Goal: Task Accomplishment & Management: Complete application form

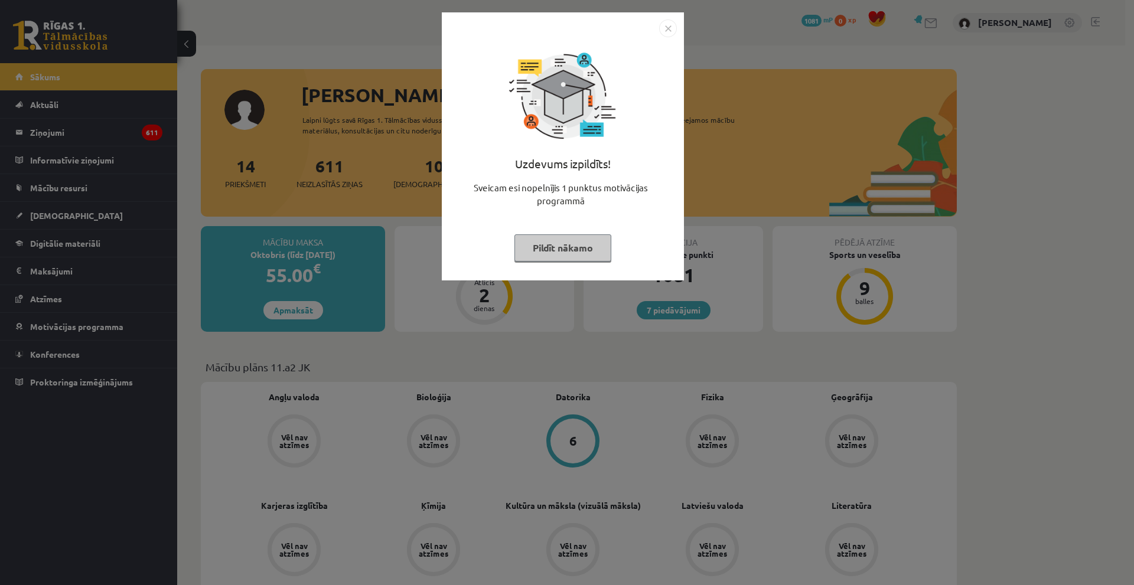
click at [663, 32] on img "Close" at bounding box center [668, 28] width 18 height 18
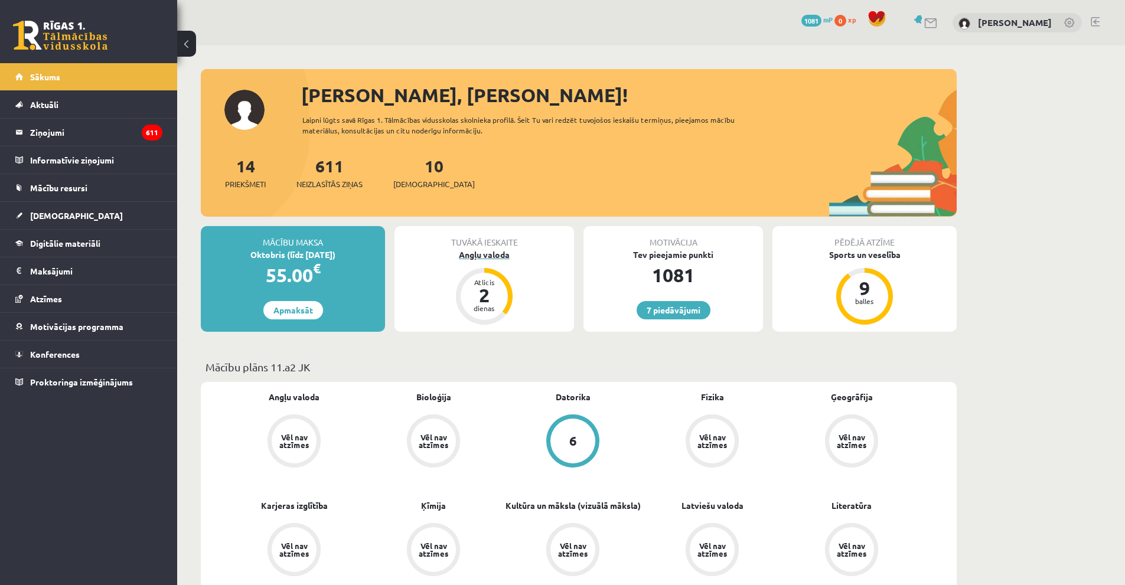
click at [503, 253] on div "Angļu valoda" at bounding box center [484, 255] width 180 height 12
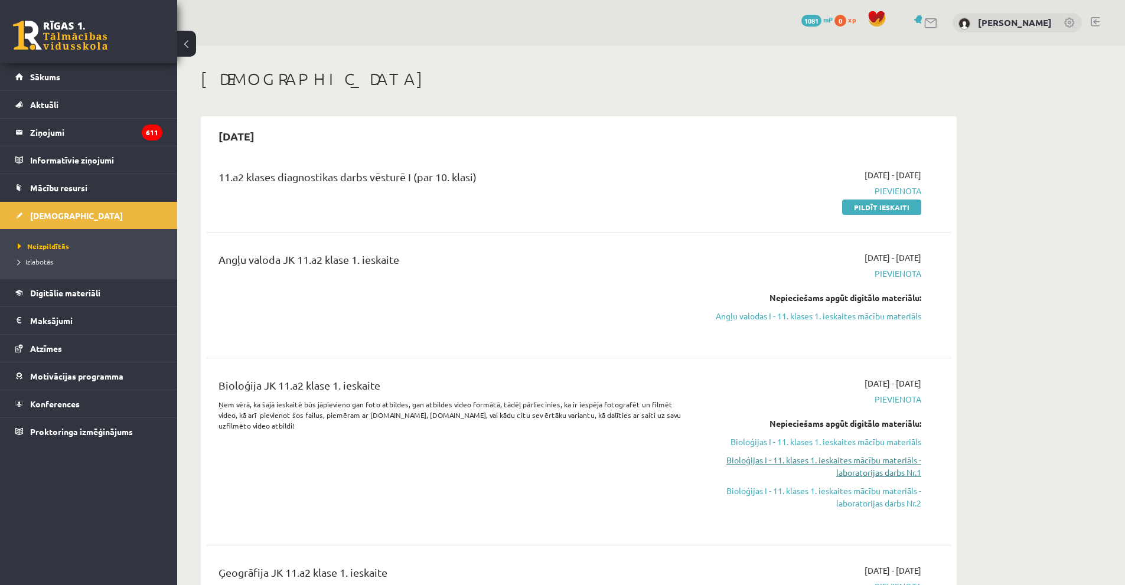
click at [869, 465] on link "Bioloģijas I - 11. klases 1. ieskaites mācību materiāls - laboratorijas darbs N…" at bounding box center [810, 466] width 223 height 25
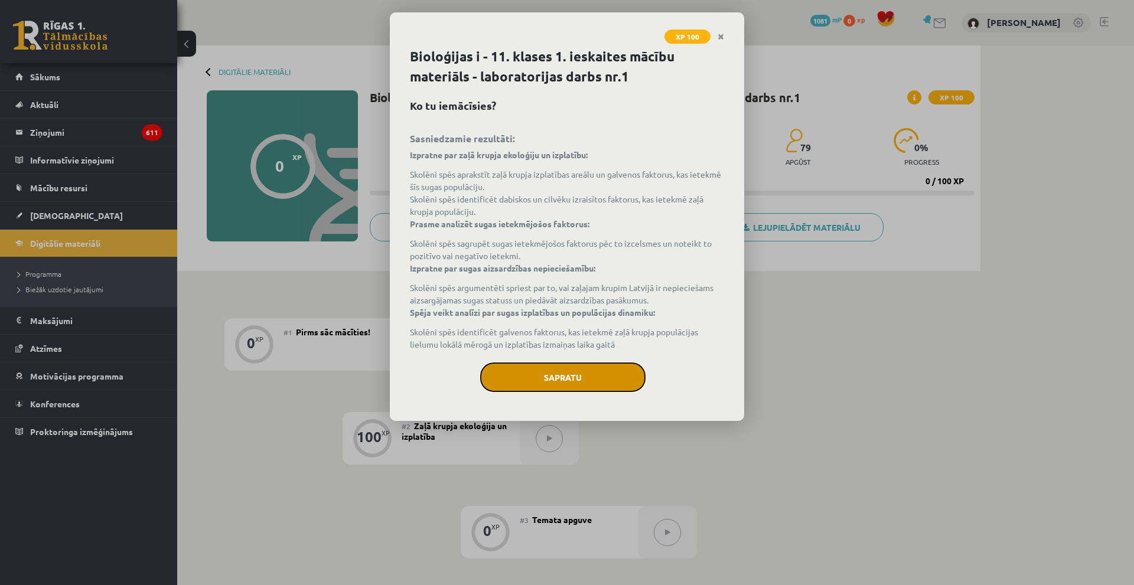
click at [553, 383] on button "Sapratu" at bounding box center [562, 378] width 165 height 30
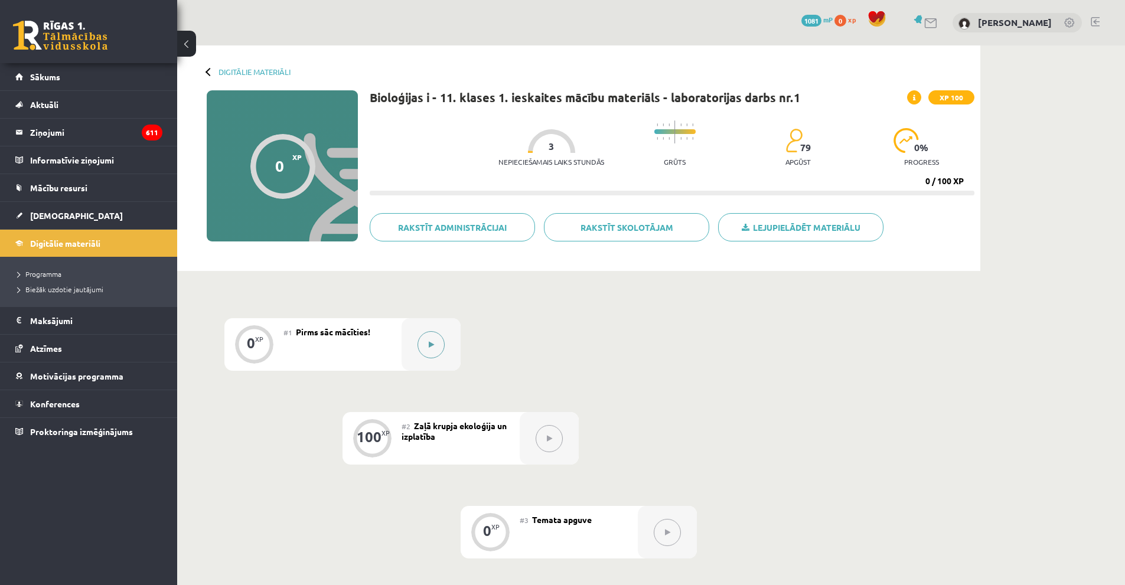
click at [445, 346] on div at bounding box center [431, 344] width 59 height 53
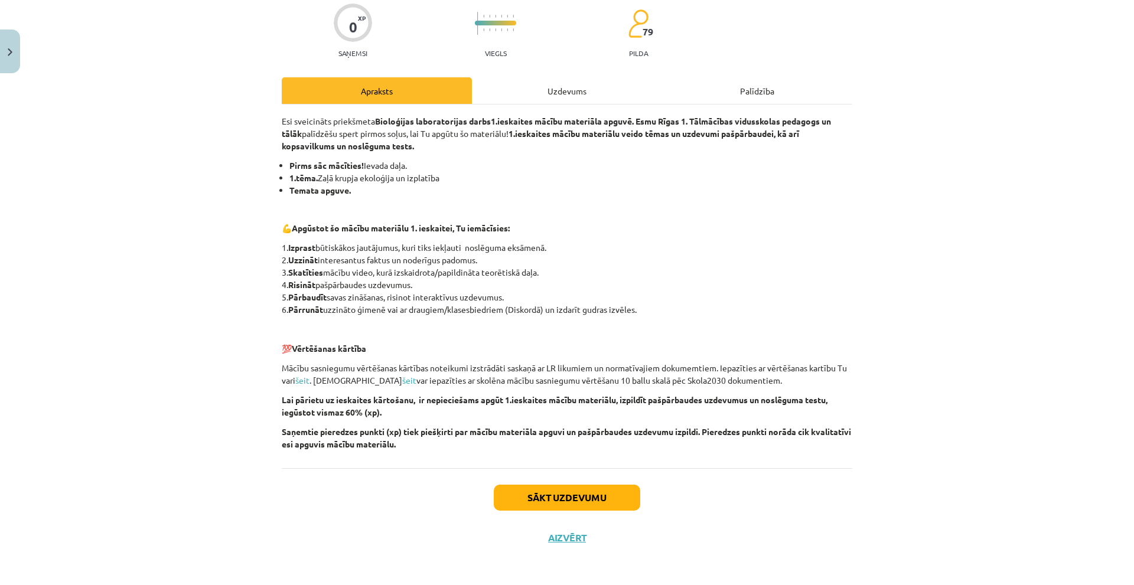
scroll to position [99, 0]
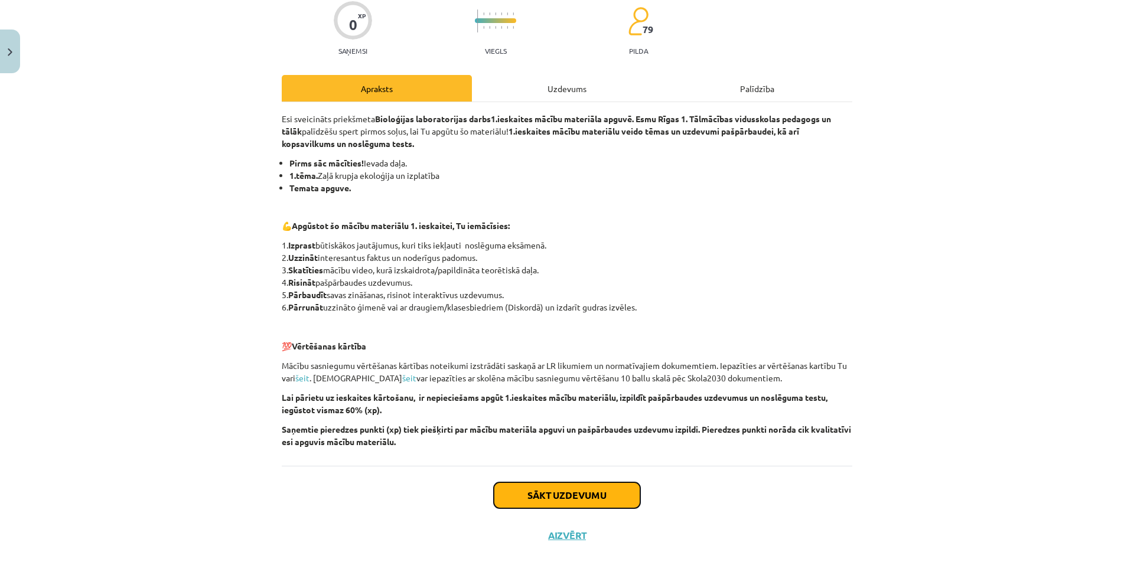
click at [541, 487] on button "Sākt uzdevumu" at bounding box center [567, 495] width 146 height 26
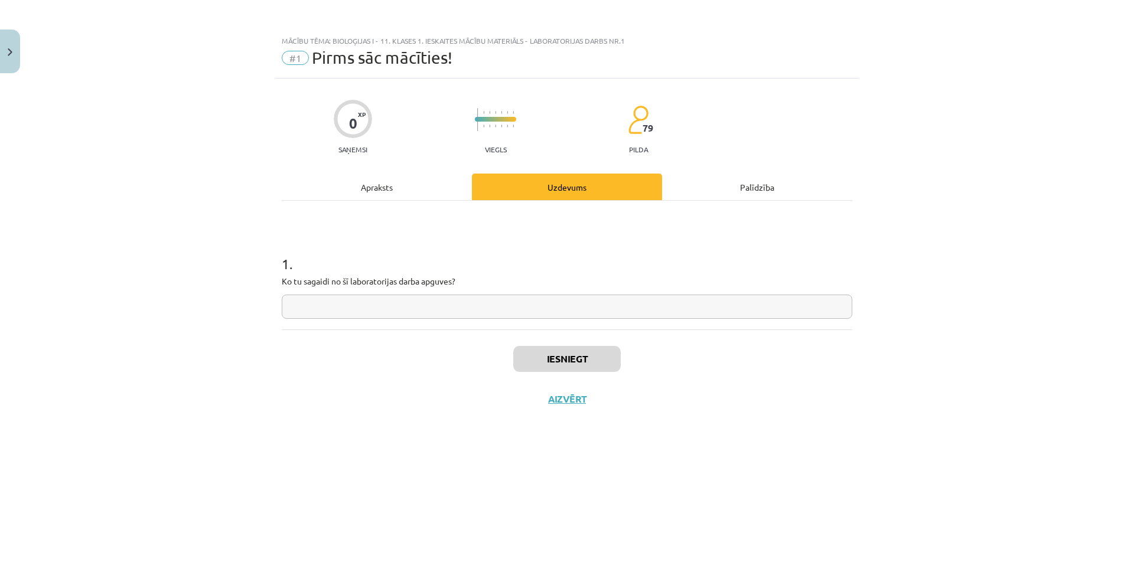
scroll to position [0, 0]
click at [384, 308] on input "text" at bounding box center [567, 307] width 570 height 24
type input "*"
type input "******"
click at [572, 361] on button "Iesniegt" at bounding box center [566, 359] width 107 height 26
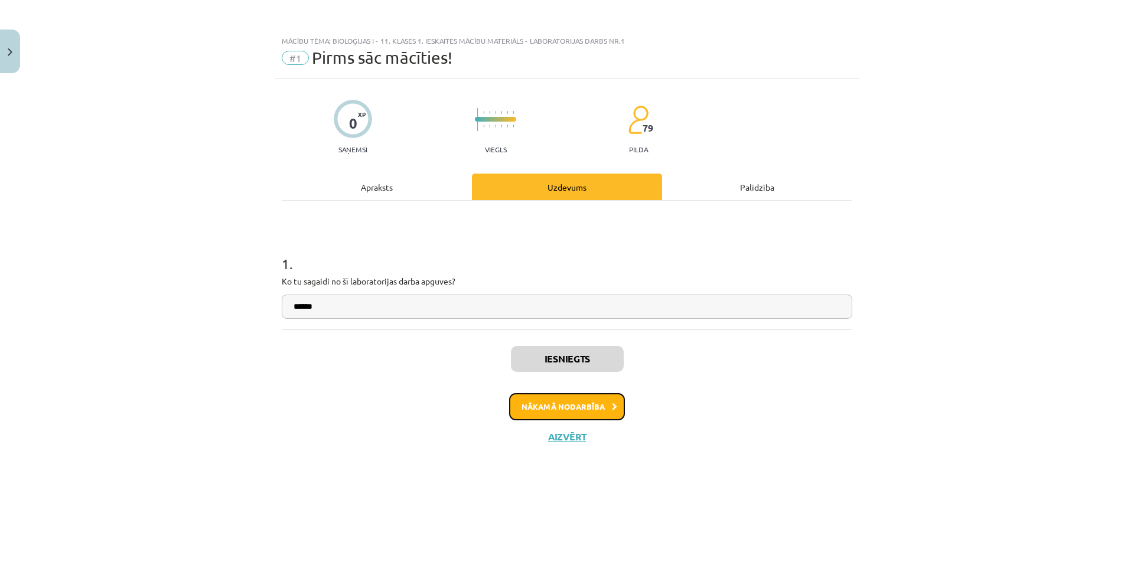
click at [575, 409] on button "Nākamā nodarbība" at bounding box center [567, 406] width 116 height 27
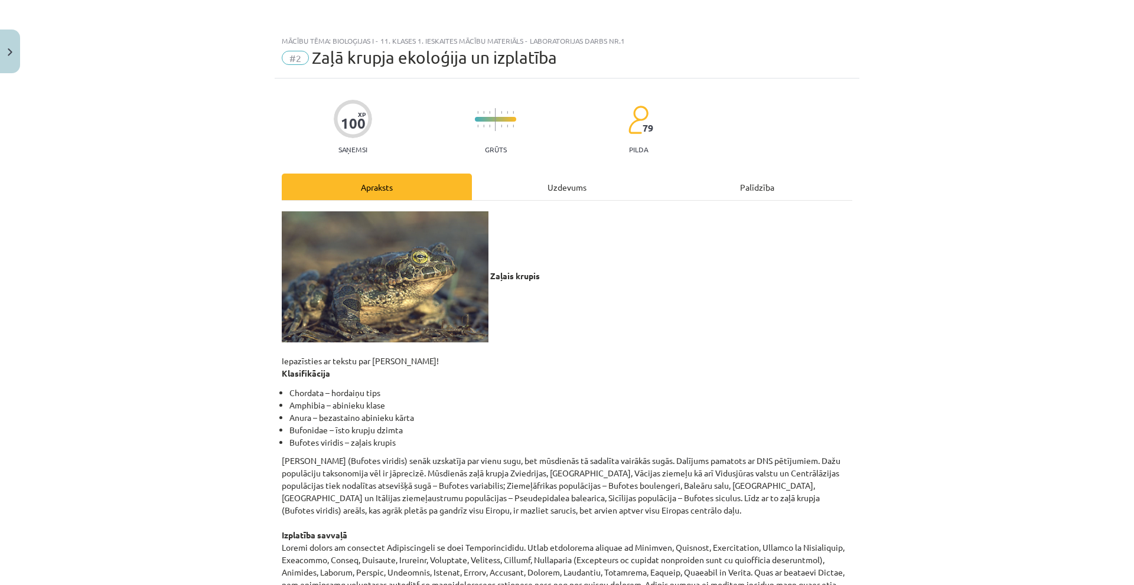
click at [518, 195] on div "Uzdevums" at bounding box center [567, 187] width 190 height 27
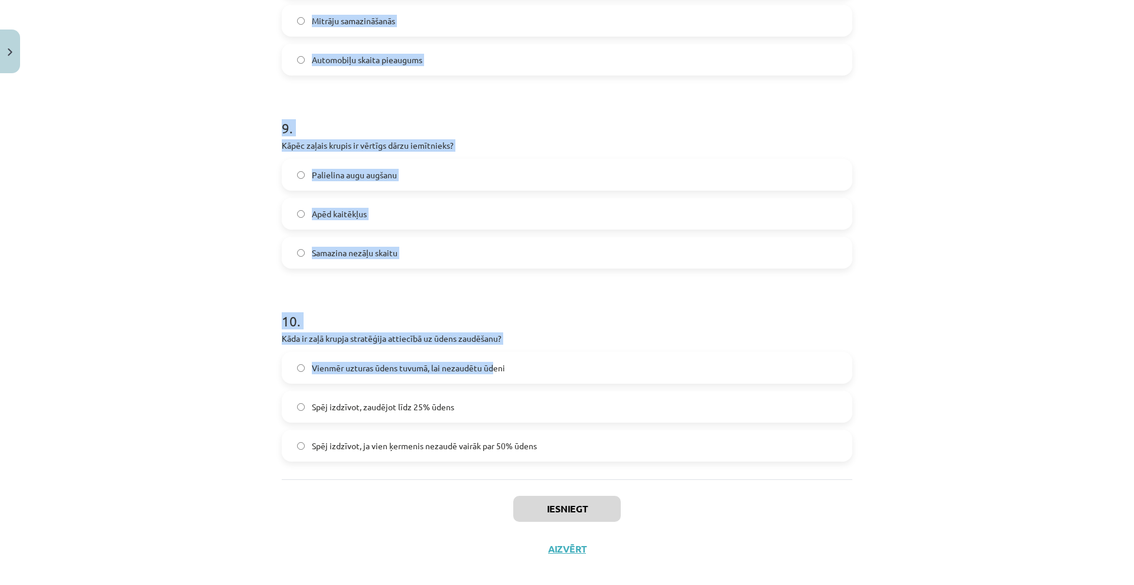
scroll to position [1694, 0]
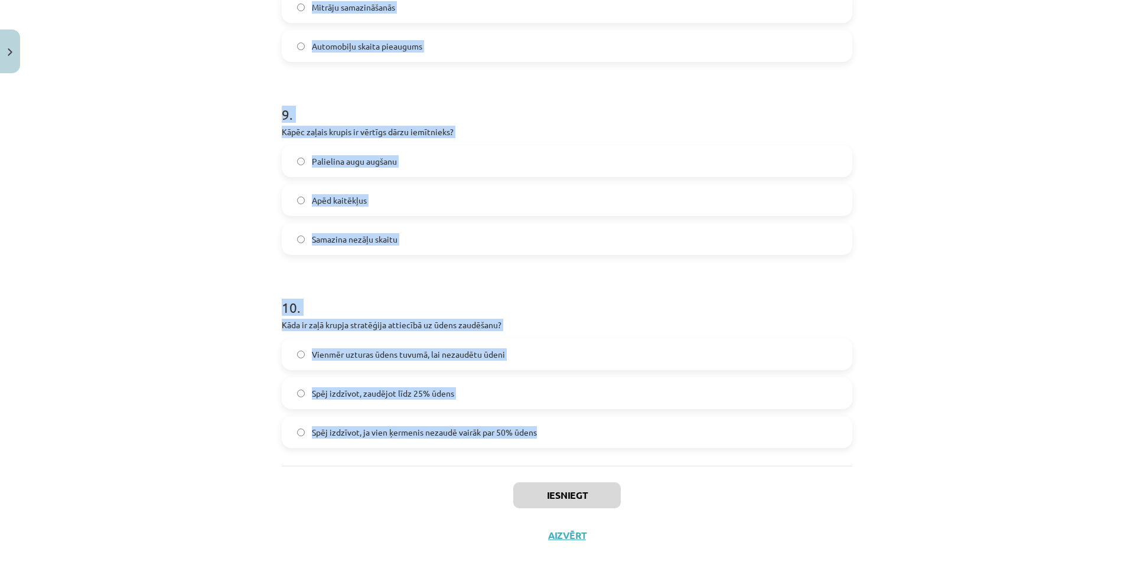
drag, startPoint x: 284, startPoint y: 253, endPoint x: 557, endPoint y: 435, distance: 327.9
copy form "Kāda ir zaļā krupja galvenā barība? Sauszemes bezmugurkaulnieki Zivis un vēžvei…"
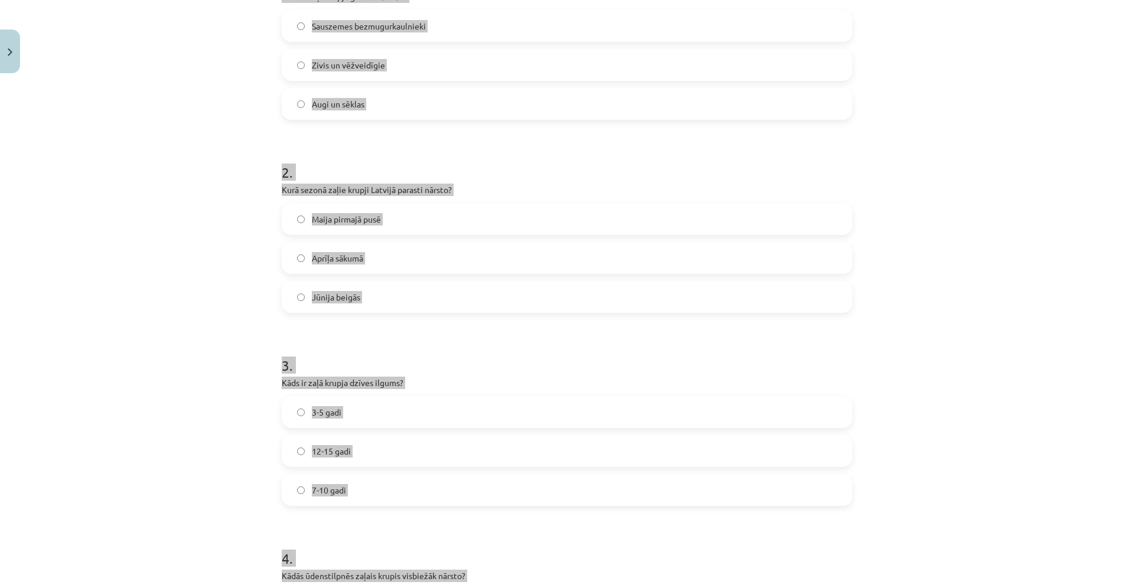
scroll to position [159, 0]
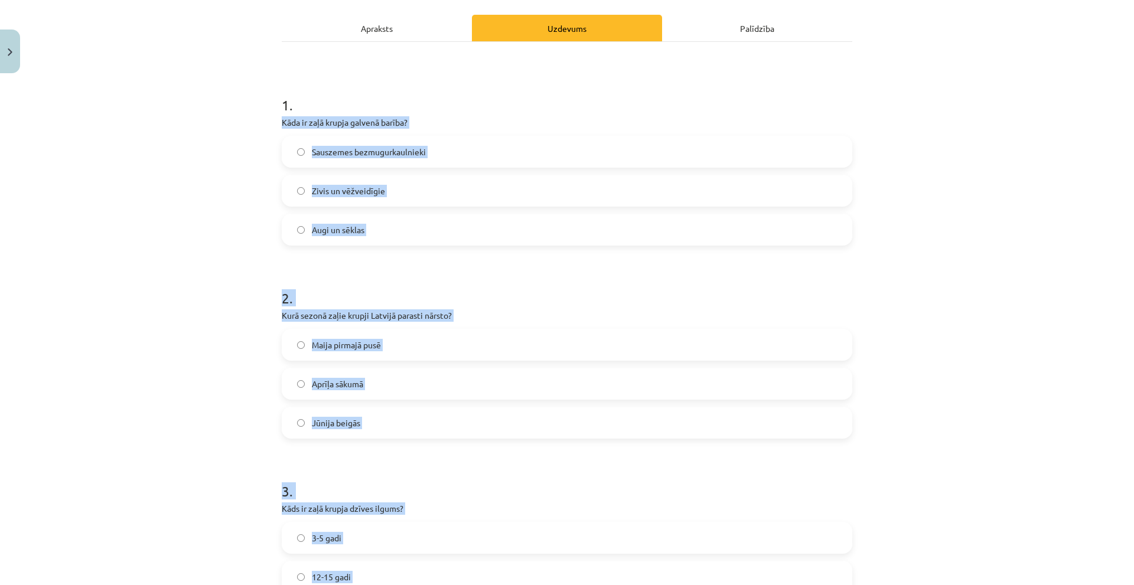
click at [312, 154] on span "Sauszemes bezmugurkaulnieki" at bounding box center [369, 152] width 114 height 12
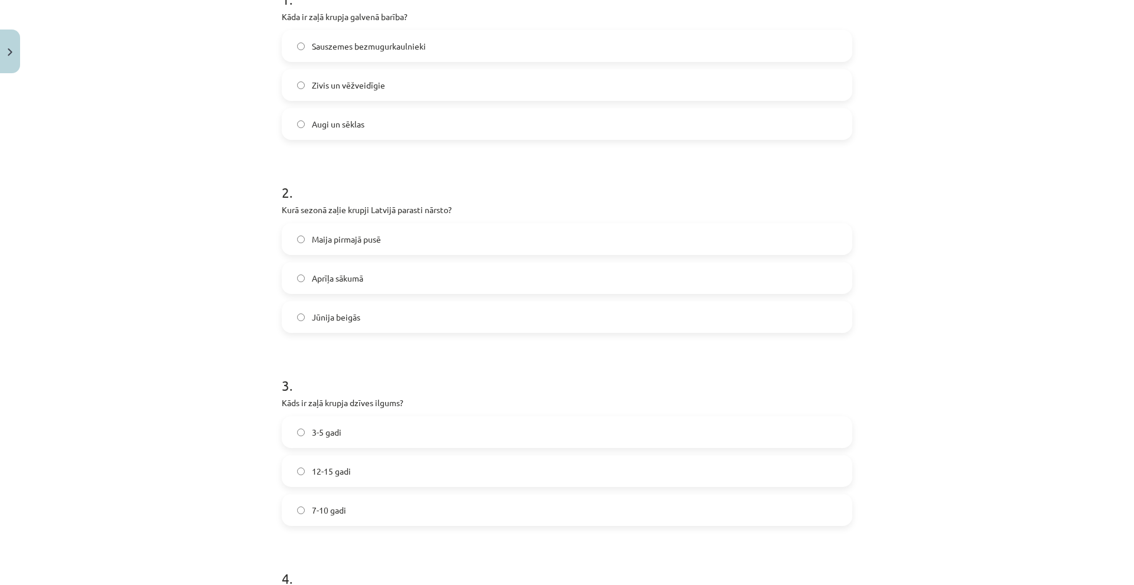
scroll to position [277, 0]
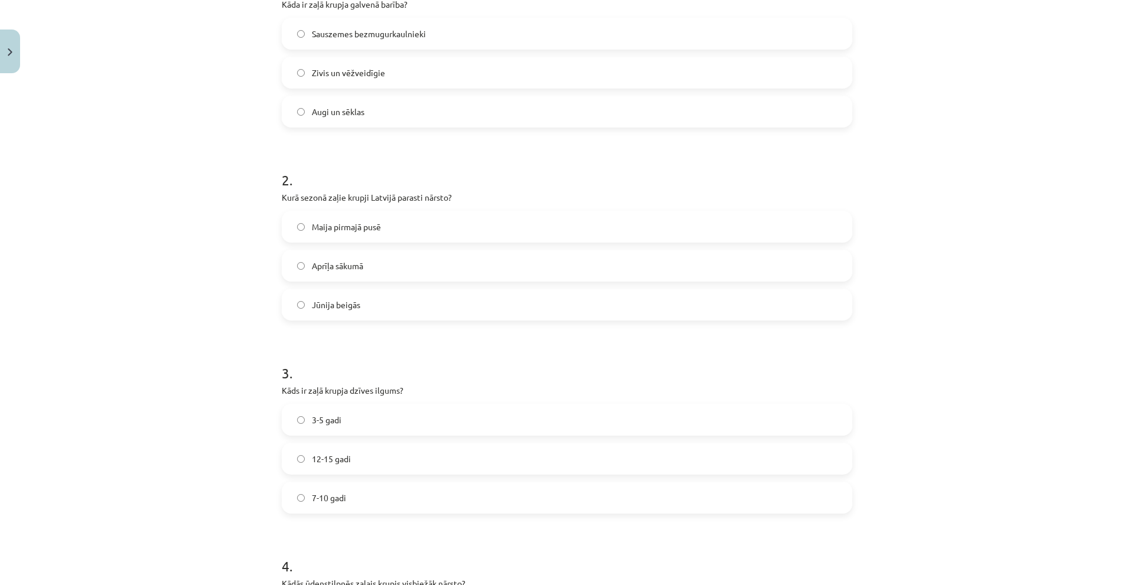
click at [306, 226] on label "Maija pirmajā pusē" at bounding box center [567, 227] width 568 height 30
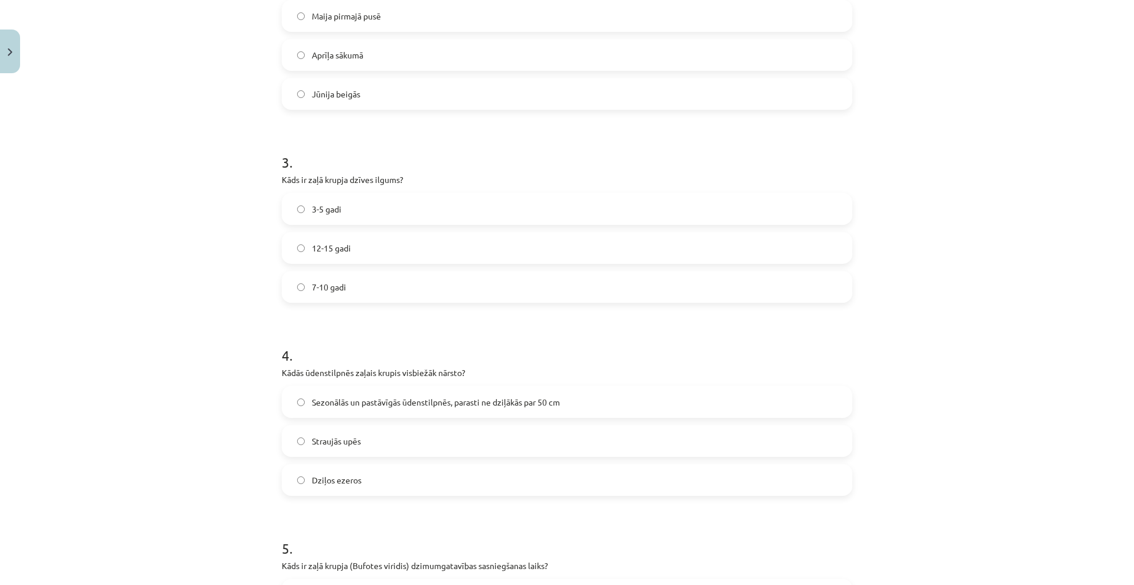
scroll to position [513, 0]
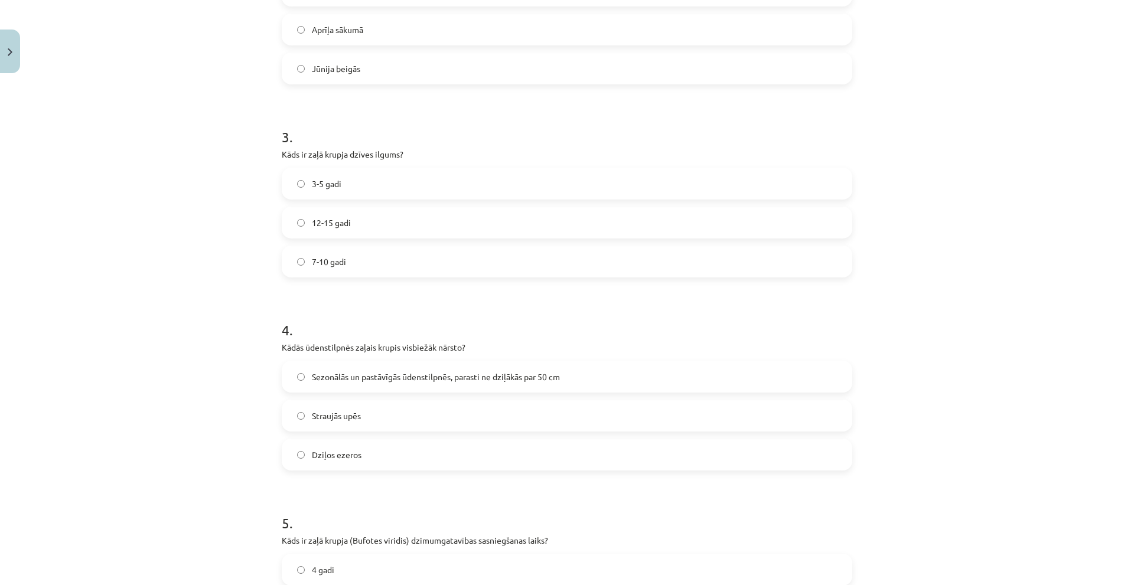
click at [317, 223] on span "12-15 gadi" at bounding box center [331, 223] width 39 height 12
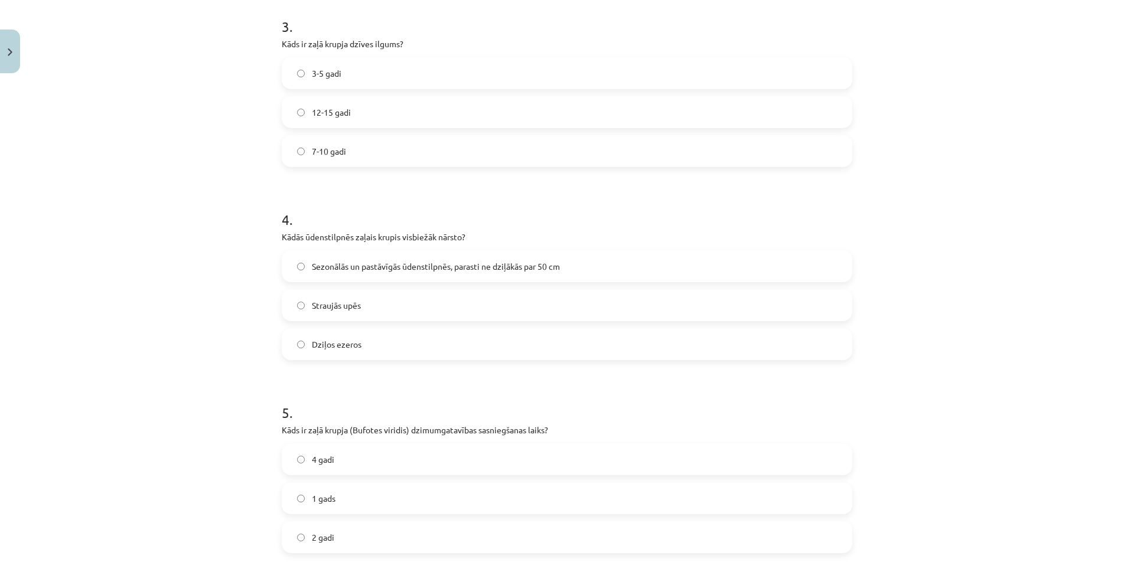
scroll to position [690, 0]
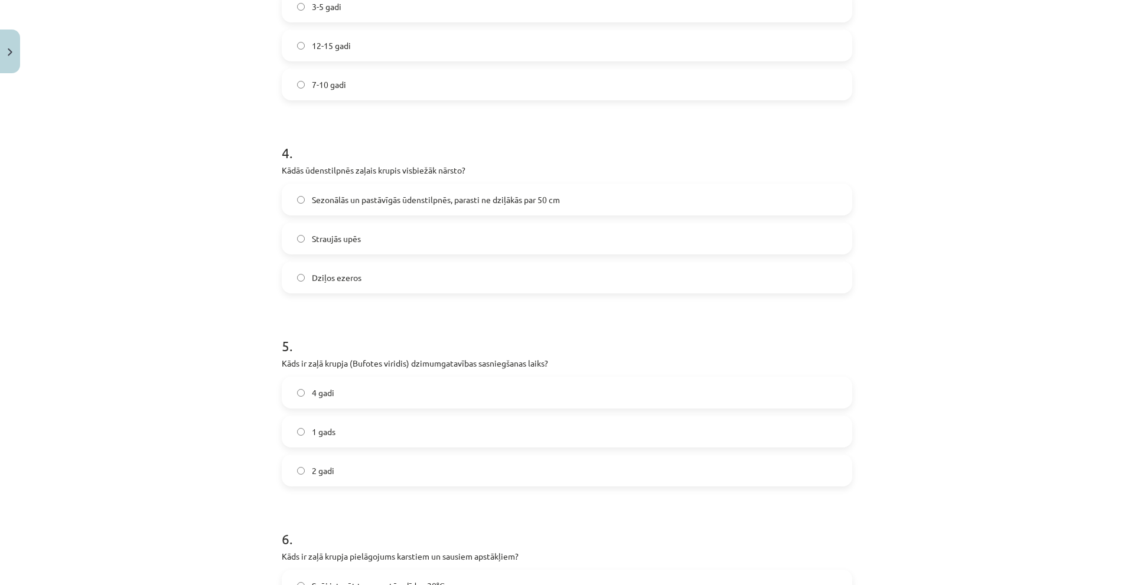
click at [319, 205] on span "Sezonālās un pastāvīgās ūdenstilpnēs, parasti ne dziļākās par 50 cm" at bounding box center [436, 200] width 248 height 12
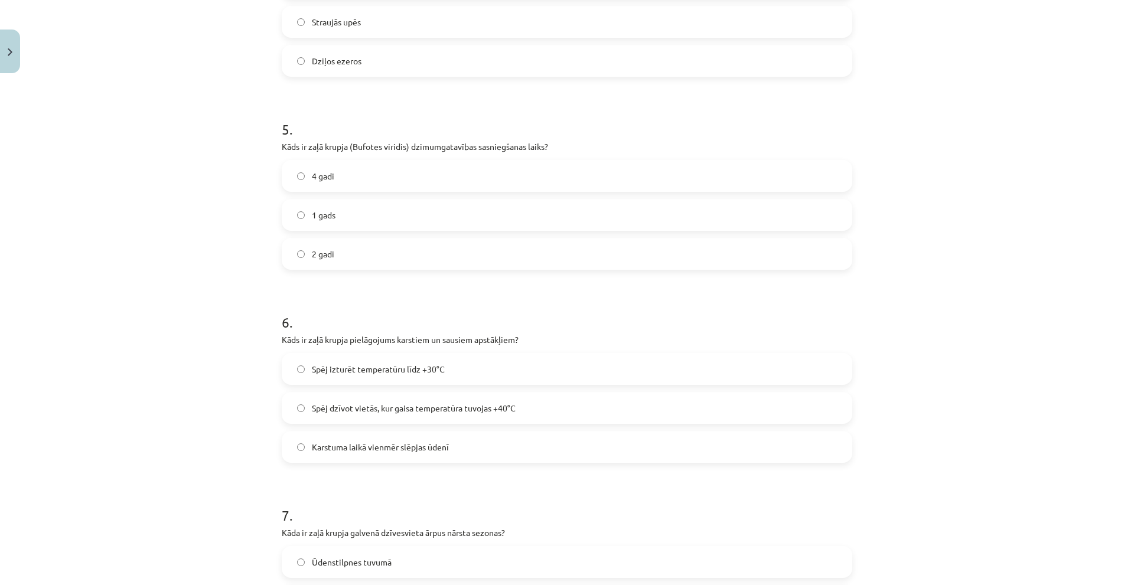
scroll to position [927, 0]
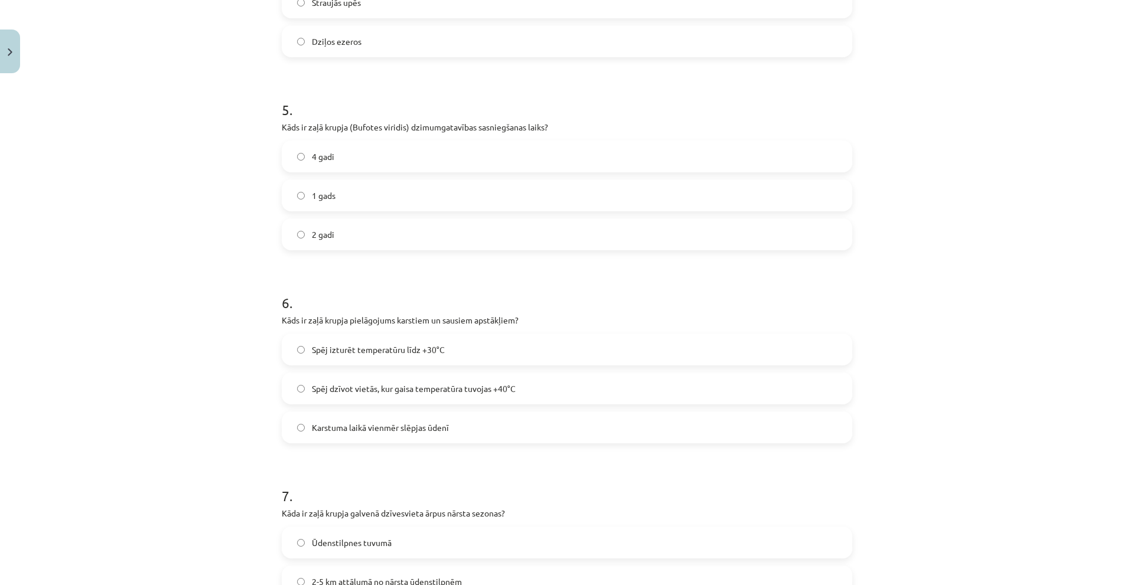
click at [312, 390] on span "Spēj dzīvot vietās, kur gaisa temperatūra tuvojas +40°C" at bounding box center [414, 389] width 204 height 12
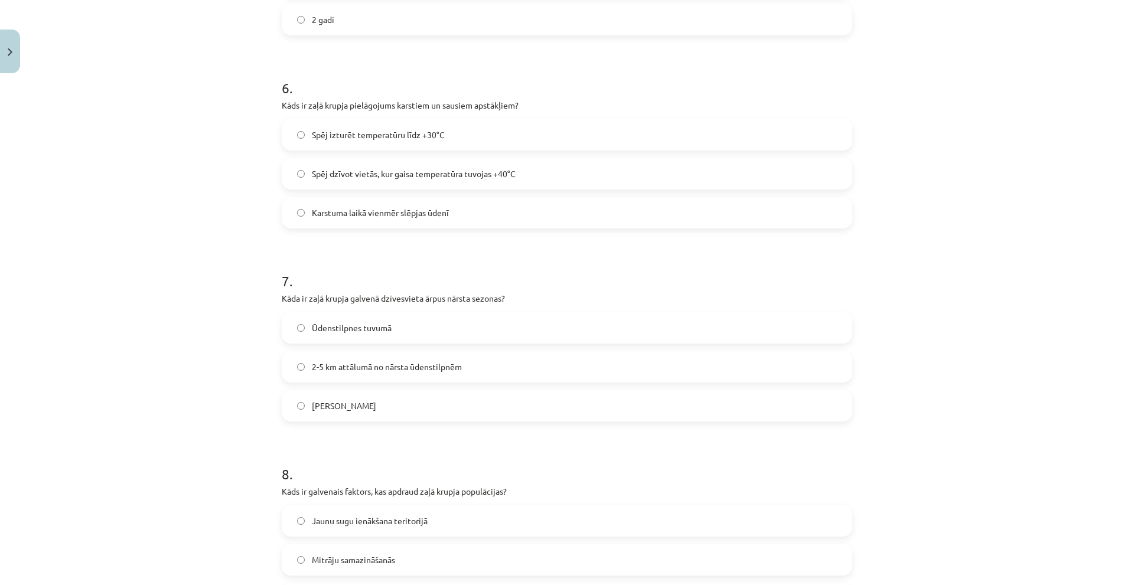
scroll to position [1163, 0]
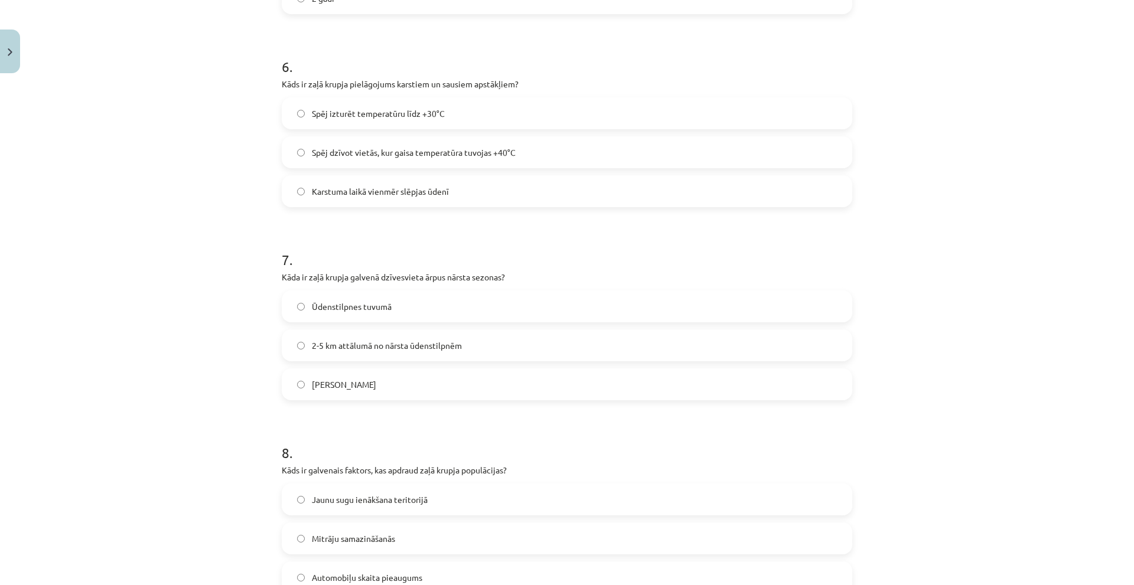
click at [312, 357] on label "2-5 km attālumā no nārsta ūdenstilpnēm" at bounding box center [567, 346] width 568 height 30
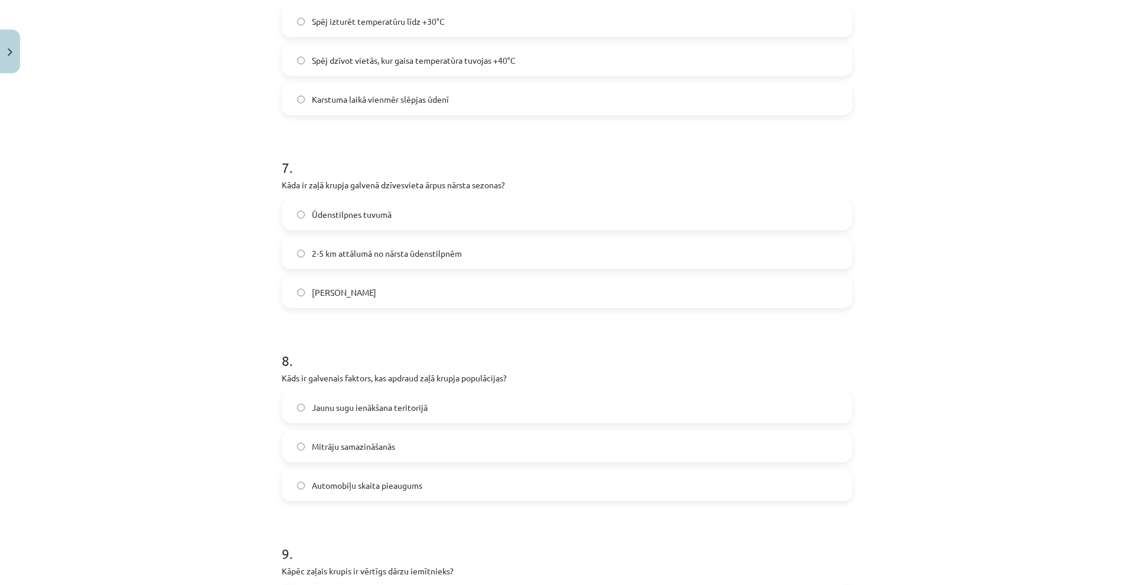
scroll to position [1281, 0]
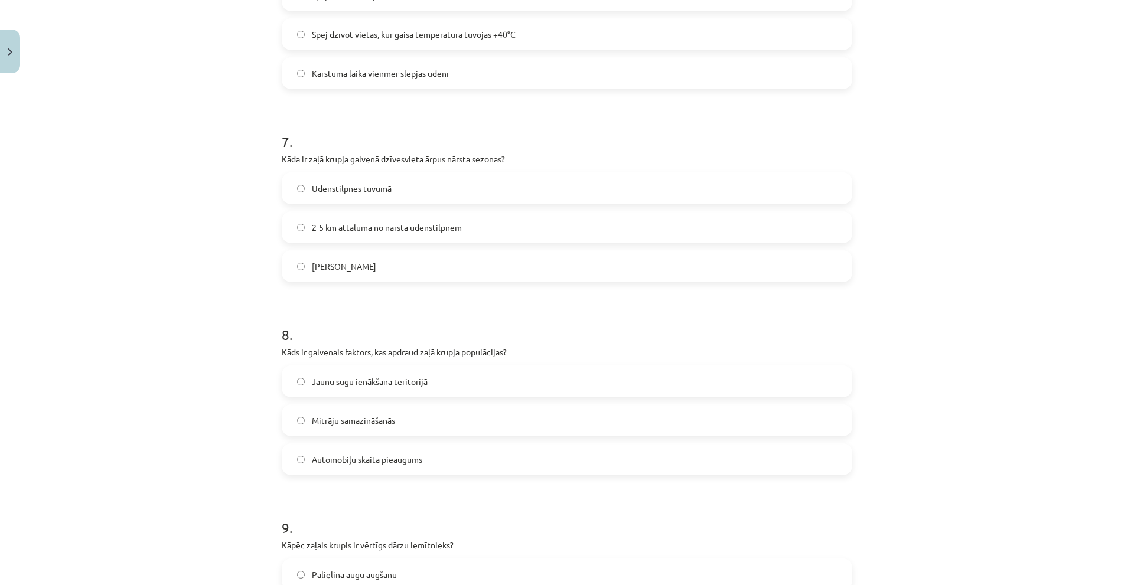
click at [319, 429] on label "Mitrāju samazināšanās" at bounding box center [567, 421] width 568 height 30
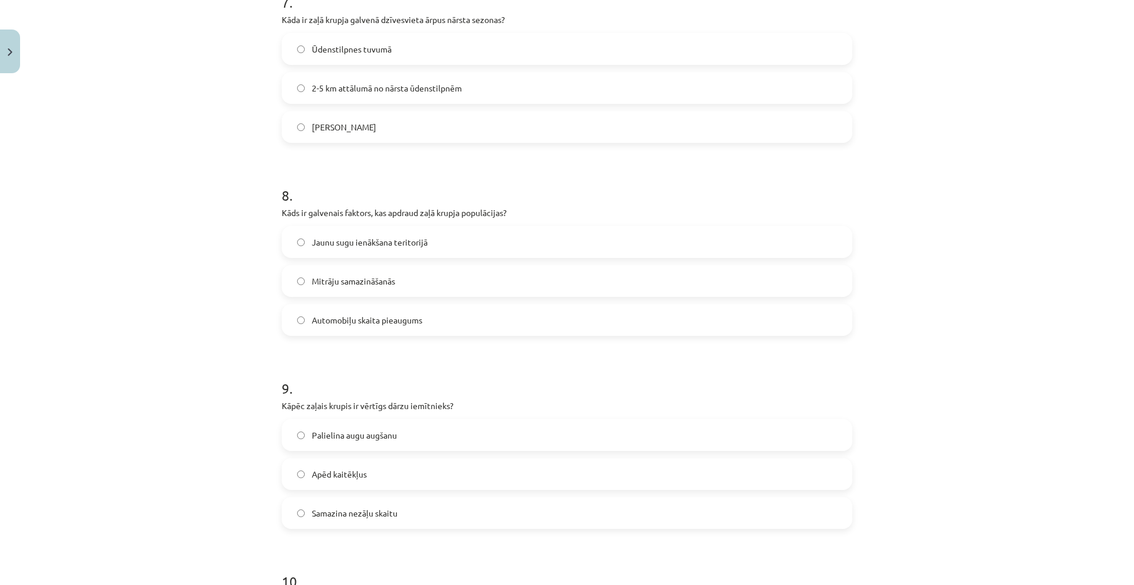
scroll to position [1458, 0]
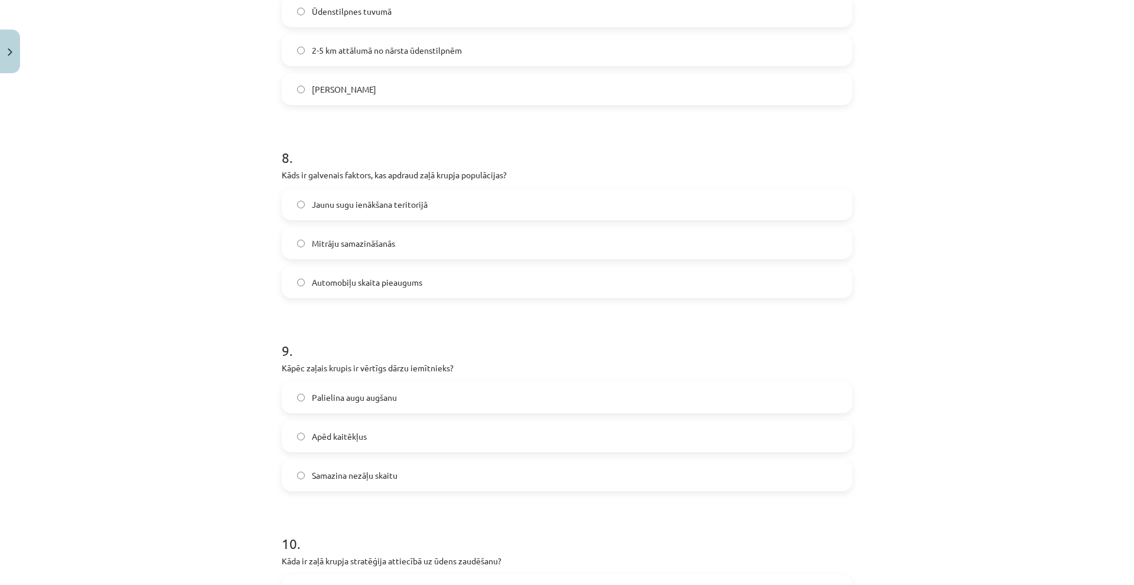
click at [300, 430] on label "Apēd kaitēkļus" at bounding box center [567, 437] width 568 height 30
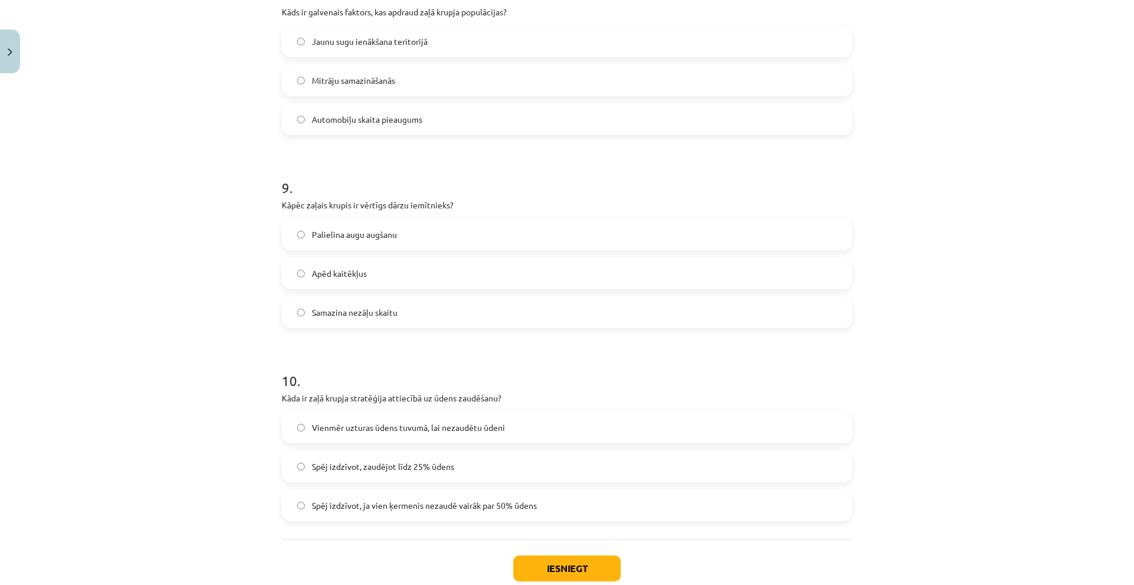
scroll to position [1635, 0]
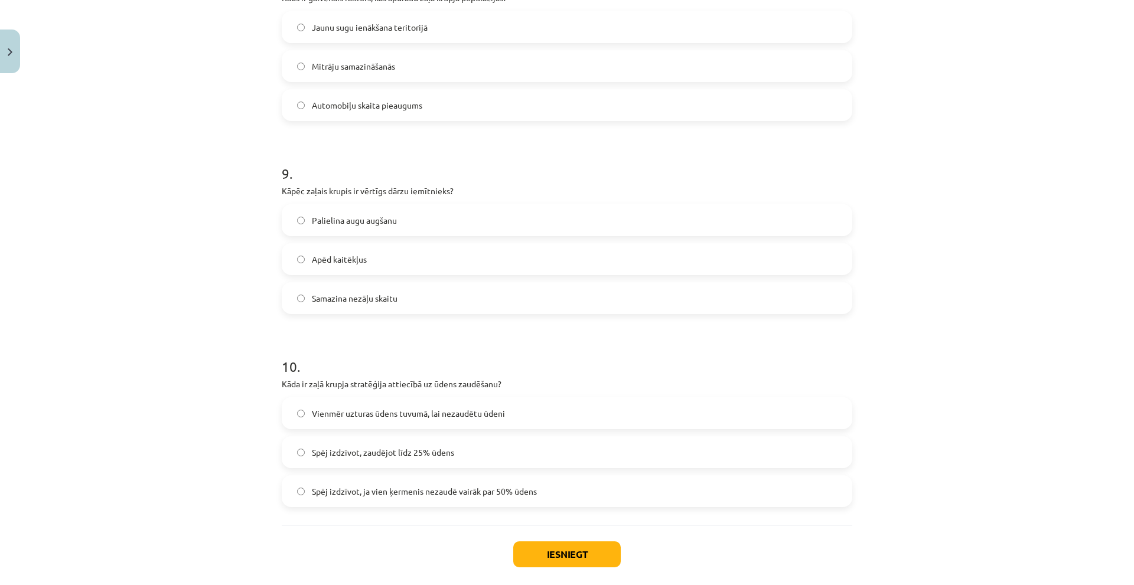
click at [342, 452] on span "Spēj izdzīvot, zaudējot līdz 25% ūdens" at bounding box center [383, 452] width 142 height 12
click at [567, 549] on button "Iesniegt" at bounding box center [566, 554] width 107 height 26
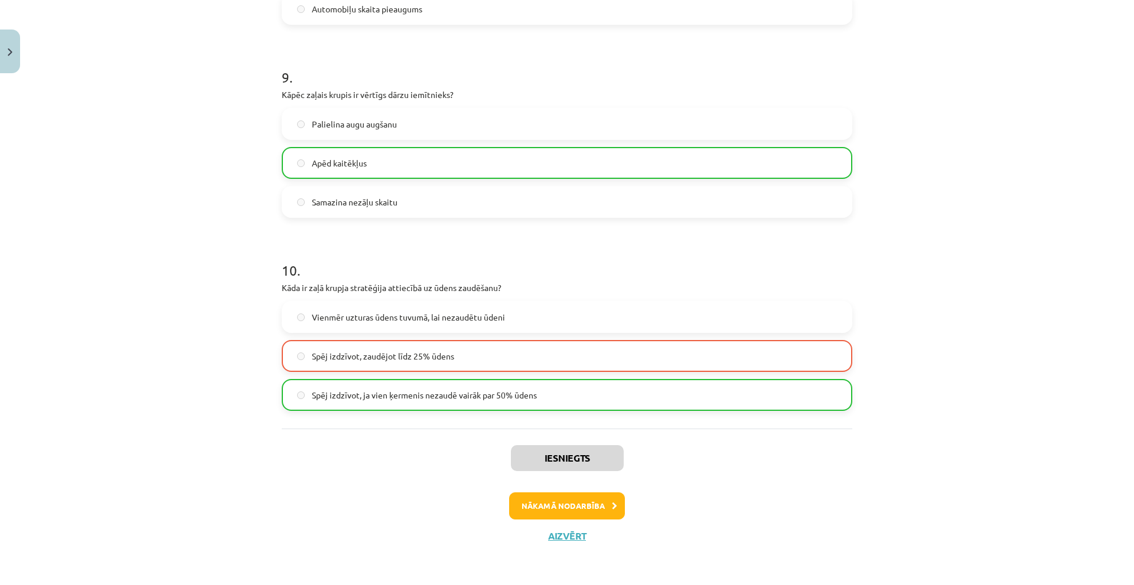
scroll to position [1732, 0]
click at [515, 517] on button "Nākamā nodarbība" at bounding box center [567, 505] width 116 height 27
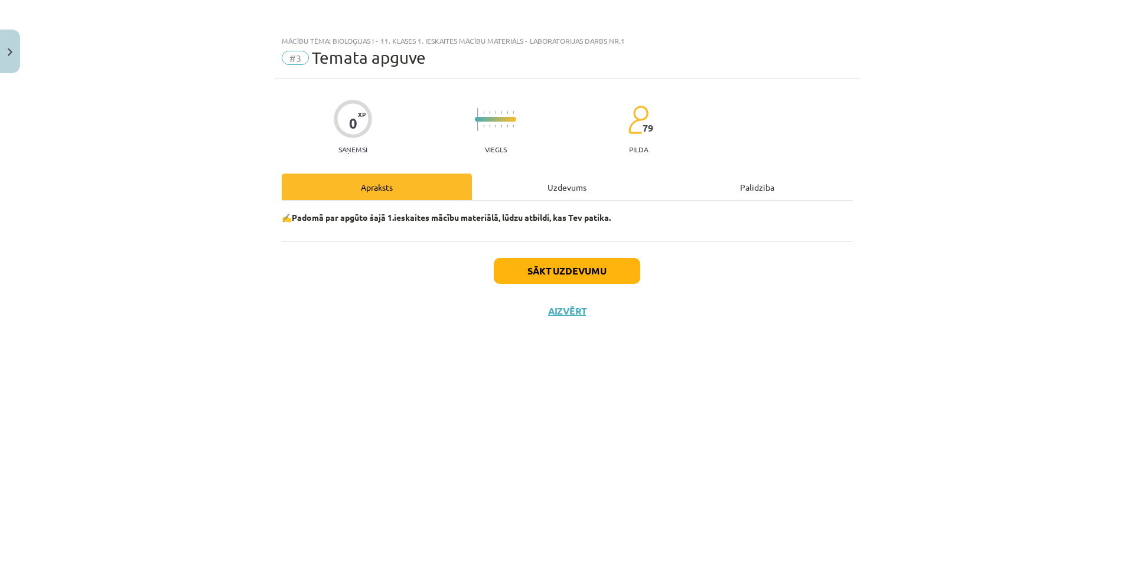
scroll to position [0, 0]
click at [541, 187] on div "Uzdevums" at bounding box center [567, 187] width 190 height 27
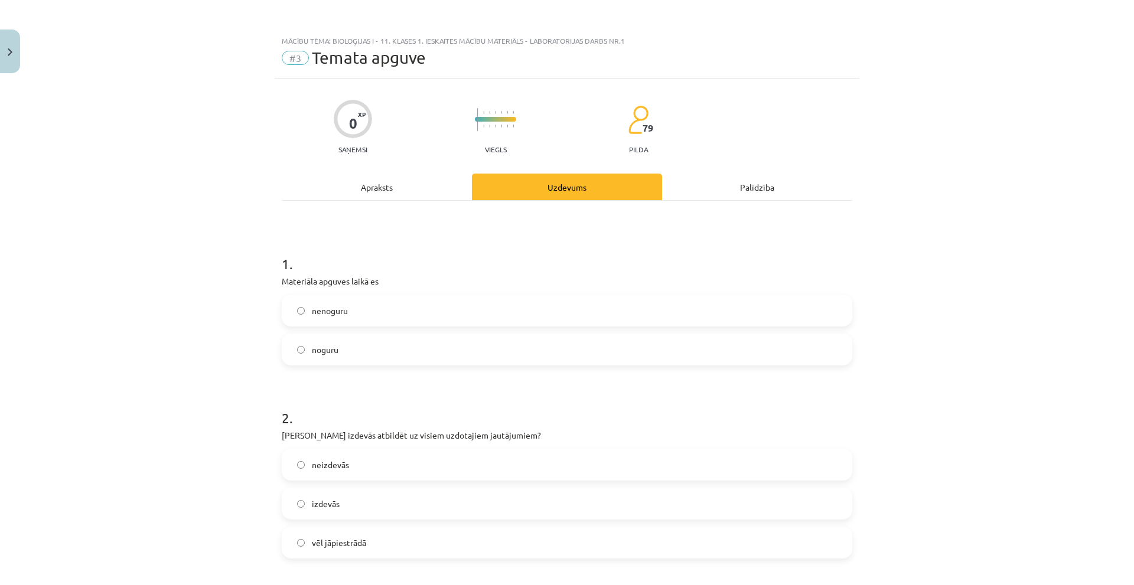
click at [399, 198] on div "Apraksts" at bounding box center [377, 187] width 190 height 27
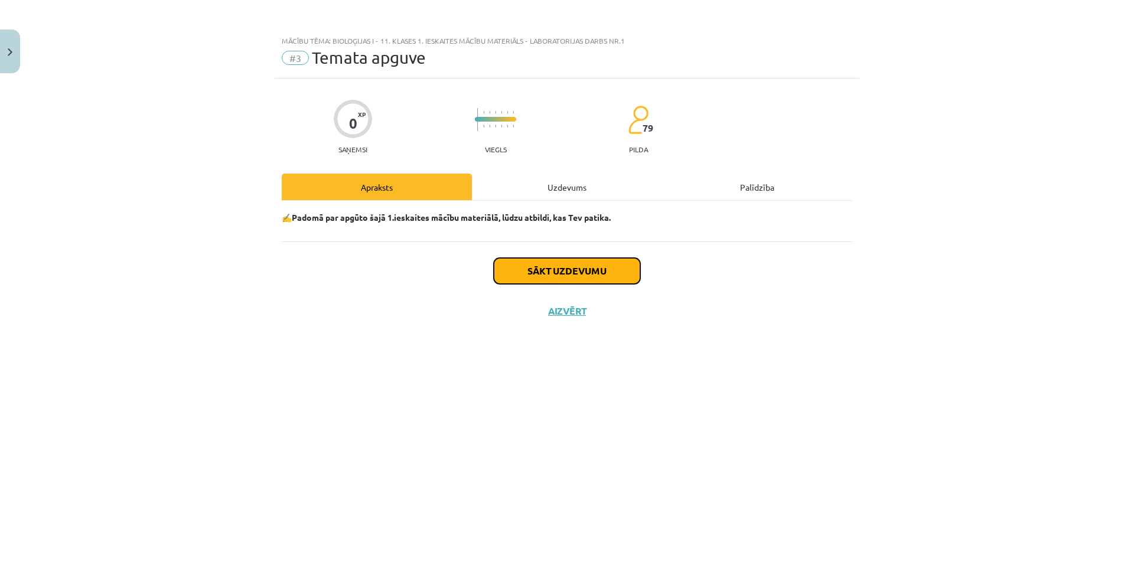
click at [511, 265] on button "Sākt uzdevumu" at bounding box center [567, 271] width 146 height 26
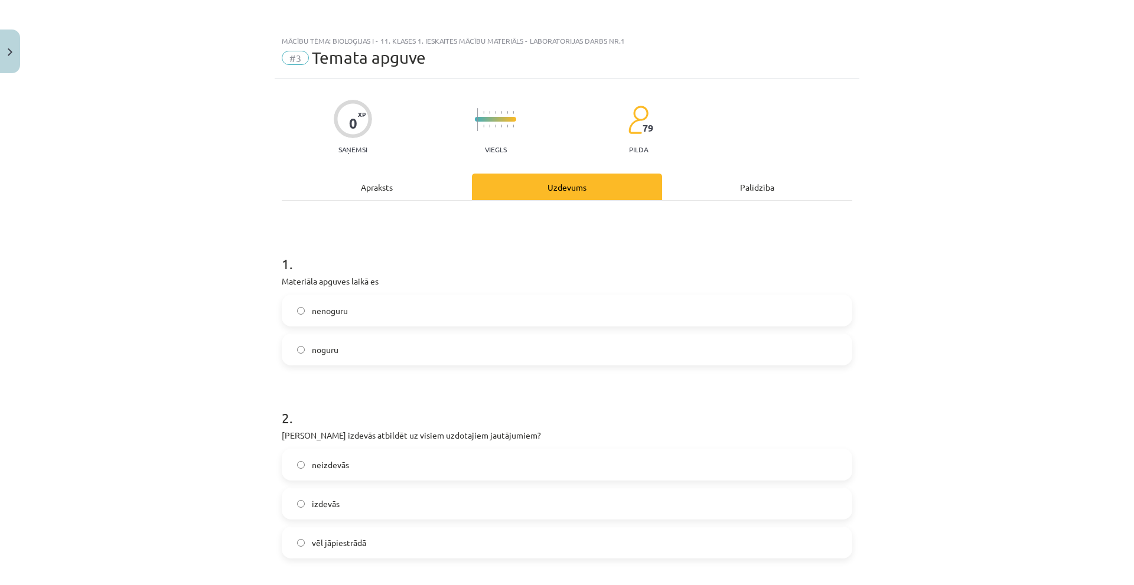
click at [306, 318] on label "nenoguru" at bounding box center [567, 311] width 568 height 30
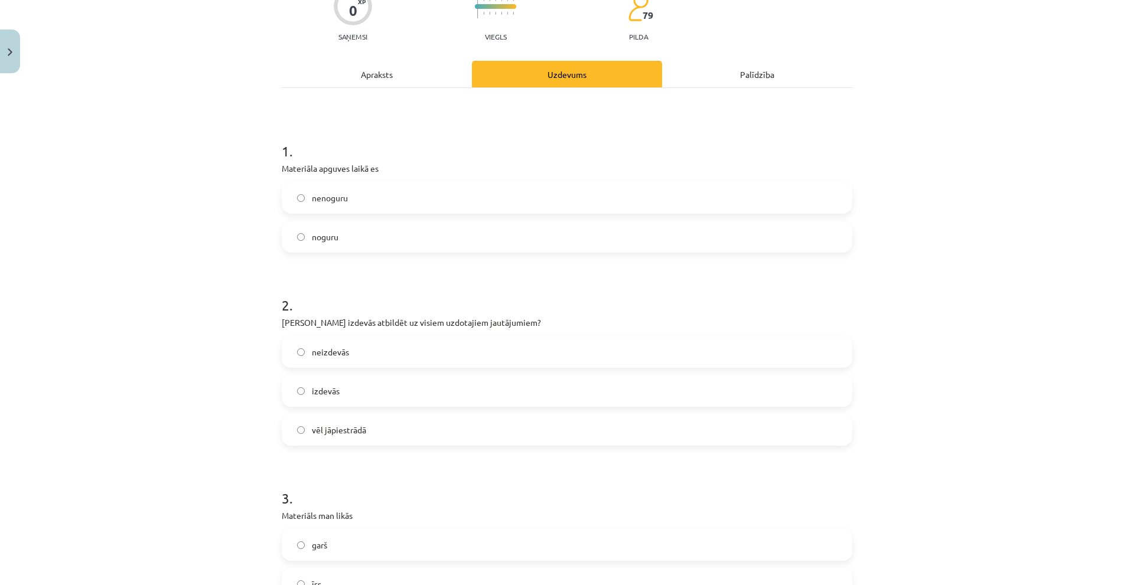
scroll to position [118, 0]
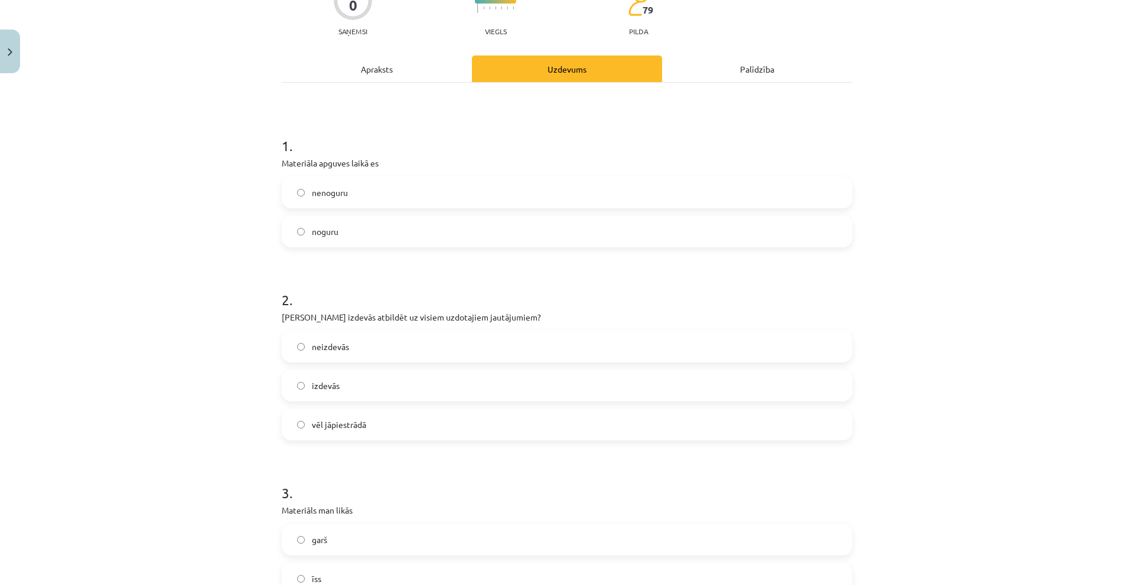
click at [365, 387] on label "izdevās" at bounding box center [567, 386] width 568 height 30
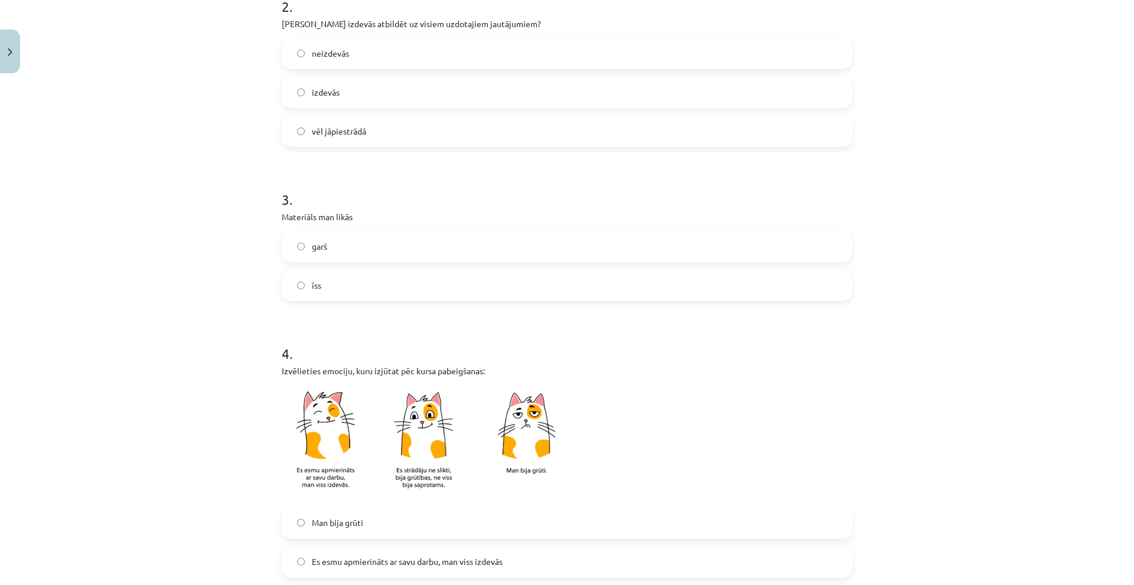
scroll to position [413, 0]
click at [347, 287] on label "īss" at bounding box center [567, 284] width 568 height 30
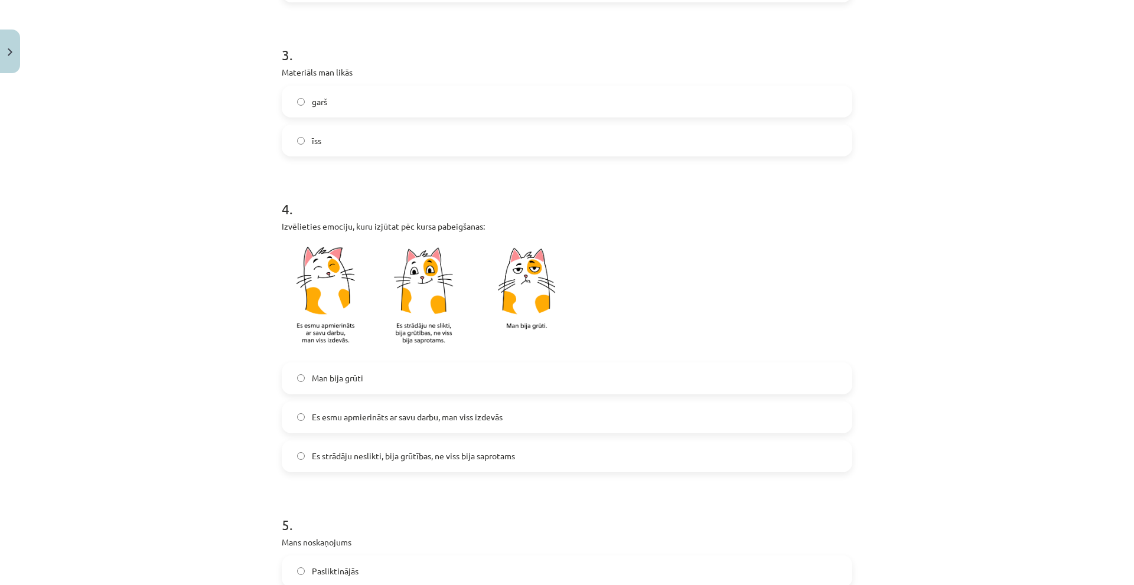
scroll to position [650, 0]
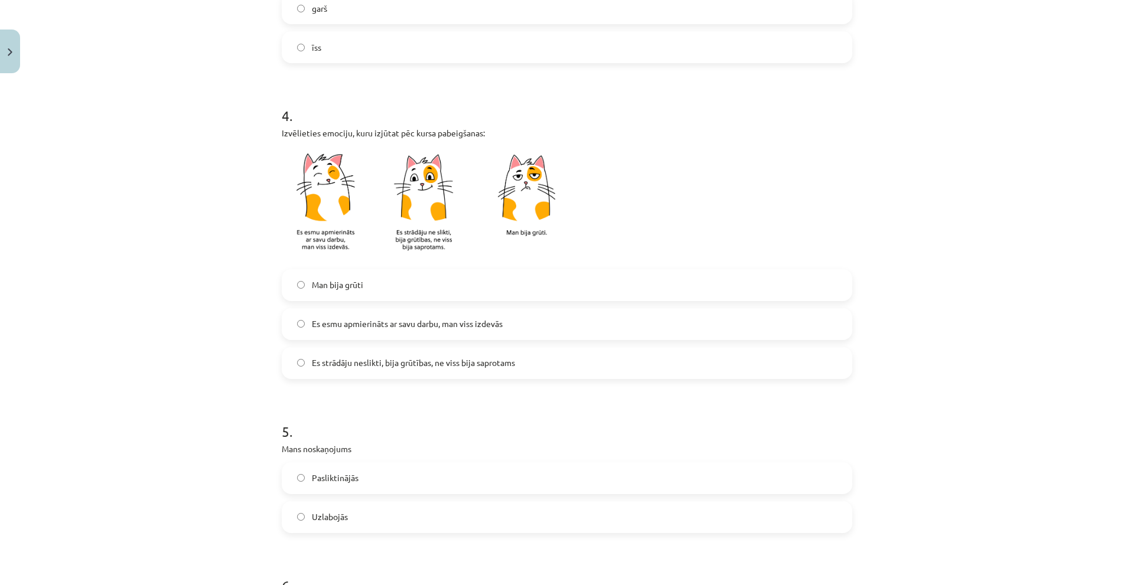
click at [357, 323] on span "Es esmu apmierināts ar savu darbu, man viss izdevās" at bounding box center [407, 324] width 191 height 12
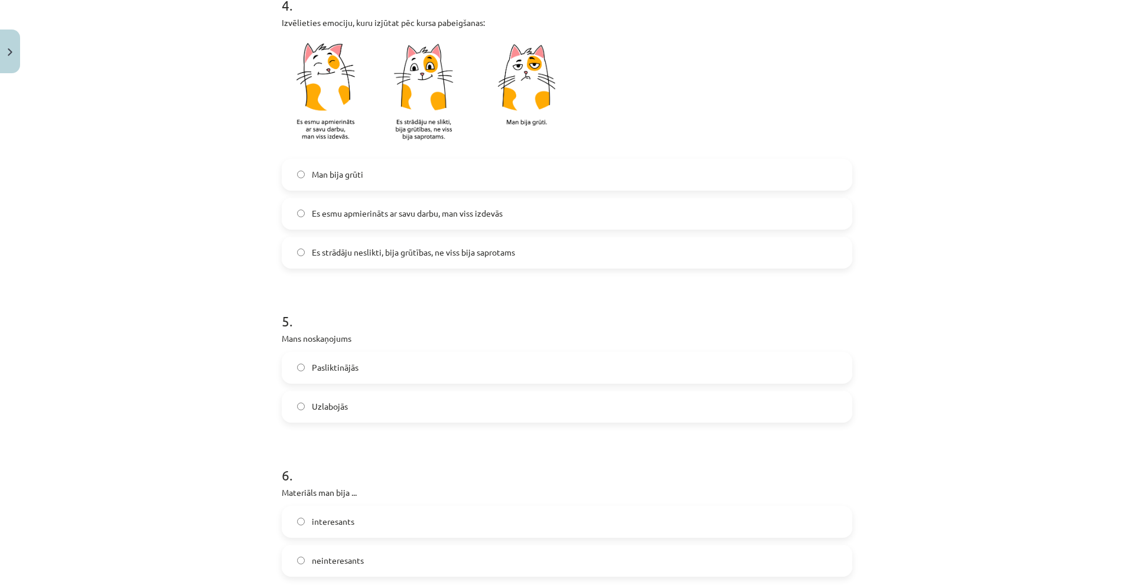
scroll to position [768, 0]
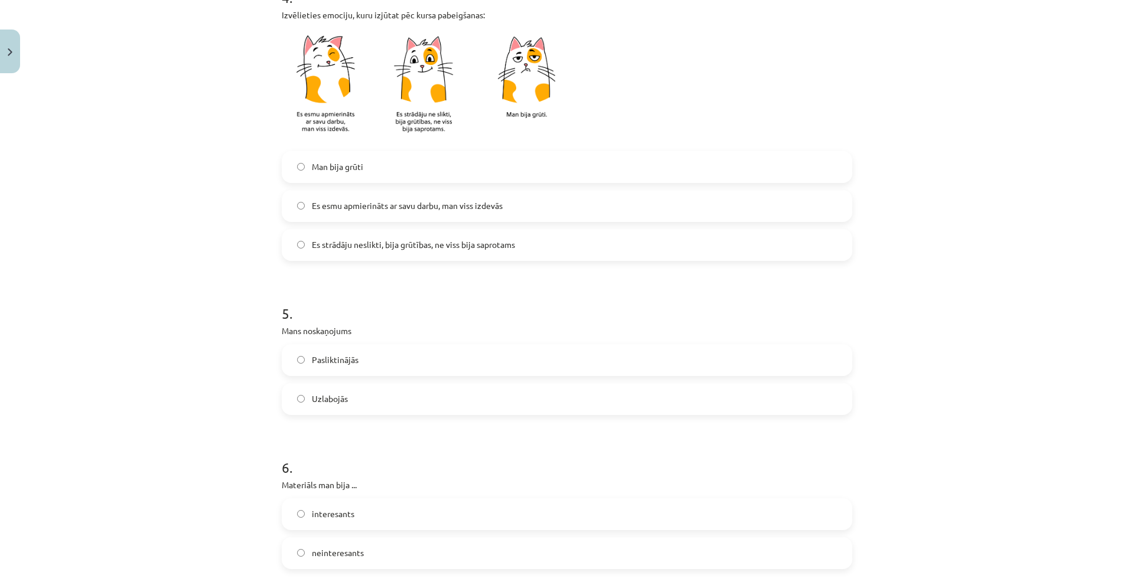
click at [374, 403] on label "Uzlabojās" at bounding box center [567, 399] width 568 height 30
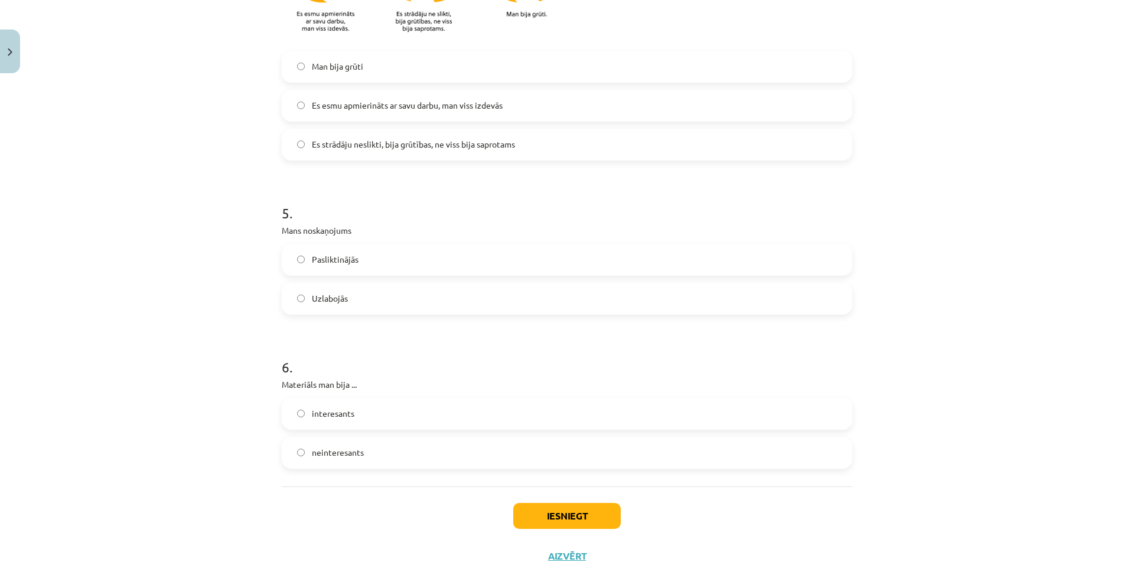
scroll to position [886, 0]
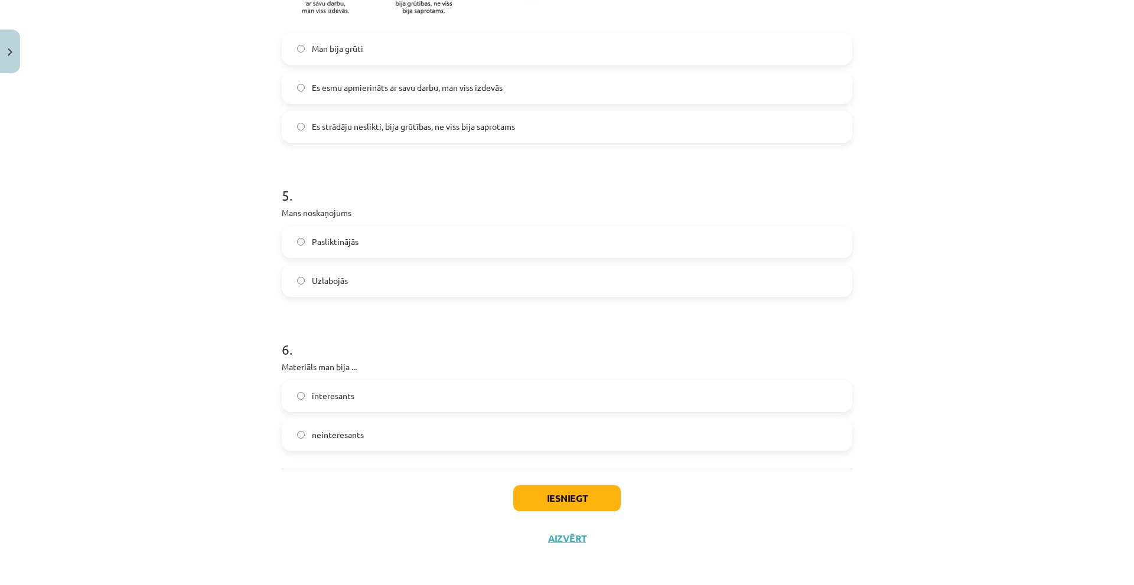
click at [367, 401] on label "interesants" at bounding box center [567, 396] width 568 height 30
click at [521, 500] on button "Iesniegt" at bounding box center [566, 498] width 107 height 26
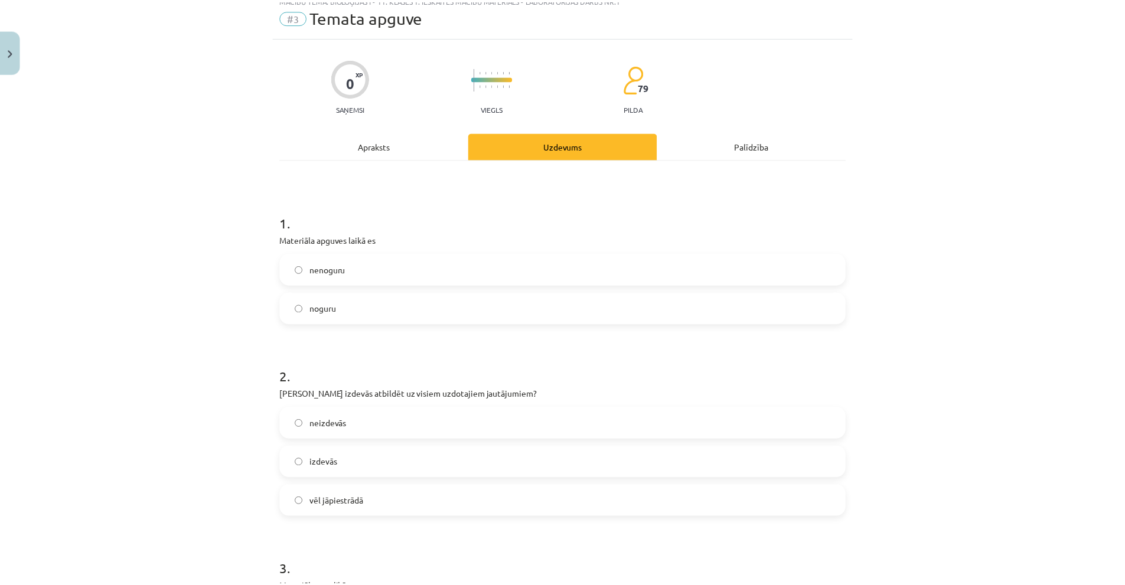
scroll to position [0, 0]
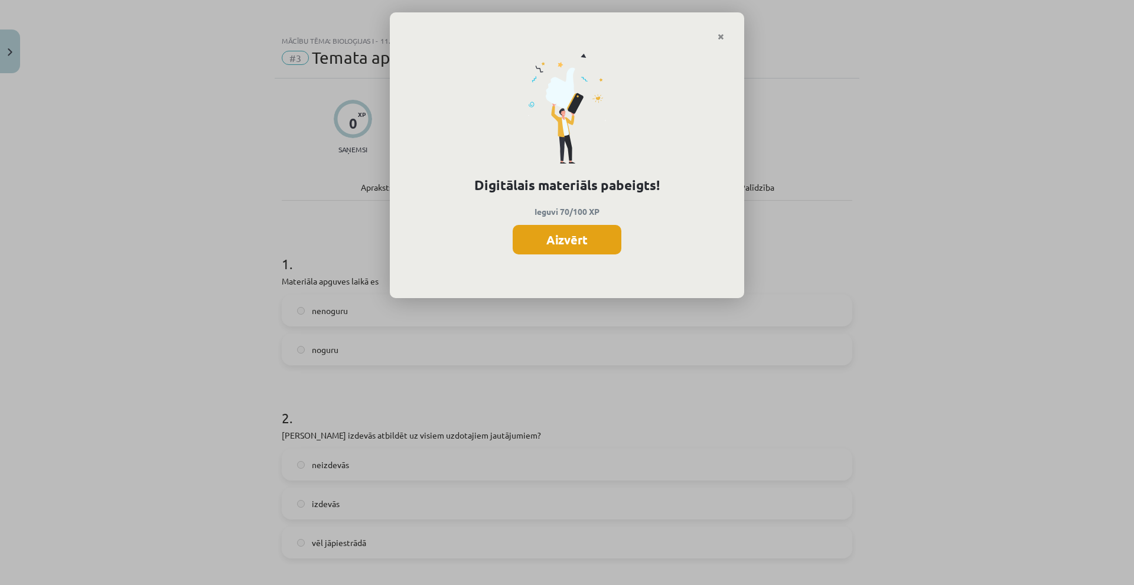
click at [559, 247] on button "Aizvērt" at bounding box center [567, 240] width 109 height 30
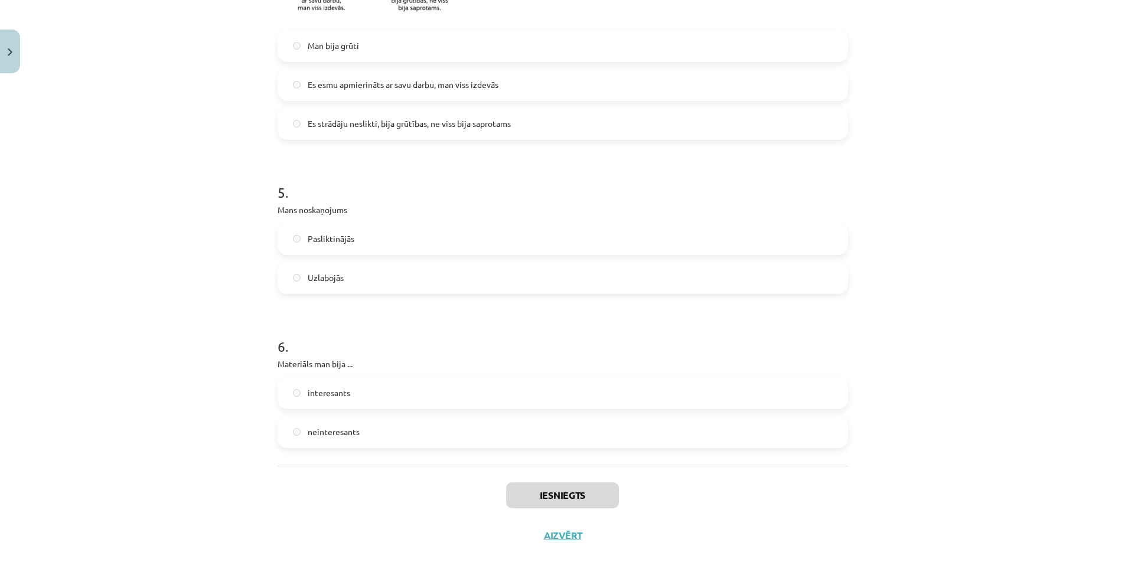
scroll to position [180, 0]
click at [566, 530] on button "Aizvērt" at bounding box center [562, 536] width 45 height 12
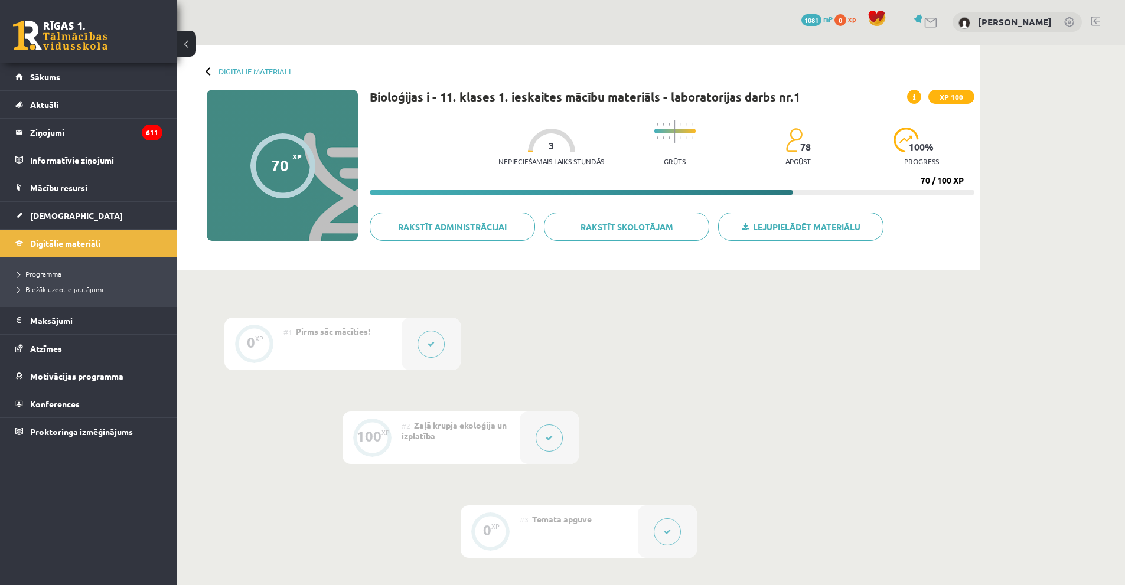
scroll to position [0, 0]
click at [66, 221] on link "[DEMOGRAPHIC_DATA]" at bounding box center [88, 215] width 147 height 27
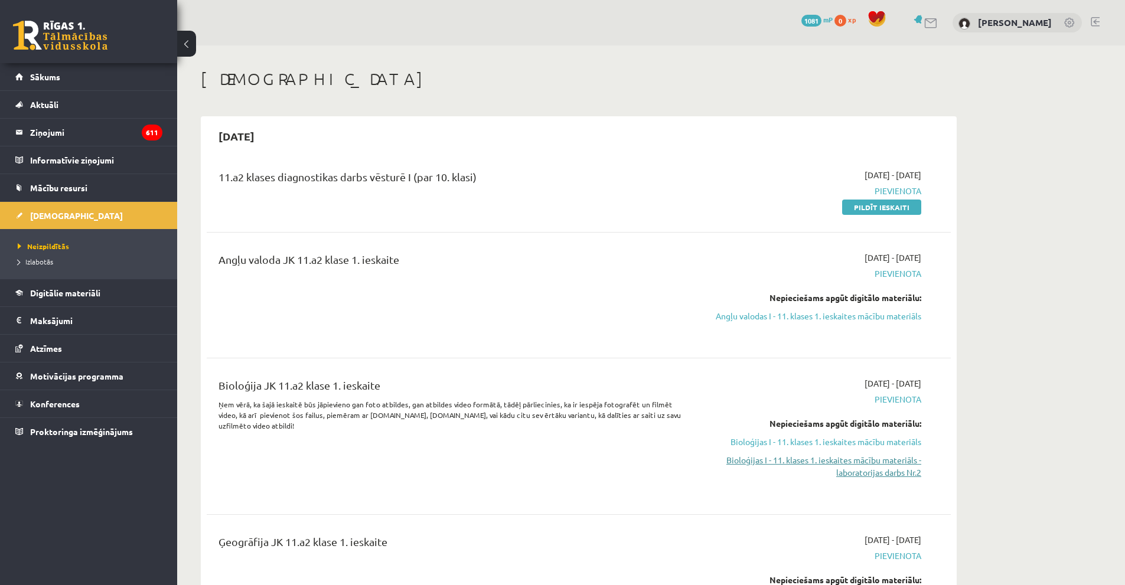
click at [839, 461] on link "Bioloģijas I - 11. klases 1. ieskaites mācību materiāls - laboratorijas darbs N…" at bounding box center [810, 466] width 223 height 25
click at [826, 459] on link "Bioloģijas I - 11. klases 1. ieskaites mācību materiāls - laboratorijas darbs N…" at bounding box center [810, 466] width 223 height 25
click at [901, 470] on link "Bioloģijas I - 11. klases 1. ieskaites mācību materiāls - laboratorijas darbs N…" at bounding box center [810, 466] width 223 height 25
click at [790, 438] on link "Bioloģijas I - 11. klases 1. ieskaites mācību materiāls" at bounding box center [810, 442] width 223 height 12
click at [837, 471] on link "Bioloģijas I - 11. klases 1. ieskaites mācību materiāls - laboratorijas darbs N…" at bounding box center [810, 466] width 223 height 25
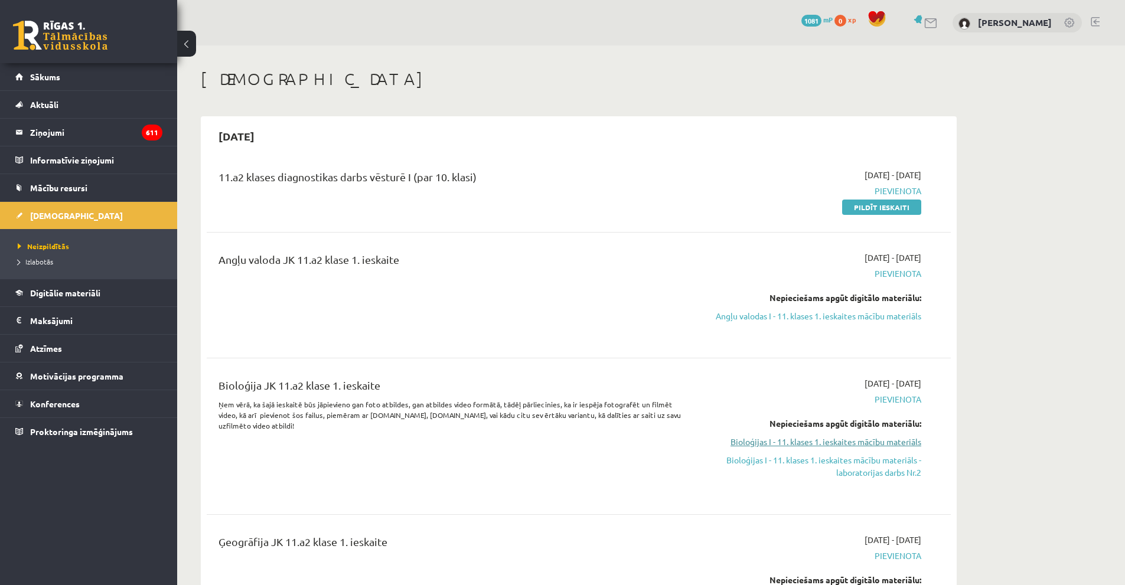
click at [854, 441] on link "Bioloģijas I - 11. klases 1. ieskaites mācību materiāls" at bounding box center [810, 442] width 223 height 12
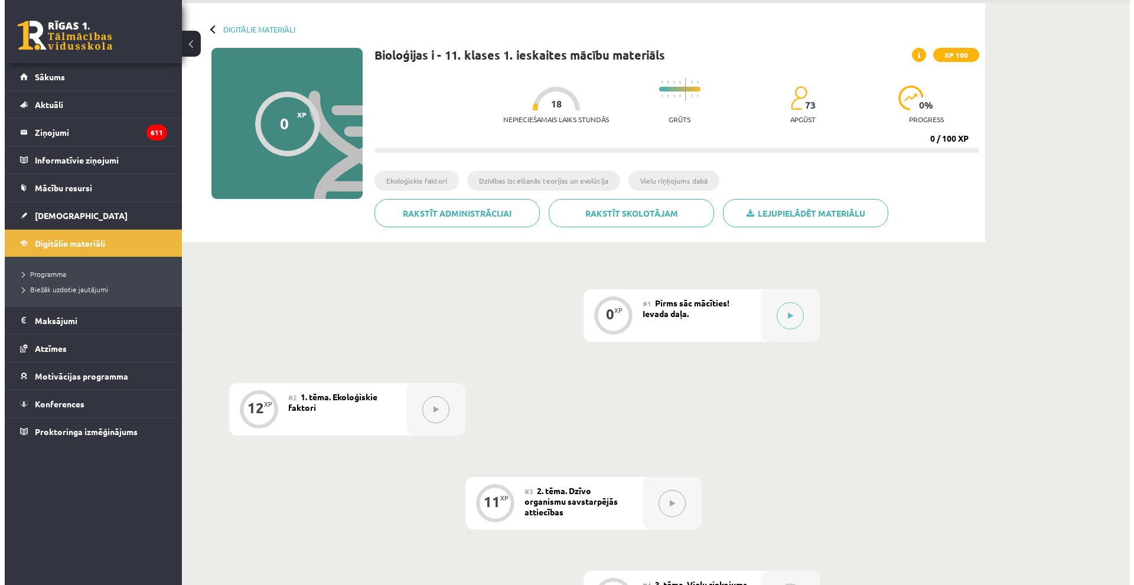
scroll to position [38, 0]
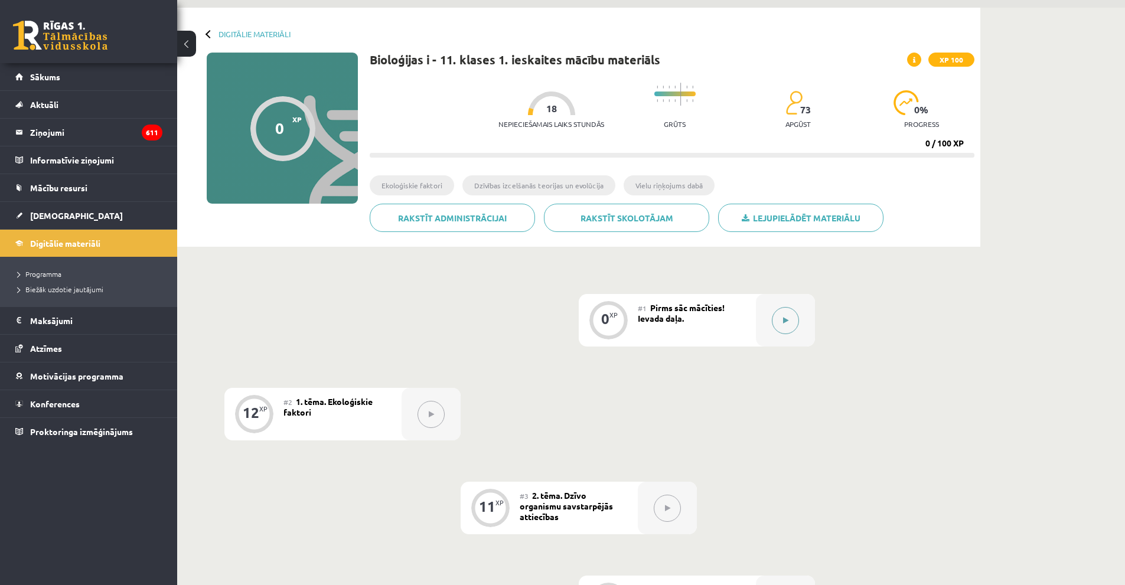
click at [785, 328] on button at bounding box center [785, 320] width 27 height 27
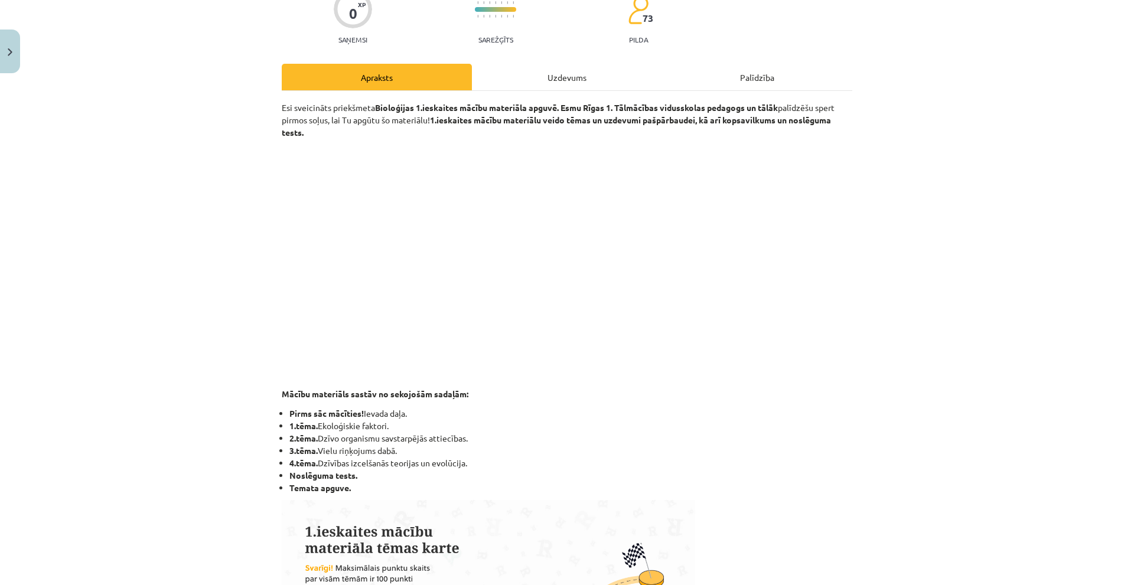
scroll to position [118, 0]
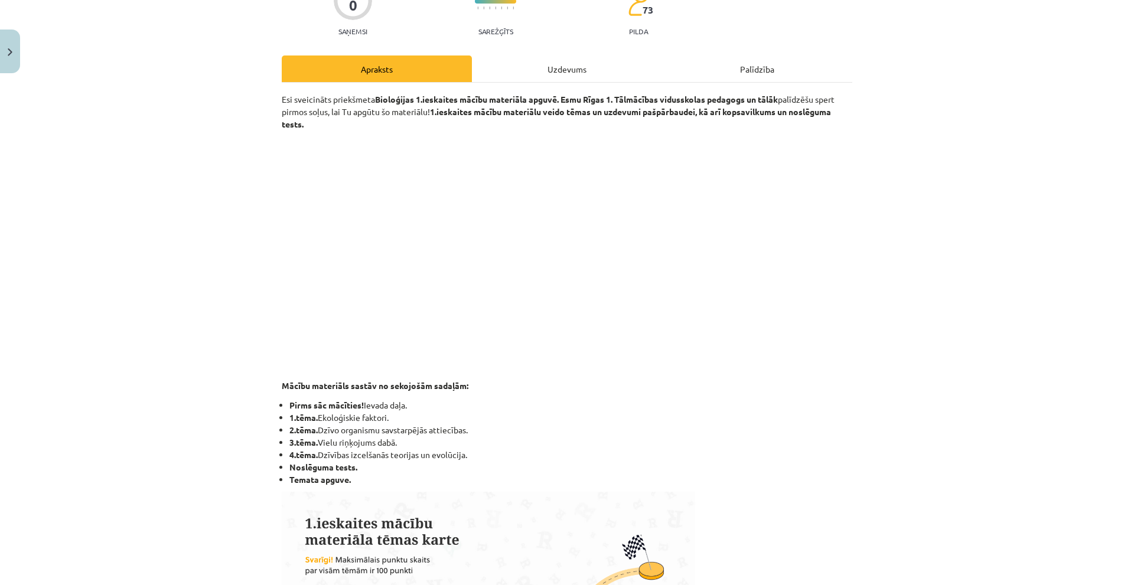
click at [544, 76] on div "Uzdevums" at bounding box center [567, 69] width 190 height 27
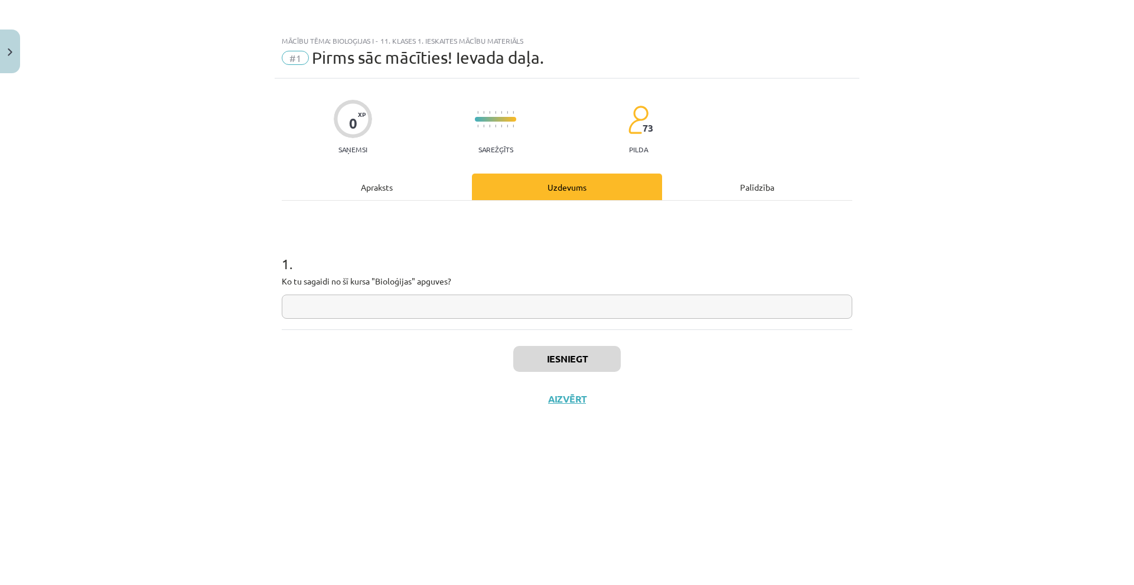
scroll to position [0, 0]
click at [428, 299] on input "text" at bounding box center [567, 307] width 570 height 24
type input "*"
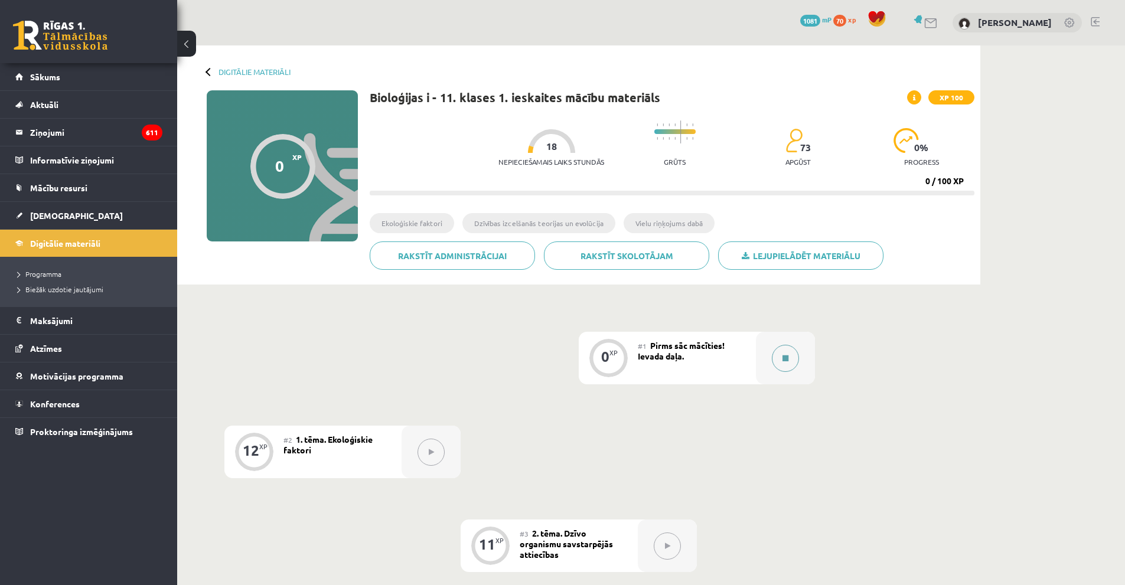
click at [785, 357] on icon at bounding box center [785, 358] width 6 height 7
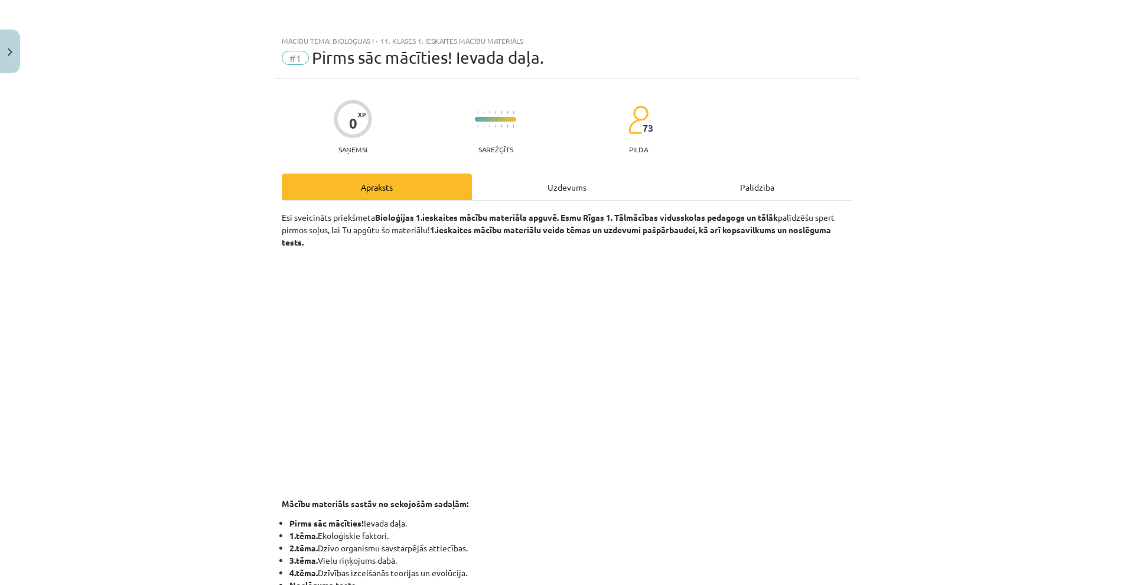
click at [584, 192] on div "Uzdevums" at bounding box center [567, 187] width 190 height 27
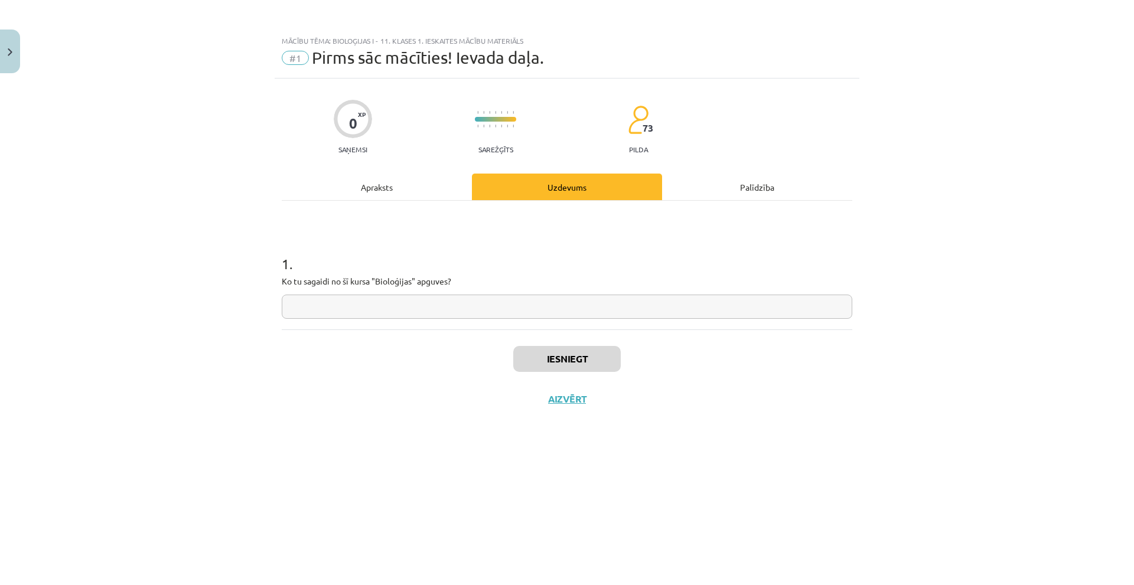
click at [528, 319] on div "1 . Ko tu sagaidi no šī kursa "Bioloģijas" apguves?" at bounding box center [567, 265] width 570 height 129
click at [522, 315] on input "text" at bounding box center [567, 307] width 570 height 24
type input "*"
click at [577, 370] on button "Iesniegt" at bounding box center [566, 359] width 107 height 26
click at [565, 415] on button "Nākamā nodarbība" at bounding box center [567, 406] width 116 height 27
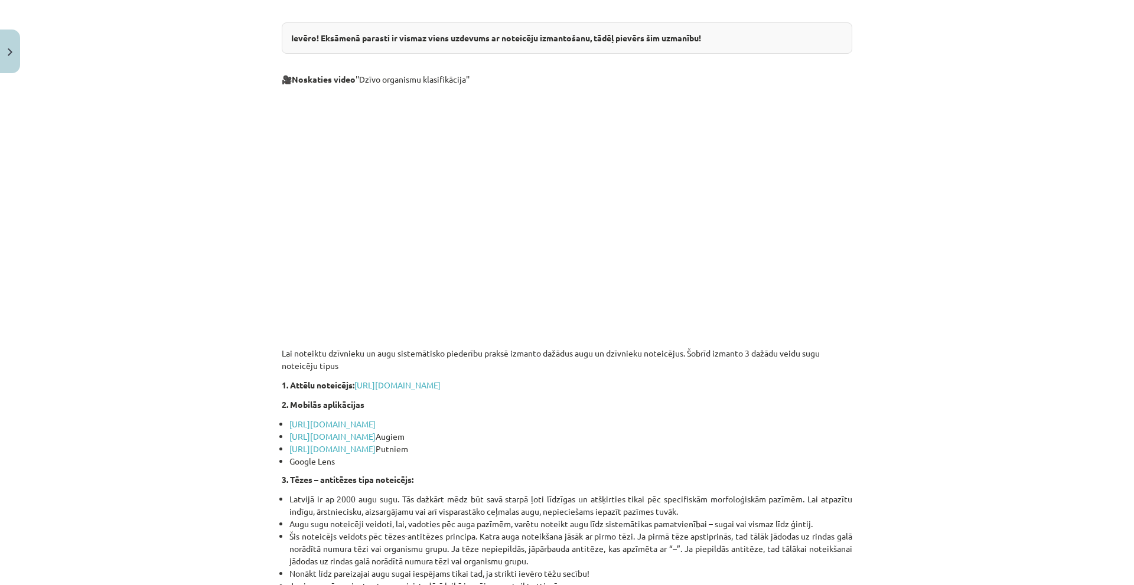
scroll to position [472, 0]
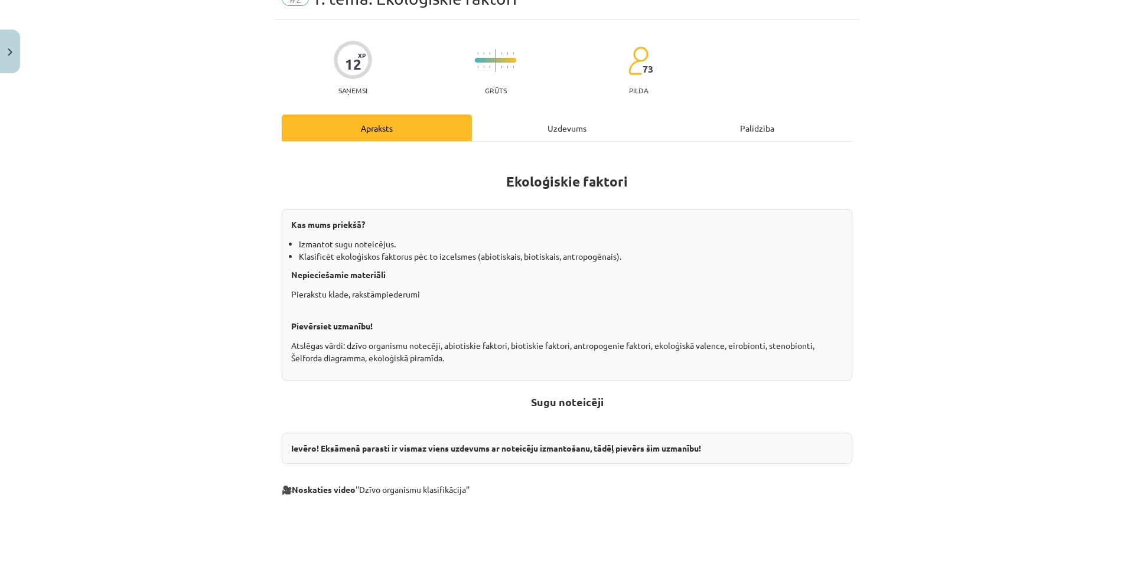
click at [501, 132] on div "Uzdevums" at bounding box center [567, 128] width 190 height 27
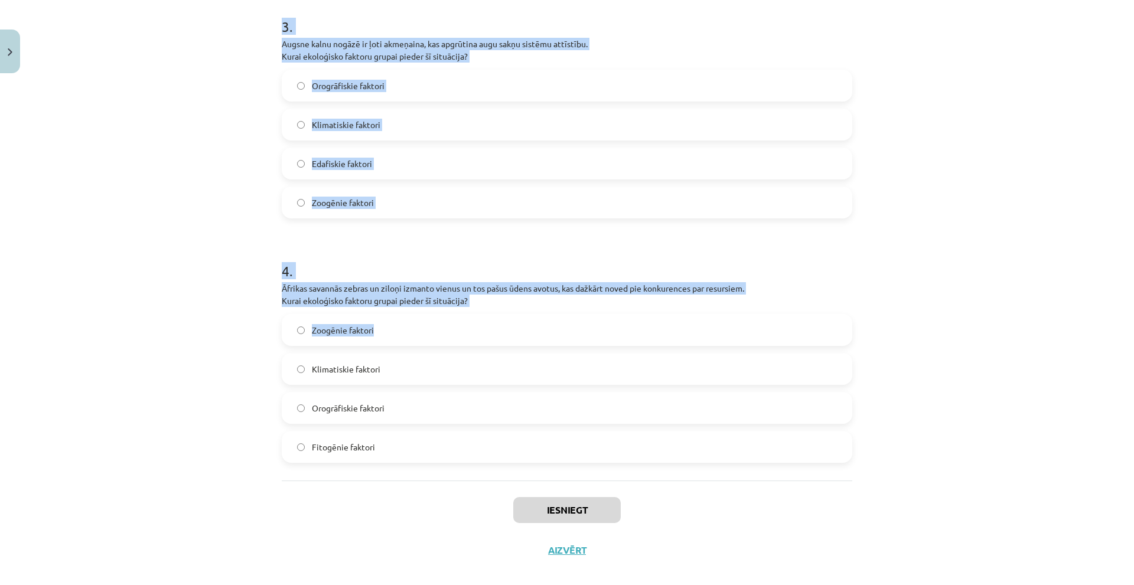
scroll to position [741, 0]
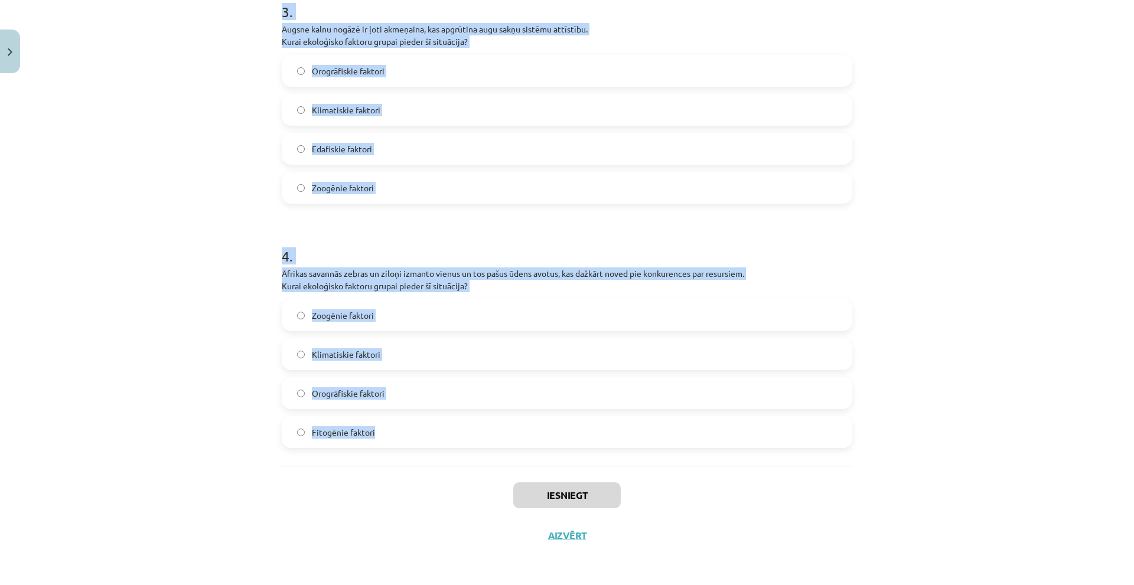
drag, startPoint x: 270, startPoint y: 249, endPoint x: 465, endPoint y: 435, distance: 269.8
copy form "Lauksaimnieki izmanto pesticīdus, lai samazinātu kukaiņu daudzumu savos laukos,…"
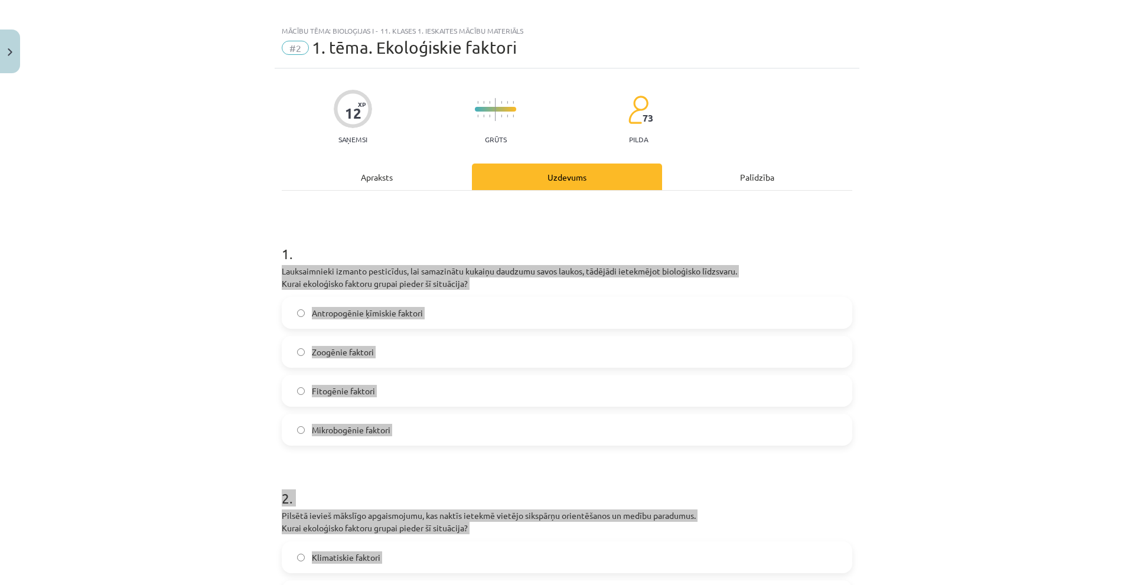
scroll to position [0, 0]
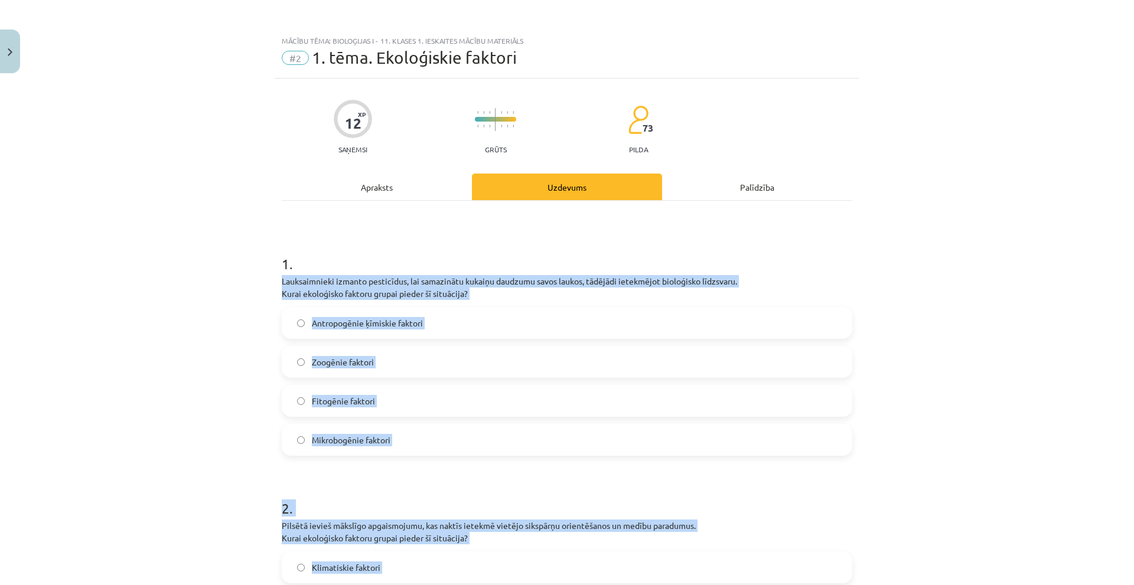
click at [301, 325] on label "Antropogēnie ķīmiskie faktori" at bounding box center [567, 323] width 568 height 30
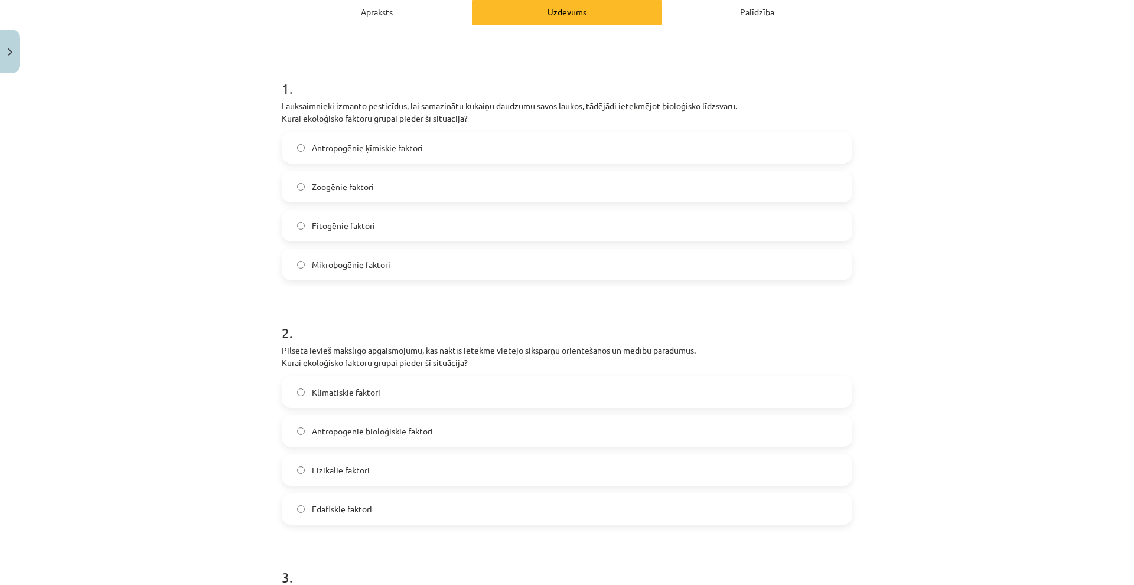
scroll to position [177, 0]
click at [294, 424] on label "Antropogēnie bioloģiskie faktori" at bounding box center [567, 430] width 568 height 30
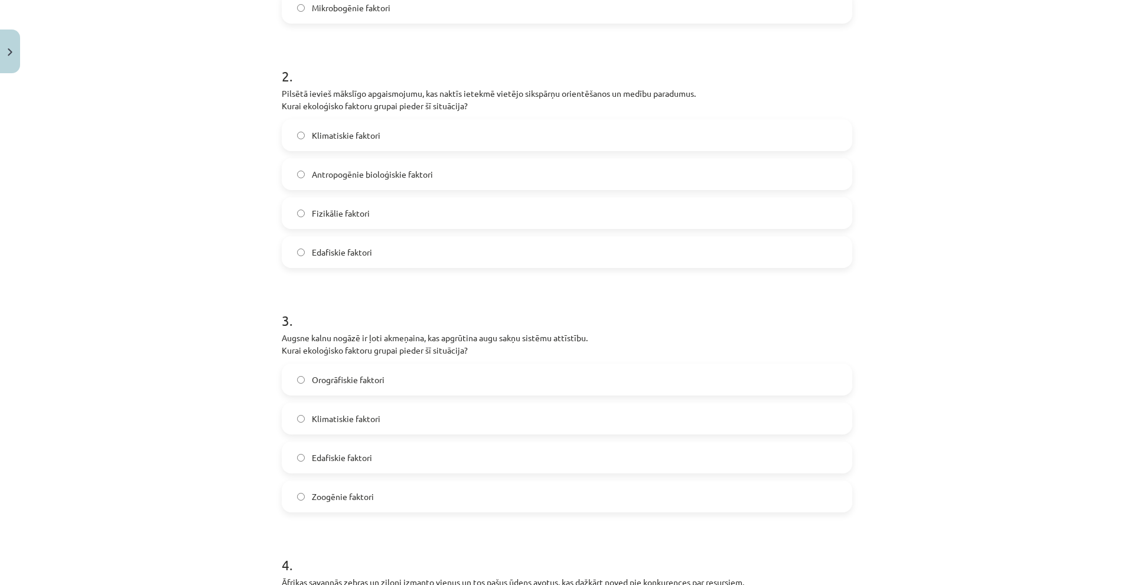
scroll to position [531, 0]
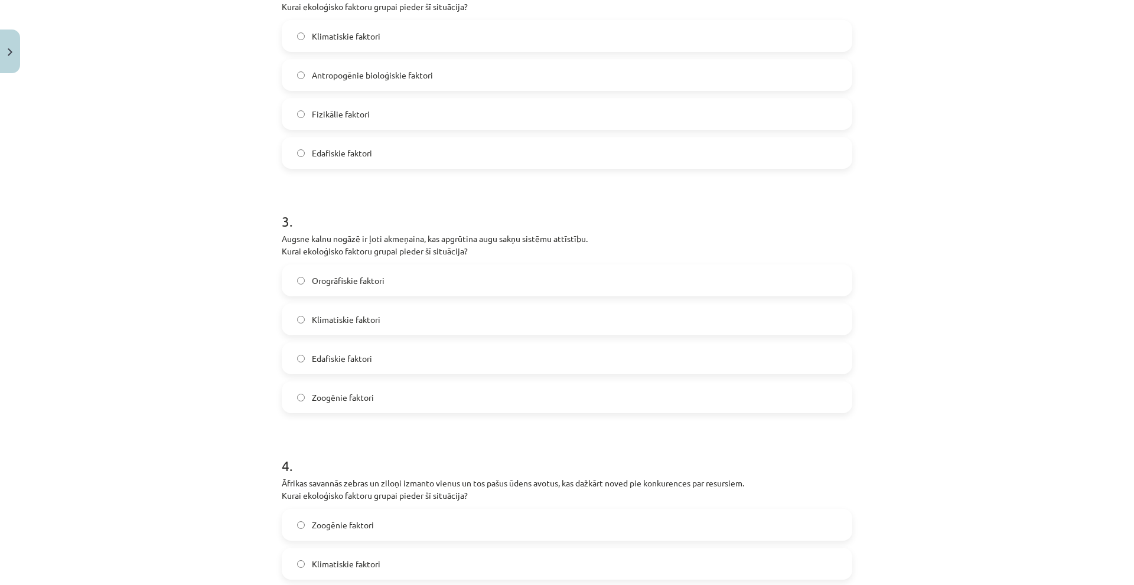
click at [310, 351] on label "Edafiskie faktori" at bounding box center [567, 359] width 568 height 30
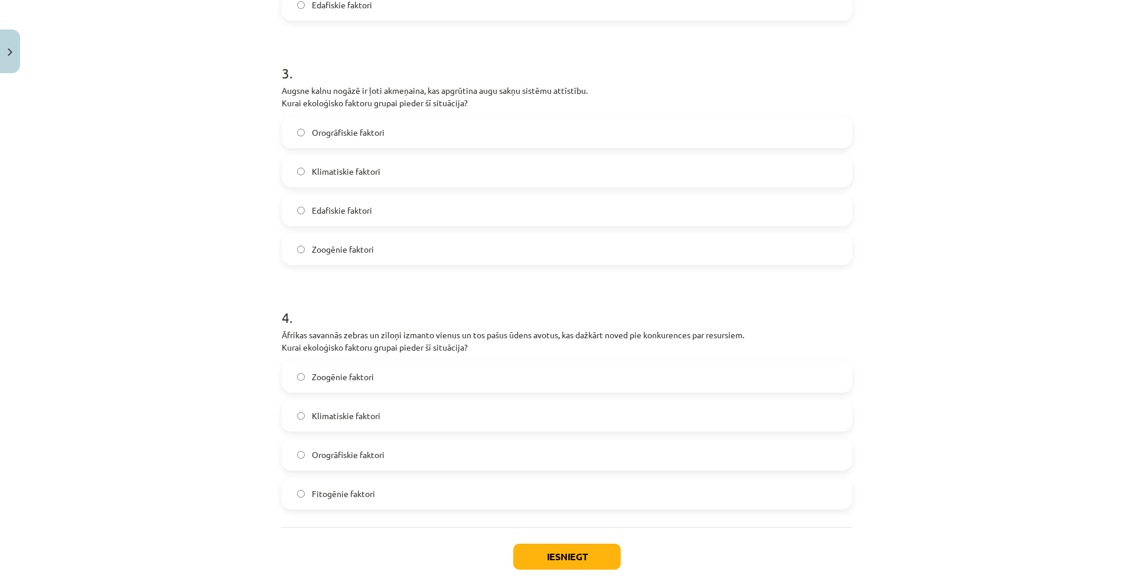
scroll to position [709, 0]
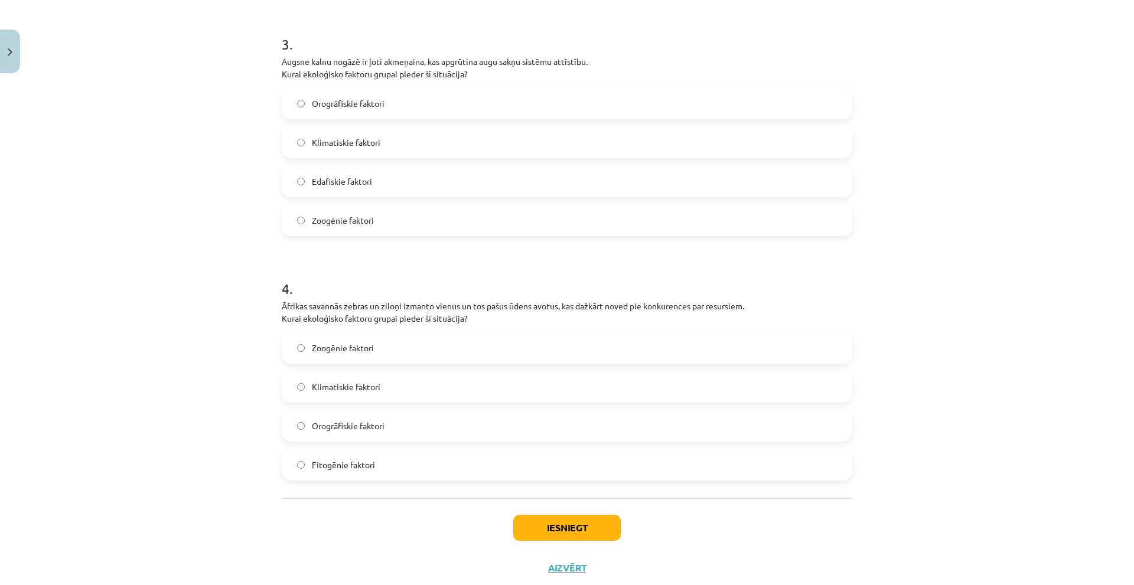
click at [312, 350] on span "Zoogēnie faktori" at bounding box center [343, 348] width 62 height 12
click at [546, 531] on button "Iesniegt" at bounding box center [566, 528] width 107 height 26
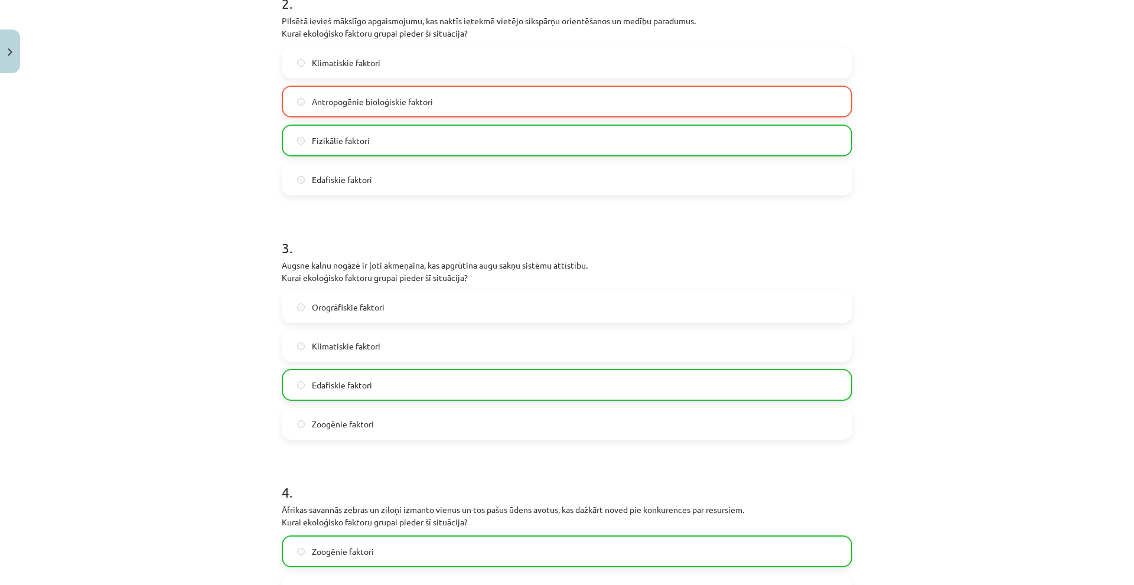
scroll to position [779, 0]
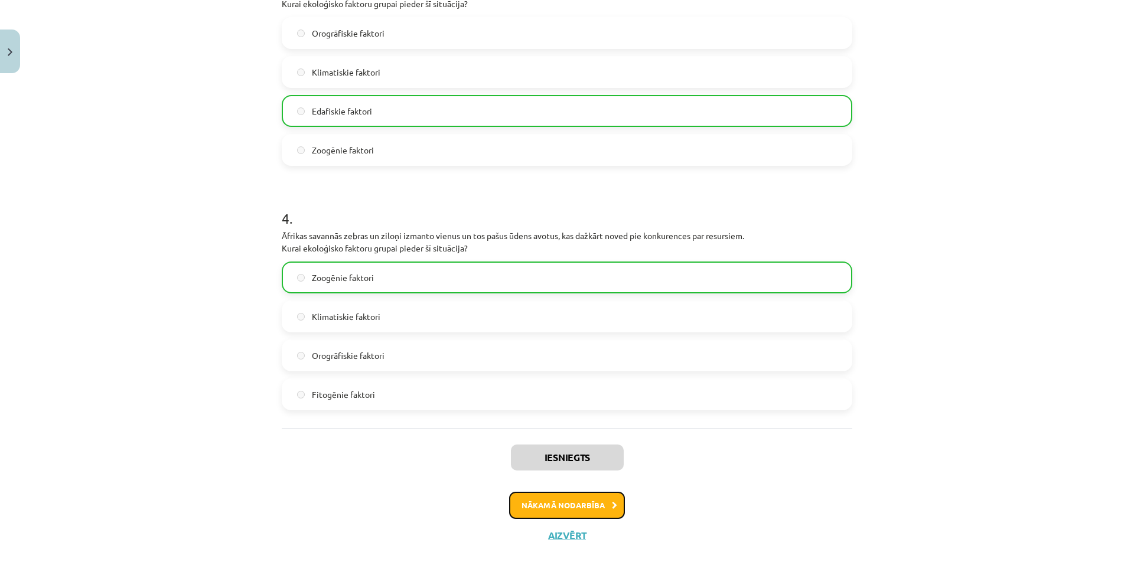
click at [597, 501] on button "Nākamā nodarbība" at bounding box center [567, 505] width 116 height 27
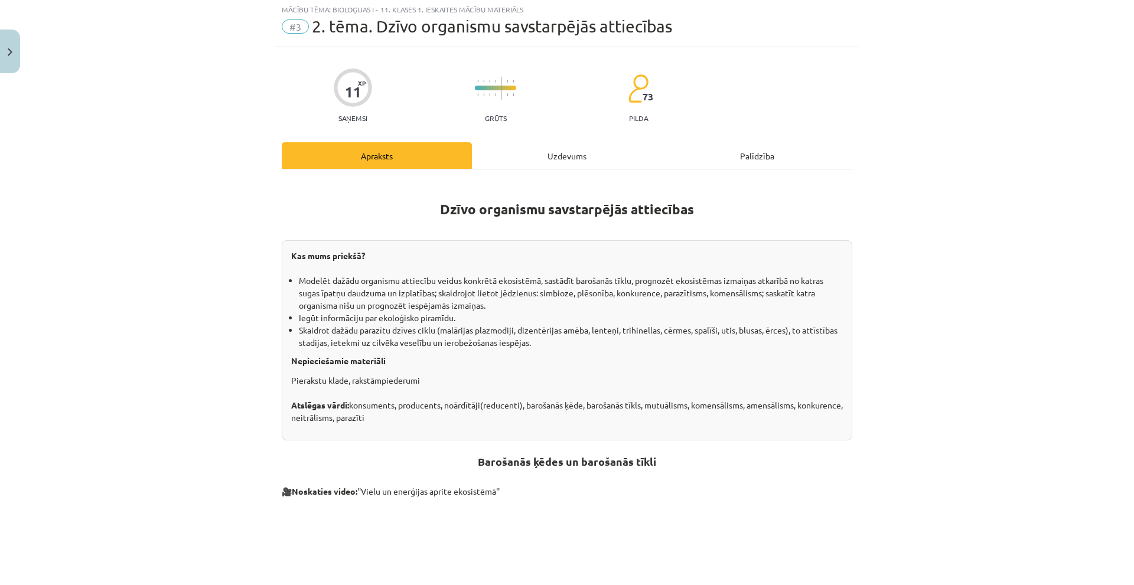
scroll to position [30, 0]
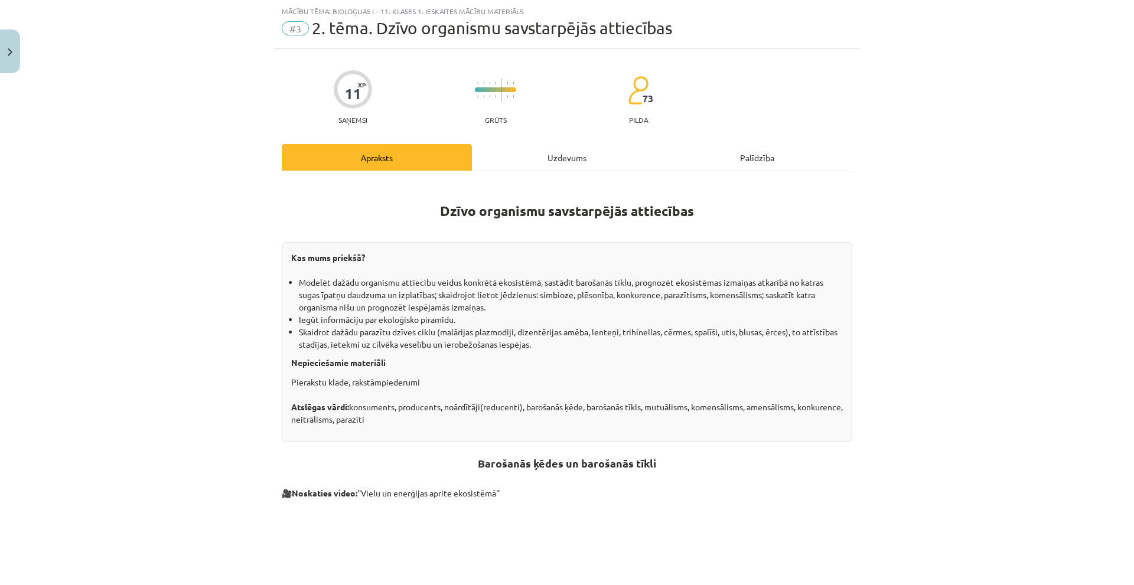
click at [515, 171] on div "Dzīvo organismu savstarpējās attiecības Kas mums priekšā? Modelēt dažādu organi…" at bounding box center [567, 489] width 570 height 637
click at [521, 162] on div "Uzdevums" at bounding box center [567, 157] width 190 height 27
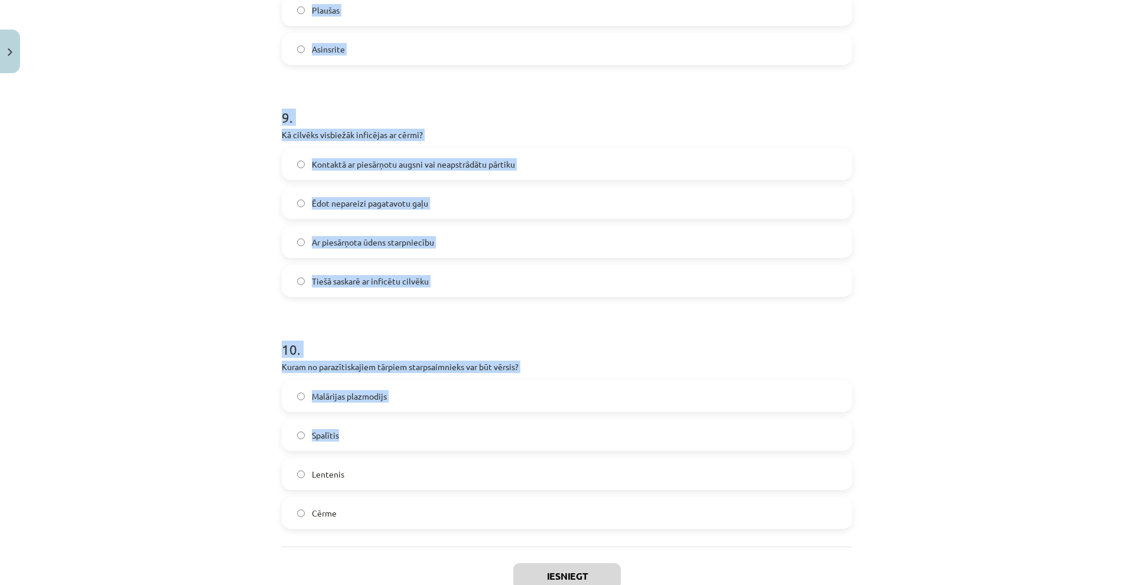
scroll to position [2084, 0]
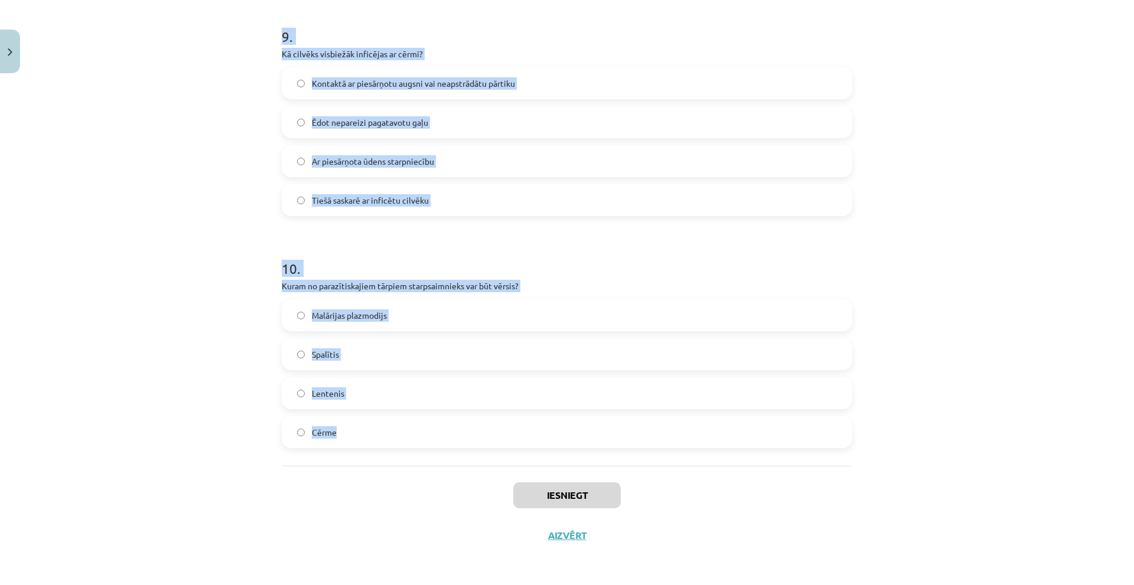
drag, startPoint x: 357, startPoint y: 267, endPoint x: 505, endPoint y: 419, distance: 213.0
click at [505, 419] on div "Mācību tēma: Bioloģijas i - 11. klases 1. ieskaites mācību materiāls #3 2. tēma…" at bounding box center [567, 292] width 1134 height 585
copy form "Kurš no šiem parazītiem ir pazīstams ar to, ka tam ir plakans un segmentēts ķer…"
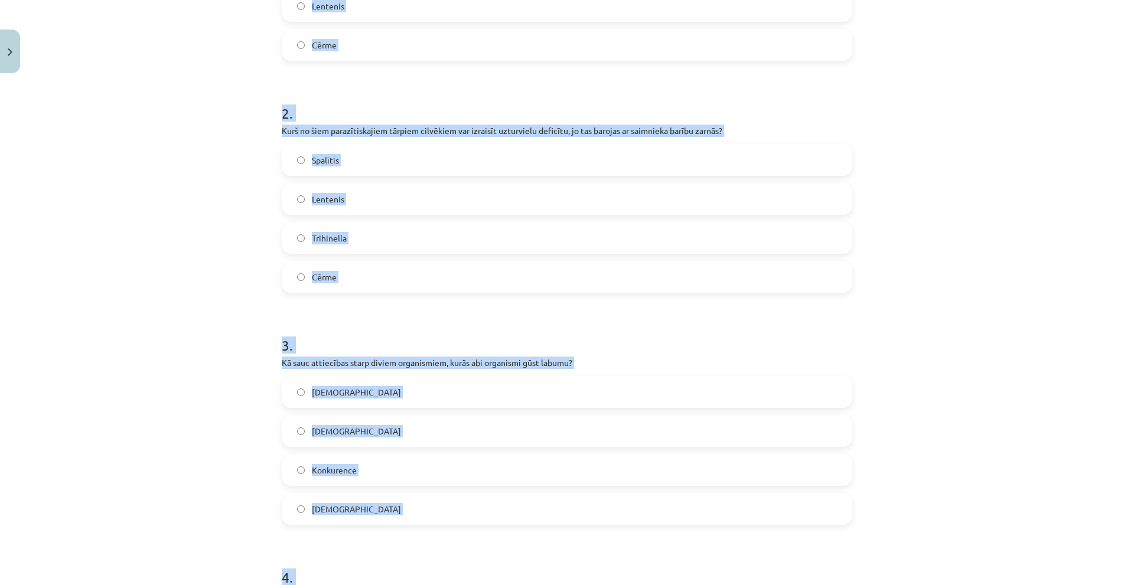
scroll to position [413, 0]
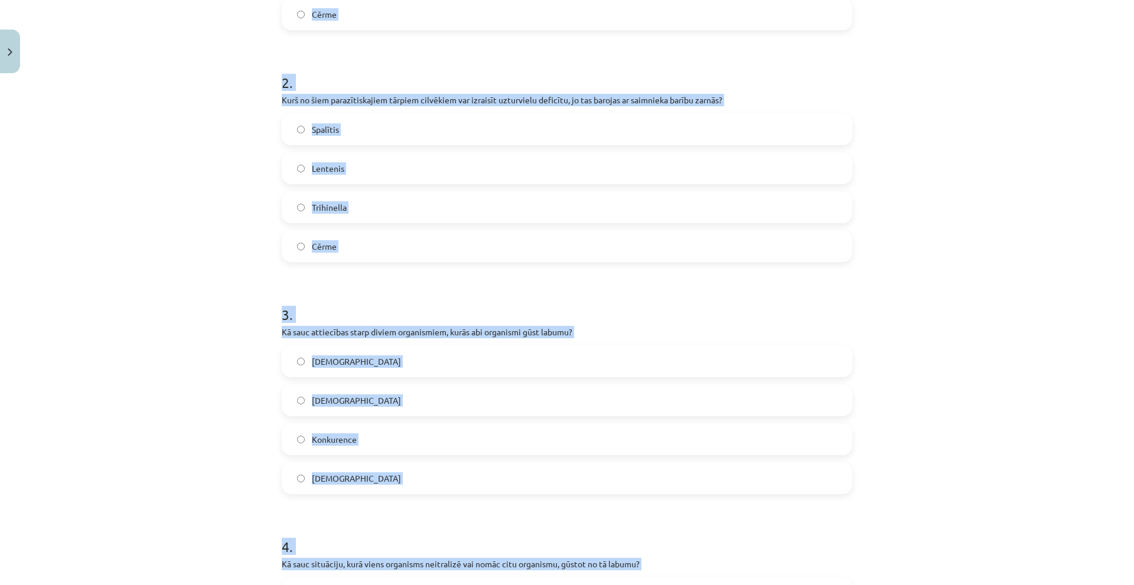
click at [291, 478] on label "Mutuālisms" at bounding box center [567, 479] width 568 height 30
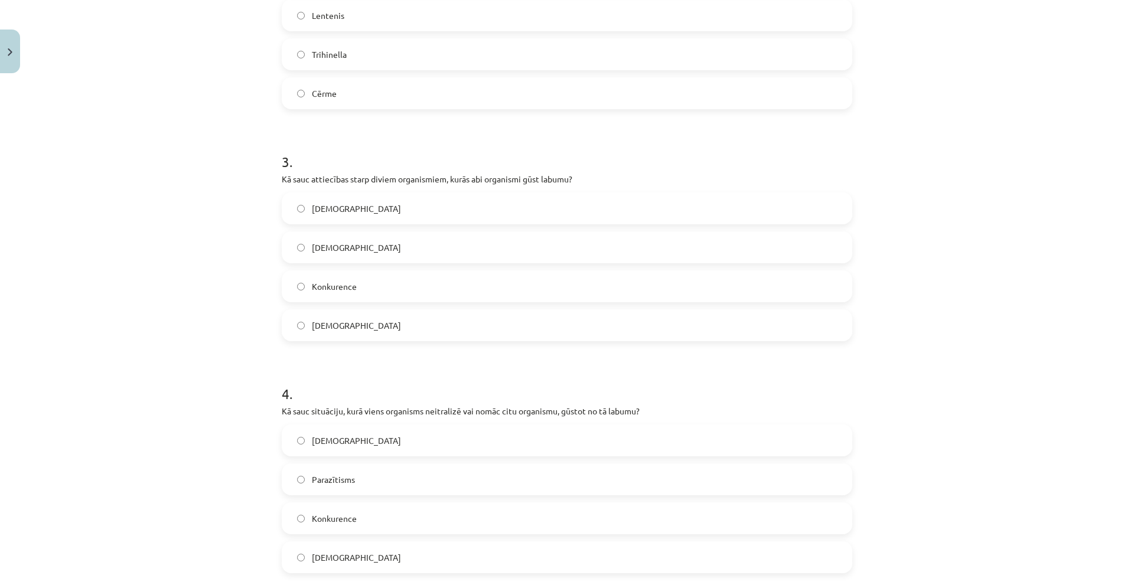
scroll to position [591, 0]
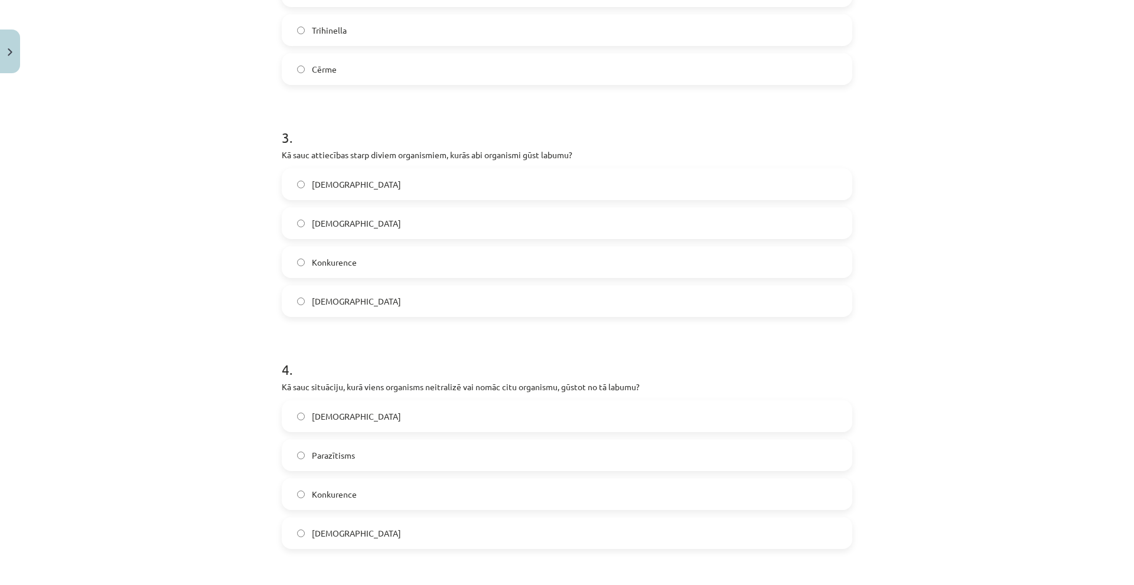
click at [286, 457] on label "Parazītisms" at bounding box center [567, 456] width 568 height 30
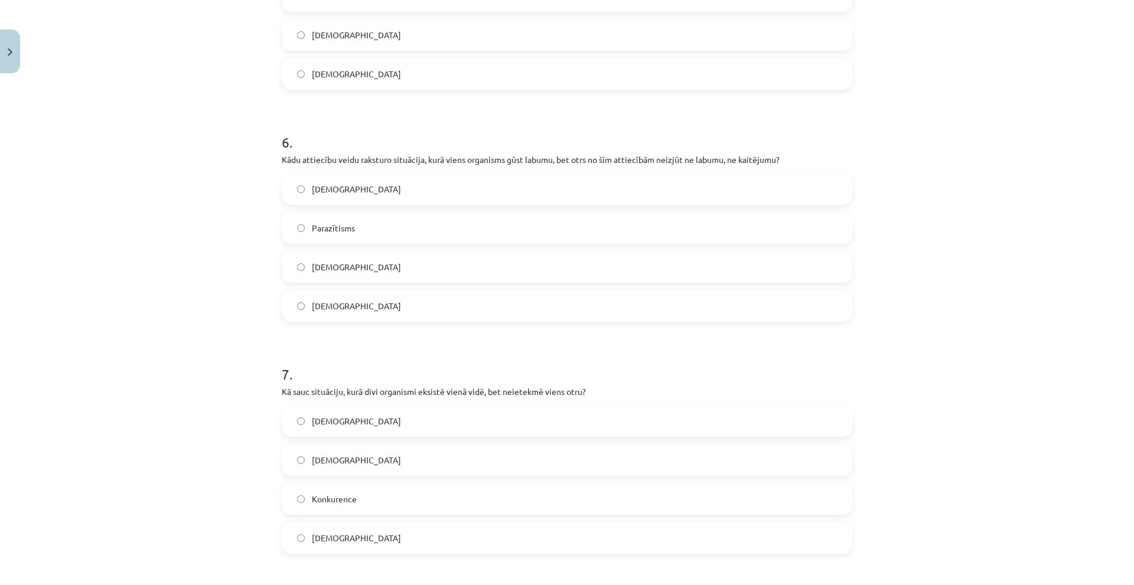
scroll to position [1299, 0]
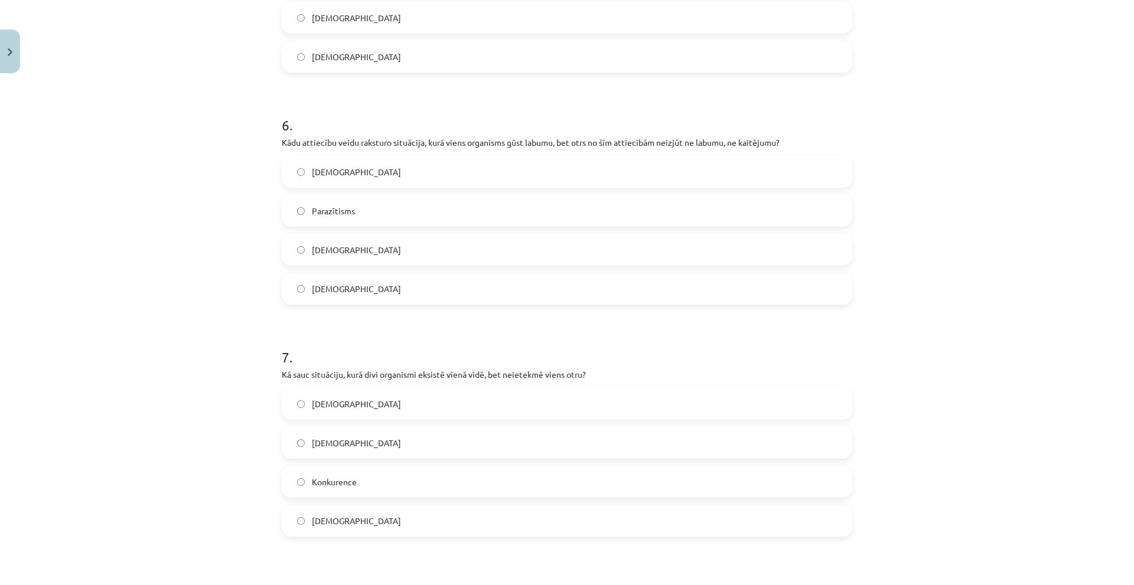
click at [292, 412] on label "Neitrālisms" at bounding box center [567, 404] width 568 height 30
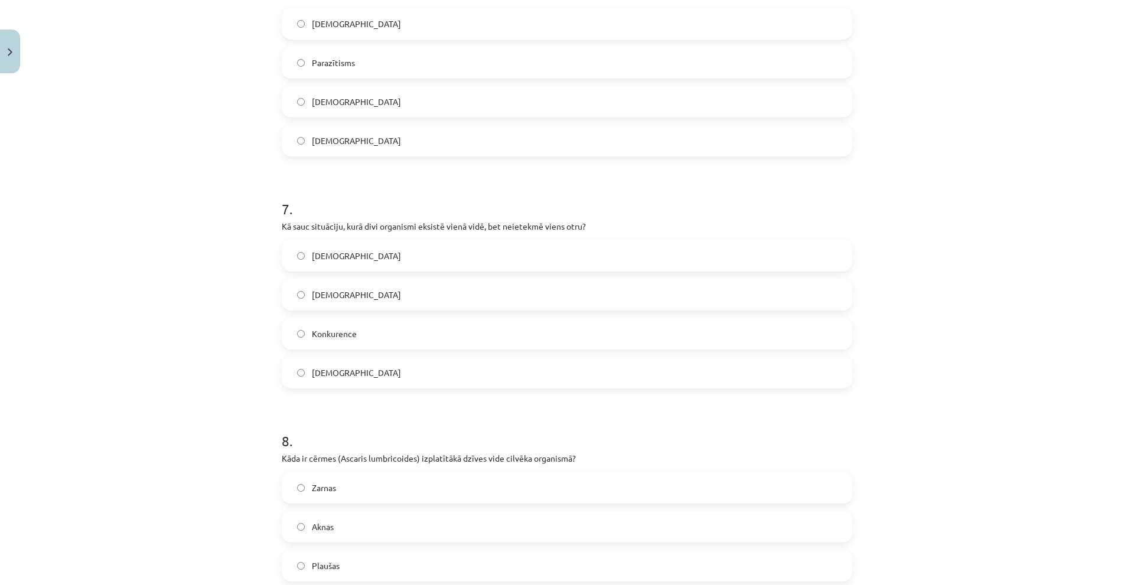
scroll to position [1476, 0]
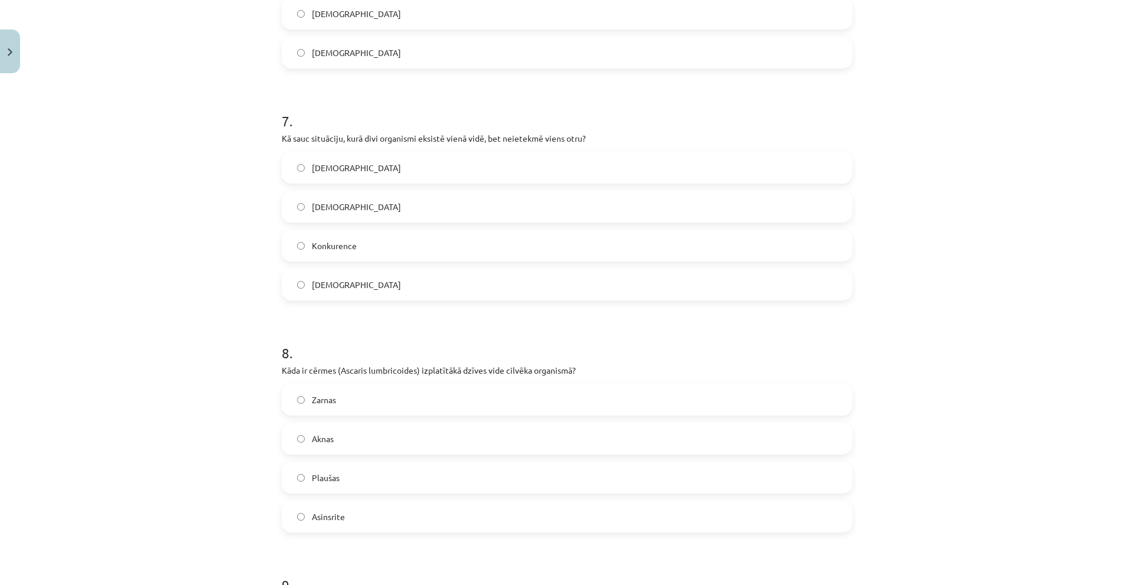
click at [320, 410] on label "Zarnas" at bounding box center [567, 400] width 568 height 30
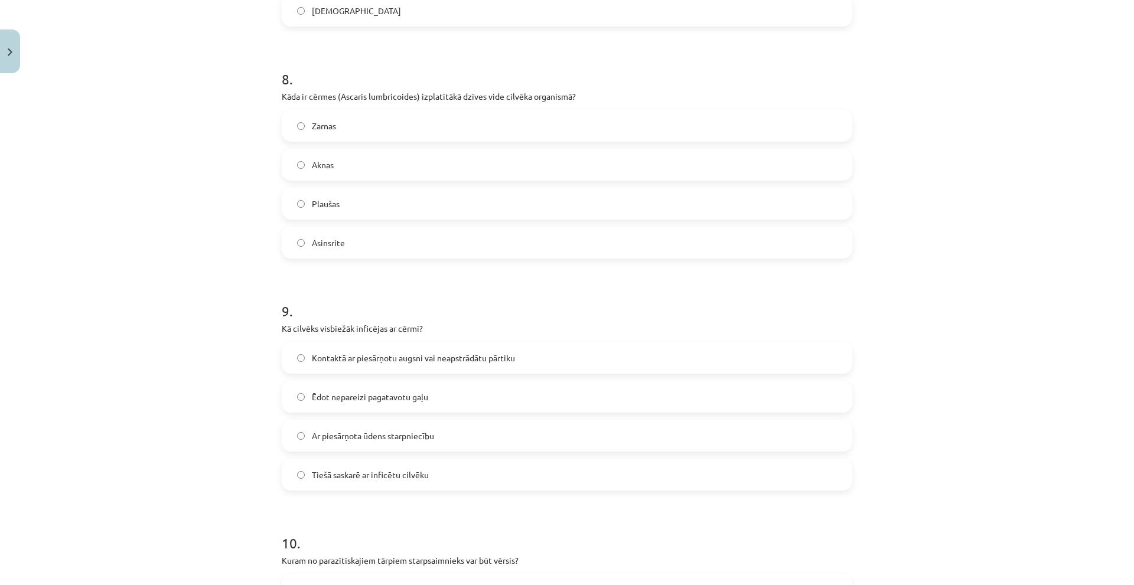
scroll to position [1831, 0]
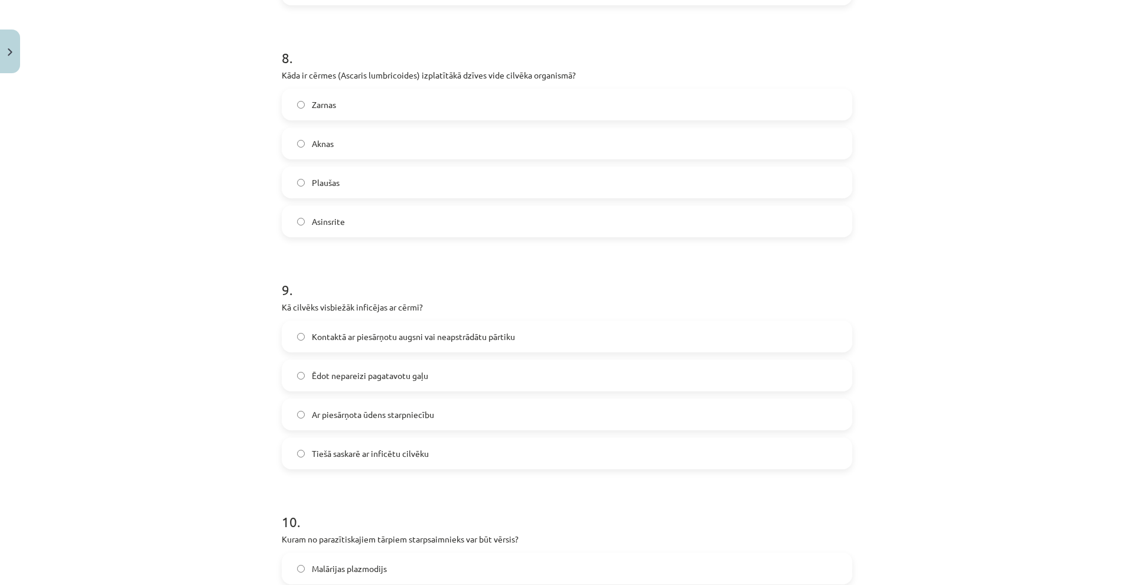
click at [334, 340] on span "Kontaktā ar piesārņotu augsni vai neapstrādātu pārtiku" at bounding box center [413, 337] width 203 height 12
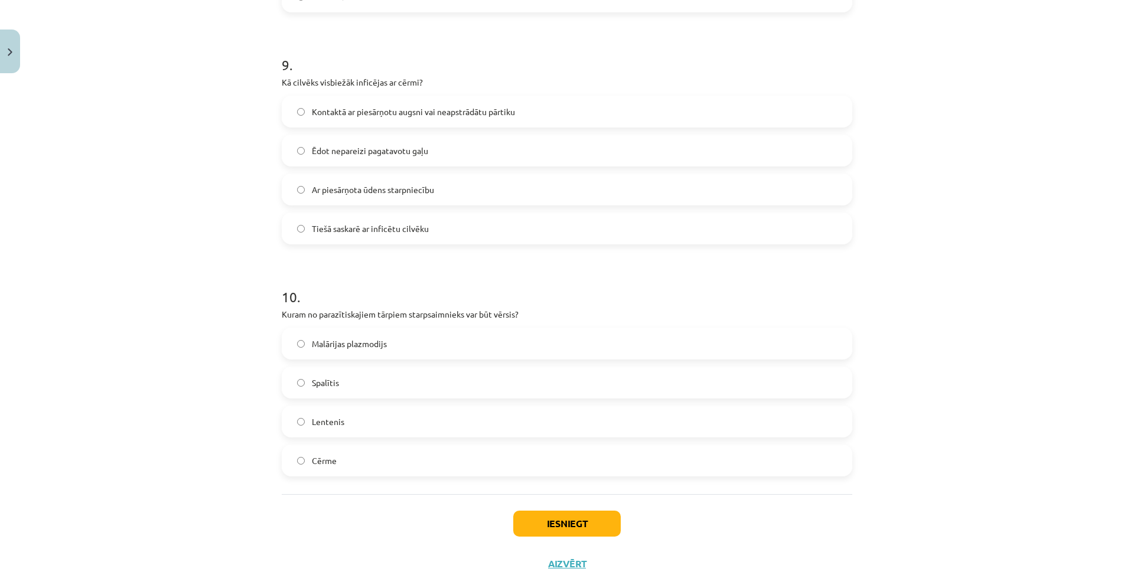
scroll to position [2067, 0]
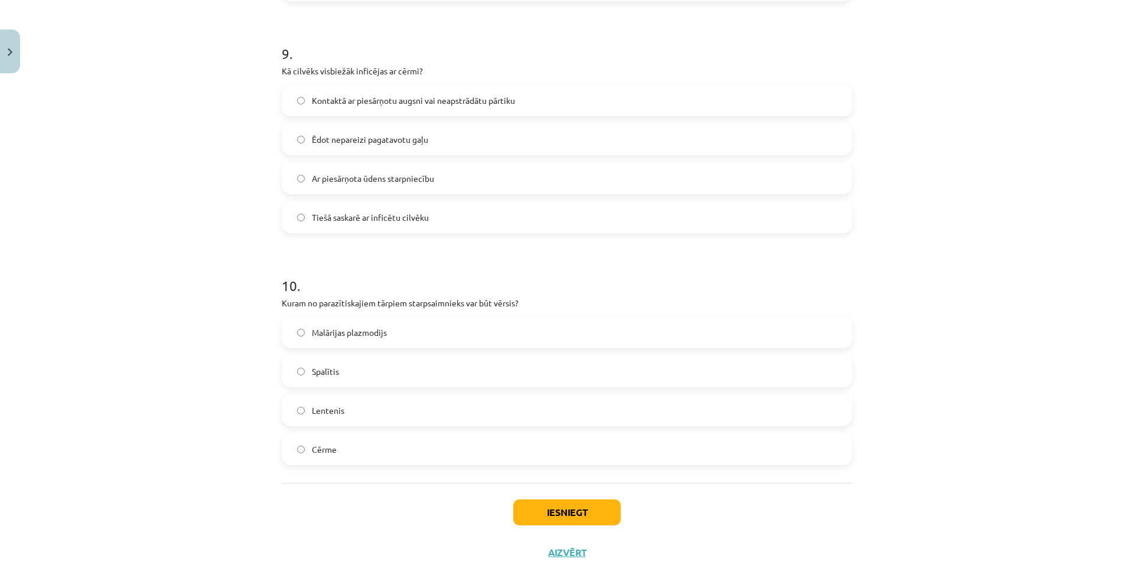
click at [320, 414] on span "Lentenis" at bounding box center [328, 410] width 32 height 12
click at [526, 510] on button "Iesniegt" at bounding box center [566, 513] width 107 height 26
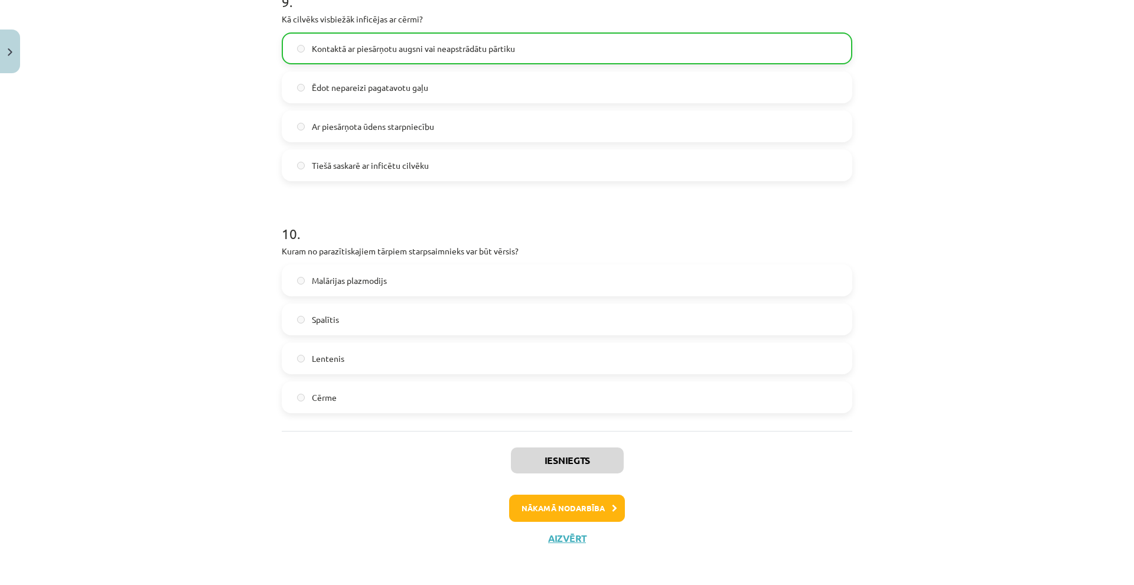
scroll to position [2122, 0]
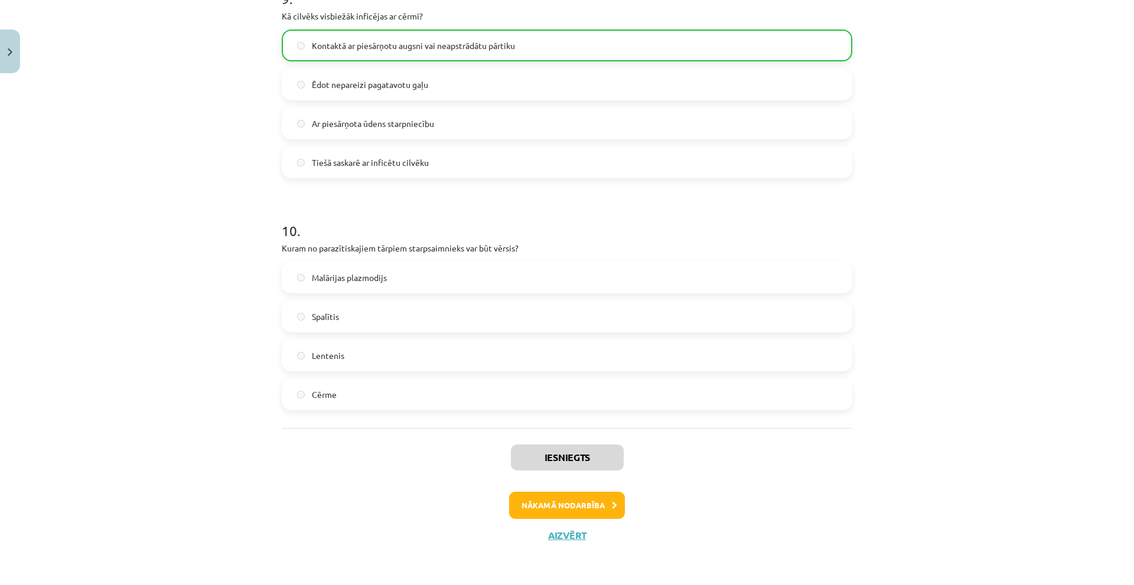
click at [335, 361] on span "Lentenis" at bounding box center [328, 356] width 32 height 12
click at [560, 506] on button "Nākamā nodarbība" at bounding box center [567, 505] width 116 height 27
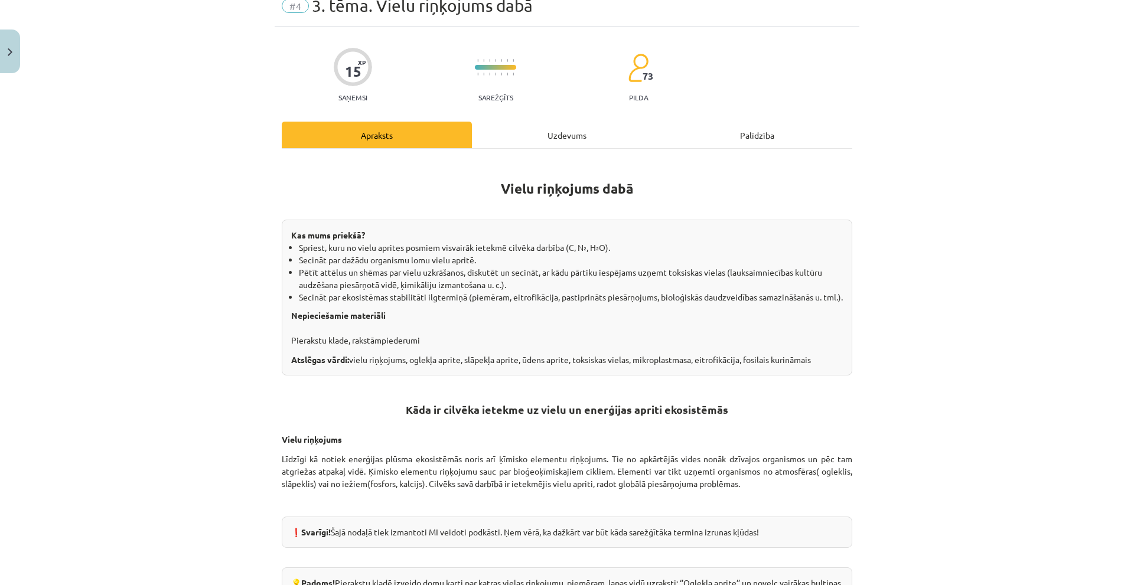
scroll to position [30, 0]
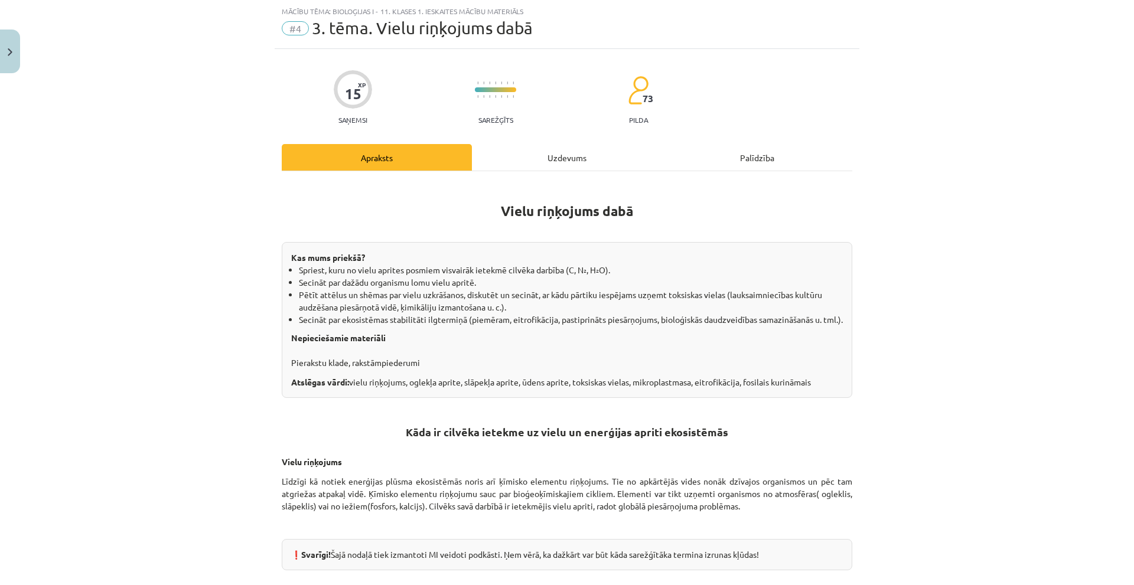
click at [530, 167] on div "Uzdevums" at bounding box center [567, 157] width 190 height 27
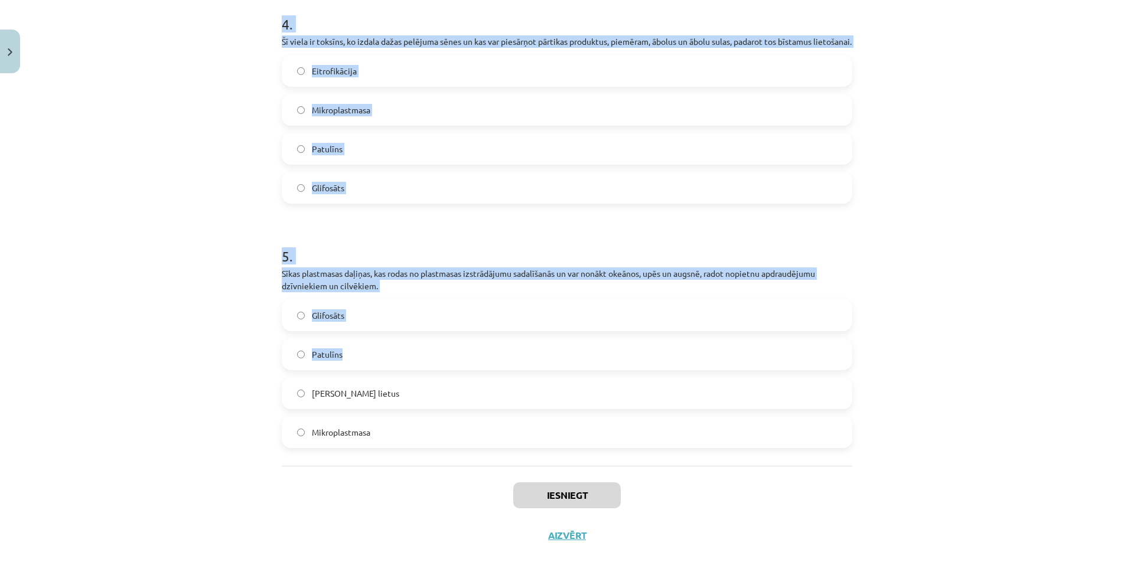
scroll to position [973, 0]
drag, startPoint x: 277, startPoint y: 253, endPoint x: 520, endPoint y: 432, distance: 301.5
copy form "Process, kurā pārmērīga barības vielu (piemēram, slāpekļa un fosfora) nonākšana…"
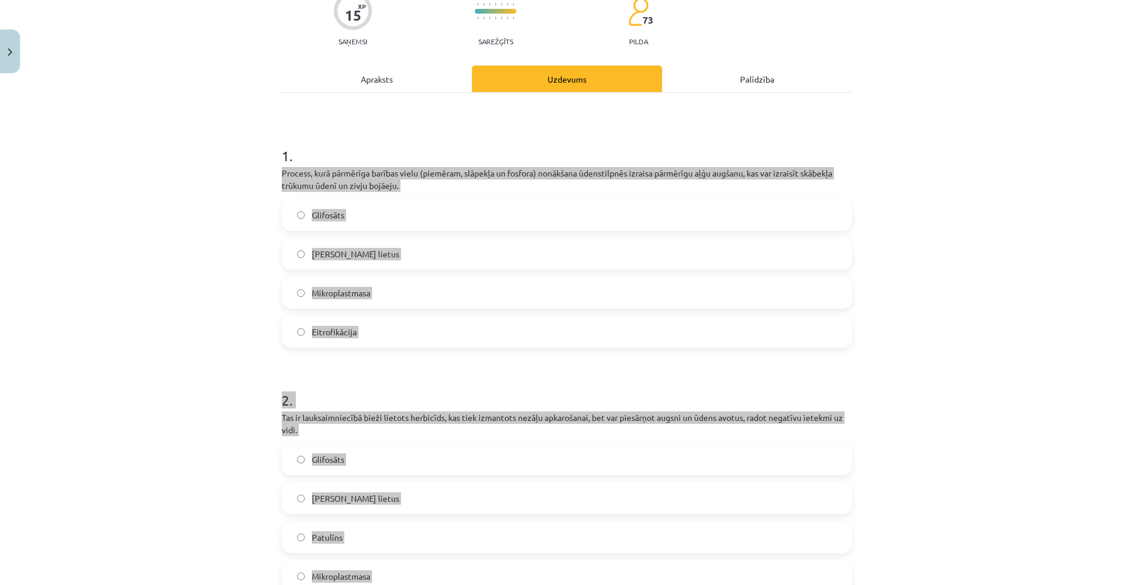
scroll to position [27, 0]
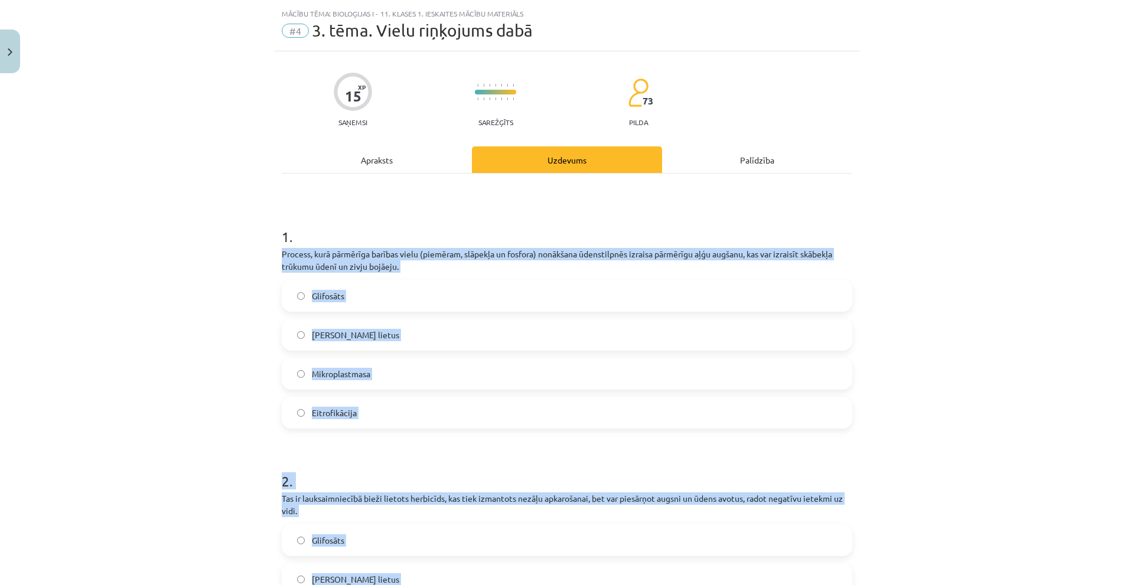
click at [293, 406] on label "Eitrofikācija" at bounding box center [567, 413] width 568 height 30
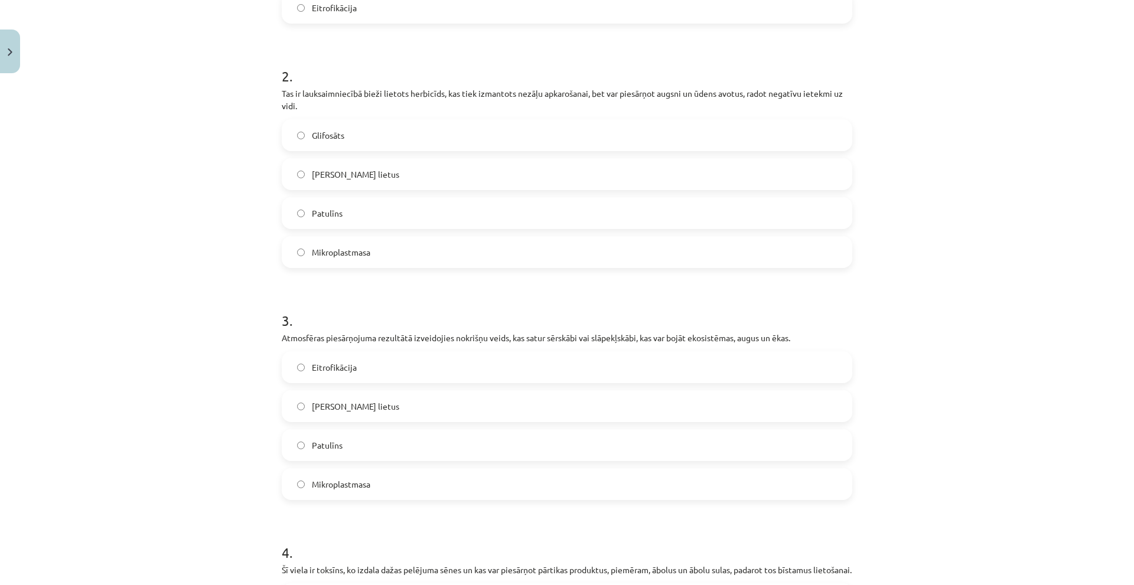
scroll to position [441, 0]
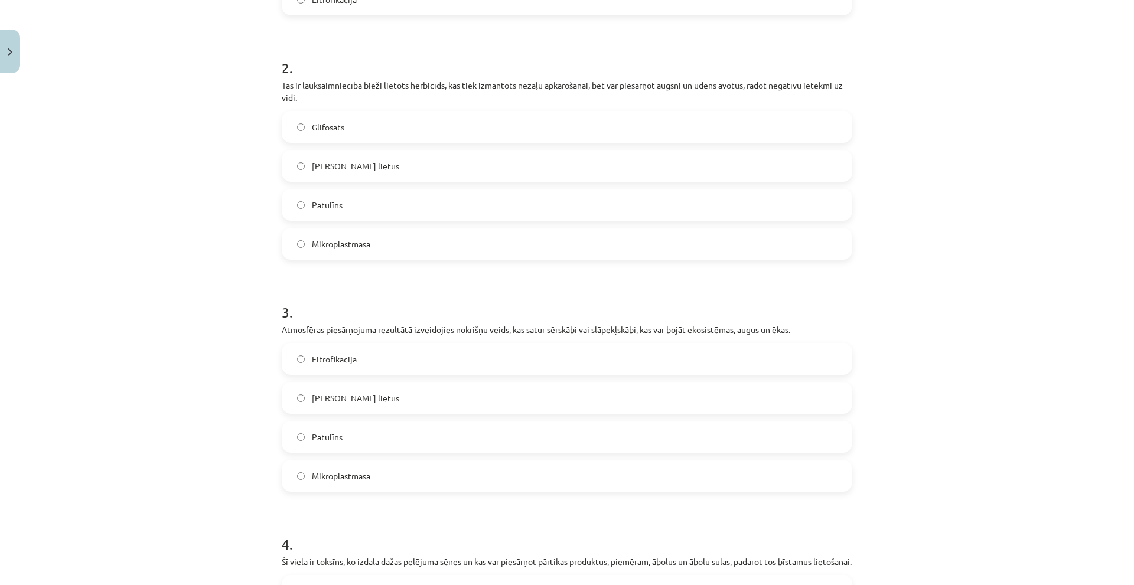
click at [286, 399] on label "Skābais lietus" at bounding box center [567, 398] width 568 height 30
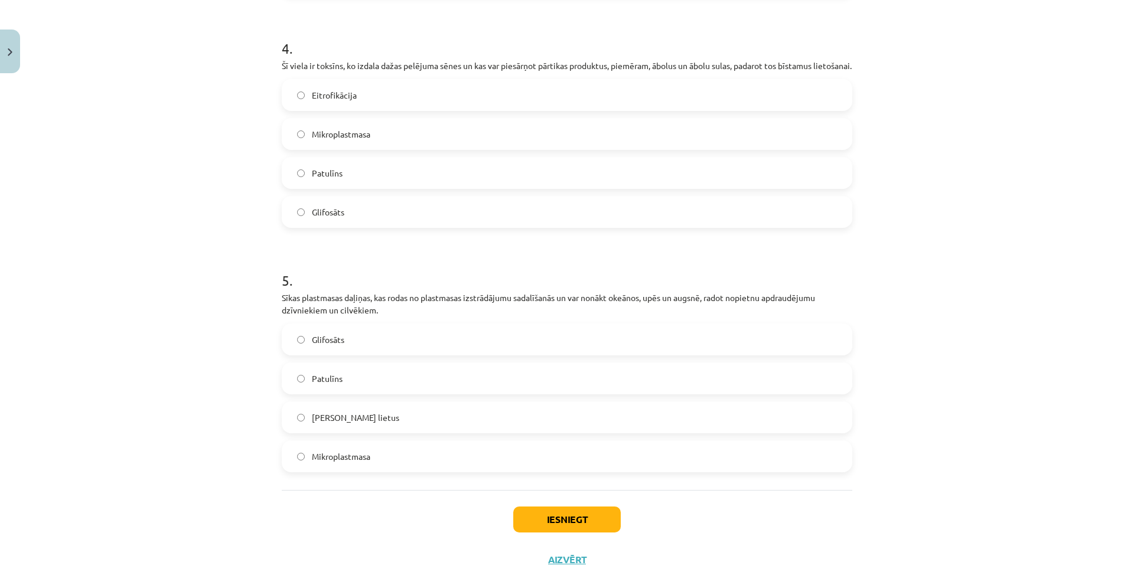
scroll to position [973, 0]
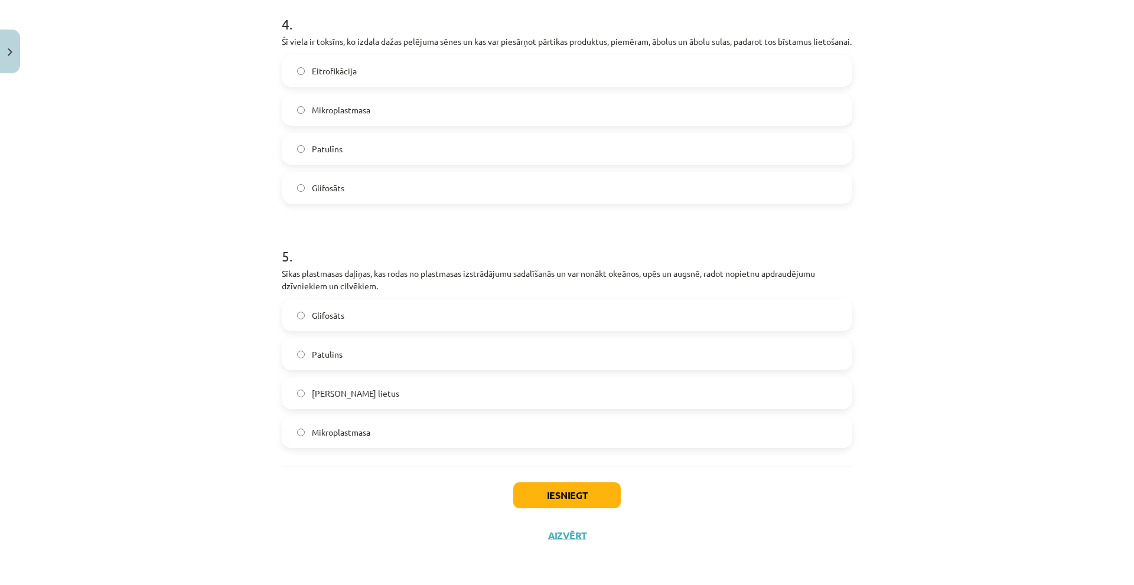
click at [318, 438] on span "Mikroplastmasa" at bounding box center [341, 432] width 58 height 12
drag, startPoint x: 538, startPoint y: 497, endPoint x: 523, endPoint y: 498, distance: 14.8
click at [534, 498] on button "Iesniegt" at bounding box center [566, 495] width 107 height 26
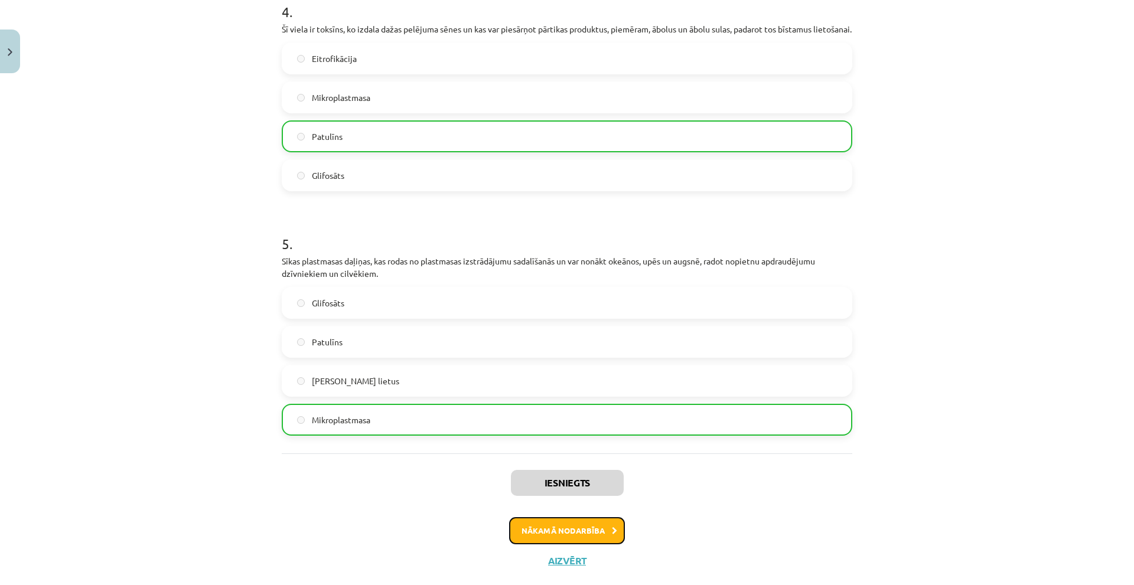
click at [612, 535] on icon at bounding box center [614, 531] width 5 height 8
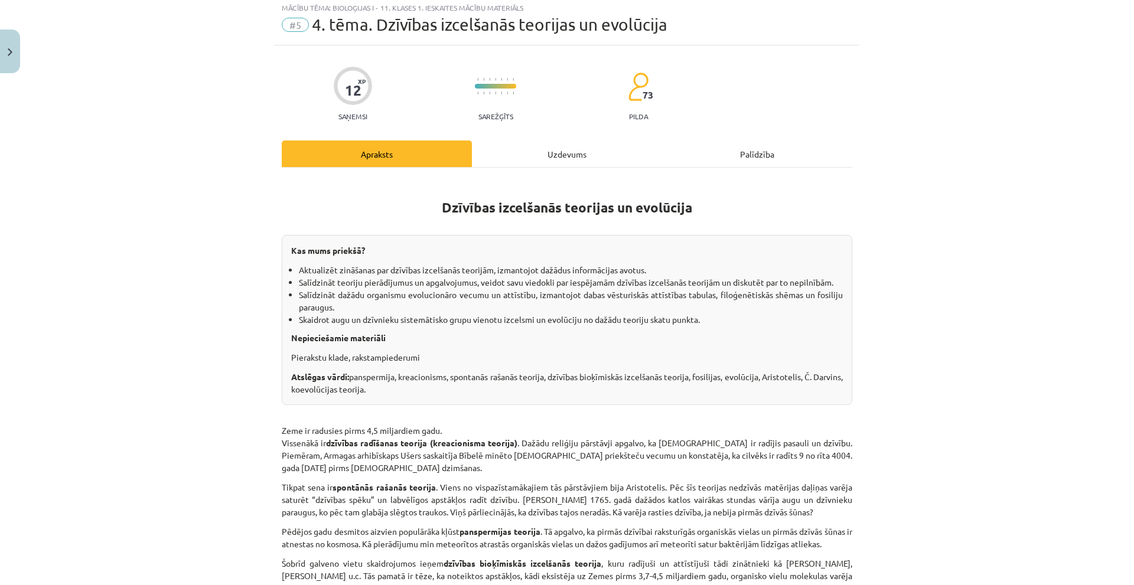
scroll to position [30, 0]
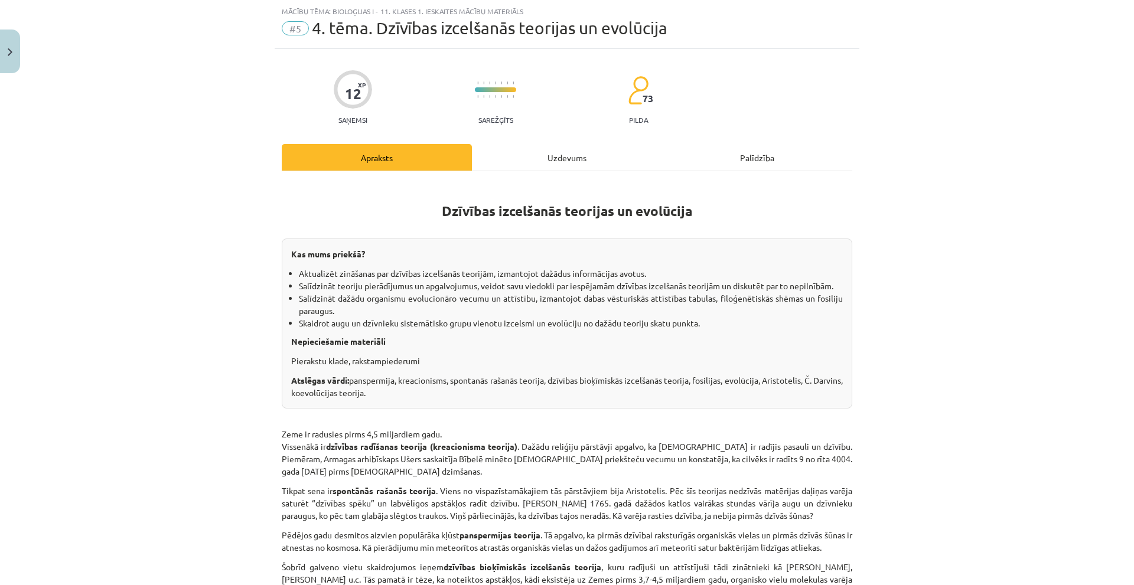
click at [569, 147] on div "Uzdevums" at bounding box center [567, 157] width 190 height 27
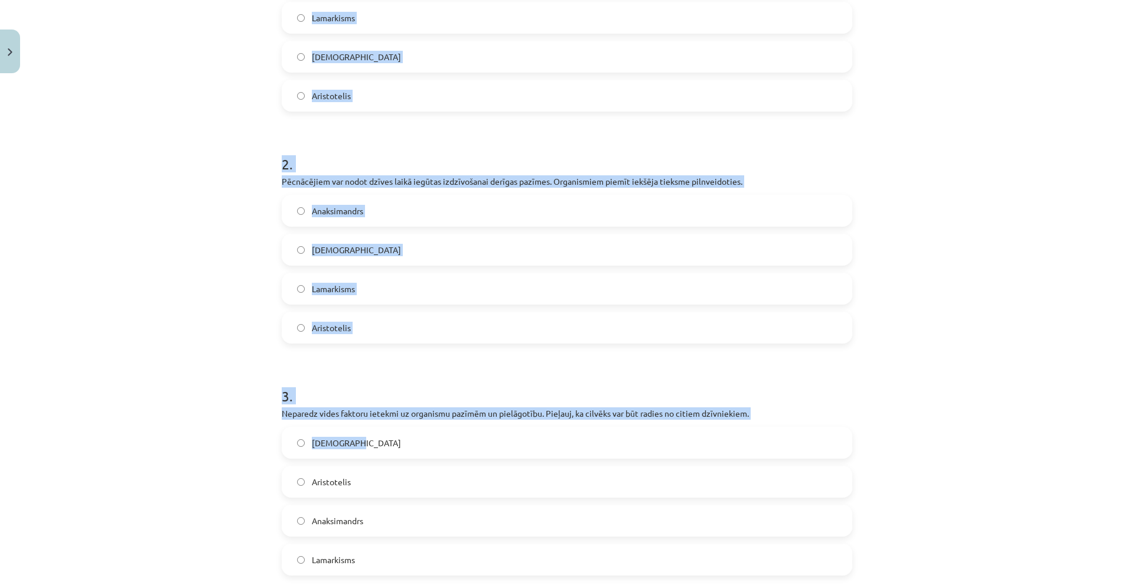
scroll to position [459, 0]
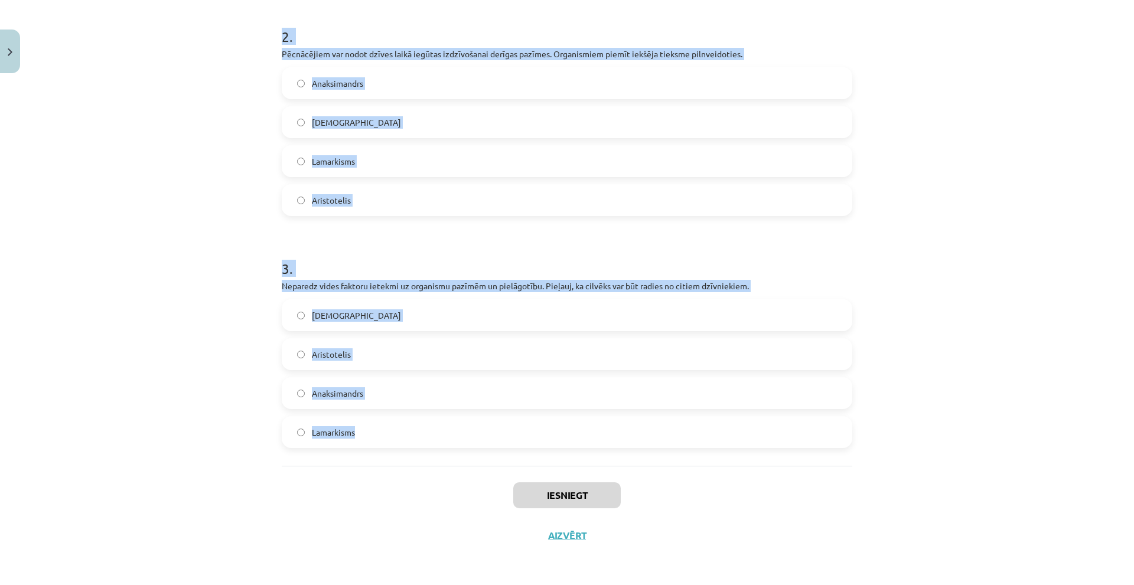
drag, startPoint x: 278, startPoint y: 248, endPoint x: 586, endPoint y: 439, distance: 362.0
click at [586, 439] on div "12 XP Saņemsi Sarežģīts 73 pilda Apraksts Uzdevums Palīdzība 1 . Videi labāk pi…" at bounding box center [567, 87] width 585 height 937
copy form "Videi labāk pielāgotie indivīdi rada vairāk pēcnācējus, kas pārmanto izdzīvošan…"
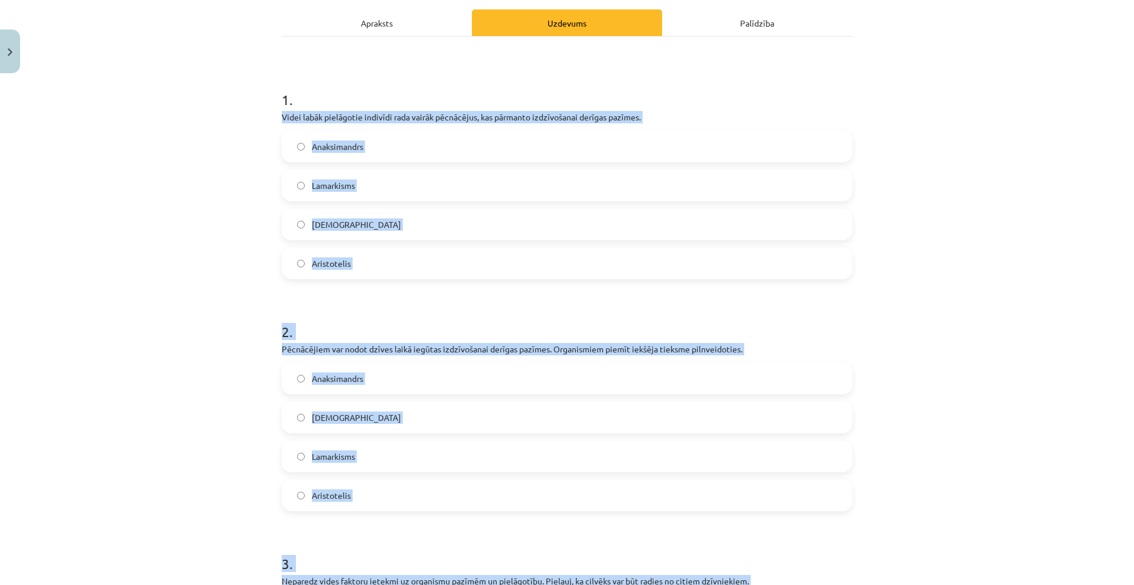
drag, startPoint x: 334, startPoint y: 232, endPoint x: 309, endPoint y: 241, distance: 25.8
click at [334, 232] on label "Darvinisms" at bounding box center [567, 225] width 568 height 30
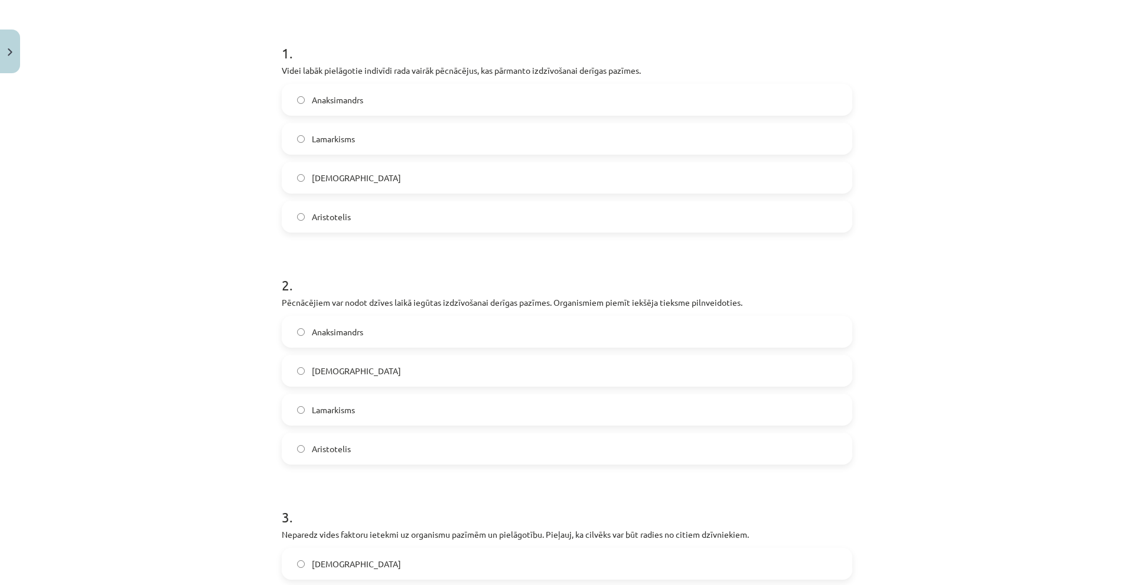
scroll to position [341, 0]
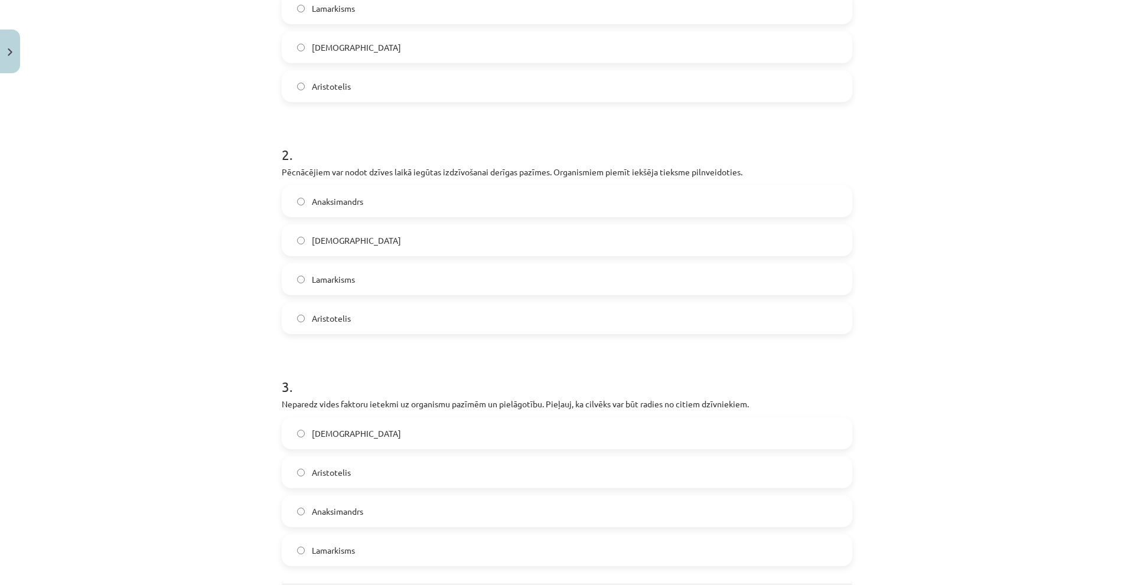
click at [327, 288] on label "Lamarkisms" at bounding box center [567, 280] width 568 height 30
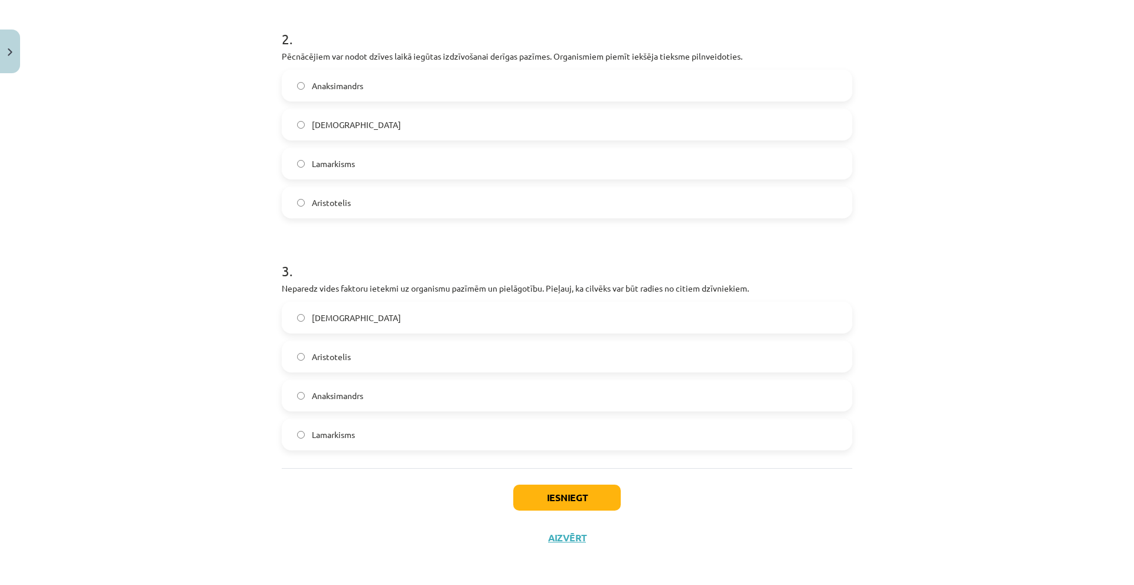
scroll to position [459, 0]
drag, startPoint x: 334, startPoint y: 392, endPoint x: 357, endPoint y: 403, distance: 25.6
click at [334, 392] on span "Anaksimandrs" at bounding box center [337, 393] width 51 height 12
click at [544, 494] on button "Iesniegt" at bounding box center [566, 495] width 107 height 26
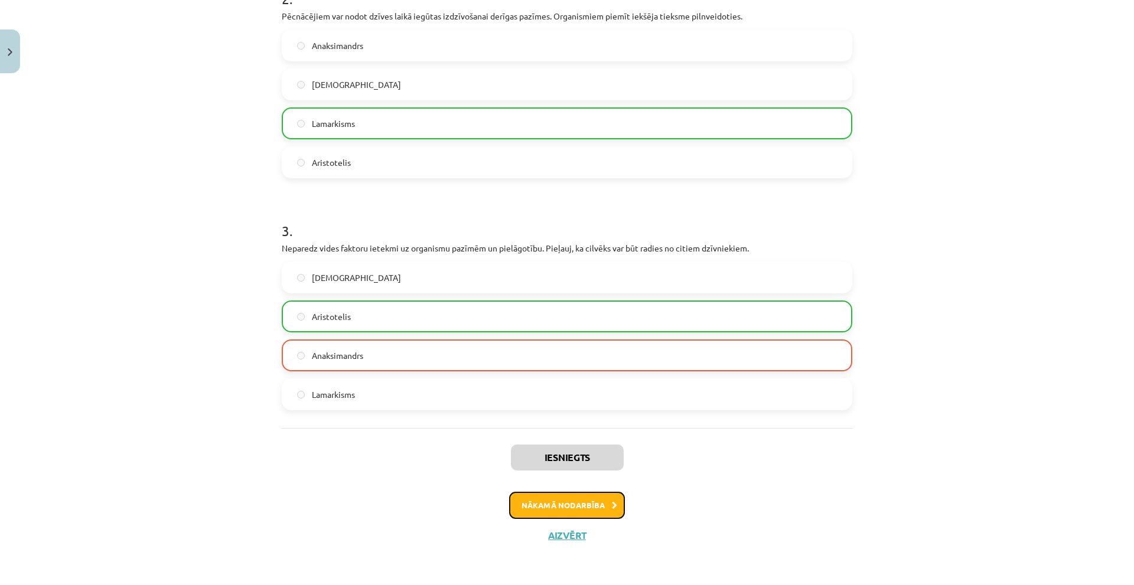
click at [578, 508] on button "Nākamā nodarbība" at bounding box center [567, 505] width 116 height 27
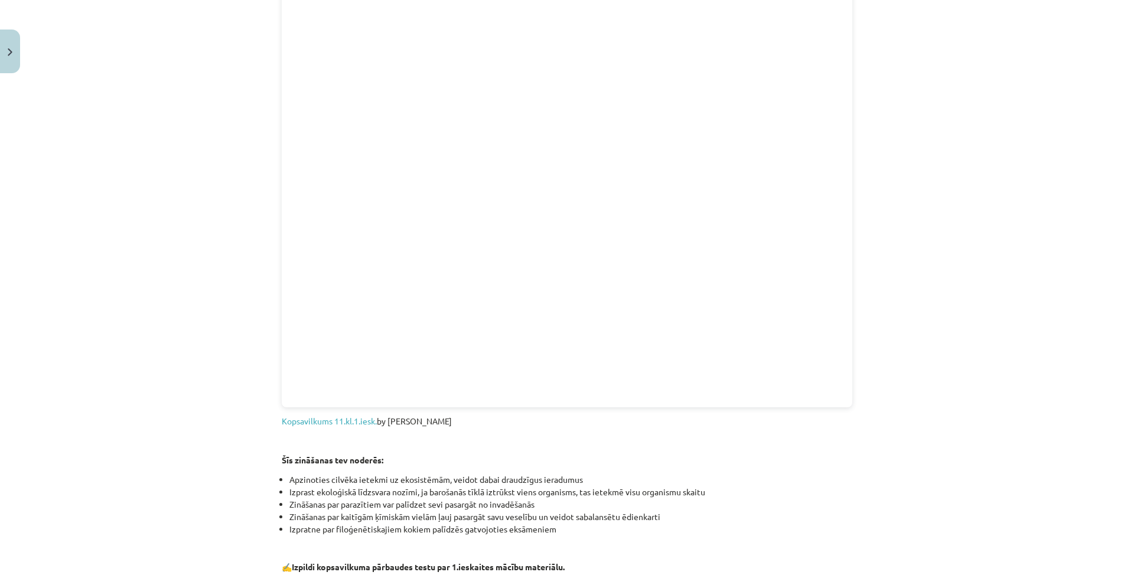
scroll to position [1247, 0]
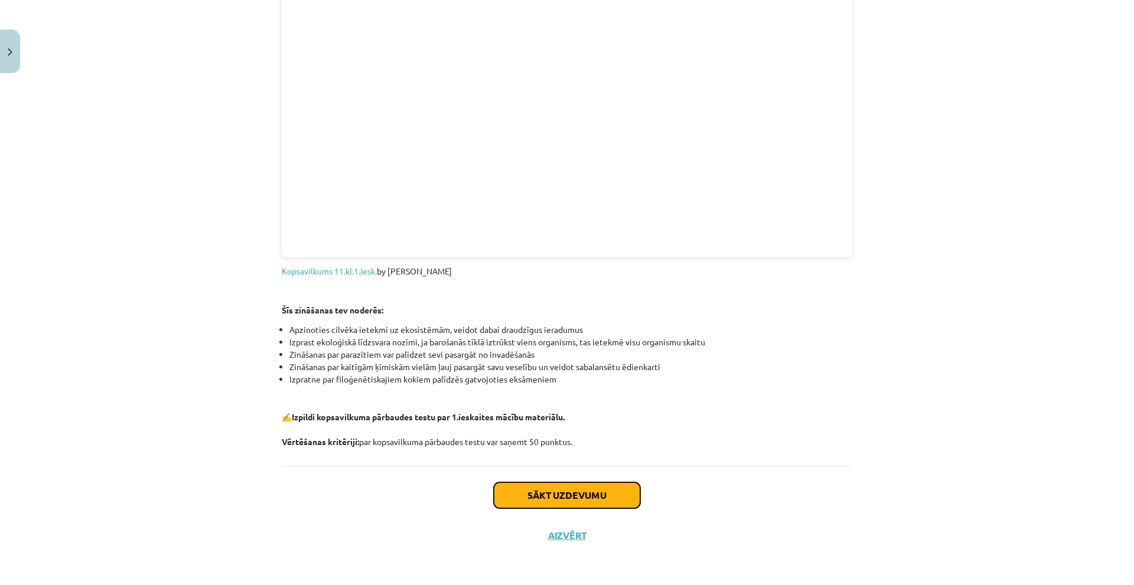
click at [546, 486] on button "Sākt uzdevumu" at bounding box center [567, 495] width 146 height 26
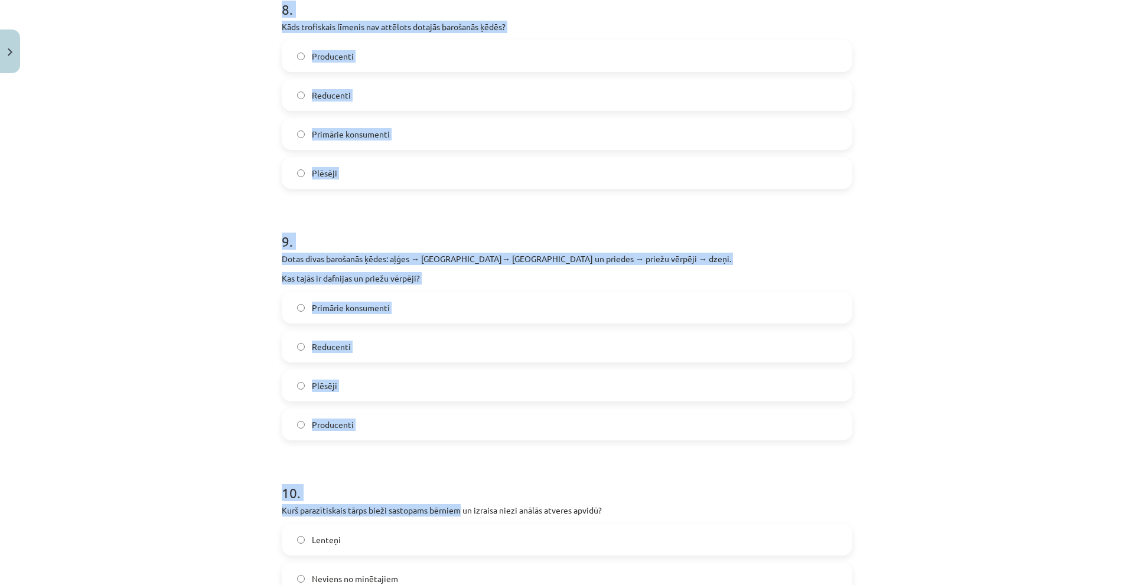
scroll to position [2190, 0]
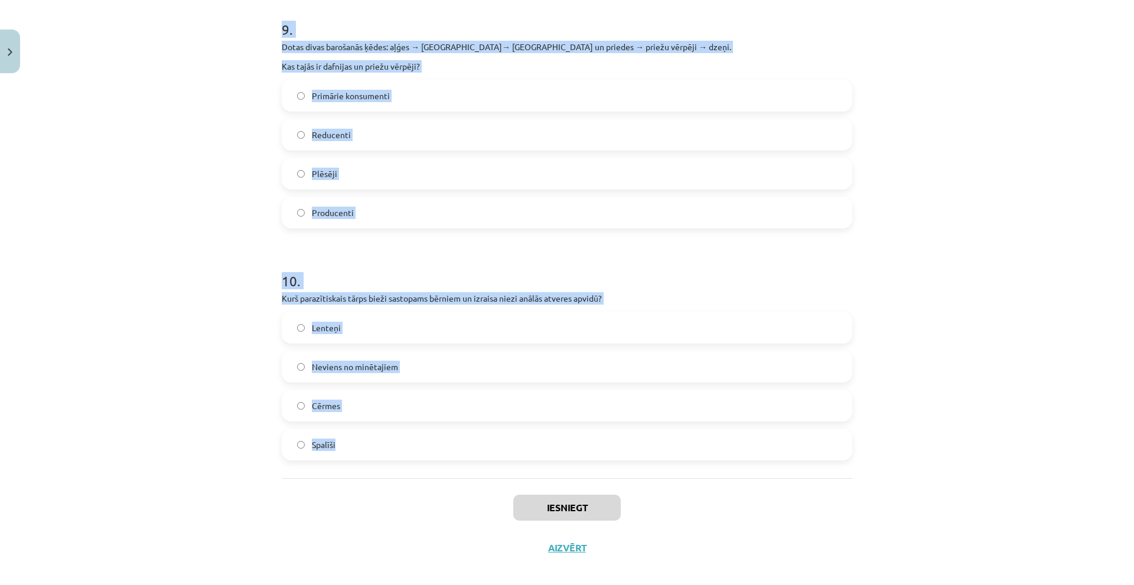
drag, startPoint x: 273, startPoint y: 252, endPoint x: 454, endPoint y: 456, distance: 272.3
copy form "Vasaras laikā Kristīnes ģimene devās uz pludmali. Kad viņi ieradās, saule jau b…"
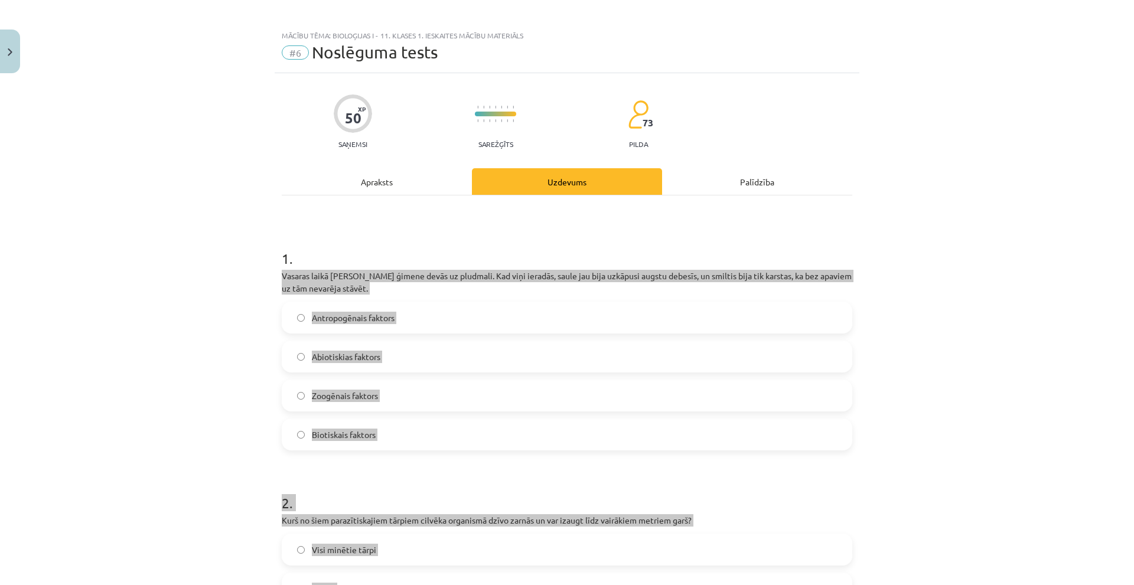
scroll to position [0, 0]
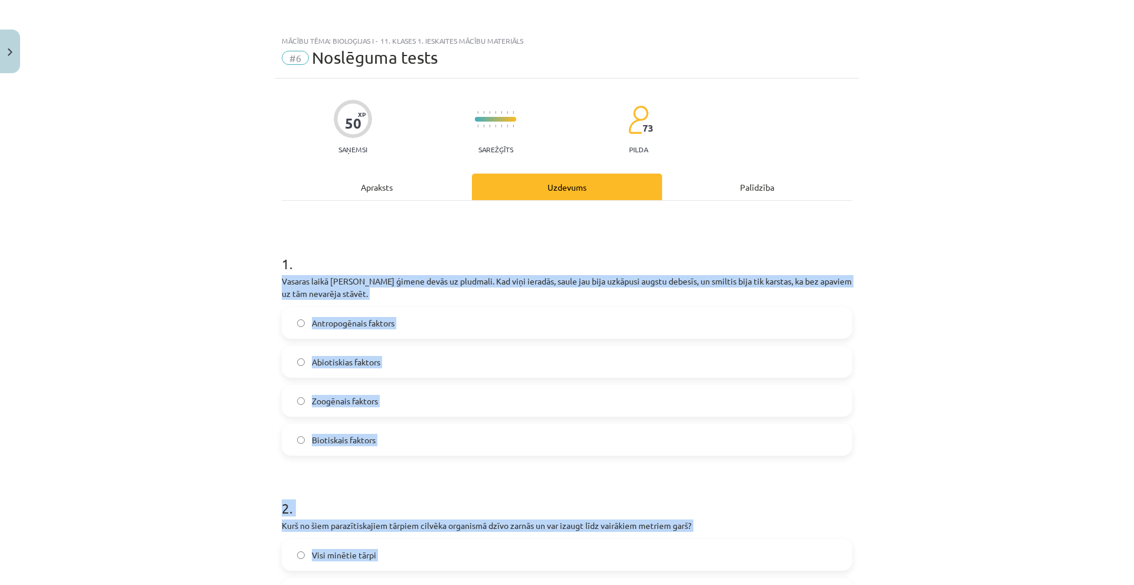
click at [171, 383] on div "Mācību tēma: Bioloģijas i - 11. klases 1. ieskaites mācību materiāls #6 Noslēgu…" at bounding box center [567, 292] width 1134 height 585
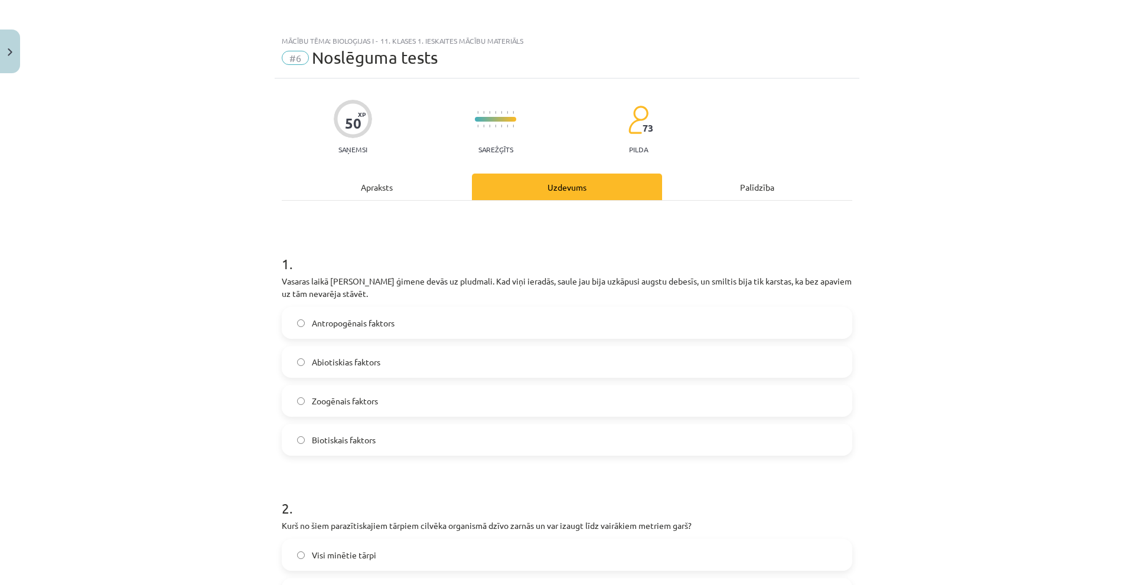
drag, startPoint x: 348, startPoint y: 364, endPoint x: 337, endPoint y: 367, distance: 11.5
click at [347, 364] on span "Abiotiskias faktors" at bounding box center [346, 362] width 68 height 12
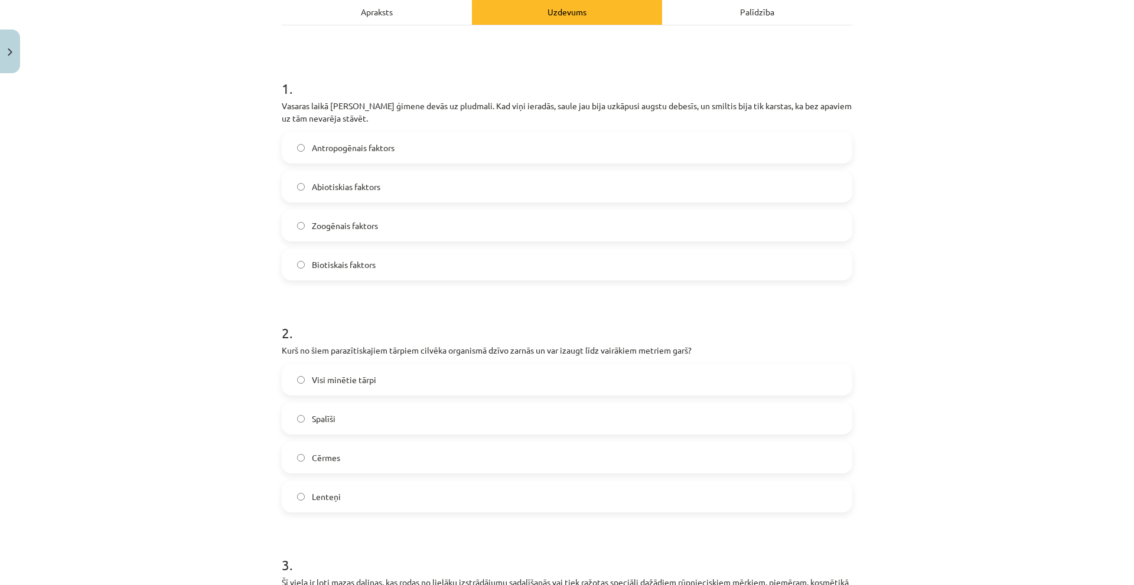
scroll to position [236, 0]
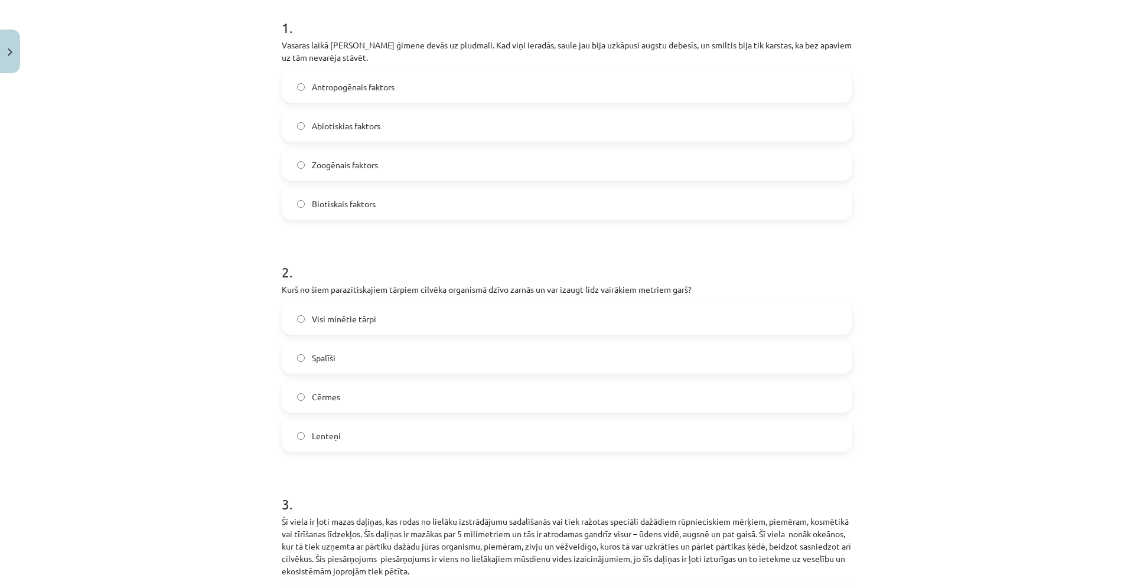
click at [329, 433] on span "Lenteņi" at bounding box center [326, 436] width 29 height 12
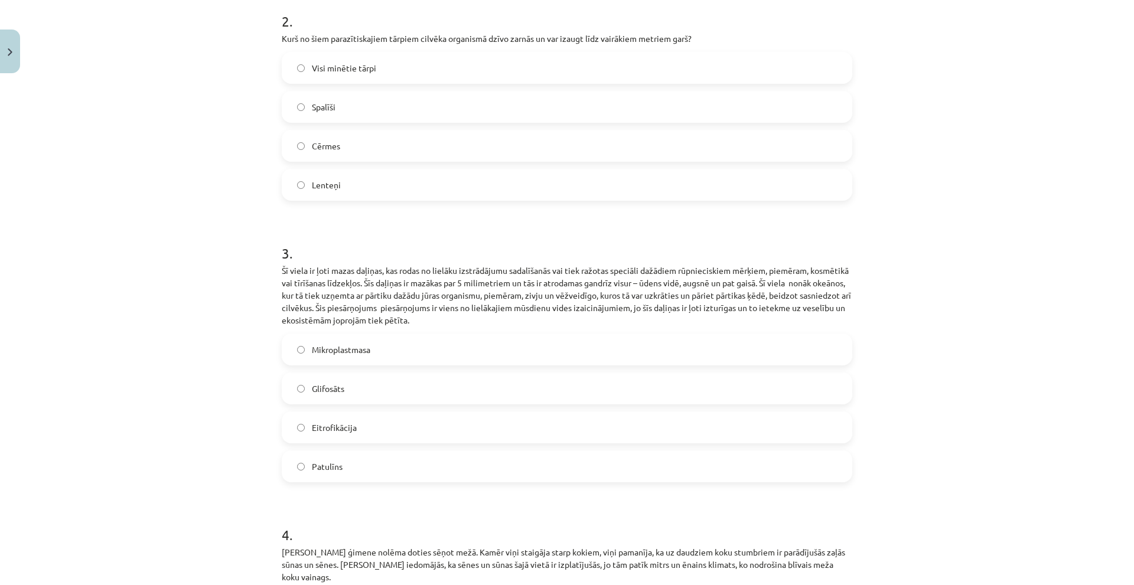
scroll to position [531, 0]
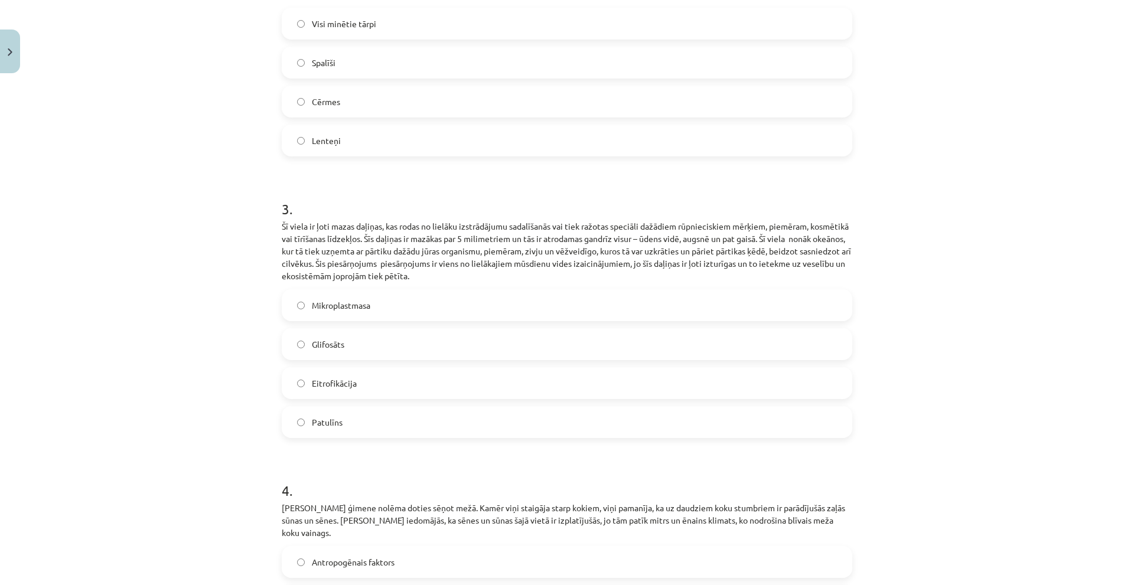
click at [339, 310] on span "Mikroplastmasa" at bounding box center [341, 305] width 58 height 12
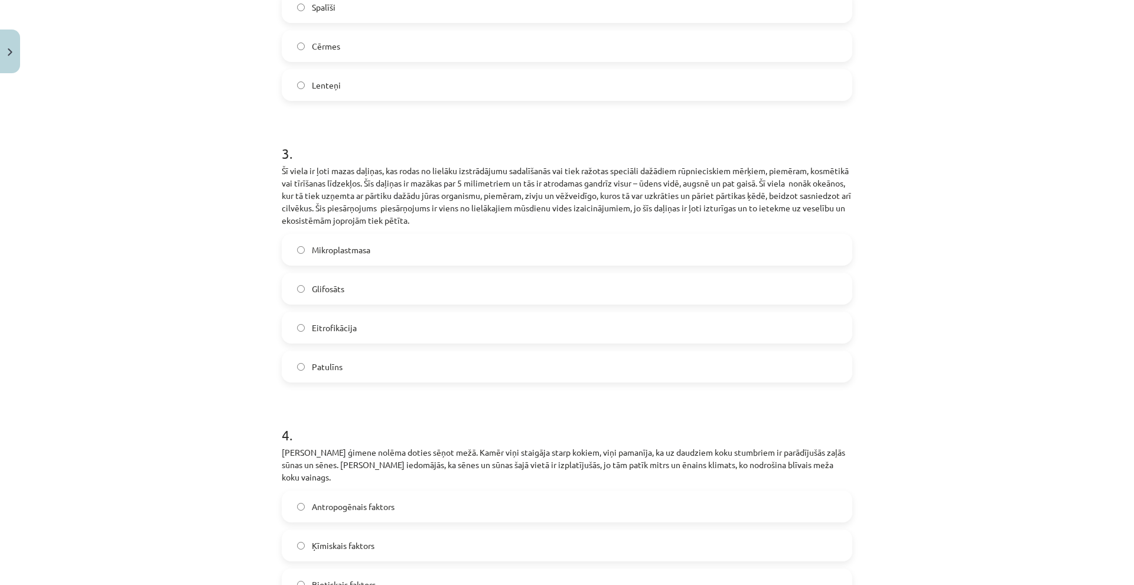
scroll to position [709, 0]
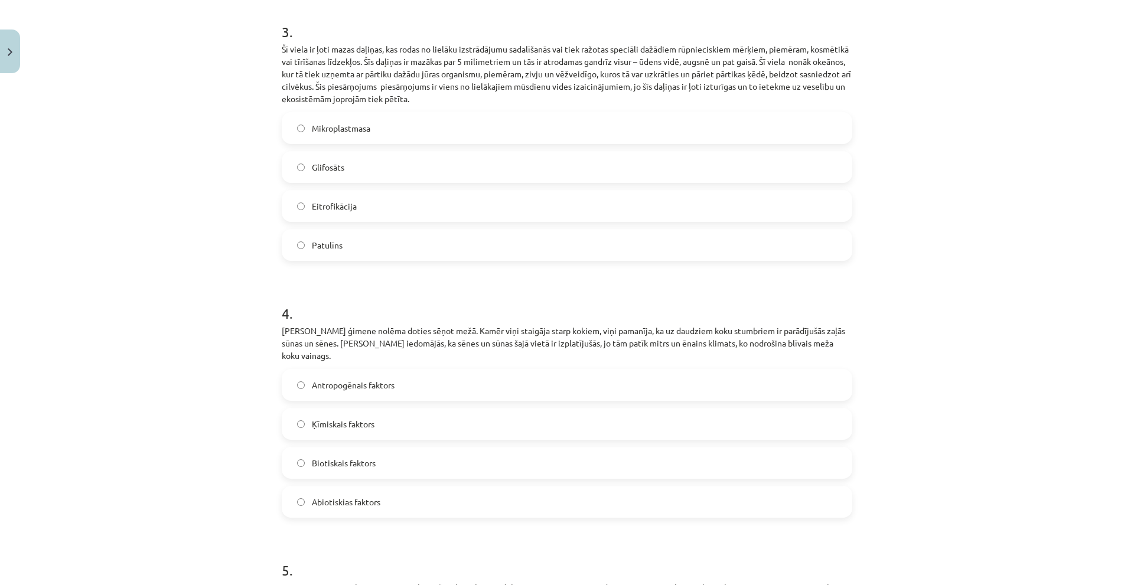
click at [325, 457] on span "Biotiskais faktors" at bounding box center [344, 463] width 64 height 12
click at [306, 487] on label "Abiotiskias faktors" at bounding box center [567, 502] width 568 height 30
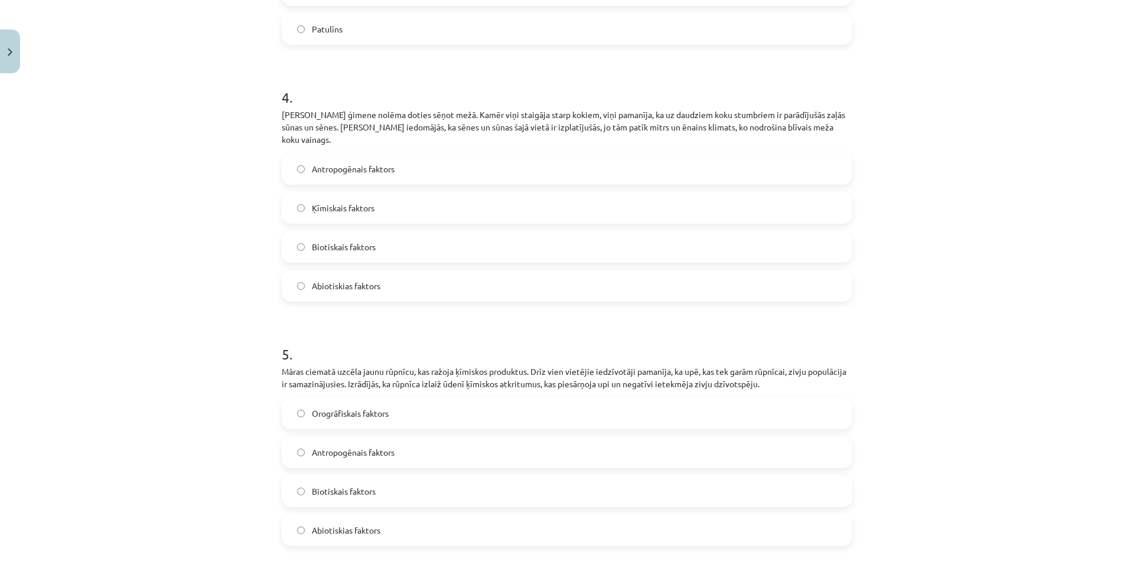
scroll to position [945, 0]
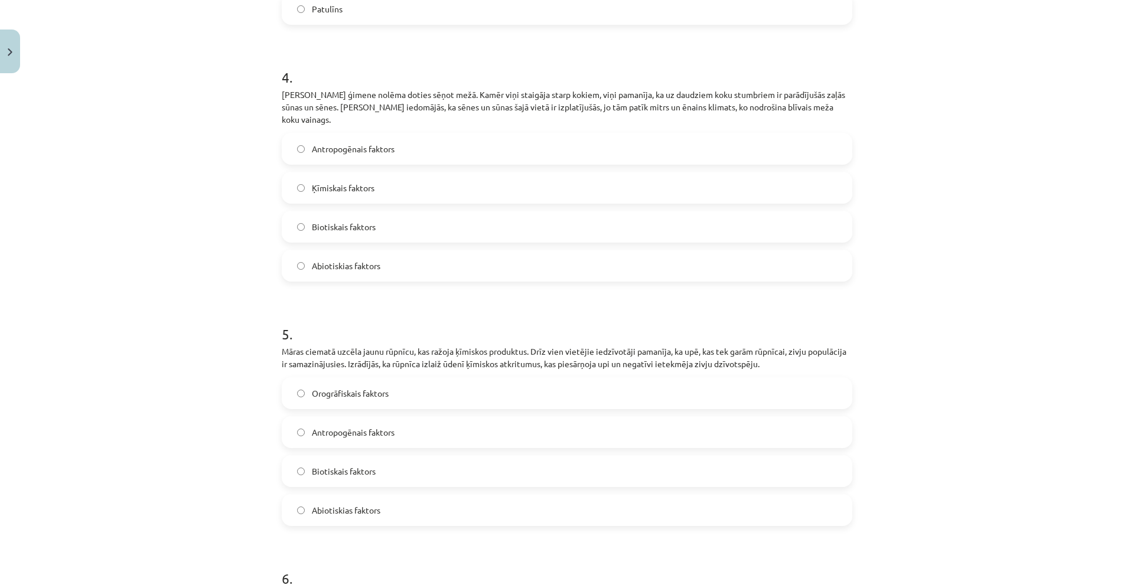
click at [324, 428] on label "Antropogēnais faktors" at bounding box center [567, 432] width 568 height 30
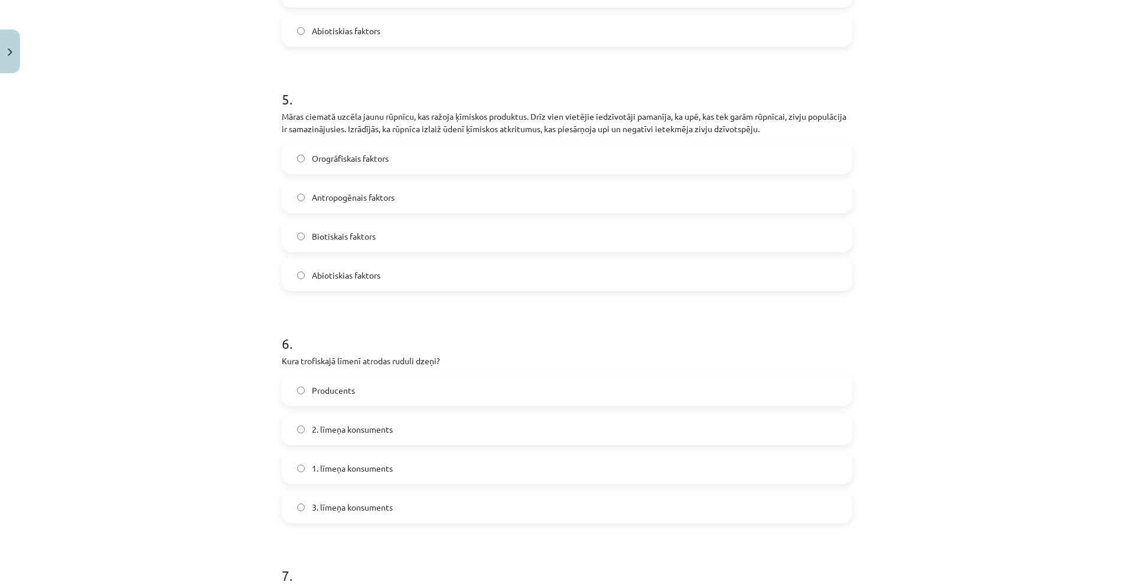
scroll to position [1181, 0]
click at [307, 491] on label "3. līmeņa konsuments" at bounding box center [567, 506] width 568 height 30
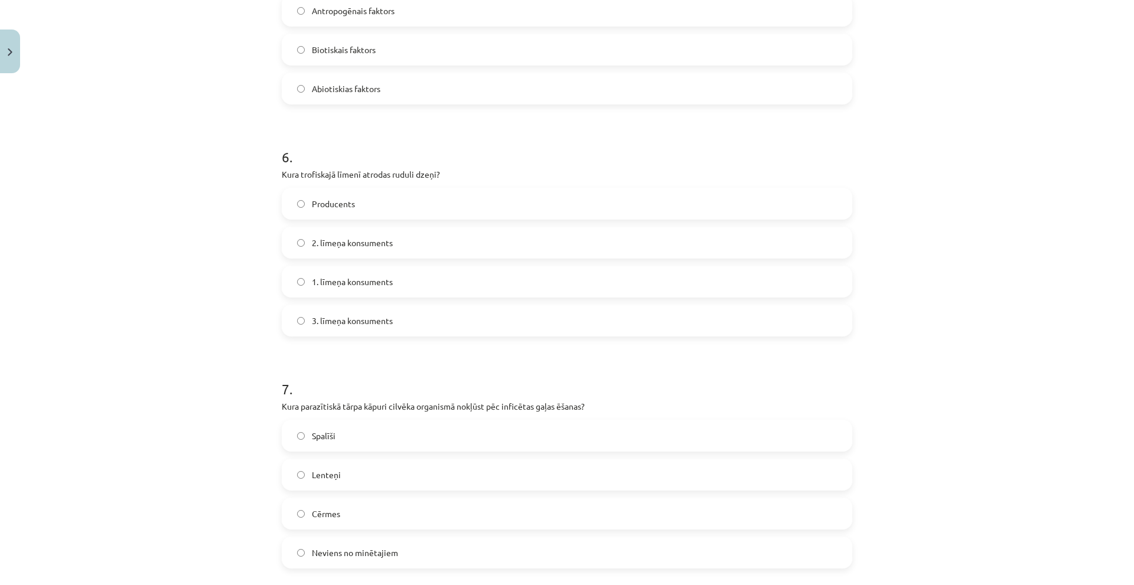
scroll to position [1476, 0]
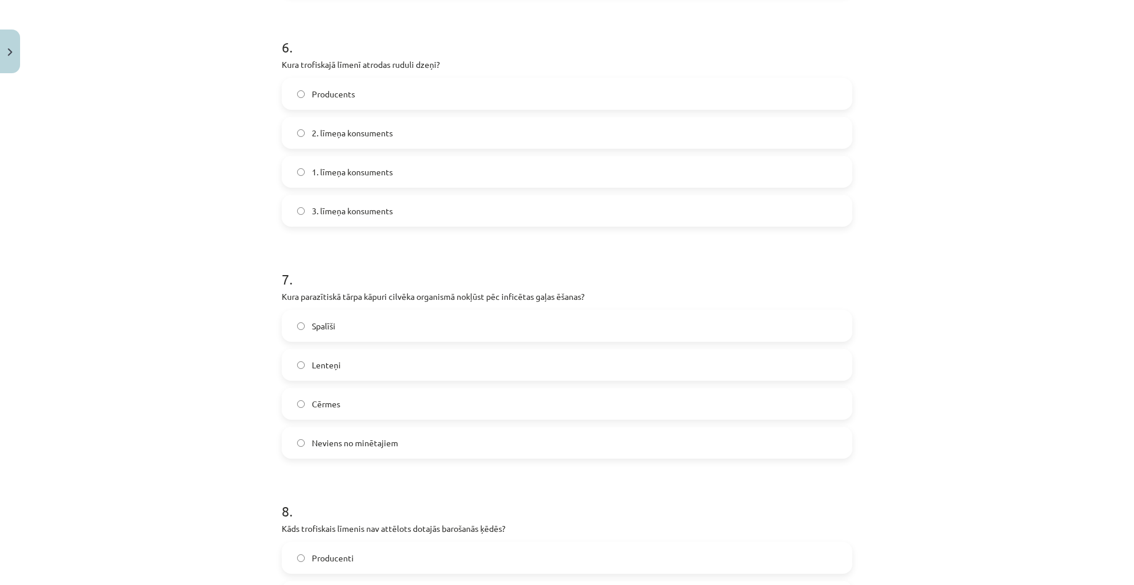
click at [316, 359] on span "Lenteņi" at bounding box center [326, 365] width 29 height 12
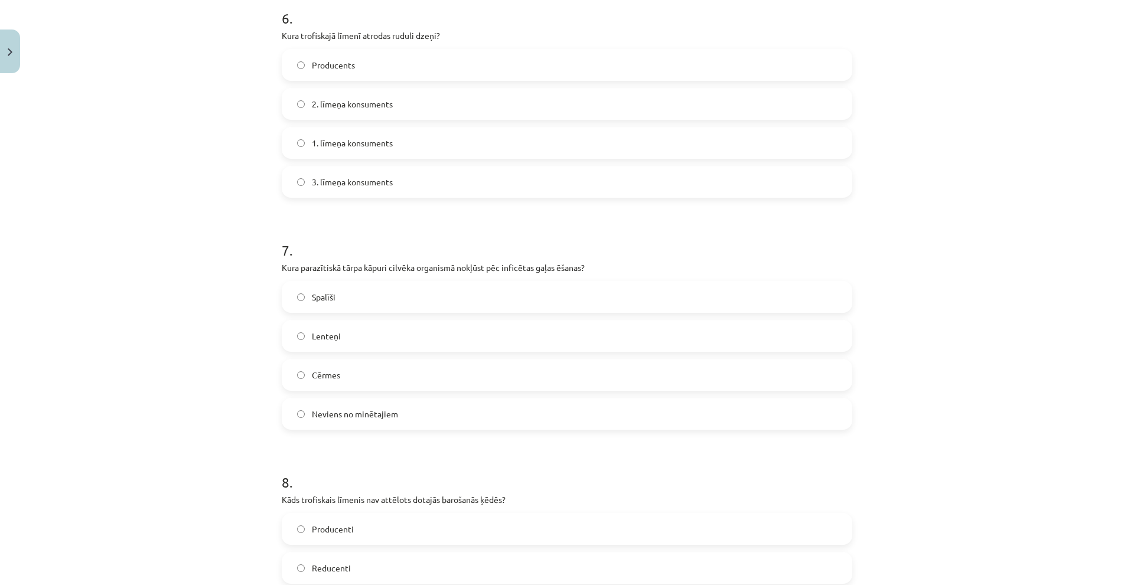
scroll to position [1594, 0]
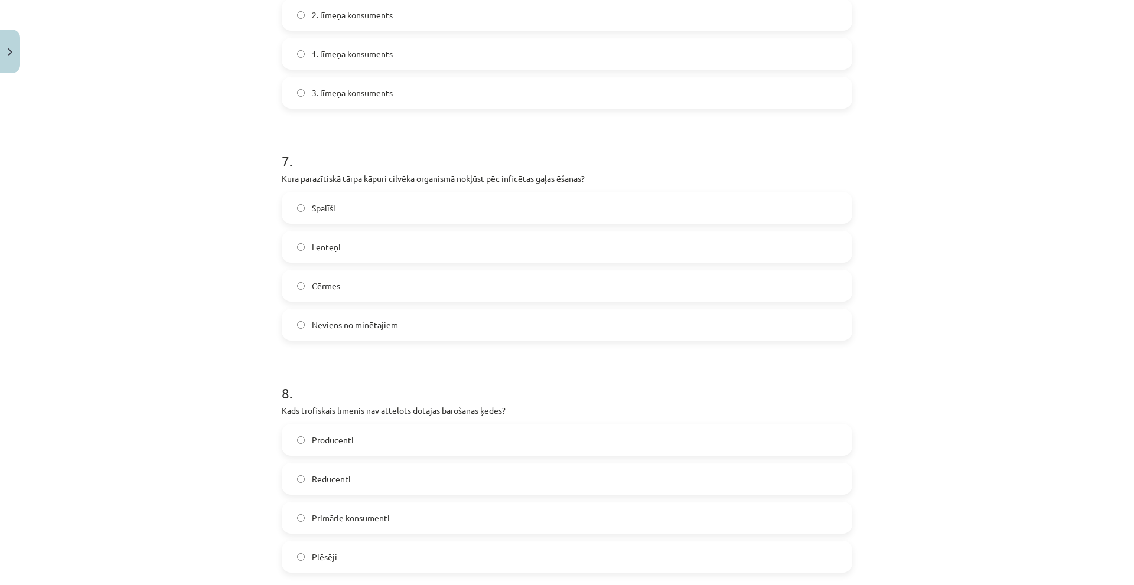
click at [312, 473] on span "Reducenti" at bounding box center [331, 479] width 39 height 12
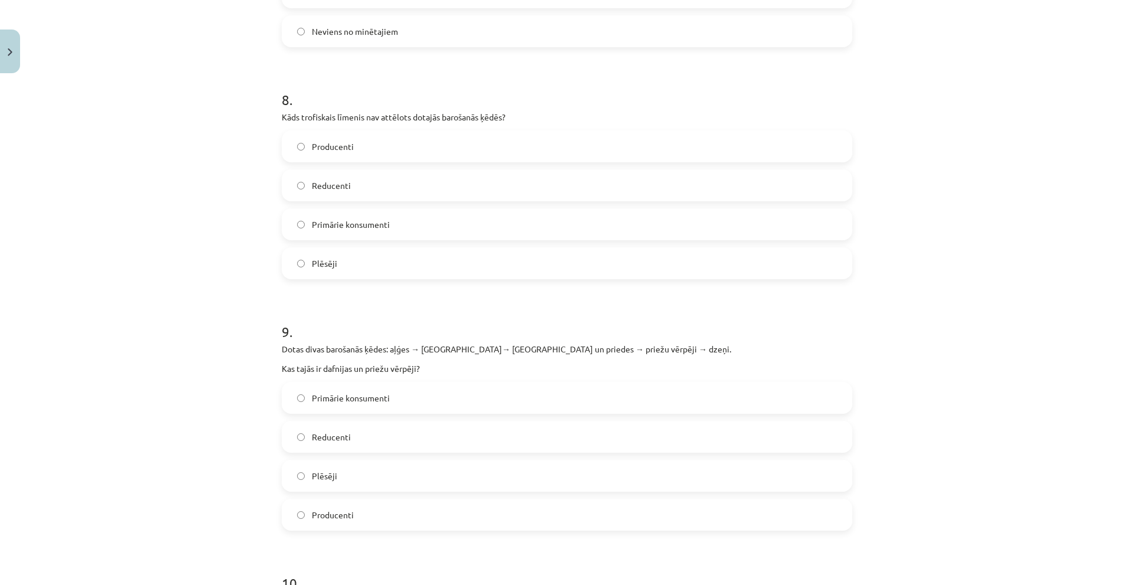
scroll to position [1890, 0]
click at [325, 394] on label "Primārie konsumenti" at bounding box center [567, 396] width 568 height 30
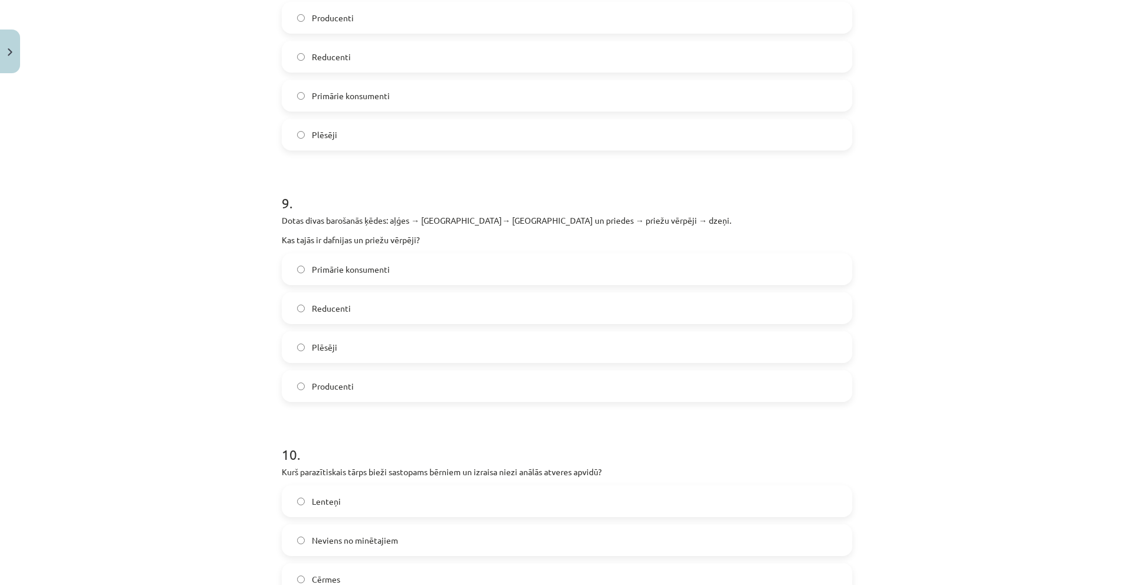
scroll to position [2126, 0]
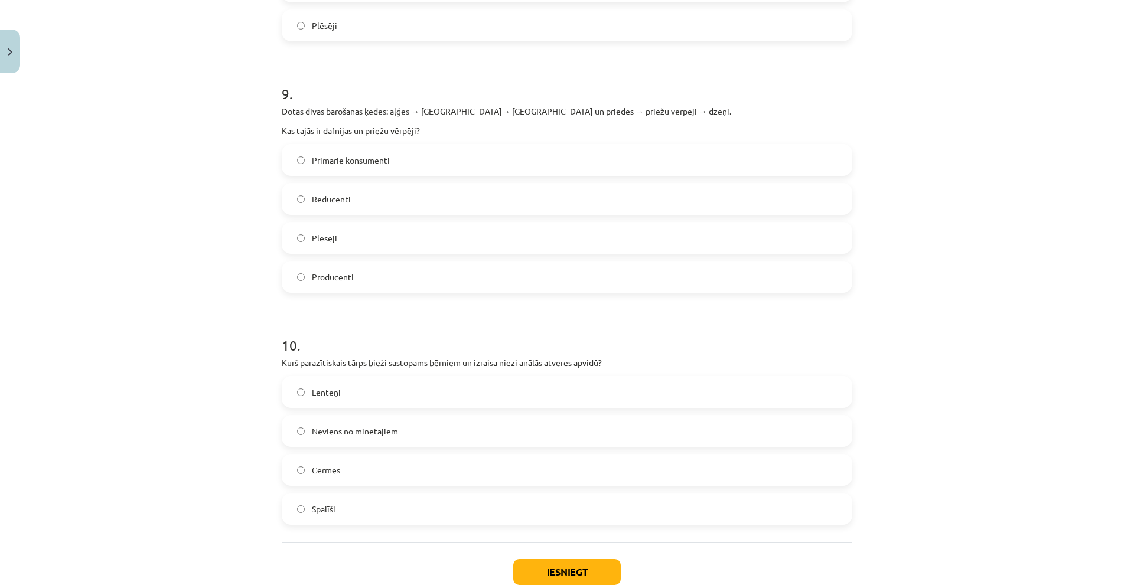
click at [324, 503] on span "Spalīši" at bounding box center [324, 509] width 24 height 12
click at [554, 575] on div "Iesniegt Aizvērt" at bounding box center [567, 584] width 570 height 83
click at [548, 566] on button "Iesniegt" at bounding box center [566, 572] width 107 height 26
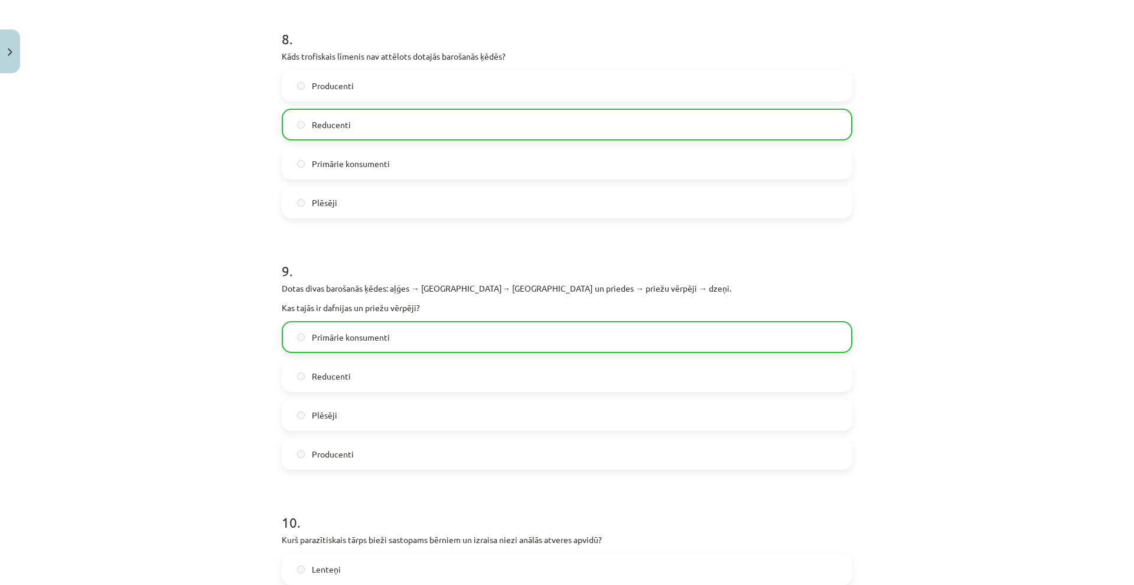
scroll to position [2228, 0]
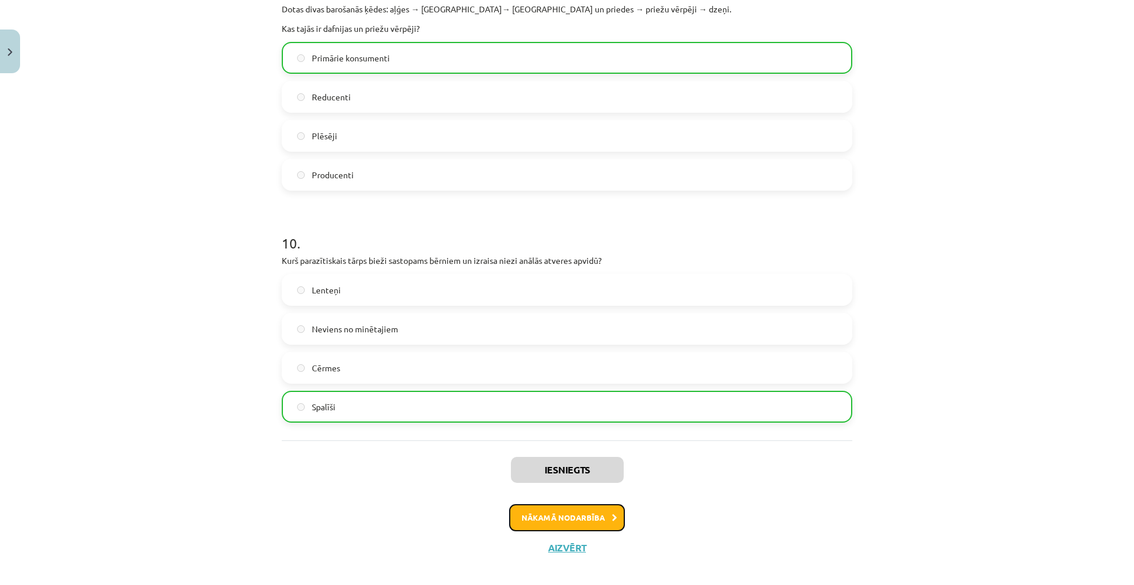
click at [550, 505] on button "Nākamā nodarbība" at bounding box center [567, 517] width 116 height 27
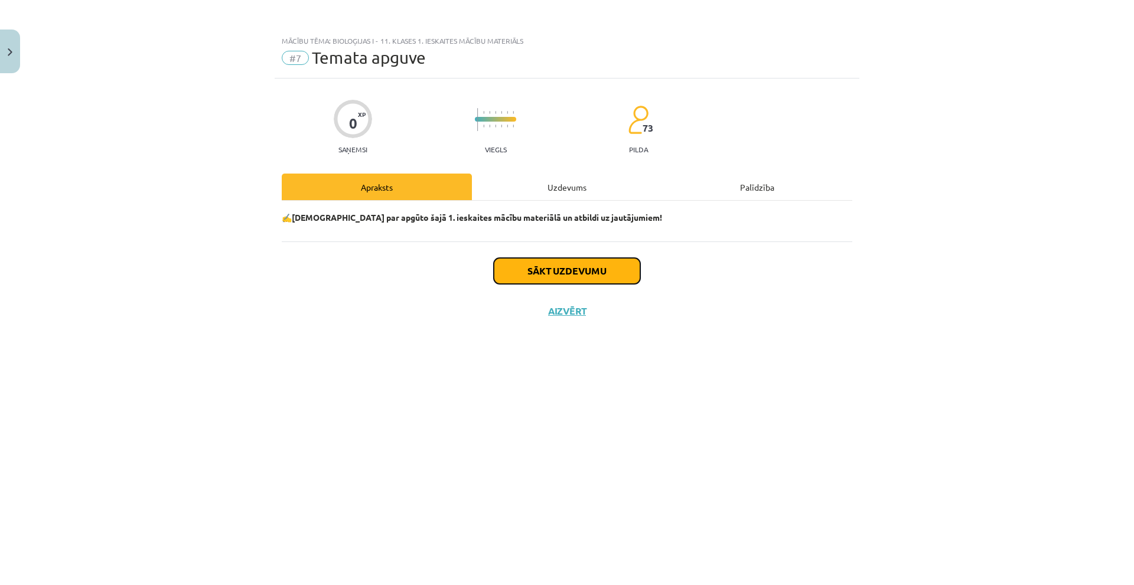
click at [526, 280] on button "Sākt uzdevumu" at bounding box center [567, 271] width 146 height 26
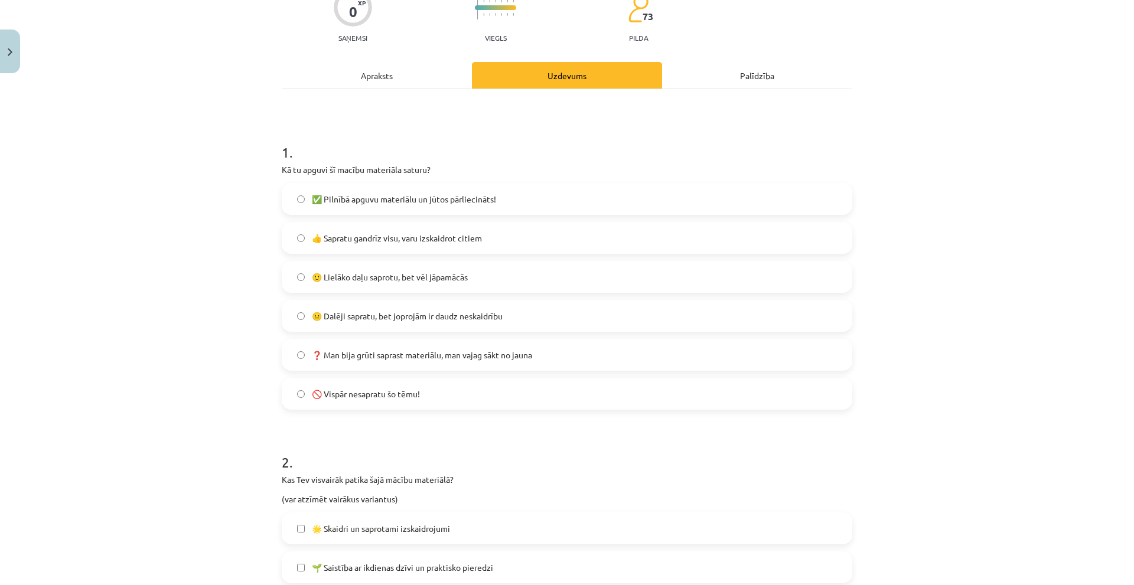
scroll to position [295, 0]
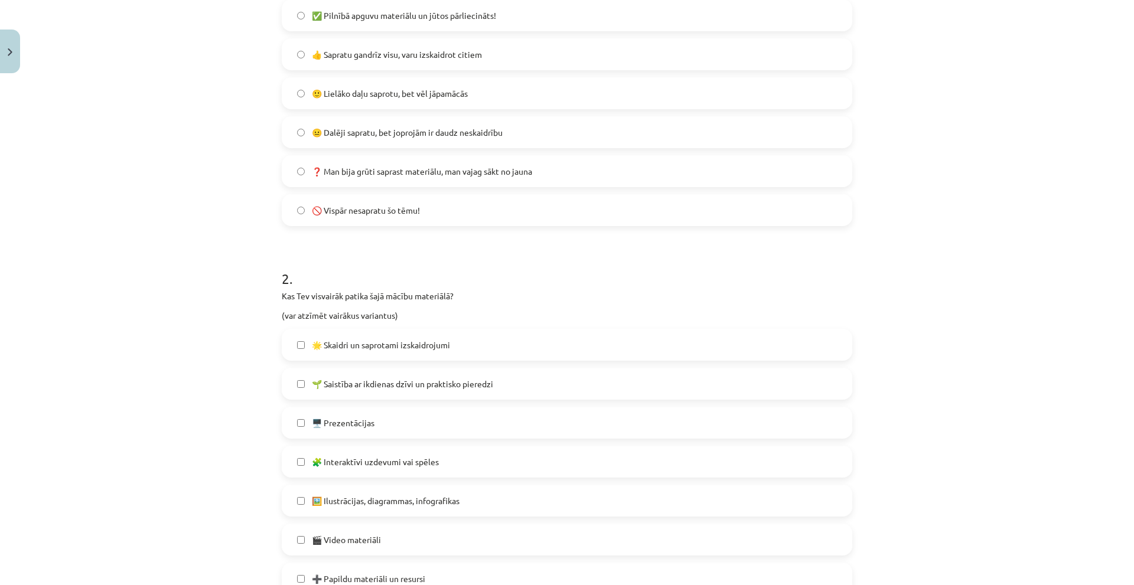
click at [301, 347] on label "🌟 Skaidri un saprotami izskaidrojumi" at bounding box center [567, 345] width 568 height 30
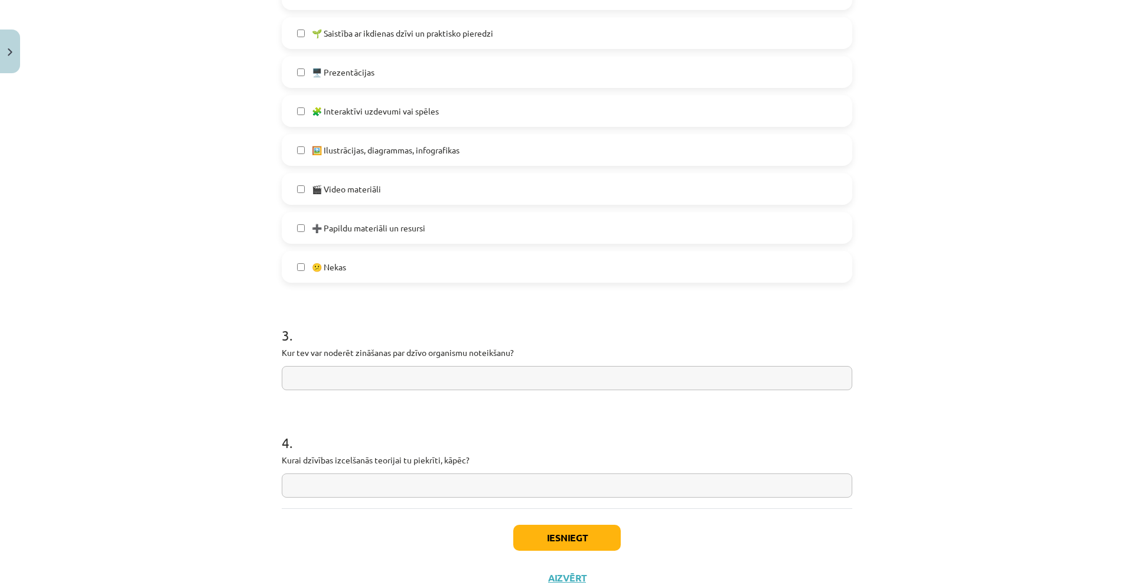
scroll to position [689, 0]
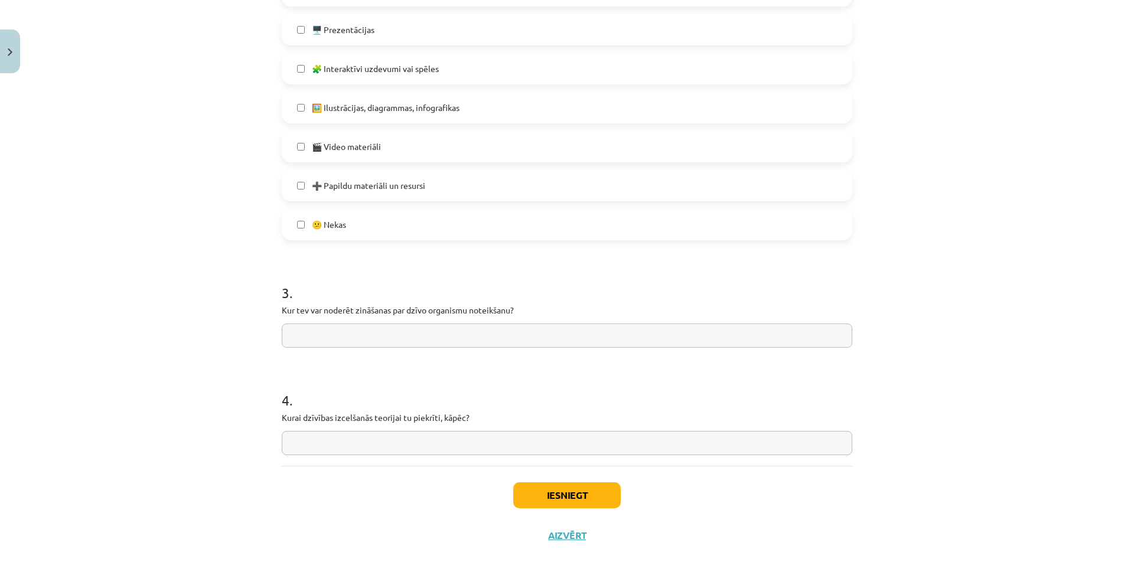
click at [339, 341] on input "text" at bounding box center [567, 336] width 570 height 24
type input "*"
click at [350, 430] on div "4 . Kurai dzīvības izcelšanās teorijai tu piekrīti, kāpēc?" at bounding box center [567, 413] width 570 height 84
click at [389, 443] on input "text" at bounding box center [567, 443] width 570 height 24
type input "*"
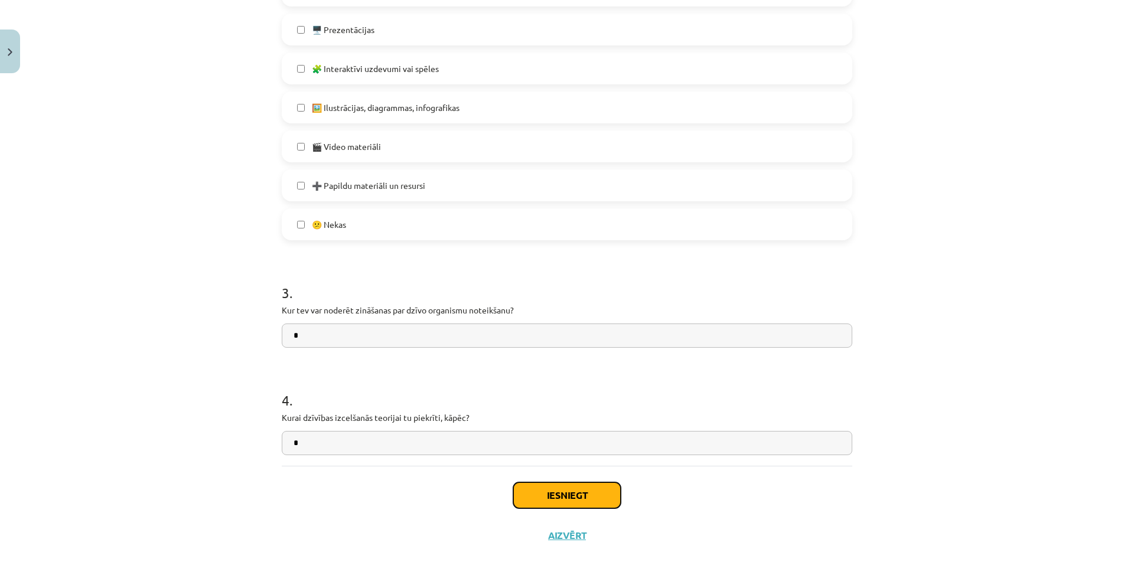
click at [568, 492] on button "Iesniegt" at bounding box center [566, 495] width 107 height 26
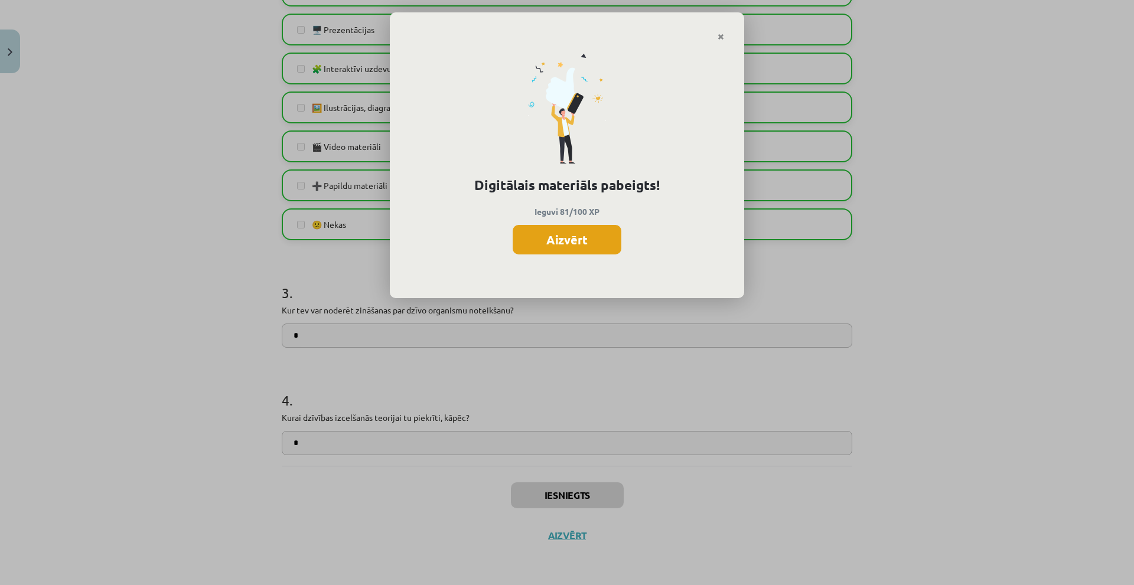
click at [599, 235] on button "Aizvērt" at bounding box center [567, 240] width 109 height 30
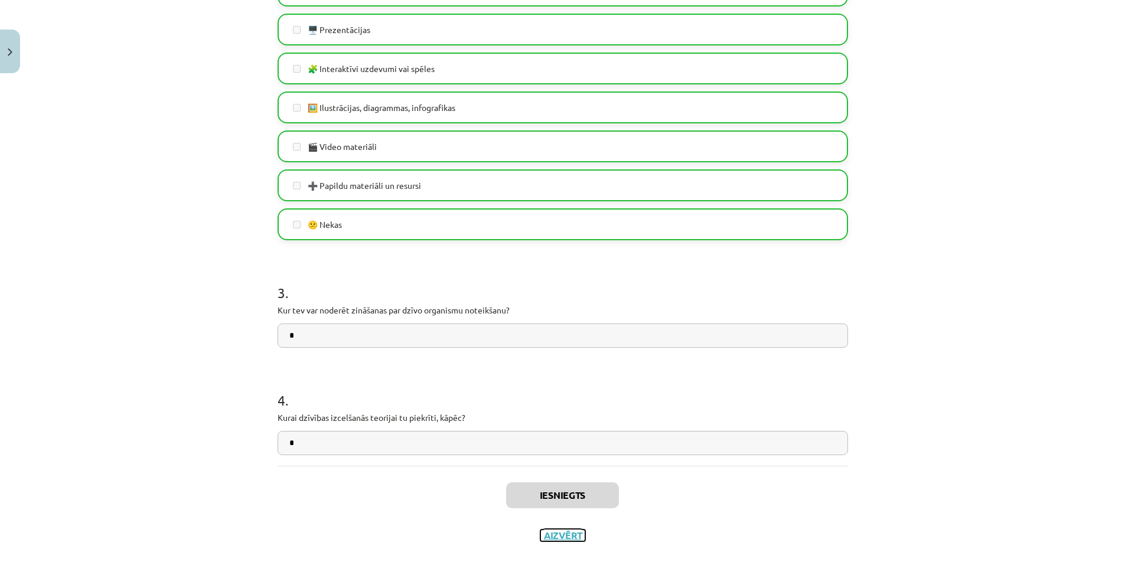
click at [563, 538] on button "Aizvērt" at bounding box center [562, 536] width 45 height 12
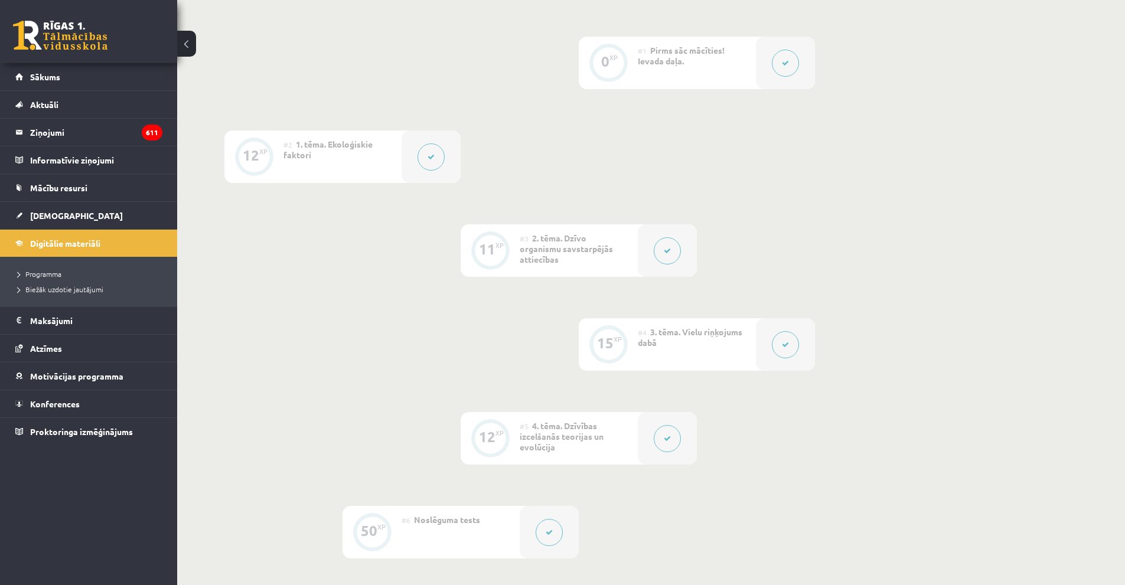
scroll to position [0, 0]
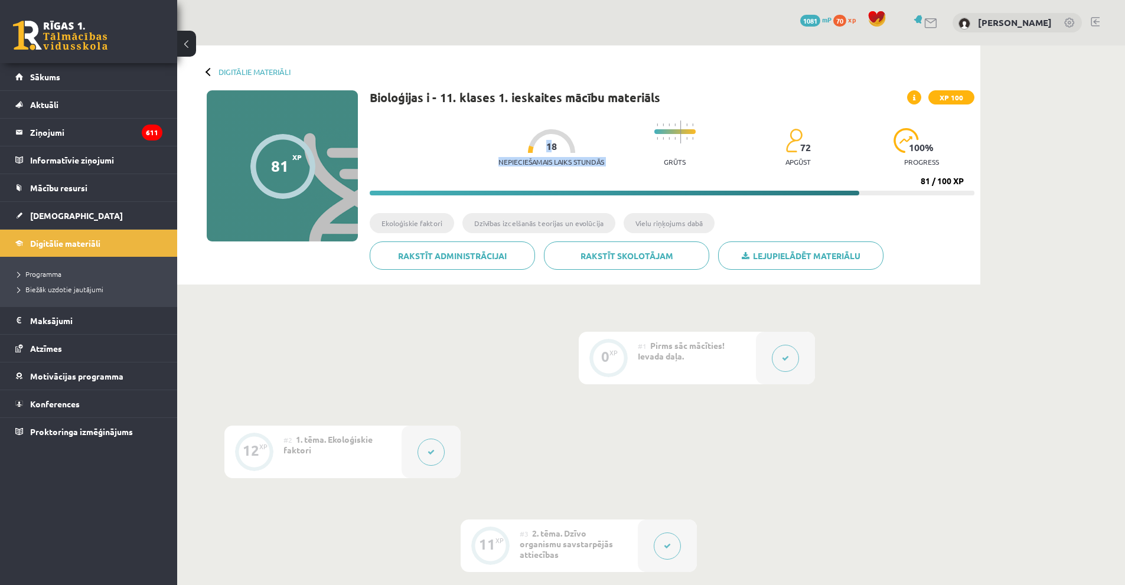
drag, startPoint x: 540, startPoint y: 146, endPoint x: 551, endPoint y: 143, distance: 11.5
click at [551, 143] on div "Nepieciešamais laiks stundās 18" at bounding box center [551, 151] width 106 height 44
click at [550, 146] on div at bounding box center [551, 141] width 47 height 24
drag, startPoint x: 550, startPoint y: 146, endPoint x: 537, endPoint y: 145, distance: 13.7
click at [537, 145] on div at bounding box center [551, 141] width 47 height 24
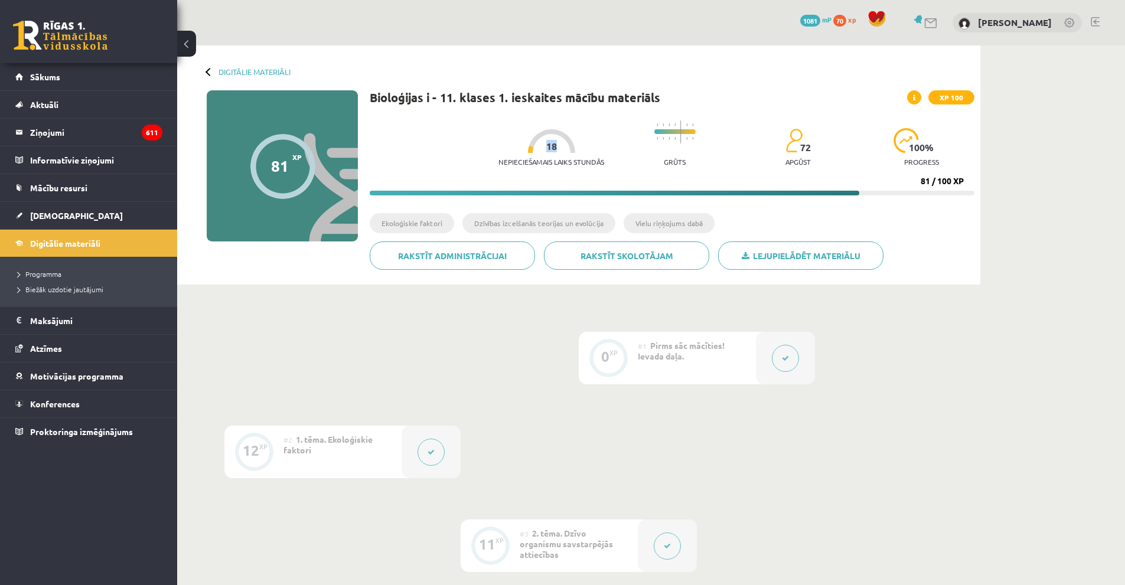
click at [546, 144] on span "18" at bounding box center [551, 146] width 11 height 11
click at [86, 217] on link "[DEMOGRAPHIC_DATA]" at bounding box center [88, 215] width 147 height 27
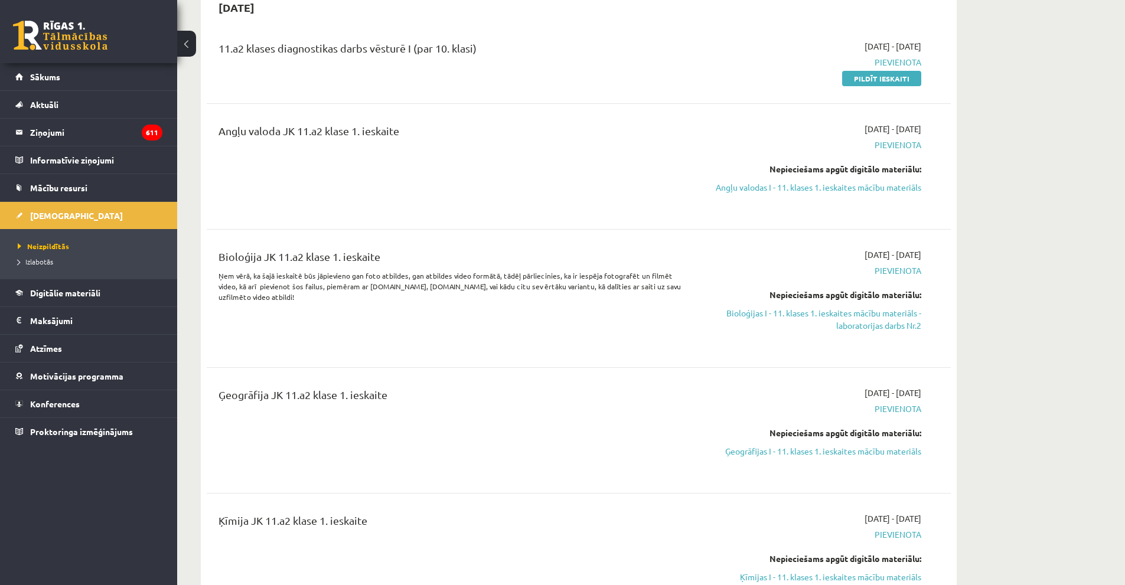
scroll to position [118, 0]
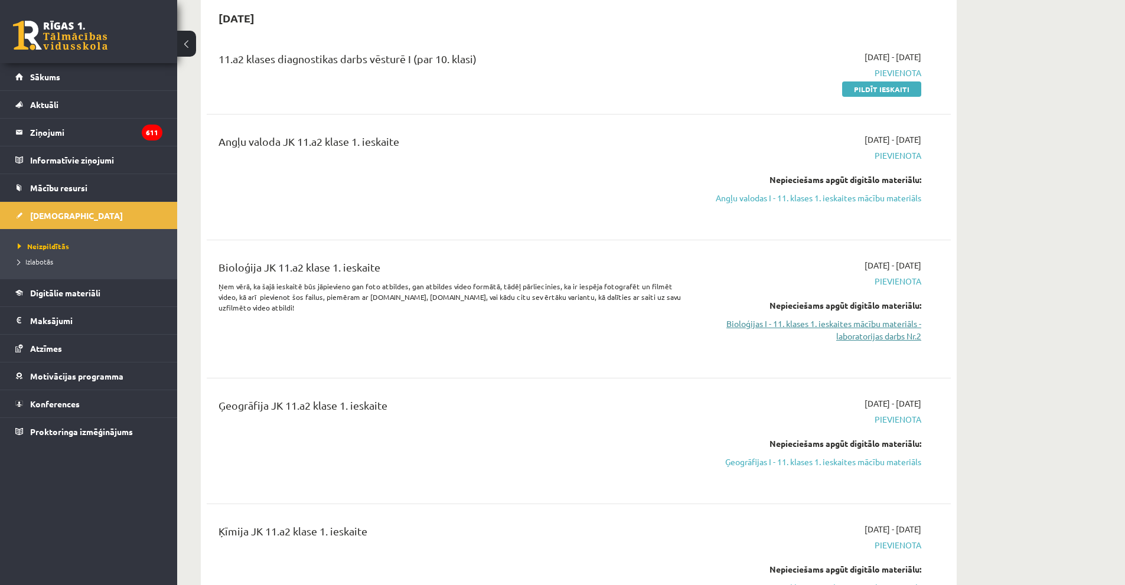
click at [855, 328] on link "Bioloģijas I - 11. klases 1. ieskaites mācību materiāls - laboratorijas darbs N…" at bounding box center [810, 330] width 223 height 25
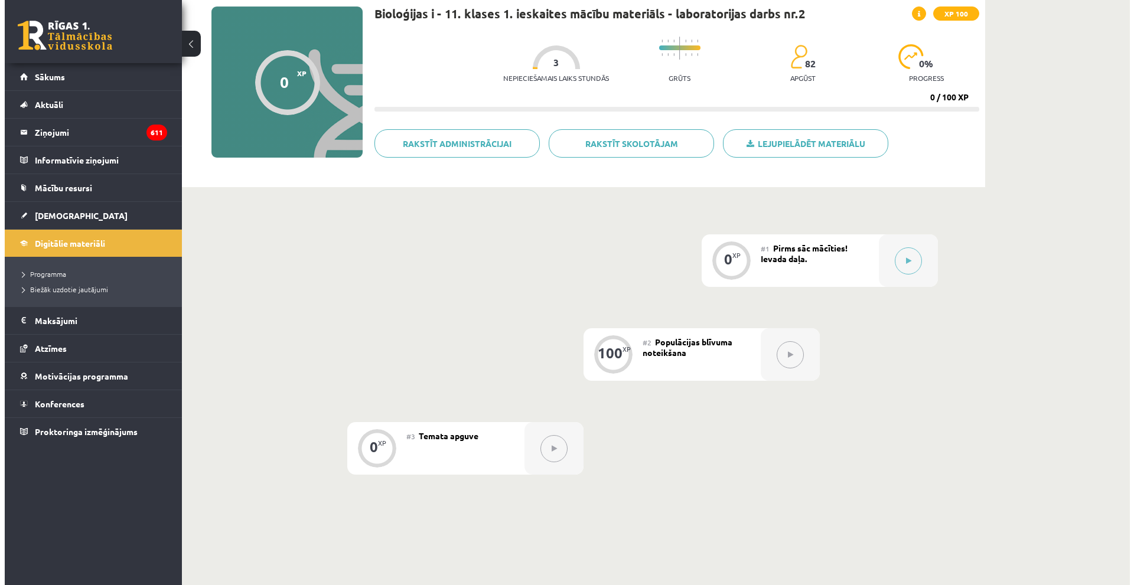
scroll to position [62, 0]
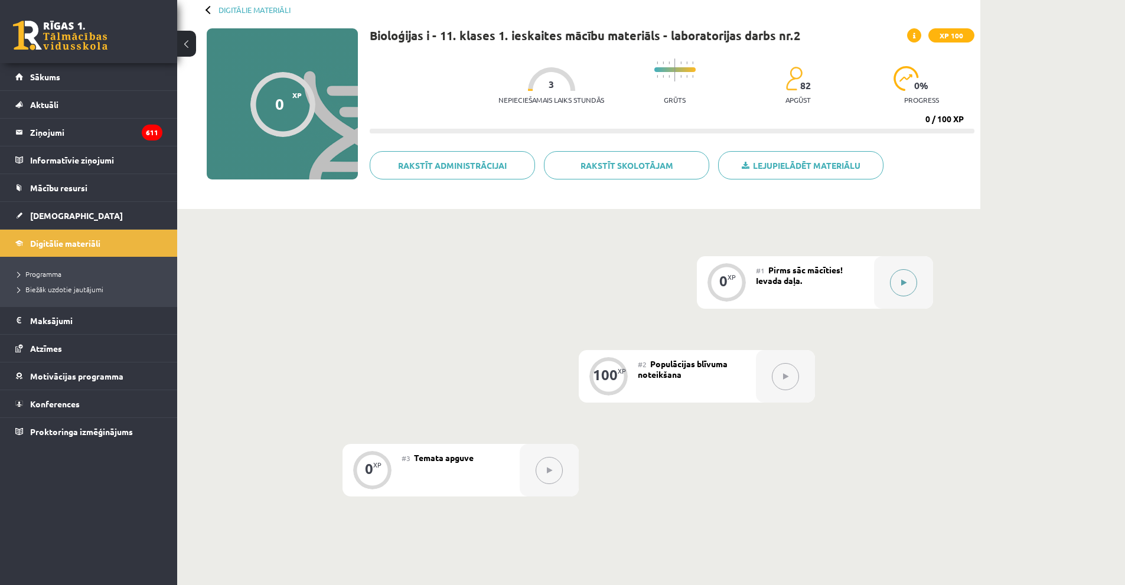
click at [893, 284] on button at bounding box center [903, 282] width 27 height 27
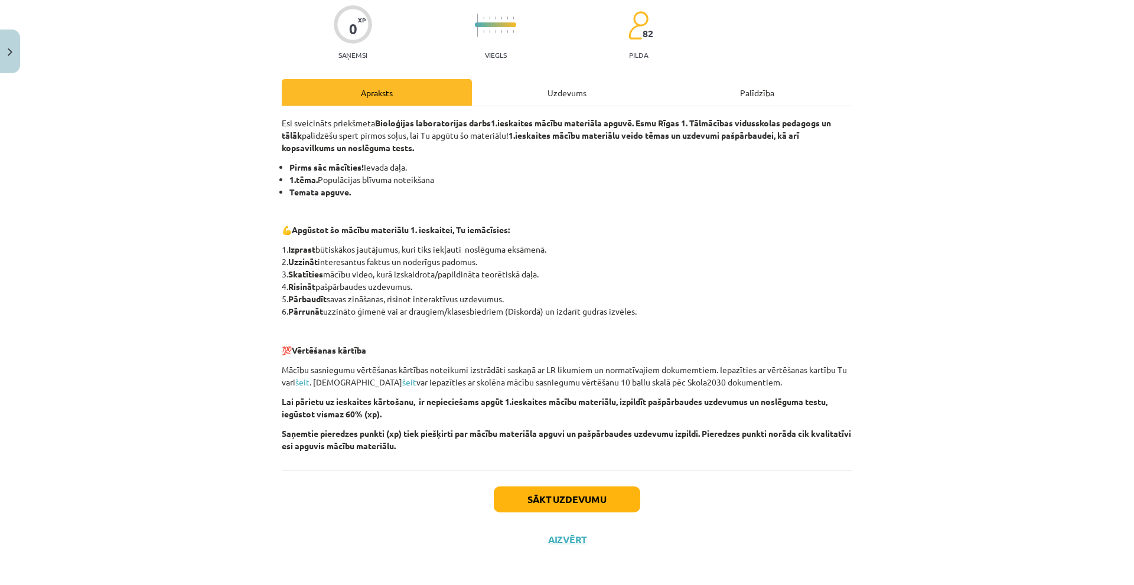
scroll to position [99, 0]
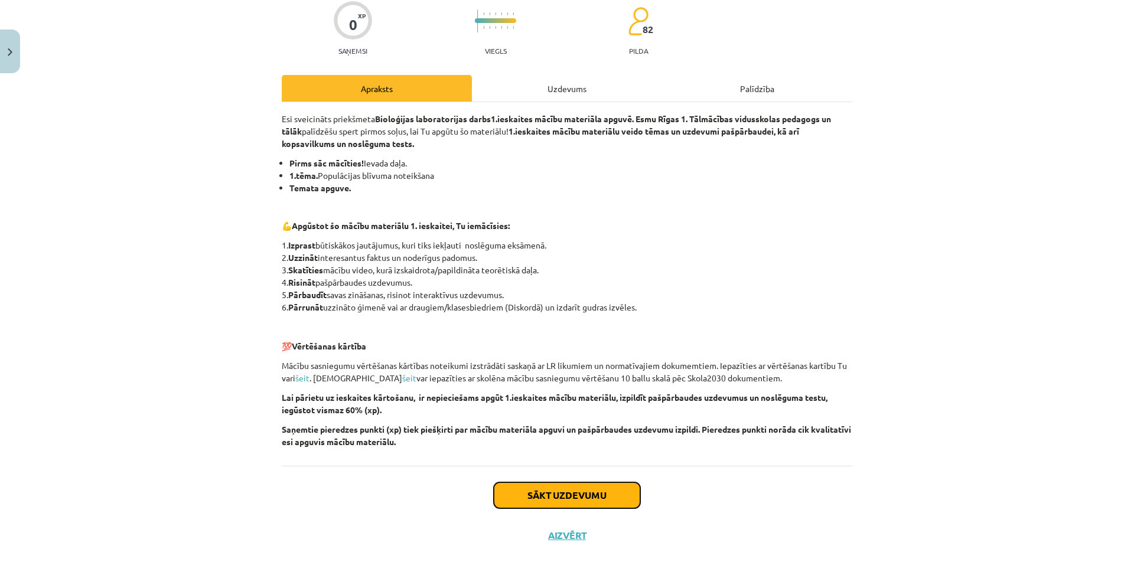
click at [556, 484] on button "Sākt uzdevumu" at bounding box center [567, 495] width 146 height 26
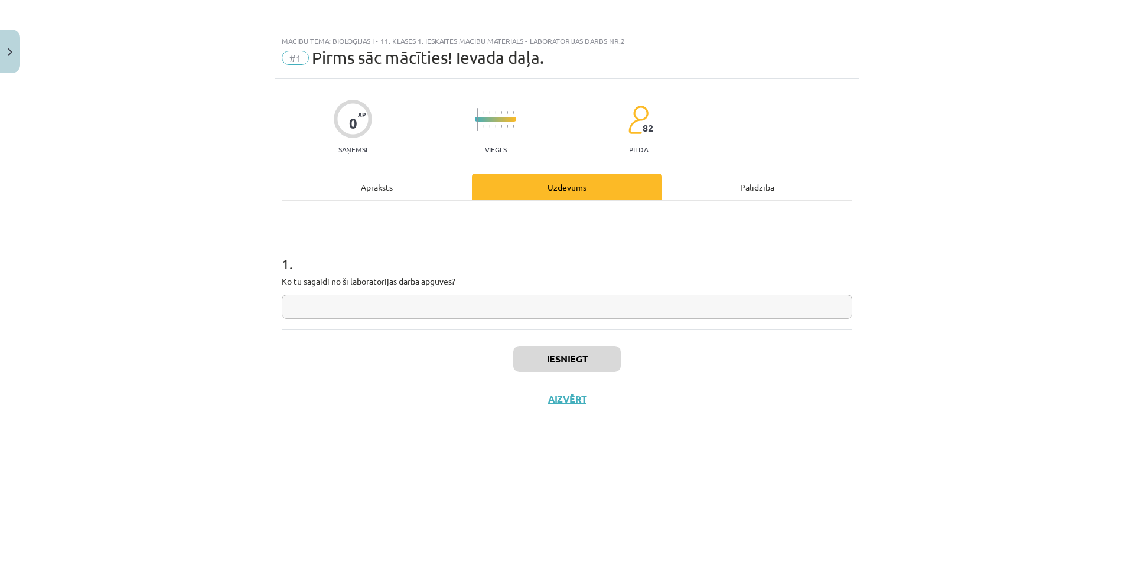
click at [471, 317] on input "text" at bounding box center [567, 307] width 570 height 24
type input "*"
click at [573, 364] on button "Iesniegt" at bounding box center [566, 359] width 107 height 26
click at [579, 409] on button "Nākamā nodarbība" at bounding box center [567, 406] width 116 height 27
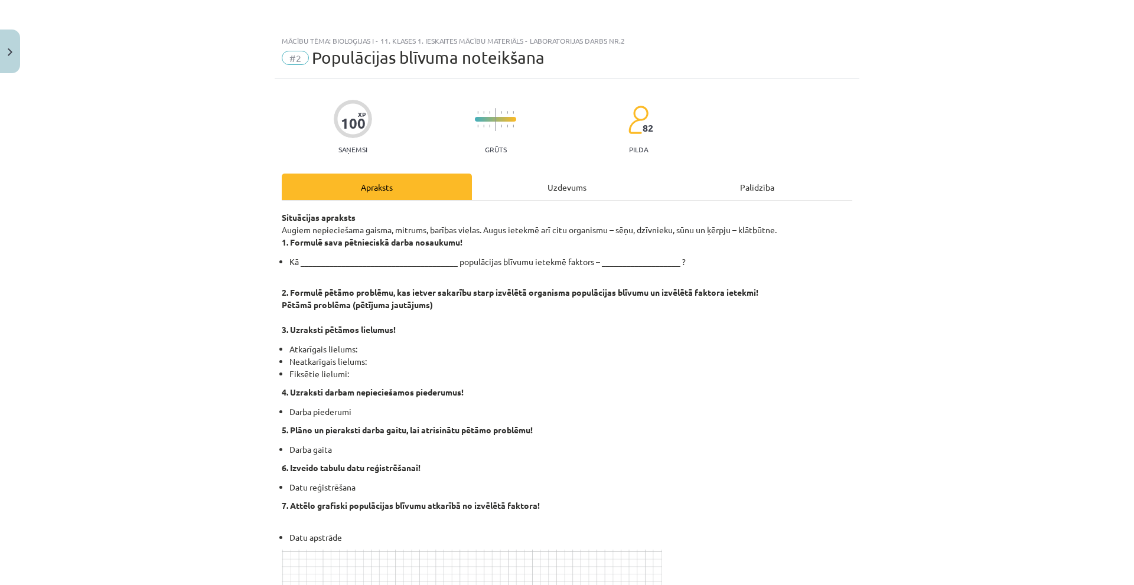
click at [533, 194] on div "Uzdevums" at bounding box center [567, 187] width 190 height 27
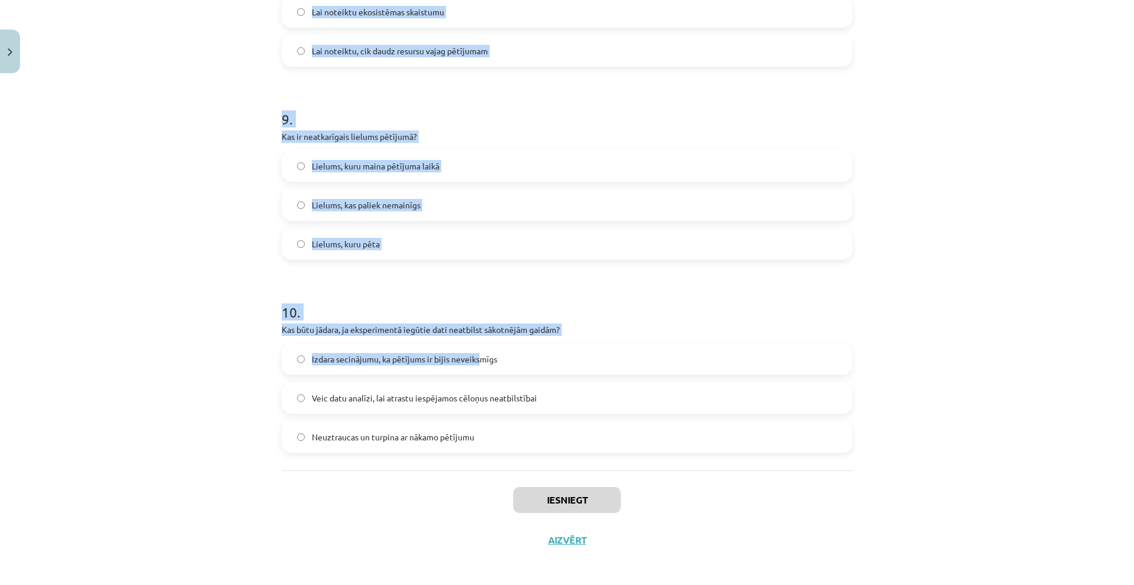
scroll to position [1694, 0]
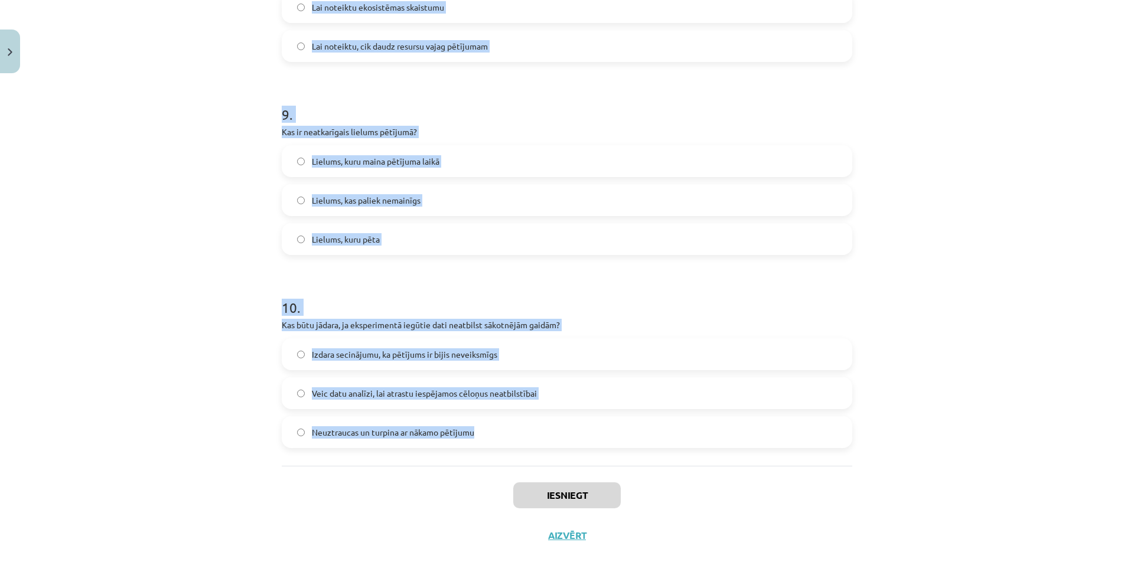
drag, startPoint x: 318, startPoint y: 249, endPoint x: 482, endPoint y: 443, distance: 254.8
copy form "Lore ipsum dolors ametconse adip elitseddoeius? Tempor, inci utlabore etdolorem…"
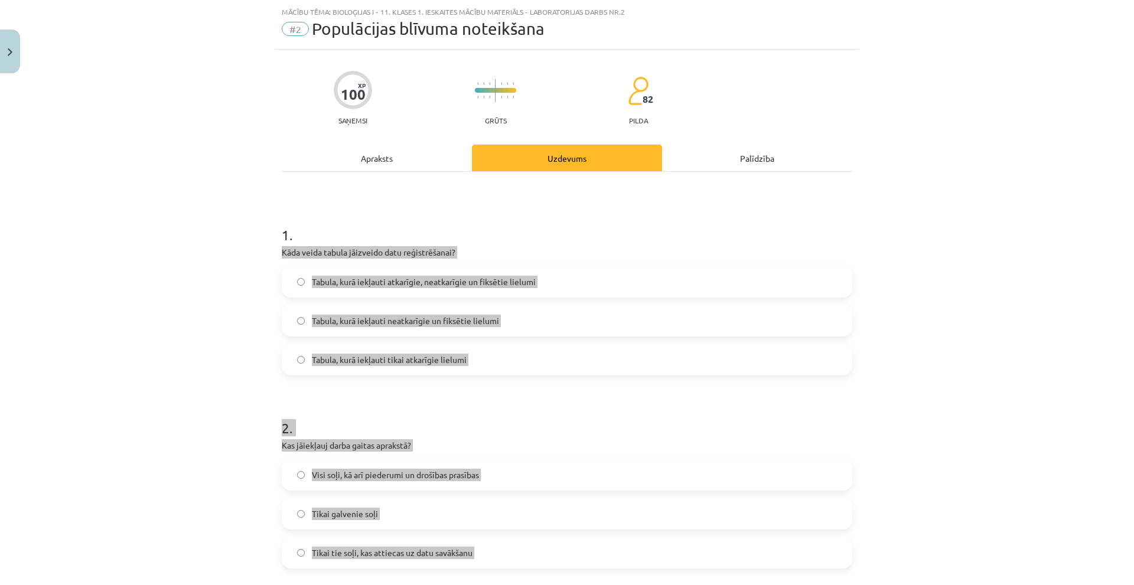
scroll to position [0, 0]
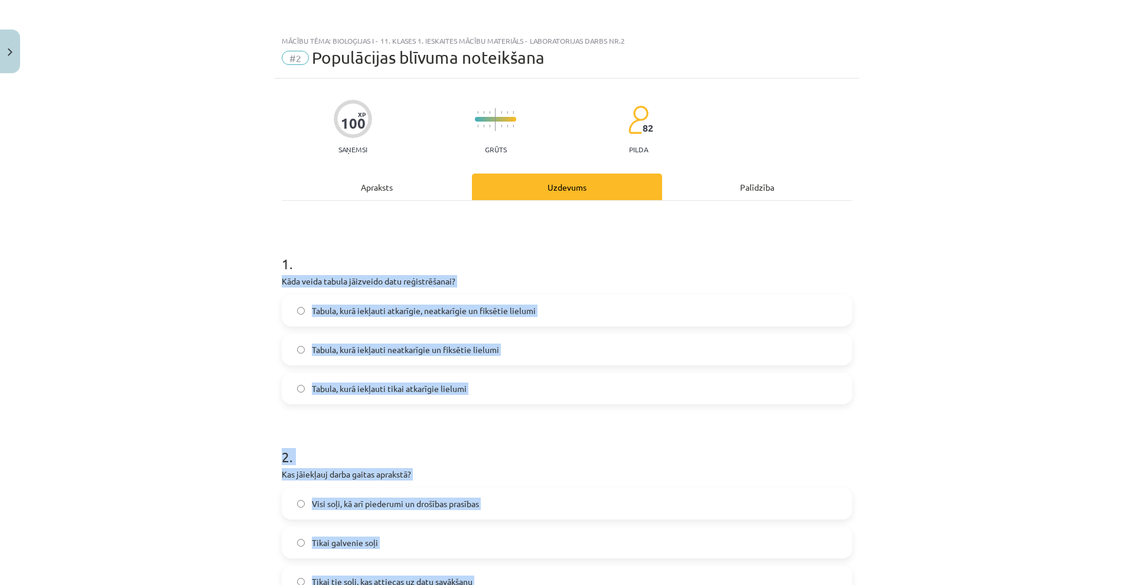
click at [306, 315] on label "Tabula, kurā iekļauti atkarīgie, neatkarīgie un fiksētie lielumi" at bounding box center [567, 311] width 568 height 30
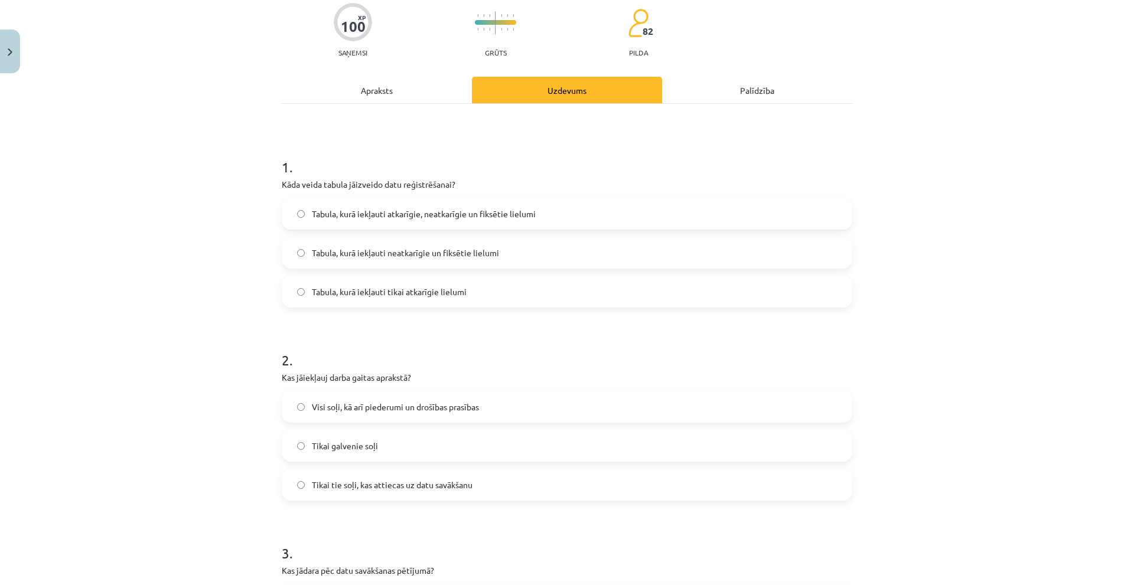
scroll to position [118, 0]
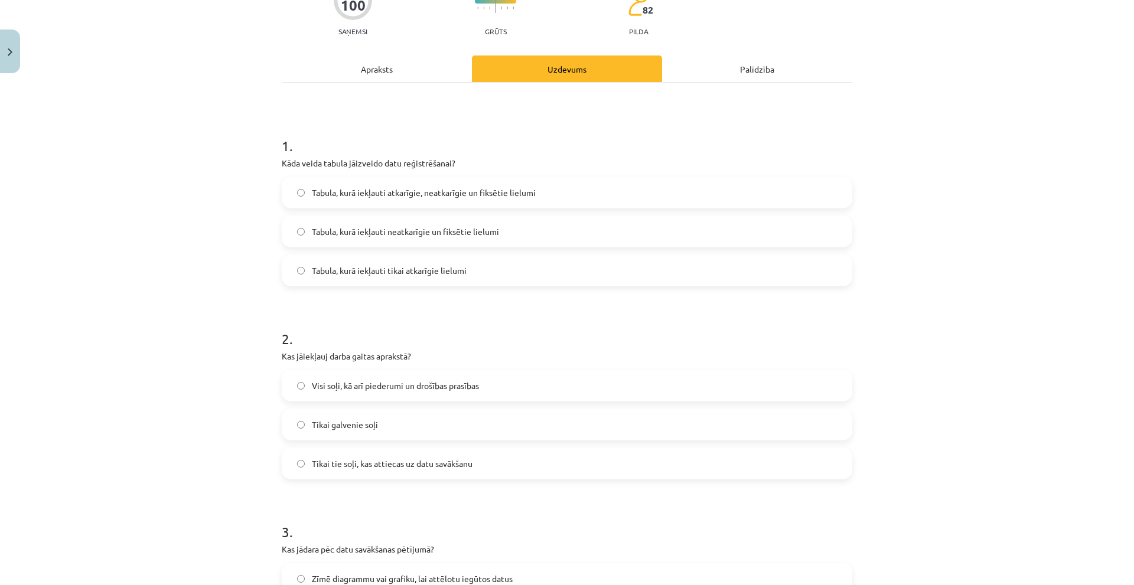
click at [291, 383] on label "Visi soļi, kā arī piederumi un drošības prasības" at bounding box center [567, 386] width 568 height 30
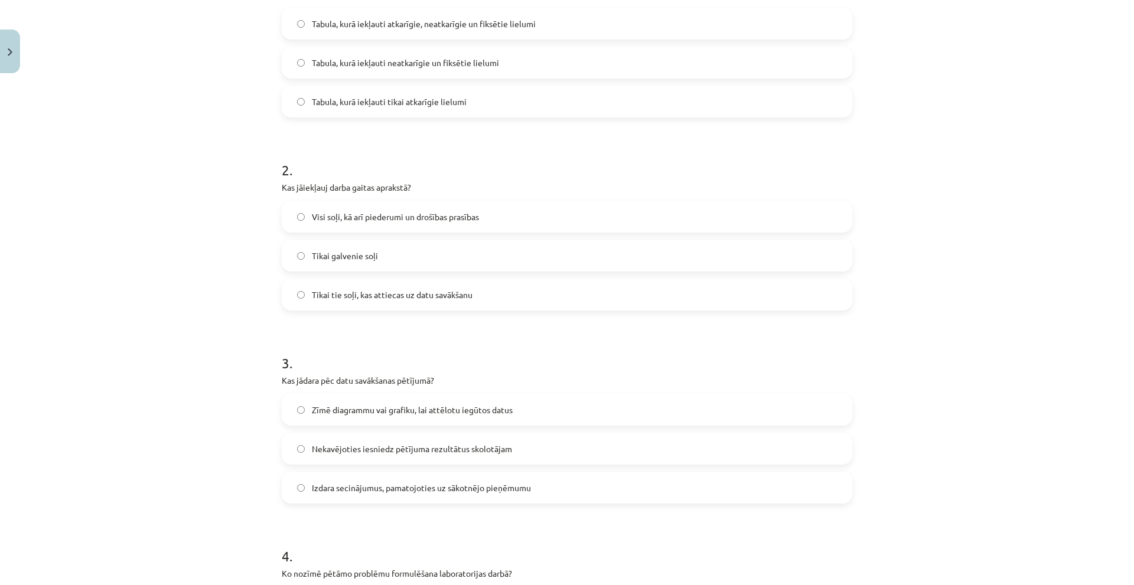
scroll to position [295, 0]
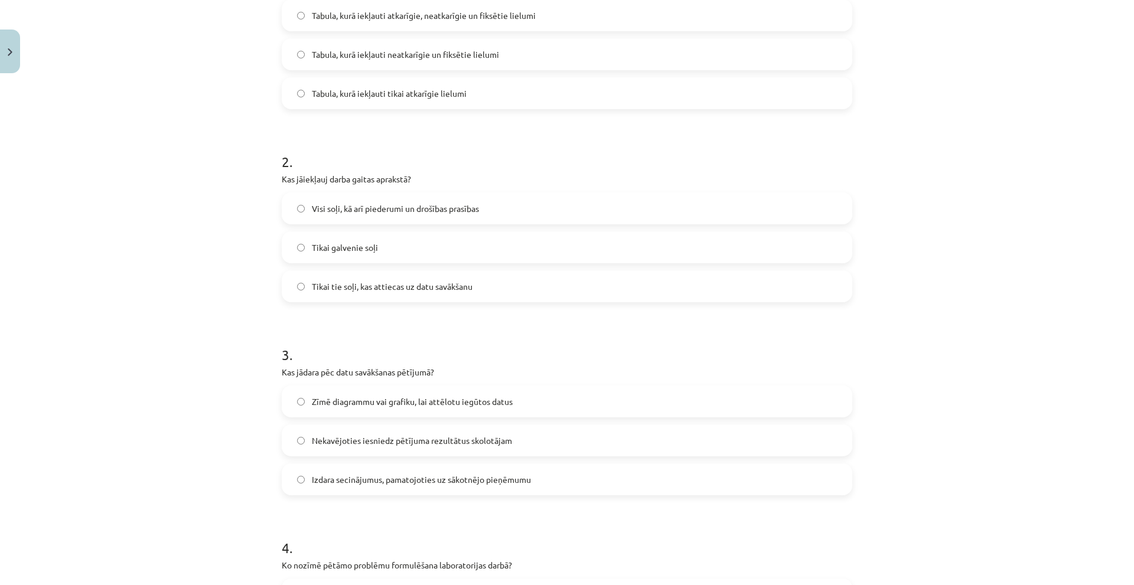
click at [315, 404] on span "Zīmē diagrammu vai grafiku, lai attēlotu iegūtos datus" at bounding box center [412, 402] width 201 height 12
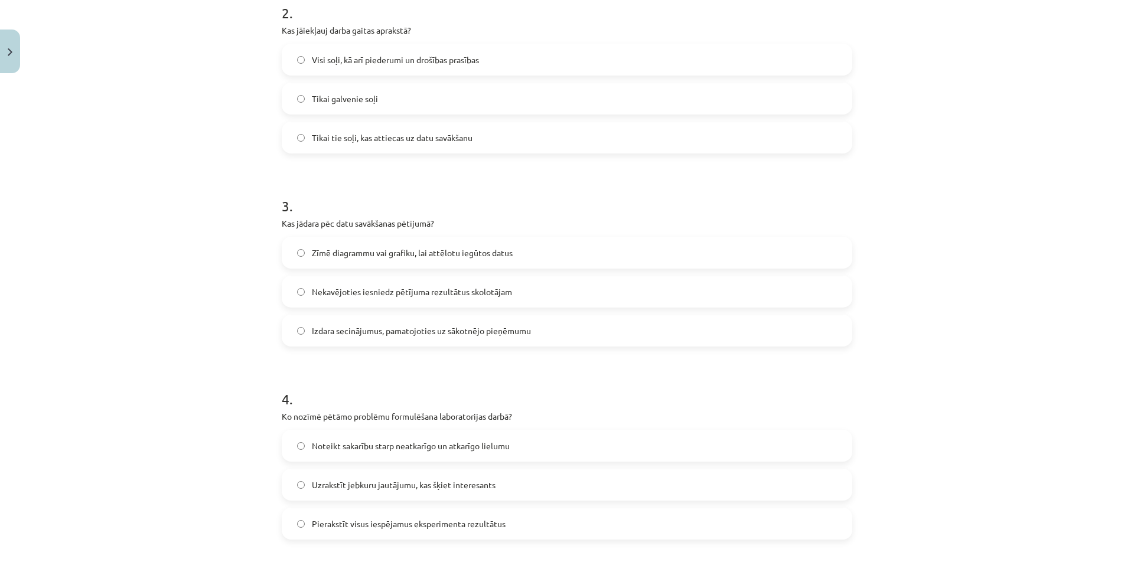
scroll to position [472, 0]
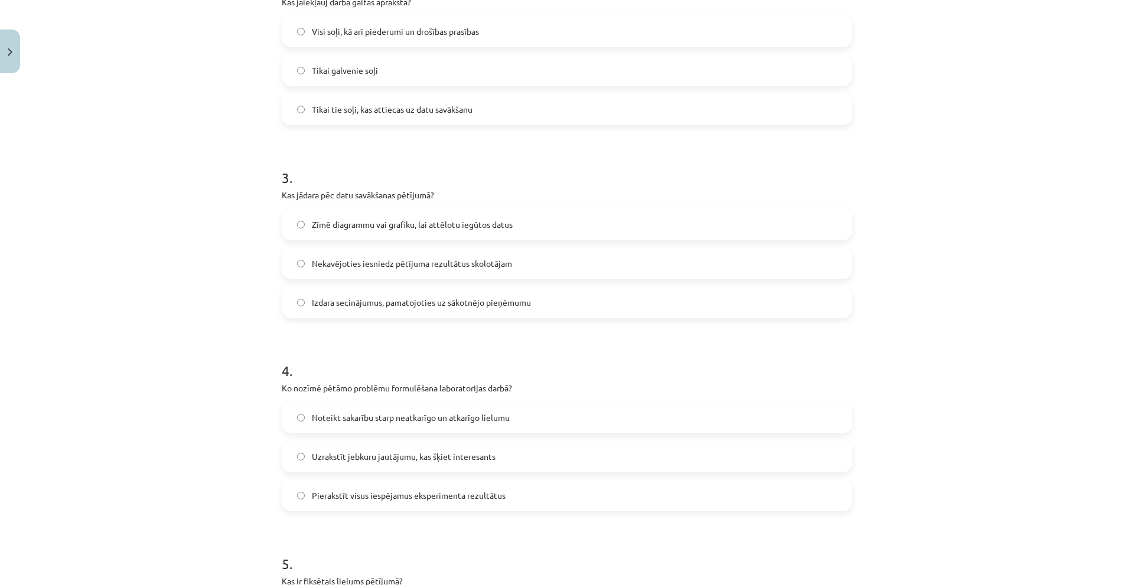
click at [299, 422] on label "Noteikt sakarību starp neatkarīgo un atkarīgo lielumu" at bounding box center [567, 418] width 568 height 30
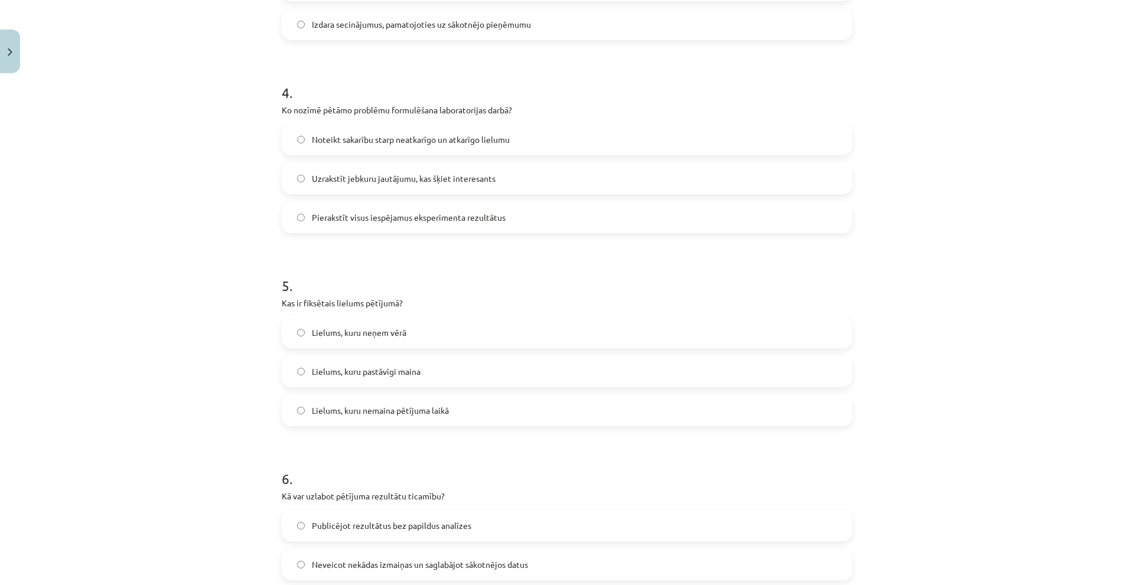
scroll to position [768, 0]
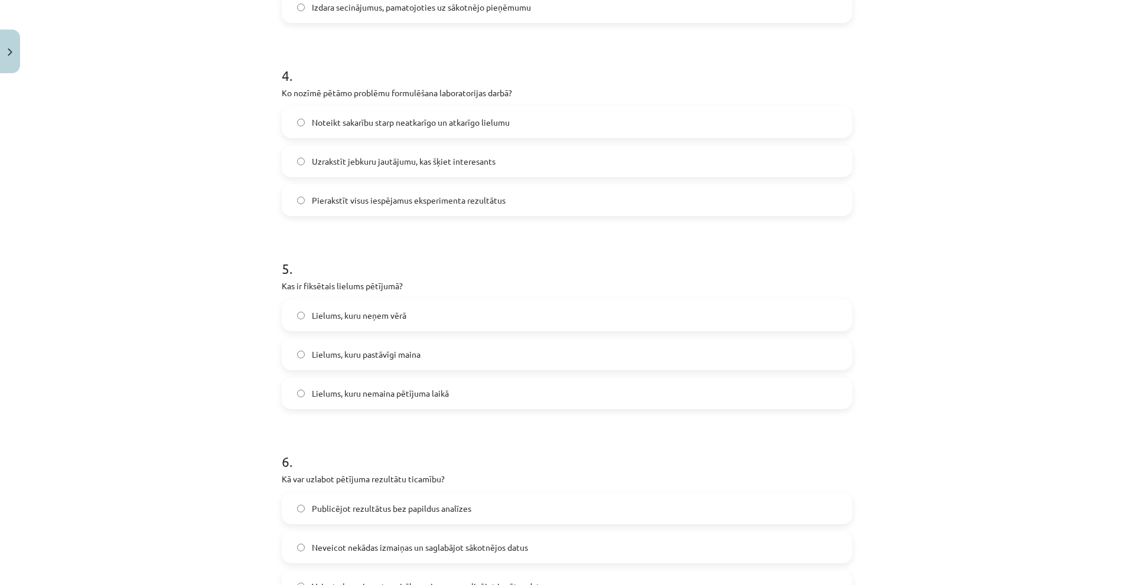
click at [322, 390] on span "Lielums, kuru nemaina pētījuma laikā" at bounding box center [380, 393] width 137 height 12
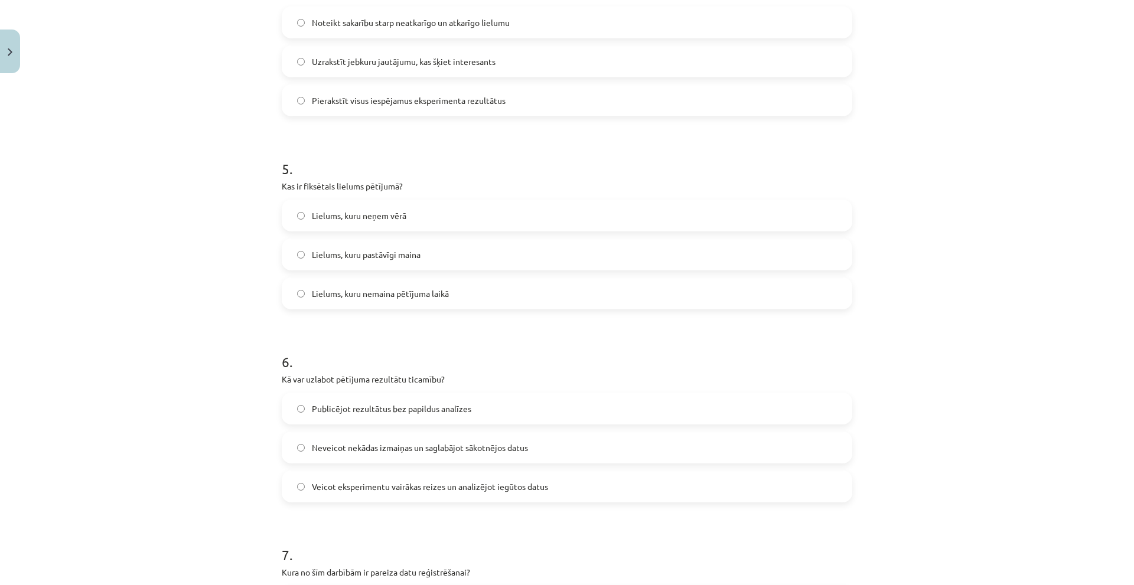
scroll to position [945, 0]
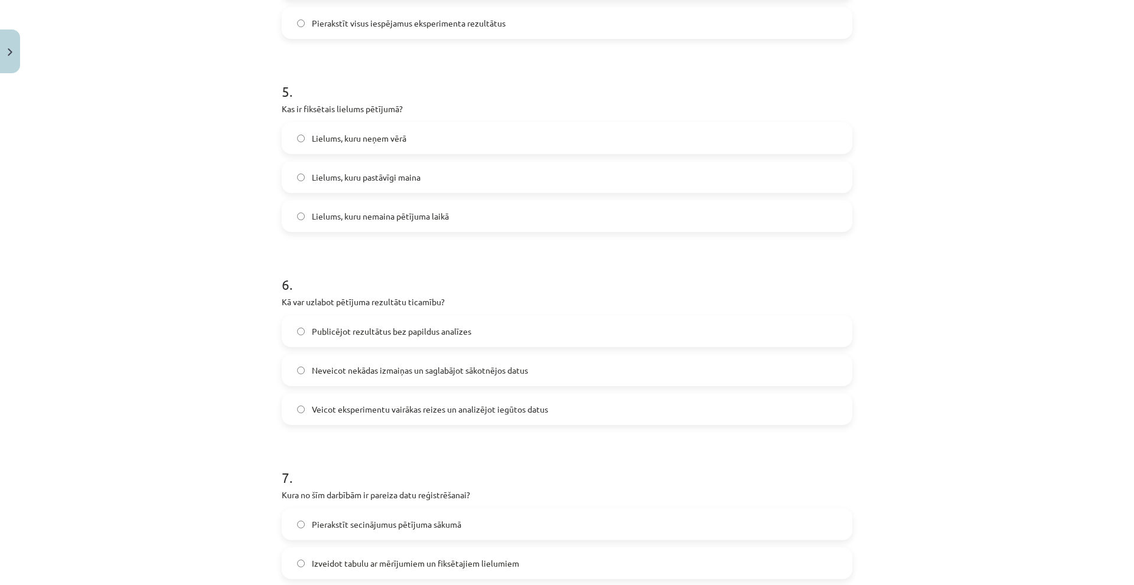
click at [295, 402] on label "Veicot eksperimentu vairākas reizes un analizējot iegūtos datus" at bounding box center [567, 409] width 568 height 30
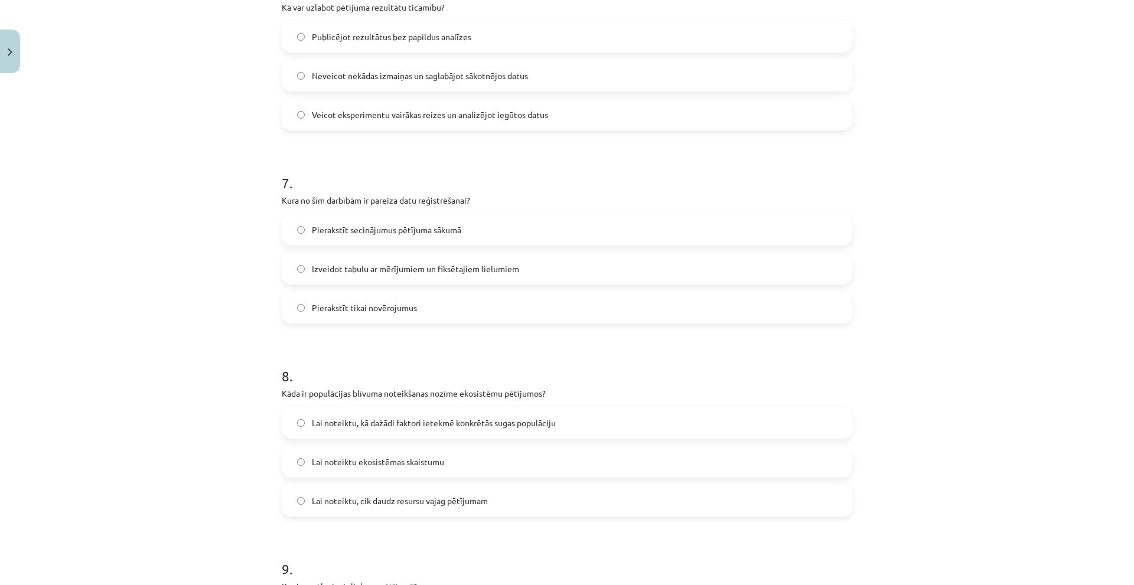
scroll to position [1240, 0]
click at [326, 270] on span "Izveidot tabulu ar mērījumiem un fiksētajiem lielumiem" at bounding box center [415, 268] width 207 height 12
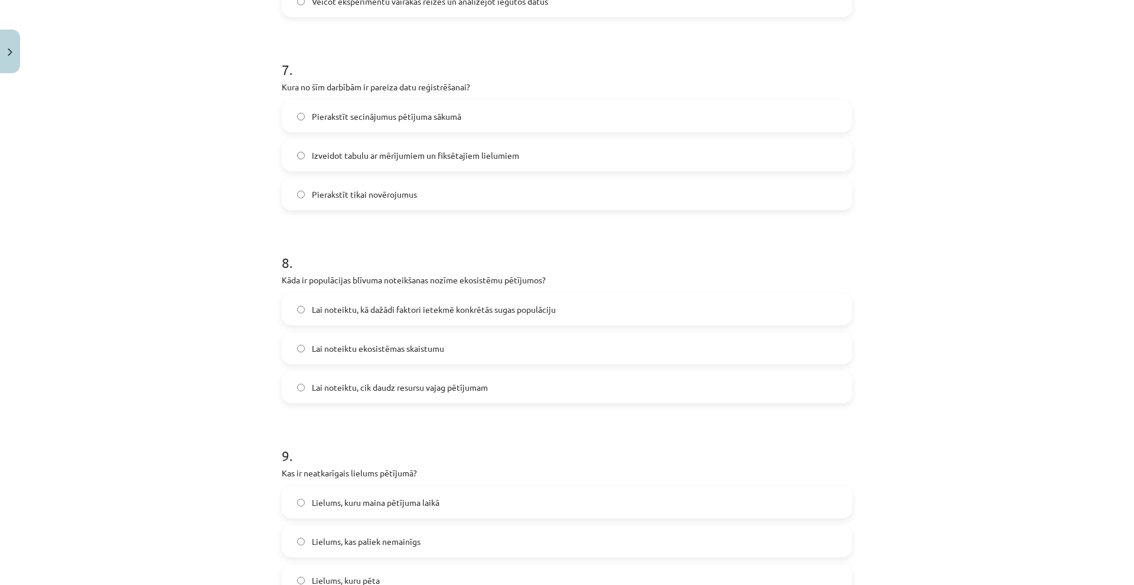
scroll to position [1358, 0]
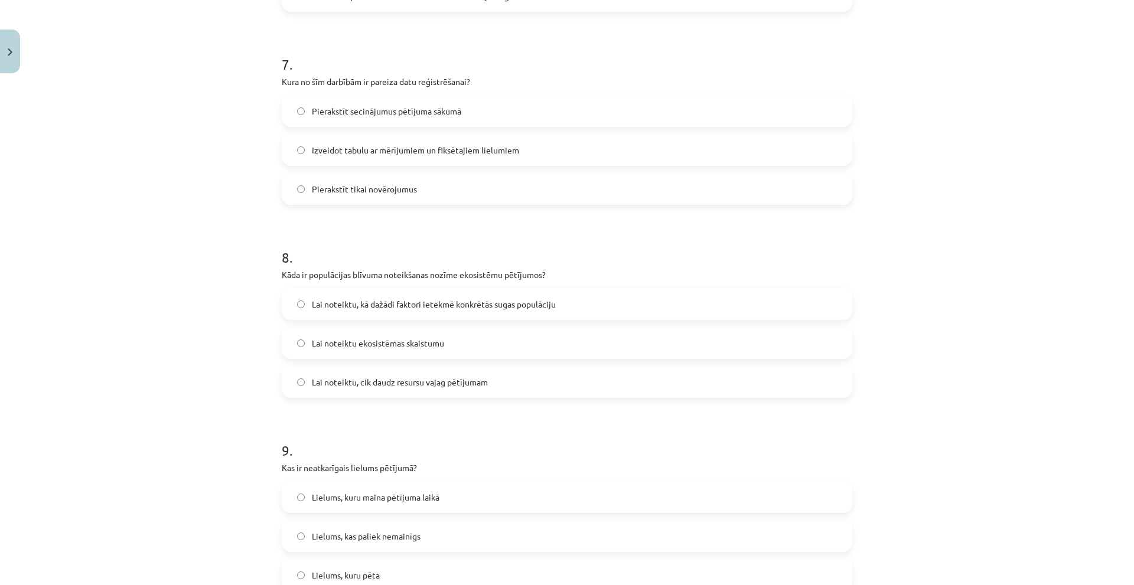
click at [343, 310] on span "Lai noteiktu, kā dažādi faktori ietekmē konkrētās sugas populāciju" at bounding box center [434, 304] width 244 height 12
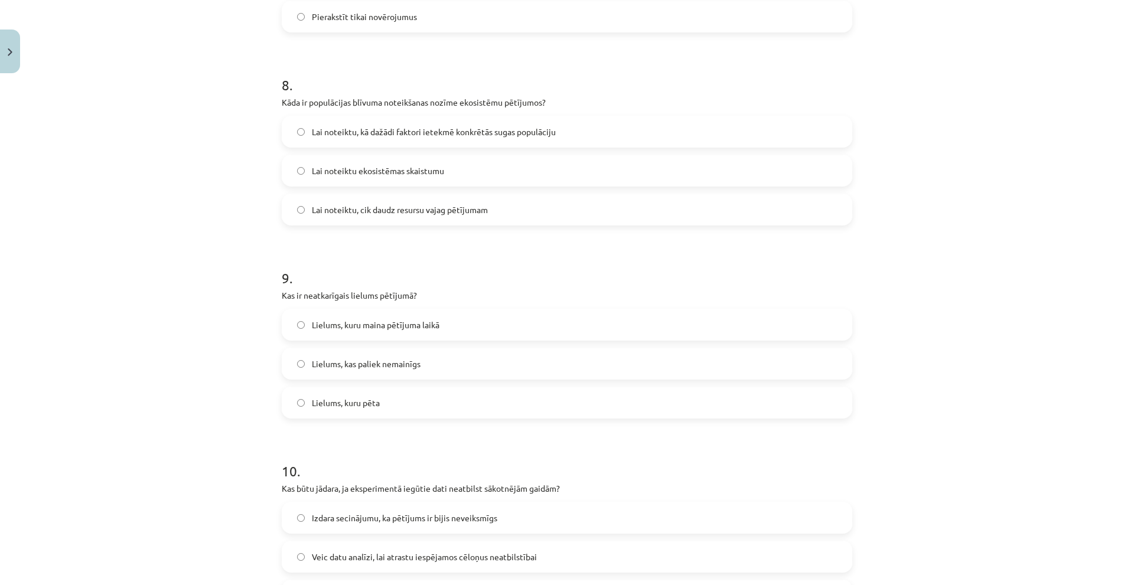
scroll to position [1535, 0]
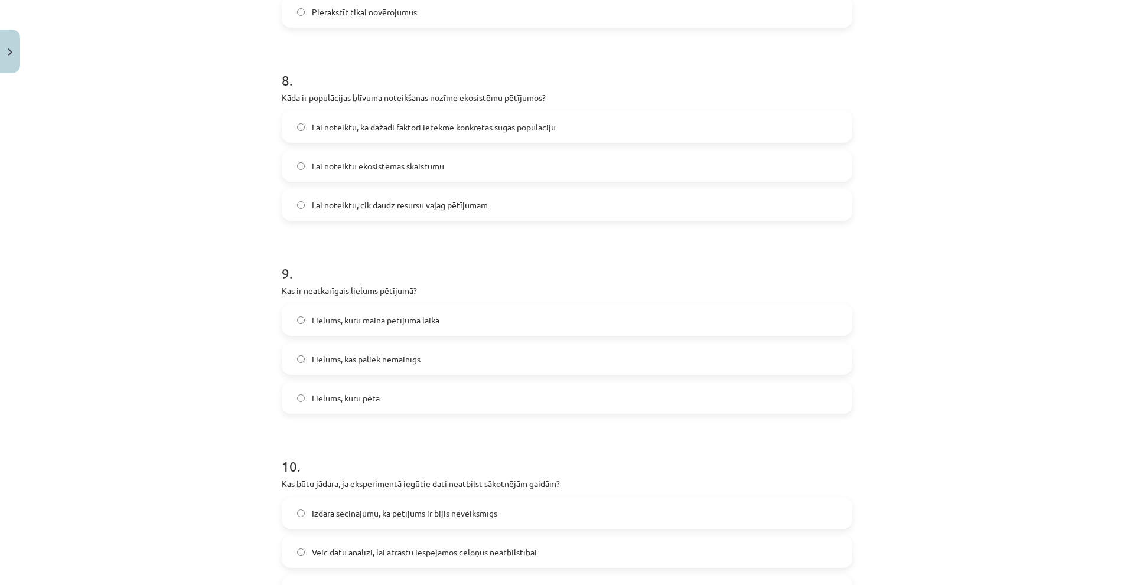
click at [319, 325] on span "Lielums, kuru maina pētījuma laikā" at bounding box center [376, 320] width 128 height 12
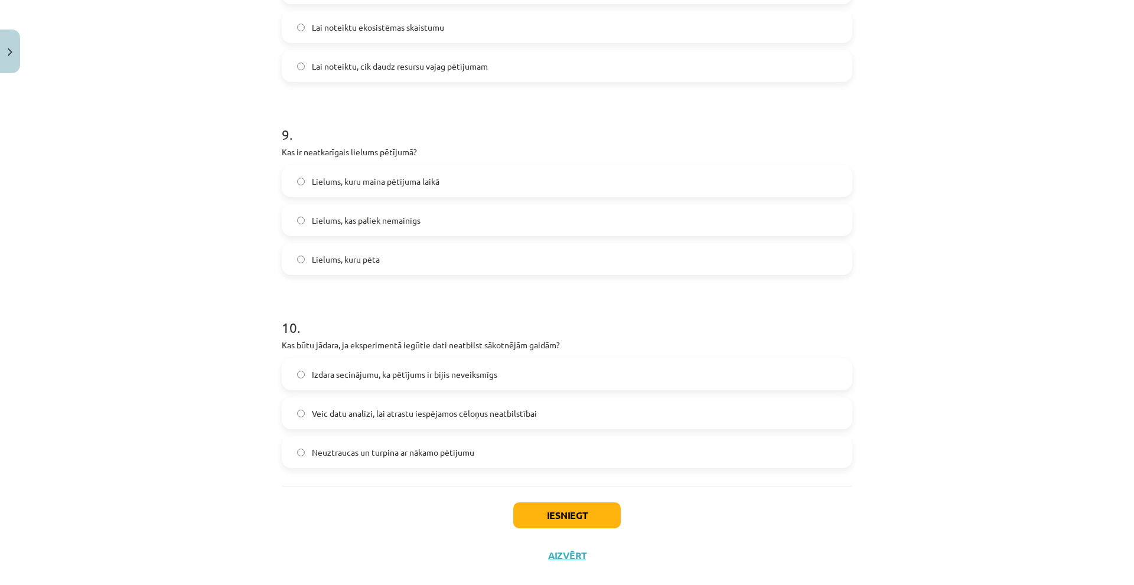
scroll to position [1694, 0]
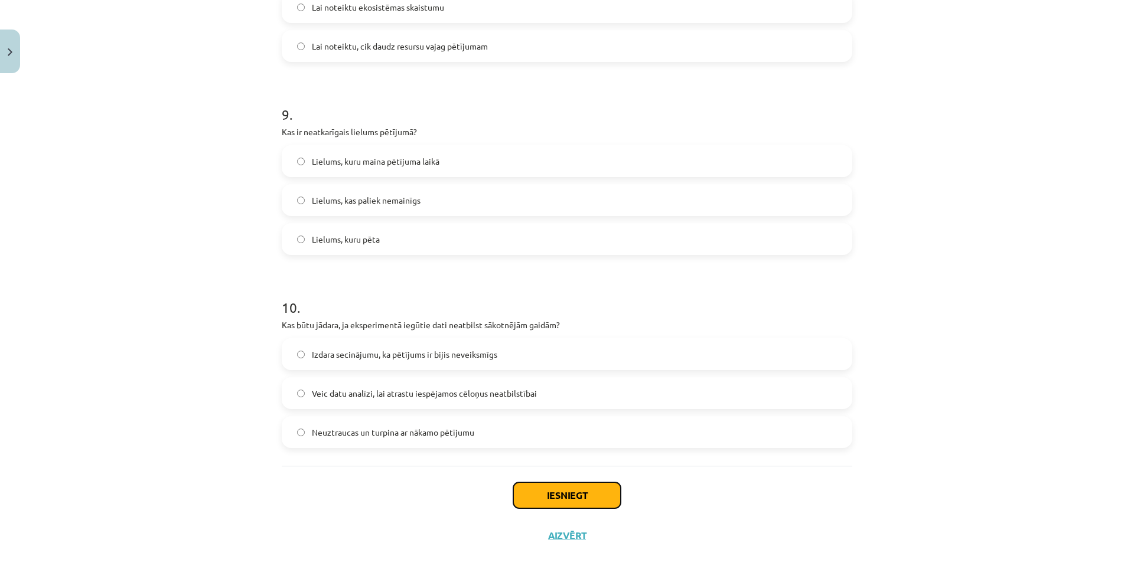
click at [528, 483] on button "Iesniegt" at bounding box center [566, 495] width 107 height 26
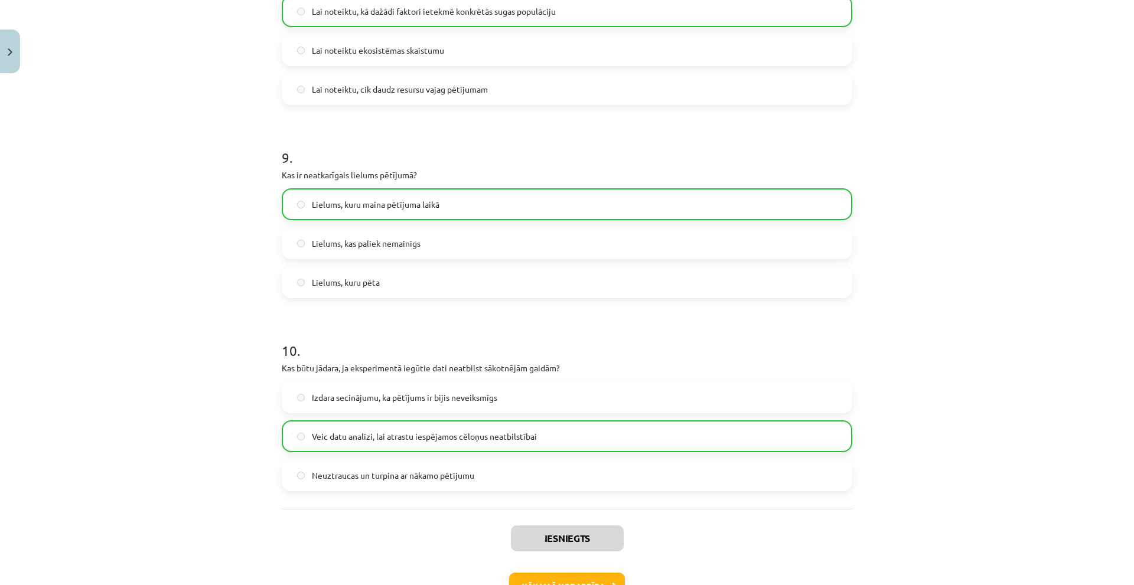
scroll to position [1732, 0]
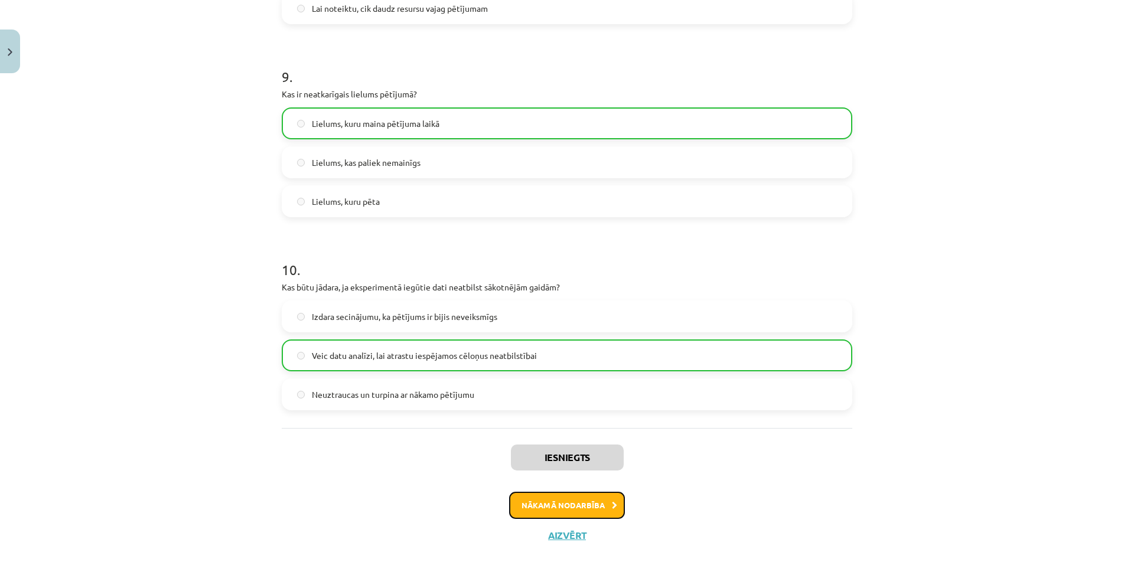
click at [583, 497] on button "Nākamā nodarbība" at bounding box center [567, 505] width 116 height 27
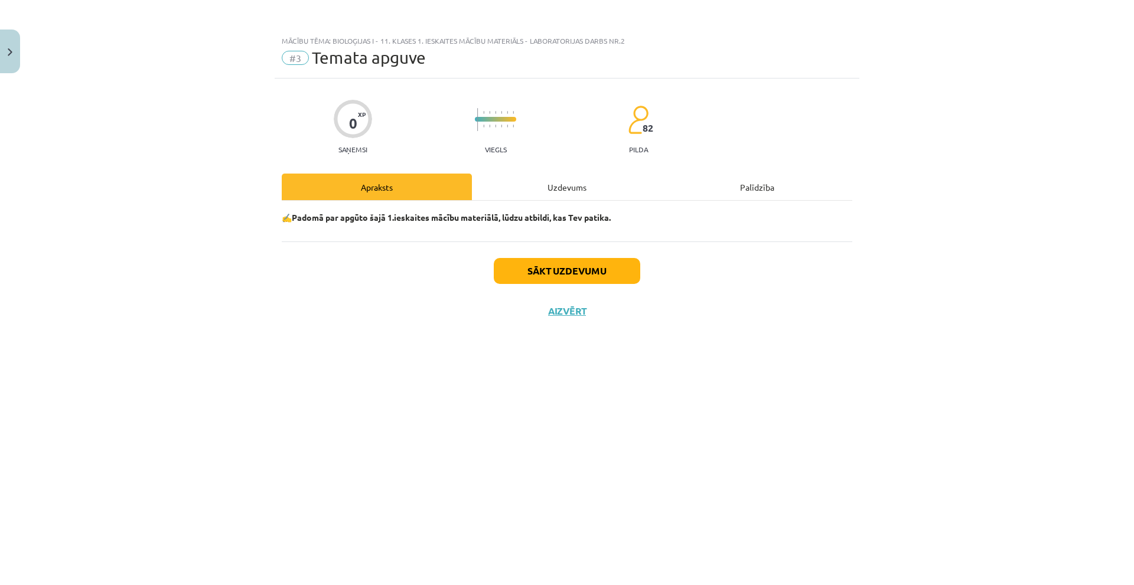
scroll to position [0, 0]
click at [552, 272] on button "Sākt uzdevumu" at bounding box center [567, 271] width 146 height 26
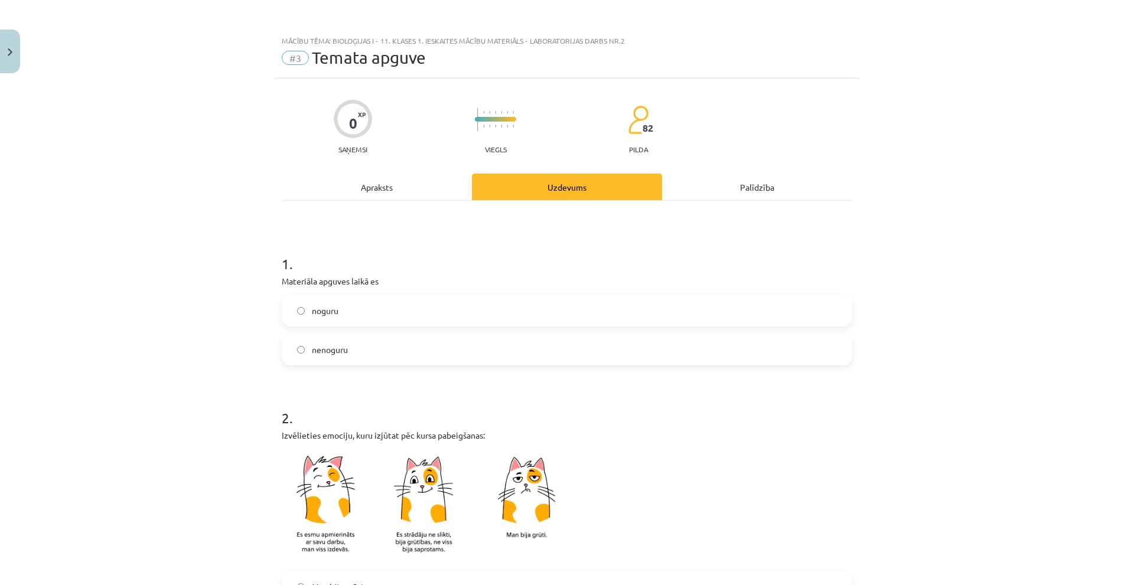
click at [312, 344] on span "nenoguru" at bounding box center [330, 350] width 36 height 12
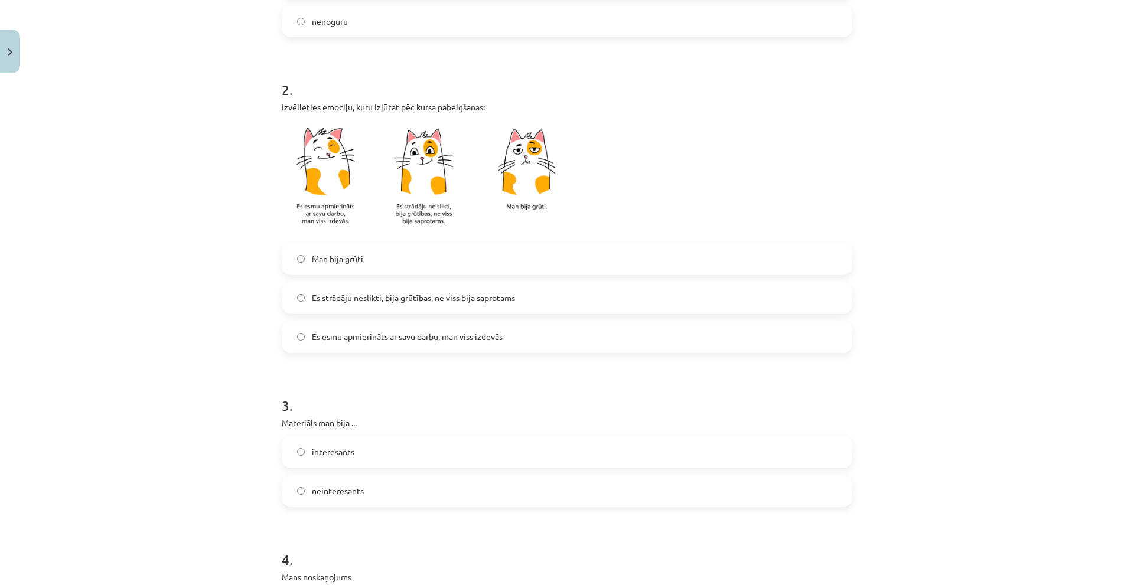
scroll to position [354, 0]
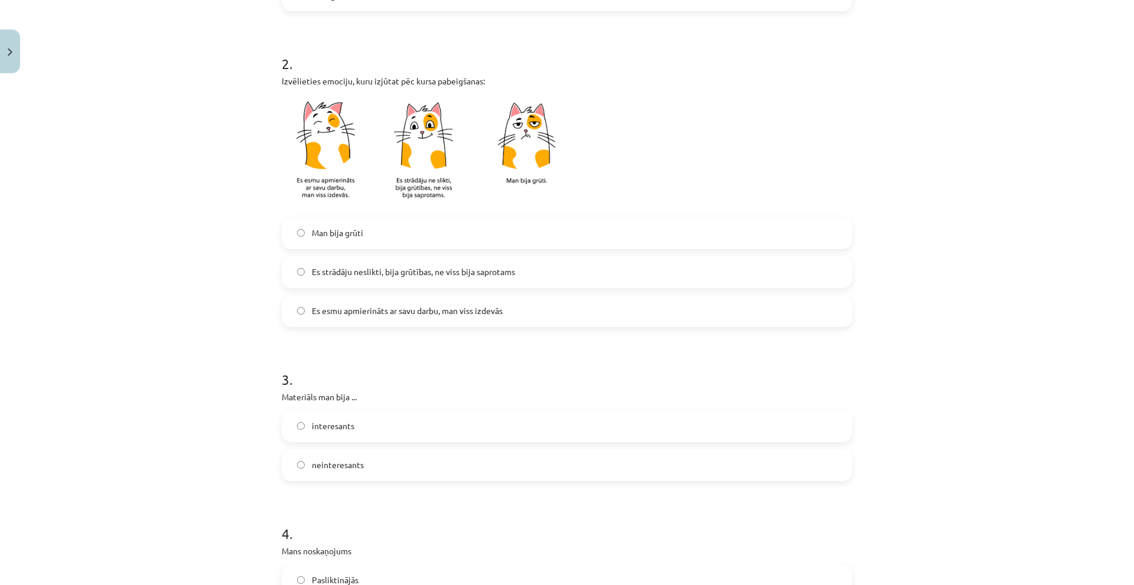
click at [344, 309] on span "Es esmu apmierināts ar savu darbu, man viss izdevās" at bounding box center [407, 311] width 191 height 12
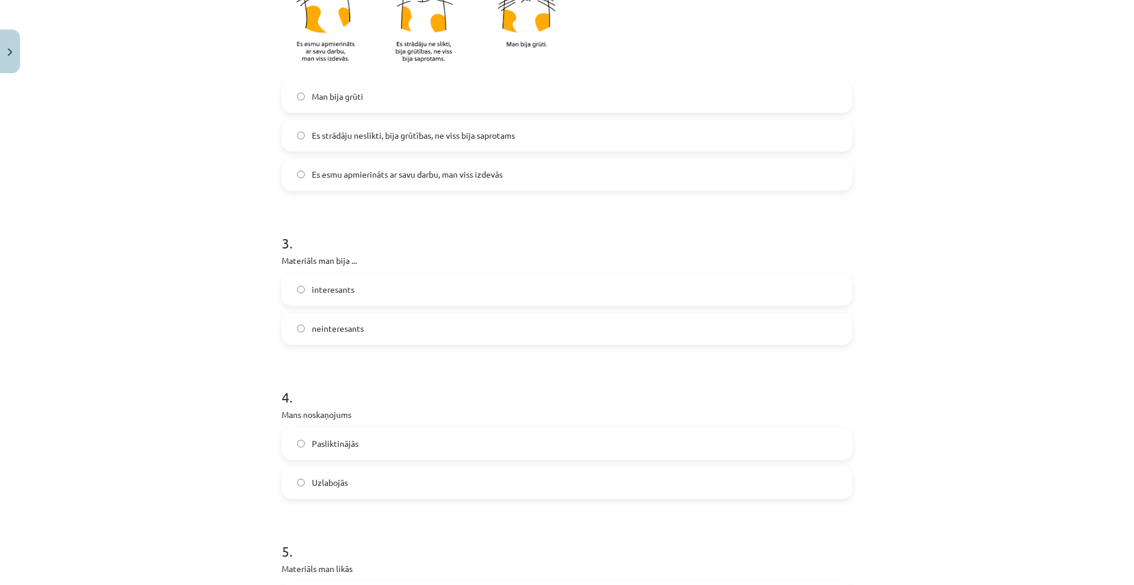
scroll to position [650, 0]
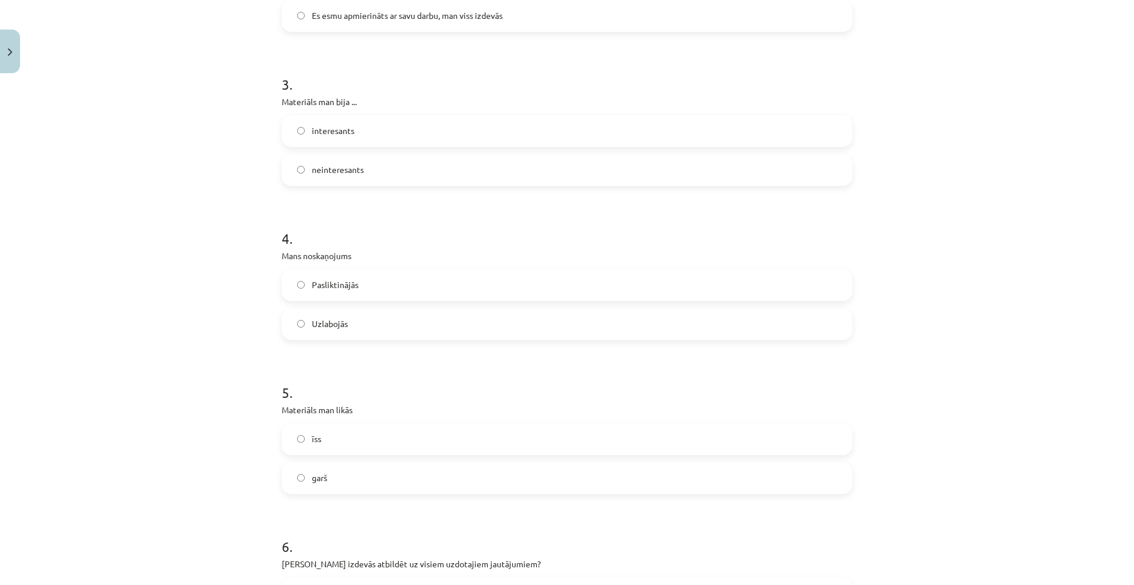
drag, startPoint x: 327, startPoint y: 132, endPoint x: 337, endPoint y: 160, distance: 30.1
click at [327, 132] on span "interesants" at bounding box center [333, 131] width 43 height 12
click at [355, 311] on label "Uzlabojās" at bounding box center [567, 324] width 568 height 30
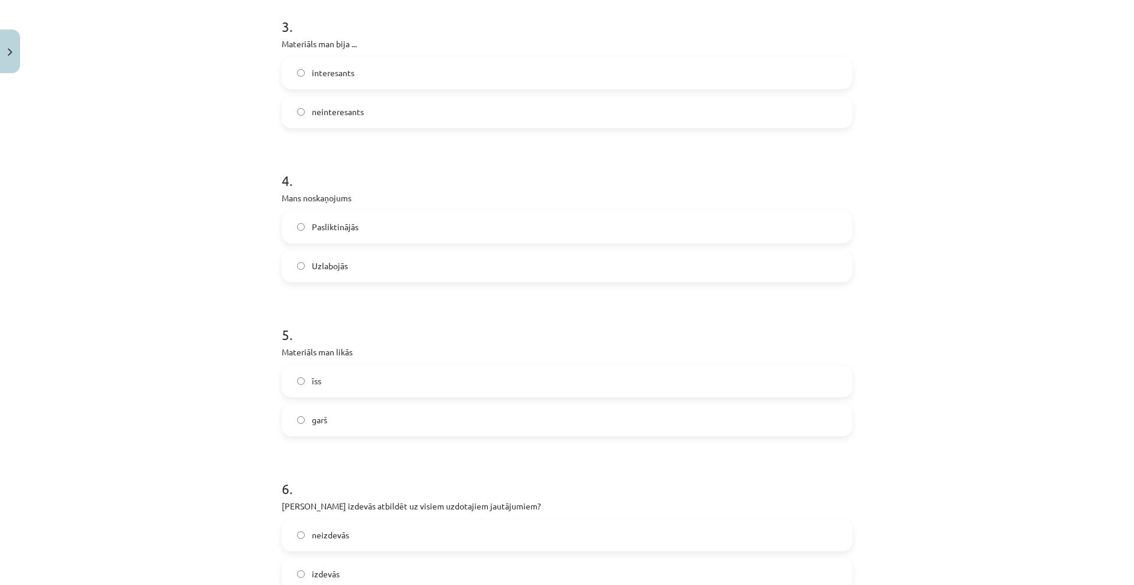
scroll to position [709, 0]
click at [343, 379] on label "īss" at bounding box center [567, 381] width 568 height 30
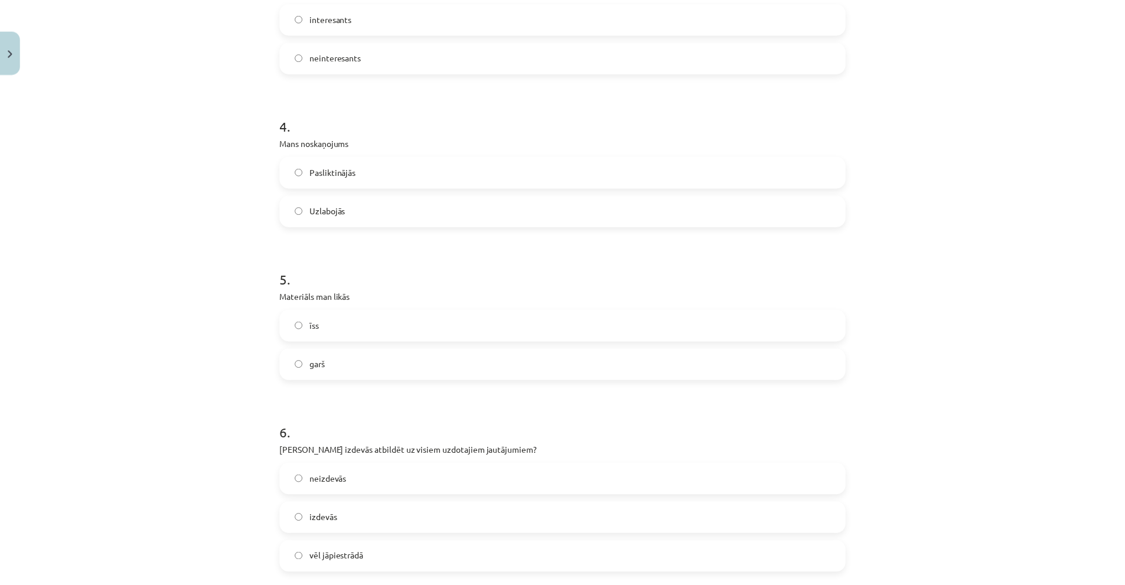
scroll to position [889, 0]
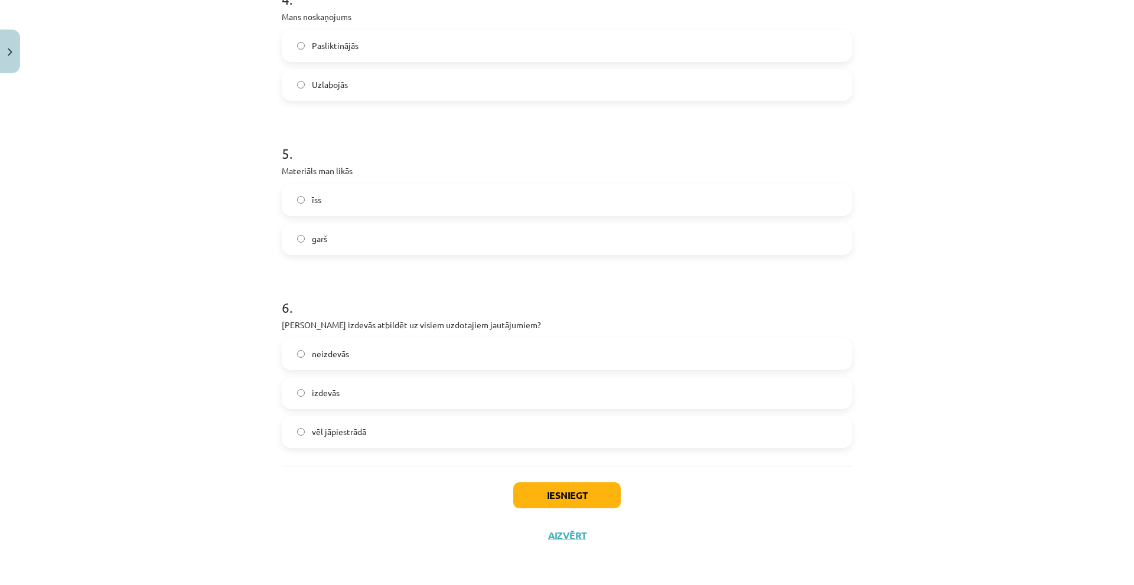
click at [357, 400] on label "izdevās" at bounding box center [567, 394] width 568 height 30
click at [592, 489] on button "Iesniegt" at bounding box center [566, 495] width 107 height 26
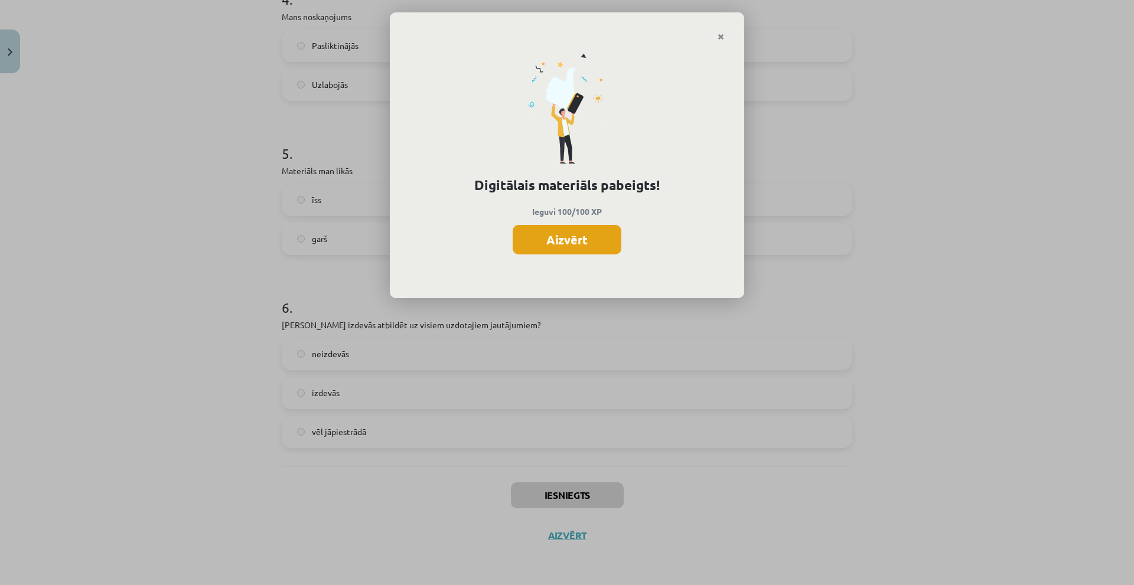
click at [566, 234] on button "Aizvērt" at bounding box center [567, 240] width 109 height 30
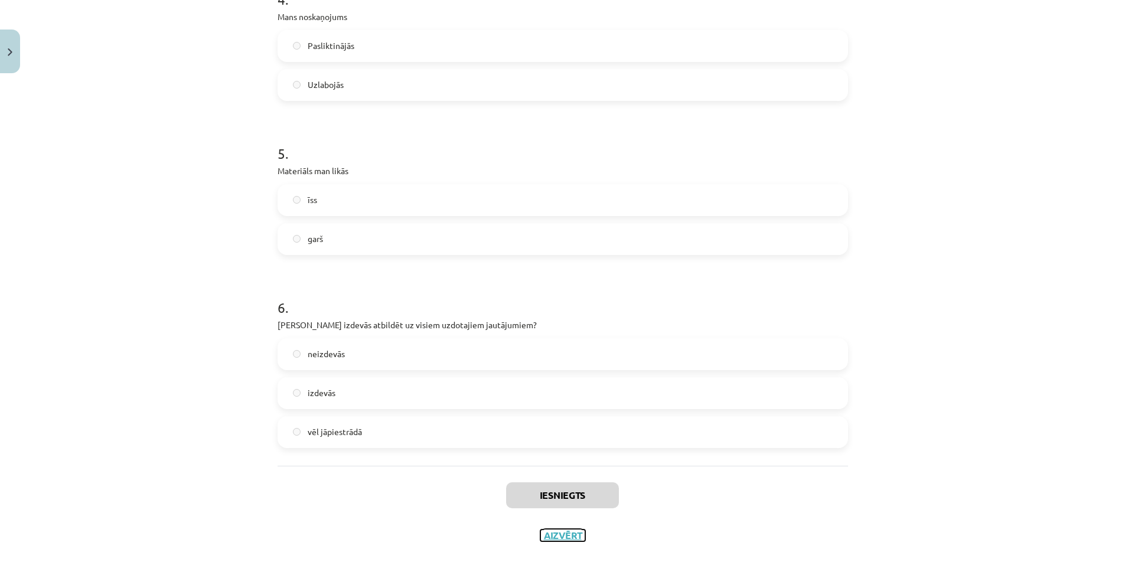
click at [573, 530] on button "Aizvērt" at bounding box center [562, 536] width 45 height 12
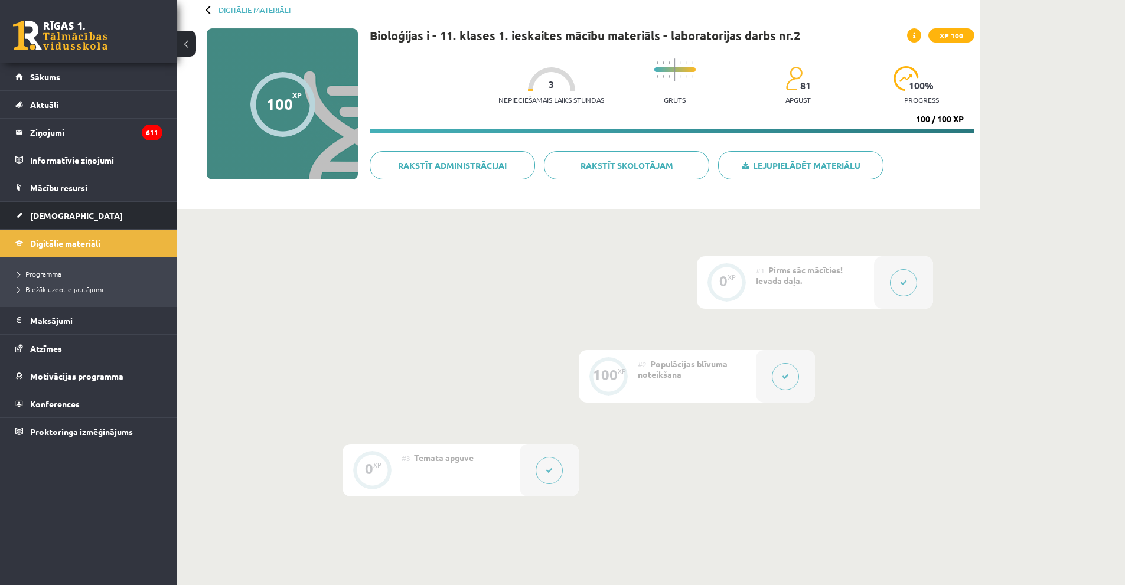
click at [82, 211] on link "[DEMOGRAPHIC_DATA]" at bounding box center [88, 215] width 147 height 27
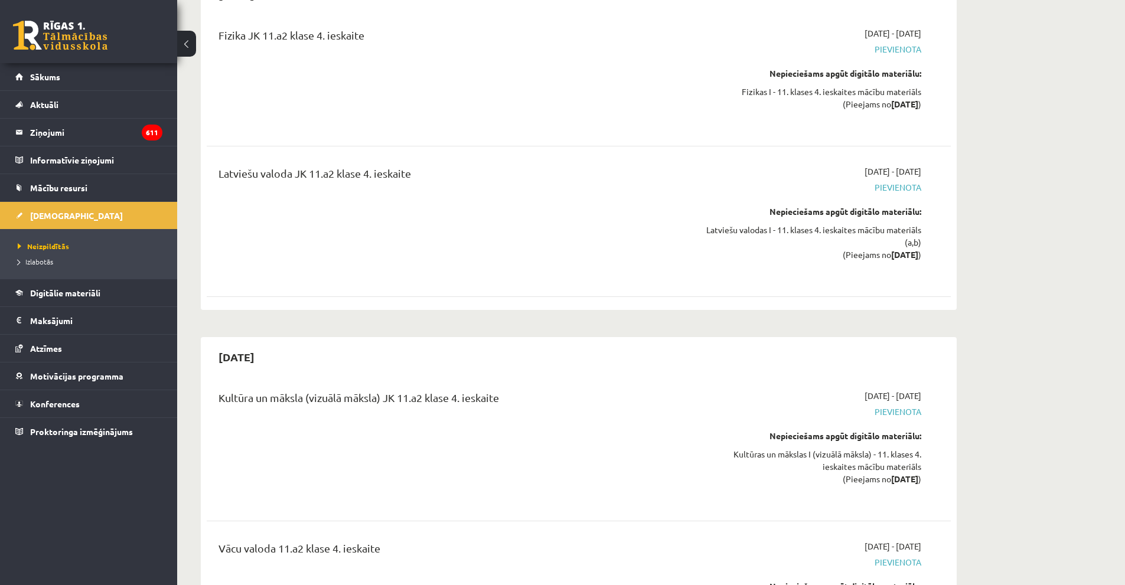
scroll to position [8796, 0]
click at [19, 84] on link "Sākums" at bounding box center [88, 76] width 147 height 27
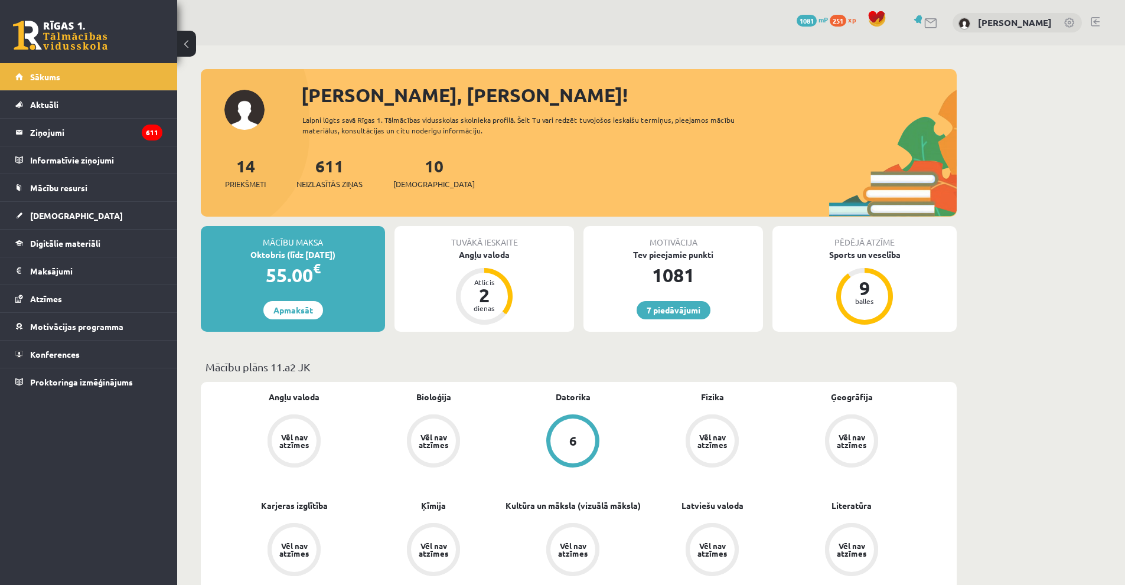
scroll to position [177, 0]
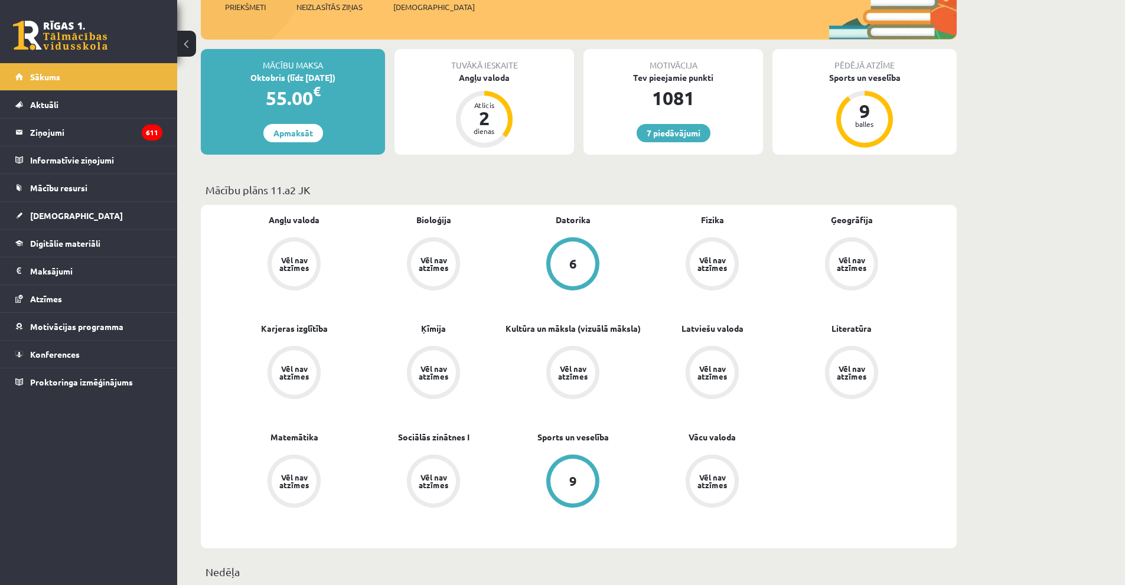
click at [557, 264] on div "6" at bounding box center [572, 264] width 45 height 45
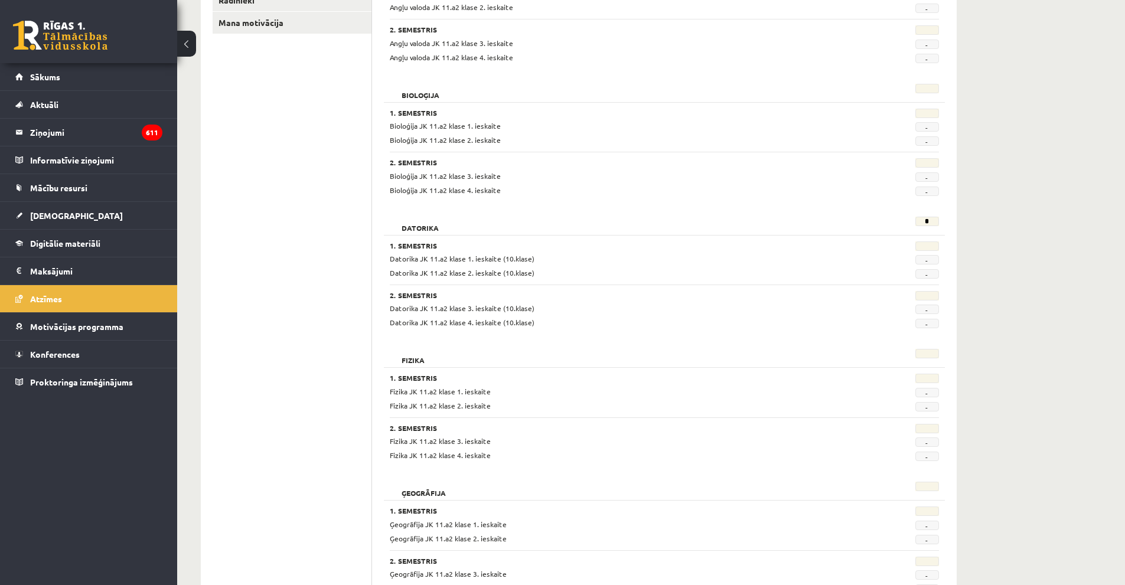
scroll to position [242, 0]
click at [68, 211] on link "[DEMOGRAPHIC_DATA]" at bounding box center [88, 215] width 147 height 27
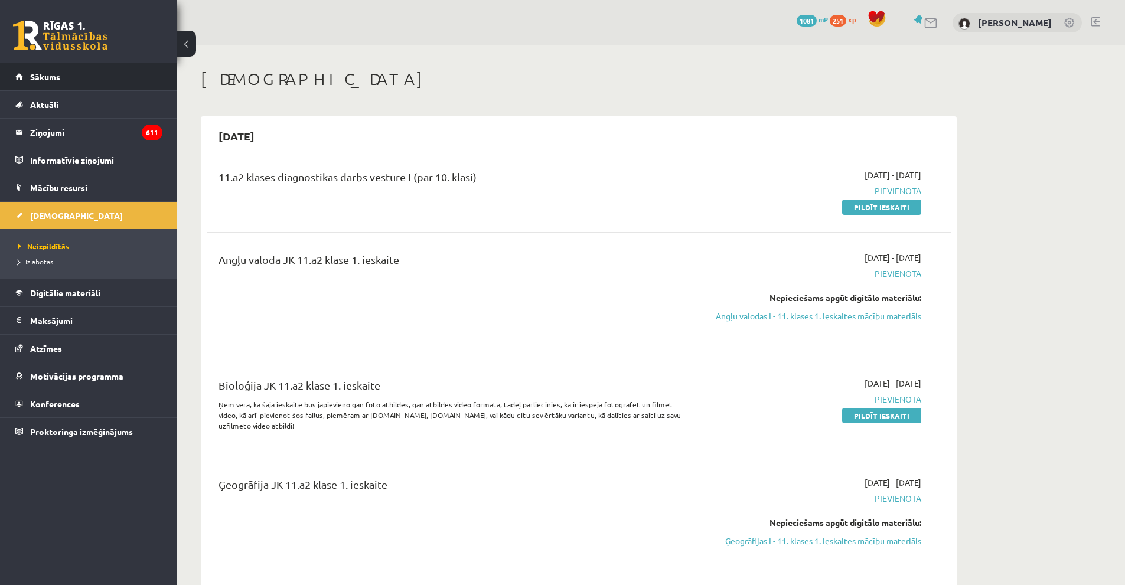
click at [51, 86] on link "Sākums" at bounding box center [88, 76] width 147 height 27
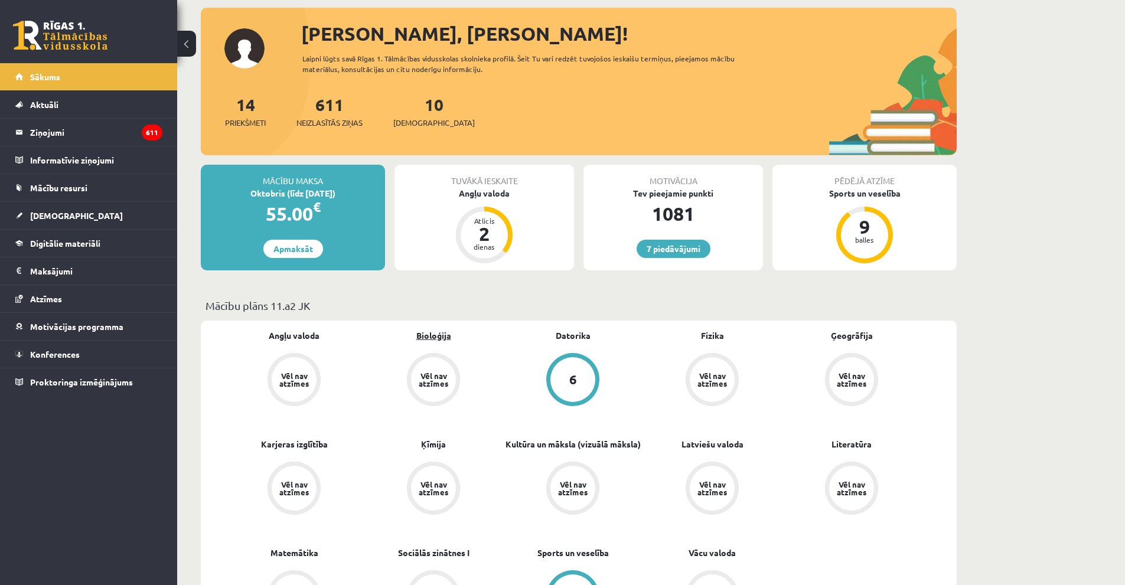
scroll to position [177, 0]
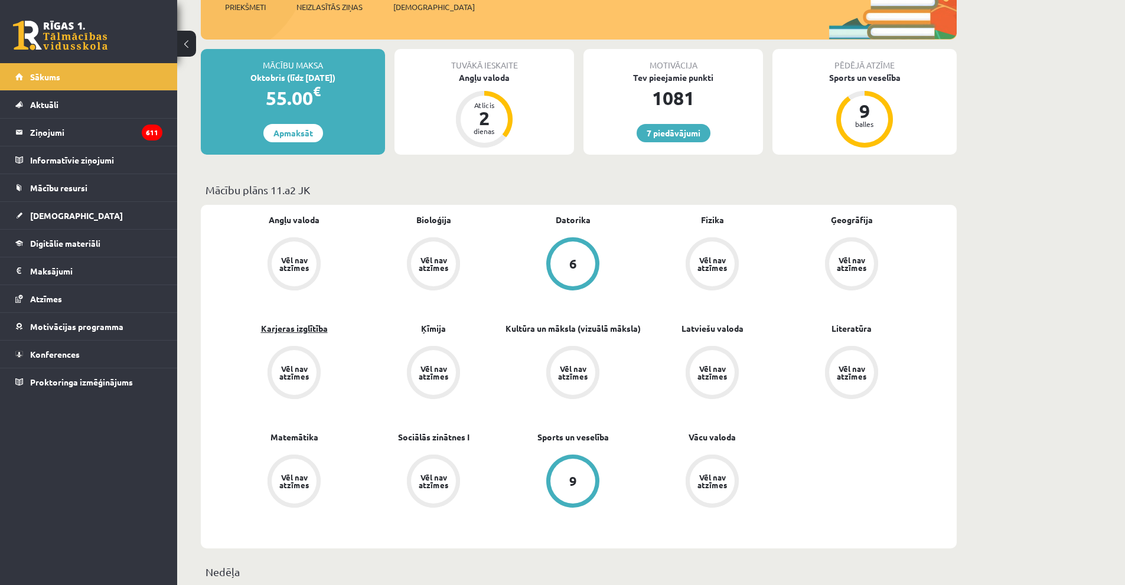
click at [305, 328] on link "Karjeras izglītība" at bounding box center [294, 328] width 67 height 12
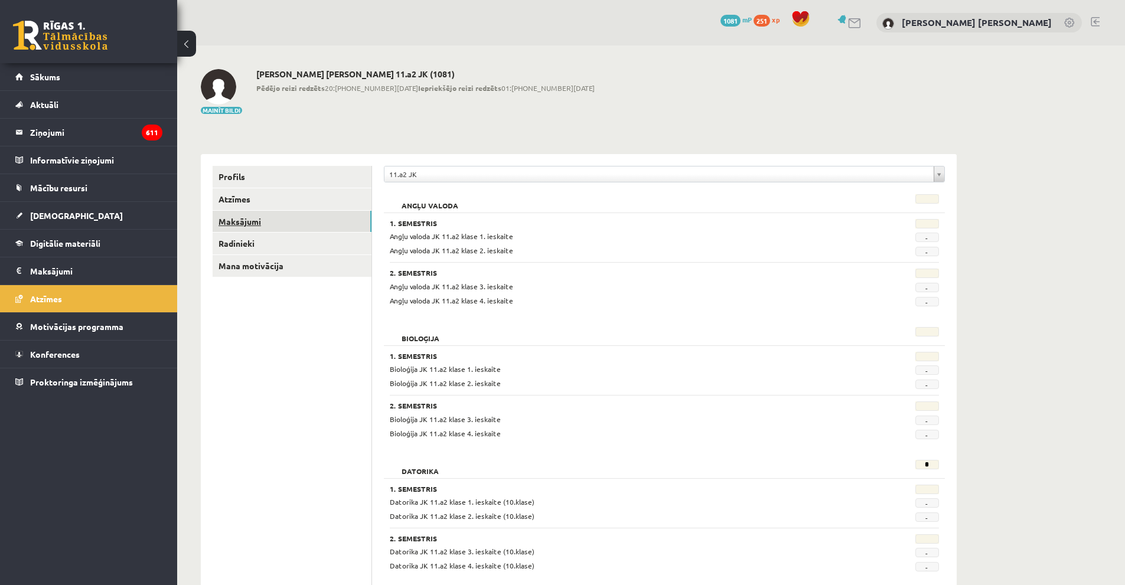
click at [224, 218] on link "Maksājumi" at bounding box center [292, 222] width 159 height 22
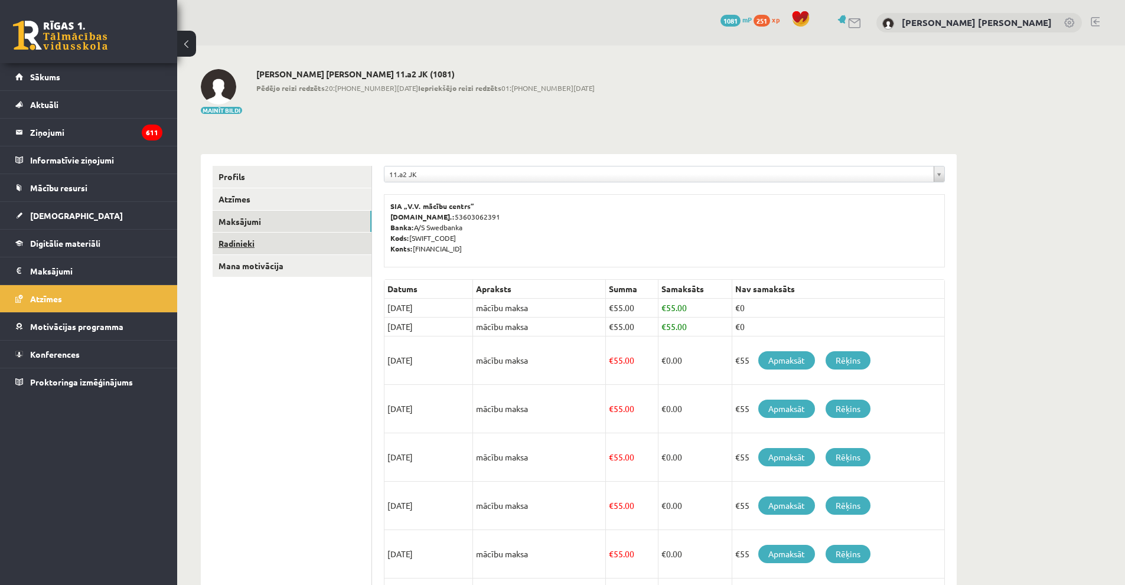
click at [229, 240] on link "Radinieki" at bounding box center [292, 244] width 159 height 22
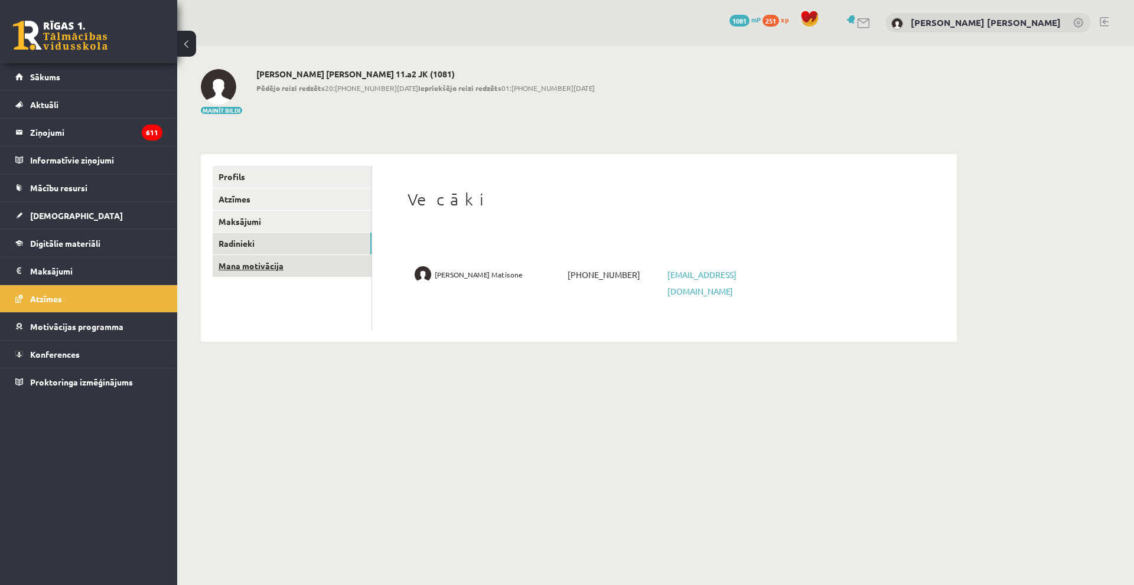
click at [319, 270] on link "Mana motivācija" at bounding box center [292, 266] width 159 height 22
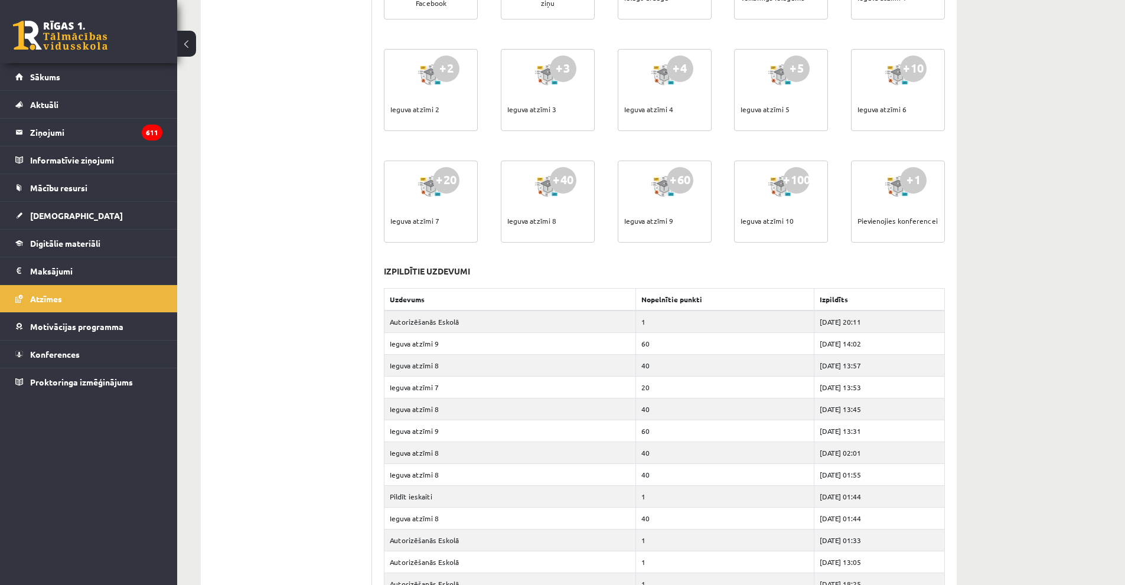
scroll to position [10339, 0]
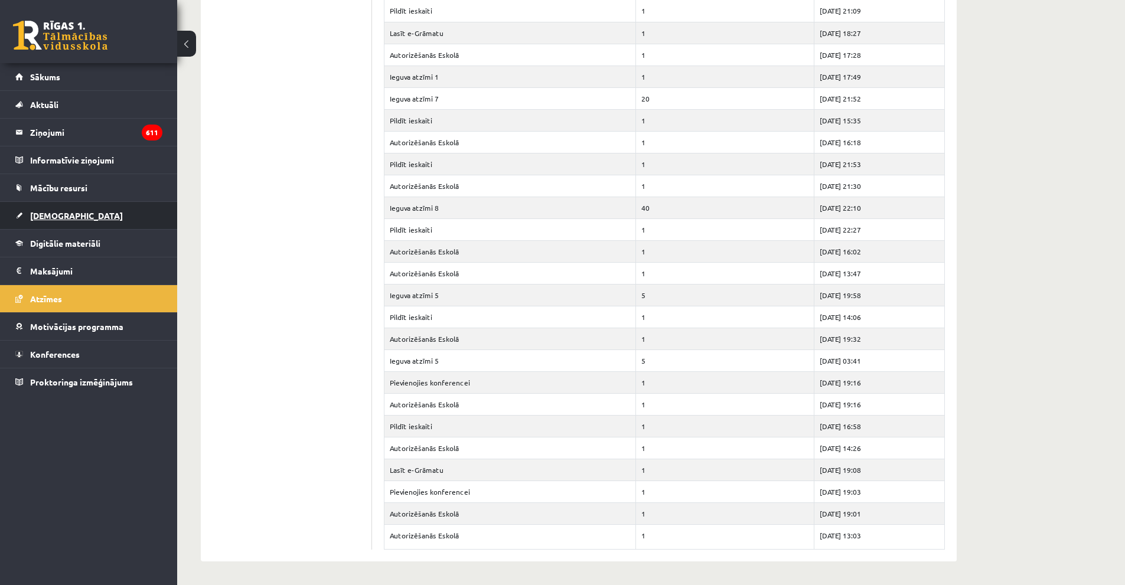
click at [62, 215] on span "[DEMOGRAPHIC_DATA]" at bounding box center [76, 215] width 93 height 11
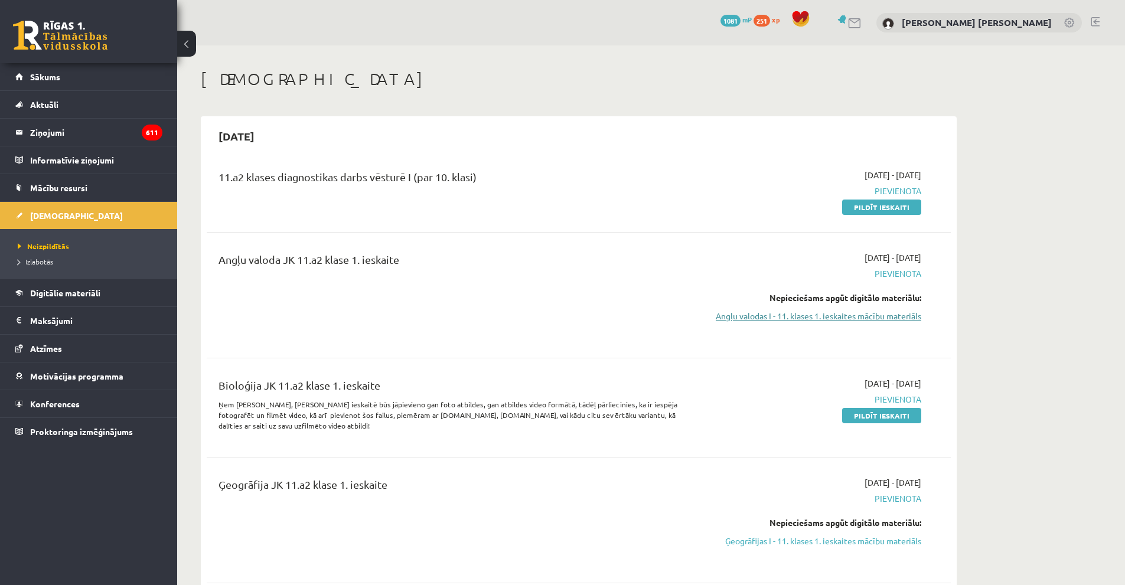
click at [805, 316] on link "Angļu valodas I - 11. klases 1. ieskaites mācību materiāls" at bounding box center [810, 316] width 223 height 12
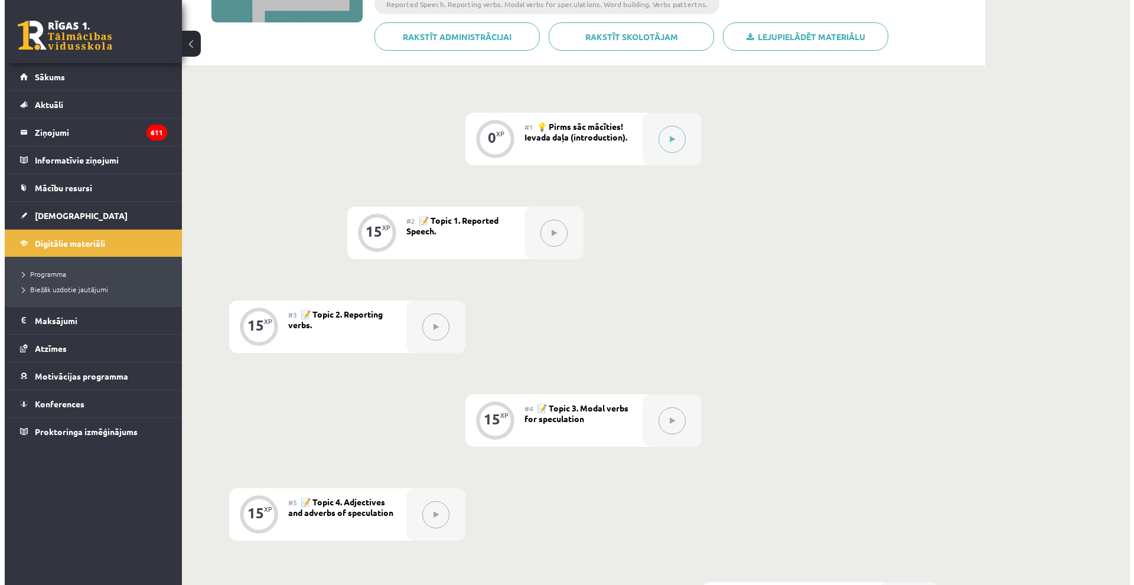
scroll to position [59, 0]
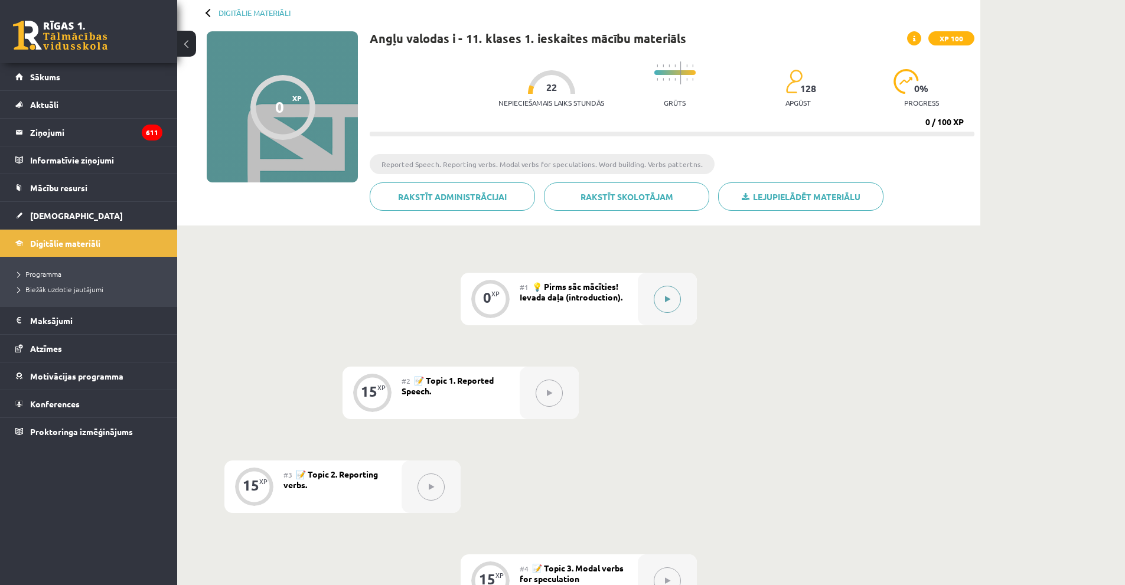
click at [676, 302] on button at bounding box center [667, 299] width 27 height 27
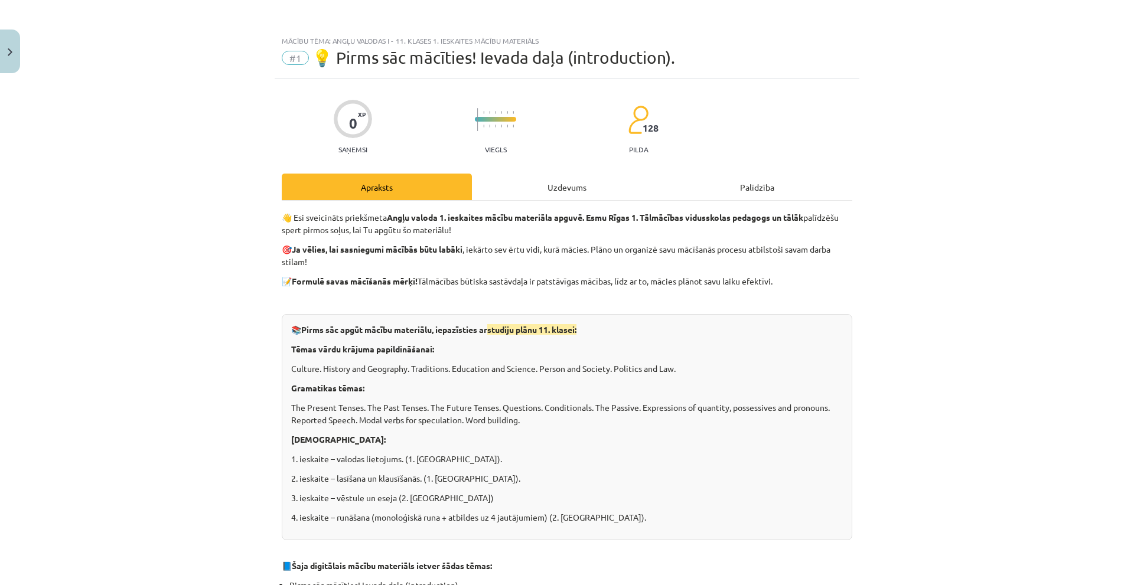
click at [564, 186] on div "Uzdevums" at bounding box center [567, 187] width 190 height 27
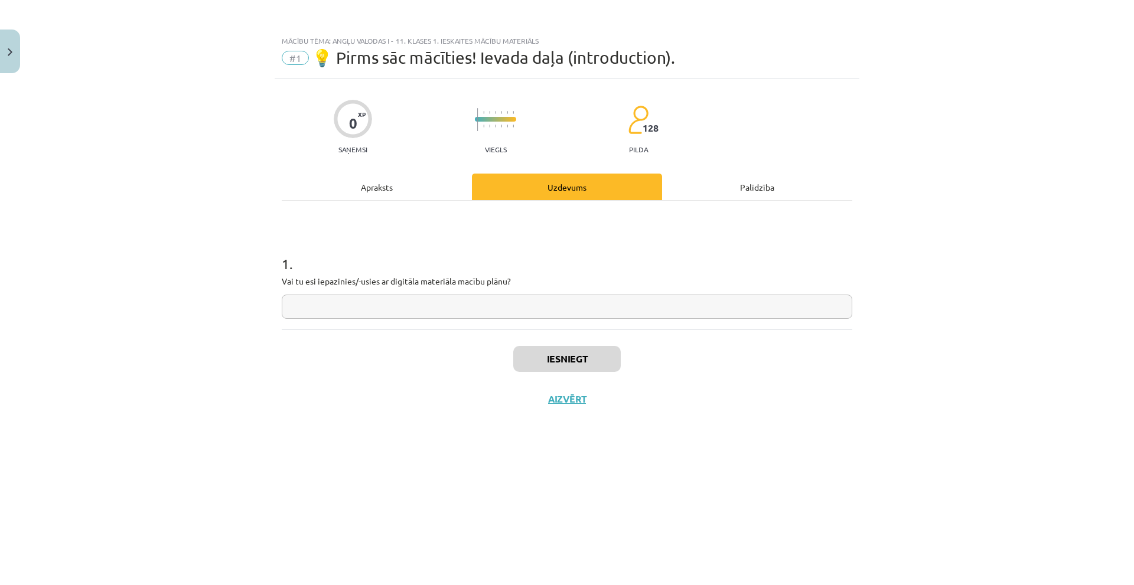
click at [414, 315] on input "text" at bounding box center [567, 307] width 570 height 24
click at [374, 204] on div "1 . Vai tu esi iepazinies/-usies ar digitāla materiāla macību plānu?" at bounding box center [567, 265] width 570 height 129
click at [373, 193] on div "Apraksts" at bounding box center [377, 187] width 190 height 27
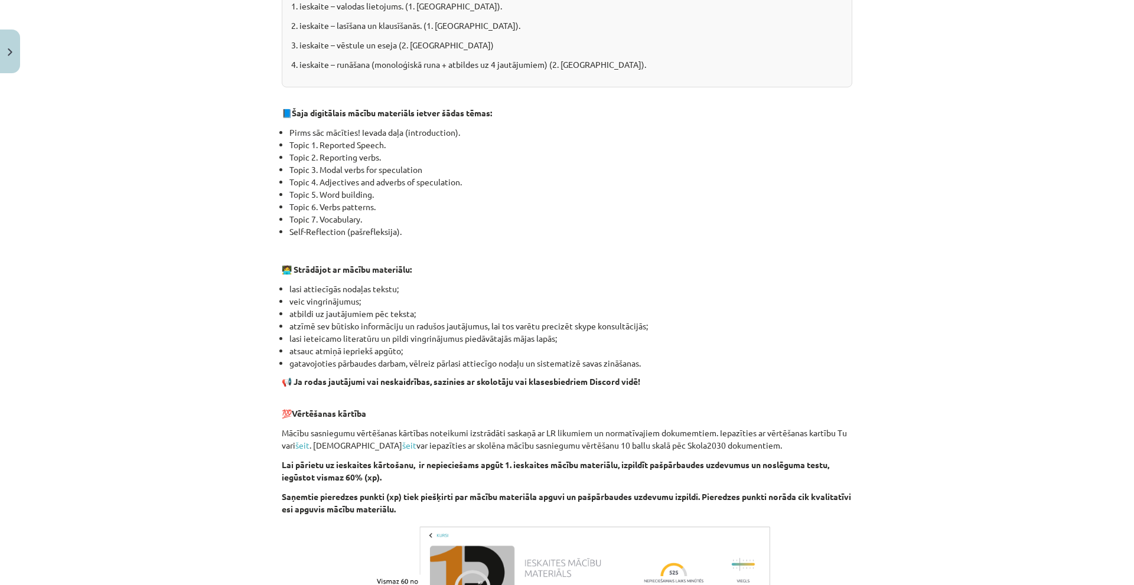
scroll to position [657, 0]
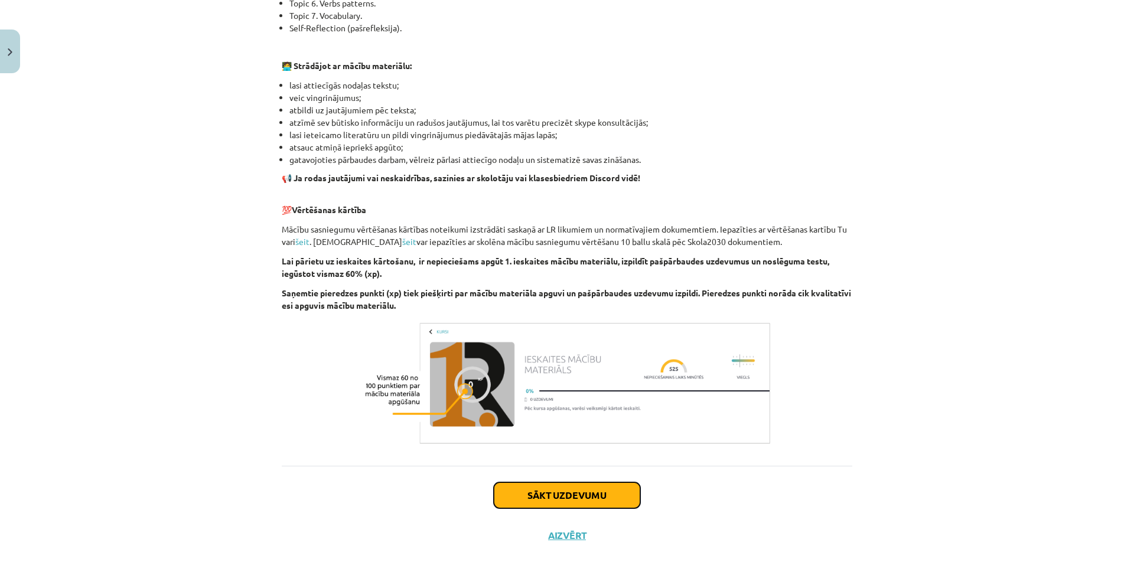
drag, startPoint x: 531, startPoint y: 489, endPoint x: 526, endPoint y: 474, distance: 15.7
click at [530, 489] on button "Sākt uzdevumu" at bounding box center [567, 495] width 146 height 26
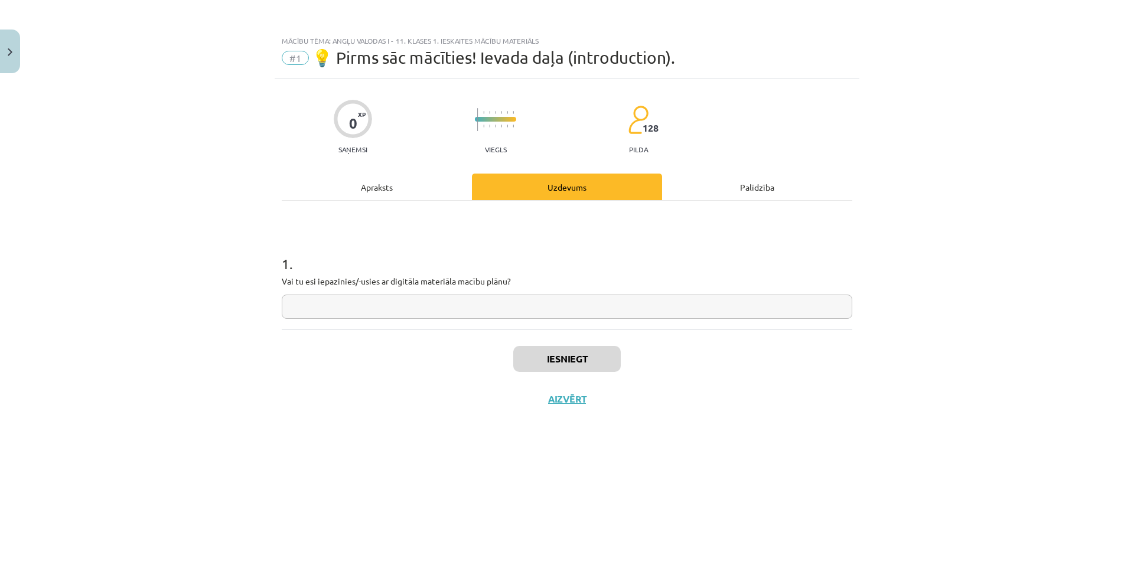
click at [445, 332] on div "Iesniegt Aizvērt" at bounding box center [567, 371] width 570 height 83
click at [439, 321] on div "1 . Vai tu esi iepazinies/-usies ar digitāla materiāla macību plānu?" at bounding box center [567, 265] width 570 height 129
click at [440, 317] on input "text" at bounding box center [567, 307] width 570 height 24
type input "**"
click at [528, 355] on button "Iesniegt" at bounding box center [566, 359] width 107 height 26
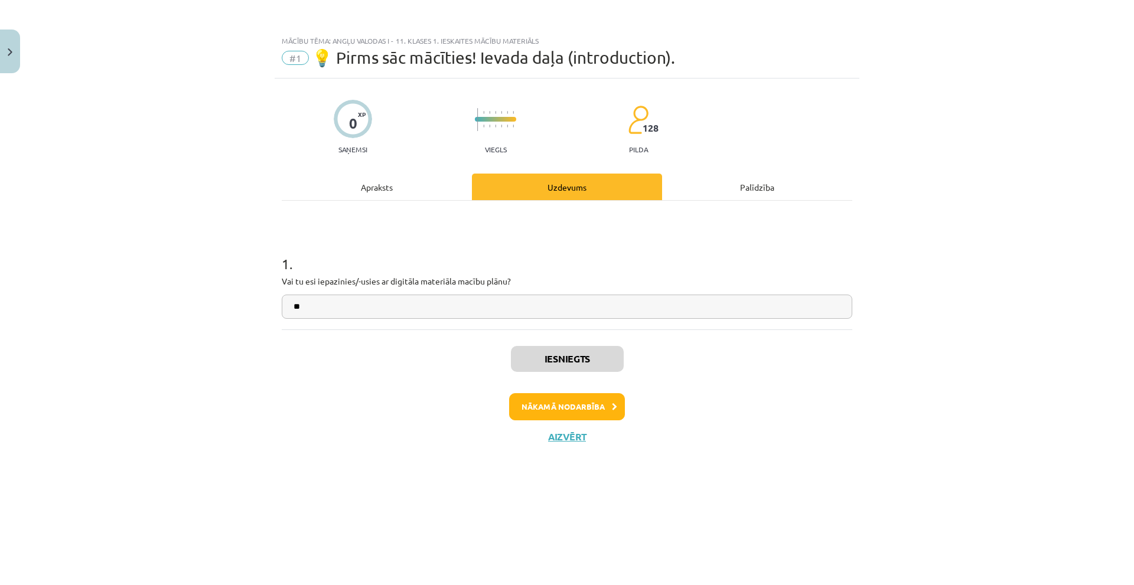
click at [553, 422] on div "Iesniegts Nākamā nodarbība Aizvērt" at bounding box center [567, 390] width 570 height 120
click at [552, 417] on button "Nākamā nodarbība" at bounding box center [567, 406] width 116 height 27
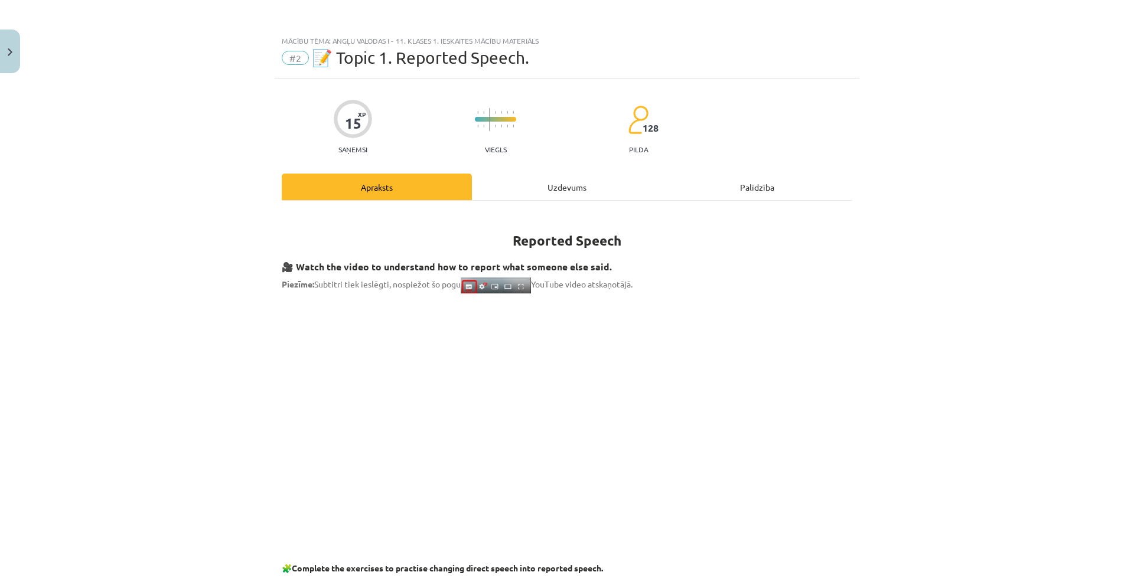
click at [540, 212] on h1 "Reported Speech" at bounding box center [567, 229] width 570 height 37
click at [536, 197] on div "Uzdevums" at bounding box center [567, 187] width 190 height 27
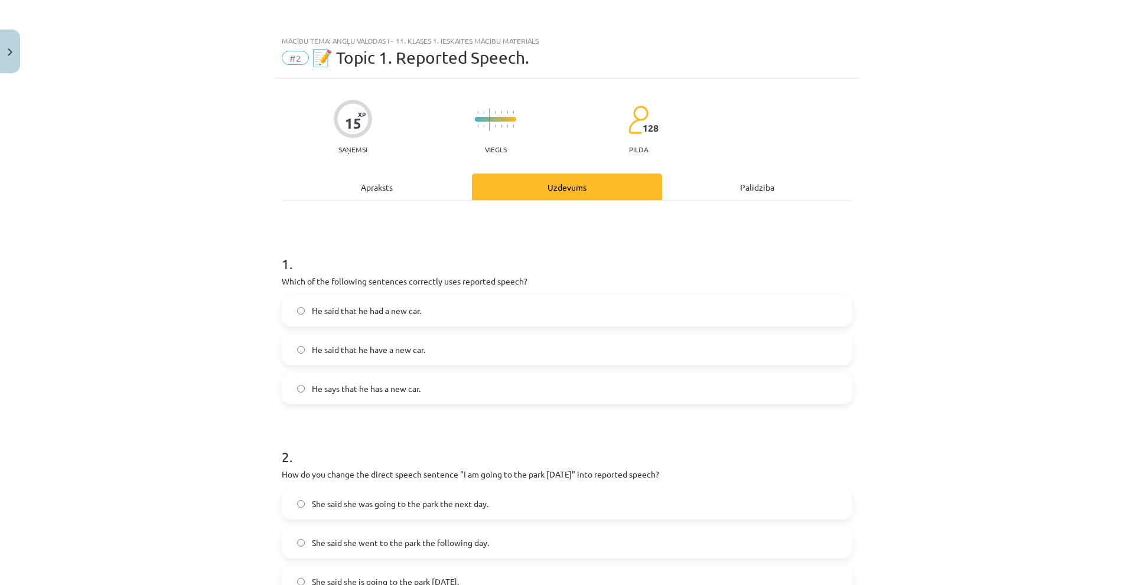
scroll to position [30, 0]
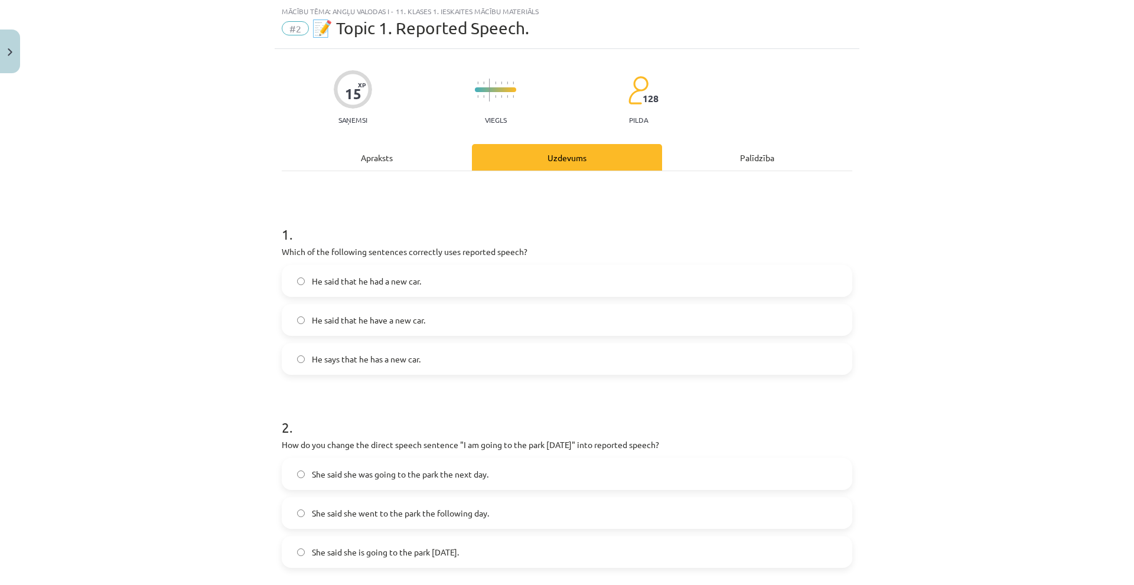
click at [344, 161] on div "Apraksts" at bounding box center [377, 157] width 190 height 27
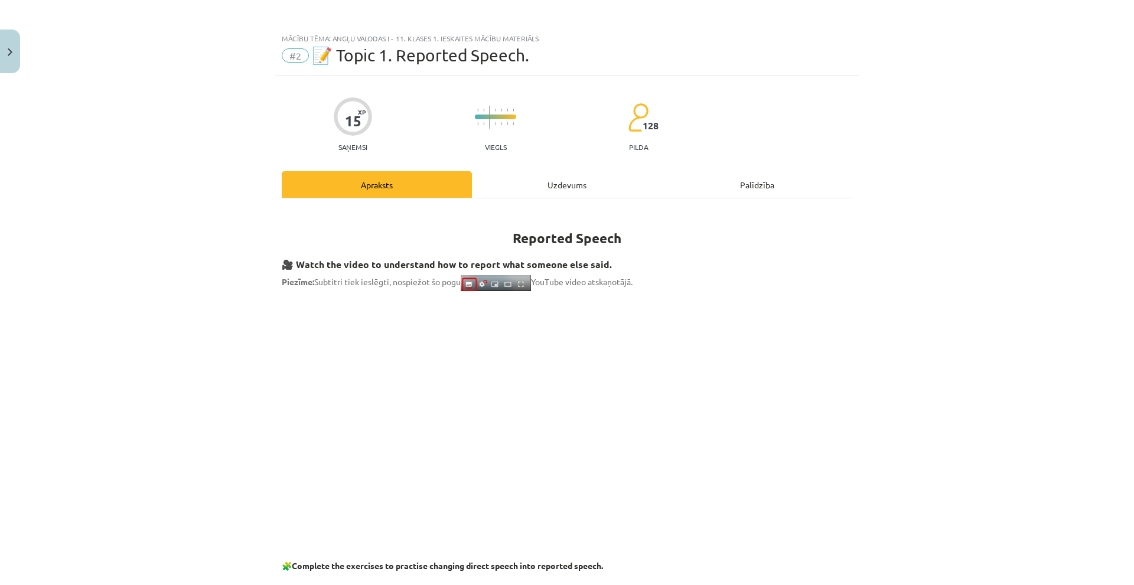
scroll to position [0, 0]
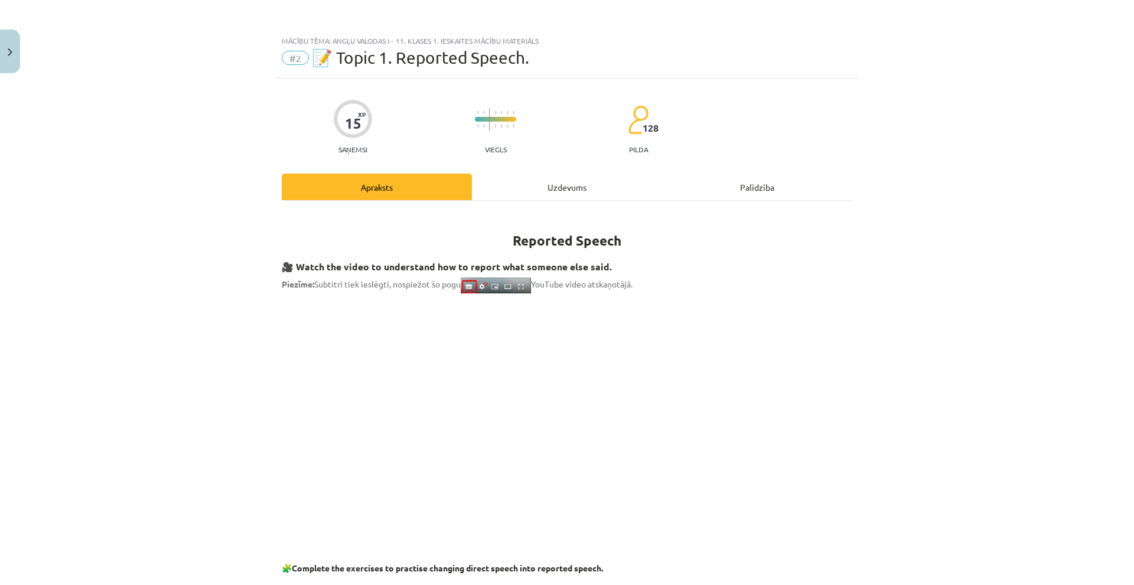
click at [518, 188] on div "Uzdevums" at bounding box center [567, 187] width 190 height 27
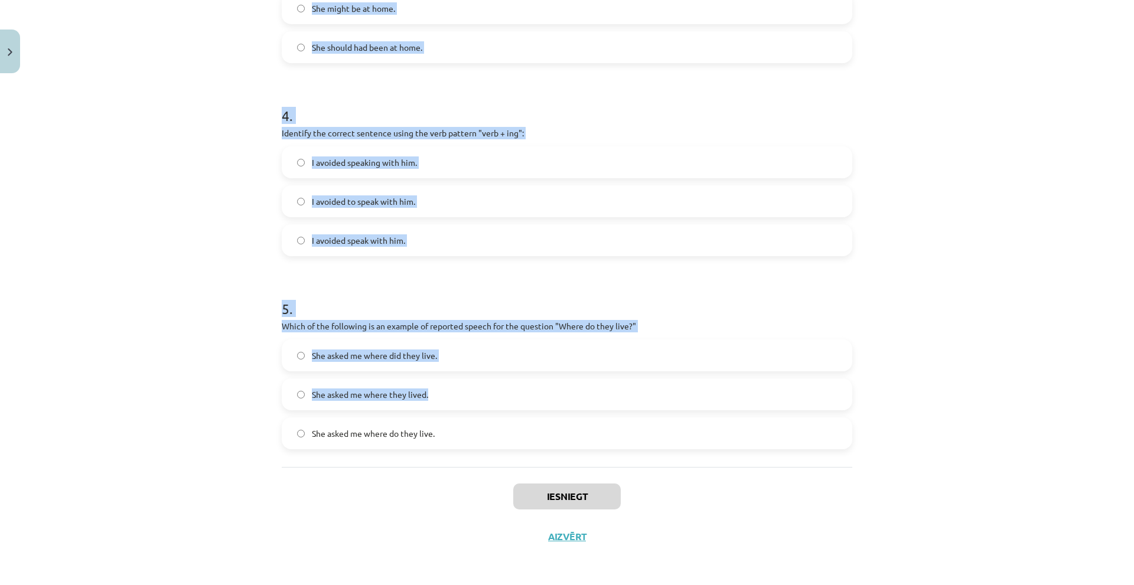
scroll to position [729, 0]
drag, startPoint x: 335, startPoint y: 260, endPoint x: 529, endPoint y: 439, distance: 263.7
copy form "Which of the following sentences correctly uses reported speech? He said that h…"
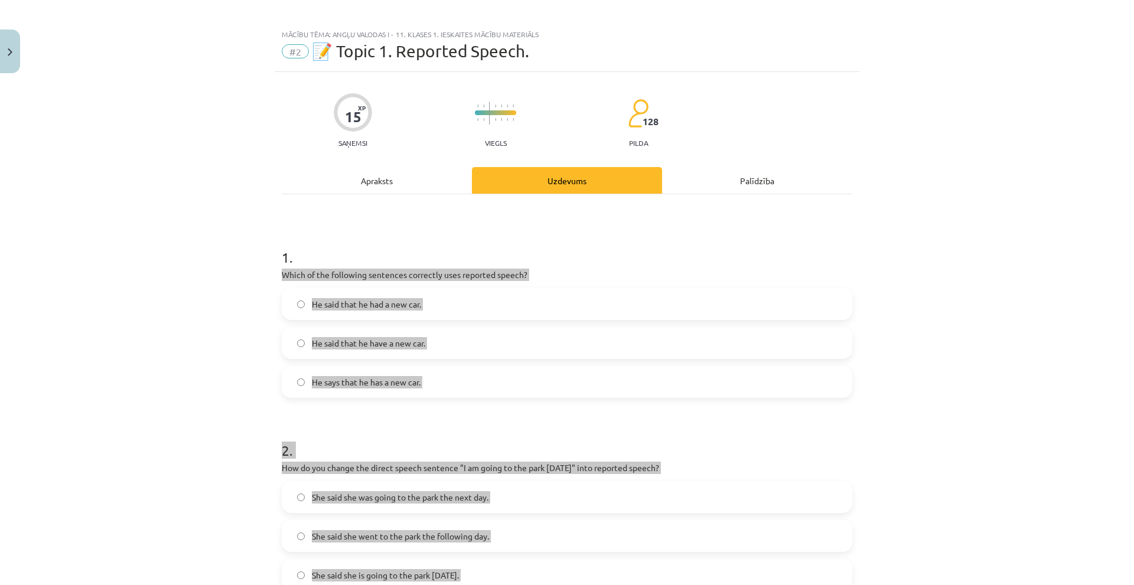
scroll to position [0, 0]
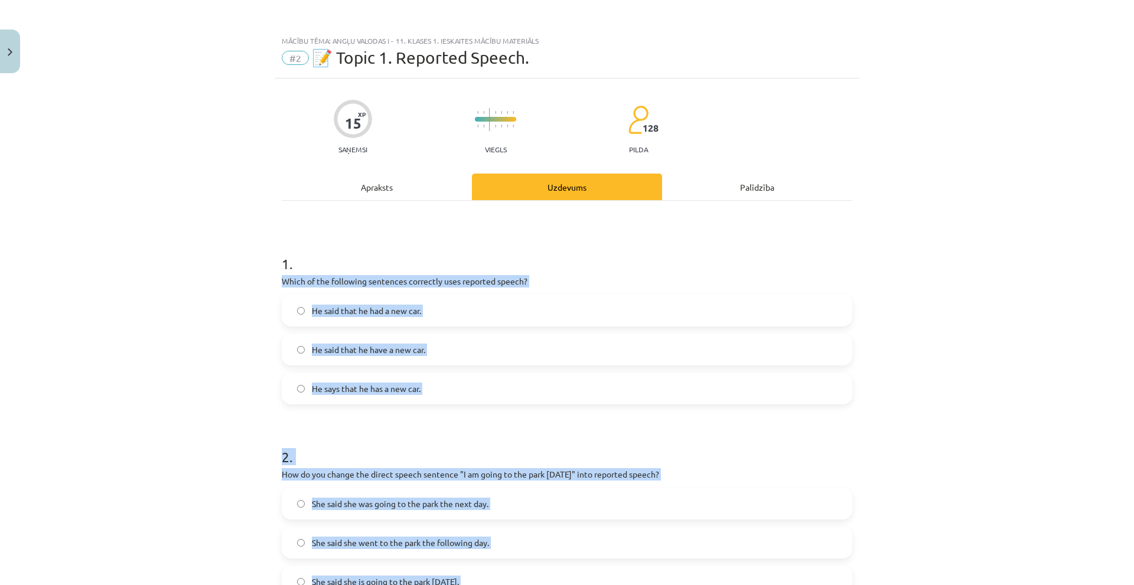
click at [318, 318] on label "He said that he had a new car." at bounding box center [567, 311] width 568 height 30
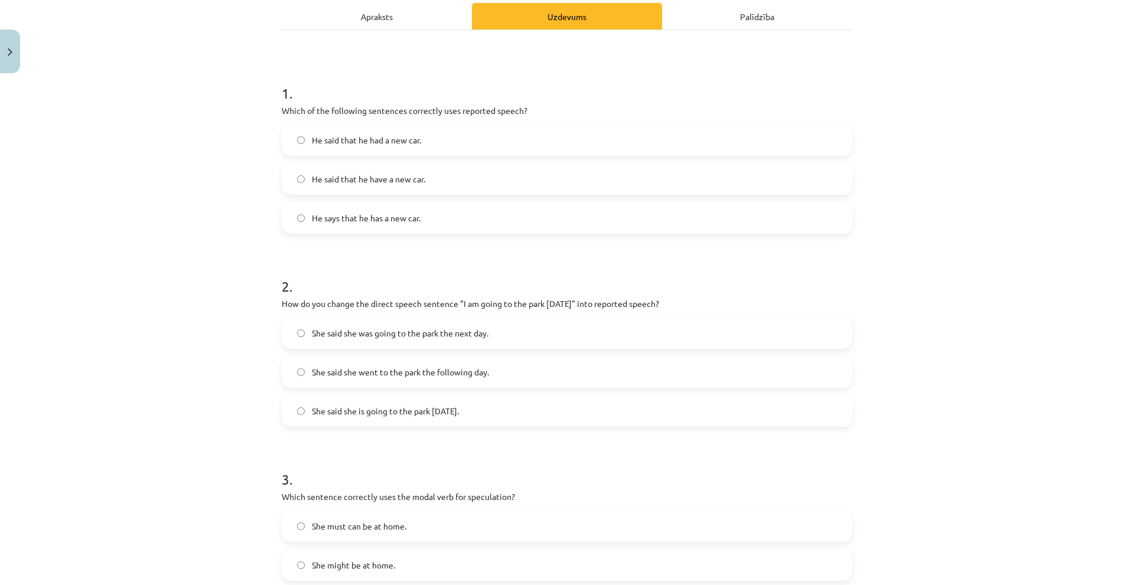
scroll to position [177, 0]
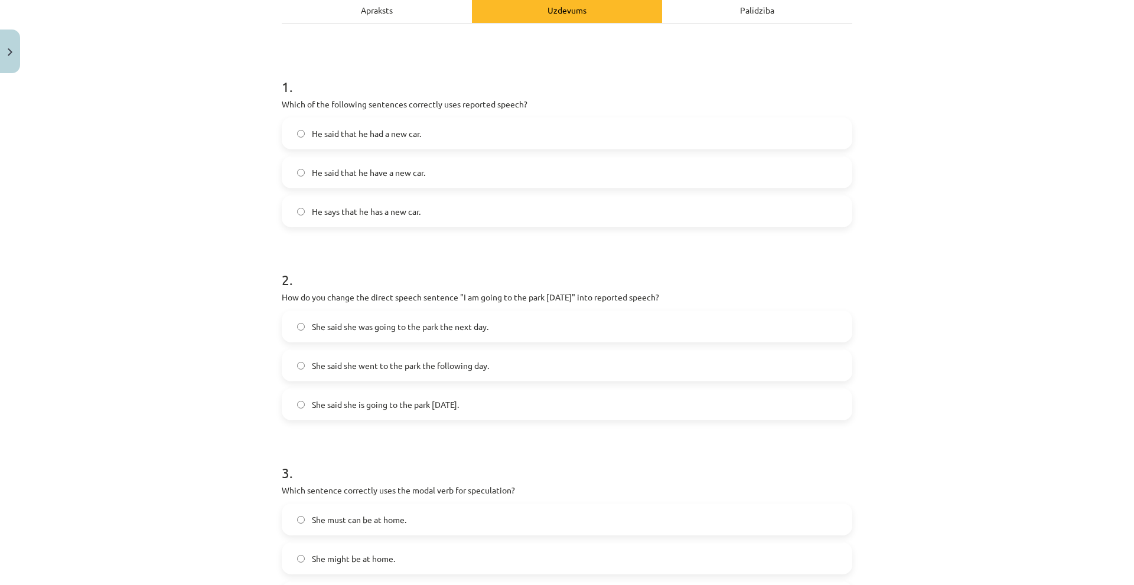
click at [368, 337] on label "She said she was going to the park the next day." at bounding box center [567, 327] width 568 height 30
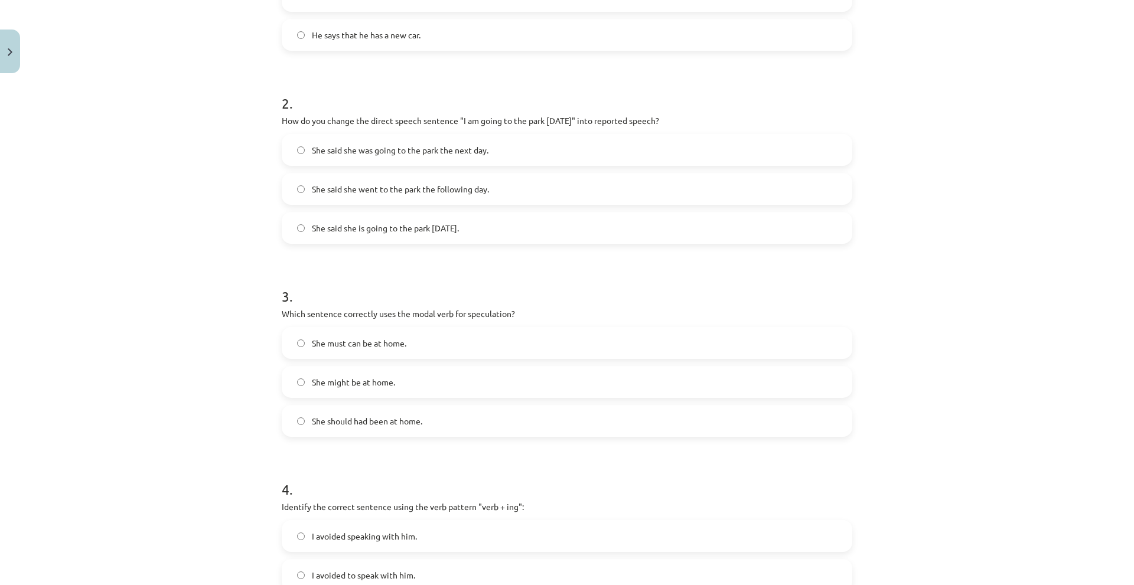
scroll to position [354, 0]
click at [327, 379] on span "She might be at home." at bounding box center [353, 382] width 83 height 12
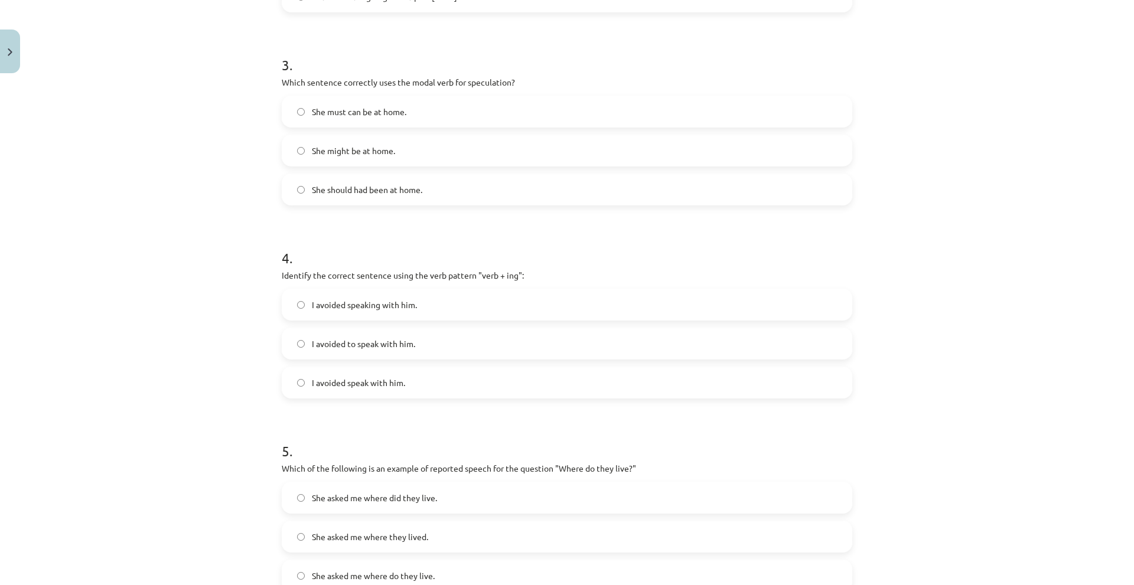
scroll to position [591, 0]
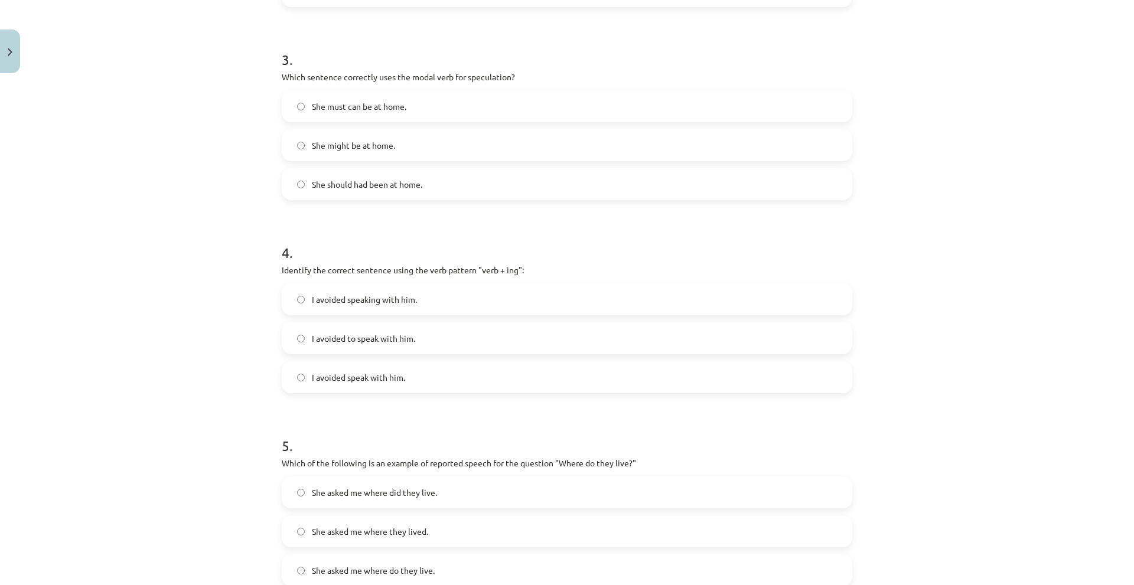
click at [299, 308] on label "I avoided speaking with him." at bounding box center [567, 300] width 568 height 30
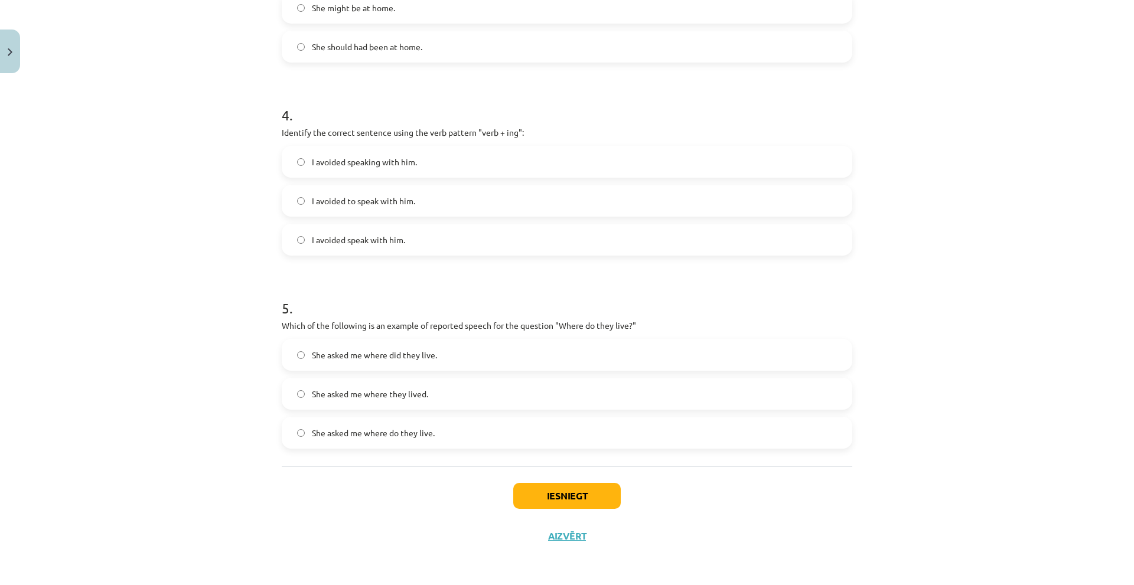
scroll to position [729, 0]
click at [314, 392] on span "She asked me where they lived." at bounding box center [370, 393] width 116 height 12
click at [546, 499] on button "Iesniegt" at bounding box center [566, 495] width 107 height 26
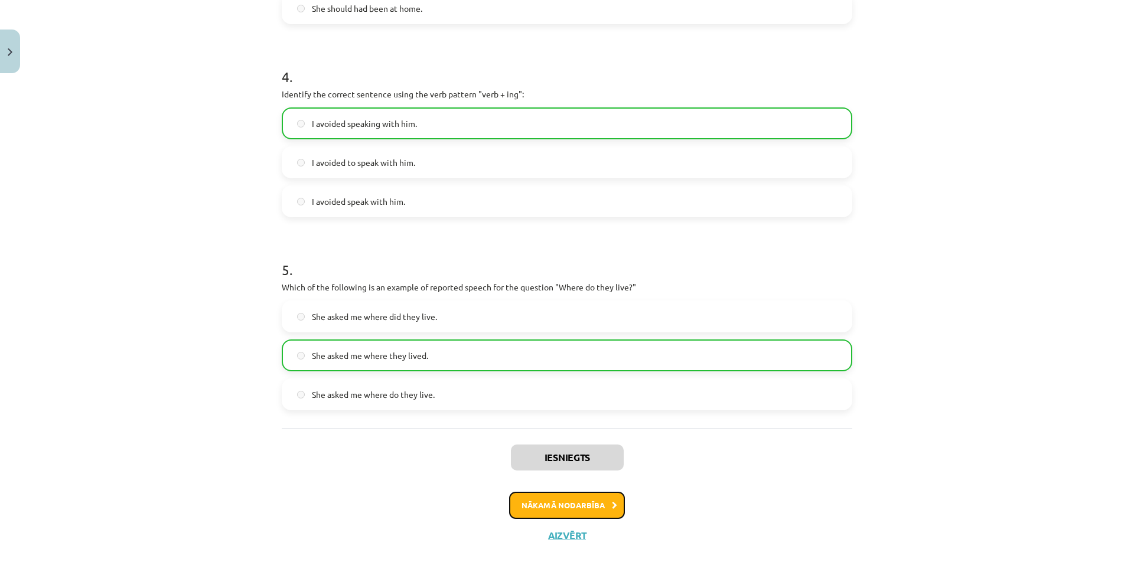
click at [535, 501] on button "Nākamā nodarbība" at bounding box center [567, 505] width 116 height 27
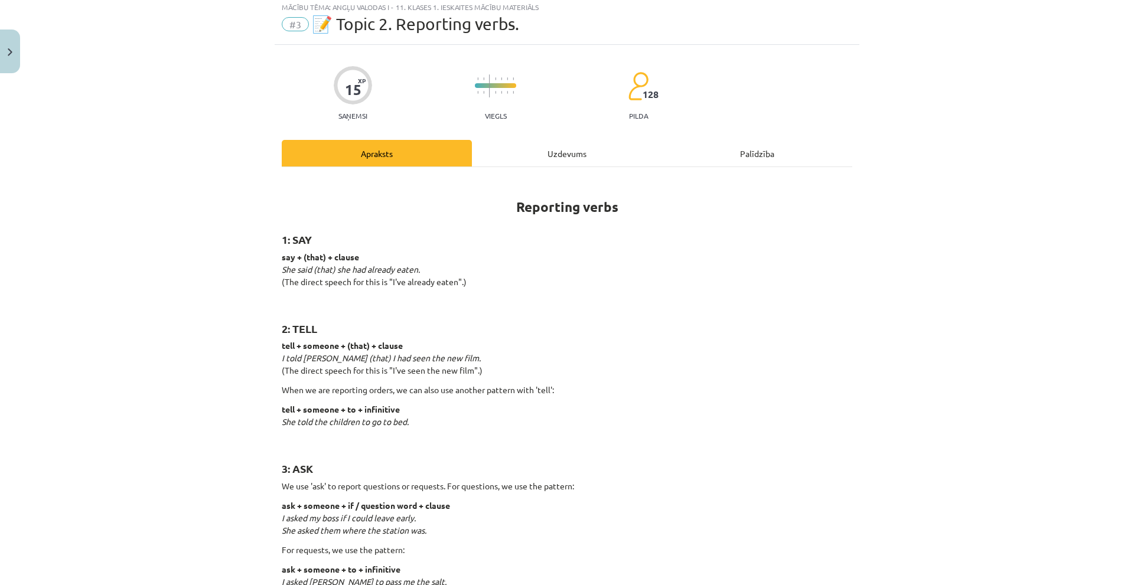
scroll to position [30, 0]
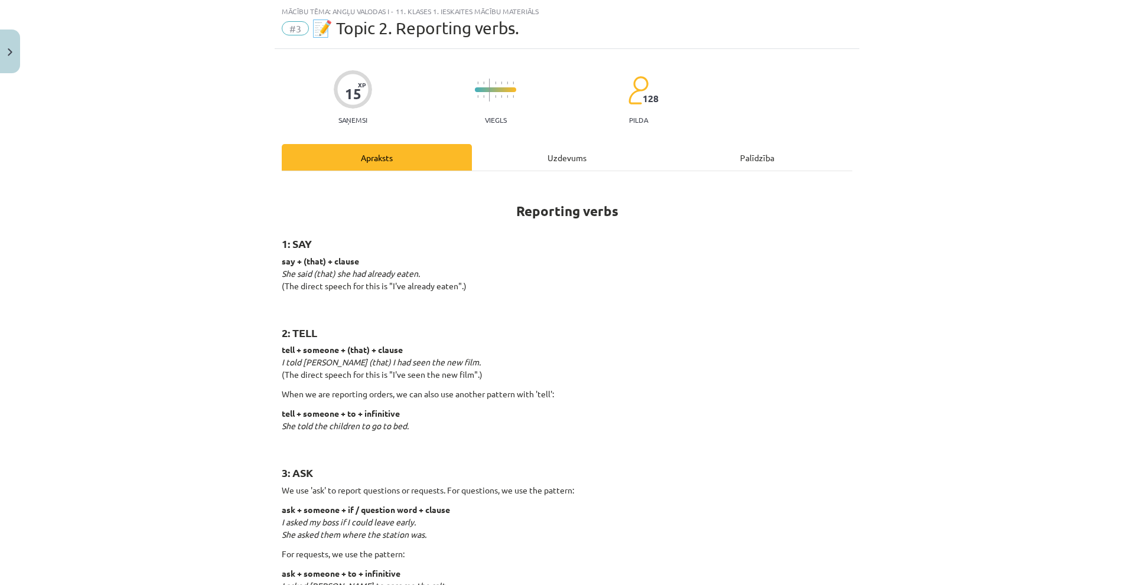
click at [535, 158] on div "Uzdevums" at bounding box center [567, 157] width 190 height 27
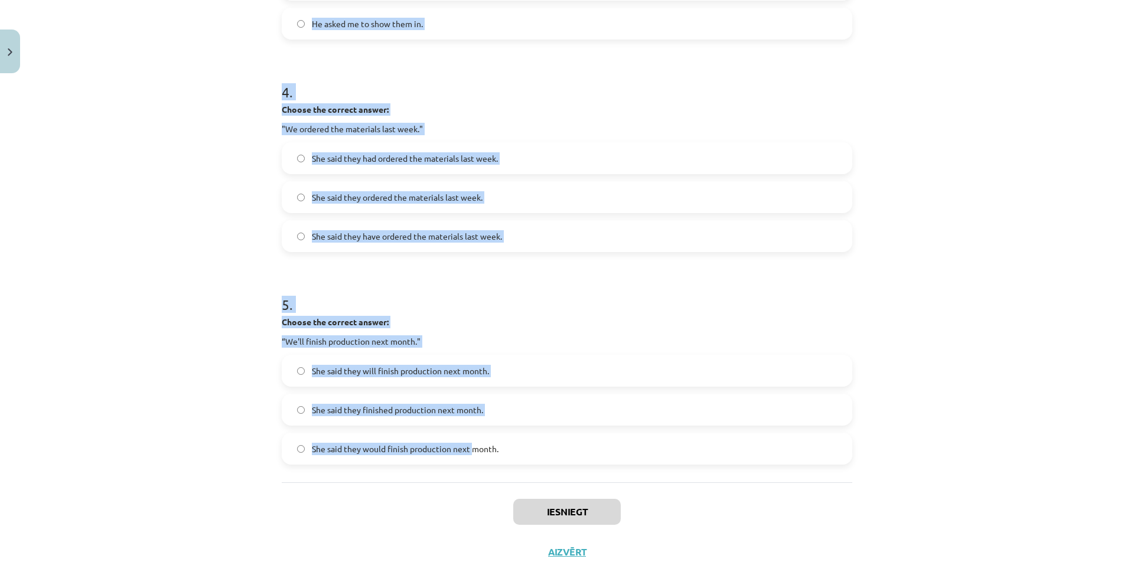
scroll to position [826, 0]
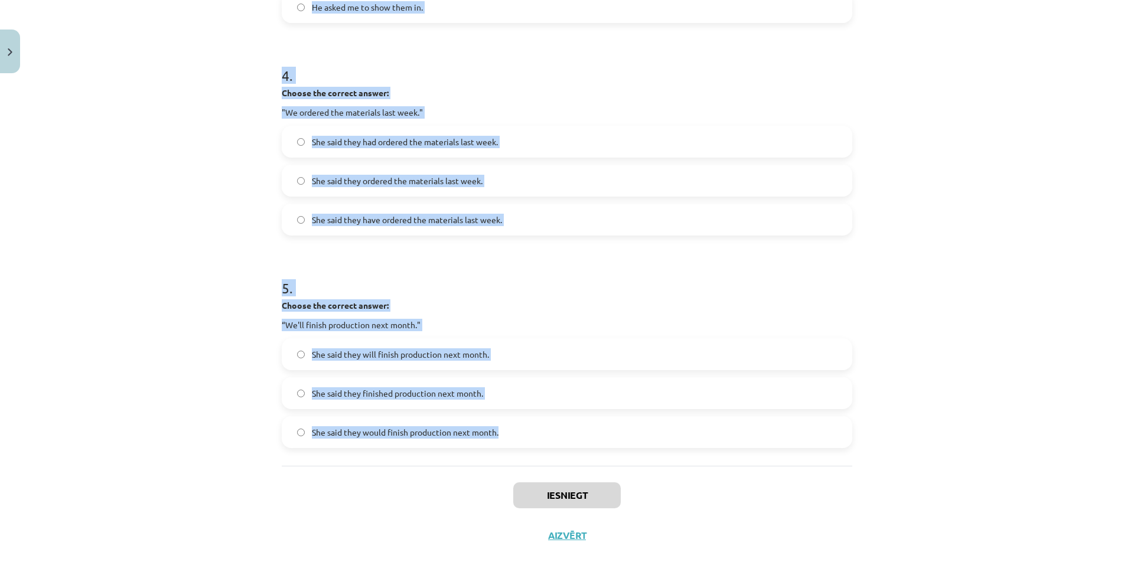
drag, startPoint x: 274, startPoint y: 246, endPoint x: 508, endPoint y: 442, distance: 305.5
copy form "Choose the correct answer: "I'm ready for the meeting." He said he was ready fo…"
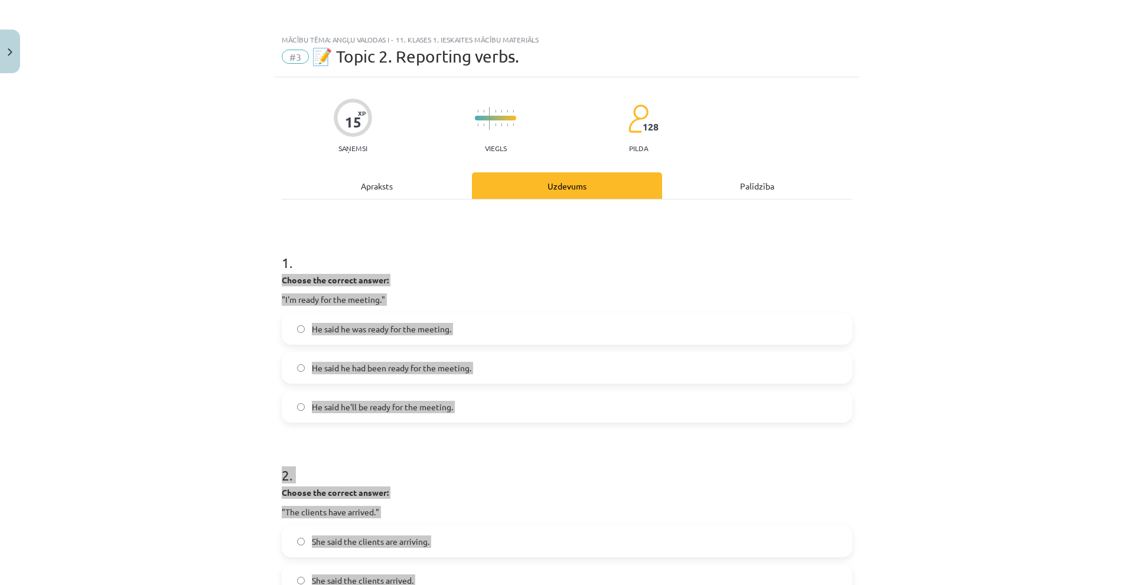
scroll to position [0, 0]
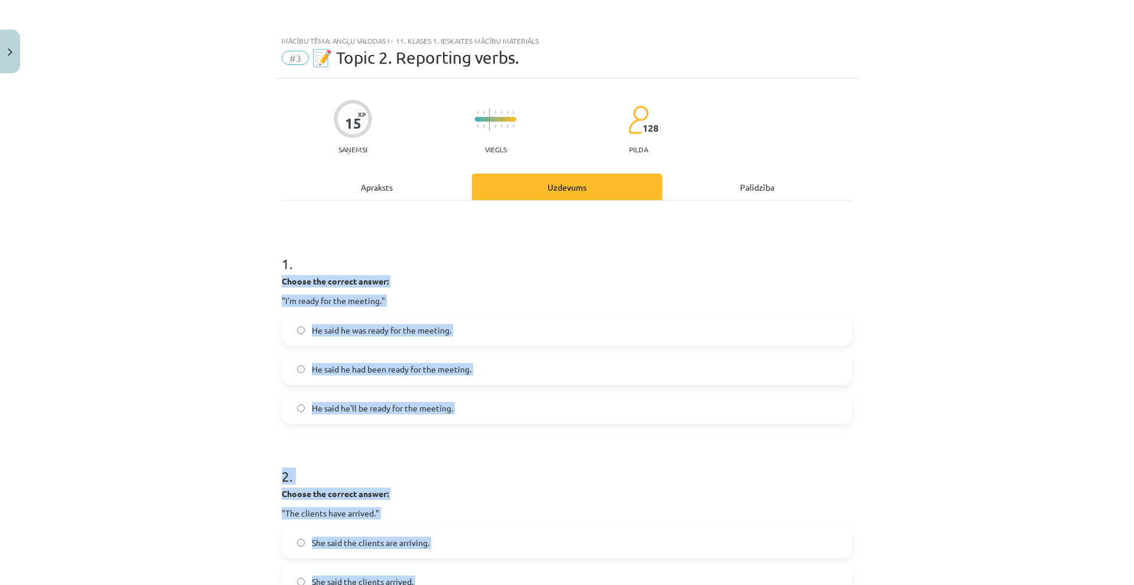
click at [291, 333] on label "He said he was ready for the meeting." at bounding box center [567, 330] width 568 height 30
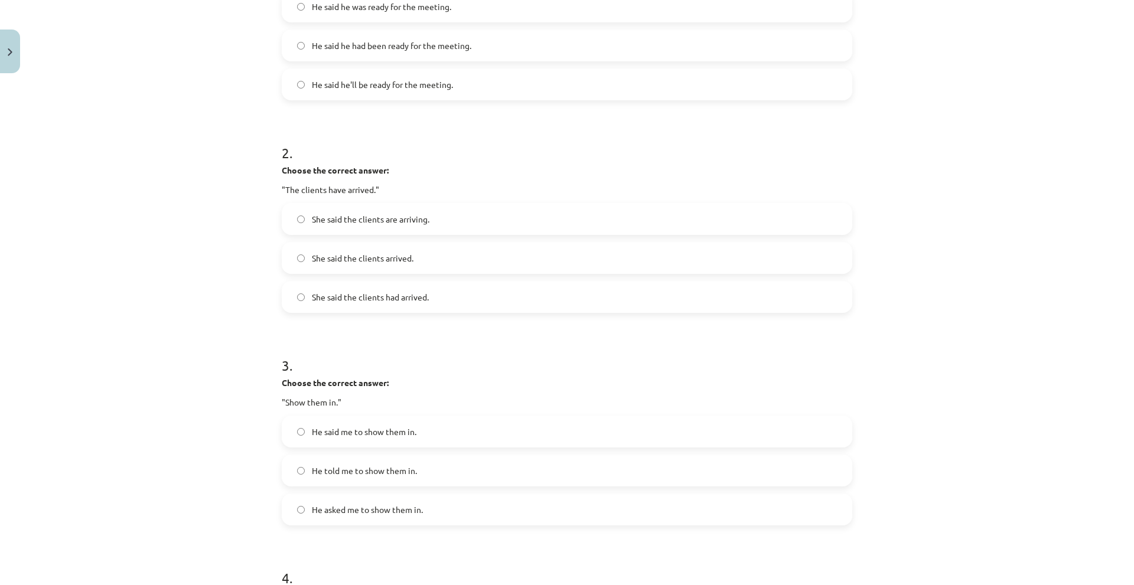
scroll to position [413, 0]
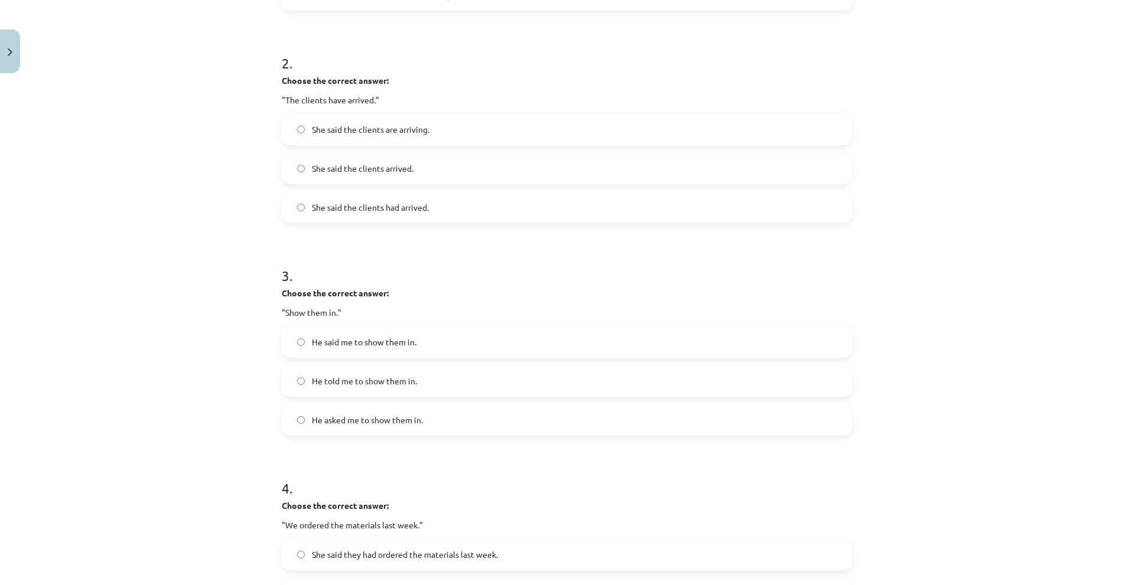
click at [306, 387] on label "He told me to show them in." at bounding box center [567, 381] width 568 height 30
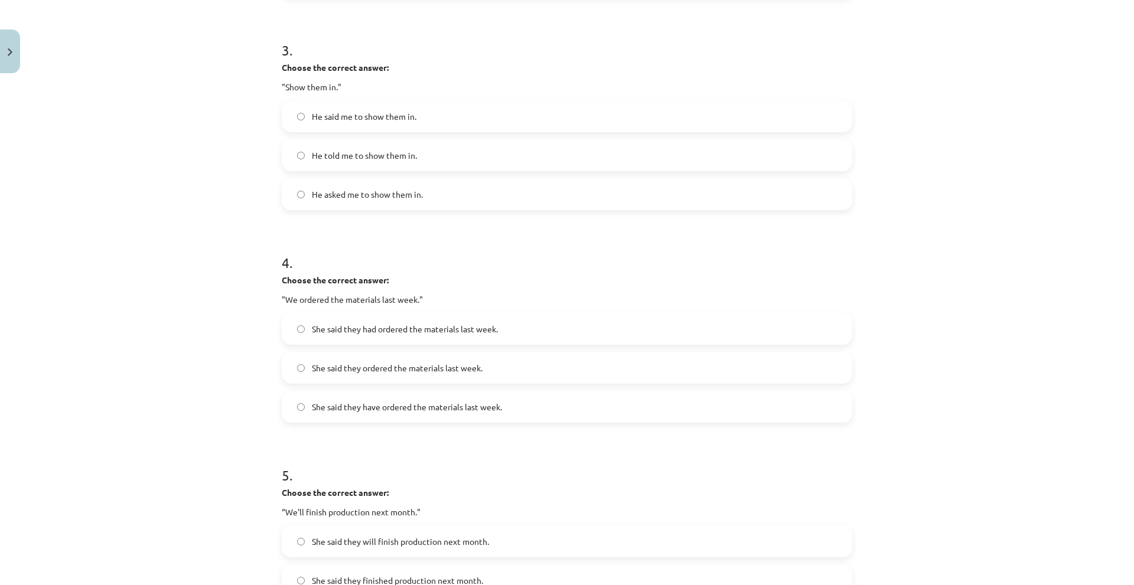
scroll to position [650, 0]
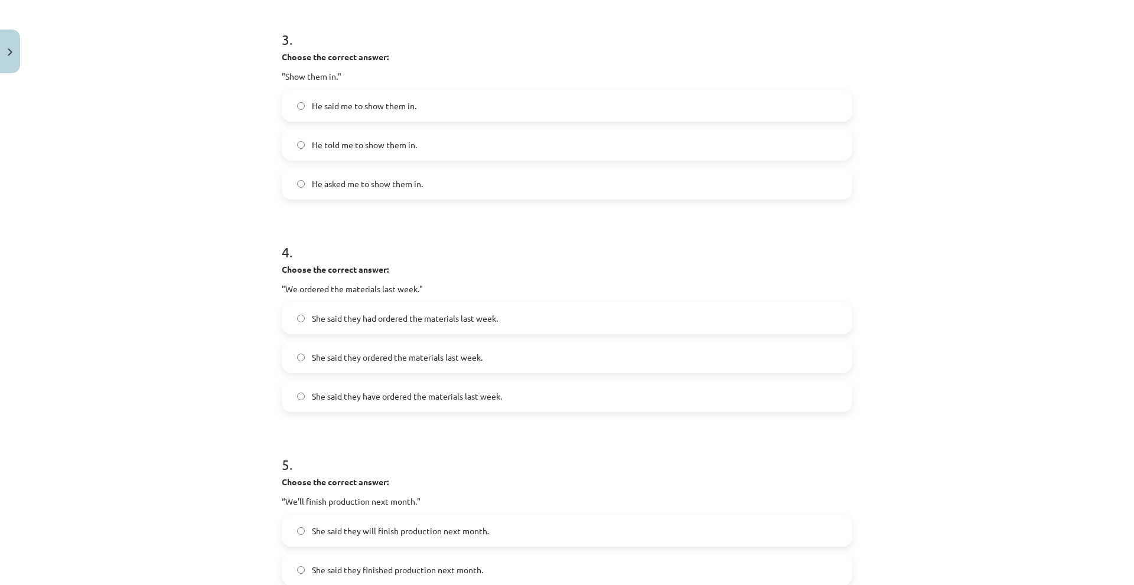
click at [302, 358] on label "She said they ordered the materials last week." at bounding box center [567, 357] width 568 height 30
click at [318, 321] on span "She said they had ordered the materials last week." at bounding box center [405, 318] width 186 height 12
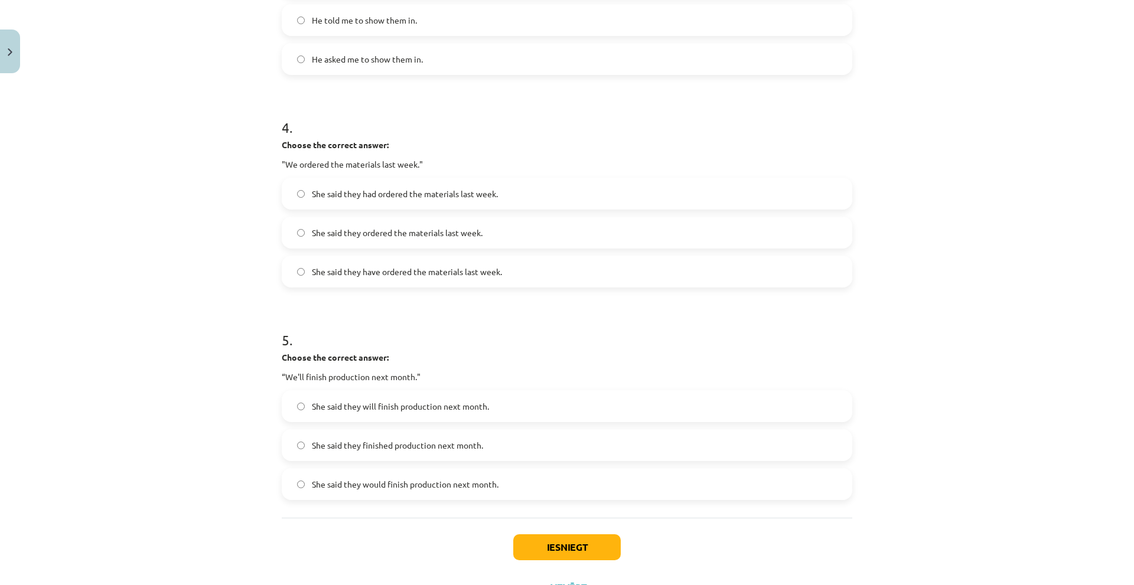
scroll to position [826, 0]
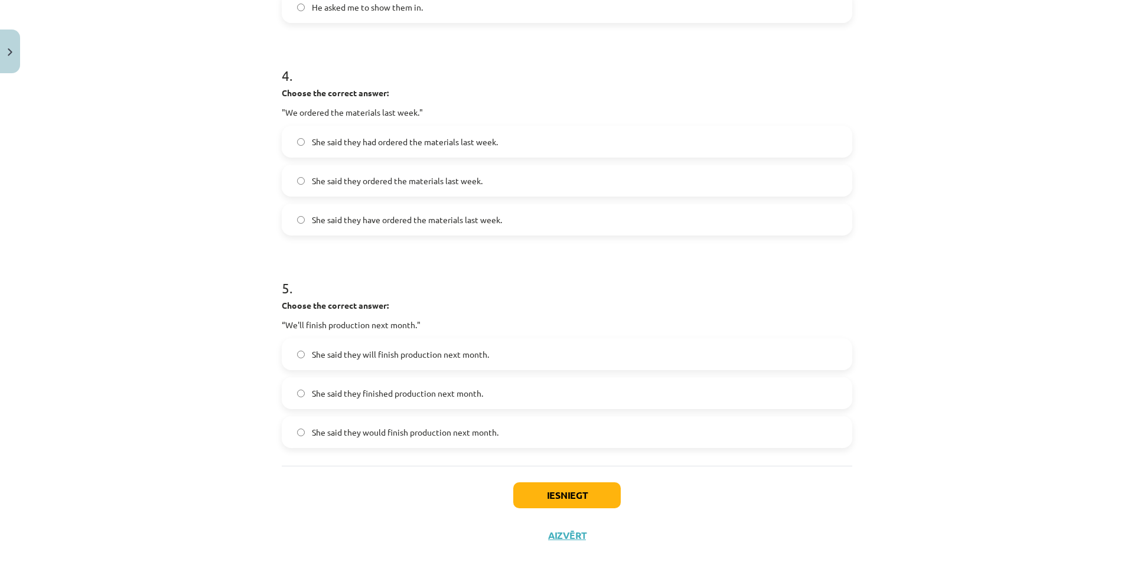
click at [315, 350] on span "She said they will finish production next month." at bounding box center [400, 354] width 177 height 12
click at [534, 494] on button "Iesniegt" at bounding box center [566, 495] width 107 height 26
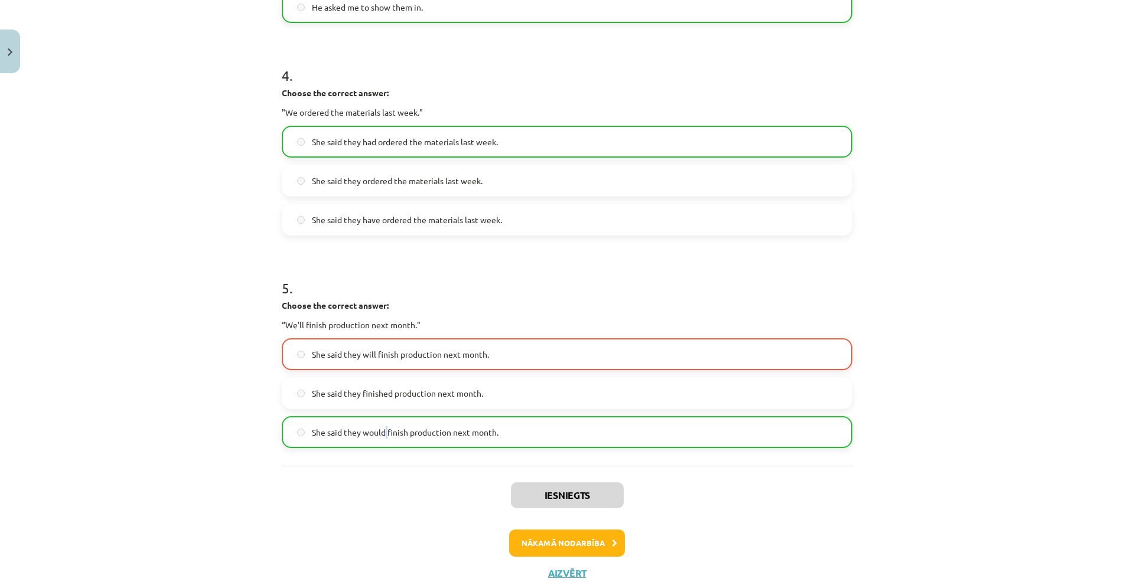
click at [383, 432] on span "She said they would finish production next month." at bounding box center [405, 432] width 187 height 12
click at [538, 541] on button "Nākamā nodarbība" at bounding box center [567, 543] width 116 height 27
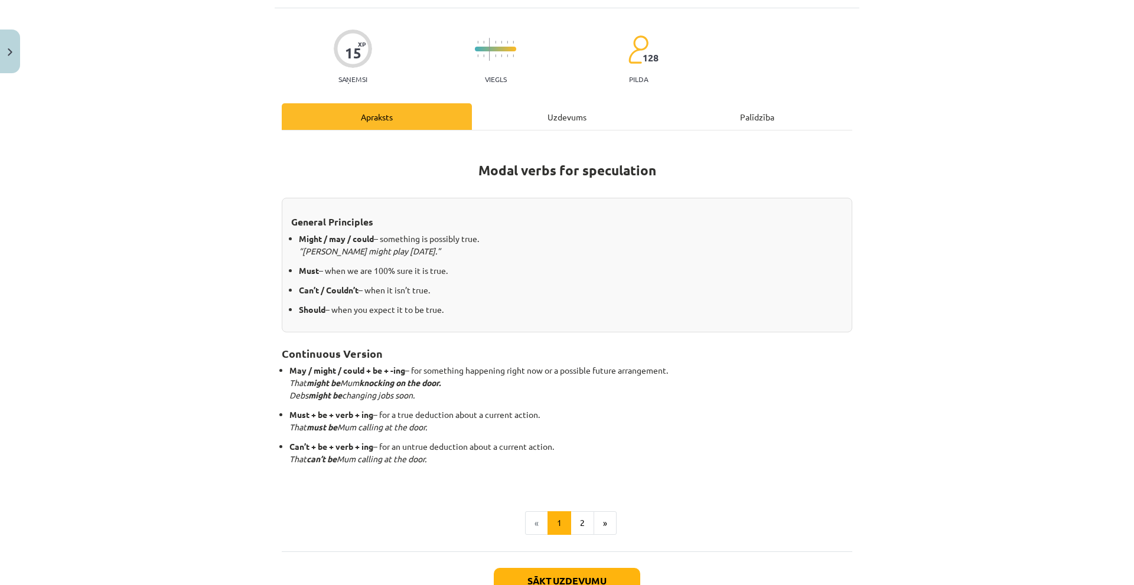
scroll to position [30, 0]
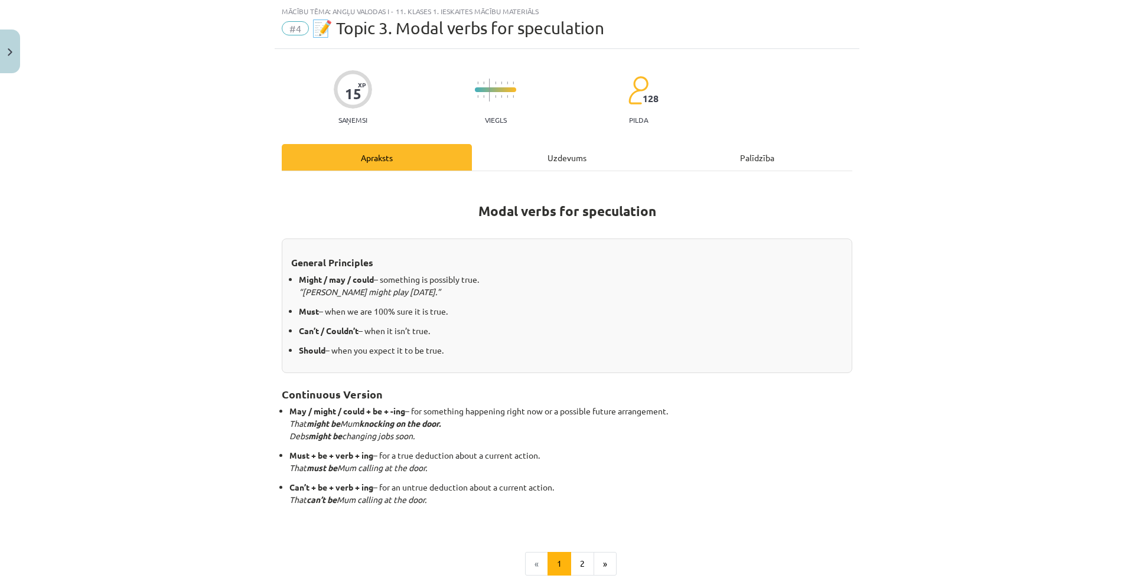
click at [562, 152] on div "Uzdevums" at bounding box center [567, 157] width 190 height 27
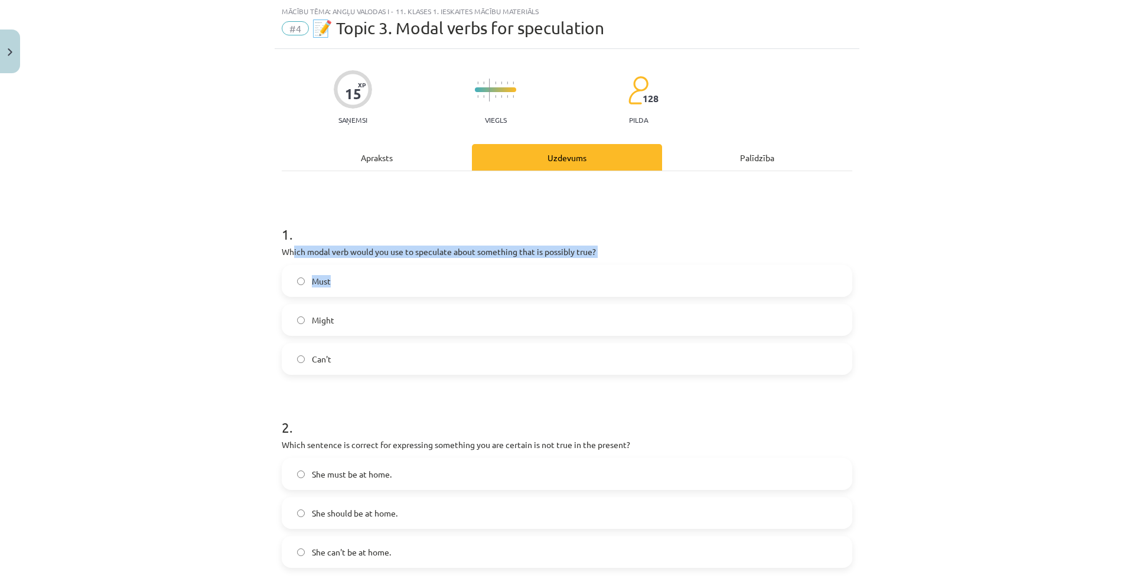
drag, startPoint x: 289, startPoint y: 249, endPoint x: 265, endPoint y: 262, distance: 27.7
click at [372, 279] on div "1 . Which modal verb would you use to speculate about something that is possibl…" at bounding box center [567, 289] width 570 height 169
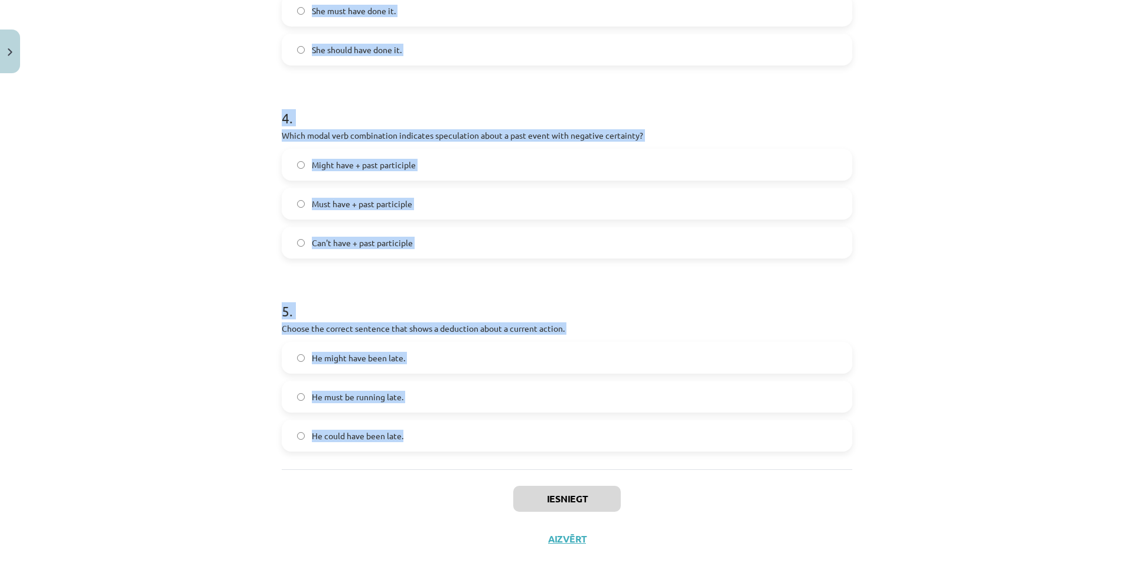
scroll to position [729, 0]
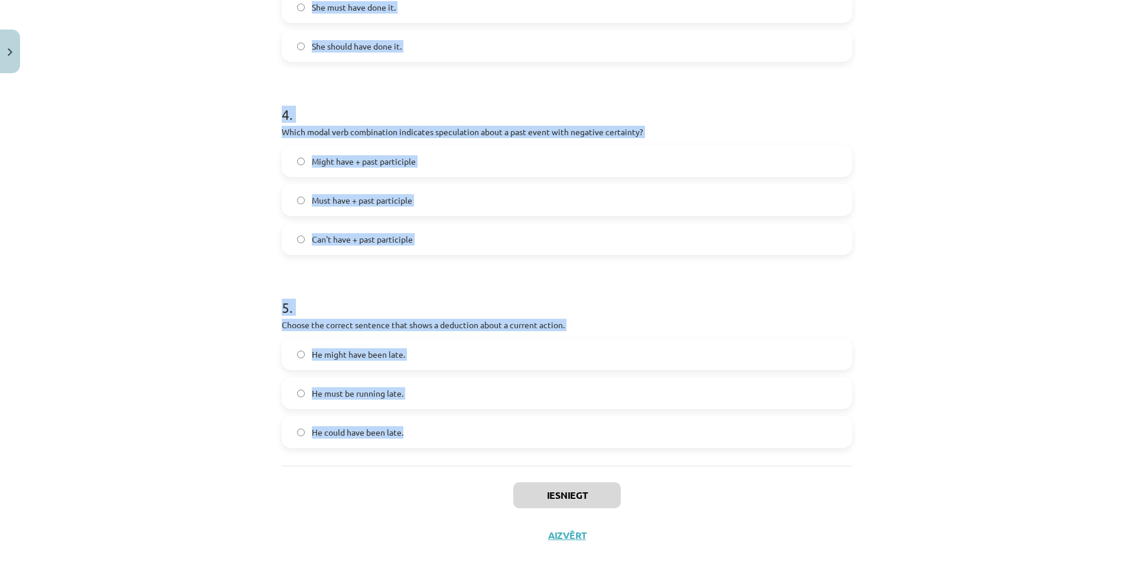
drag, startPoint x: 271, startPoint y: 249, endPoint x: 469, endPoint y: 462, distance: 291.2
click at [469, 462] on div "Mācību tēma: Angļu valodas i - 11. klases 1. ieskaites mācību materiāls #4 📝 To…" at bounding box center [567, 292] width 1134 height 585
copy form "Which modal verb would you use to speculate about something that is possibly tr…"
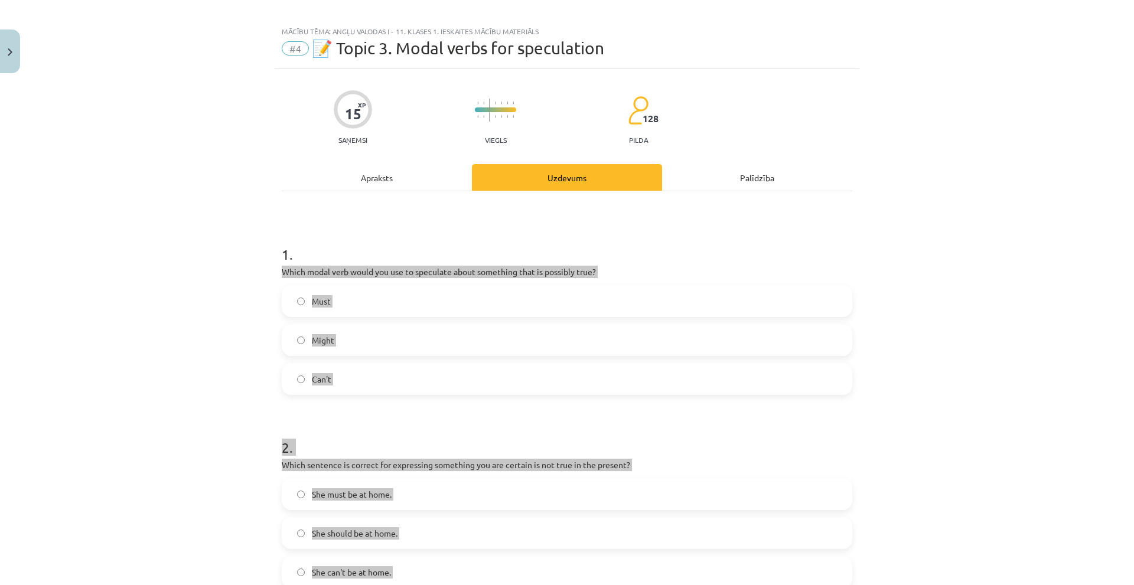
scroll to position [0, 0]
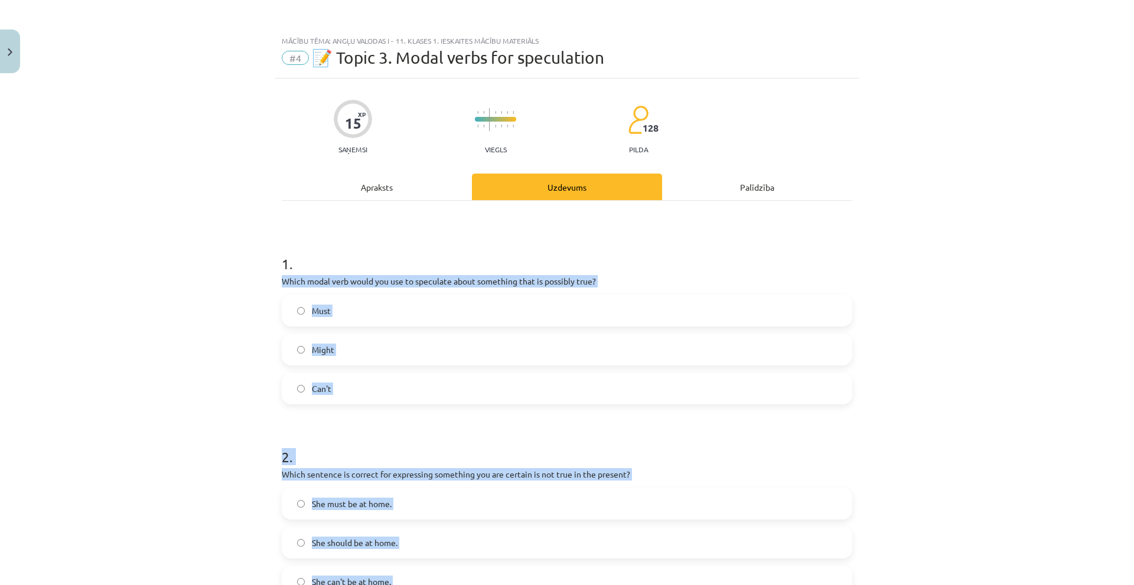
click at [325, 361] on label "Might" at bounding box center [567, 350] width 568 height 30
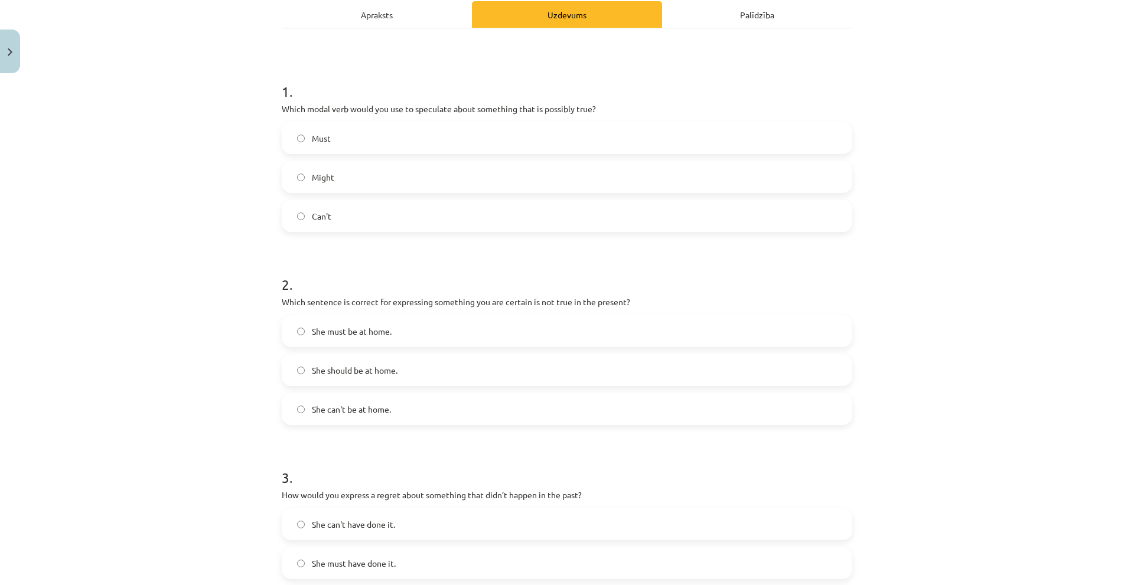
scroll to position [177, 0]
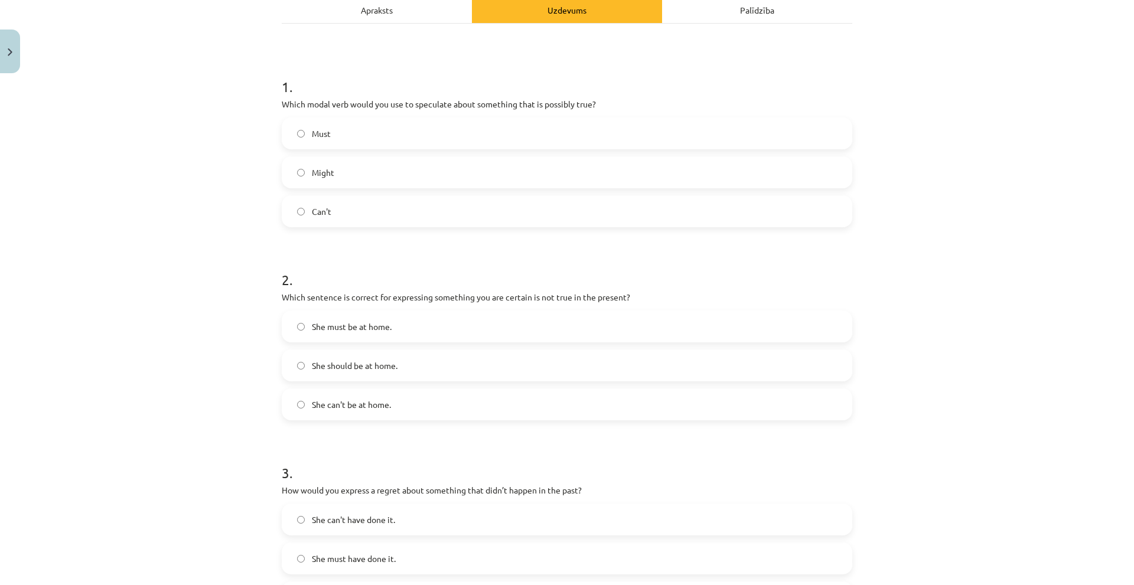
drag, startPoint x: 347, startPoint y: 420, endPoint x: 337, endPoint y: 412, distance: 13.1
click at [347, 416] on div "She can't be at home." at bounding box center [567, 405] width 570 height 32
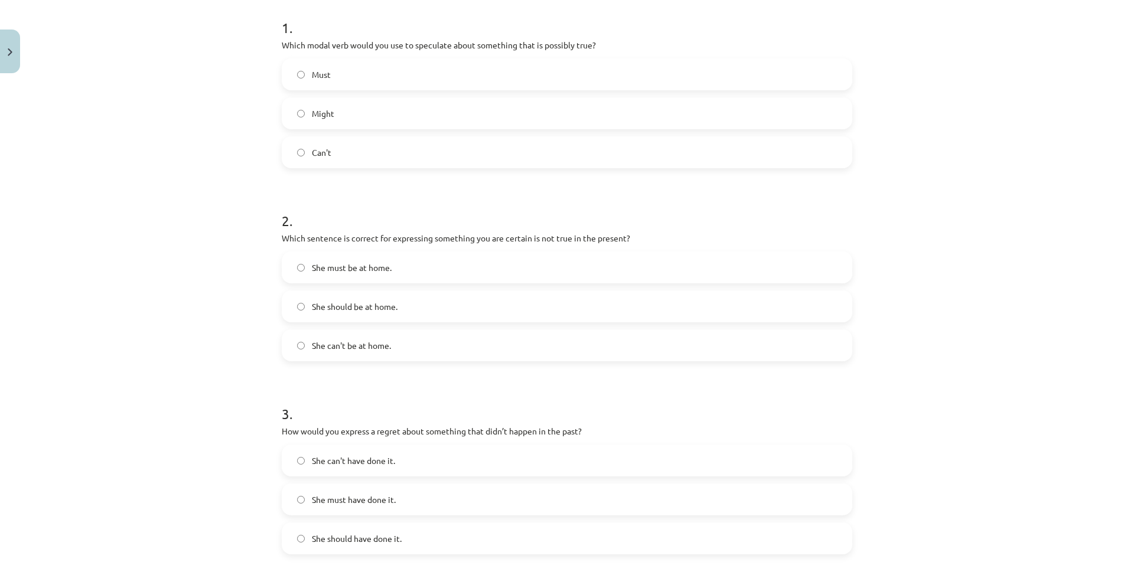
click at [326, 352] on label "She can't be at home." at bounding box center [567, 346] width 568 height 30
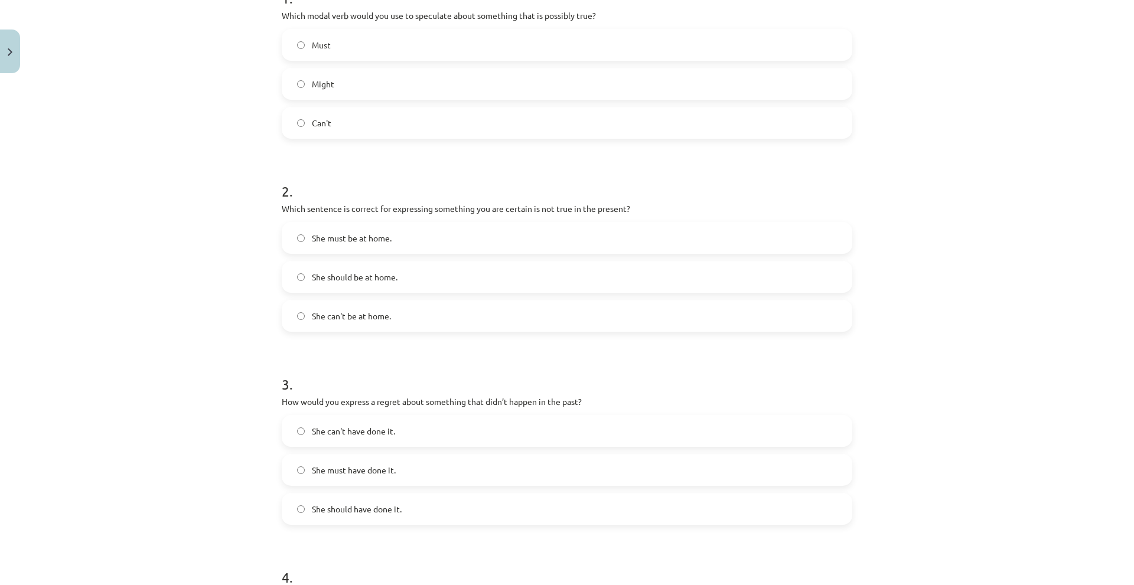
scroll to position [354, 0]
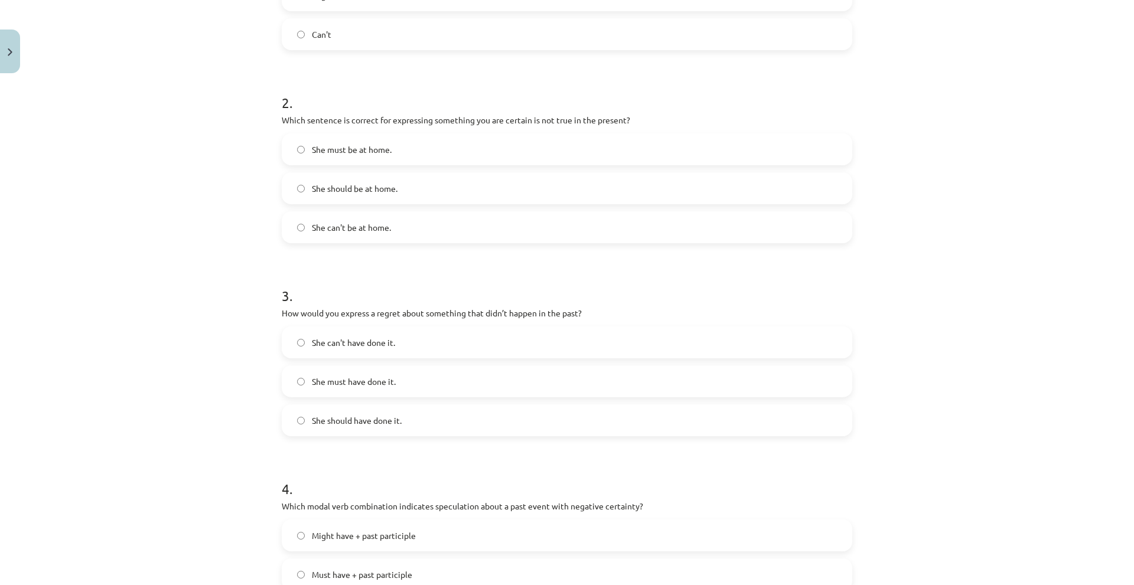
click at [348, 350] on label "She can't have done it." at bounding box center [567, 343] width 568 height 30
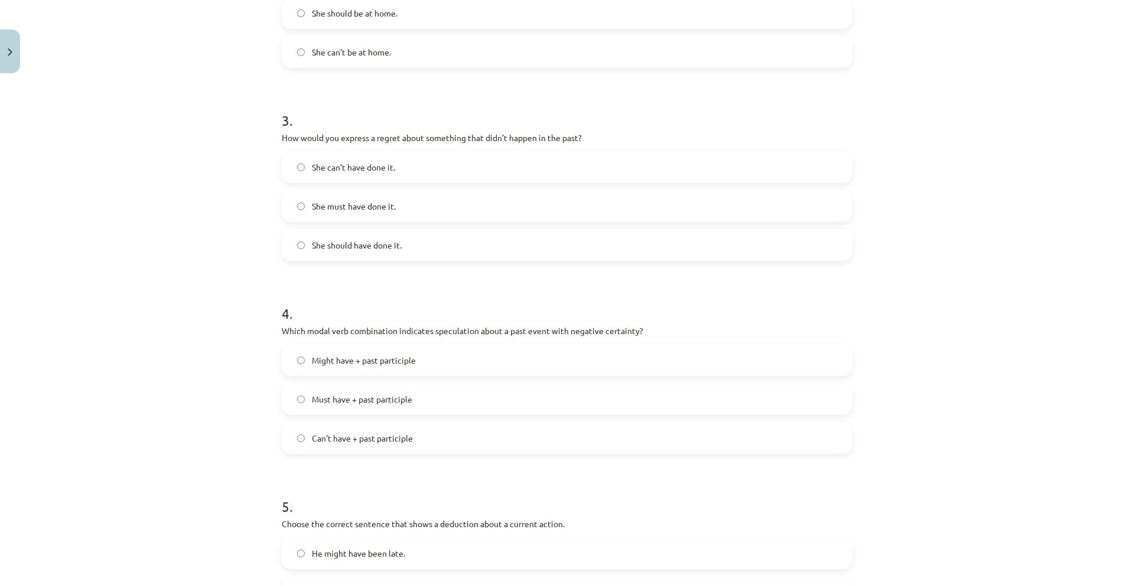
scroll to position [531, 0]
click at [364, 253] on label "She should have done it." at bounding box center [567, 244] width 568 height 30
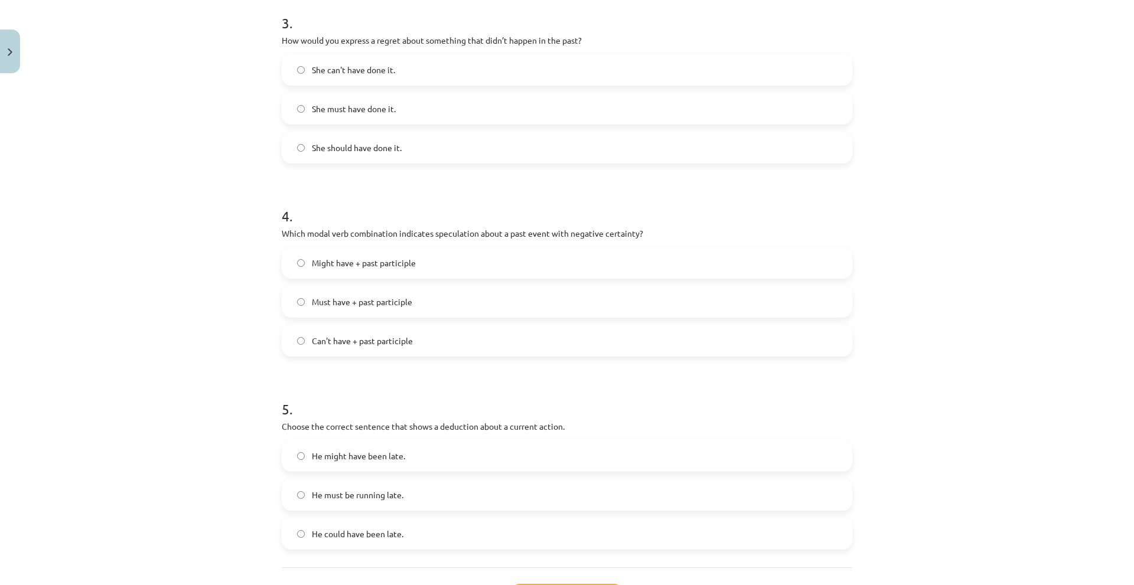
scroll to position [650, 0]
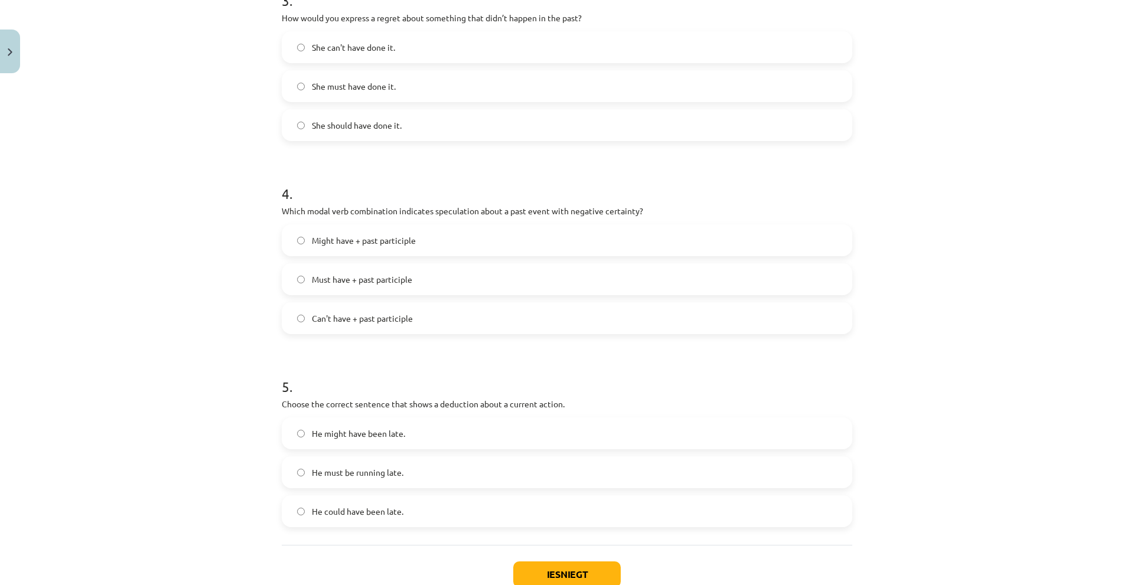
click at [372, 318] on span "Can't have + past participle" at bounding box center [362, 318] width 101 height 12
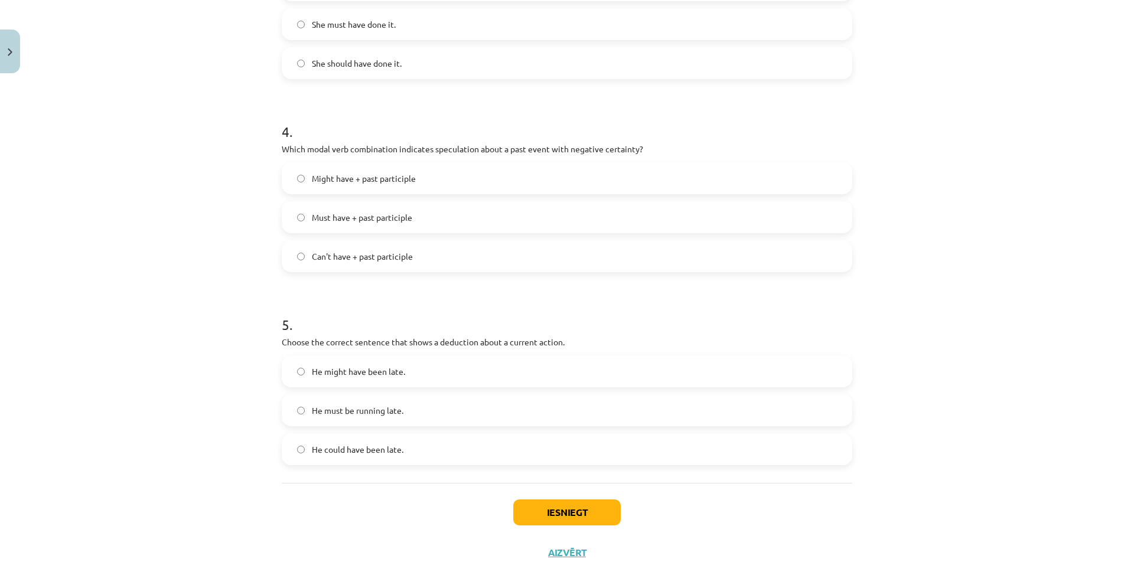
scroll to position [729, 0]
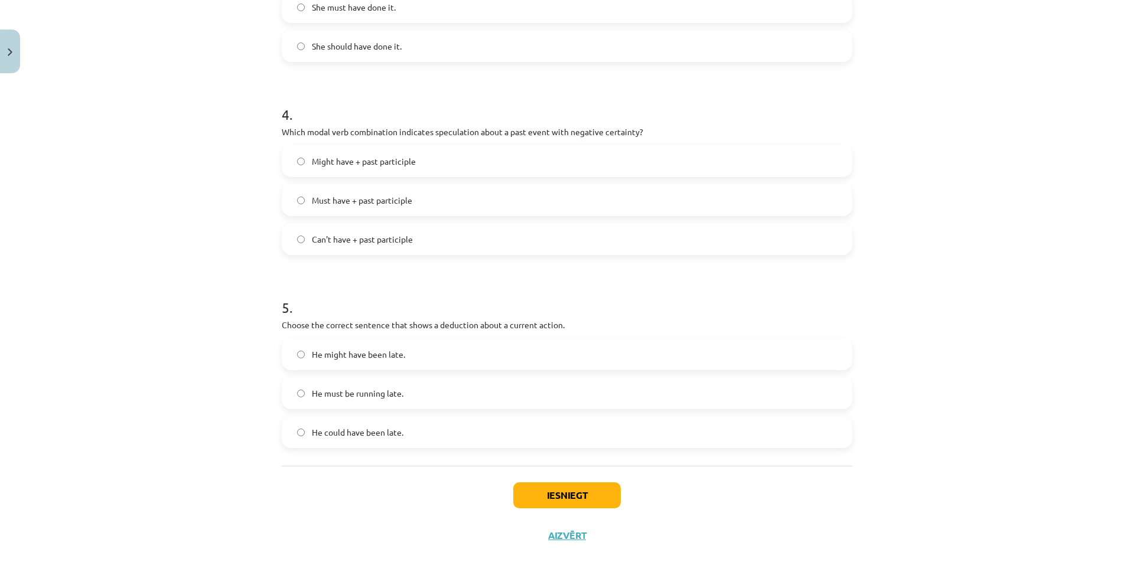
click at [373, 392] on span "He must be running late." at bounding box center [358, 393] width 92 height 12
click at [561, 494] on button "Iesniegt" at bounding box center [566, 495] width 107 height 26
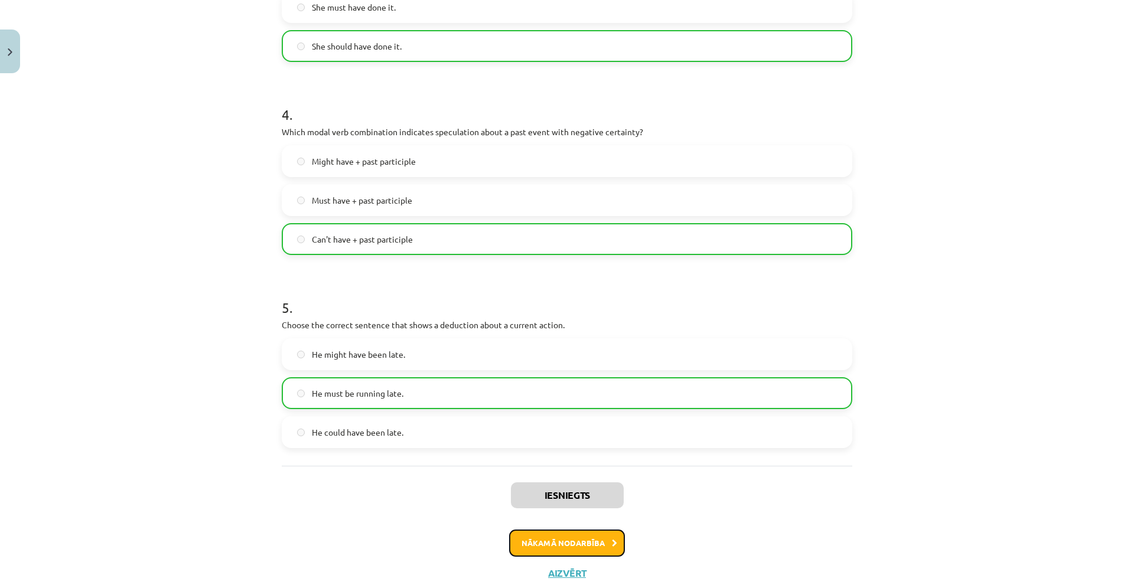
click at [562, 551] on button "Nākamā nodarbība" at bounding box center [567, 543] width 116 height 27
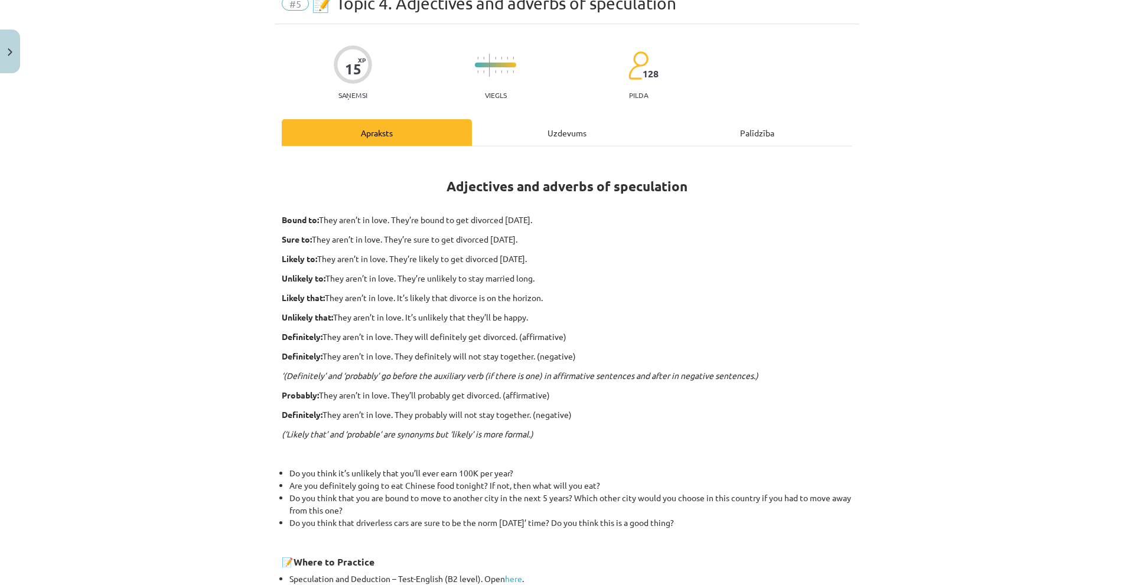
scroll to position [30, 0]
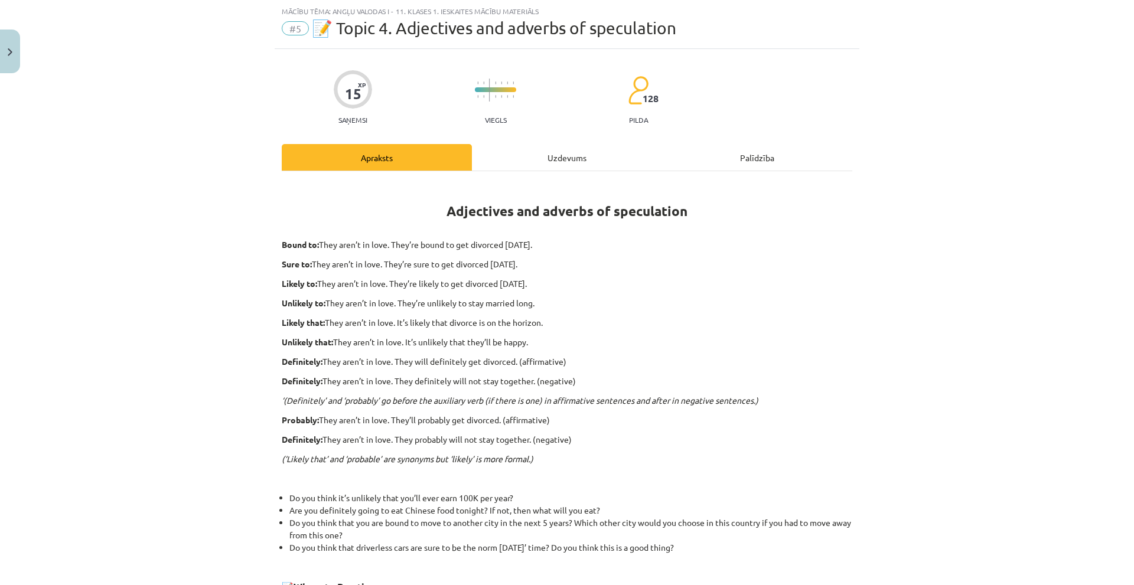
click at [559, 167] on div "Uzdevums" at bounding box center [567, 157] width 190 height 27
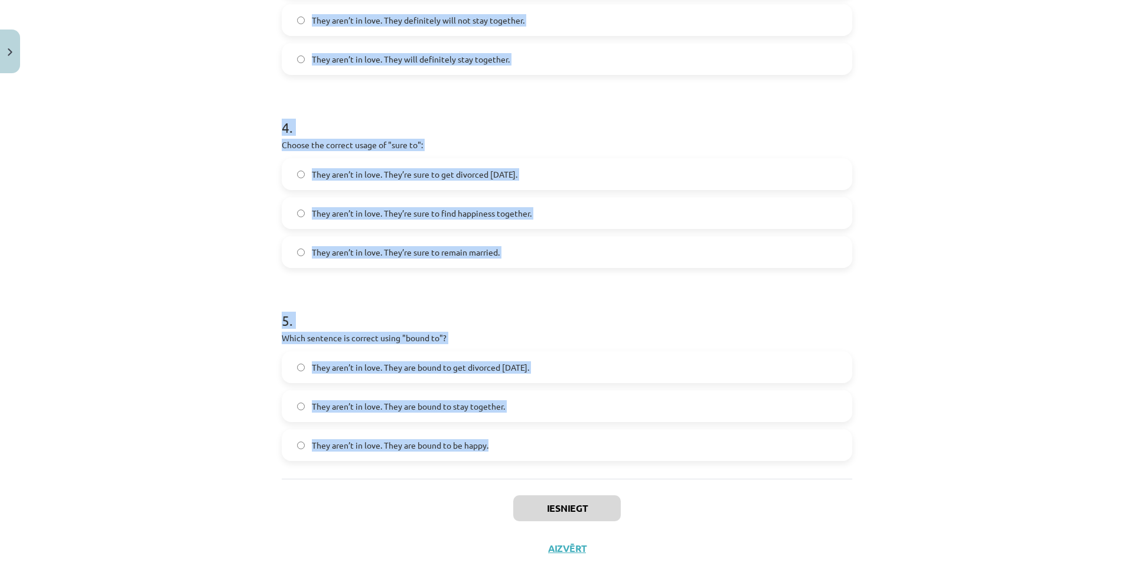
scroll to position [748, 0]
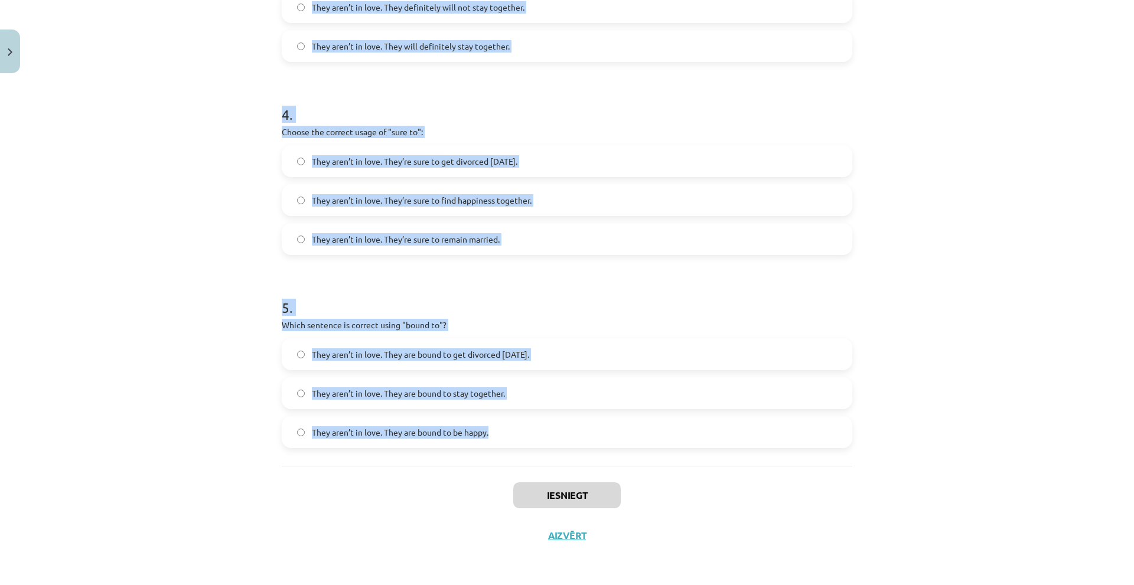
drag, startPoint x: 270, startPoint y: 250, endPoint x: 556, endPoint y: 415, distance: 329.9
copy form "Choose the correct sentence using "probably" in an affirmative context: They ar…"
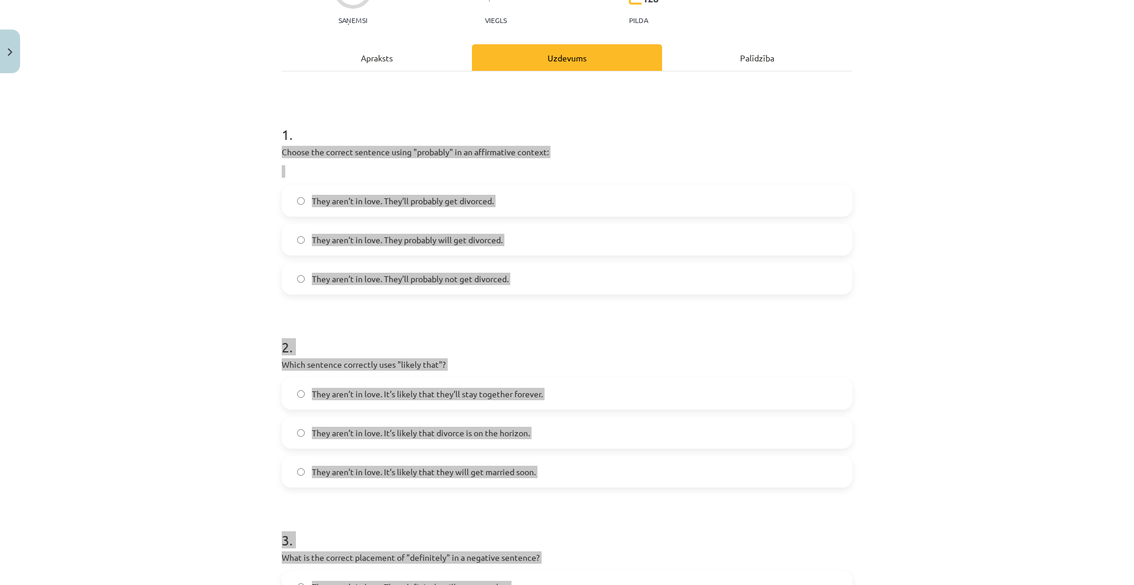
scroll to position [0, 0]
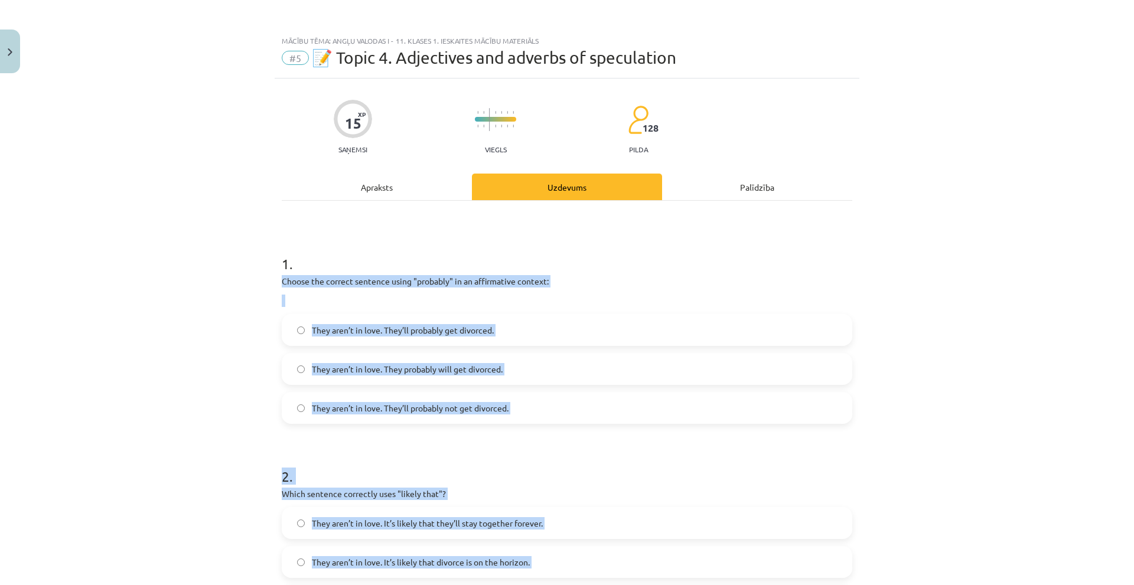
click at [335, 327] on span "They aren’t in love. They’ll probably get divorced." at bounding box center [403, 330] width 182 height 12
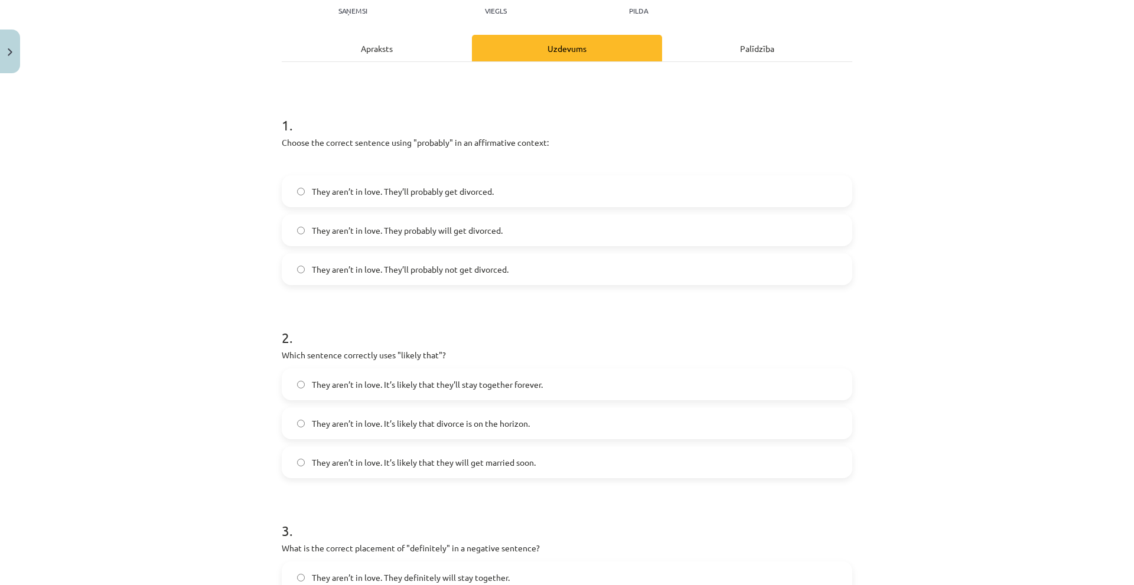
scroll to position [177, 0]
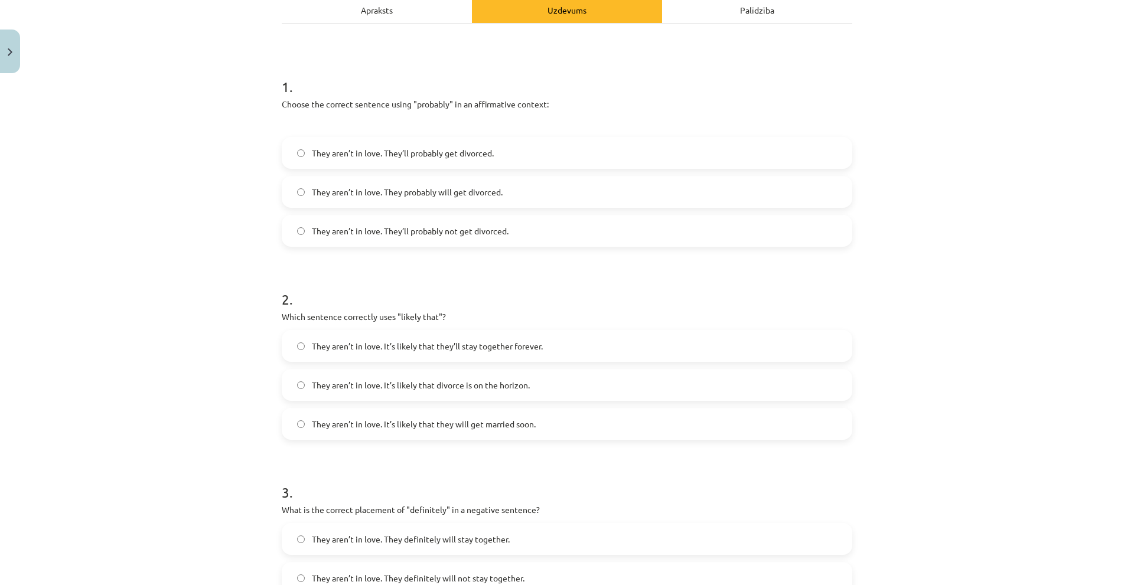
click at [317, 379] on span "They aren’t in love. It’s likely that divorce is on the horizon." at bounding box center [421, 385] width 218 height 12
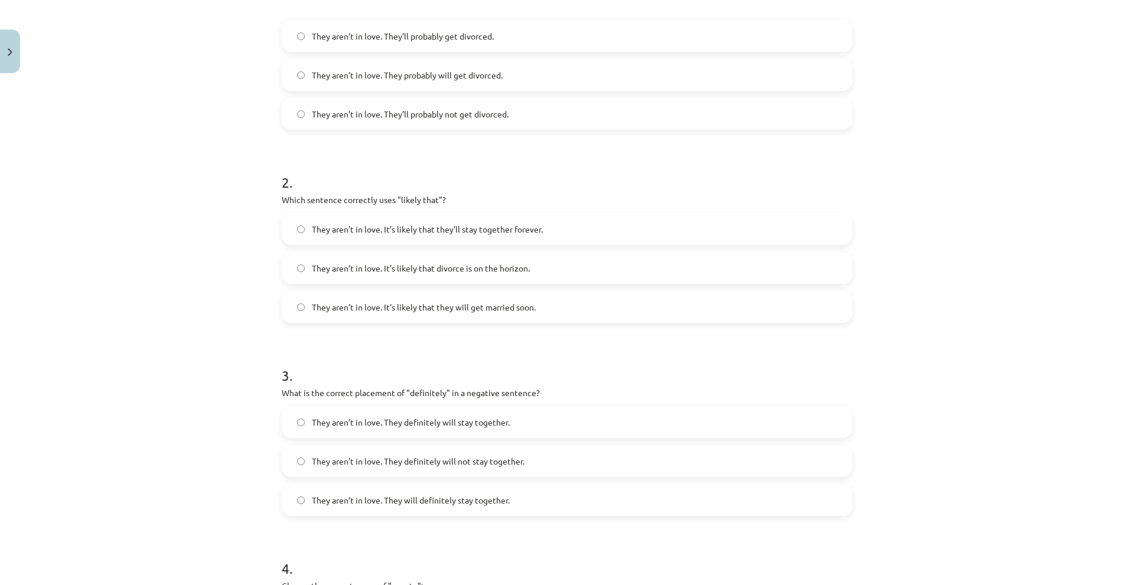
scroll to position [295, 0]
click at [316, 450] on label "They aren’t in love. They definitely will not stay together." at bounding box center [567, 460] width 568 height 30
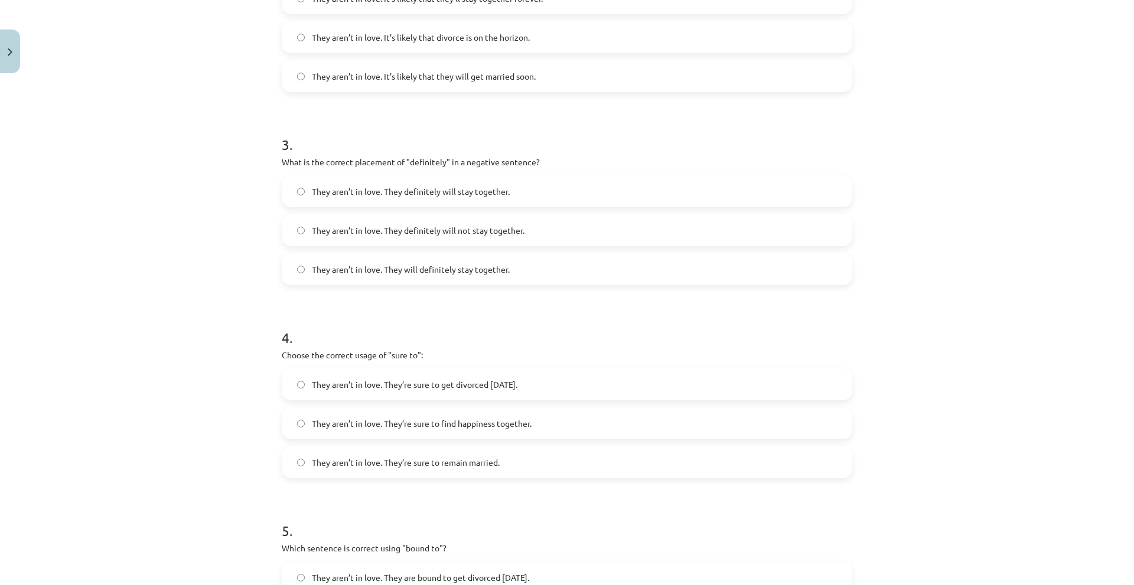
scroll to position [531, 0]
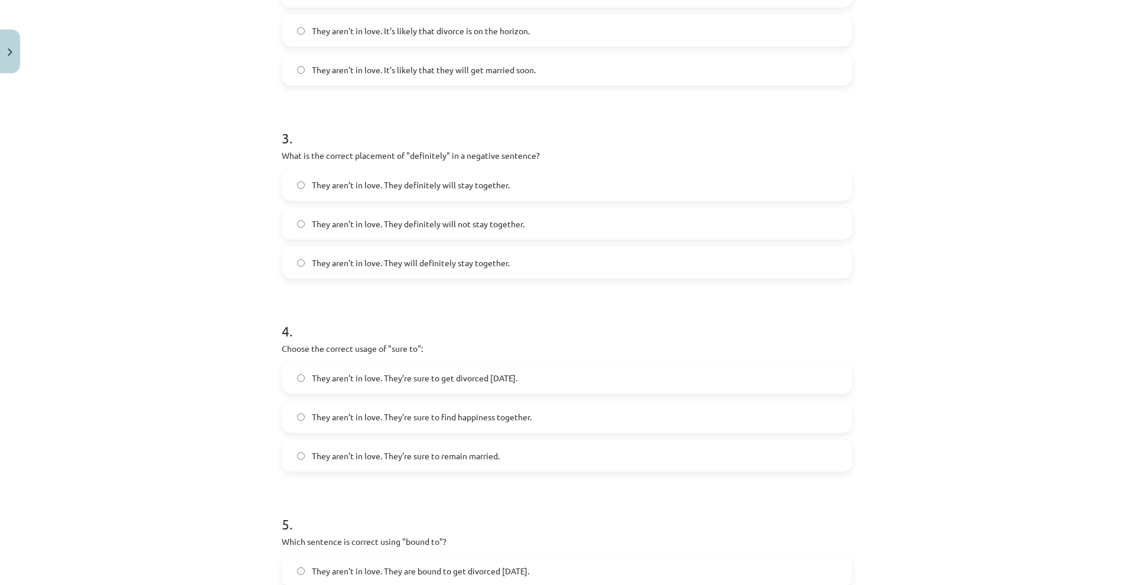
click at [338, 384] on span "They aren’t in love. They’re sure to get divorced within six months." at bounding box center [414, 378] width 205 height 12
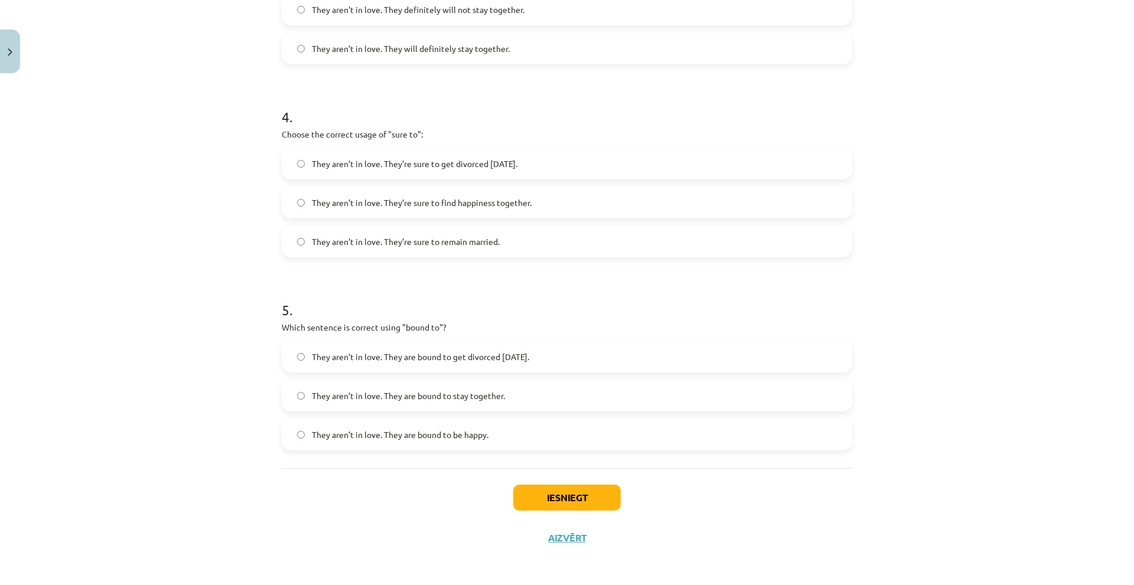
scroll to position [748, 0]
click at [383, 357] on span "They aren’t in love. They are bound to get divorced within six months." at bounding box center [420, 354] width 217 height 12
click at [546, 487] on button "Iesniegt" at bounding box center [566, 495] width 107 height 26
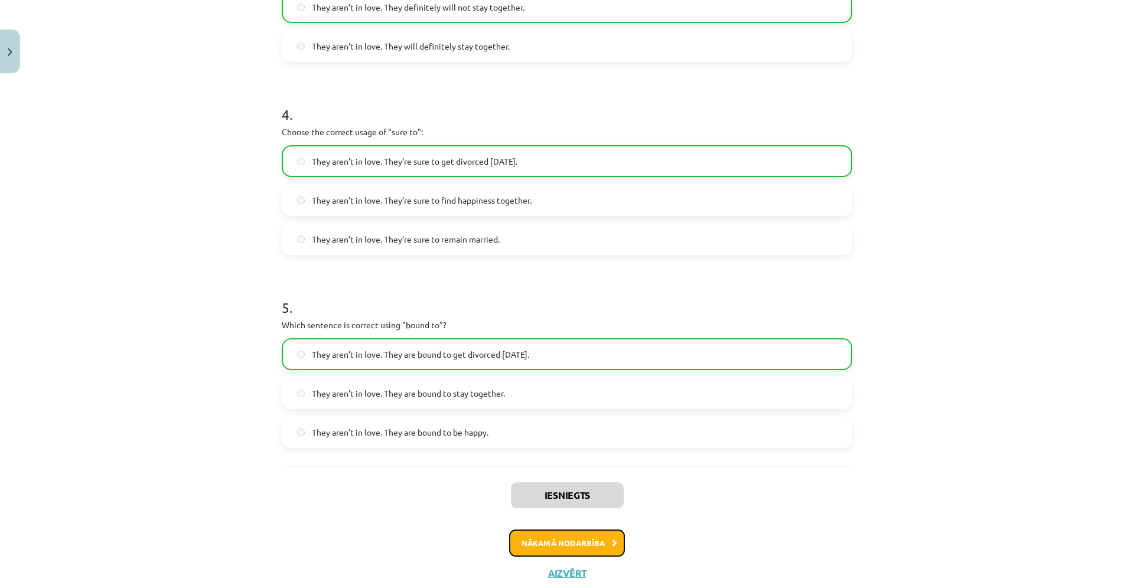
click at [562, 536] on button "Nākamā nodarbība" at bounding box center [567, 543] width 116 height 27
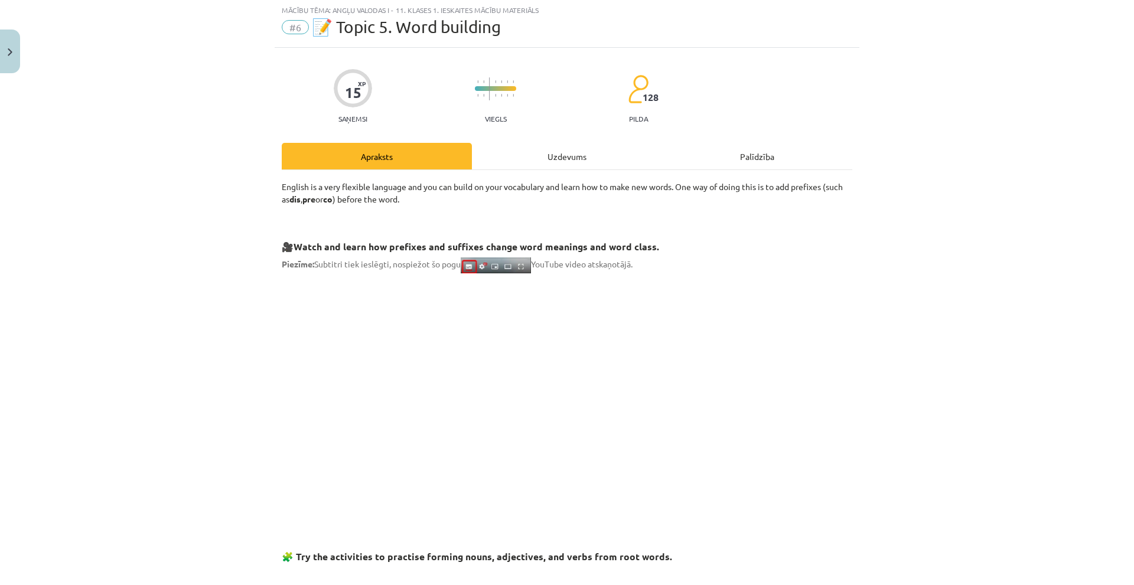
scroll to position [30, 0]
click at [580, 170] on div "Uzdevums" at bounding box center [567, 157] width 190 height 27
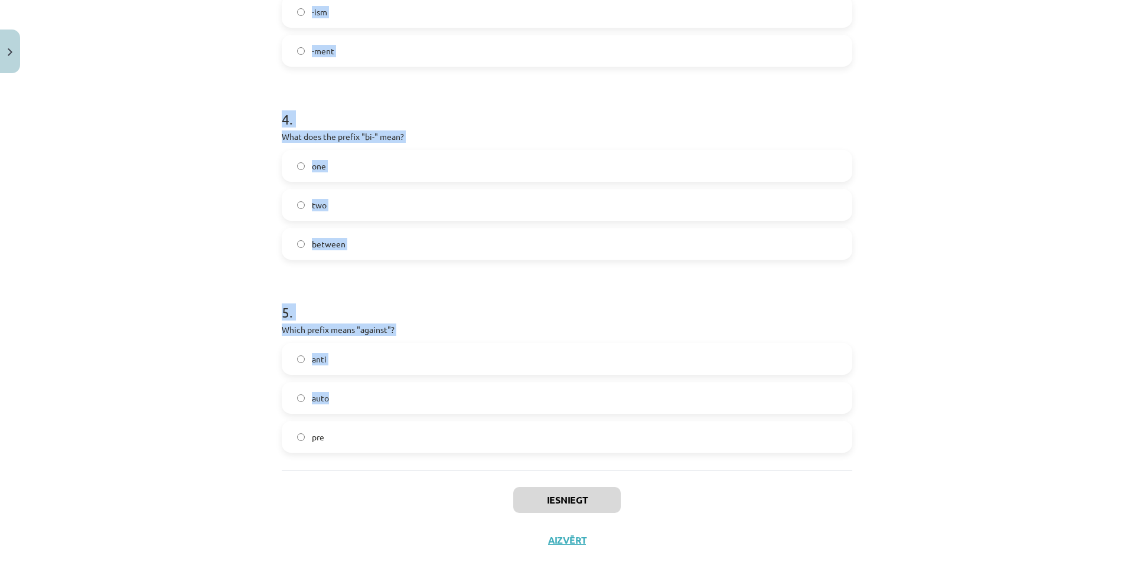
scroll to position [748, 0]
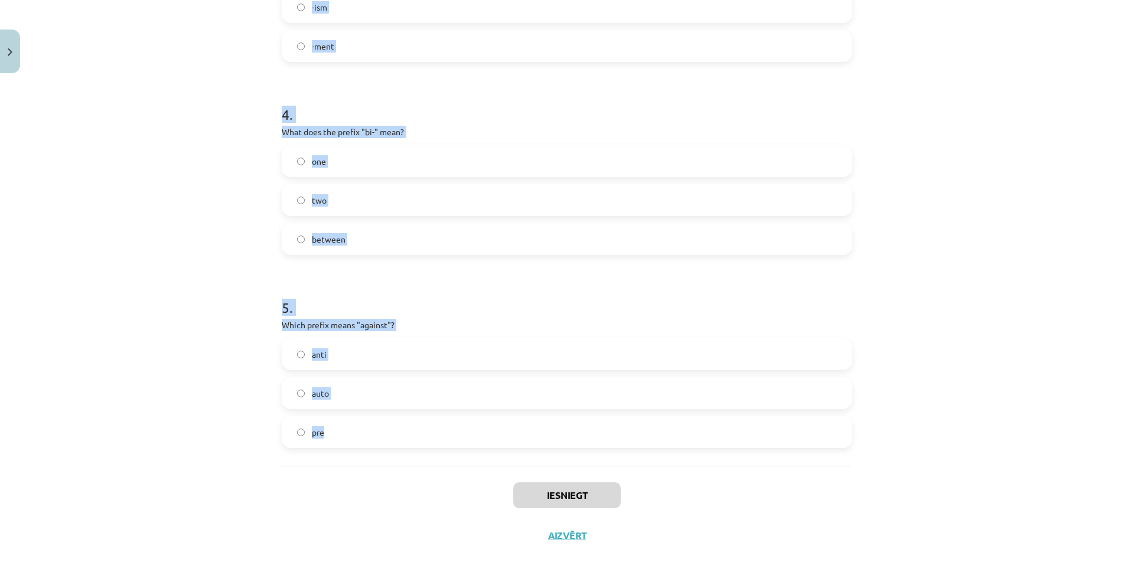
drag, startPoint x: 276, startPoint y: 250, endPoint x: 478, endPoint y: 433, distance: 272.2
copy form "What does the prefix "sub-" mean? above under across 2 . Which of the following…"
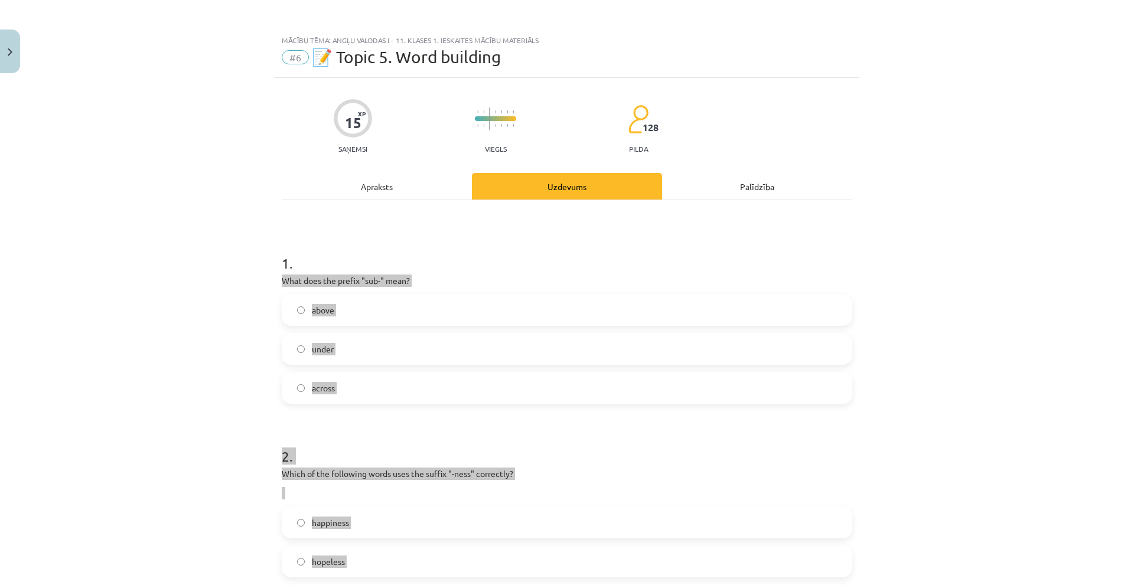
scroll to position [0, 0]
click at [312, 355] on span "under" at bounding box center [323, 350] width 22 height 12
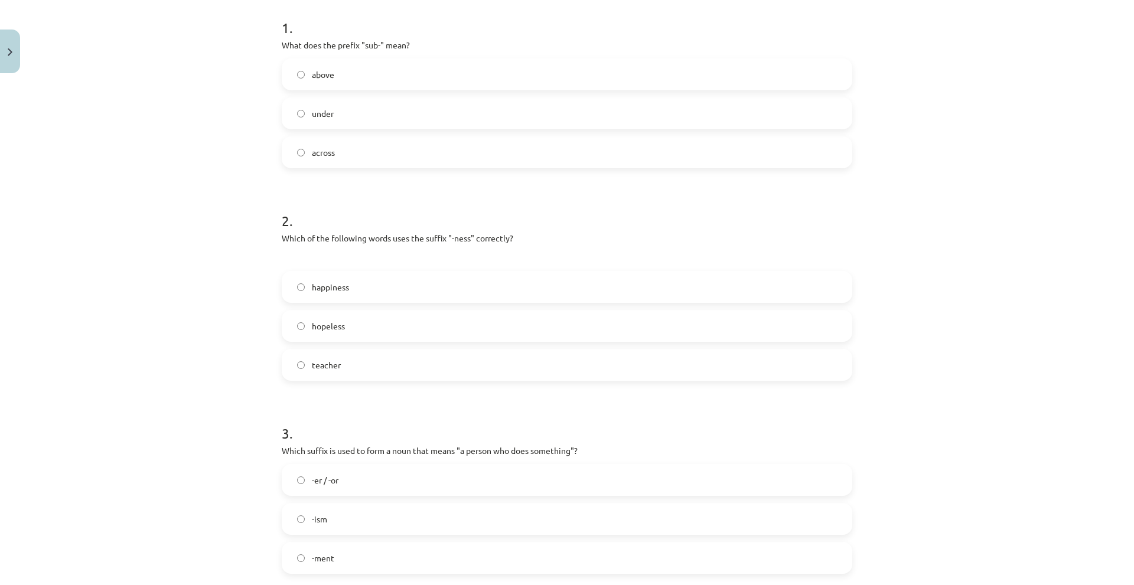
click at [312, 291] on span "happiness" at bounding box center [330, 287] width 37 height 12
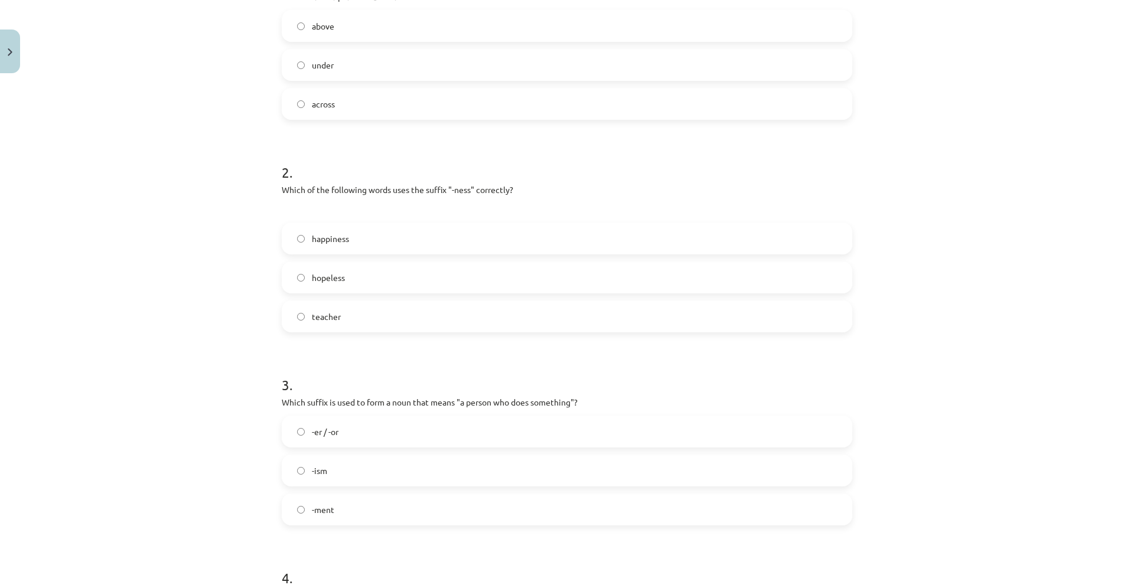
scroll to position [413, 0]
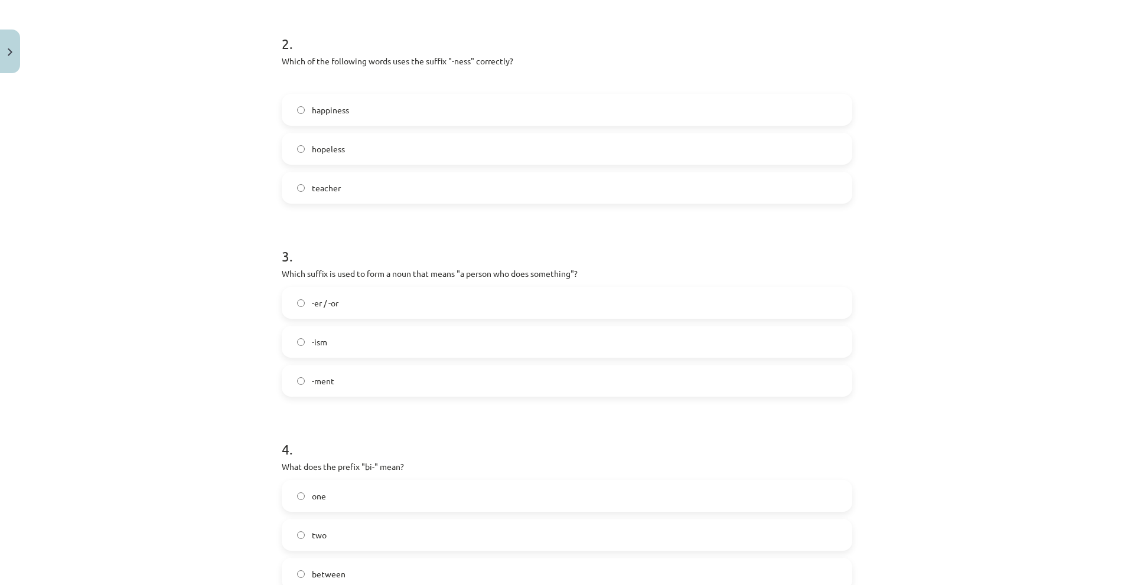
click at [330, 315] on label "-er / -or" at bounding box center [567, 303] width 568 height 30
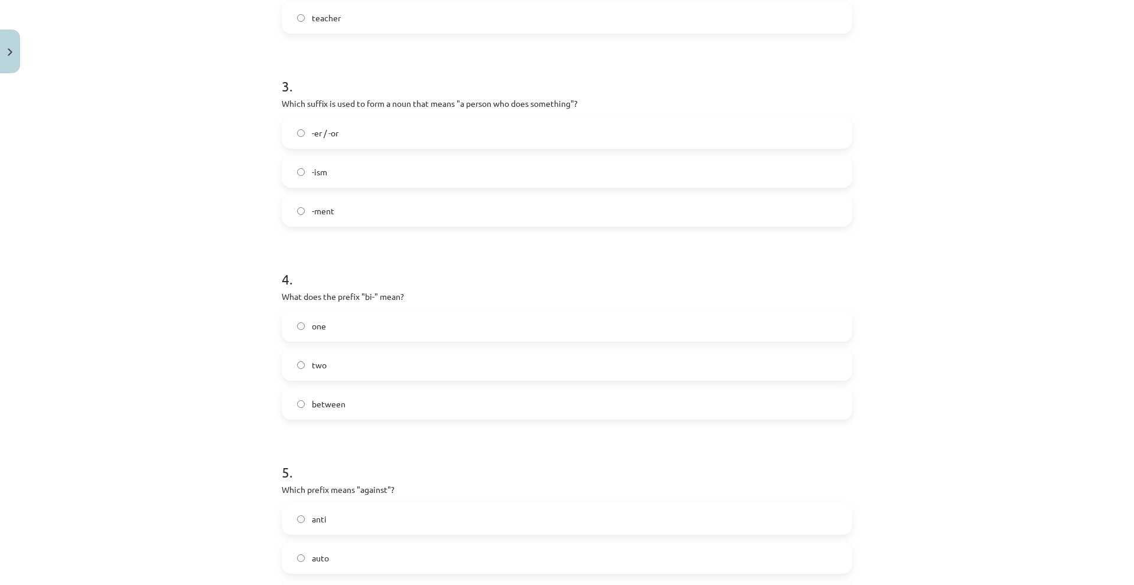
scroll to position [591, 0]
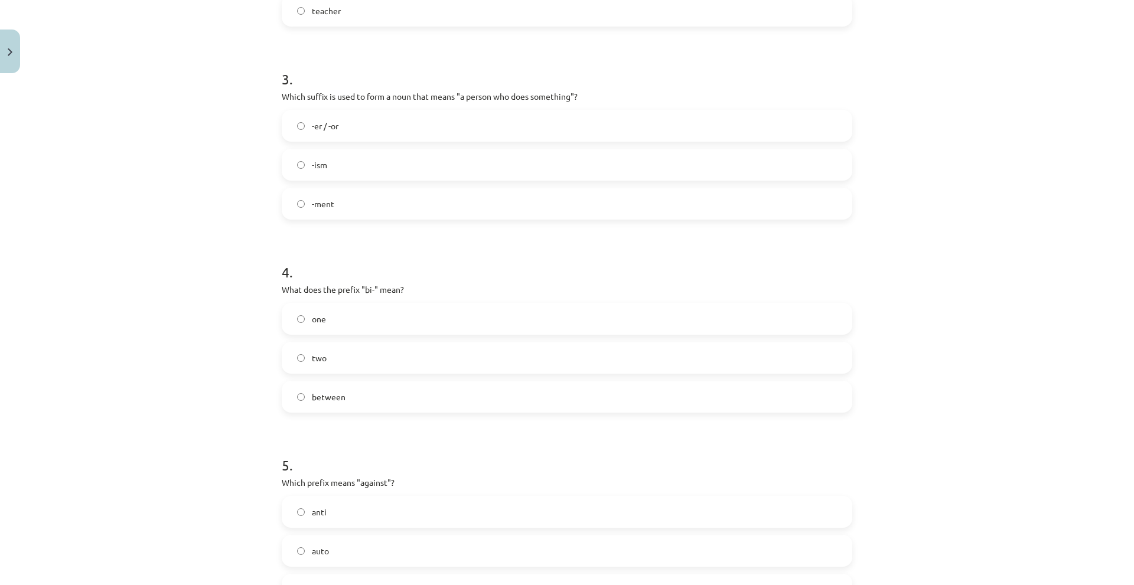
click at [329, 355] on label "two" at bounding box center [567, 358] width 568 height 30
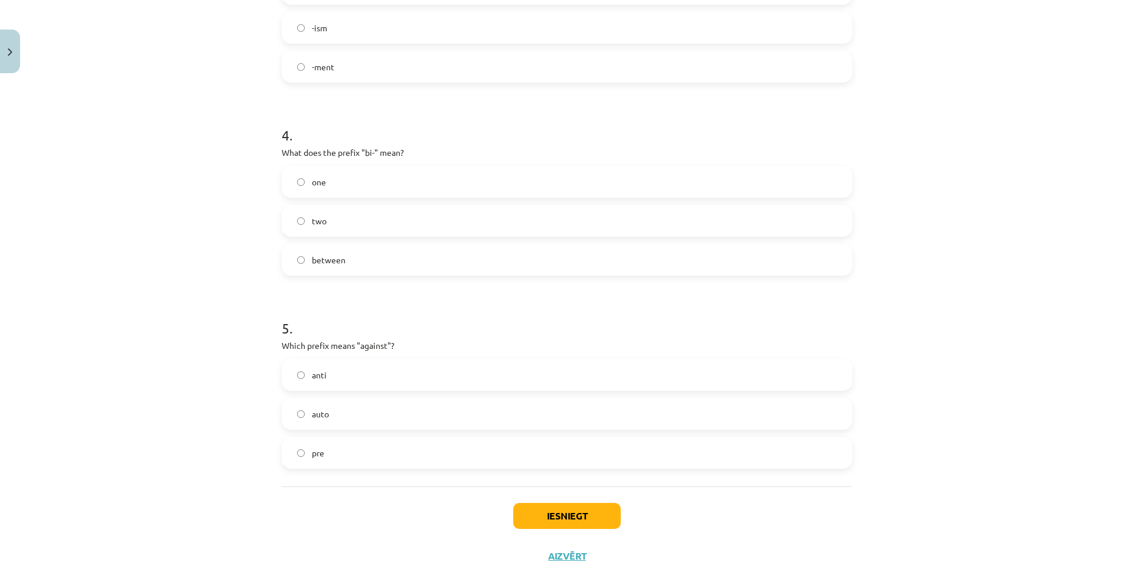
scroll to position [748, 0]
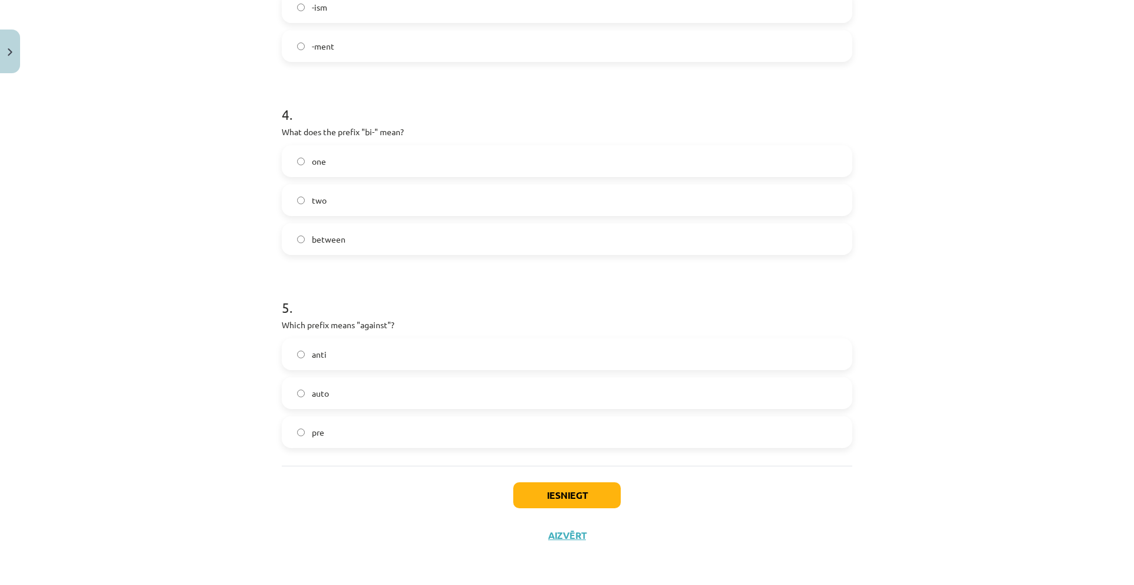
click at [332, 356] on label "anti" at bounding box center [567, 355] width 568 height 30
click at [570, 491] on button "Iesniegt" at bounding box center [566, 495] width 107 height 26
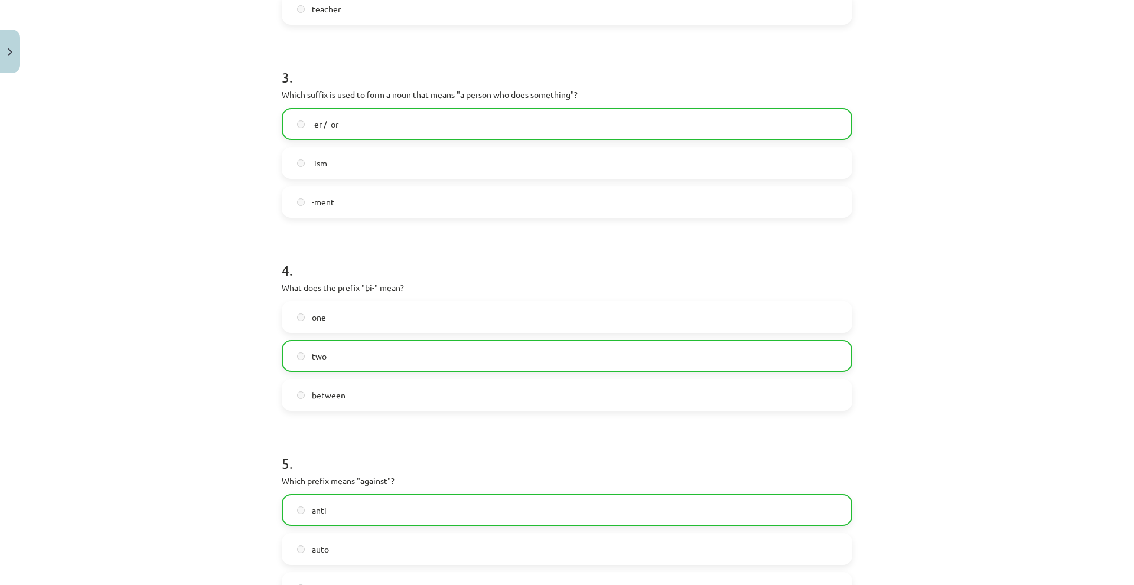
scroll to position [709, 0]
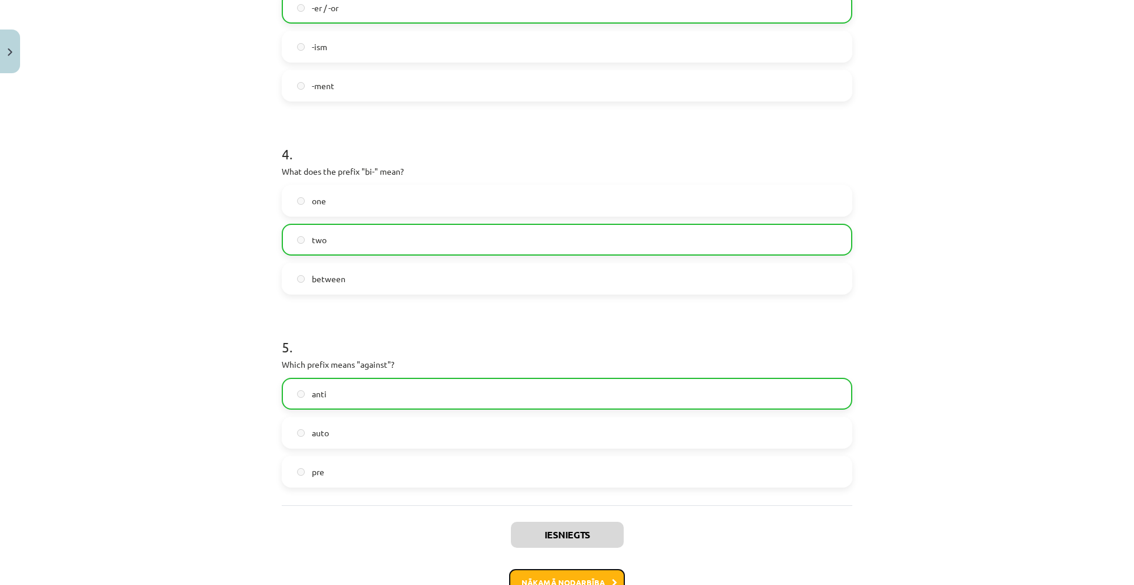
click at [567, 578] on button "Nākamā nodarbība" at bounding box center [567, 582] width 116 height 27
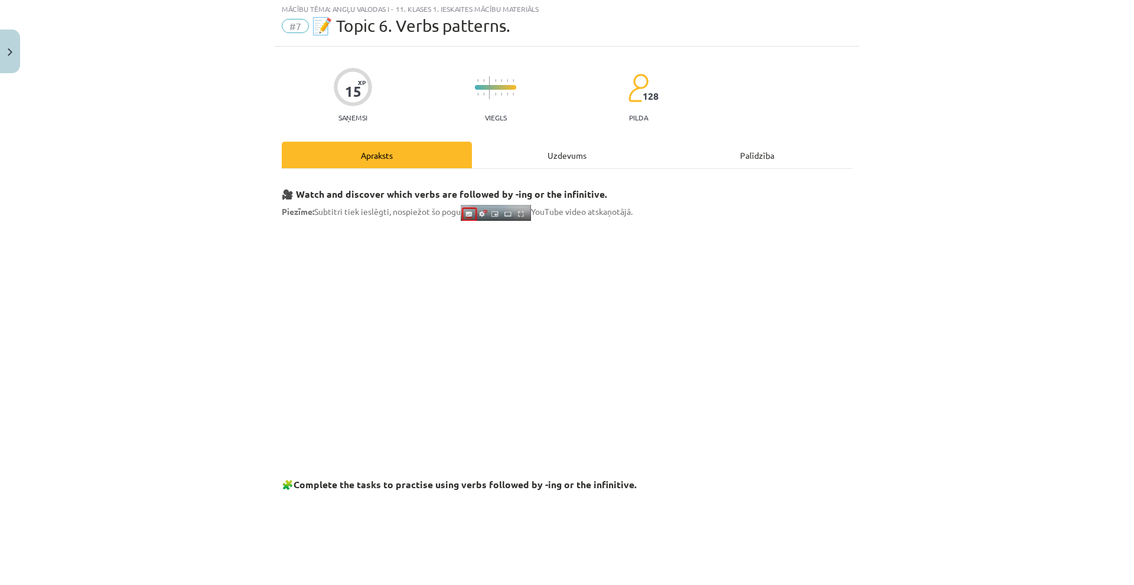
scroll to position [30, 0]
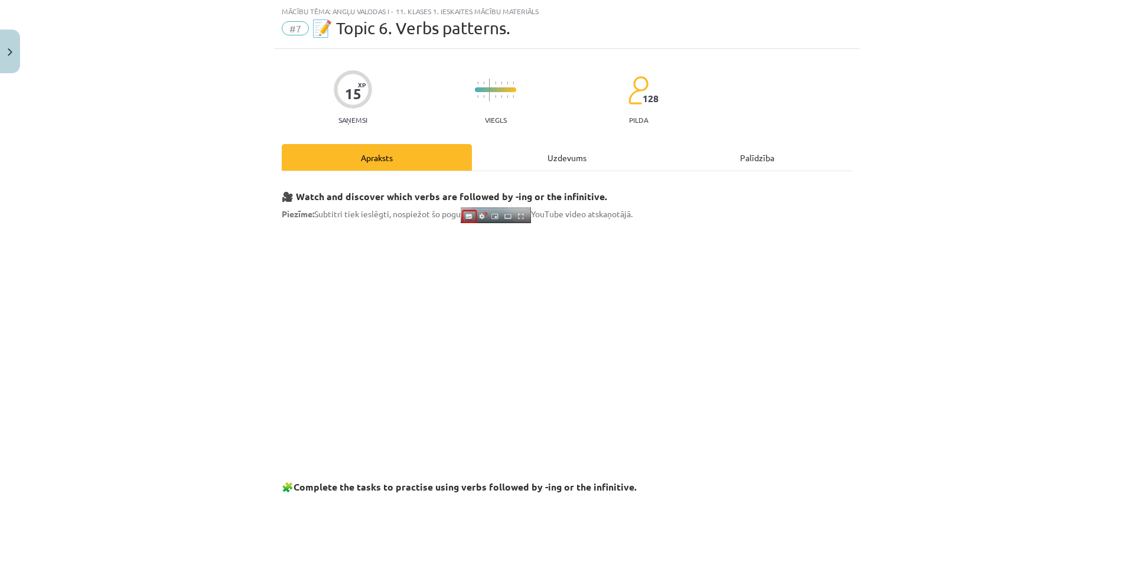
click at [545, 161] on div "Uzdevums" at bounding box center [567, 157] width 190 height 27
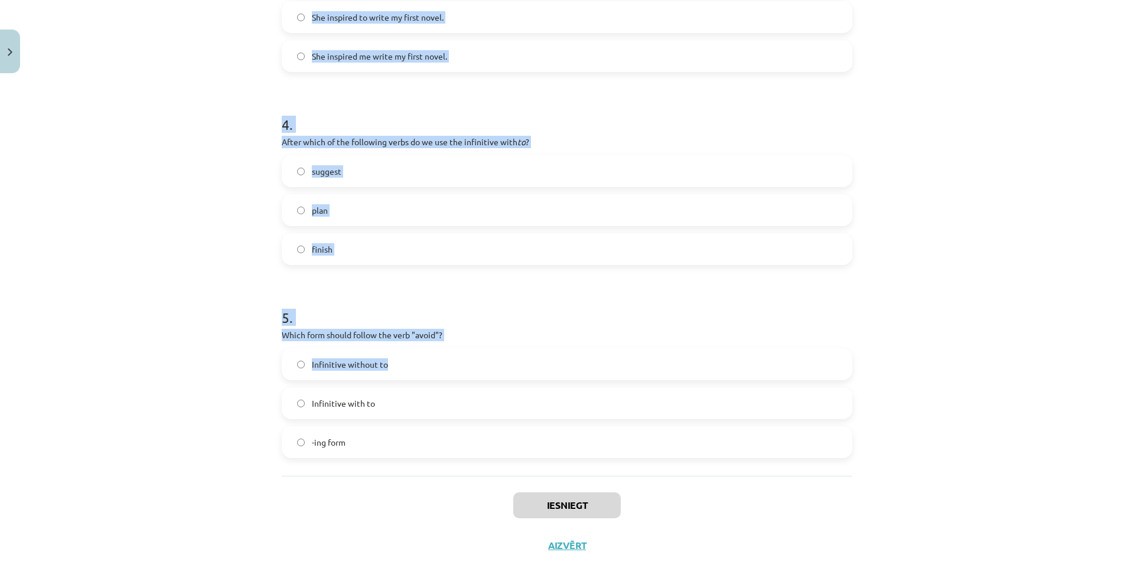
scroll to position [729, 0]
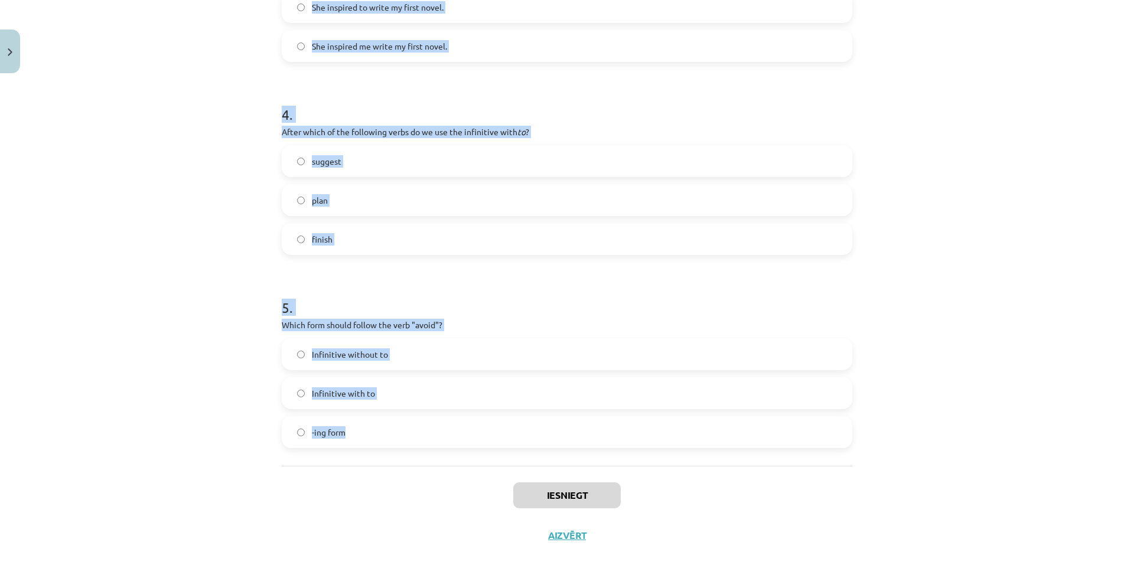
drag, startPoint x: 281, startPoint y: 249, endPoint x: 494, endPoint y: 429, distance: 279.1
copy form "What is the difference in meaning between "stop talking" and "stop to talk"? "S…"
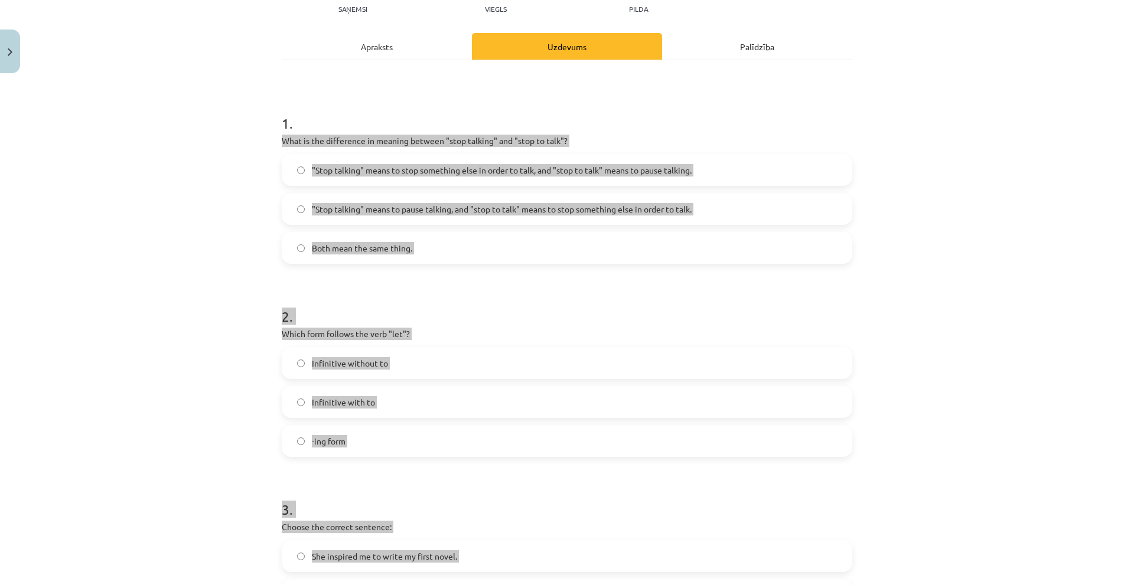
scroll to position [138, 0]
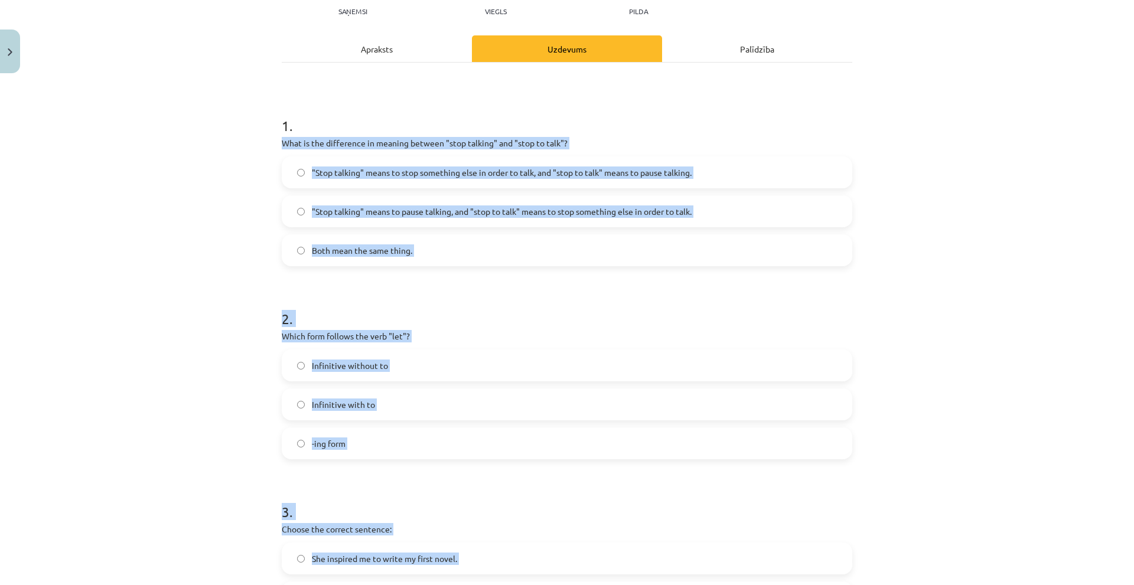
click at [338, 180] on label ""Stop talking" means to stop something else in order to talk, and "stop to talk…" at bounding box center [567, 173] width 568 height 30
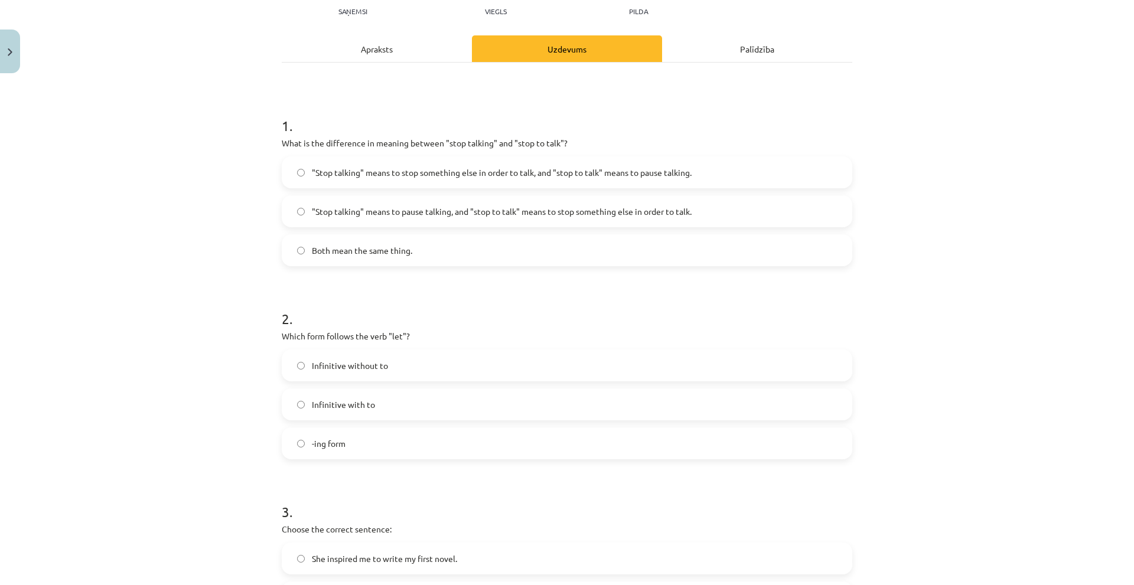
click at [409, 208] on span ""Stop talking" means to pause talking, and "stop to talk" means to stop somethi…" at bounding box center [502, 211] width 380 height 12
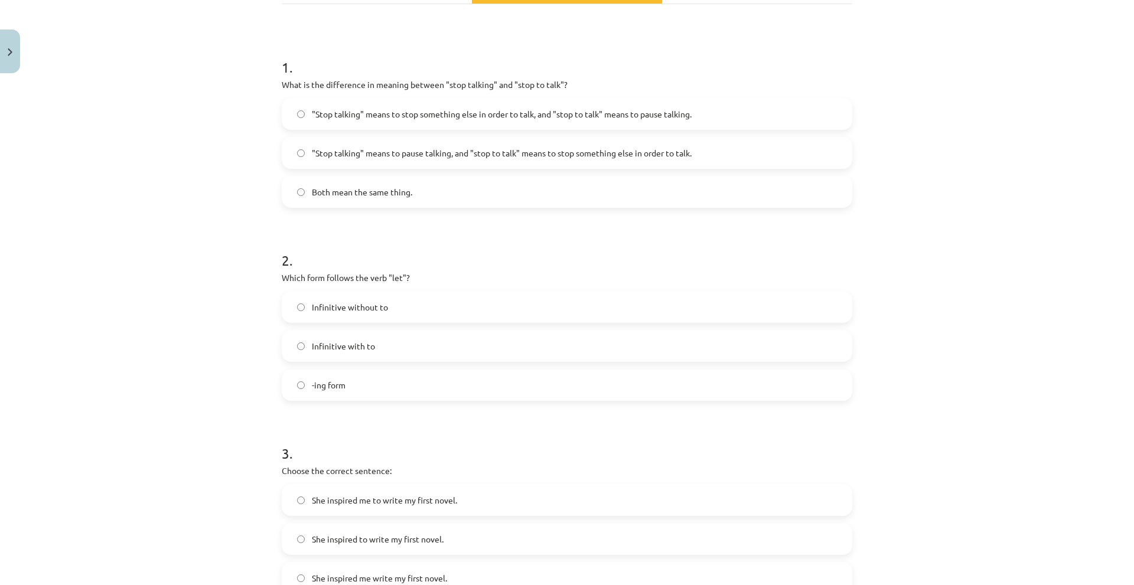
scroll to position [197, 0]
click at [325, 309] on span "Infinitive without to" at bounding box center [350, 307] width 76 height 12
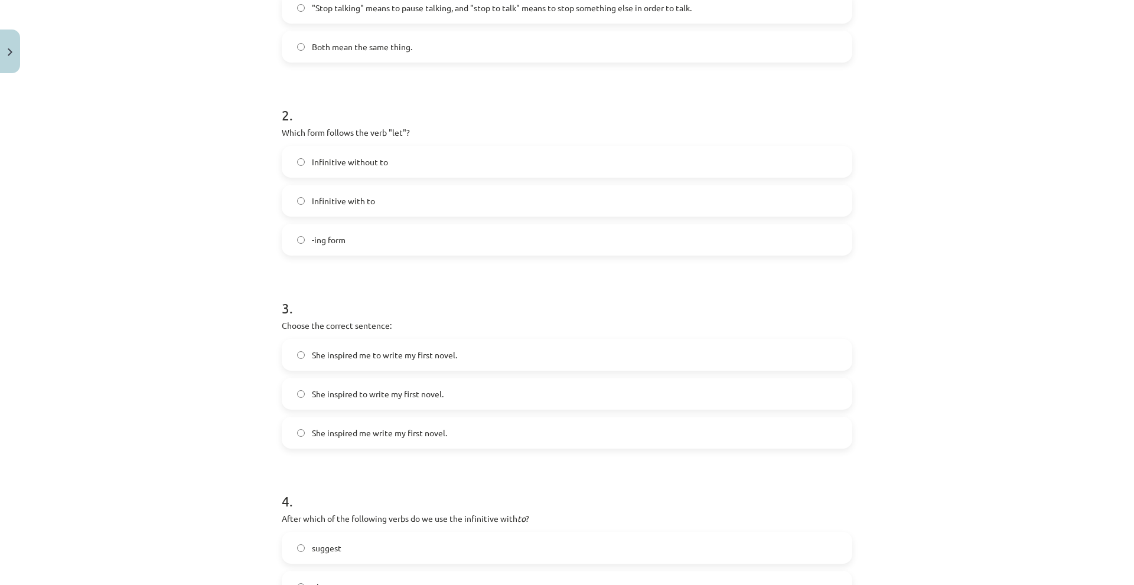
scroll to position [374, 0]
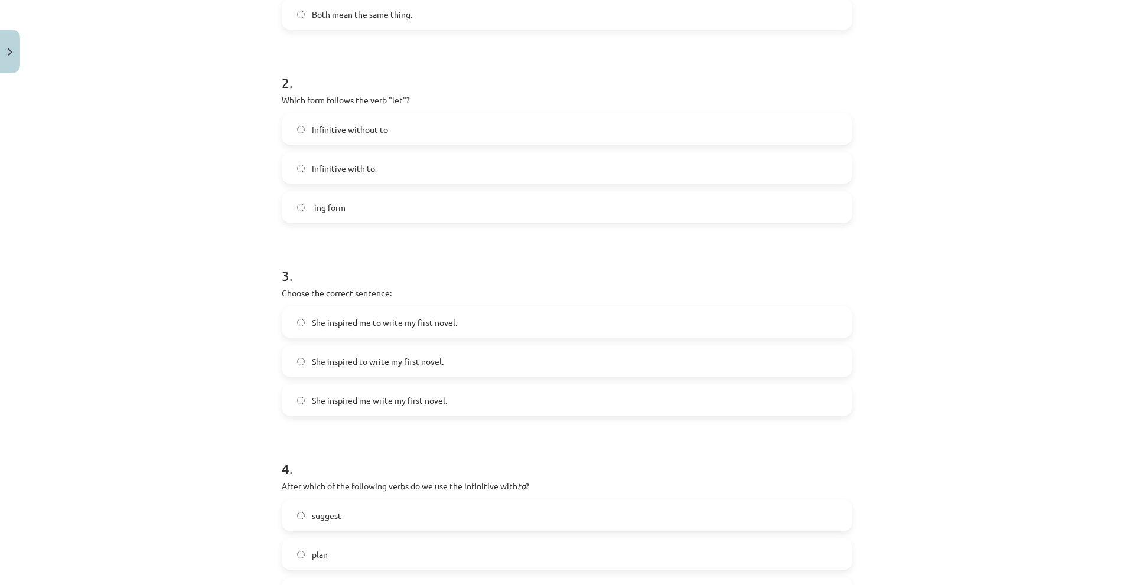
click at [335, 326] on span "She inspired me to write my first novel." at bounding box center [384, 323] width 145 height 12
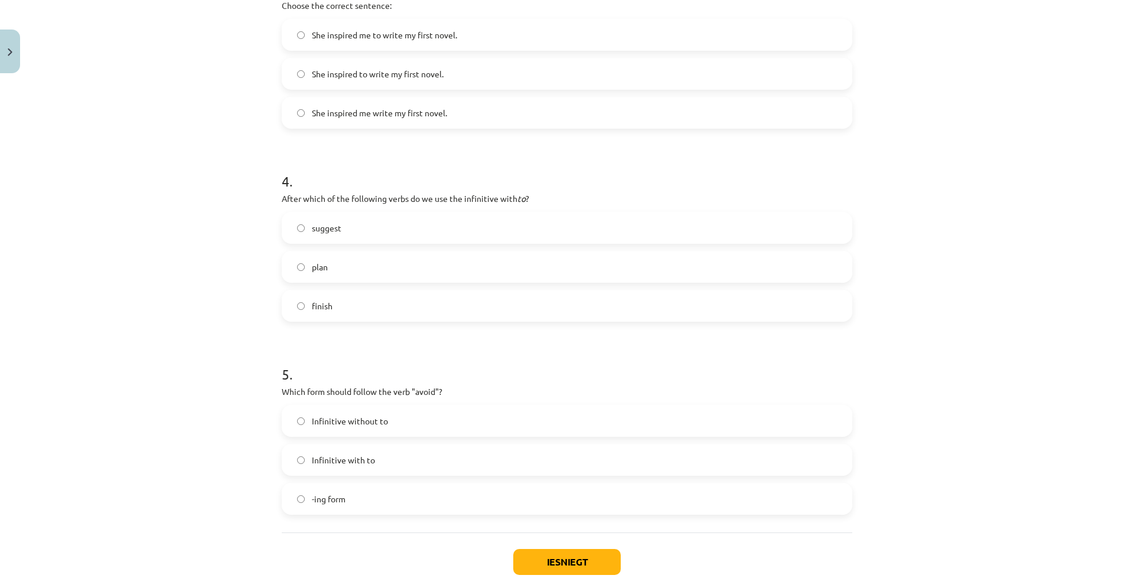
scroll to position [670, 0]
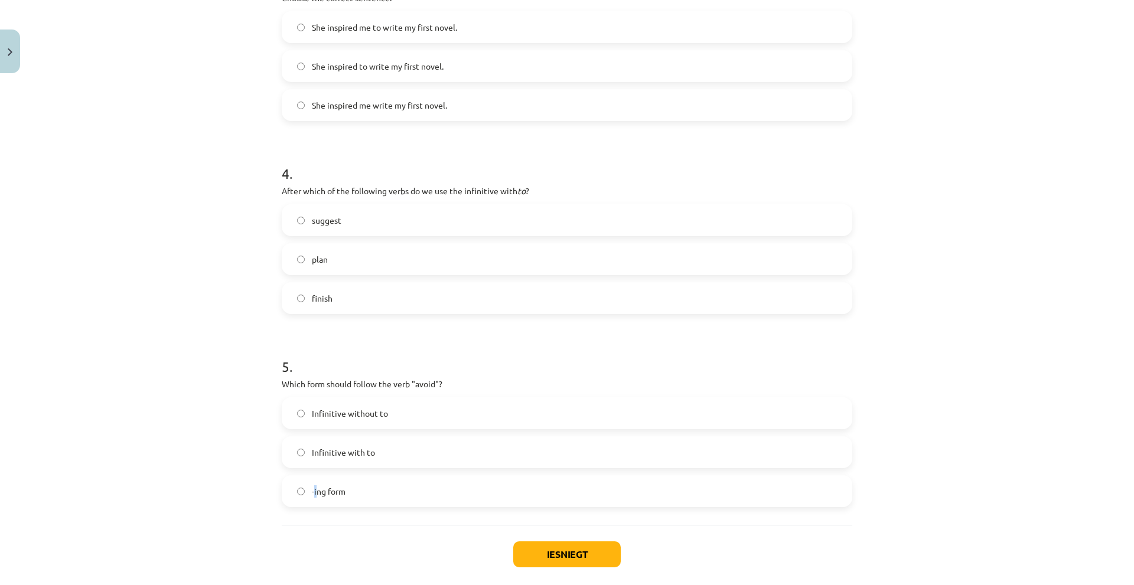
click at [312, 486] on span "-ing form" at bounding box center [329, 491] width 34 height 12
click at [315, 480] on label "-ing form" at bounding box center [567, 492] width 568 height 30
click at [544, 547] on button "Iesniegt" at bounding box center [566, 554] width 107 height 26
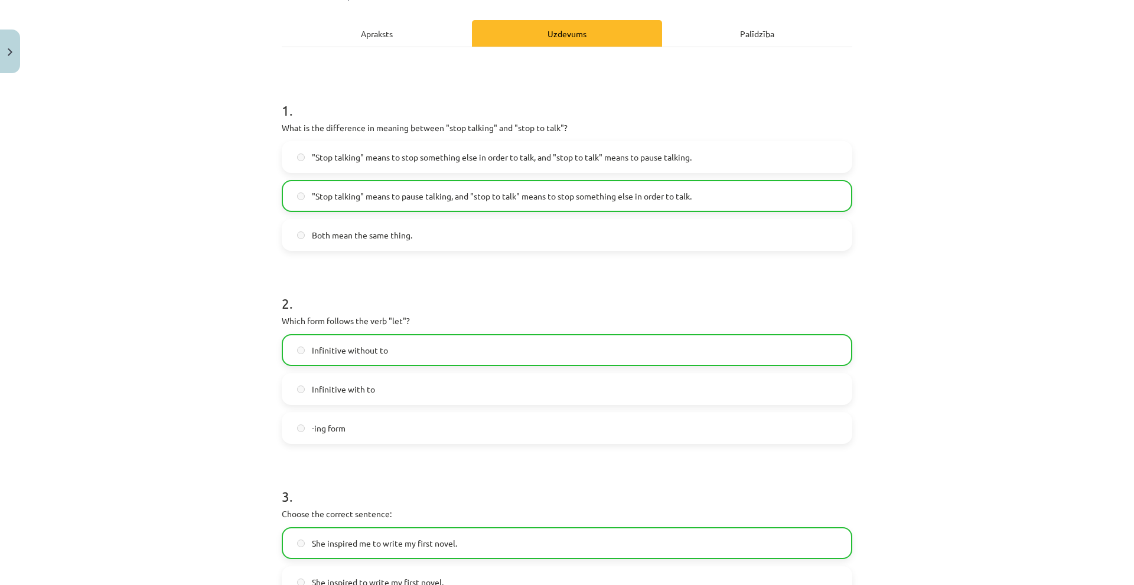
scroll to position [0, 0]
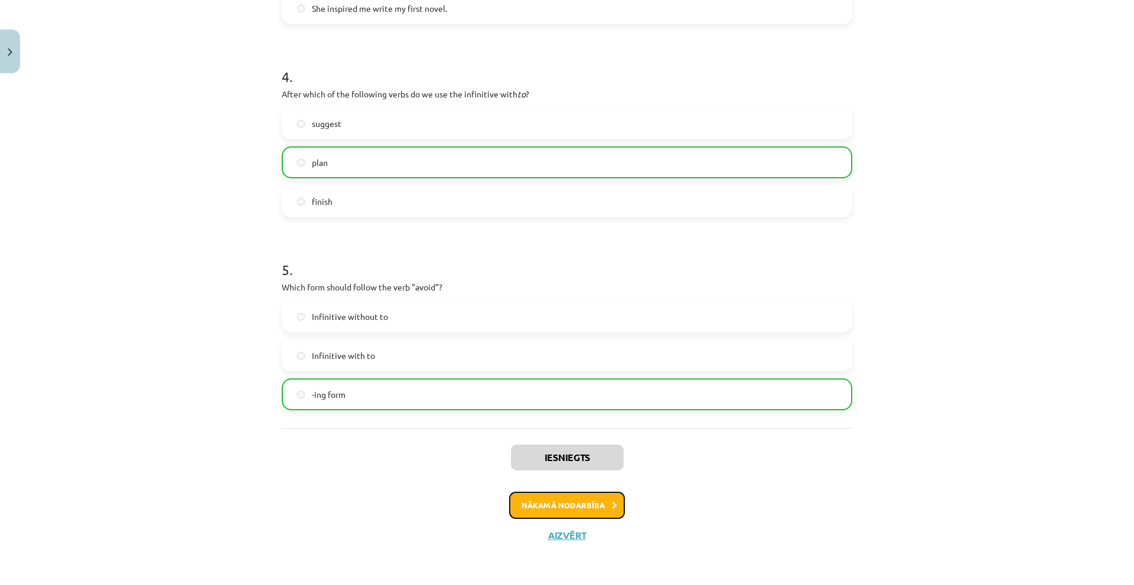
click at [540, 501] on button "Nākamā nodarbība" at bounding box center [567, 505] width 116 height 27
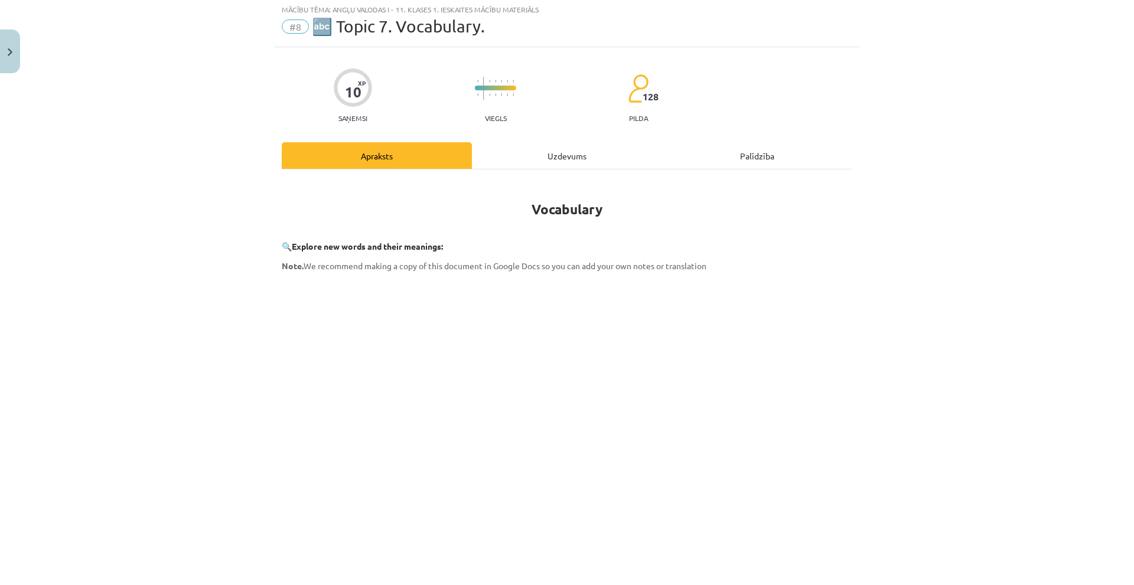
scroll to position [30, 0]
click at [566, 168] on div "Uzdevums" at bounding box center [567, 157] width 190 height 27
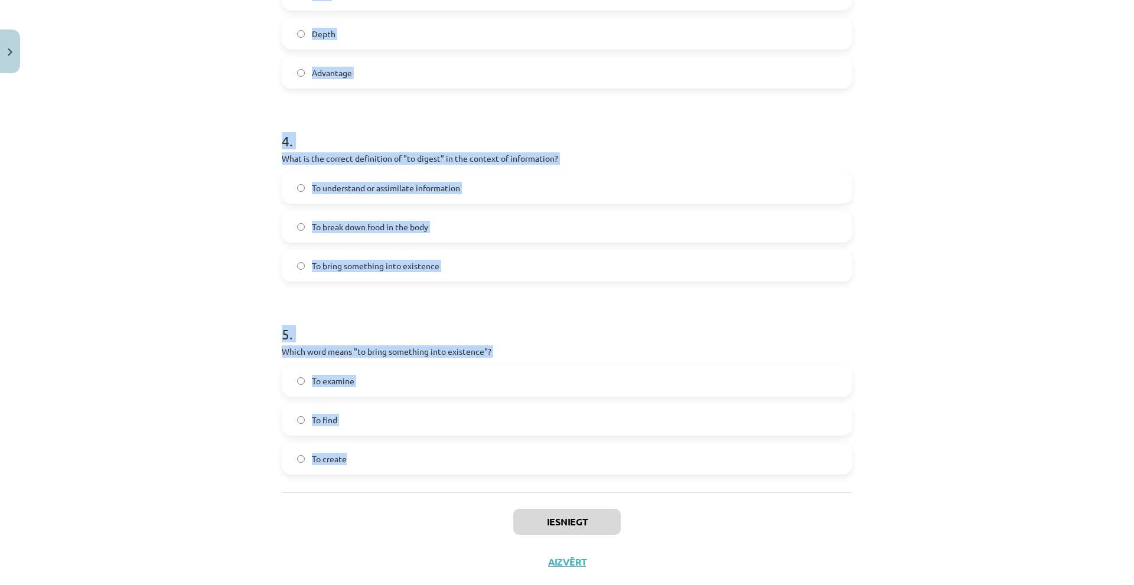
scroll to position [768, 0]
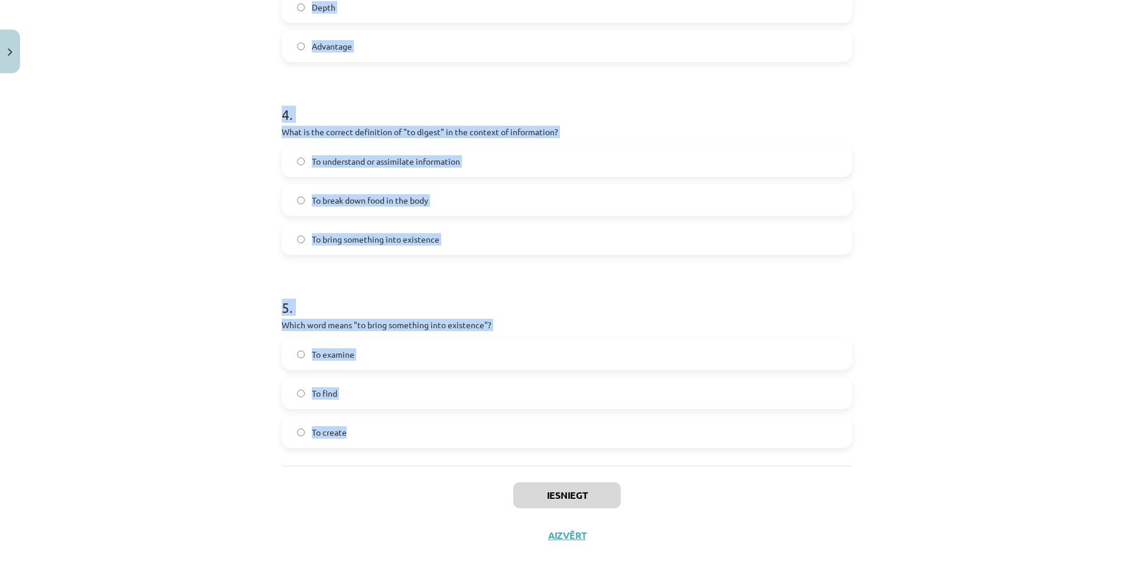
drag, startPoint x: 278, startPoint y: 250, endPoint x: 578, endPoint y: 417, distance: 343.1
copy form "Which of the following means "the surroundings or conditions in which a person,…"
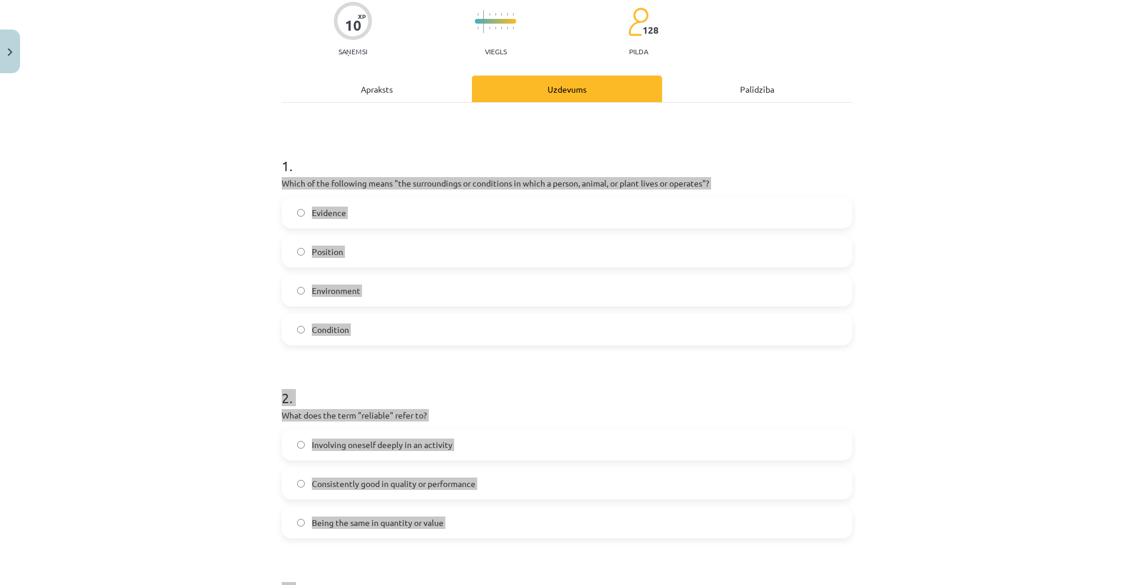
scroll to position [59, 0]
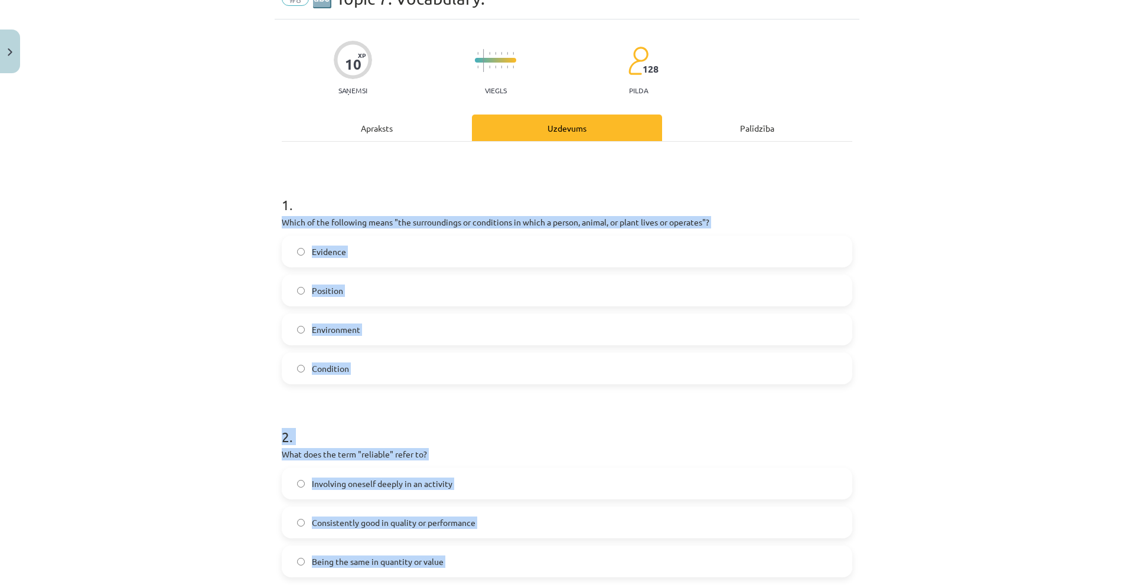
click at [167, 335] on div "Mācību tēma: Angļu valodas i - 11. klases 1. ieskaites mācību materiāls #8 🔤 To…" at bounding box center [567, 292] width 1134 height 585
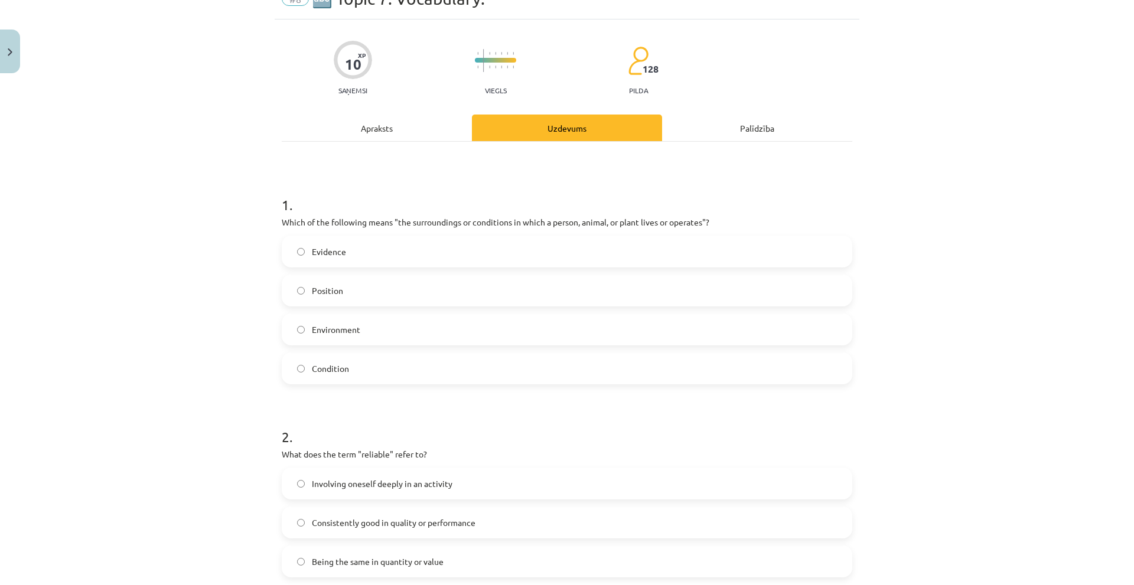
click at [327, 333] on span "Environment" at bounding box center [336, 330] width 48 height 12
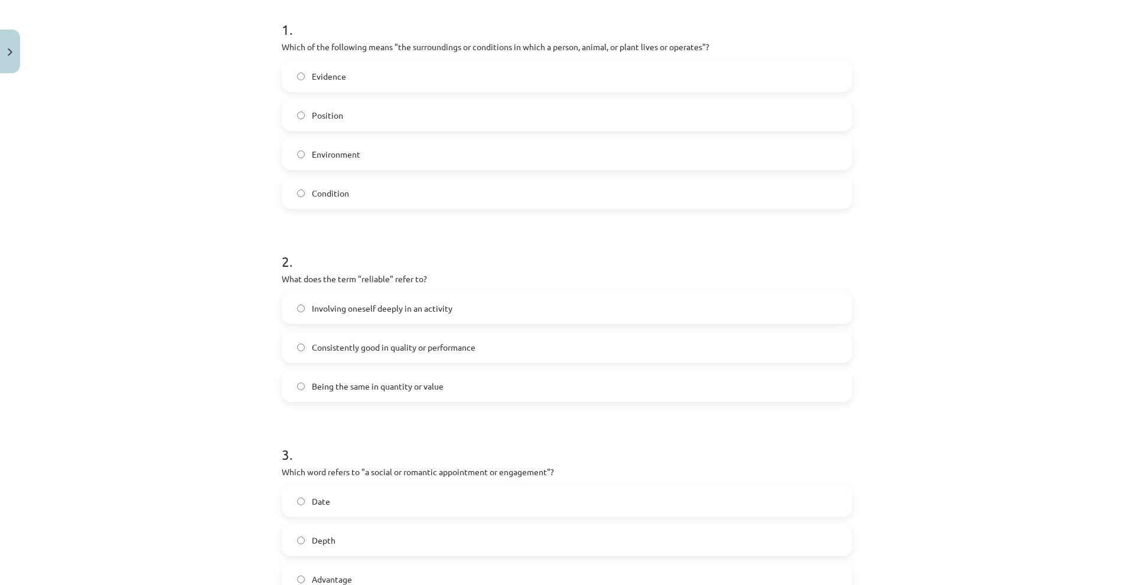
scroll to position [236, 0]
click at [312, 350] on span "Consistently good in quality or performance" at bounding box center [394, 346] width 164 height 12
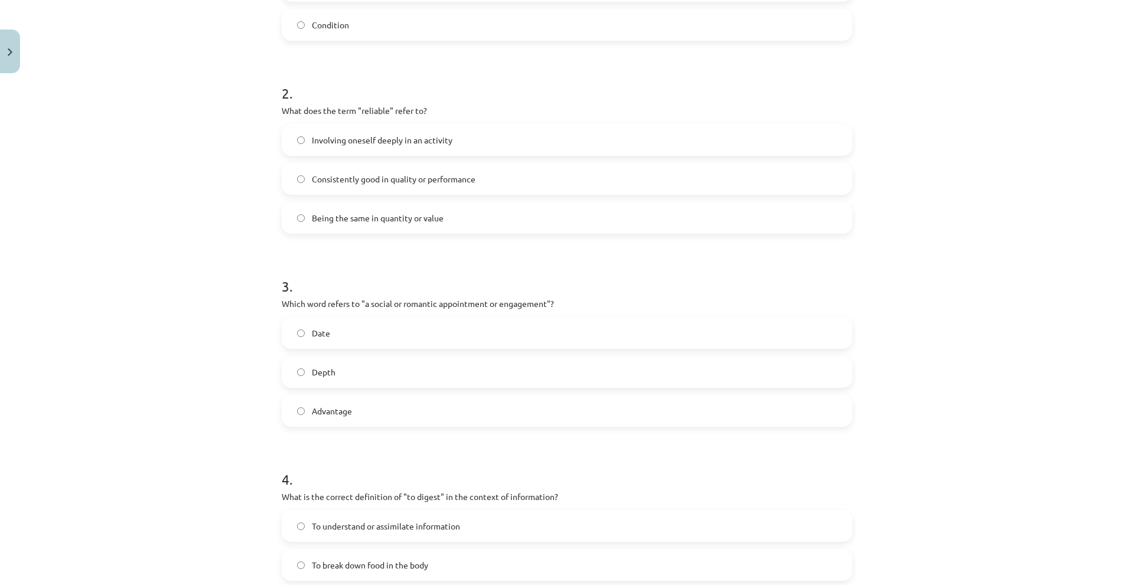
scroll to position [472, 0]
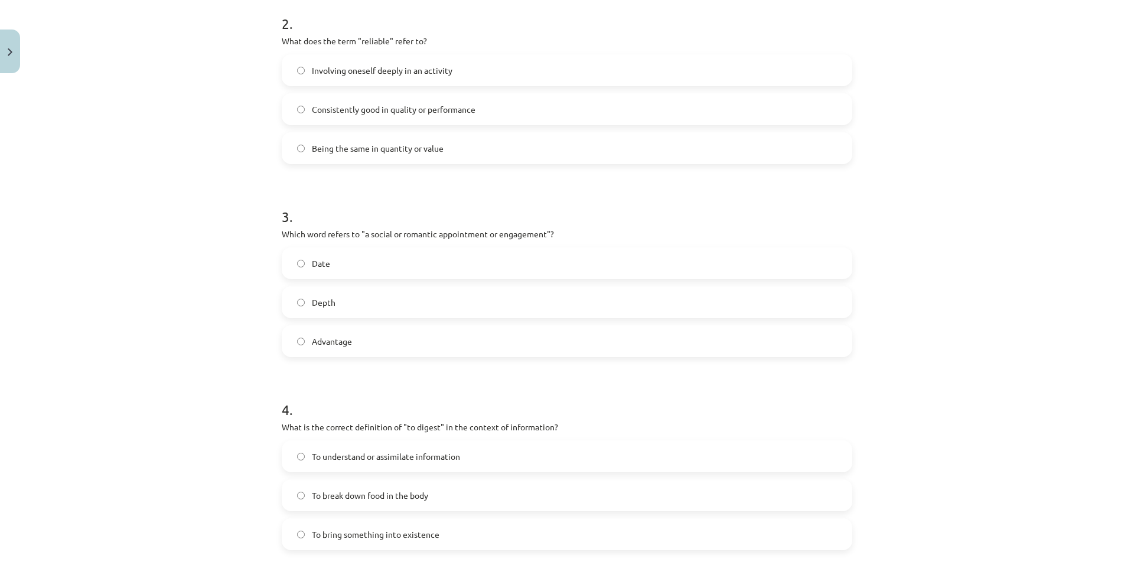
click at [311, 275] on label "Date" at bounding box center [567, 264] width 568 height 30
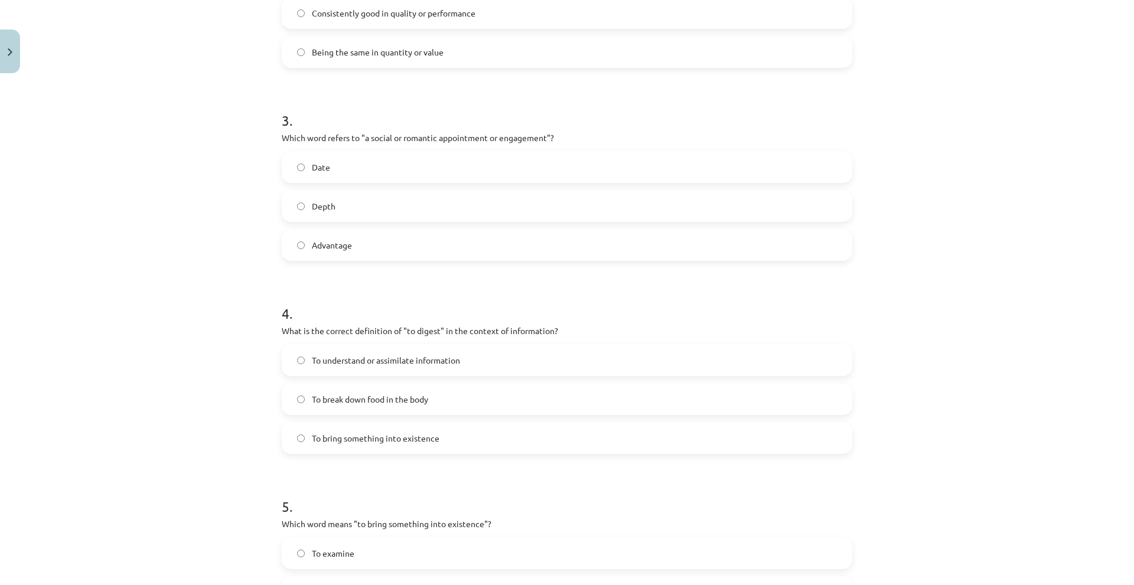
scroll to position [591, 0]
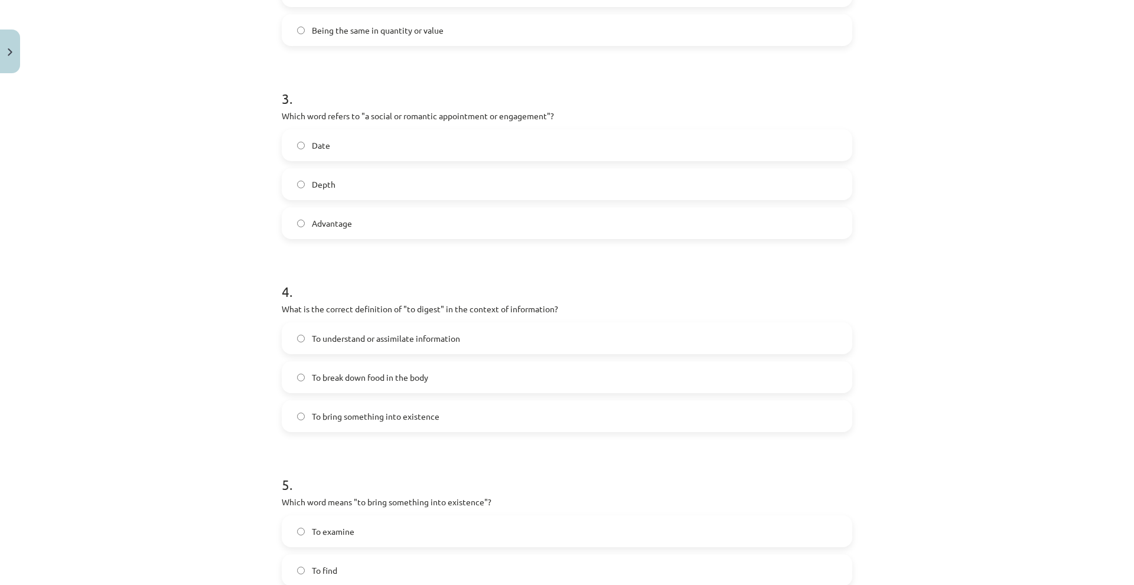
click at [320, 341] on span "To understand or assimilate information" at bounding box center [386, 338] width 148 height 12
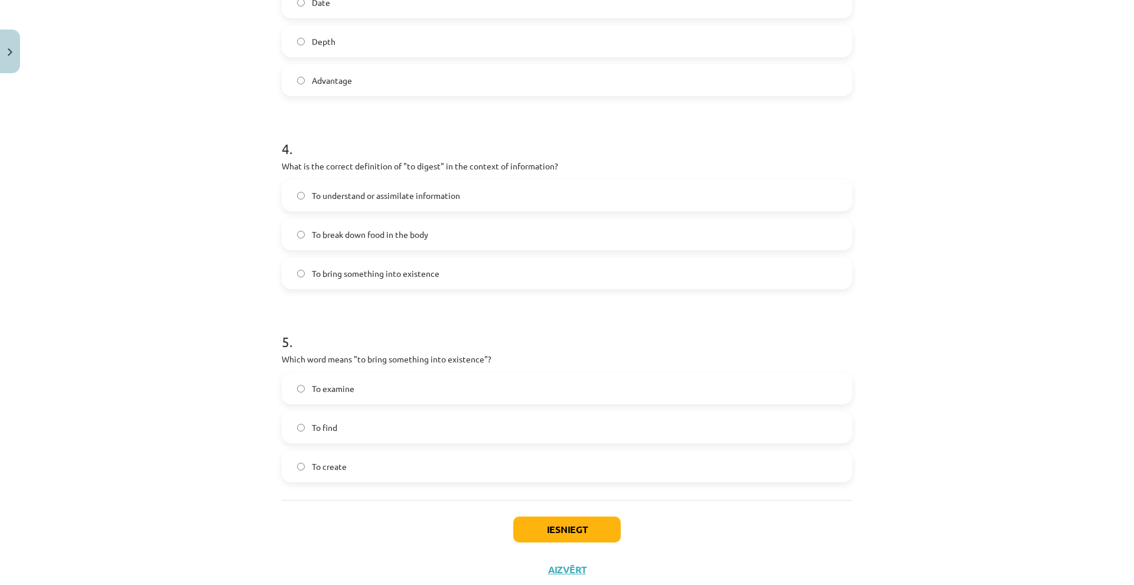
scroll to position [768, 0]
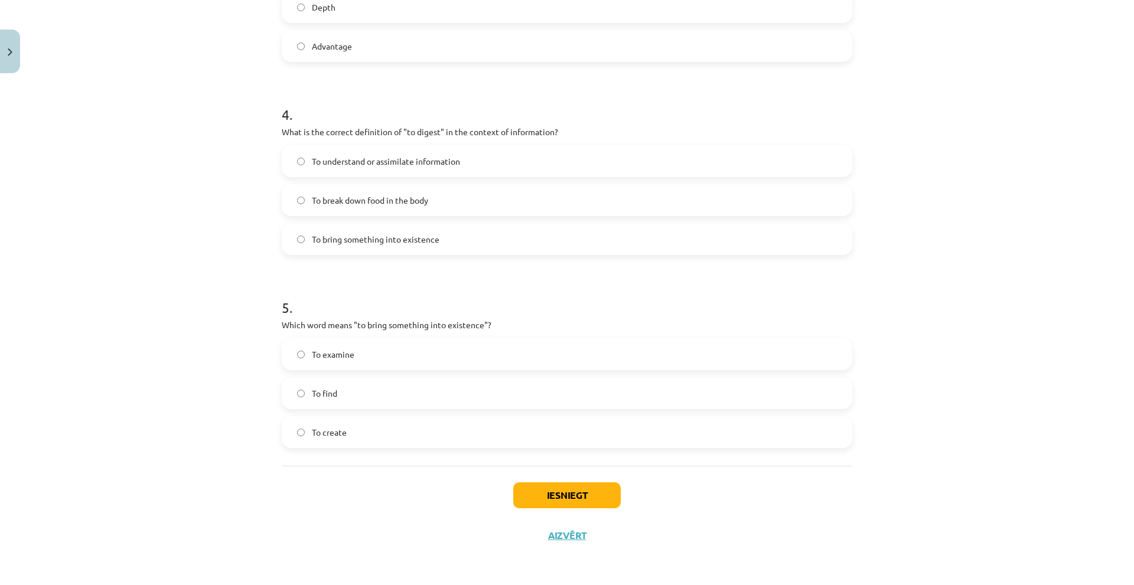
click at [334, 427] on span "To create" at bounding box center [329, 432] width 35 height 12
click at [569, 492] on button "Iesniegt" at bounding box center [566, 495] width 107 height 26
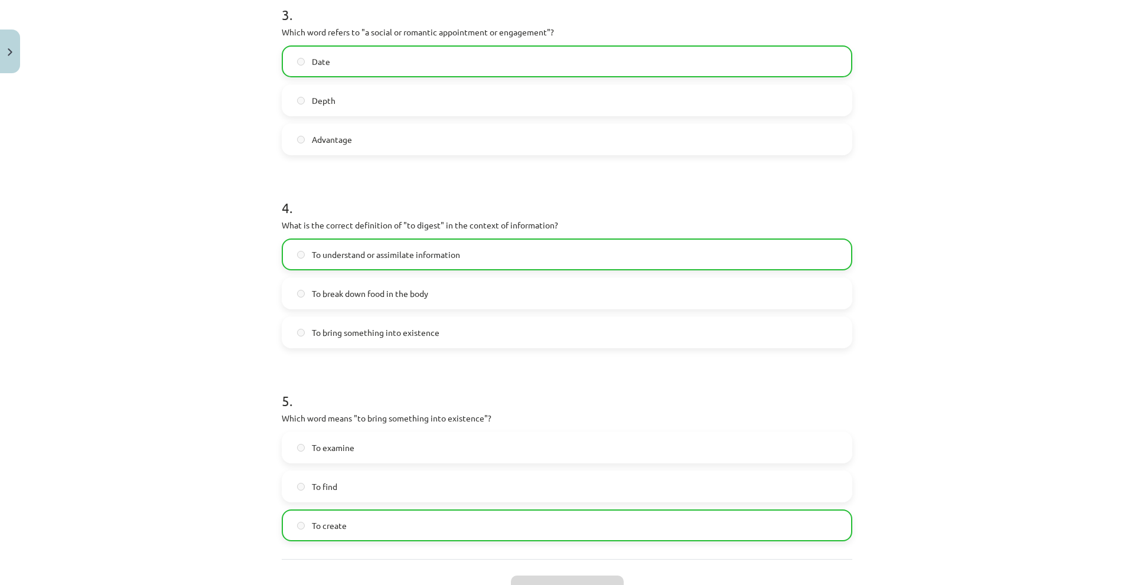
scroll to position [805, 0]
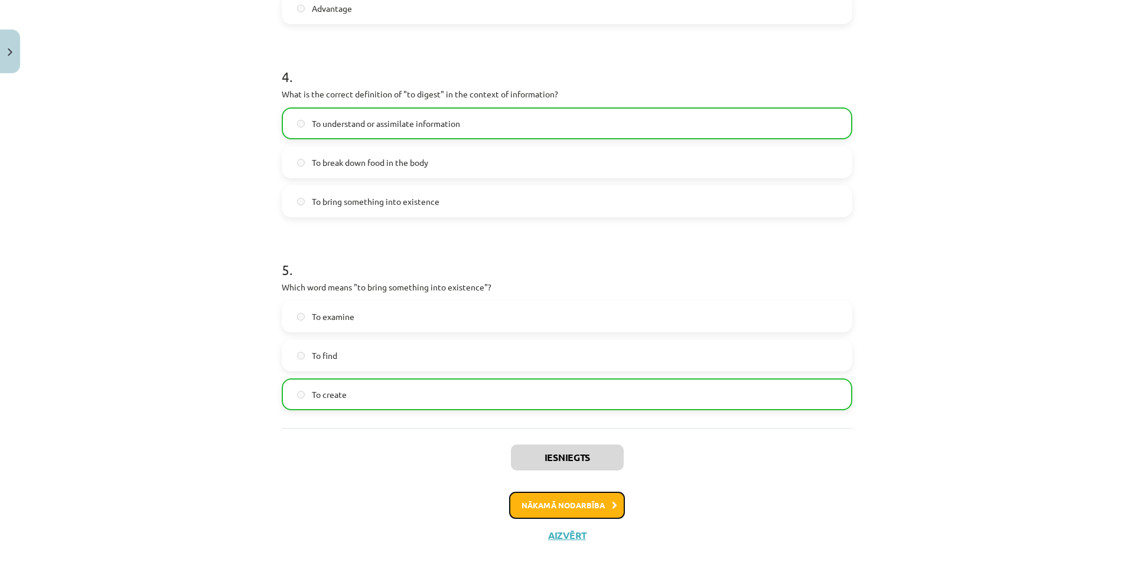
click at [544, 509] on button "Nākamā nodarbība" at bounding box center [567, 505] width 116 height 27
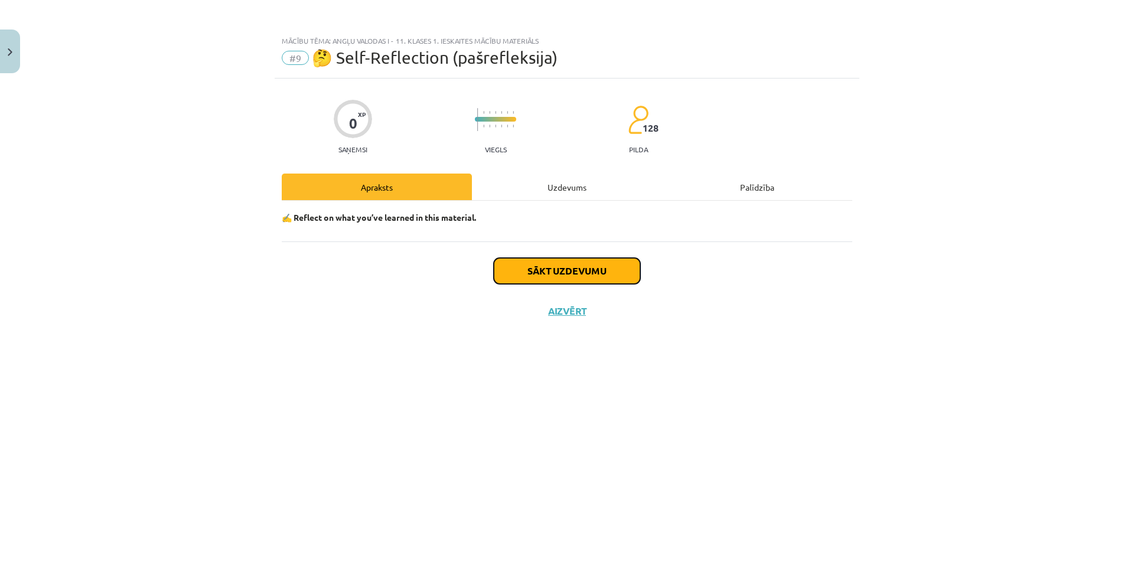
click at [549, 272] on button "Sākt uzdevumu" at bounding box center [567, 271] width 146 height 26
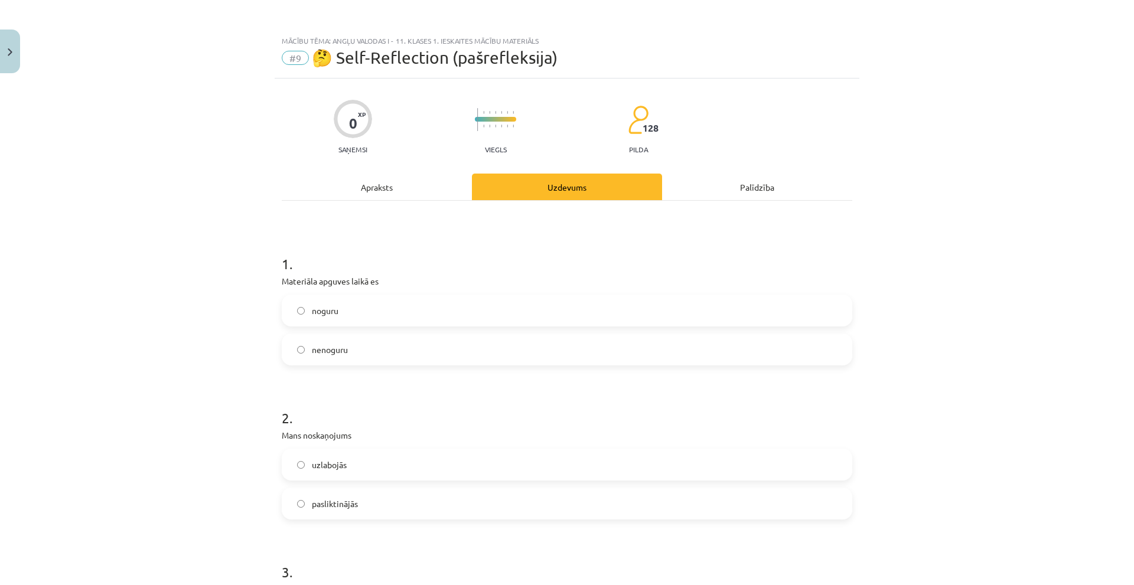
click at [309, 343] on label "nenoguru" at bounding box center [567, 350] width 568 height 30
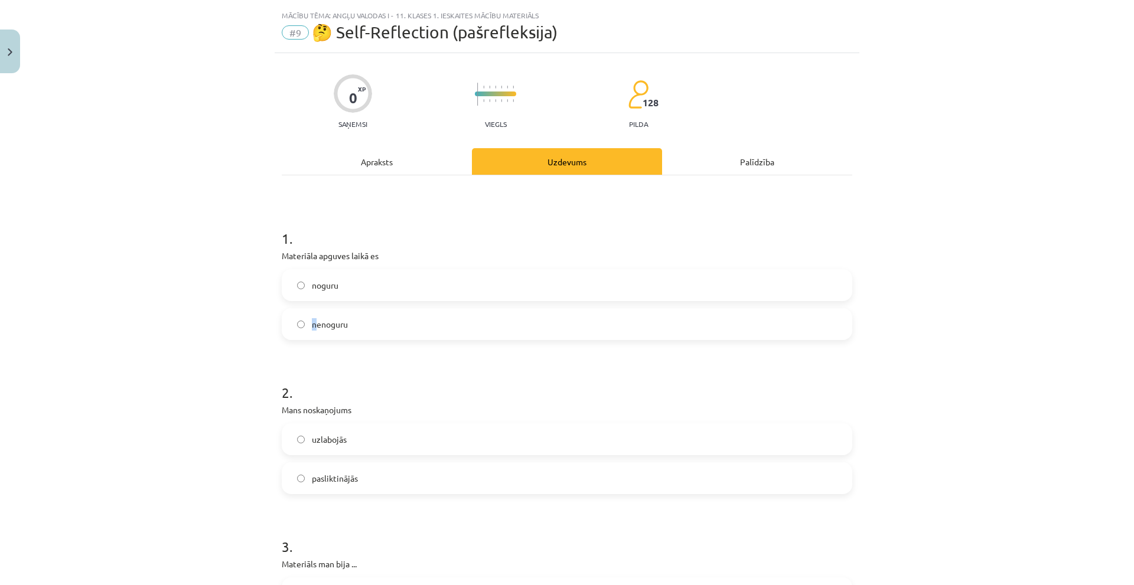
scroll to position [59, 0]
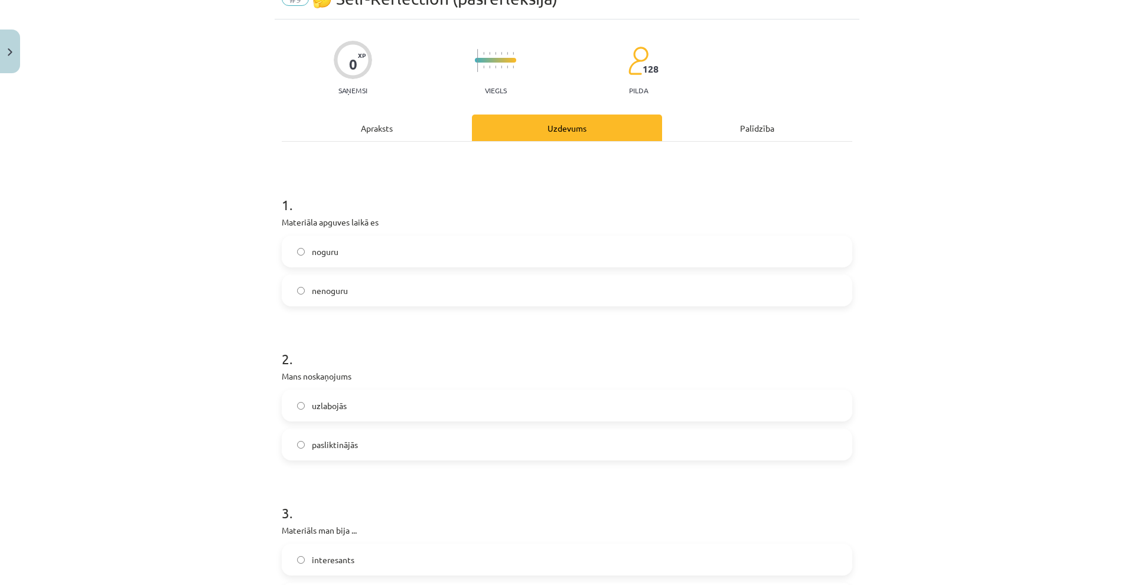
click at [320, 293] on span "nenoguru" at bounding box center [330, 291] width 36 height 12
click at [353, 416] on label "uzlabojās" at bounding box center [567, 406] width 568 height 30
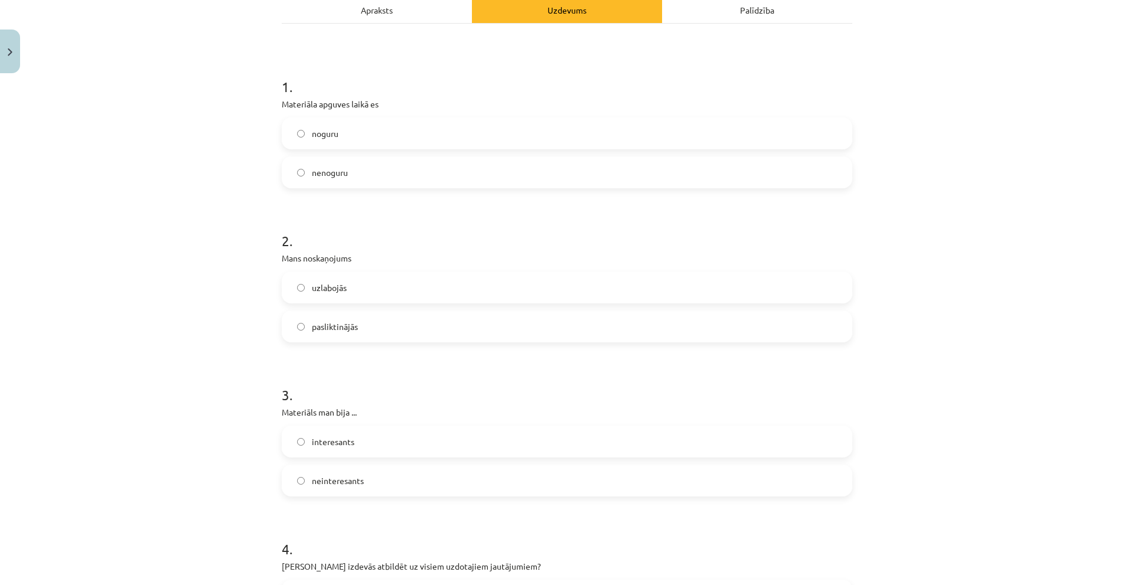
click at [326, 446] on span "interesants" at bounding box center [333, 442] width 43 height 12
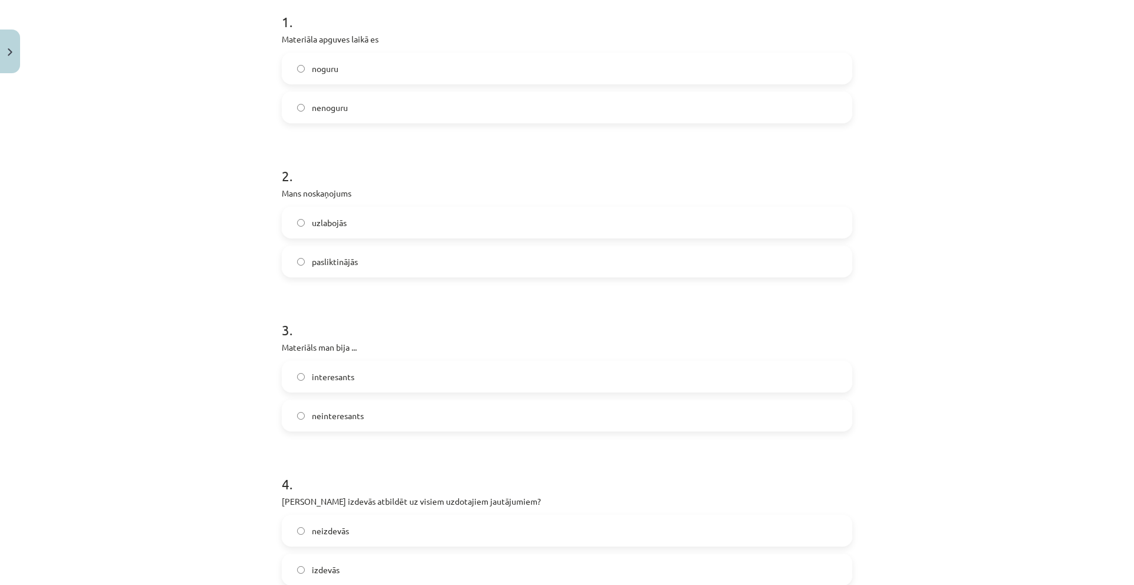
scroll to position [413, 0]
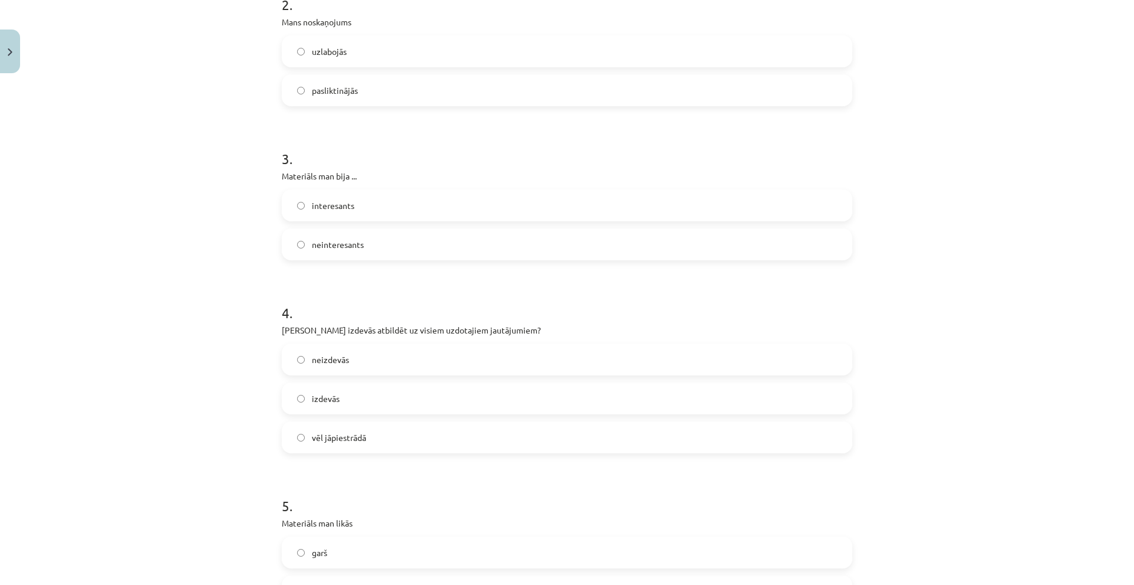
click at [361, 397] on label "izdevās" at bounding box center [567, 399] width 568 height 30
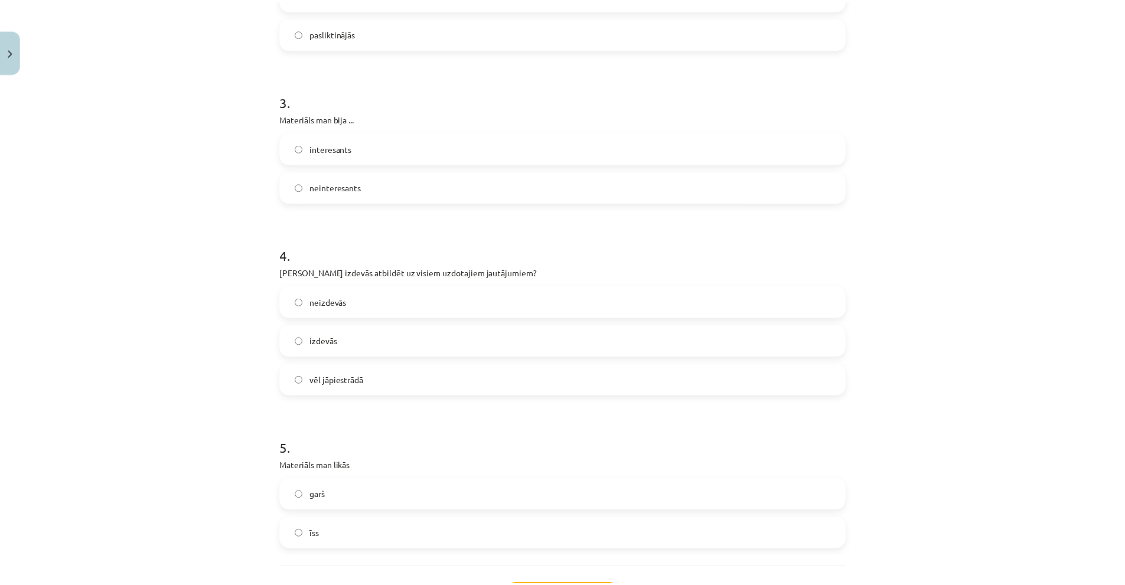
scroll to position [573, 0]
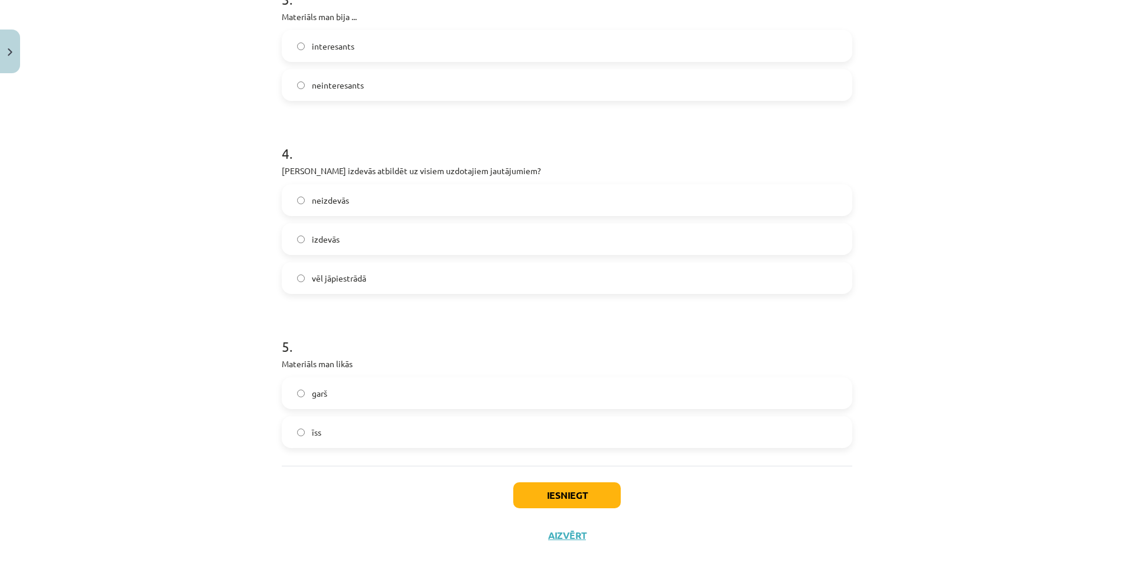
click at [321, 438] on label "īss" at bounding box center [567, 432] width 568 height 30
click at [573, 504] on button "Iesniegt" at bounding box center [566, 495] width 107 height 26
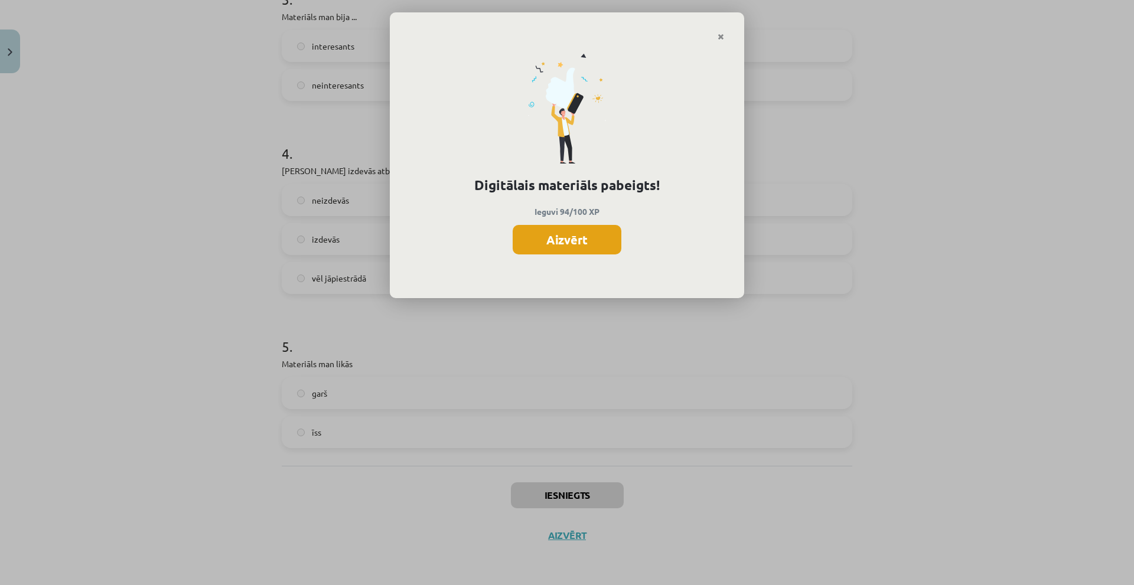
click at [602, 244] on button "Aizvērt" at bounding box center [567, 240] width 109 height 30
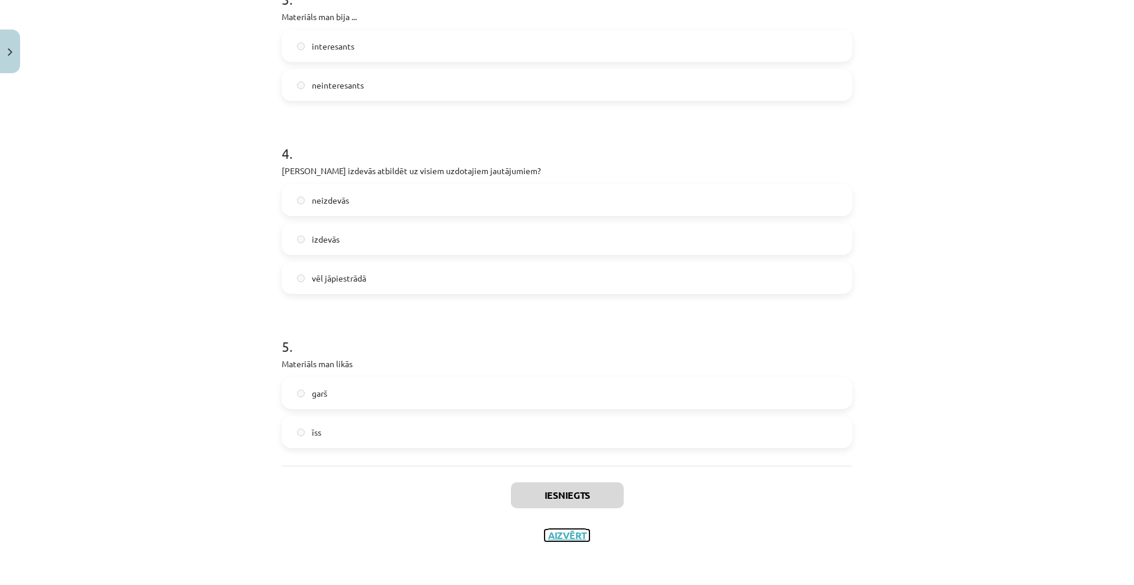
click at [559, 540] on button "Aizvērt" at bounding box center [566, 536] width 45 height 12
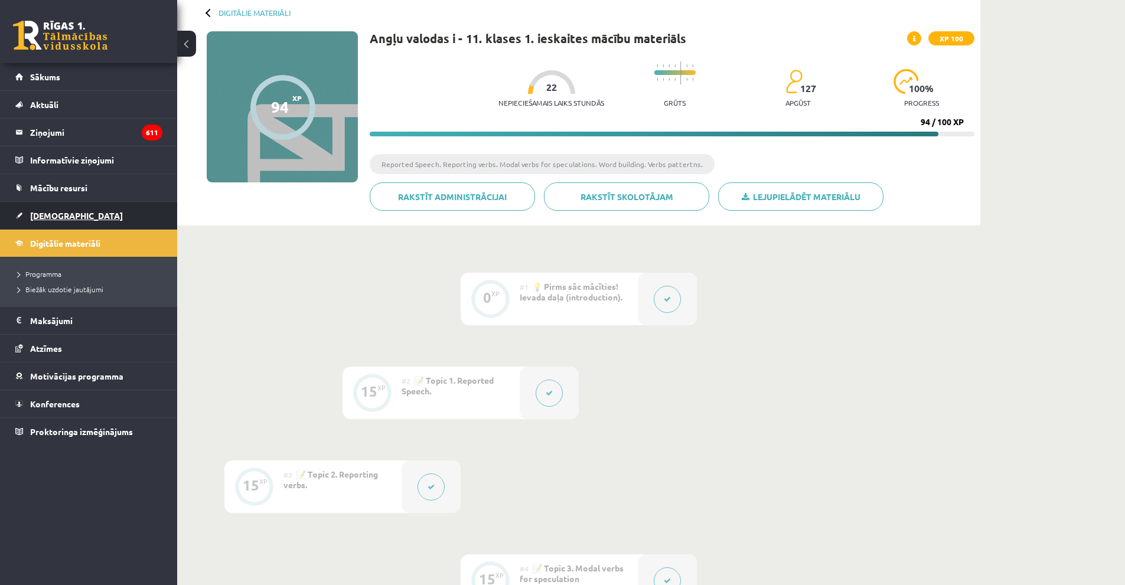
click at [66, 206] on link "[DEMOGRAPHIC_DATA]" at bounding box center [88, 215] width 147 height 27
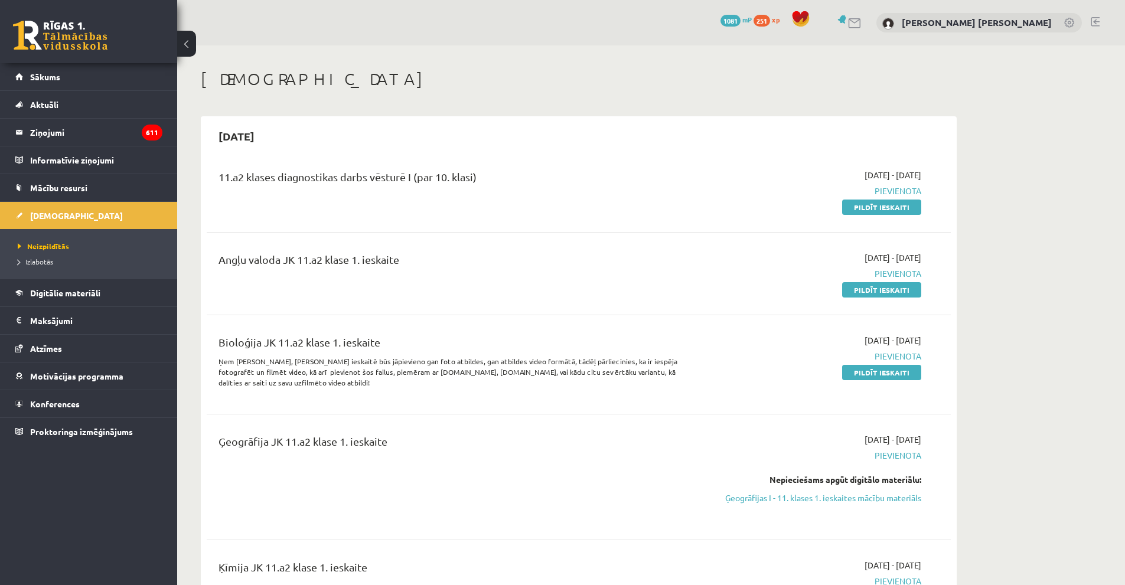
drag, startPoint x: 857, startPoint y: 212, endPoint x: 628, endPoint y: 66, distance: 271.6
click at [857, 212] on link "Pildīt ieskaiti" at bounding box center [881, 207] width 79 height 15
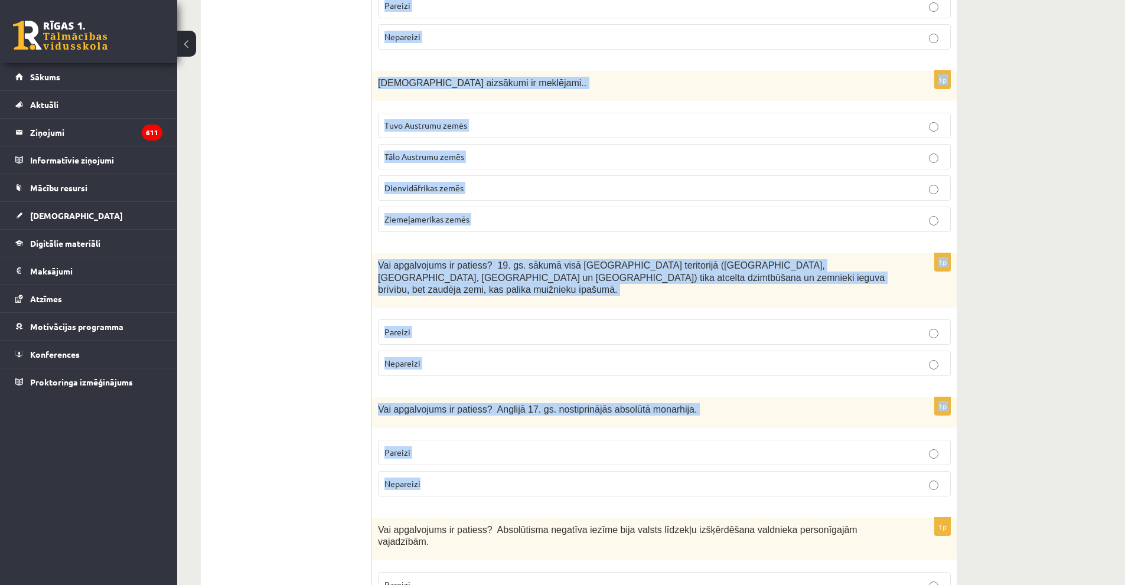
scroll to position [3842, 0]
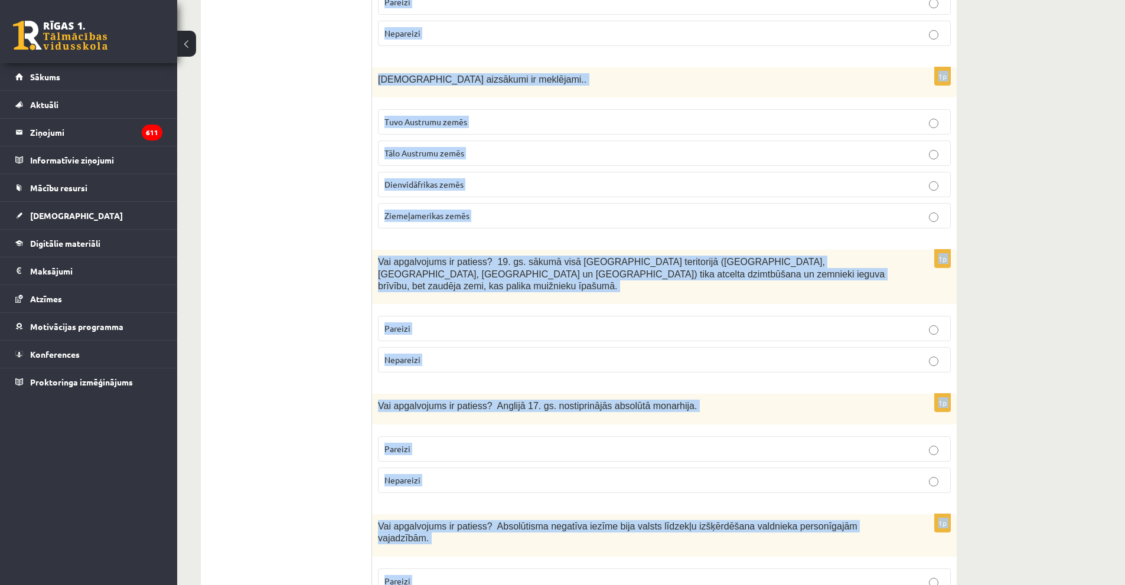
drag, startPoint x: 379, startPoint y: 240, endPoint x: 564, endPoint y: 526, distance: 340.2
copy form "Lor ipsumd sitametcons ad elitsed? Doeiusmo tempor incidi utlaboreet dolorema a…"
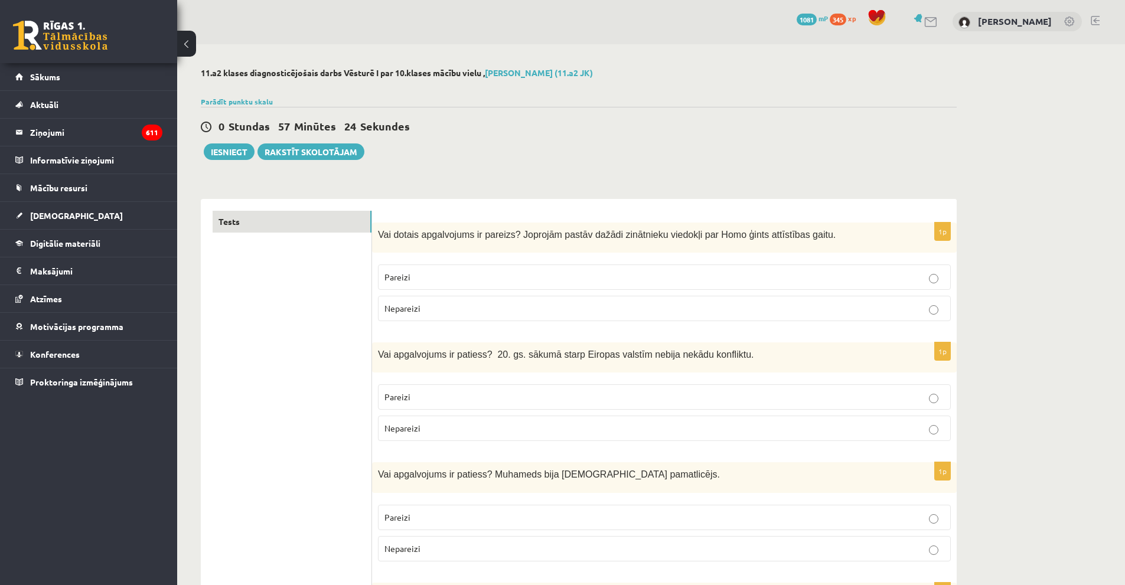
scroll to position [0, 0]
click at [421, 275] on p "Pareizi" at bounding box center [664, 278] width 560 height 12
click at [396, 423] on label "Nepareizi" at bounding box center [664, 429] width 573 height 25
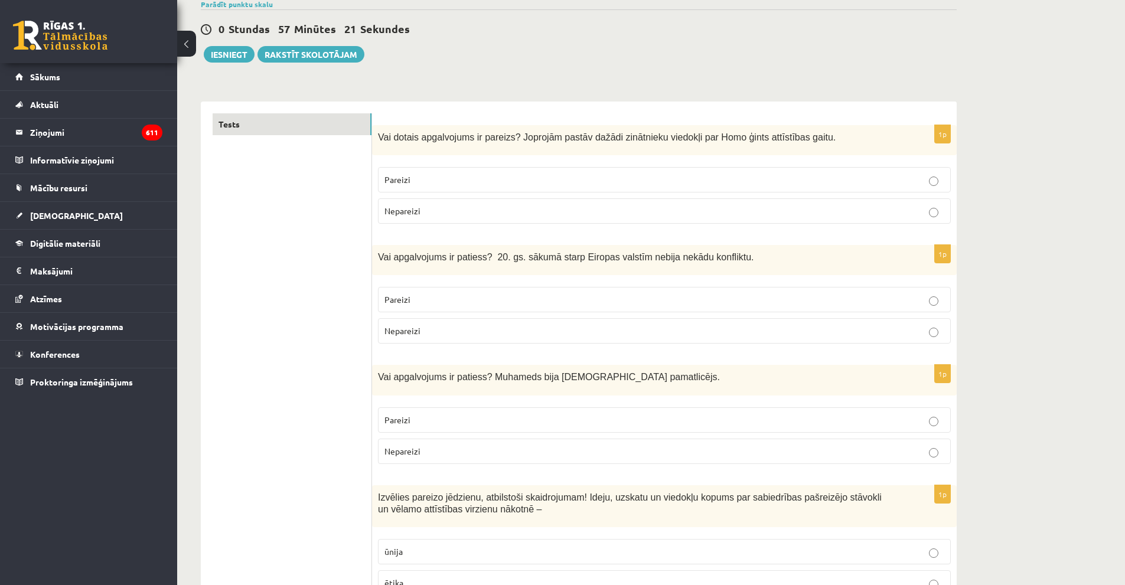
scroll to position [118, 0]
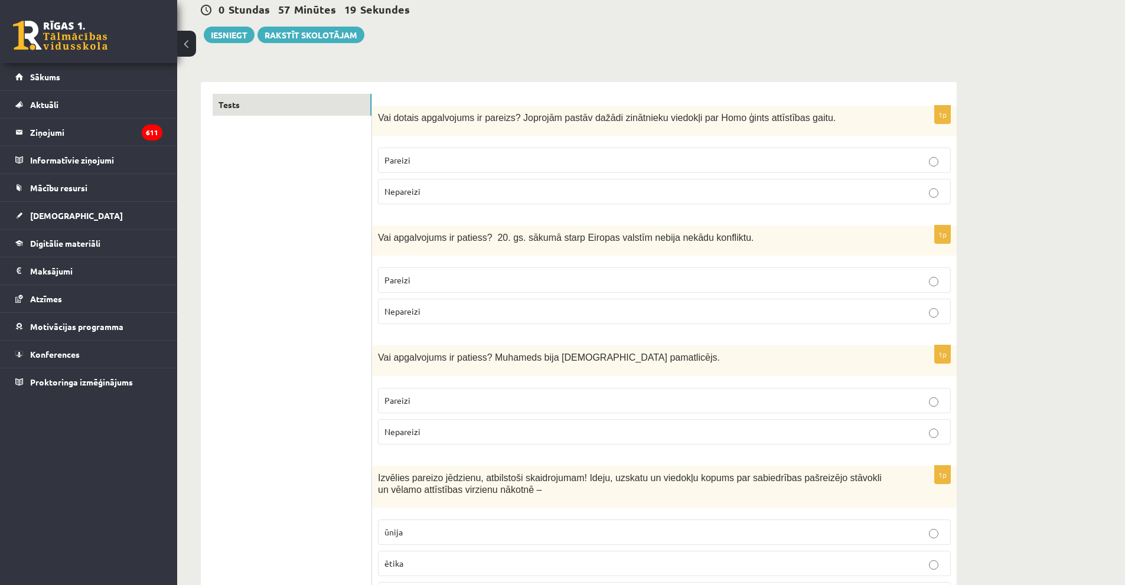
click at [476, 402] on p "Pareizi" at bounding box center [664, 400] width 560 height 12
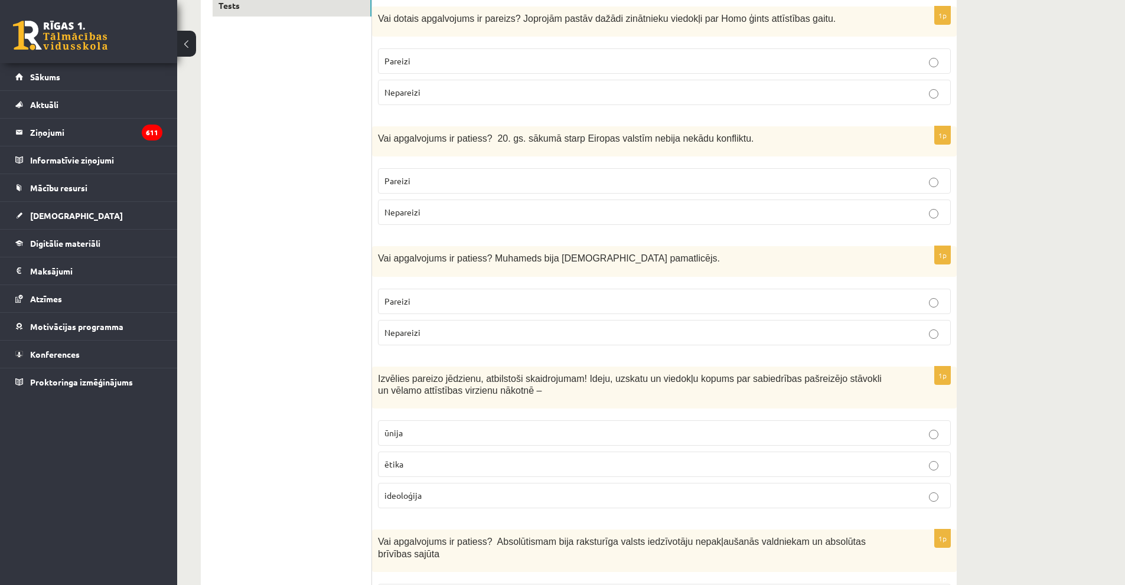
scroll to position [236, 0]
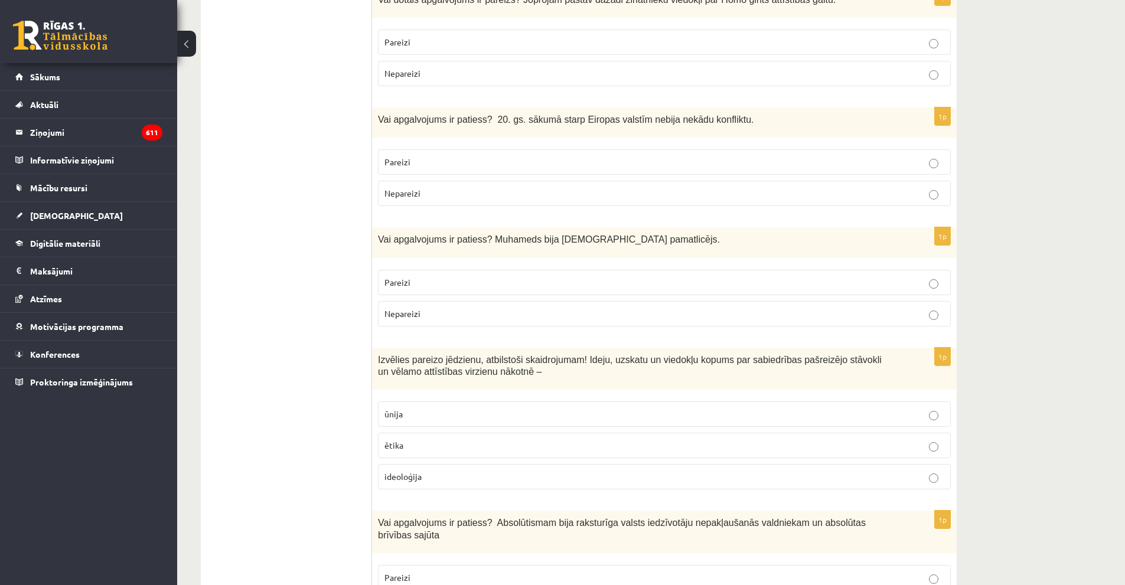
drag, startPoint x: 422, startPoint y: 475, endPoint x: 387, endPoint y: 440, distance: 49.3
click at [419, 474] on p "ideoloģija" at bounding box center [664, 477] width 560 height 12
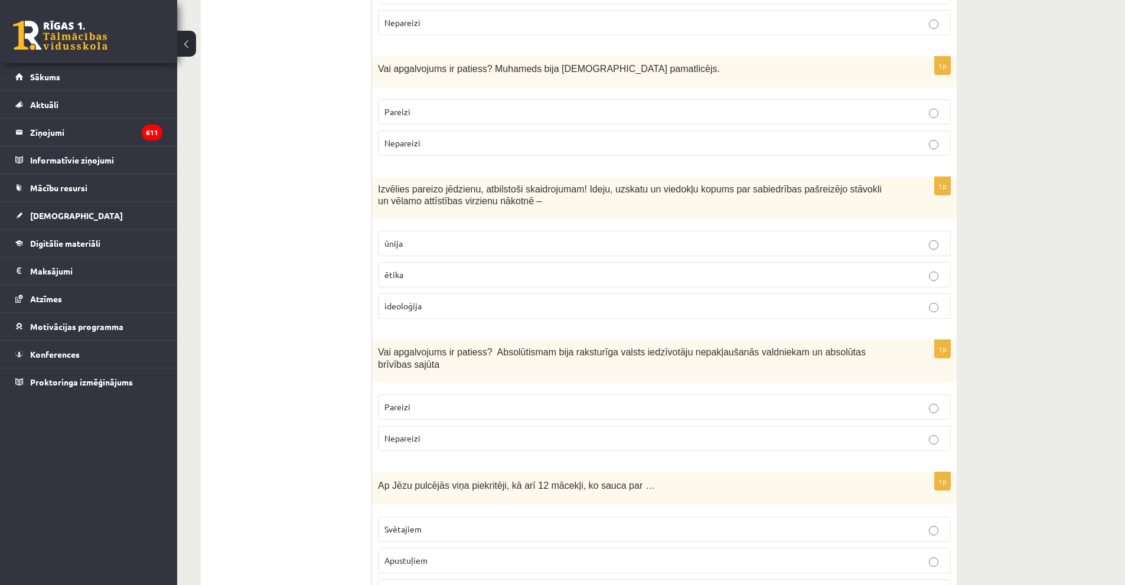
scroll to position [413, 0]
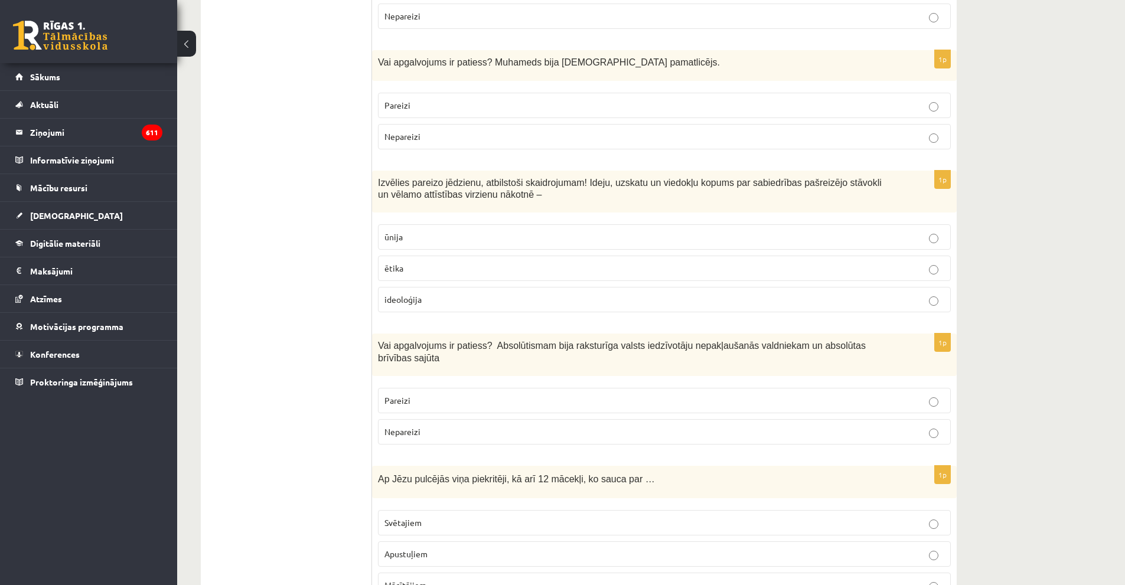
click at [409, 426] on span "Nepareizi" at bounding box center [402, 431] width 36 height 11
click at [435, 430] on label "Nepareizi" at bounding box center [664, 431] width 573 height 25
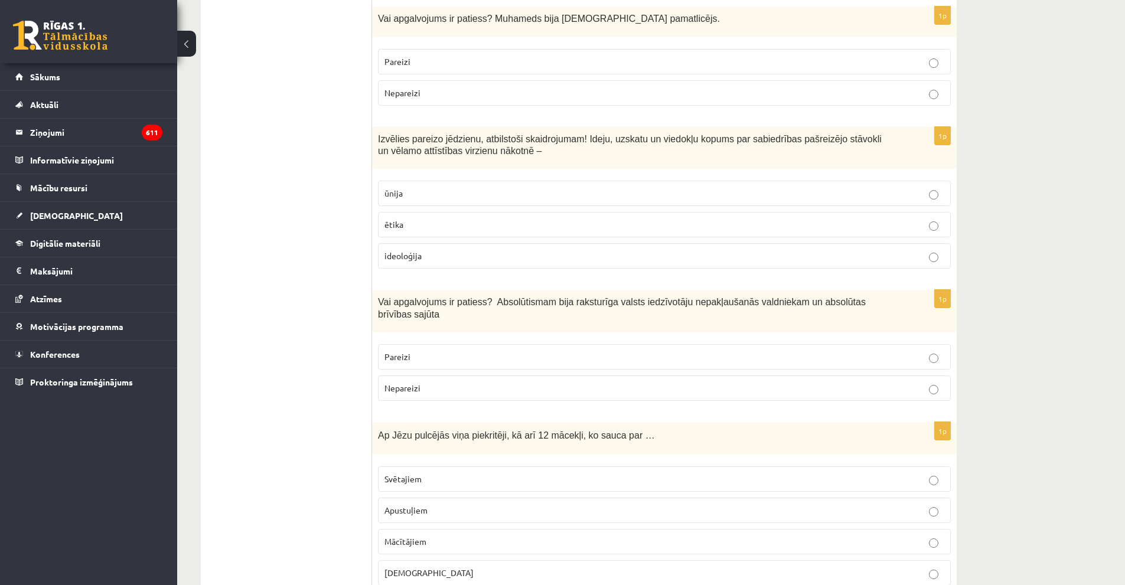
scroll to position [531, 0]
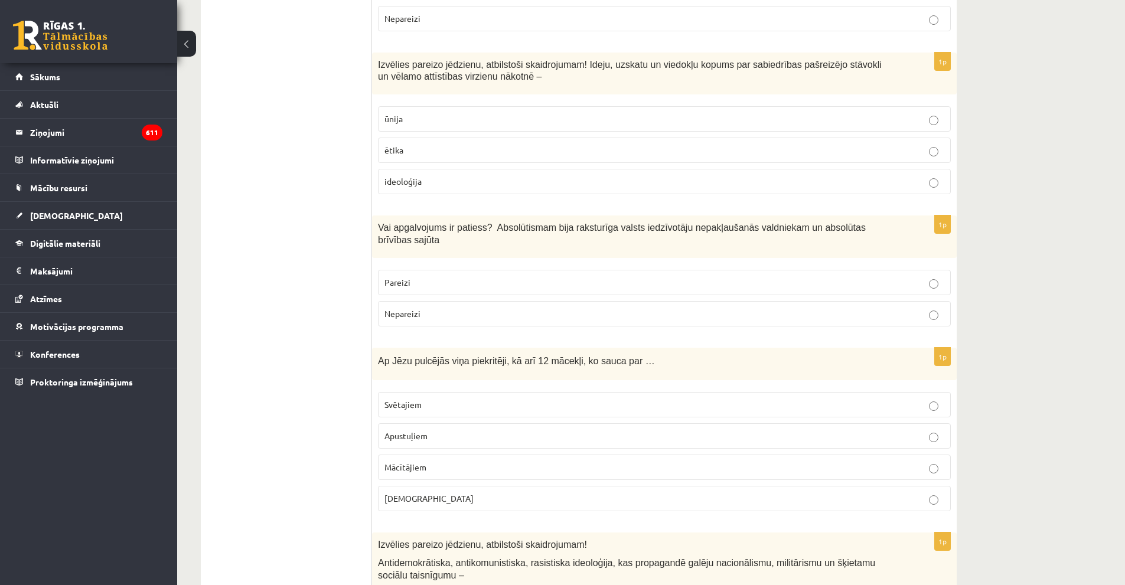
click at [410, 430] on p "Apustuļiem" at bounding box center [664, 436] width 560 height 12
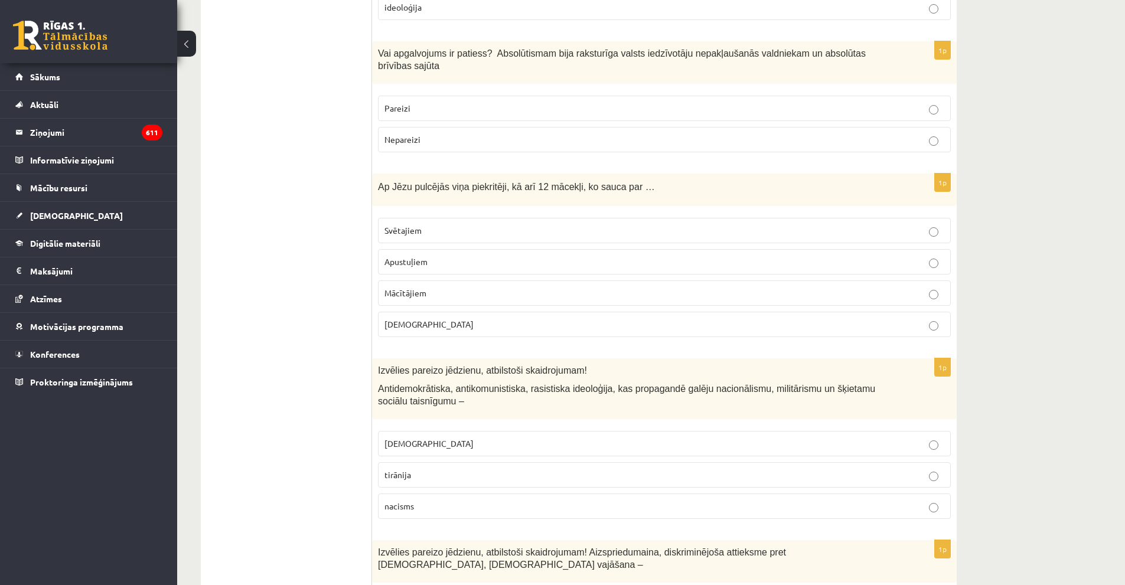
scroll to position [709, 0]
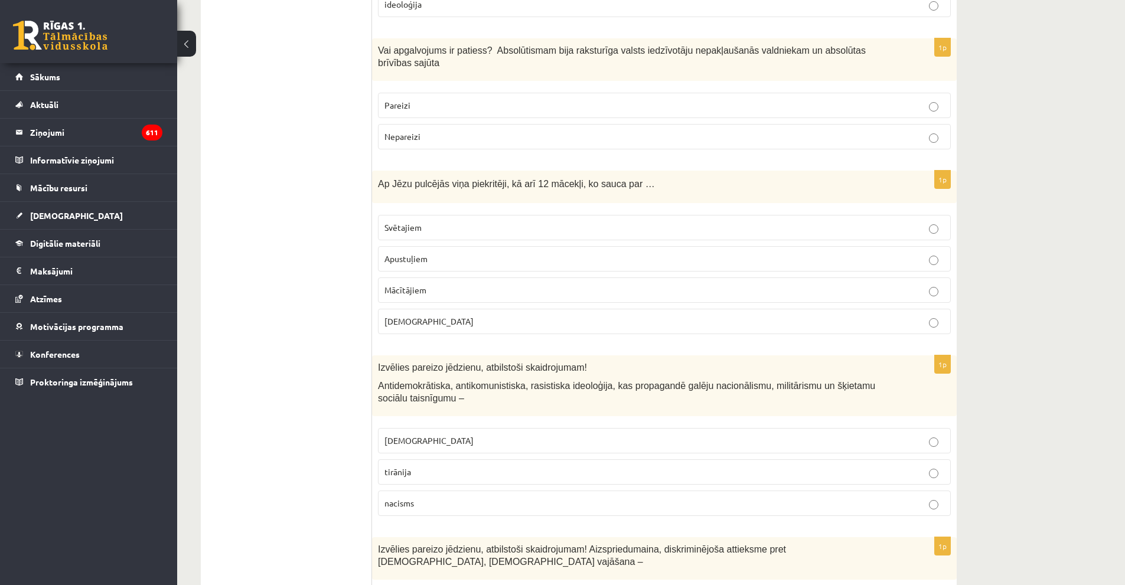
click at [392, 498] on span "nacisms" at bounding box center [399, 503] width 30 height 11
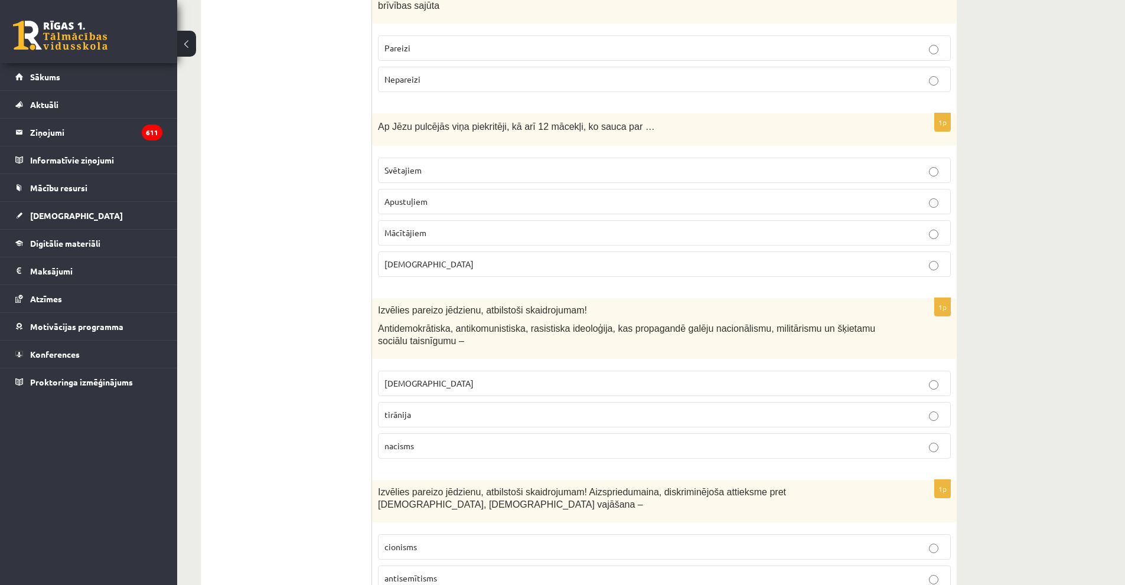
scroll to position [768, 0]
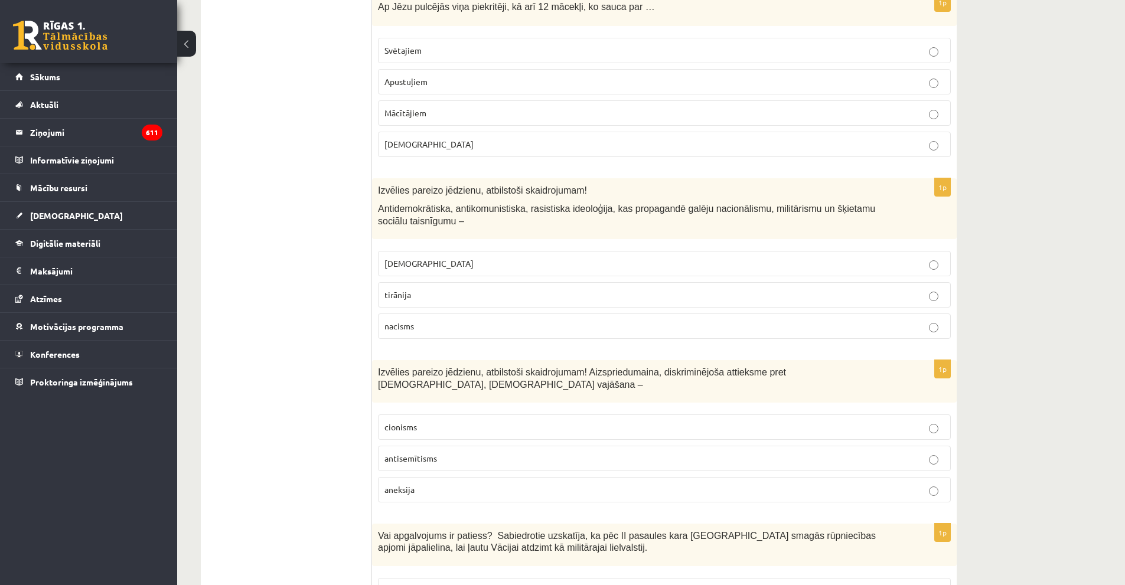
click at [401, 446] on label "antisemītisms" at bounding box center [664, 458] width 573 height 25
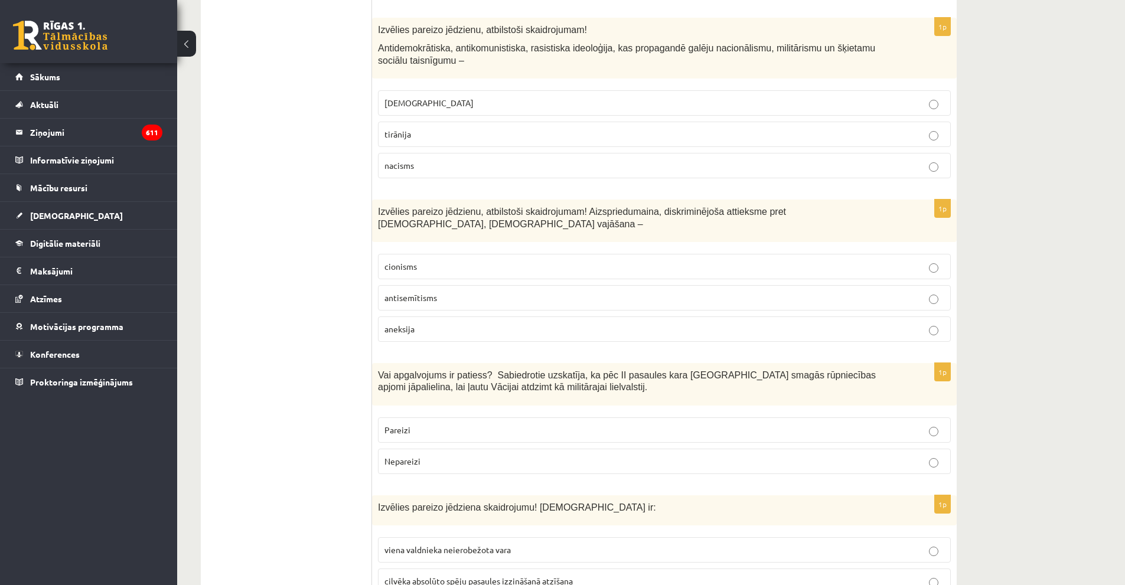
scroll to position [1063, 0]
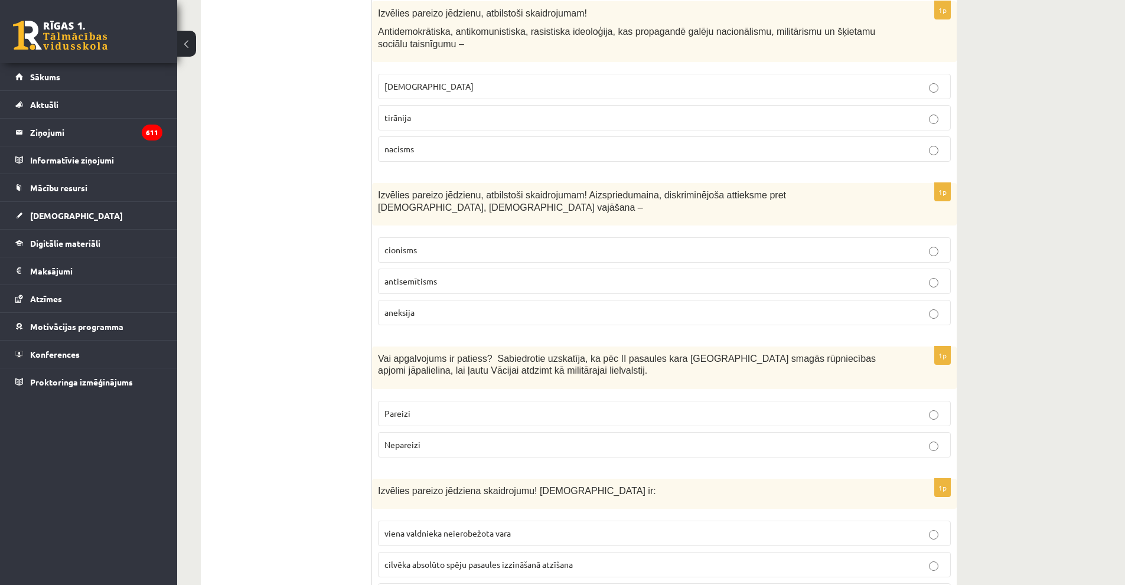
click at [396, 439] on span "Nepareizi" at bounding box center [402, 444] width 36 height 11
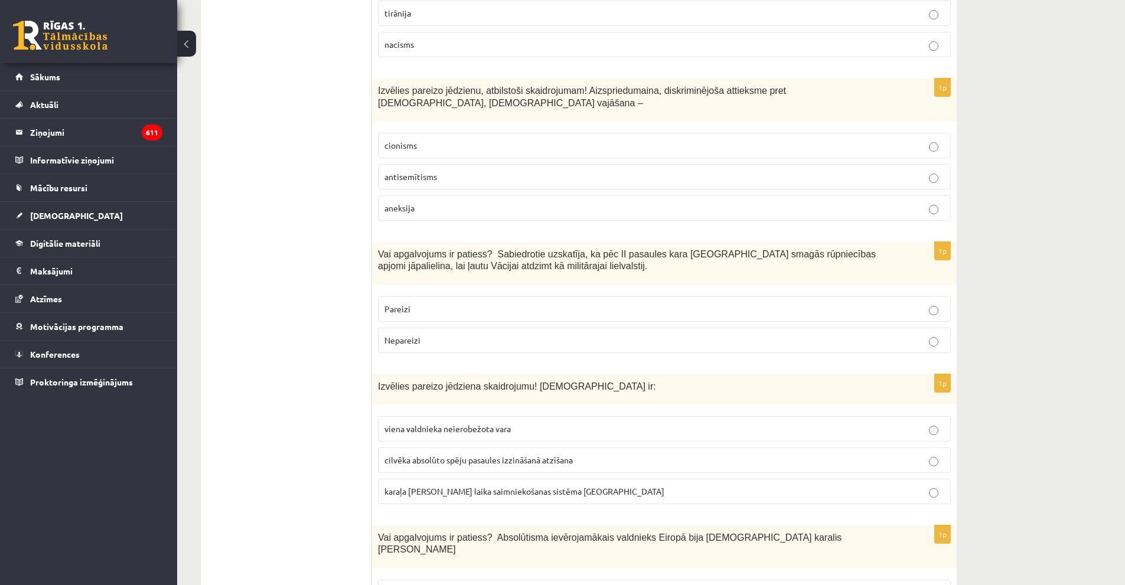
scroll to position [1181, 0]
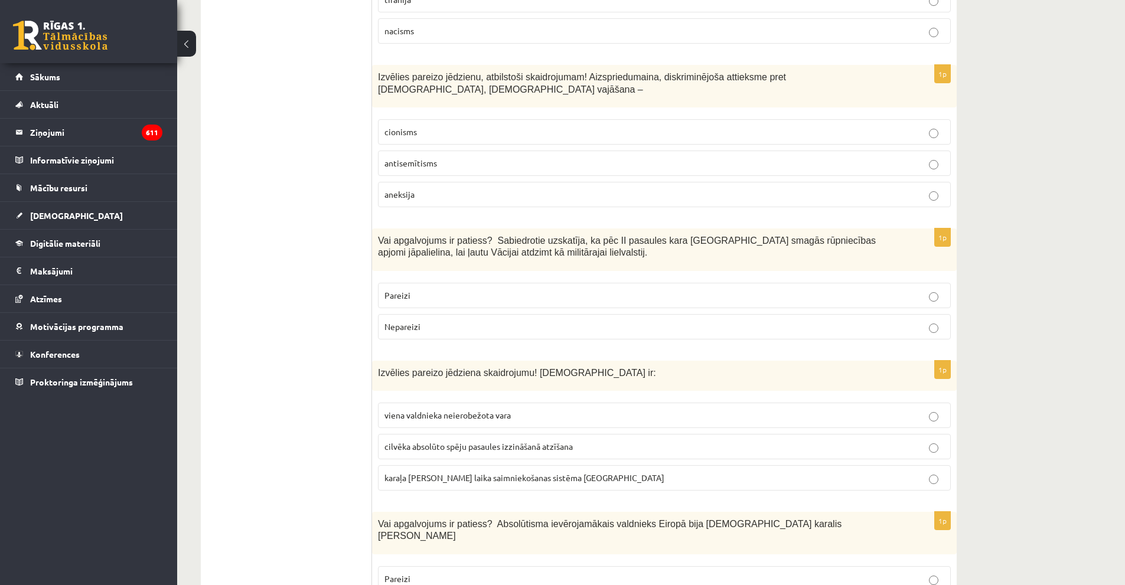
click at [396, 409] on p "viena valdnieka neierobežota vara" at bounding box center [664, 415] width 560 height 12
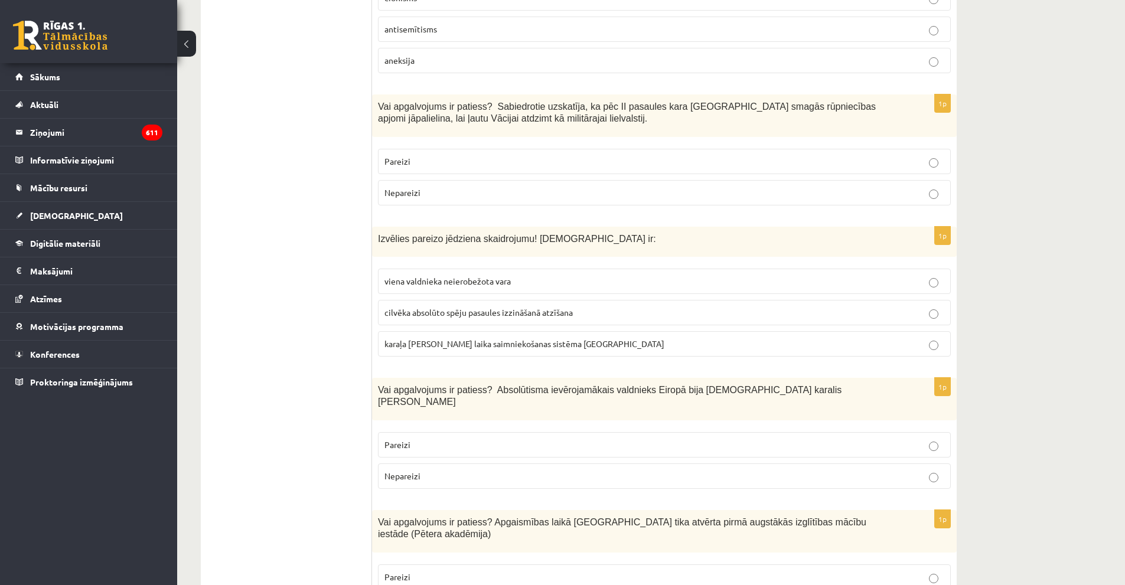
scroll to position [1358, 0]
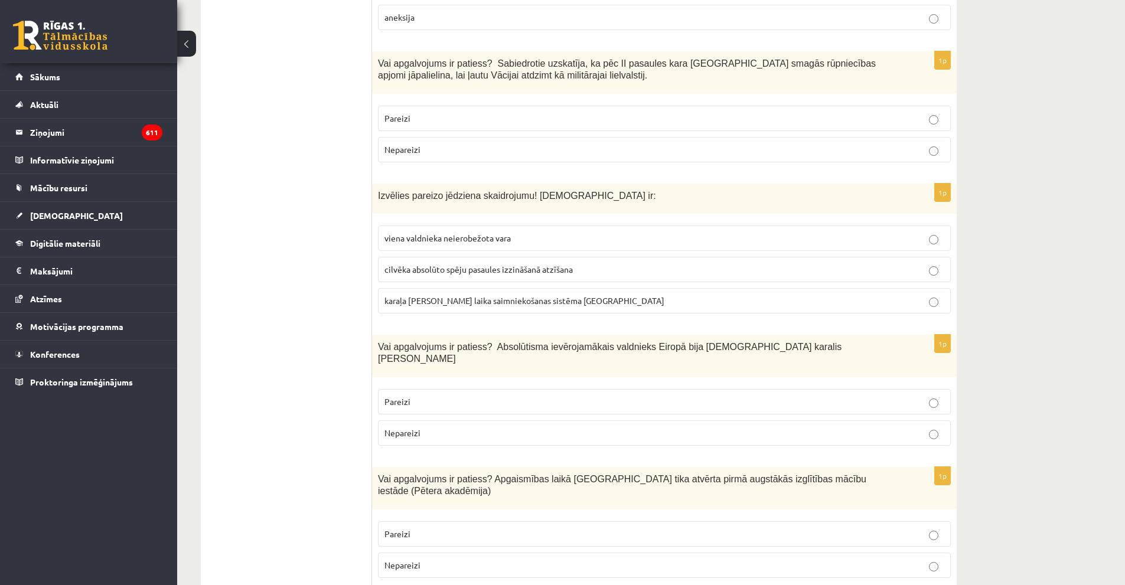
click at [406, 396] on span "Pareizi" at bounding box center [397, 401] width 26 height 11
click at [392, 521] on label "Pareizi" at bounding box center [664, 533] width 573 height 25
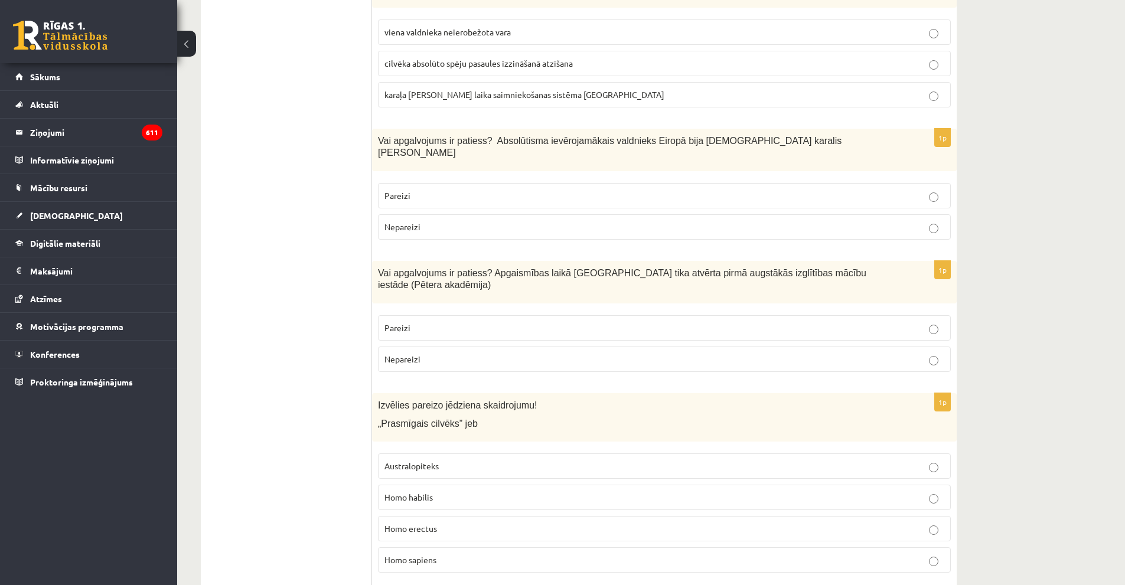
scroll to position [1594, 0]
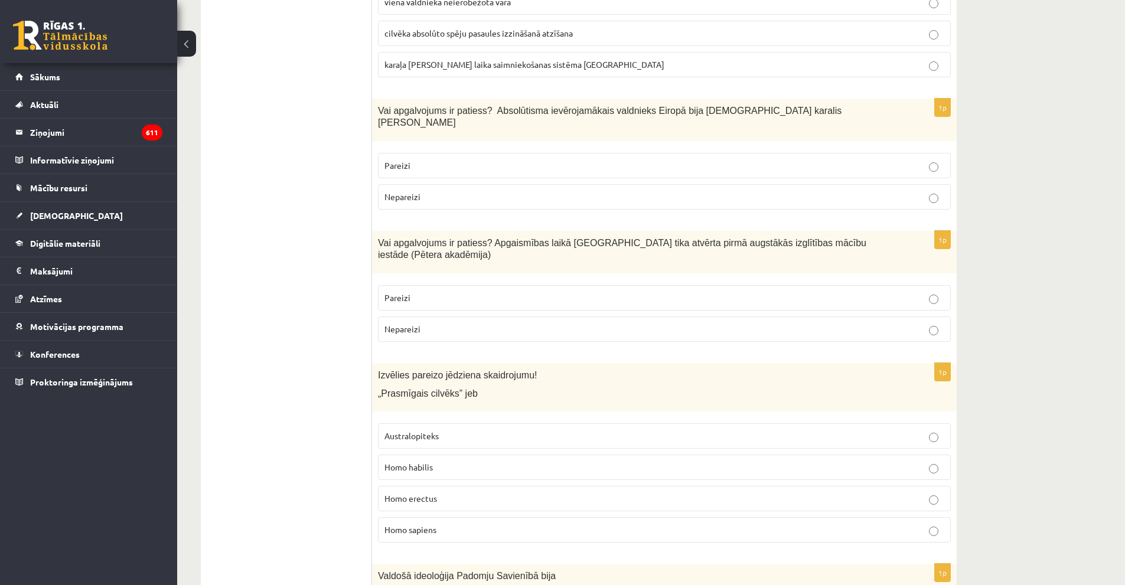
click at [388, 462] on span "Homo habilis" at bounding box center [408, 467] width 48 height 11
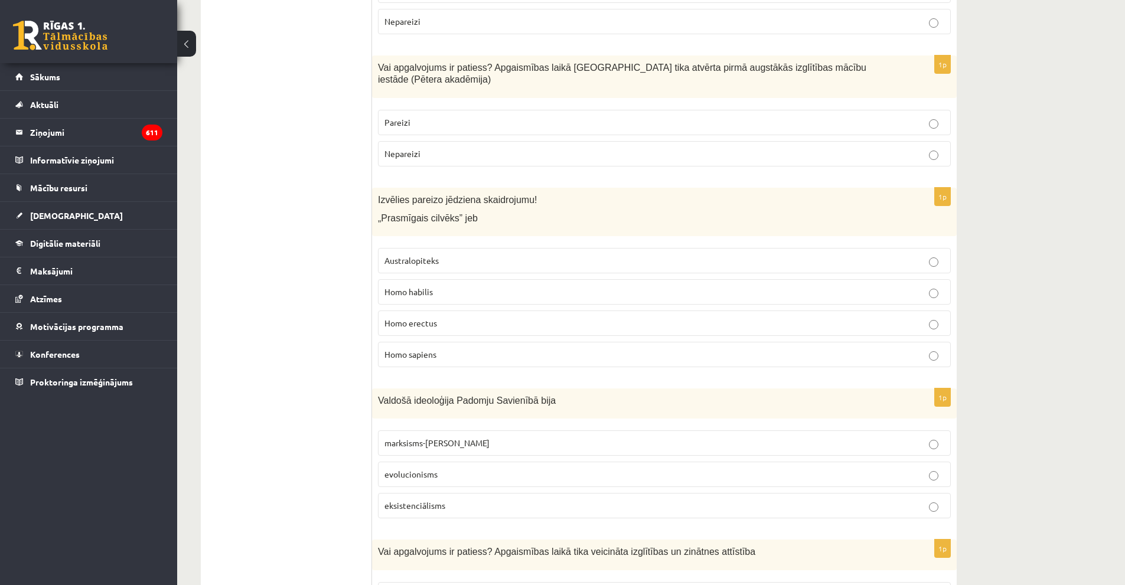
scroll to position [1772, 0]
click at [413, 436] on span "marksisms-[PERSON_NAME]" at bounding box center [436, 441] width 105 height 11
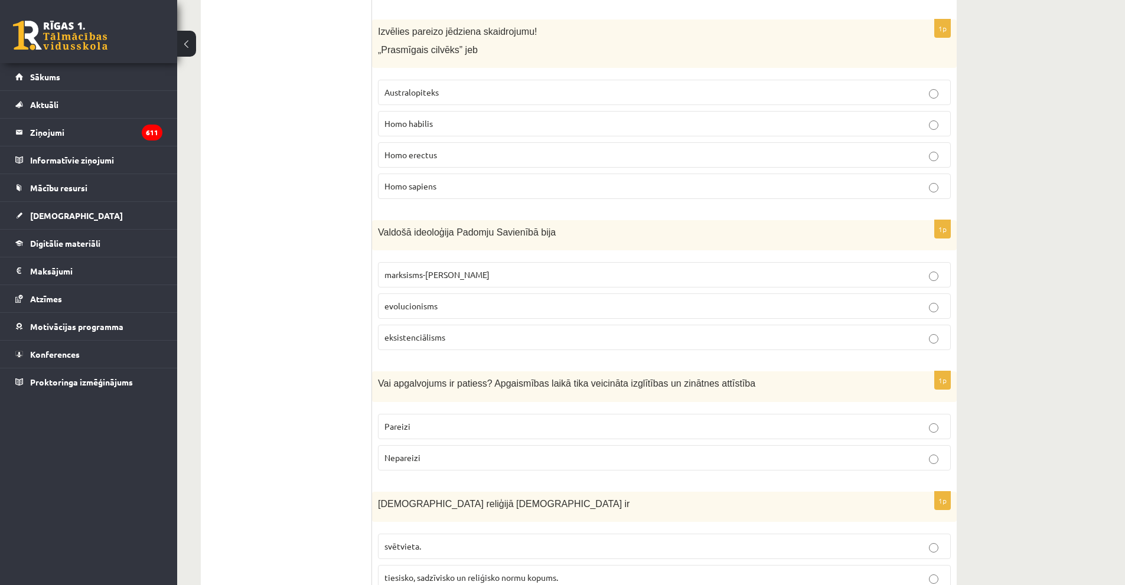
scroll to position [1949, 0]
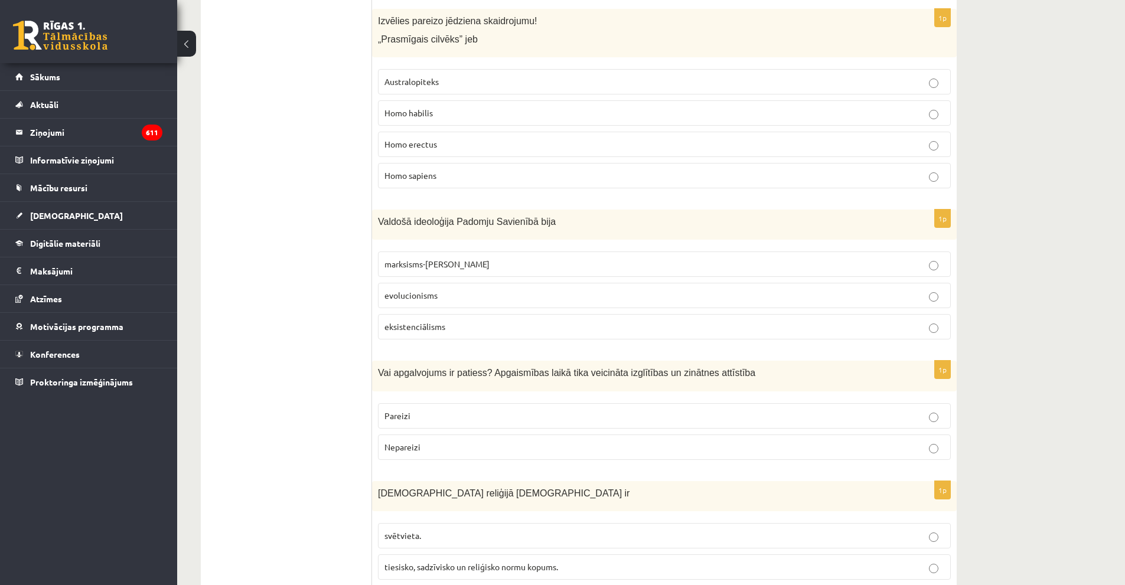
click at [407, 410] on span "Pareizi" at bounding box center [397, 415] width 26 height 11
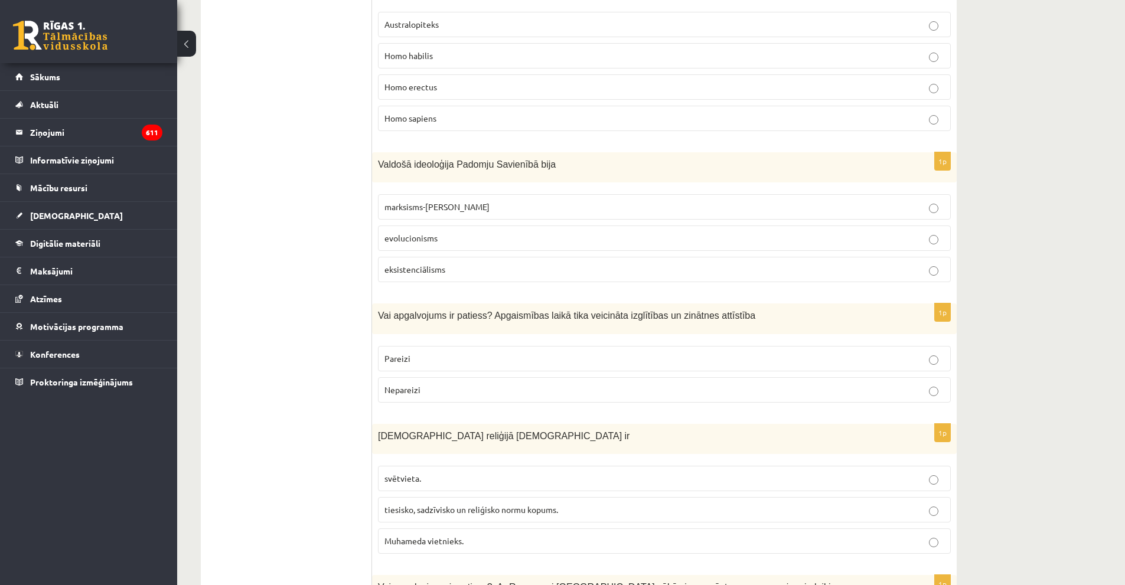
scroll to position [2008, 0]
click at [405, 503] on span "tiesisko, sadzīvisko un reliģisko normu kopums." at bounding box center [471, 508] width 174 height 11
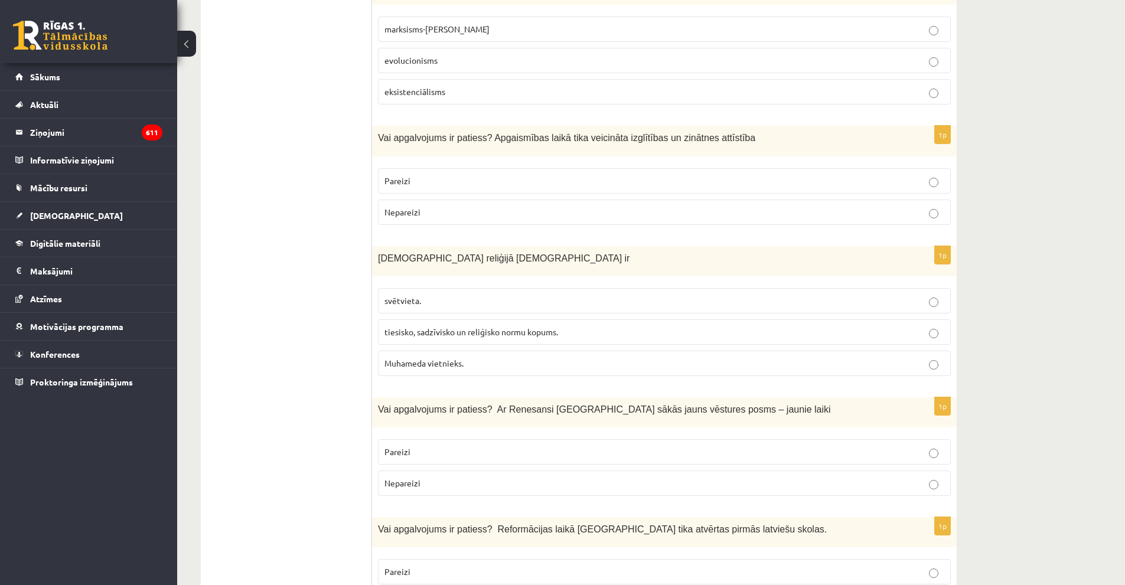
scroll to position [2185, 0]
click at [440, 438] on label "Pareizi" at bounding box center [664, 450] width 573 height 25
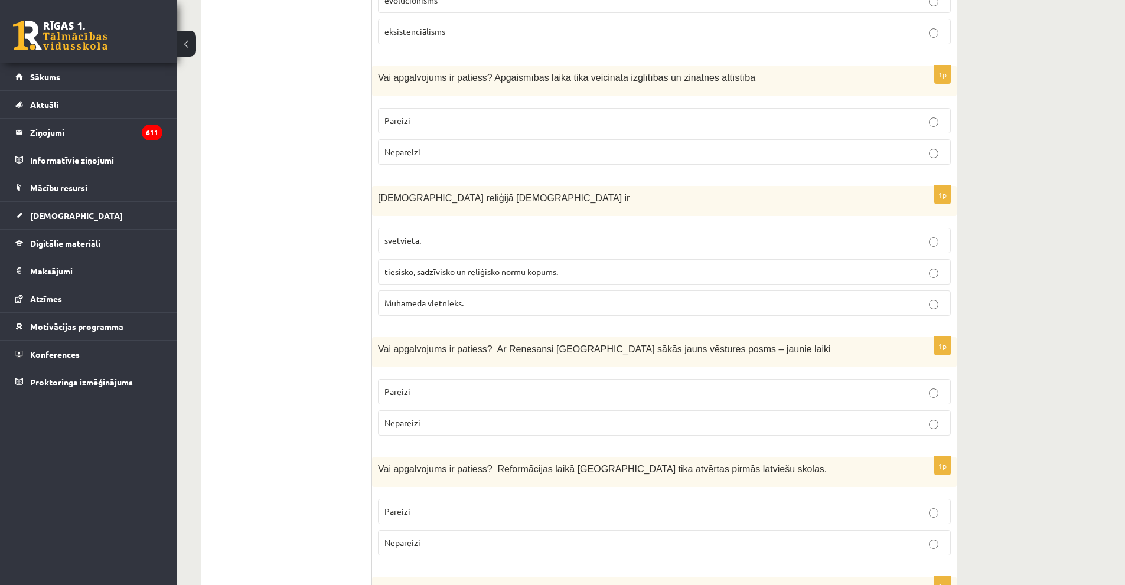
click at [417, 505] on p "Pareizi" at bounding box center [664, 511] width 560 height 12
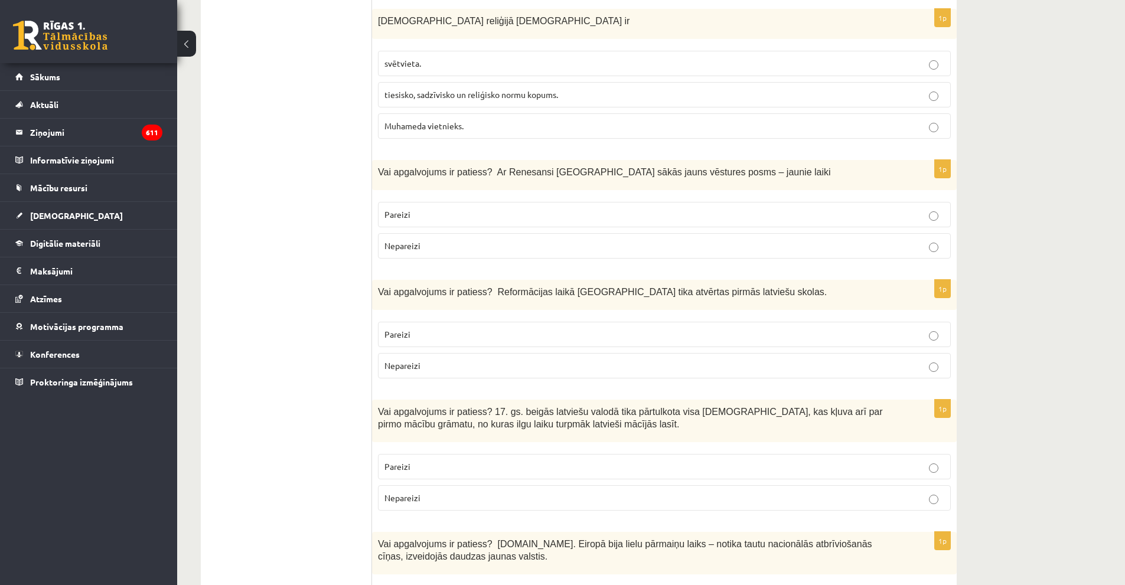
click at [416, 461] on p "Pareizi" at bounding box center [664, 467] width 560 height 12
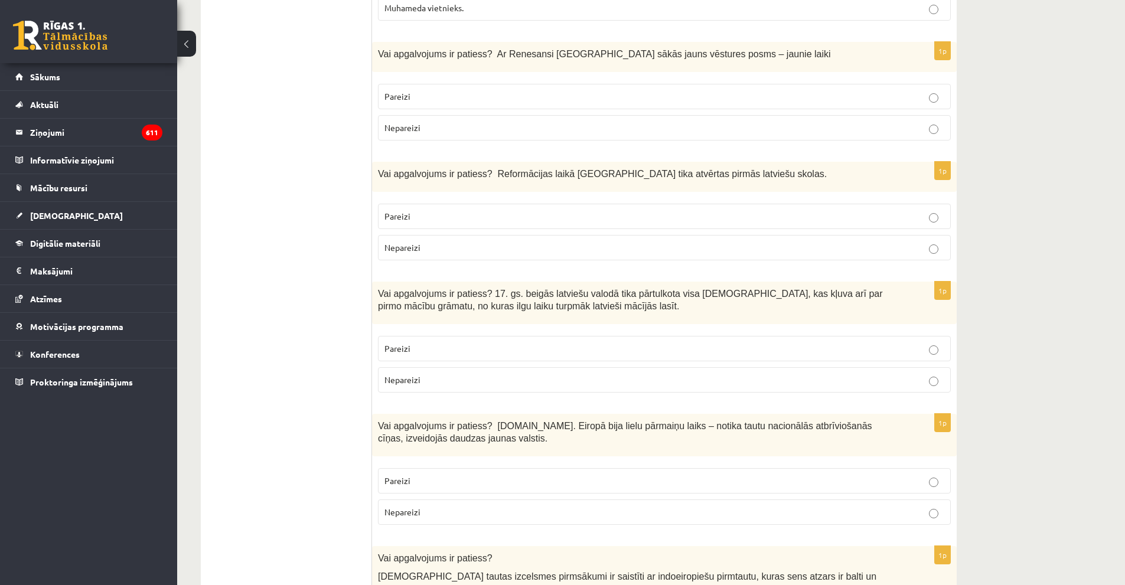
click at [415, 475] on p "Pareizi" at bounding box center [664, 481] width 560 height 12
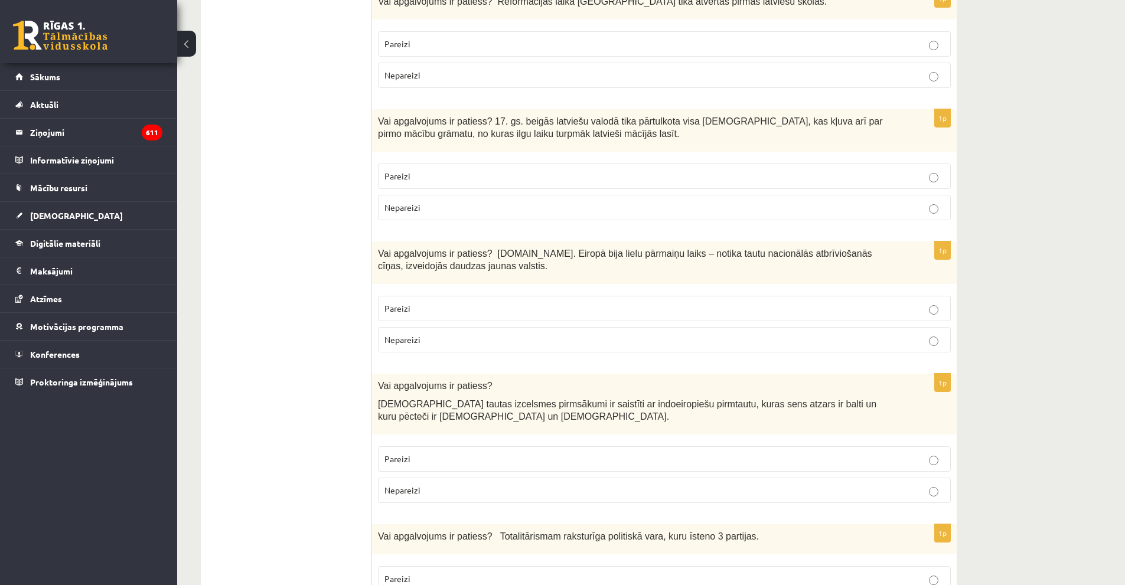
scroll to position [2716, 0]
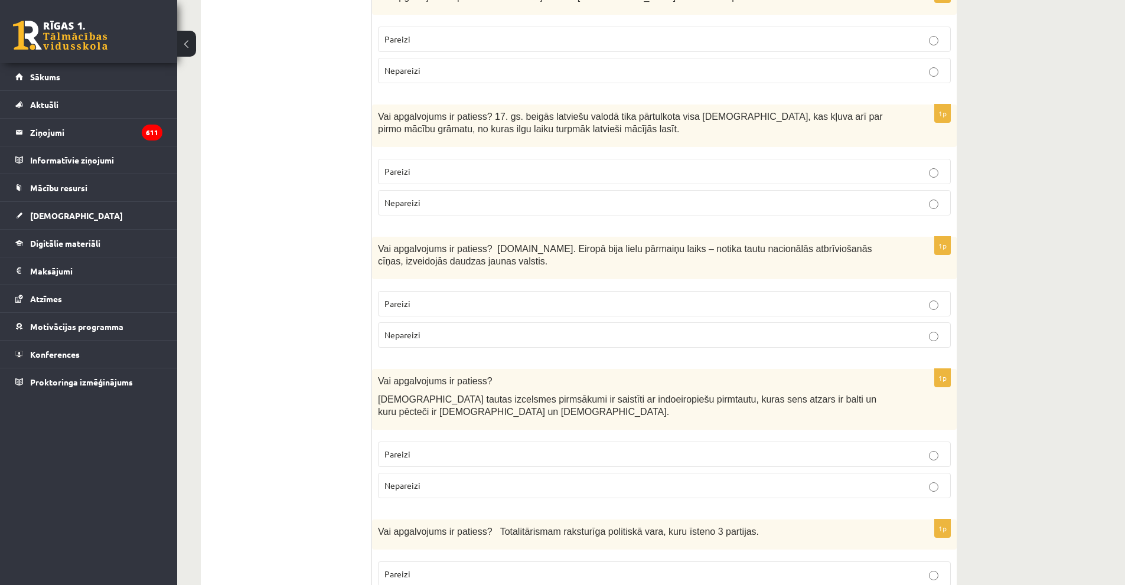
click at [415, 479] on p "Nepareizi" at bounding box center [664, 485] width 560 height 12
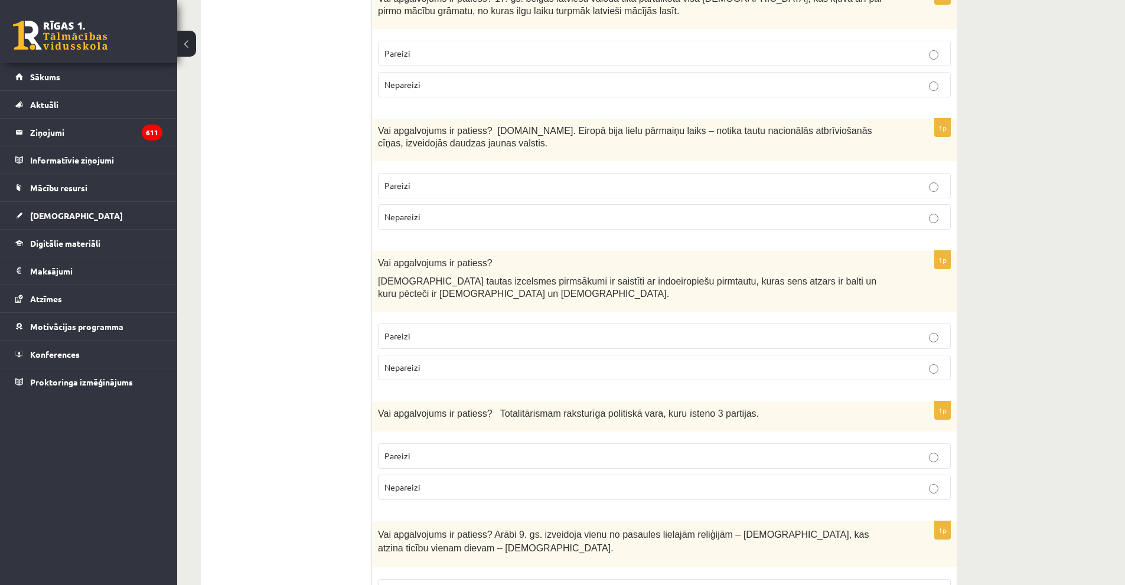
click at [411, 438] on fieldset "Pareizi Nepareizi" at bounding box center [664, 471] width 573 height 66
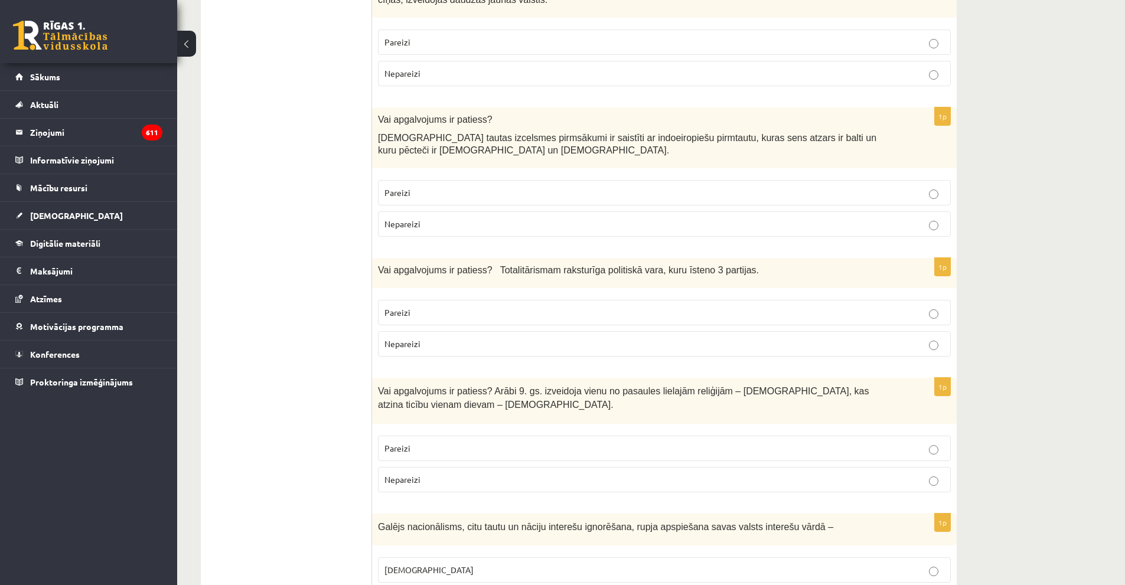
scroll to position [3012, 0]
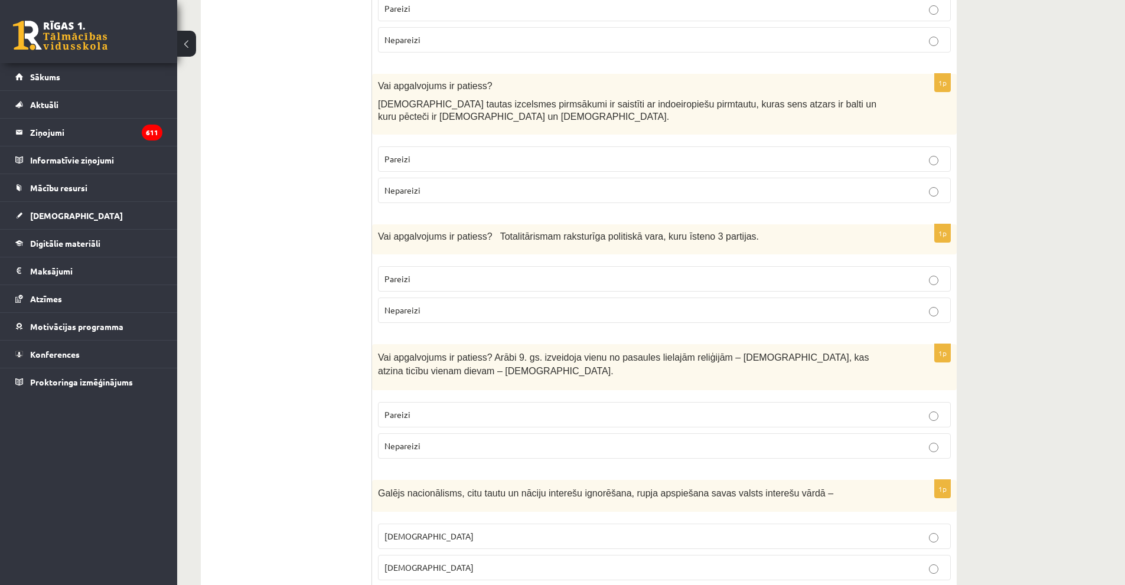
click at [417, 409] on p "Pareizi" at bounding box center [664, 415] width 560 height 12
click at [425, 304] on p "Nepareizi" at bounding box center [664, 310] width 560 height 12
click at [449, 153] on p "Pareizi" at bounding box center [664, 159] width 560 height 12
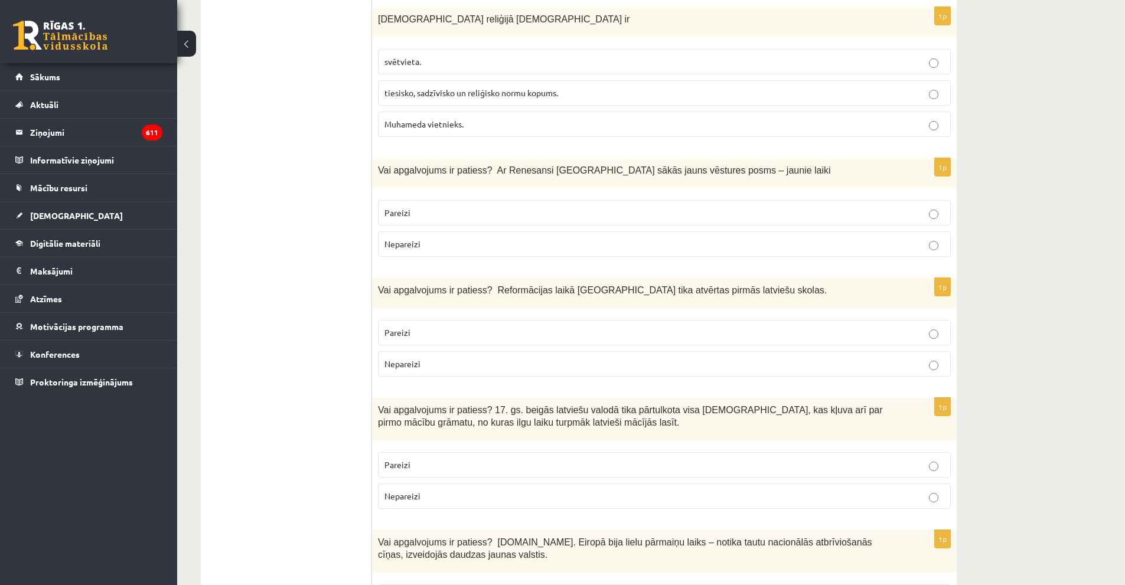
scroll to position [2421, 0]
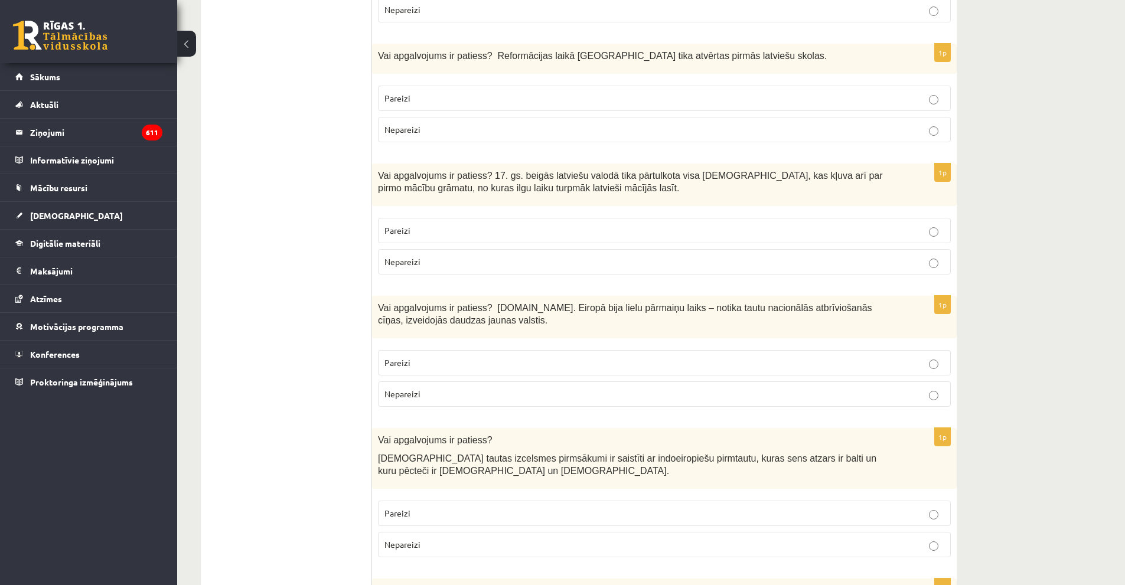
drag, startPoint x: 443, startPoint y: 495, endPoint x: 435, endPoint y: 468, distance: 28.0
click at [442, 539] on p "Nepareizi" at bounding box center [664, 545] width 560 height 12
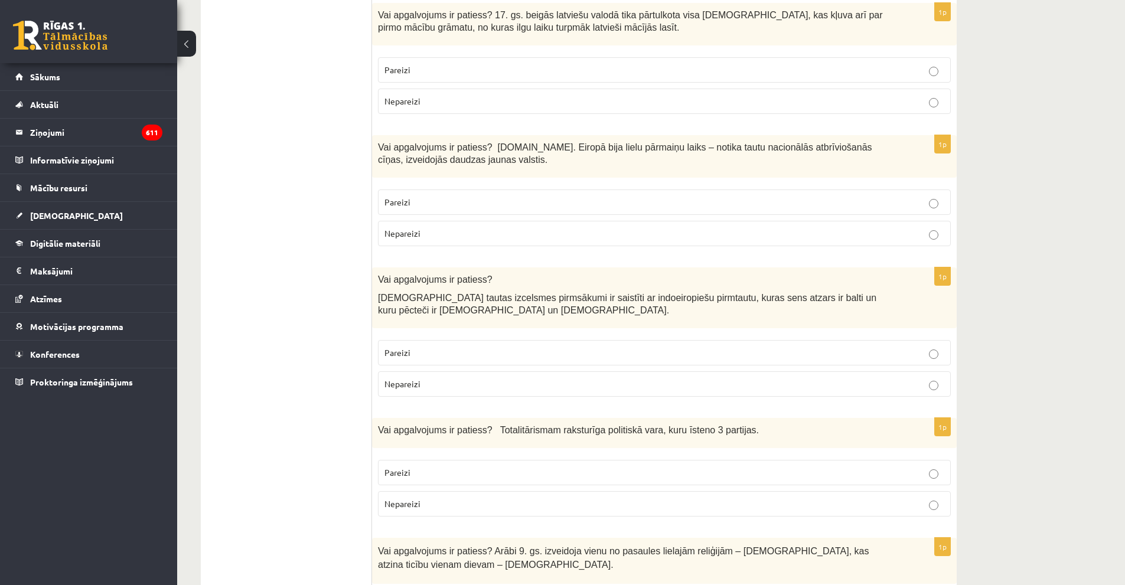
scroll to position [2834, 0]
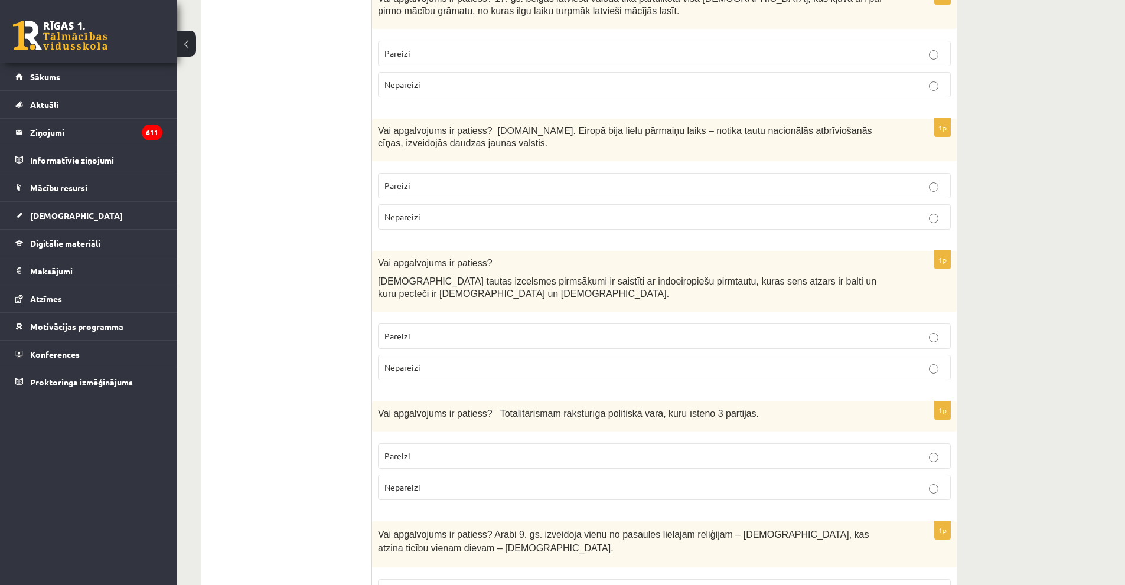
click at [441, 450] on p "Pareizi" at bounding box center [664, 456] width 560 height 12
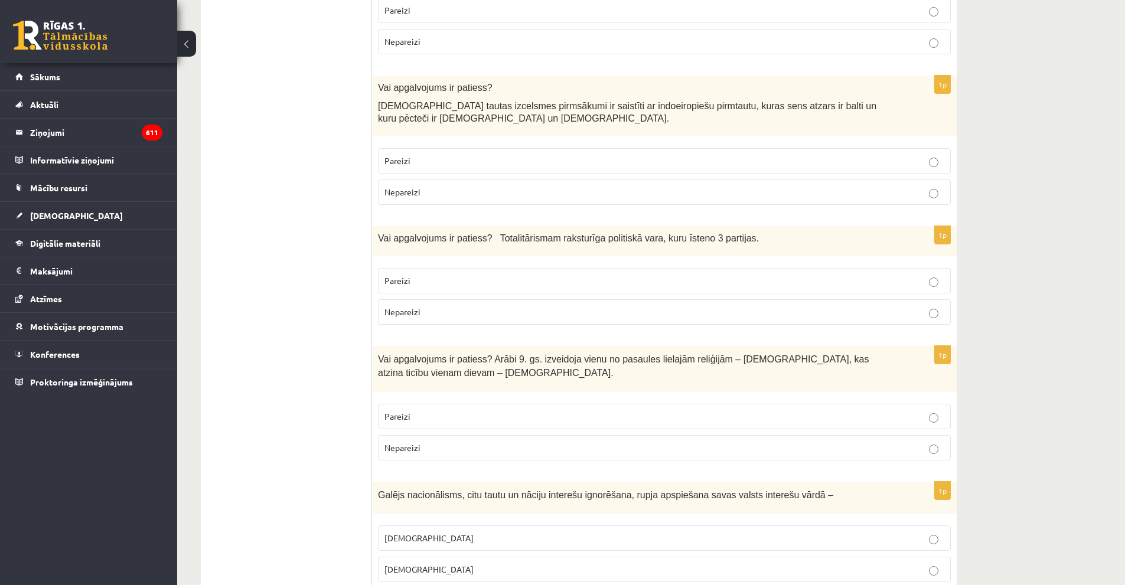
scroll to position [3012, 0]
click at [427, 298] on label "Nepareizi" at bounding box center [664, 310] width 573 height 25
click at [396, 154] on span "Pareizi" at bounding box center [397, 159] width 26 height 11
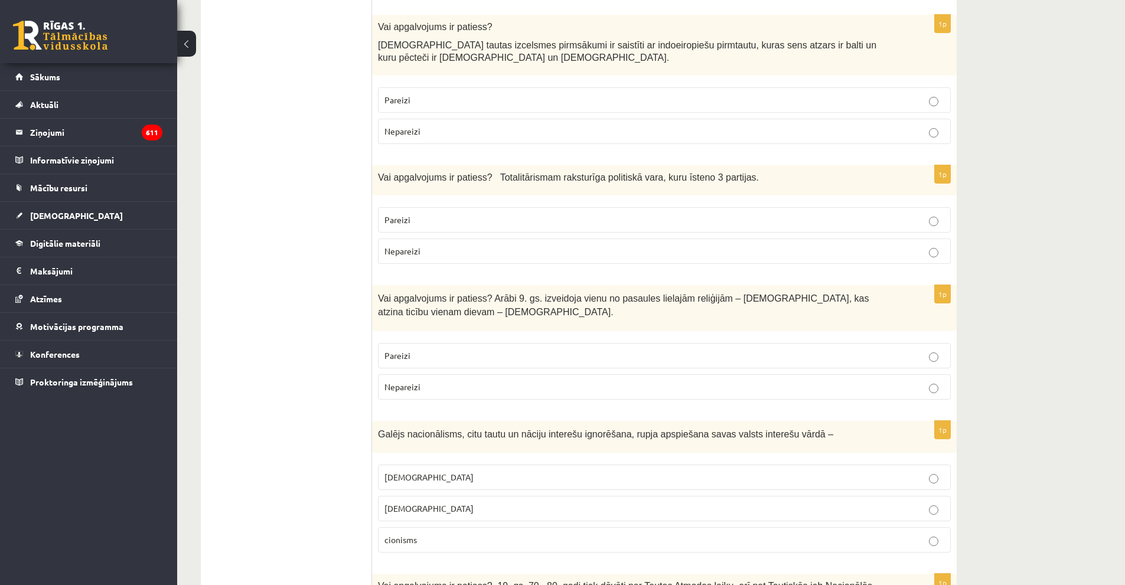
drag, startPoint x: 419, startPoint y: 433, endPoint x: 280, endPoint y: 376, distance: 150.4
click at [417, 472] on span "šovinisms" at bounding box center [428, 477] width 89 height 11
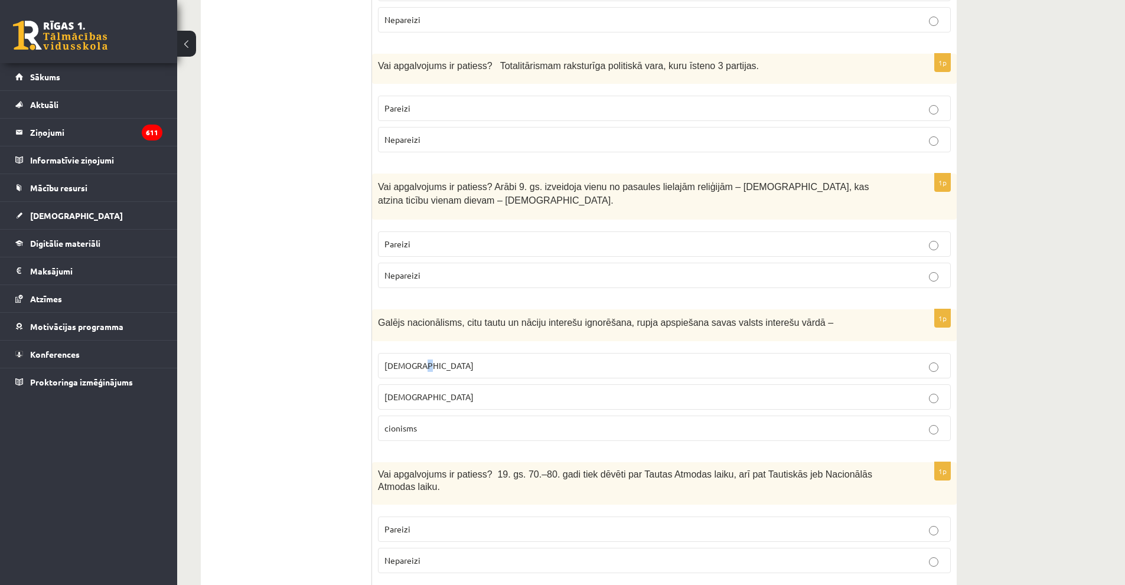
scroll to position [3189, 0]
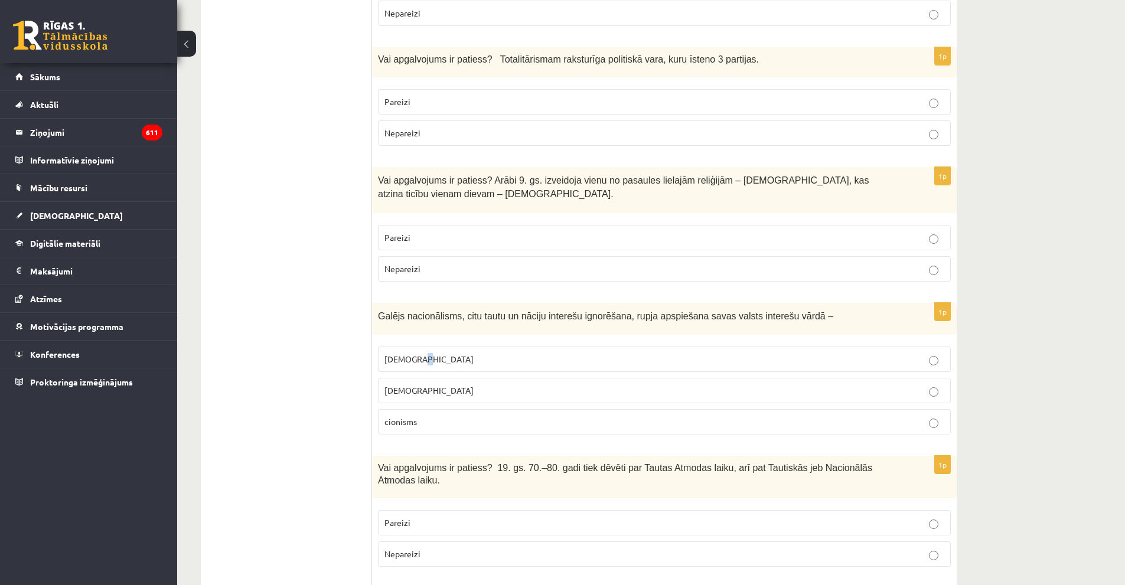
click at [549, 353] on p "šovinisms" at bounding box center [664, 359] width 560 height 12
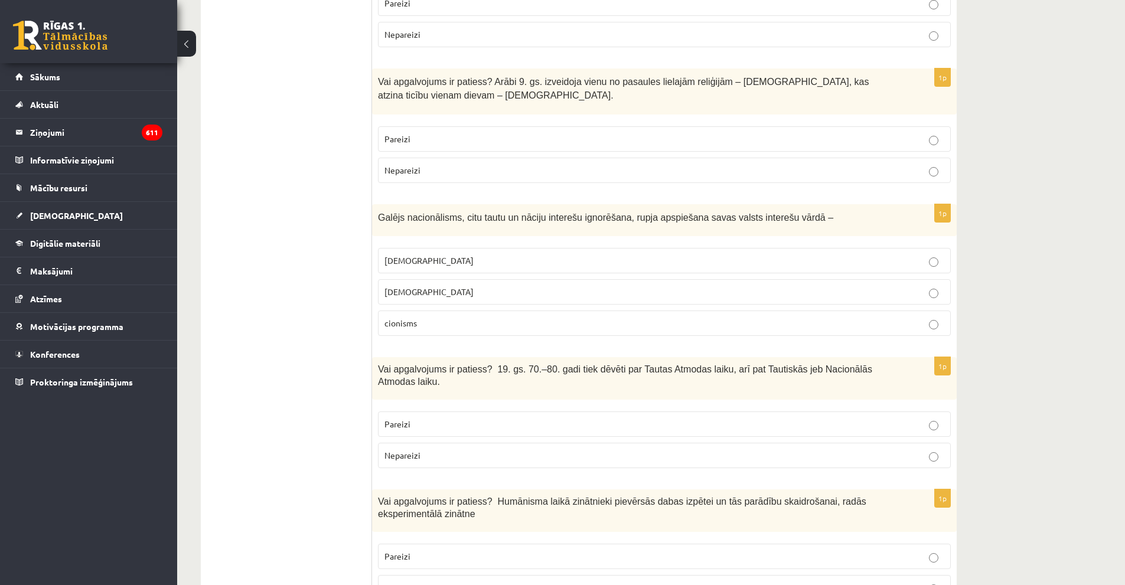
scroll to position [3307, 0]
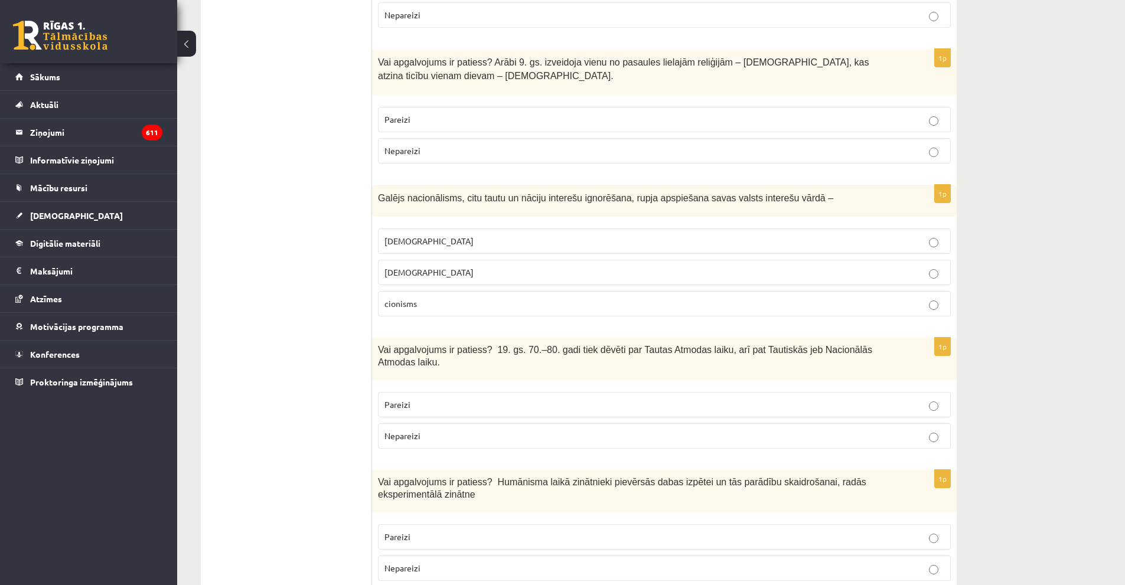
click at [419, 399] on p "Pareizi" at bounding box center [664, 405] width 560 height 12
click at [436, 524] on label "Pareizi" at bounding box center [664, 536] width 573 height 25
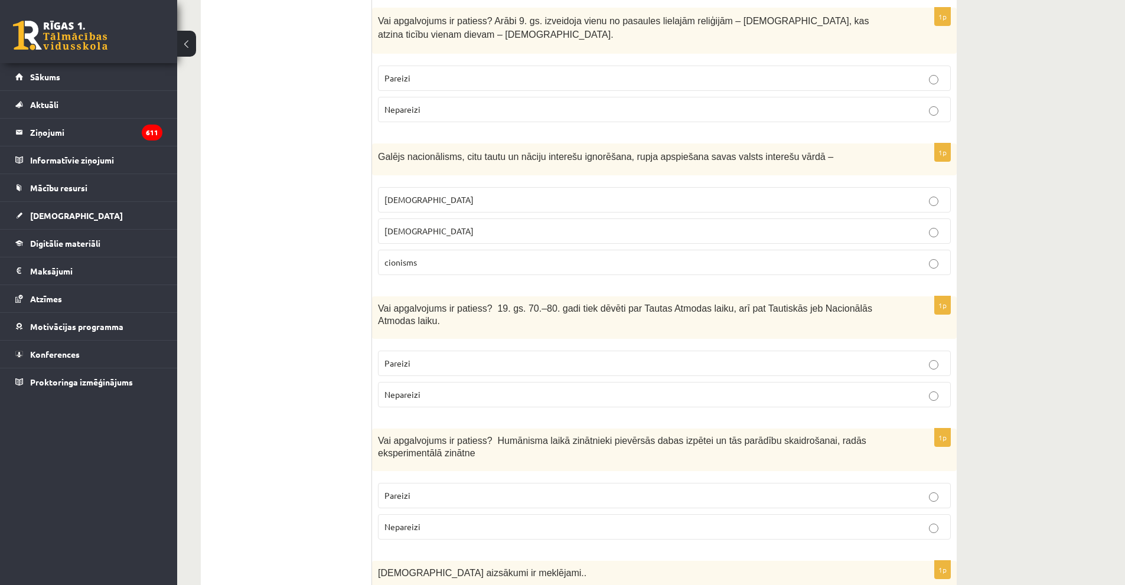
scroll to position [3484, 0]
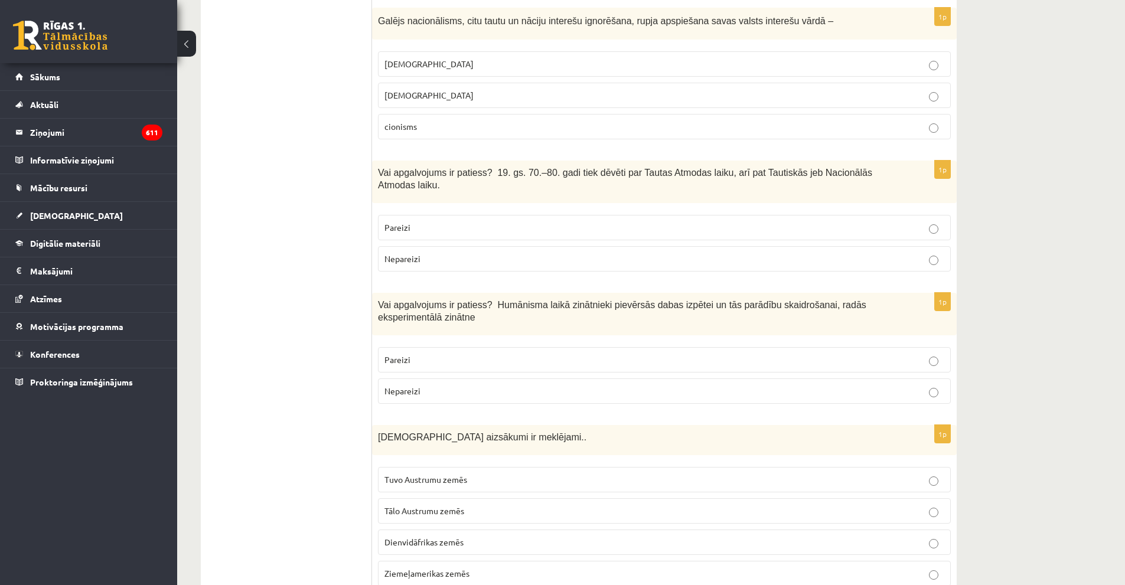
click at [397, 474] on span "Tuvo Austrumu zemēs" at bounding box center [425, 479] width 83 height 11
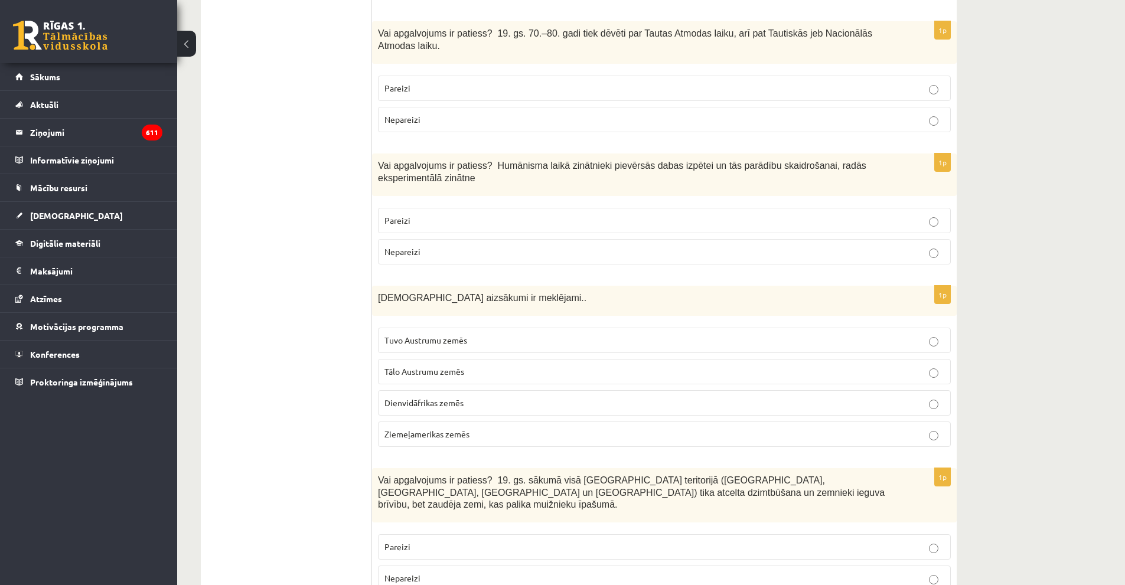
scroll to position [3661, 0]
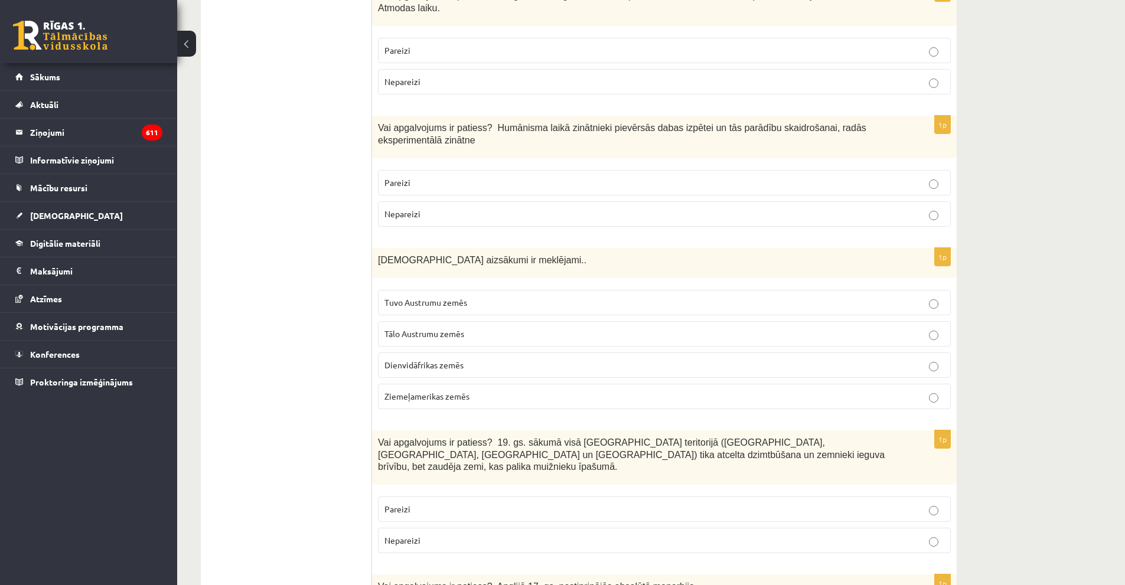
click at [438, 503] on p "Pareizi" at bounding box center [664, 509] width 560 height 12
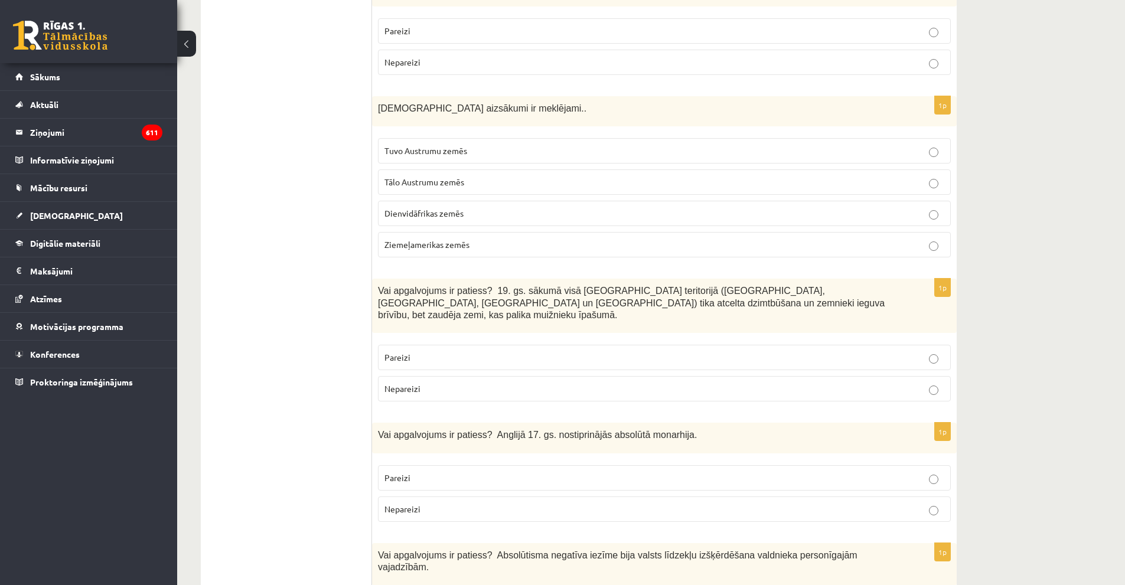
scroll to position [3838, 0]
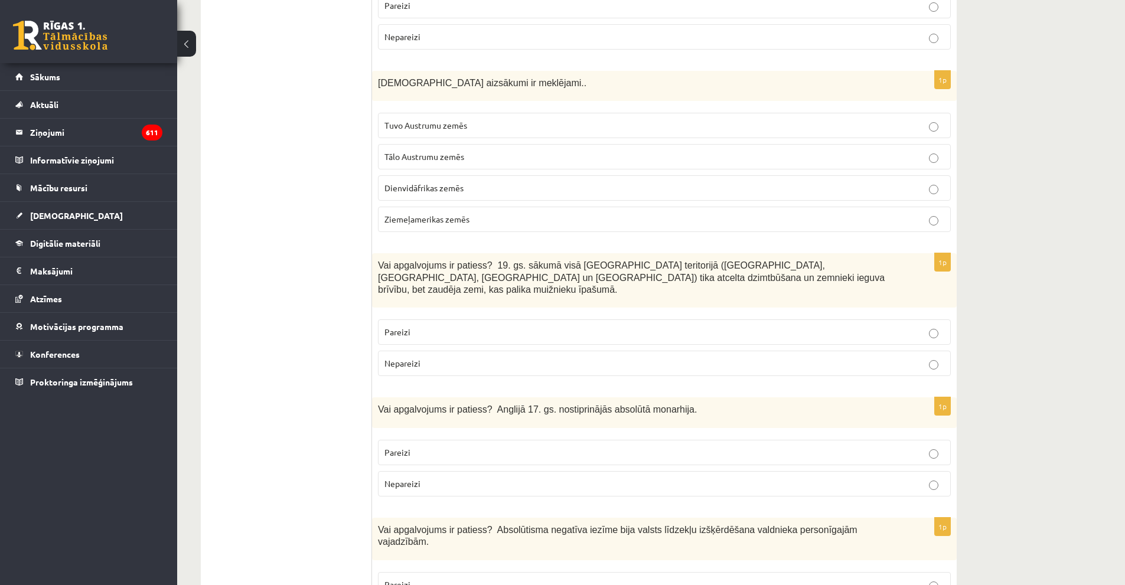
click at [413, 446] on p "Pareizi" at bounding box center [664, 452] width 560 height 12
drag, startPoint x: 439, startPoint y: 497, endPoint x: 475, endPoint y: 478, distance: 41.0
click at [439, 579] on p "Pareizi" at bounding box center [664, 585] width 560 height 12
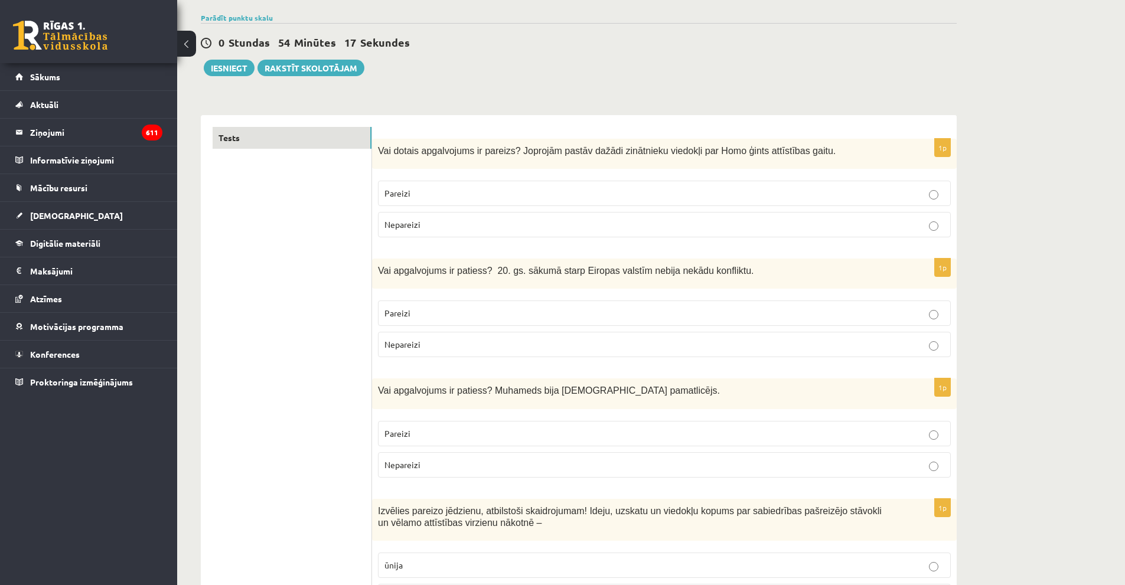
scroll to position [80, 0]
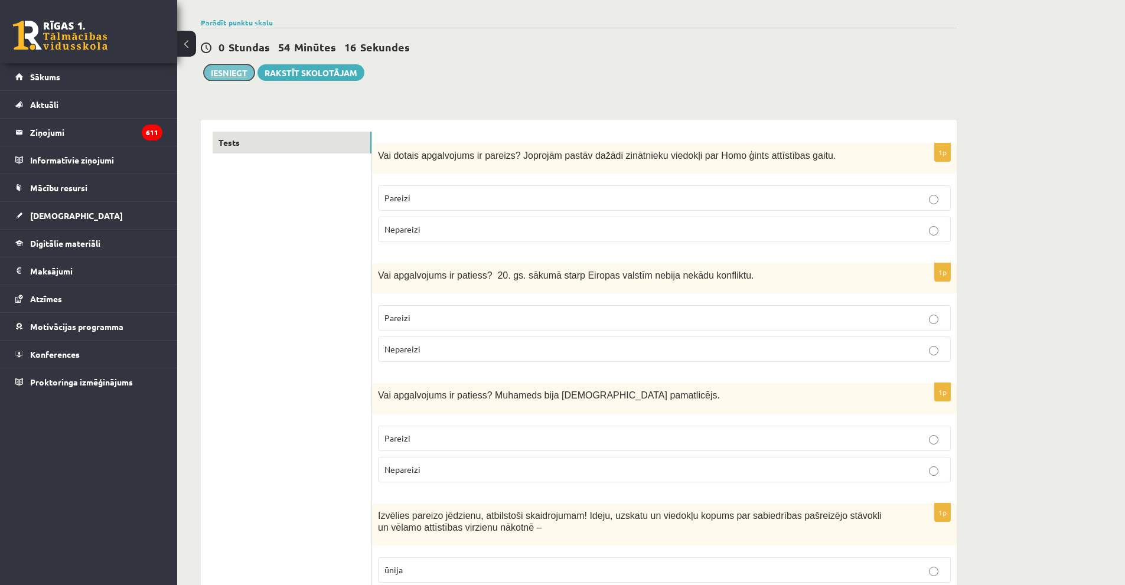
click at [221, 76] on button "Iesniegt" at bounding box center [229, 72] width 51 height 17
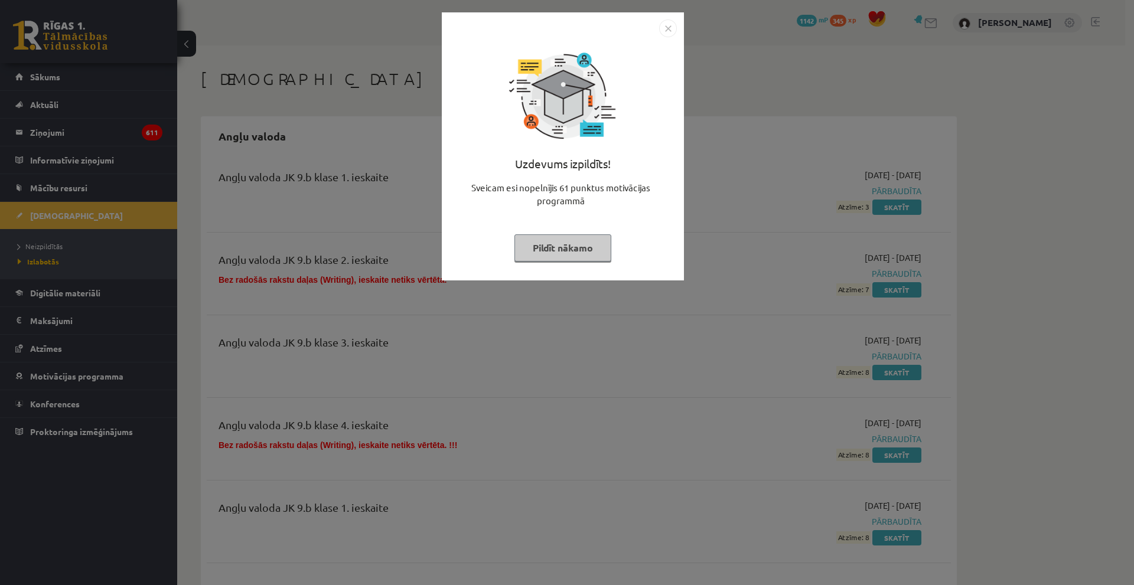
click at [658, 31] on div at bounding box center [563, 28] width 228 height 18
click at [665, 28] on img "Close" at bounding box center [668, 28] width 18 height 18
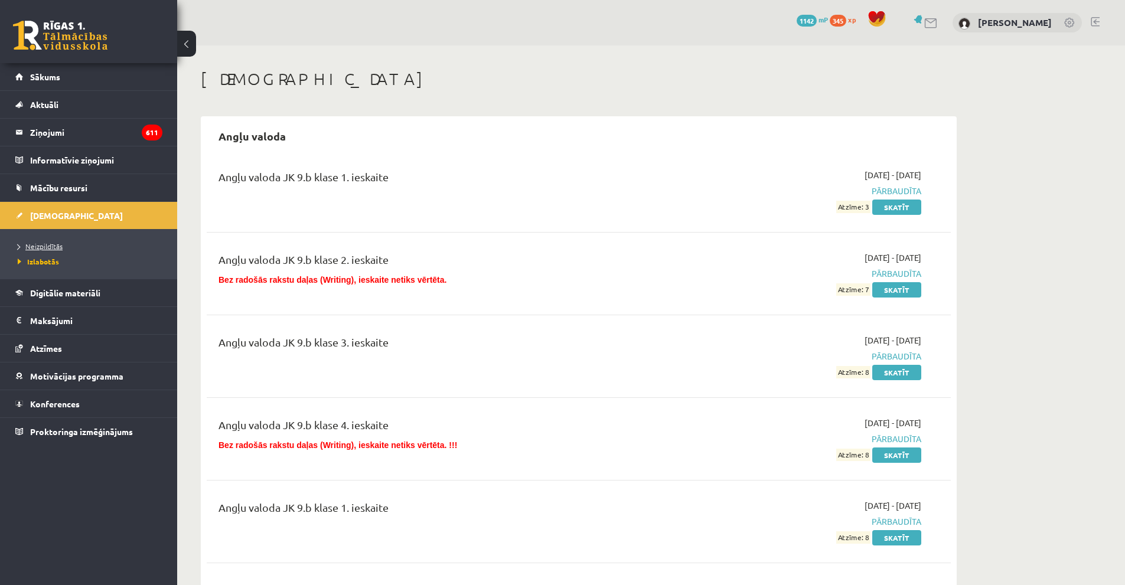
click at [50, 243] on span "Neizpildītās" at bounding box center [40, 246] width 45 height 9
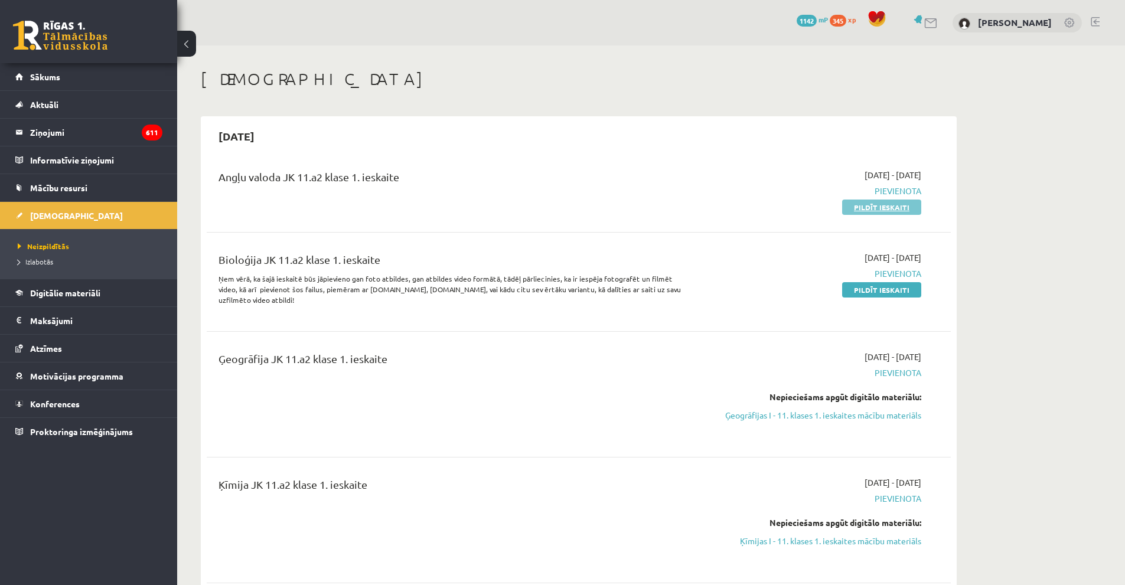
click at [863, 205] on link "Pildīt ieskaiti" at bounding box center [881, 207] width 79 height 15
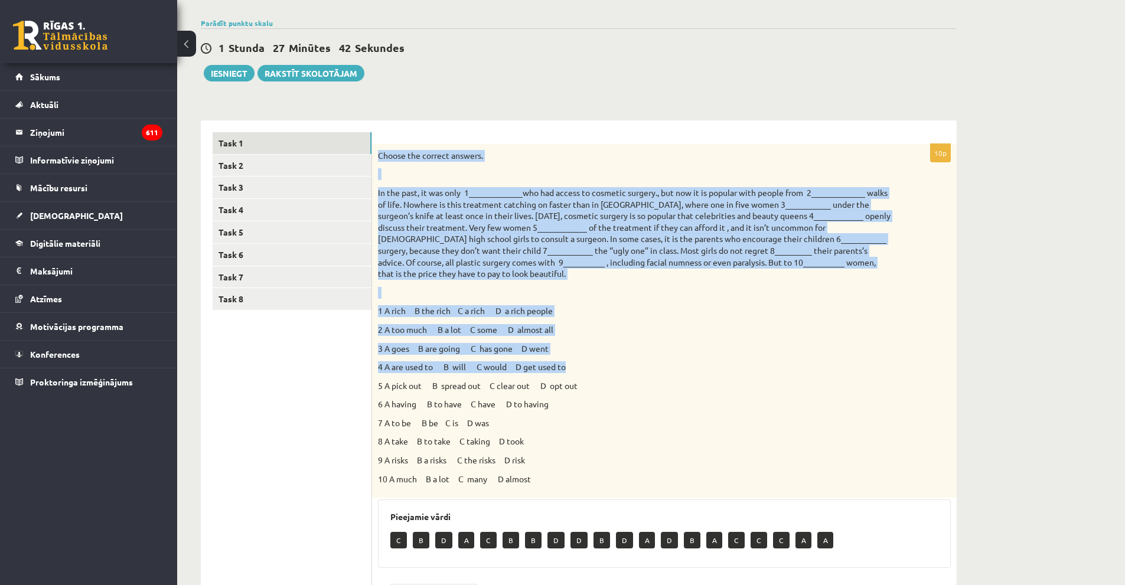
scroll to position [177, 0]
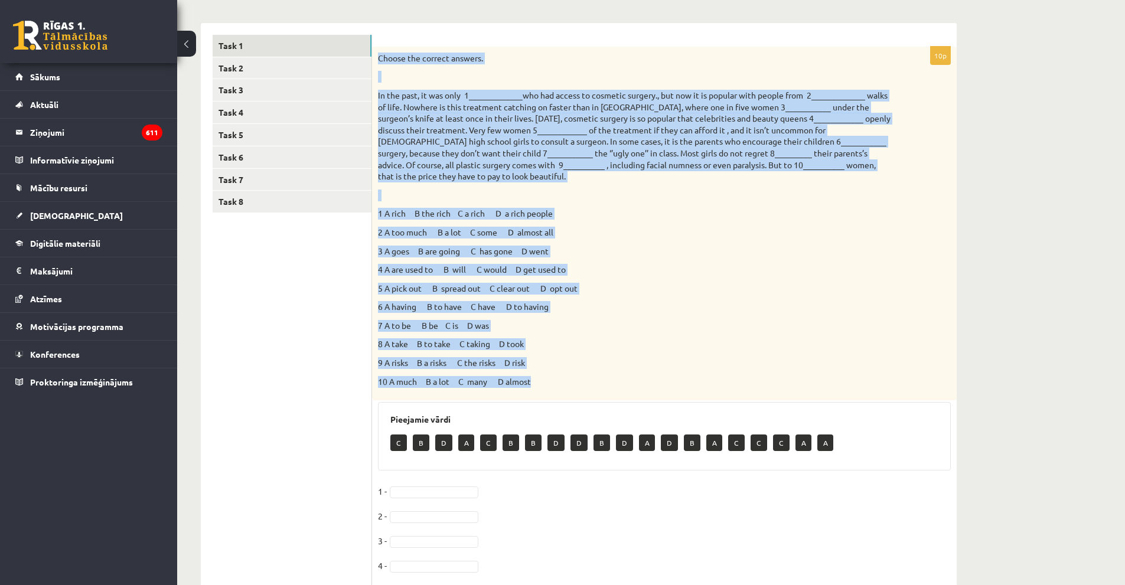
drag, startPoint x: 379, startPoint y: 234, endPoint x: 580, endPoint y: 371, distance: 243.2
click at [580, 371] on div "Choose the correct answers. 1 A rich B the rich C a rich D a rich people 2 A to…" at bounding box center [664, 224] width 585 height 354
copy div "Loremi dol sitamet consect. Ad eli sedd, ei tem inci 7_____________utl etd magn…"
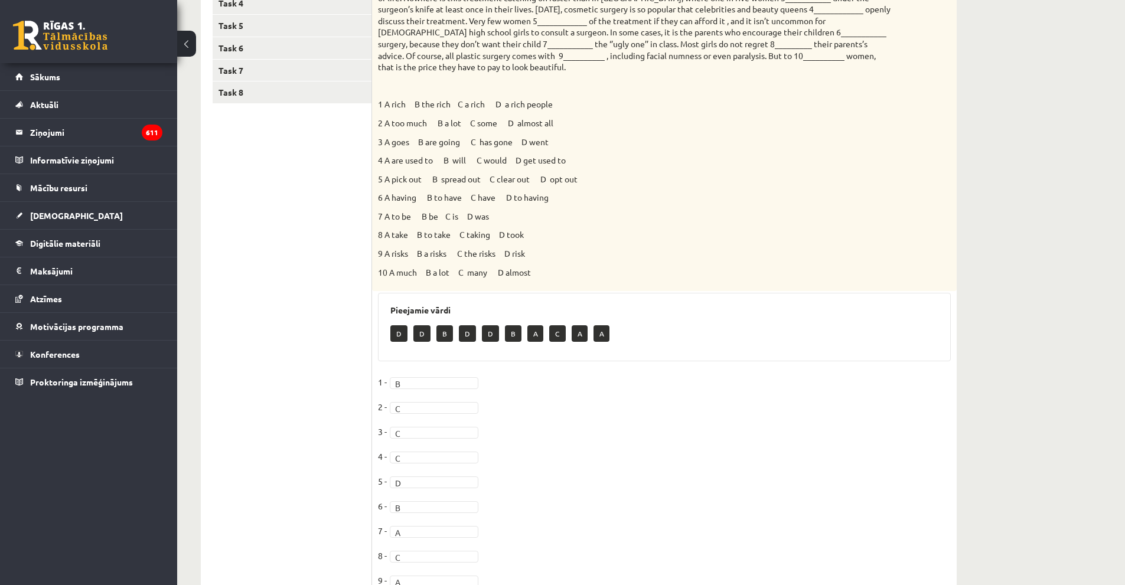
scroll to position [69, 0]
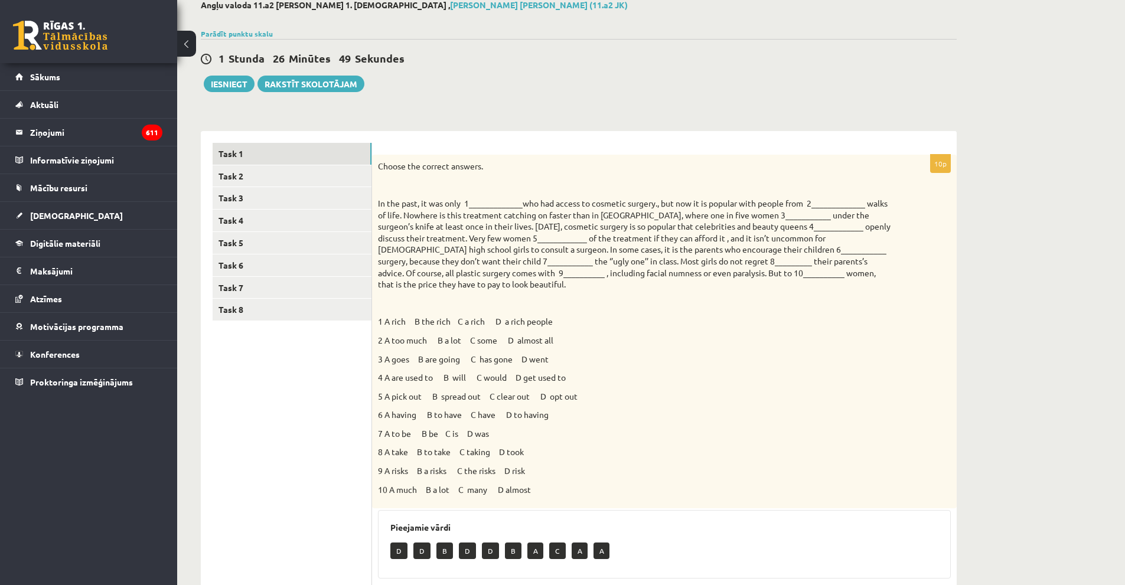
click at [603, 367] on div "Choose the correct answers. 1 A rich B the rich C a rich D a rich people 2 A to…" at bounding box center [664, 332] width 585 height 354
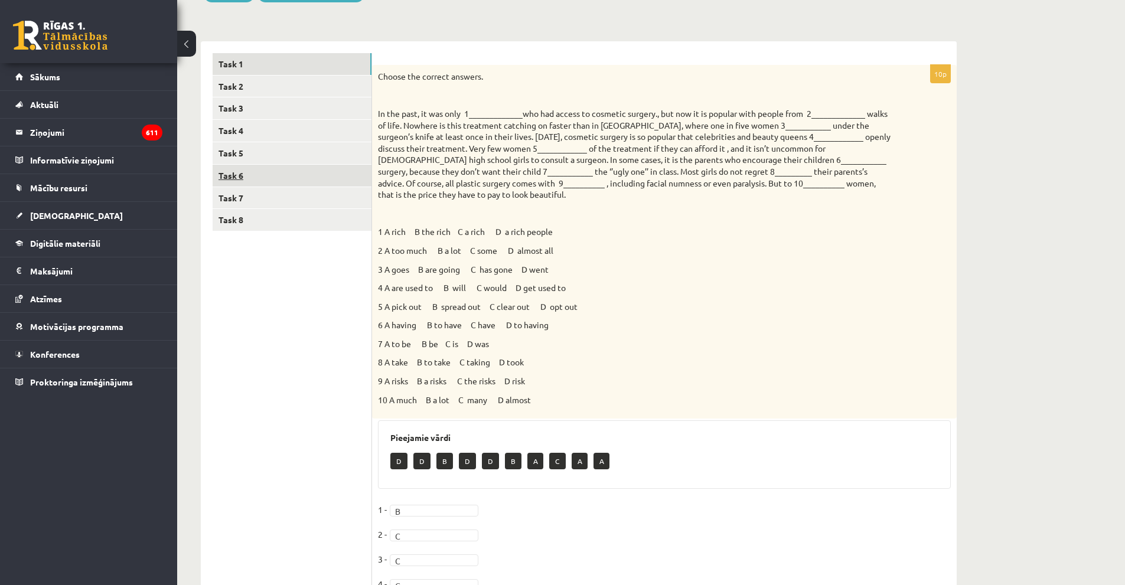
scroll to position [128, 0]
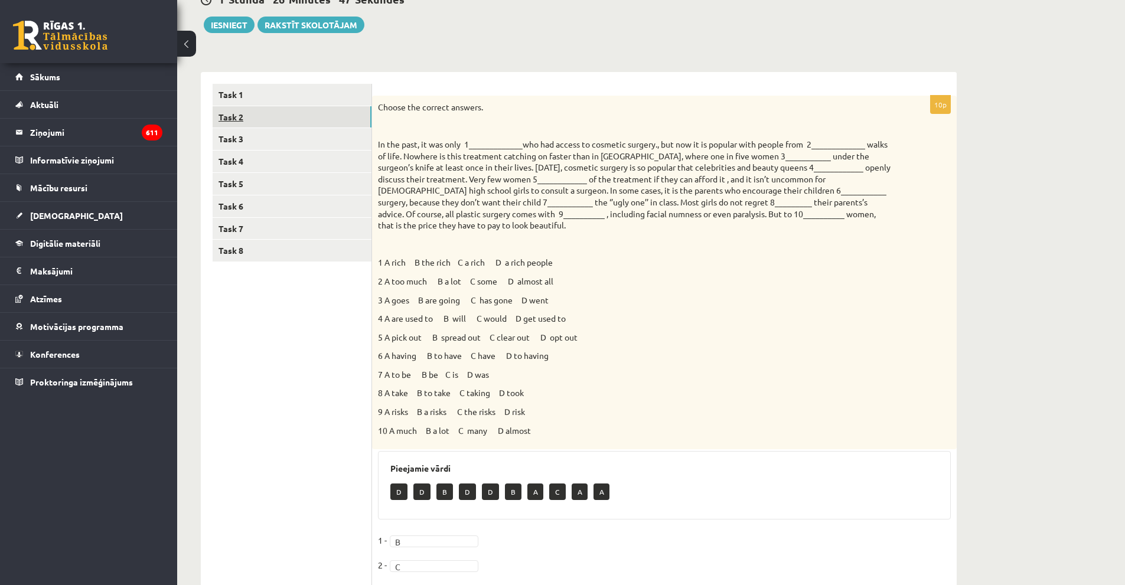
click at [249, 119] on link "Task 2" at bounding box center [292, 117] width 159 height 22
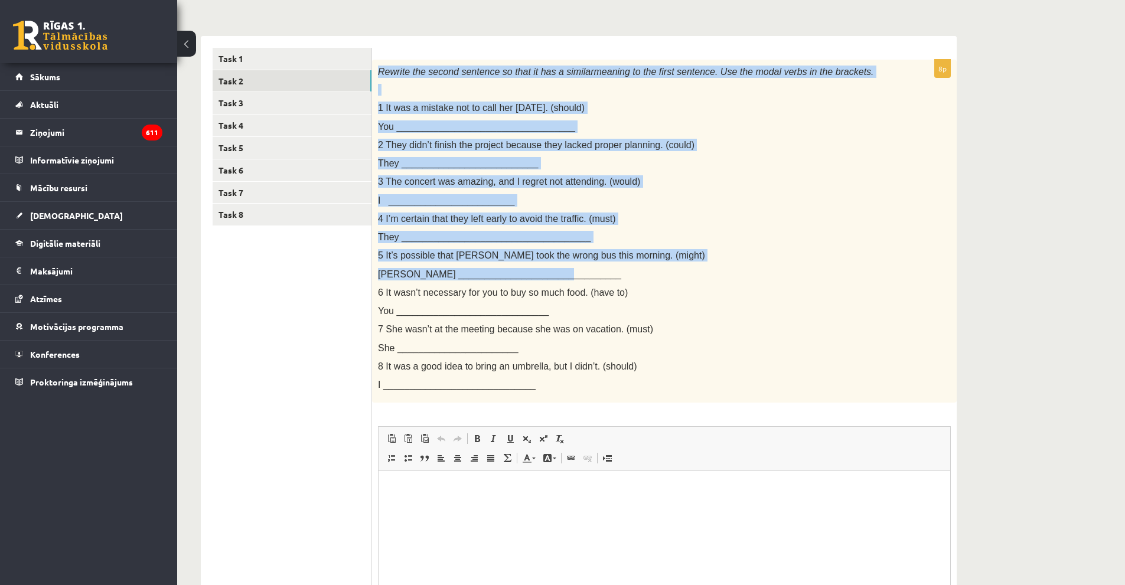
scroll to position [288, 0]
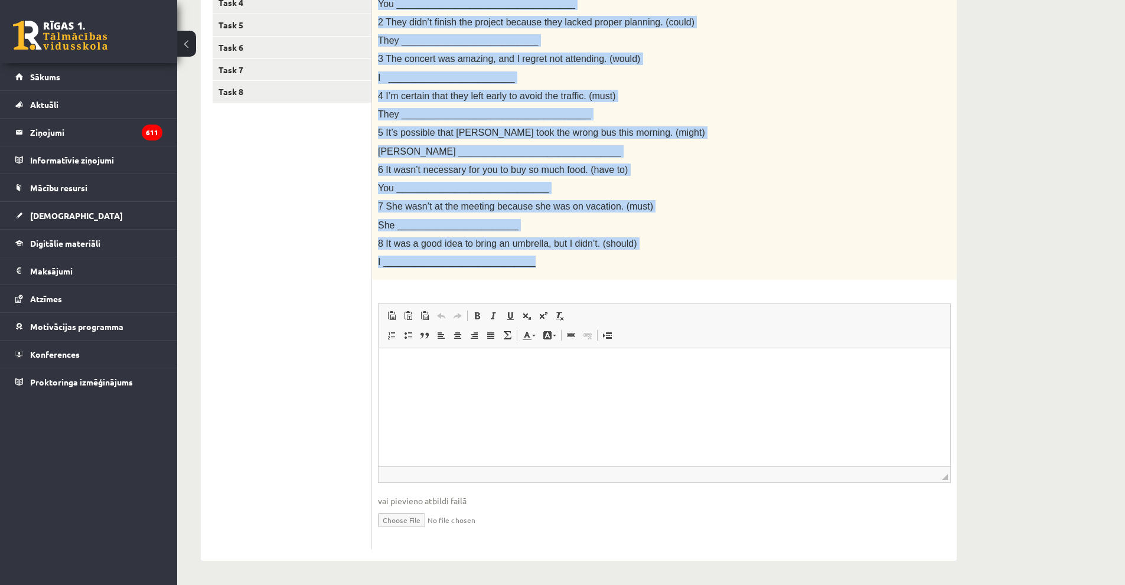
drag, startPoint x: 376, startPoint y: 106, endPoint x: 641, endPoint y: 260, distance: 306.5
click at [641, 260] on div "Rewrite the second sentence so that it has a similar meaning to the first sente…" at bounding box center [664, 109] width 585 height 344
copy div "Rewrite the second sentence so that it has a similar meaning to the first sente…"
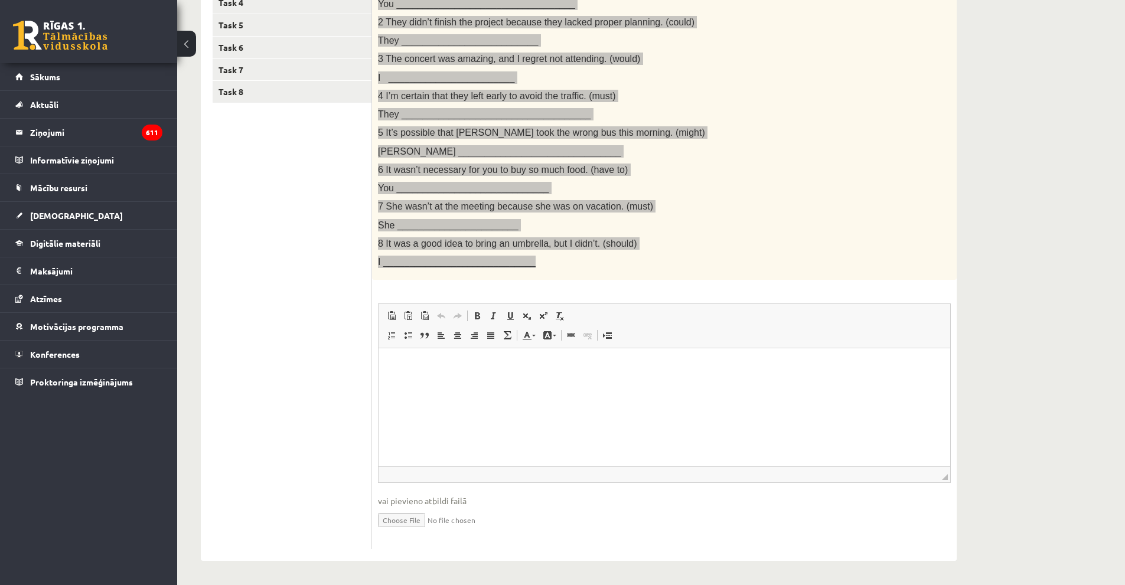
click at [461, 384] on html at bounding box center [665, 366] width 572 height 36
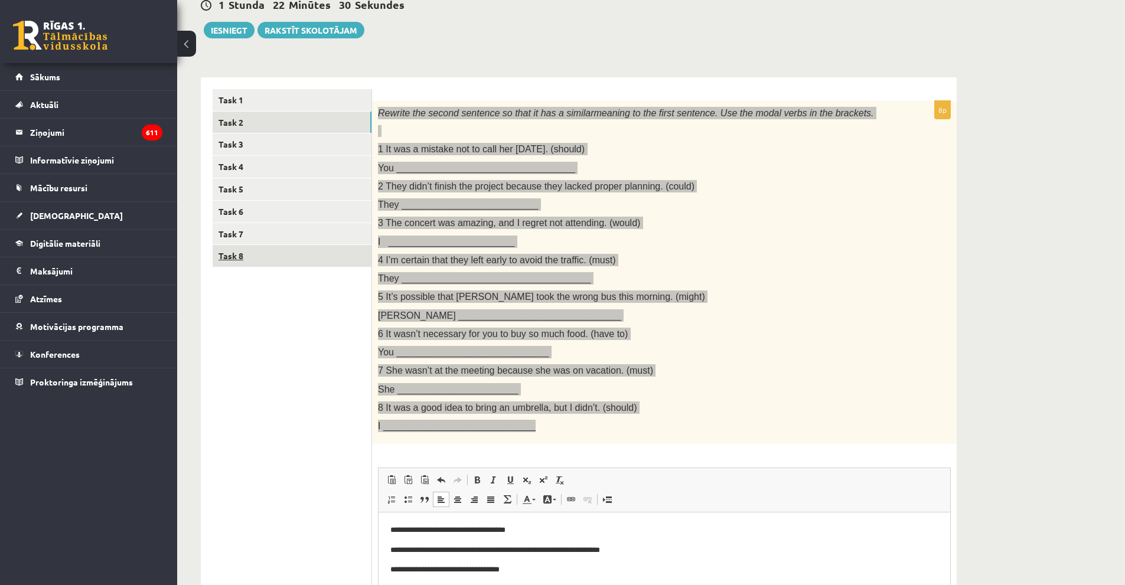
scroll to position [110, 0]
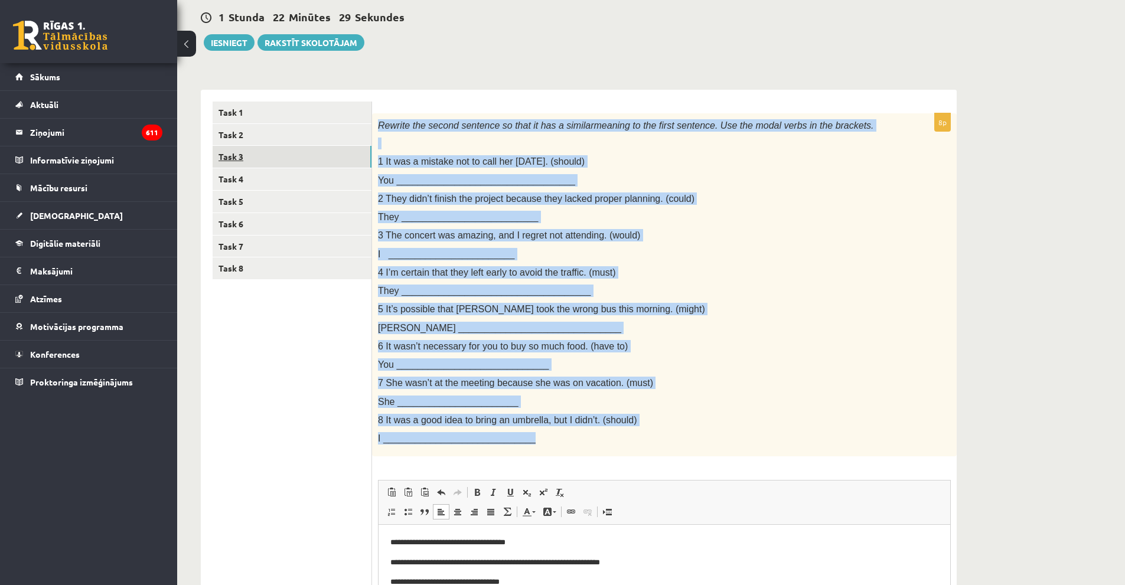
click at [248, 152] on link "Task 3" at bounding box center [292, 157] width 159 height 22
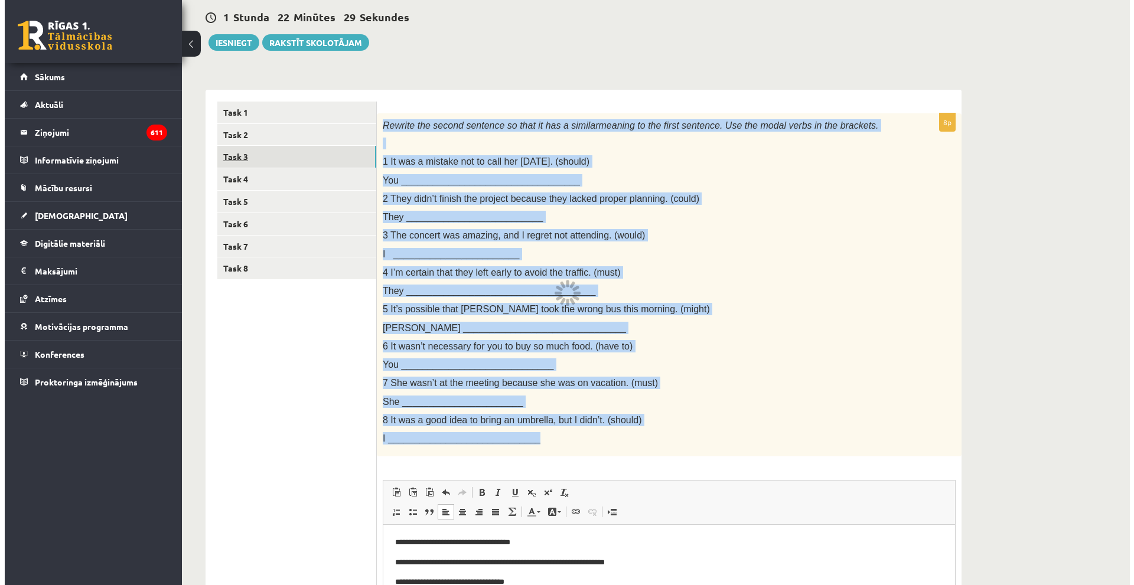
scroll to position [0, 0]
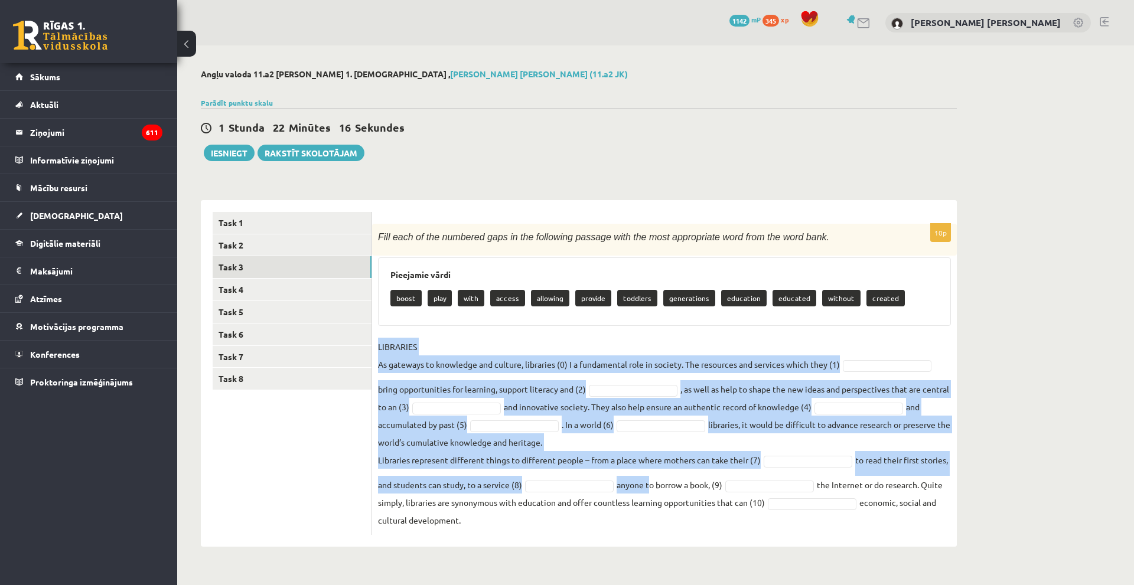
drag, startPoint x: 376, startPoint y: 346, endPoint x: 516, endPoint y: 360, distance: 140.1
click at [664, 474] on div "10p Fill each of the numbered gaps in the following passage with the most appro…" at bounding box center [664, 379] width 585 height 311
drag, startPoint x: 378, startPoint y: 237, endPoint x: 843, endPoint y: 521, distance: 545.2
click at [843, 521] on div "10p Fill each of the numbered gaps in the following passage with the most appro…" at bounding box center [664, 379] width 585 height 311
copy div "Fill each of the numbered gaps in the following passage with the most appropria…"
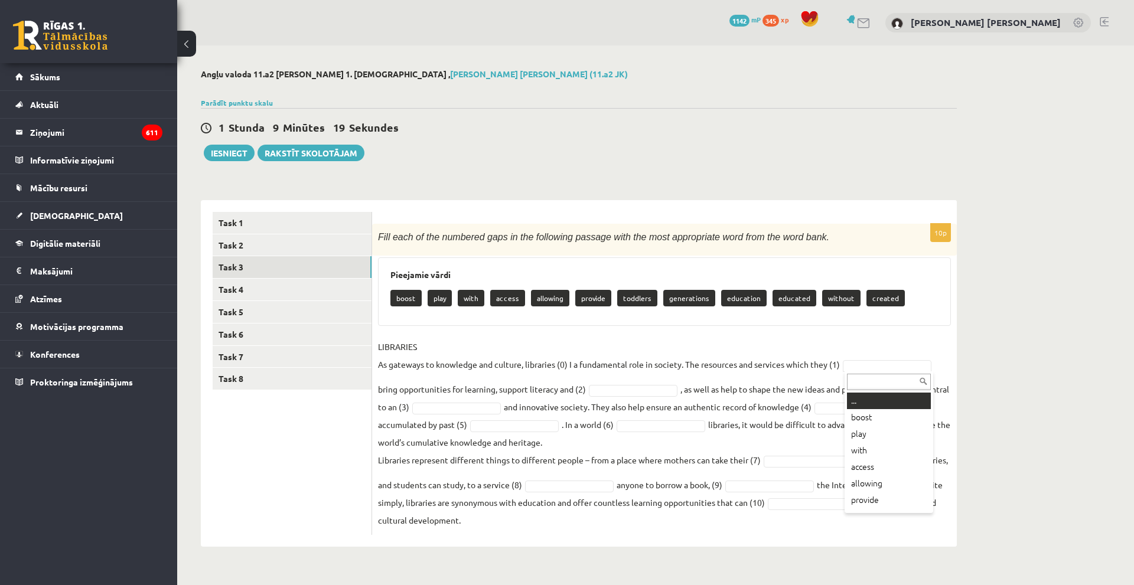
drag, startPoint x: 858, startPoint y: 361, endPoint x: 856, endPoint y: 367, distance: 6.9
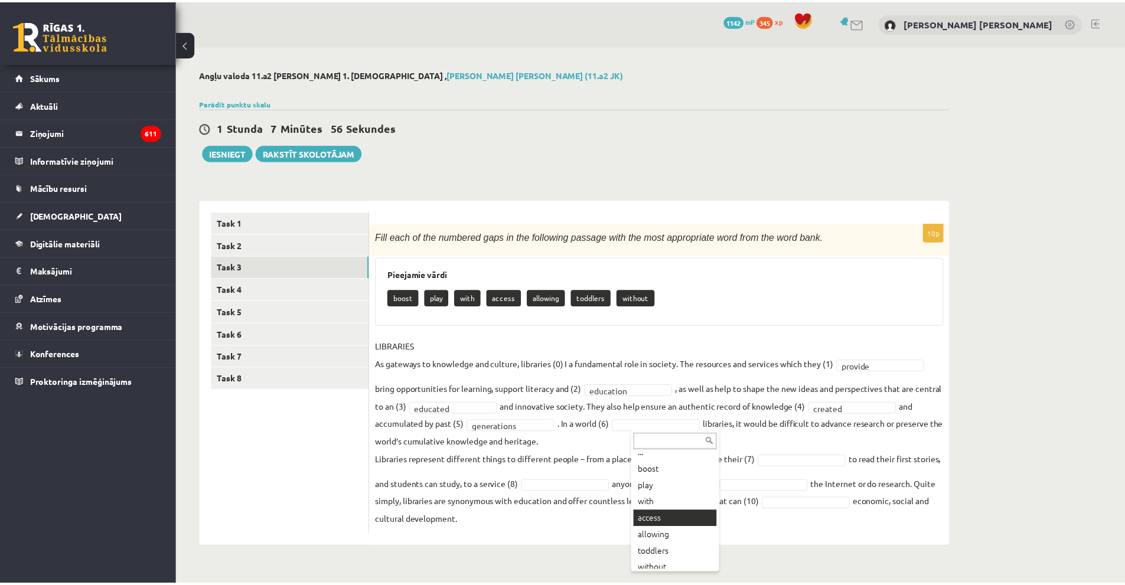
scroll to position [14, 0]
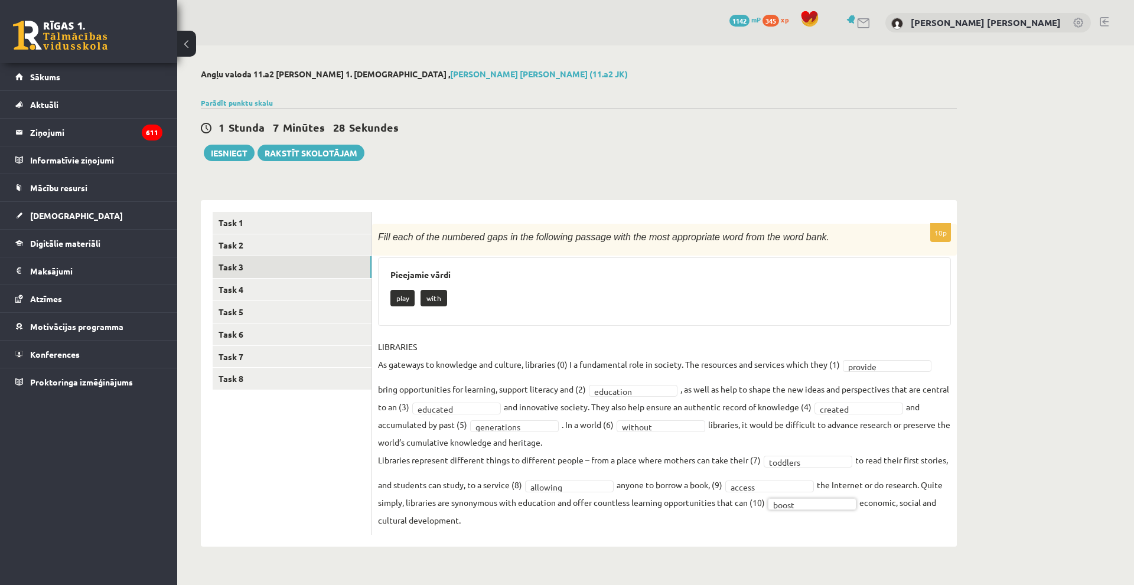
click at [716, 539] on div "**********" at bounding box center [664, 373] width 585 height 347
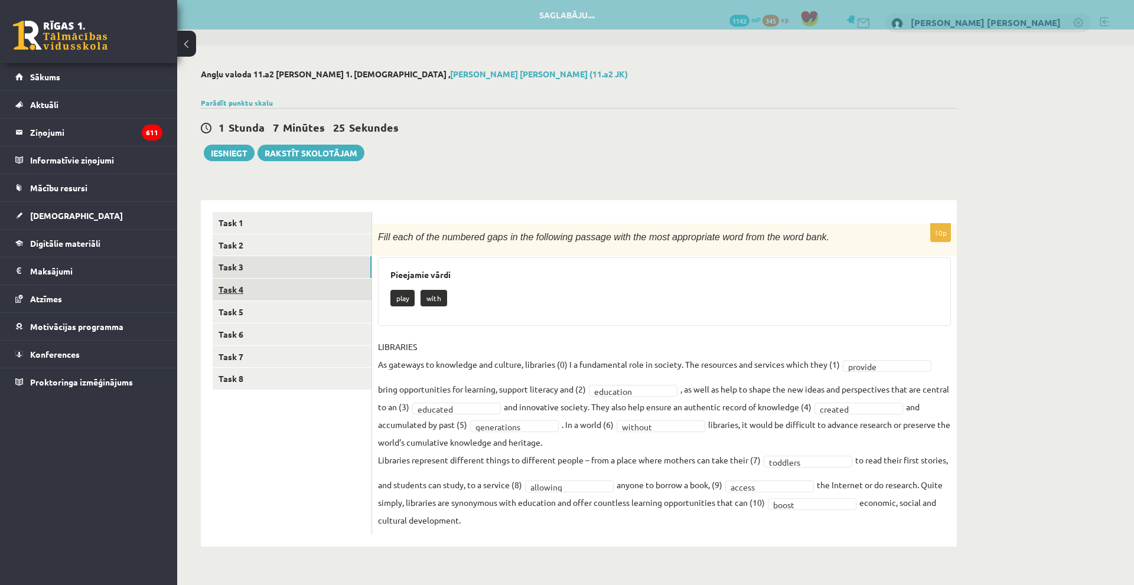
click at [257, 287] on link "Task 4" at bounding box center [292, 290] width 159 height 22
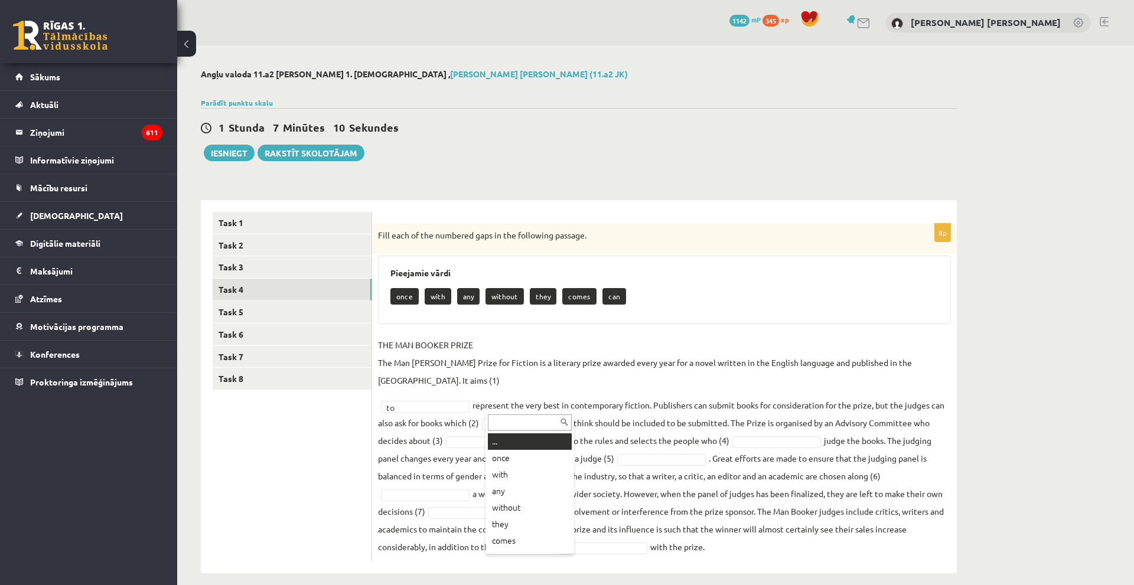
drag, startPoint x: 548, startPoint y: 369, endPoint x: 526, endPoint y: 371, distance: 22.5
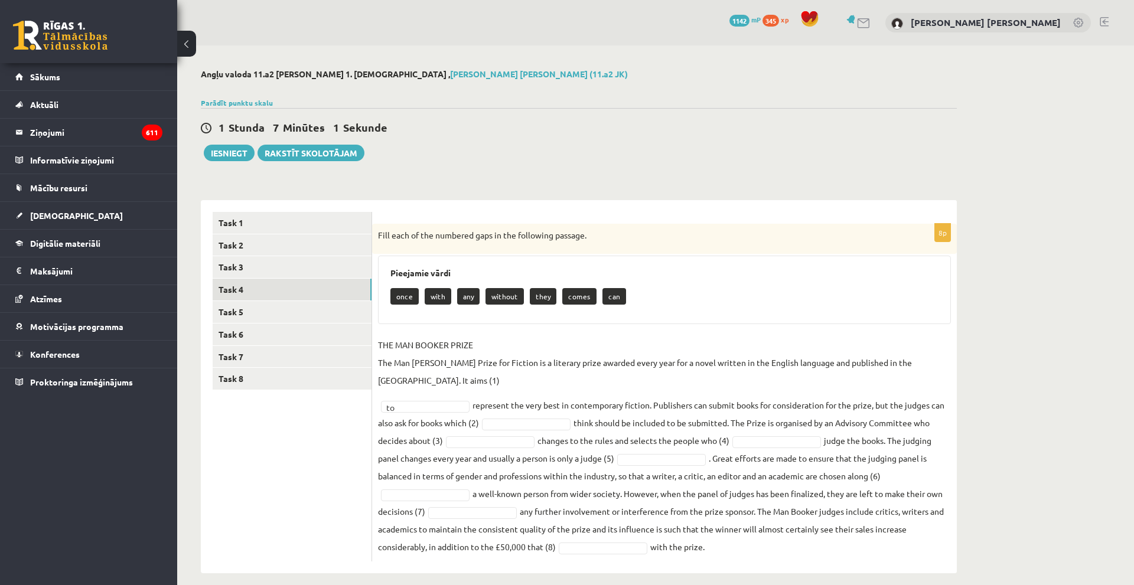
drag, startPoint x: 376, startPoint y: 234, endPoint x: 708, endPoint y: 540, distance: 451.8
click at [712, 541] on div "8p Fill each of the numbered gaps in the following passage. Pieejamie vārdi onc…" at bounding box center [664, 393] width 585 height 338
copy div "Fill each of the numbered gaps in the following passage. Pieejamie vārdi once w…"
click at [527, 397] on fieldset "THE MAN BOOKER PRIZE The Man Booker Prize for Fiction is a literary prize award…" at bounding box center [664, 446] width 573 height 220
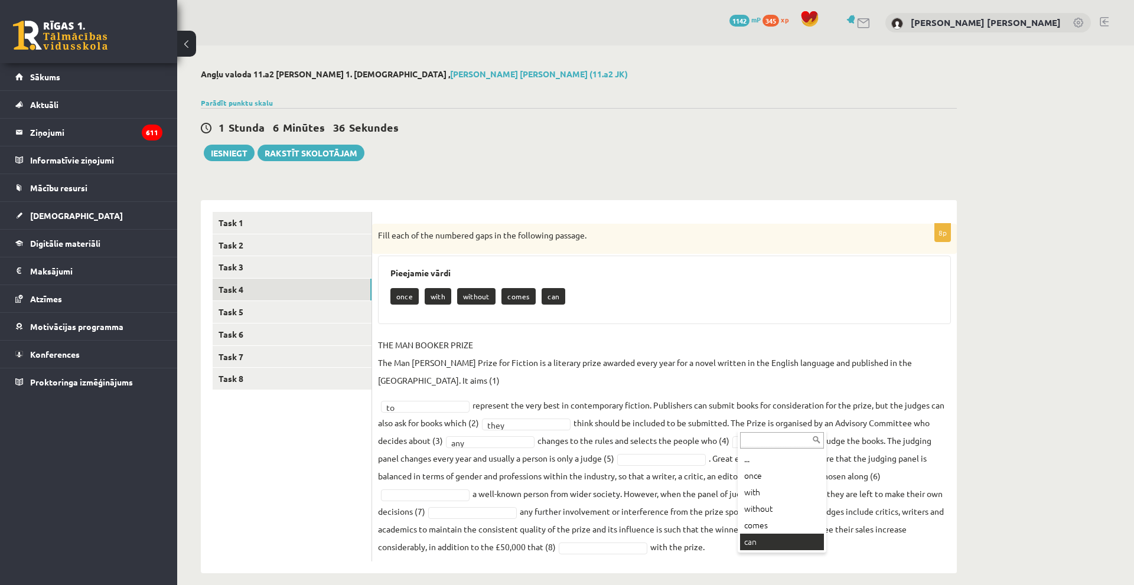
drag, startPoint x: 745, startPoint y: 541, endPoint x: 738, endPoint y: 536, distance: 9.2
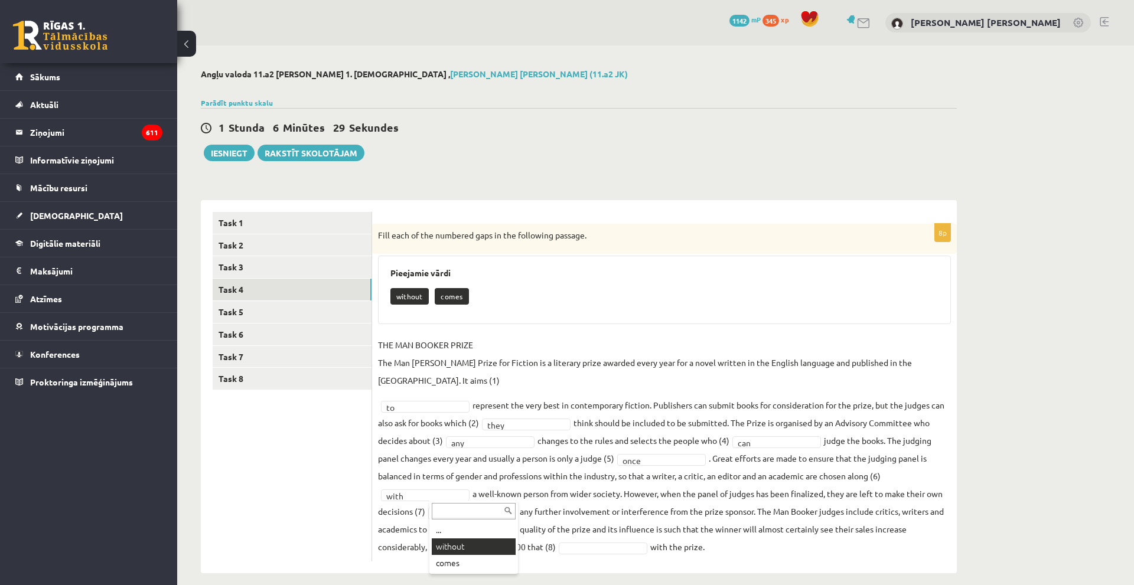
drag, startPoint x: 479, startPoint y: 543, endPoint x: 505, endPoint y: 549, distance: 26.5
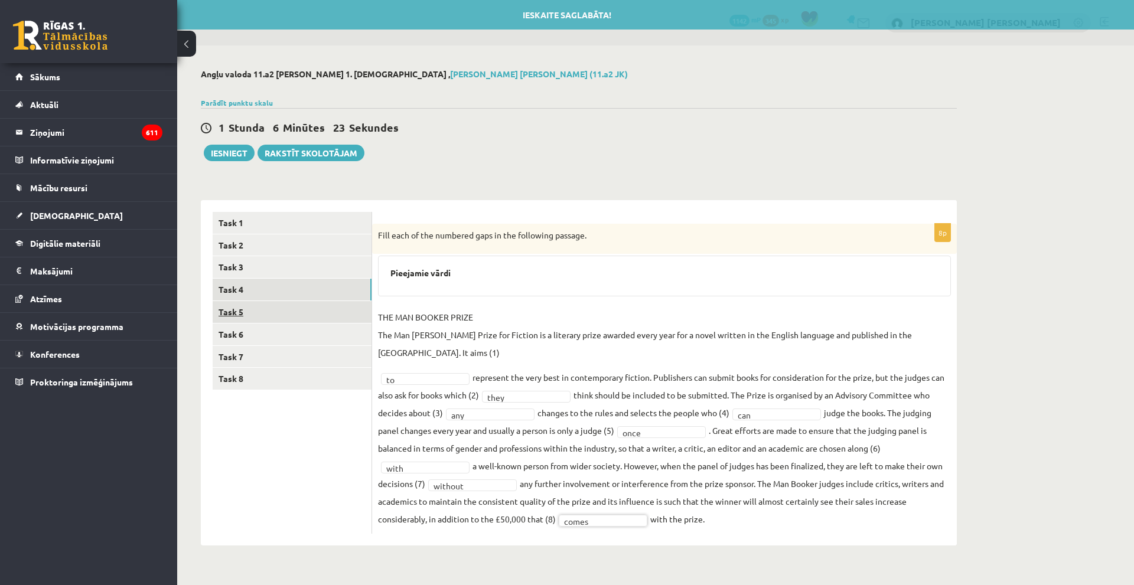
click at [277, 311] on link "Task 5" at bounding box center [292, 312] width 159 height 22
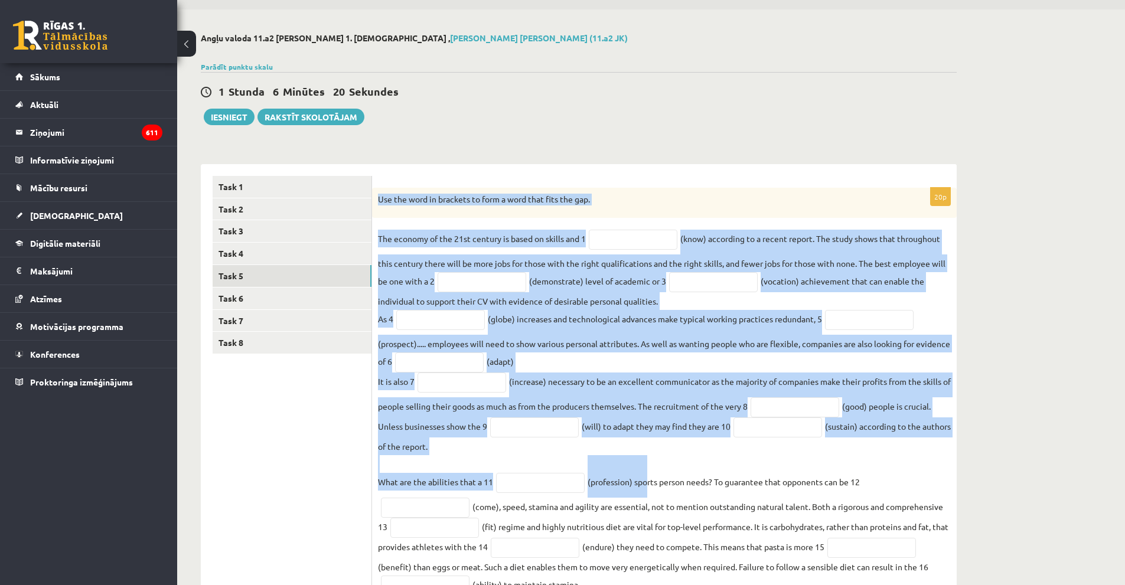
scroll to position [175, 0]
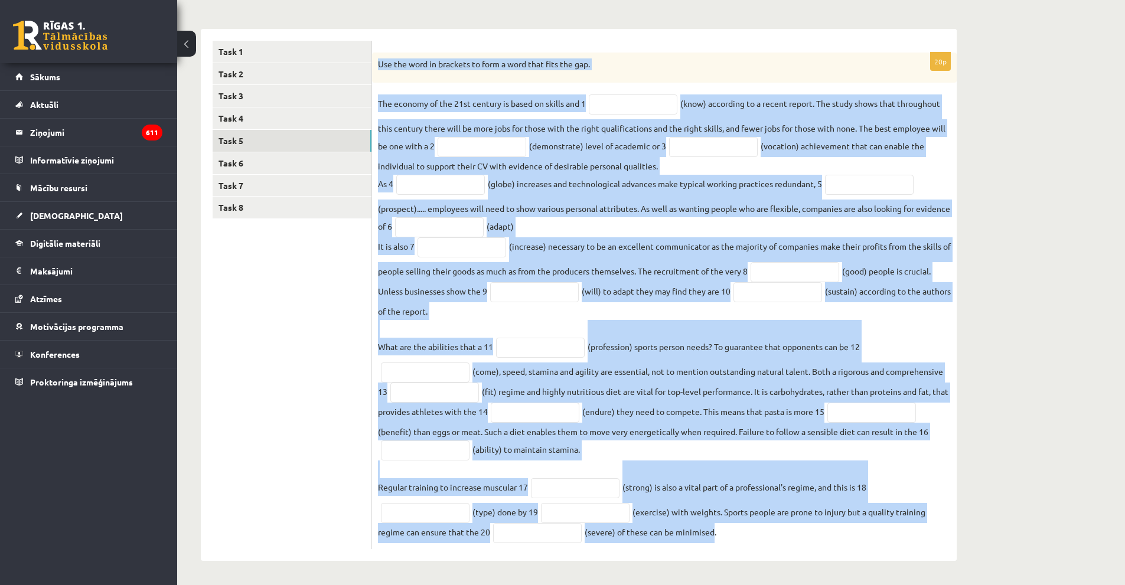
drag, startPoint x: 462, startPoint y: 242, endPoint x: 716, endPoint y: 539, distance: 391.1
click at [716, 539] on div "20p Use the word in brackets to form a word that fits the gap. The economy of t…" at bounding box center [664, 301] width 585 height 497
copy div "Use the word in brackets to form a word that fits the gap. The economy of the 2…"
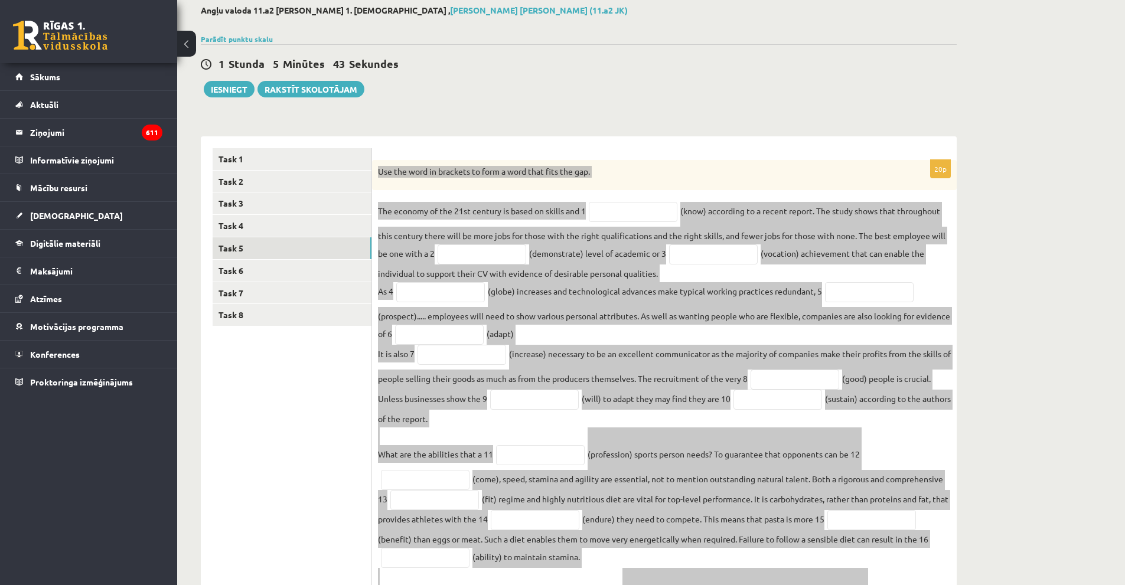
scroll to position [57, 0]
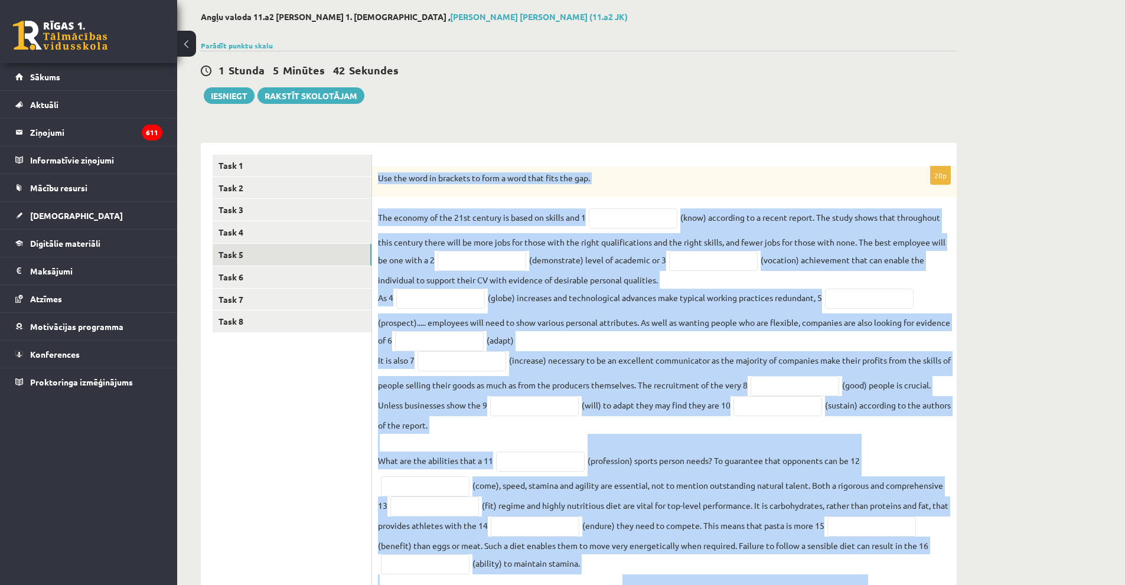
click at [649, 231] on fieldset "The economy of the 21st century is based on skills and 1 (know) according to a …" at bounding box center [664, 432] width 573 height 449
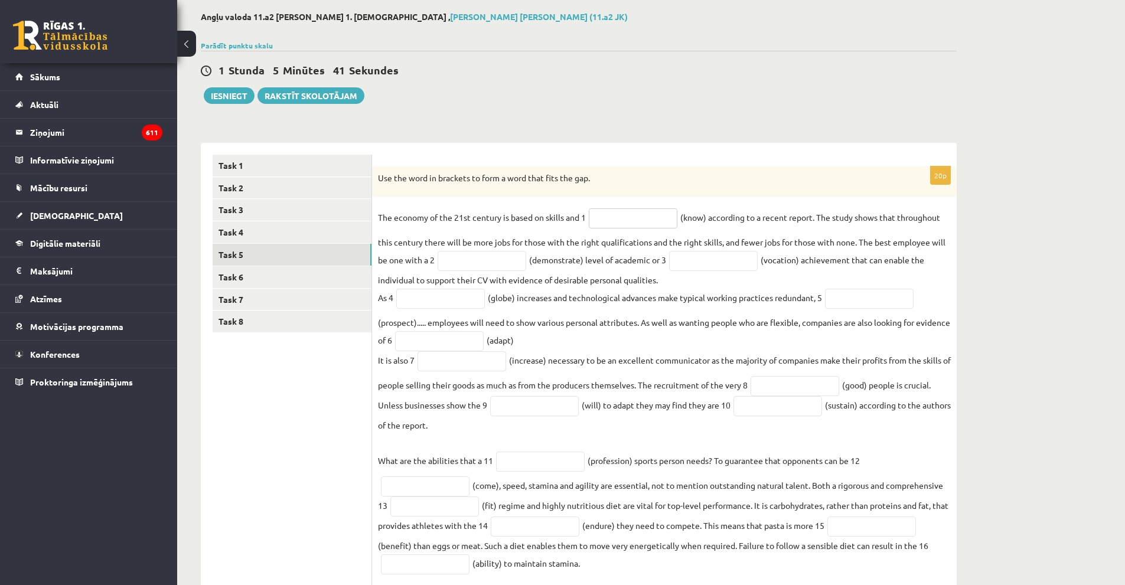
drag, startPoint x: 645, startPoint y: 221, endPoint x: 638, endPoint y: 222, distance: 6.5
click at [644, 221] on input "text" at bounding box center [633, 218] width 89 height 20
type input "*********"
drag, startPoint x: 525, startPoint y: 269, endPoint x: 512, endPoint y: 266, distance: 13.3
click at [523, 269] on input "text" at bounding box center [482, 261] width 89 height 20
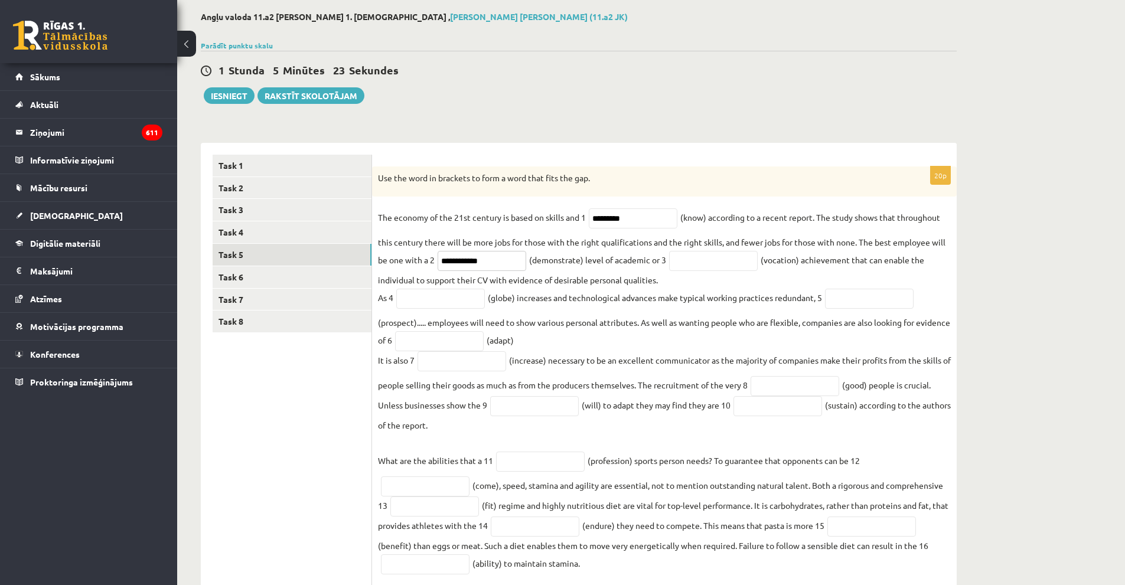
type input "**********"
click at [726, 252] on fieldset "**********" at bounding box center [664, 432] width 573 height 449
click at [725, 255] on input "text" at bounding box center [713, 261] width 89 height 20
type input "**********"
click at [445, 308] on input "text" at bounding box center [440, 299] width 89 height 20
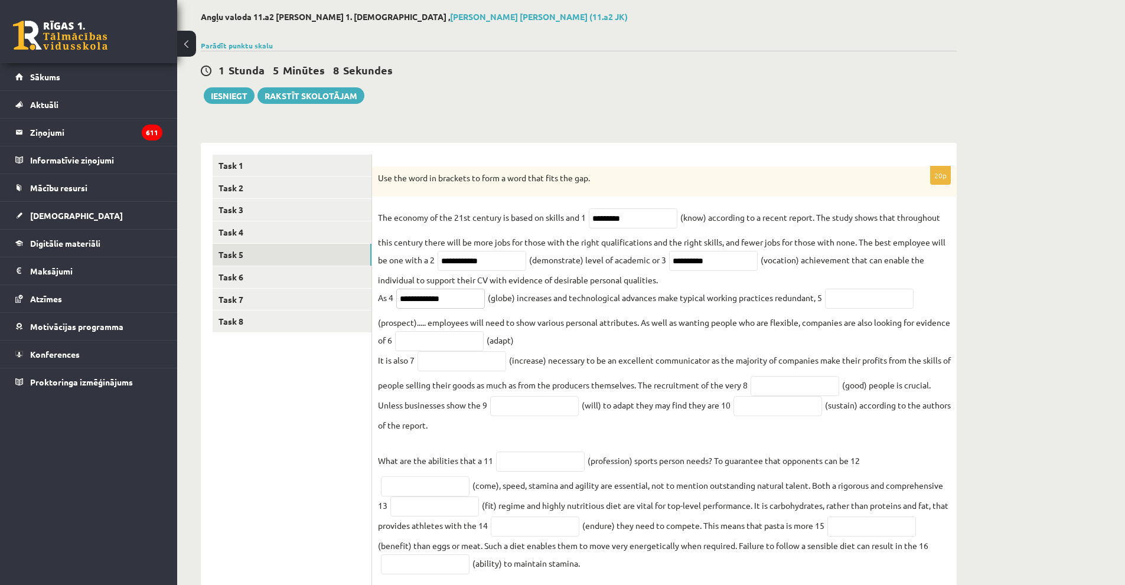
type input "**********"
click at [862, 291] on input "text" at bounding box center [869, 299] width 89 height 20
type input "**********"
click at [484, 345] on input "text" at bounding box center [439, 341] width 89 height 20
type input "**********"
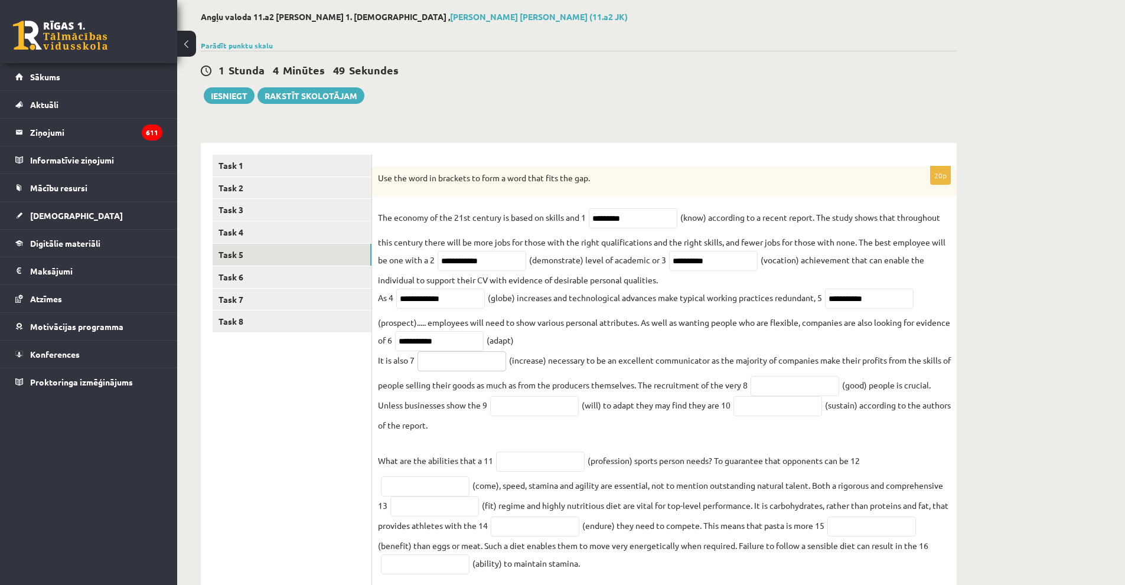
click at [454, 367] on input "text" at bounding box center [461, 361] width 89 height 20
type input "**********"
click at [790, 388] on input "text" at bounding box center [795, 386] width 89 height 20
type input "****"
click at [523, 415] on input "text" at bounding box center [534, 406] width 89 height 20
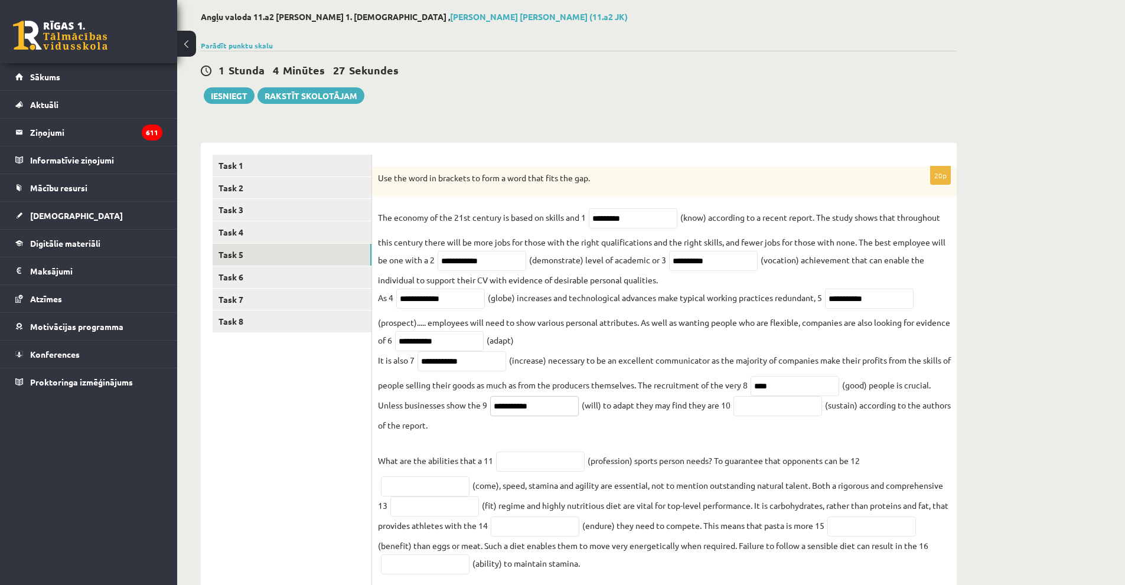
type input "**********"
click at [775, 410] on input "text" at bounding box center [777, 406] width 89 height 20
type input "**********"
click at [541, 459] on input "text" at bounding box center [540, 462] width 89 height 20
type input "**********"
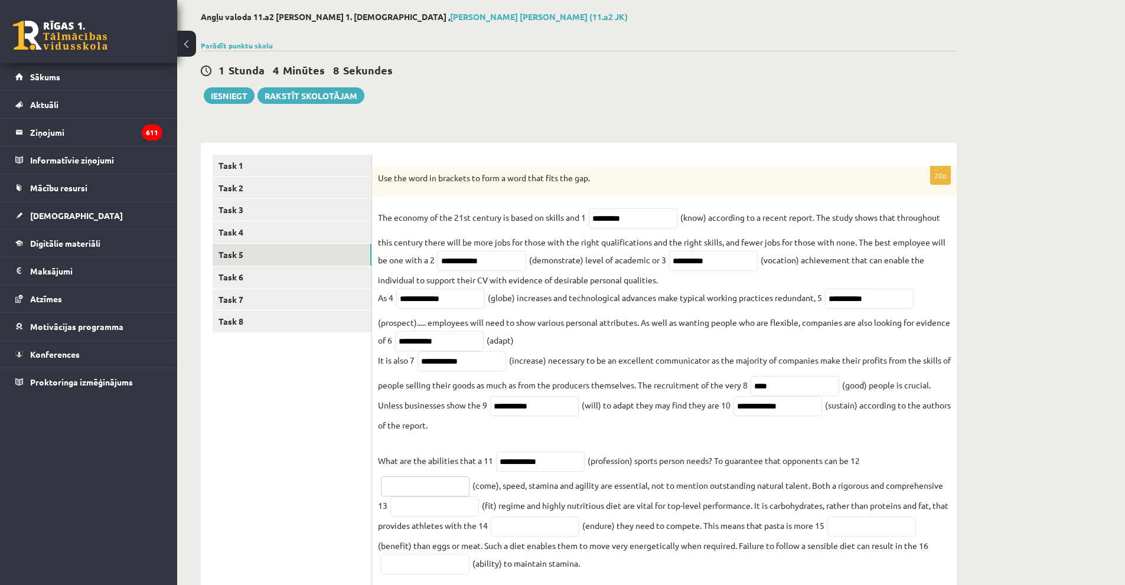
click at [427, 494] on input "text" at bounding box center [425, 487] width 89 height 20
type input "********"
click at [435, 516] on input "text" at bounding box center [434, 507] width 89 height 20
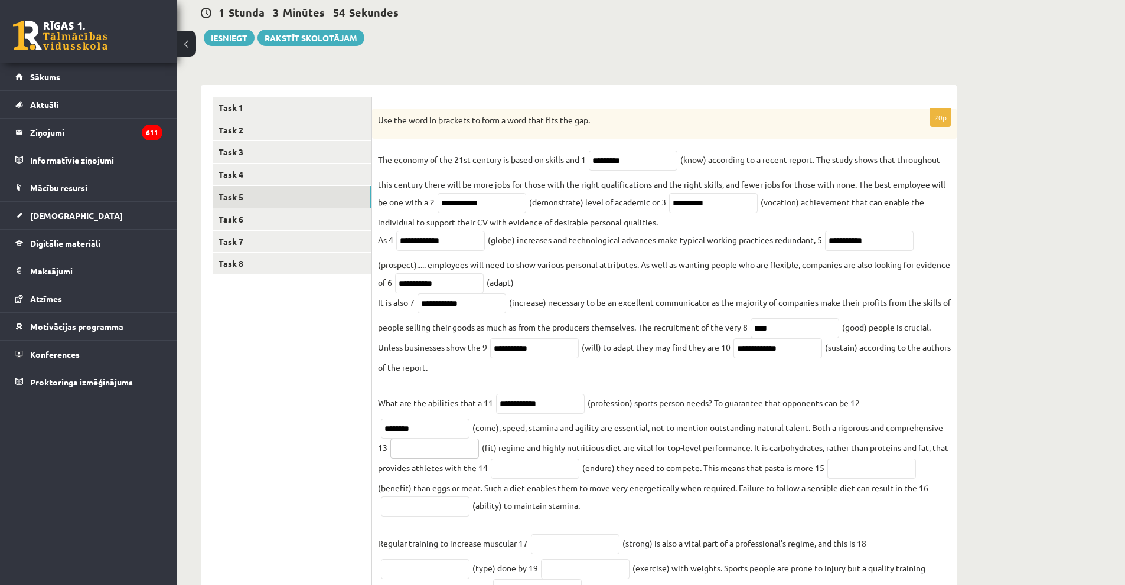
scroll to position [116, 0]
type input "*******"
click at [514, 470] on input "text" at bounding box center [535, 468] width 89 height 20
type input "*********"
click at [866, 478] on input "text" at bounding box center [871, 468] width 89 height 20
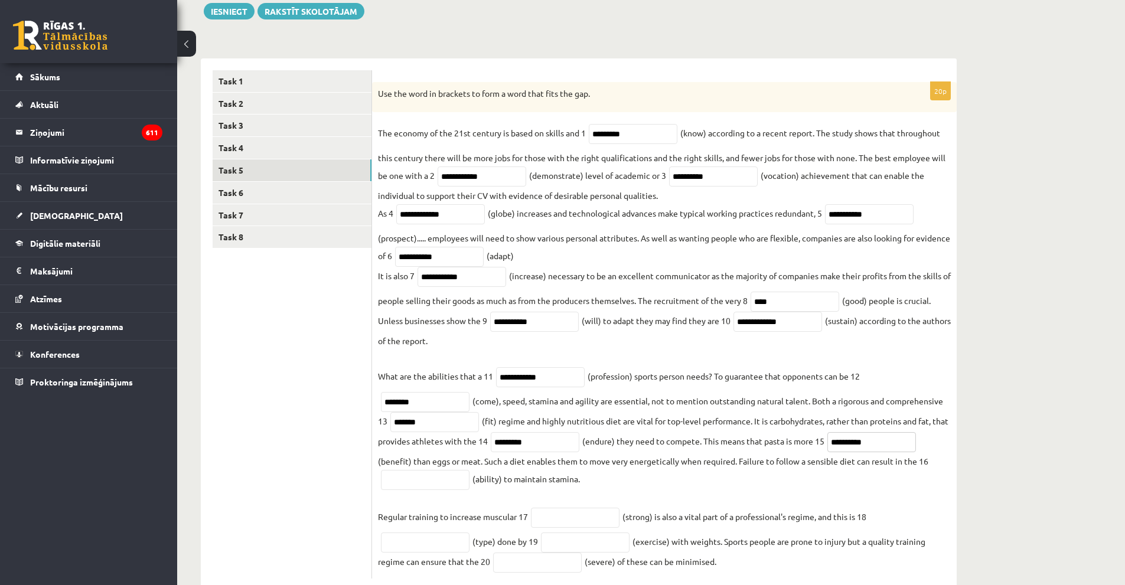
scroll to position [175, 0]
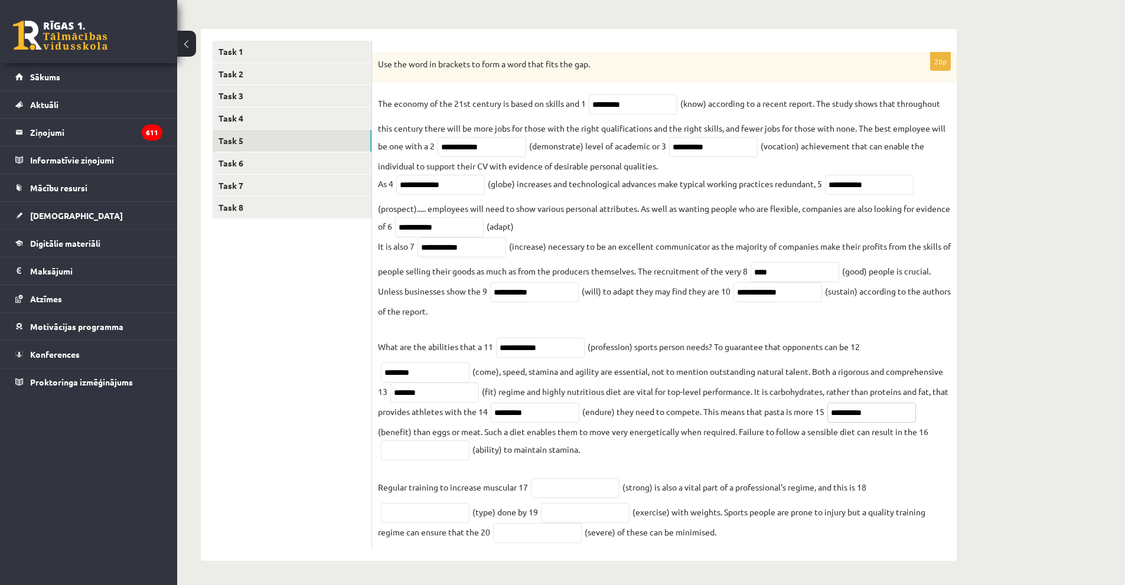
type input "**********"
click at [436, 458] on input "text" at bounding box center [425, 451] width 89 height 20
type input "*********"
click at [545, 486] on input "text" at bounding box center [575, 488] width 89 height 20
type input "********"
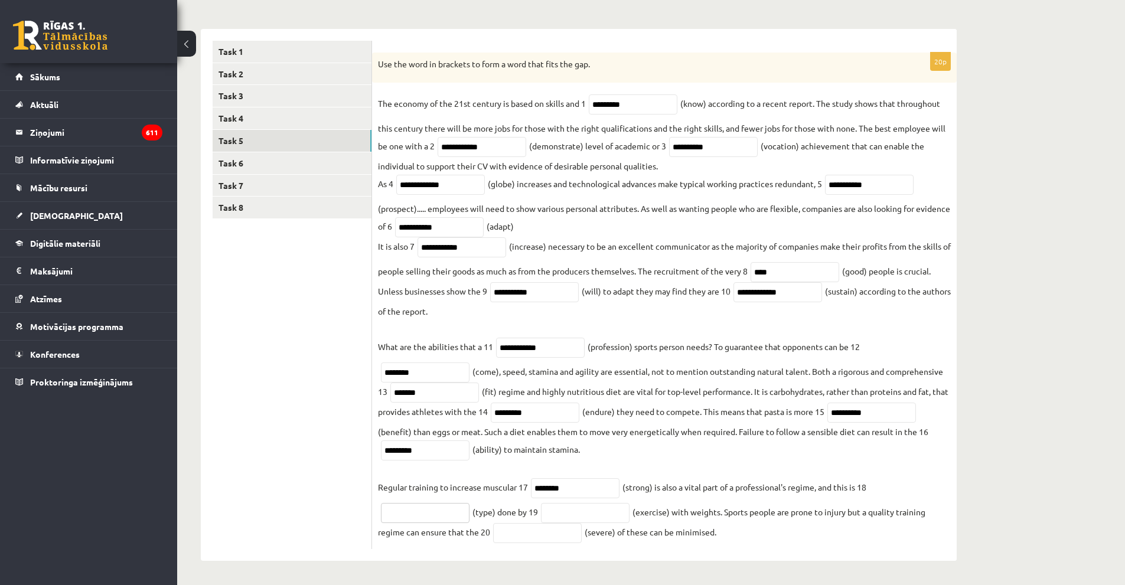
click at [432, 512] on input "text" at bounding box center [425, 513] width 89 height 20
type input "*********"
click at [582, 516] on input "text" at bounding box center [585, 513] width 89 height 20
type input "**********"
click at [541, 525] on input "text" at bounding box center [537, 533] width 89 height 20
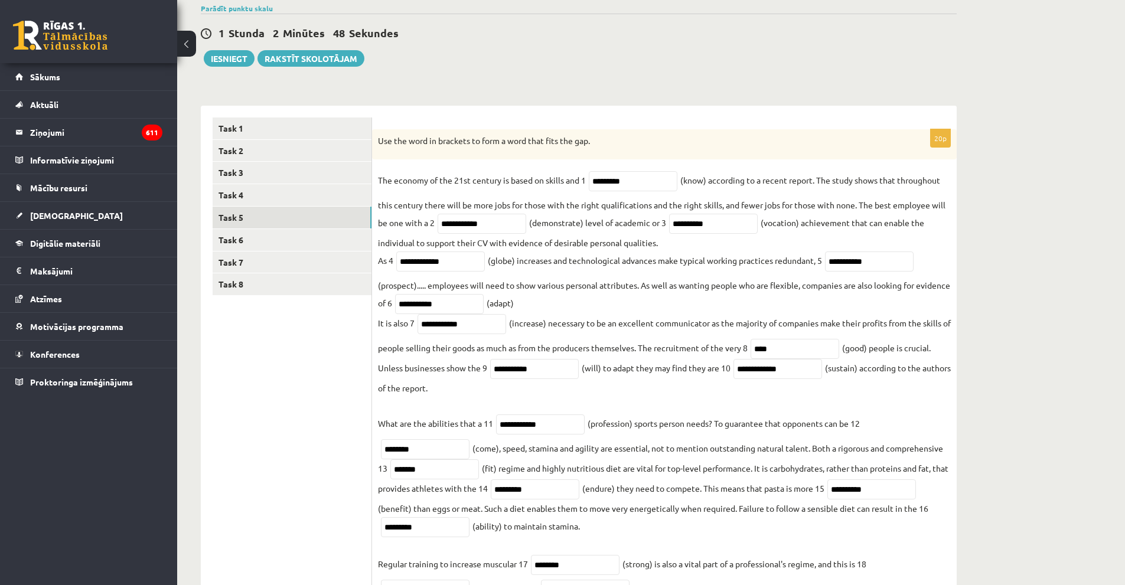
scroll to position [0, 0]
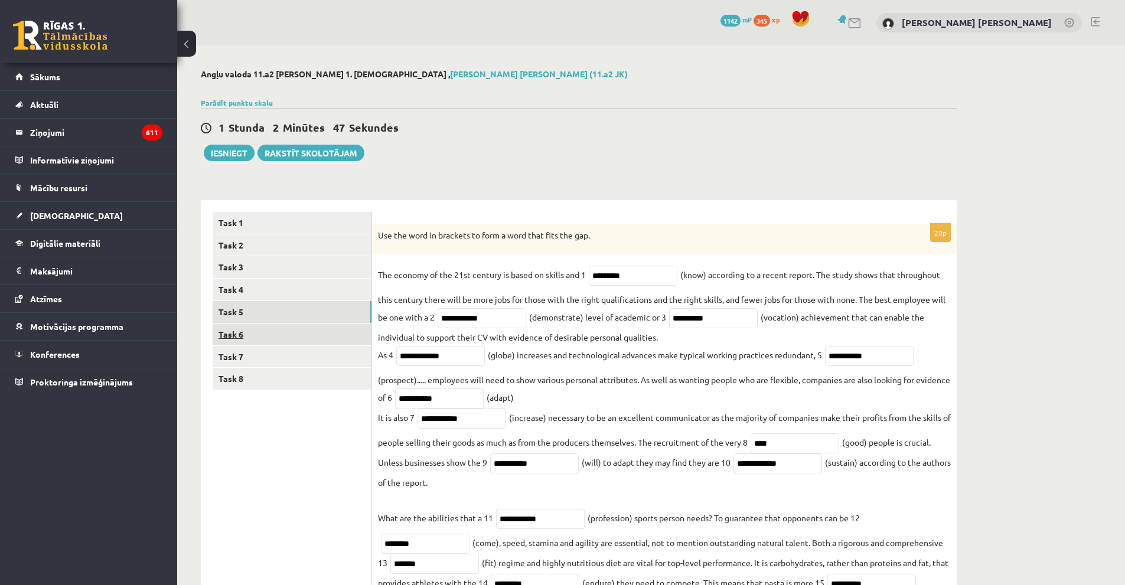
type input "********"
click at [286, 335] on link "Task 6" at bounding box center [292, 335] width 159 height 22
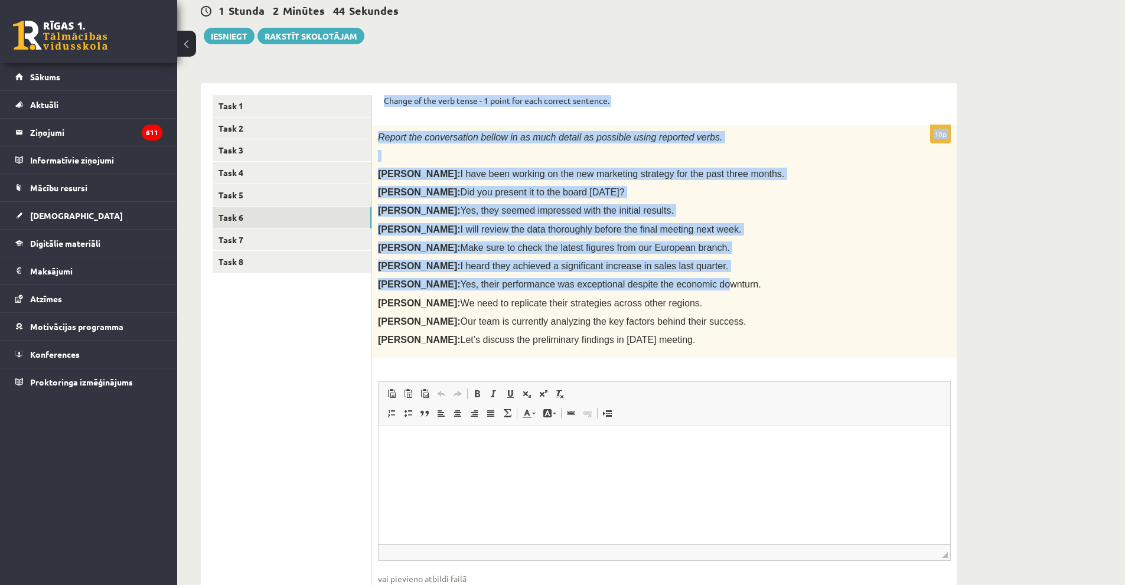
scroll to position [118, 0]
drag, startPoint x: 380, startPoint y: 218, endPoint x: 659, endPoint y: 334, distance: 302.6
click at [659, 334] on div "Change of the verb tense - 1 point for each correct sentence. 10p Report the co…" at bounding box center [664, 360] width 585 height 556
copy form "Change of the verb tense - 1 point for each correct sentence. 10p Report the co…"
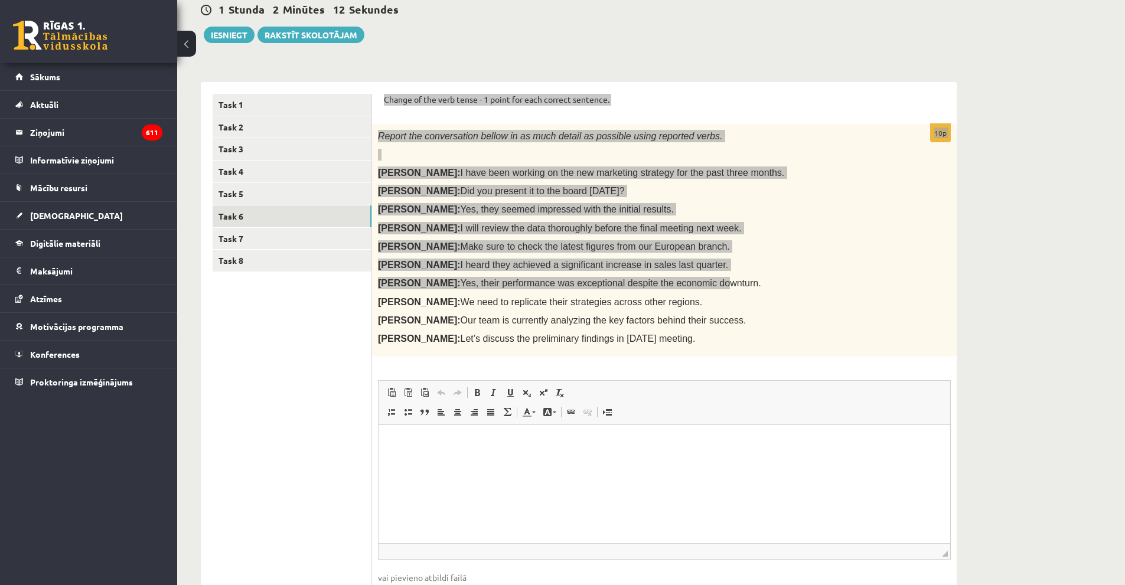
drag, startPoint x: 490, startPoint y: 484, endPoint x: 489, endPoint y: 477, distance: 7.7
click at [490, 461] on html at bounding box center [665, 443] width 572 height 36
click at [436, 433] on html "*******" at bounding box center [665, 443] width 572 height 36
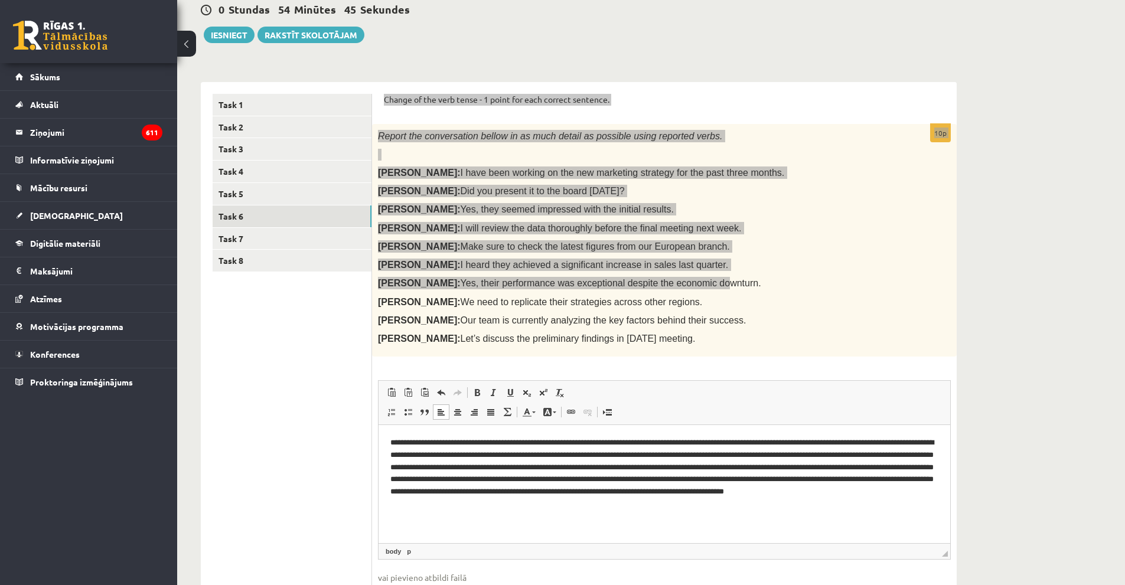
click at [508, 442] on p "**********" at bounding box center [664, 474] width 548 height 74
drag, startPoint x: 455, startPoint y: 442, endPoint x: 514, endPoint y: 438, distance: 58.6
click at [514, 438] on p "**********" at bounding box center [664, 474] width 548 height 74
click at [476, 397] on span at bounding box center [476, 392] width 9 height 9
drag, startPoint x: 775, startPoint y: 441, endPoint x: 825, endPoint y: 441, distance: 50.2
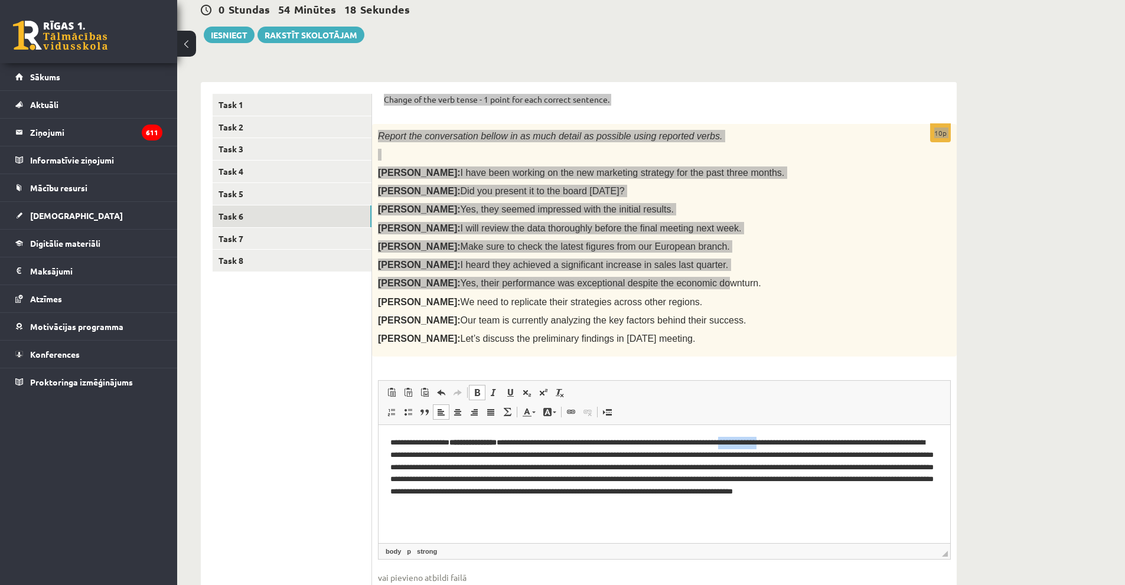
click at [825, 441] on p "**********" at bounding box center [664, 474] width 548 height 74
click at [479, 393] on span at bounding box center [476, 392] width 9 height 9
click at [767, 493] on p "**********" at bounding box center [664, 474] width 548 height 74
drag, startPoint x: 462, startPoint y: 454, endPoint x: 504, endPoint y: 454, distance: 41.3
click at [504, 454] on p "**********" at bounding box center [664, 474] width 548 height 74
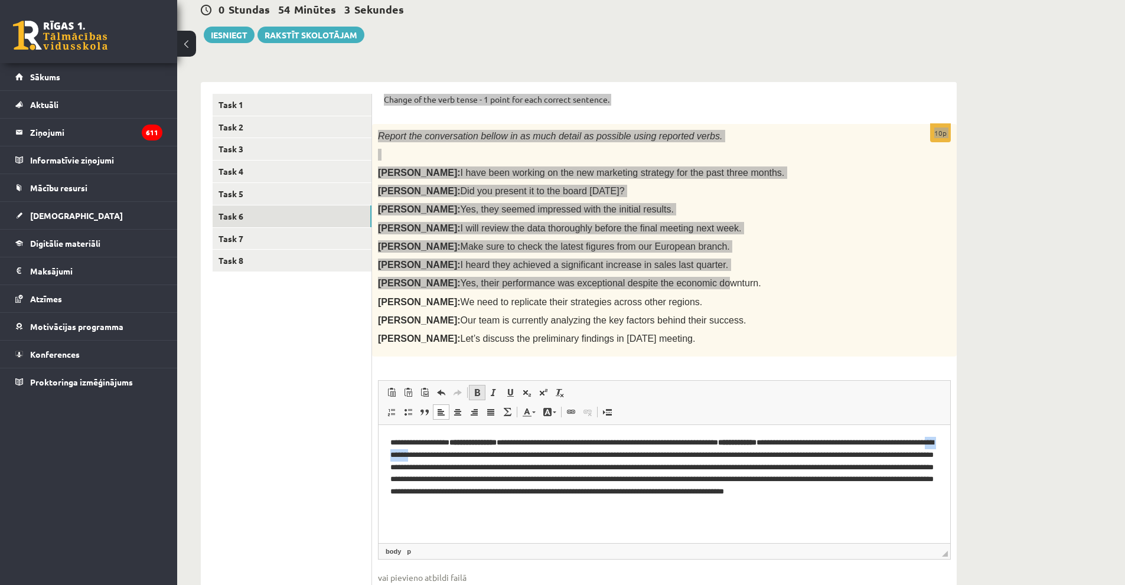
click at [474, 392] on span at bounding box center [476, 392] width 9 height 9
click at [565, 503] on p "**********" at bounding box center [664, 474] width 548 height 74
drag, startPoint x: 680, startPoint y: 455, endPoint x: 722, endPoint y: 455, distance: 41.9
click at [722, 455] on p "**********" at bounding box center [664, 474] width 548 height 74
click at [476, 390] on span at bounding box center [476, 392] width 9 height 9
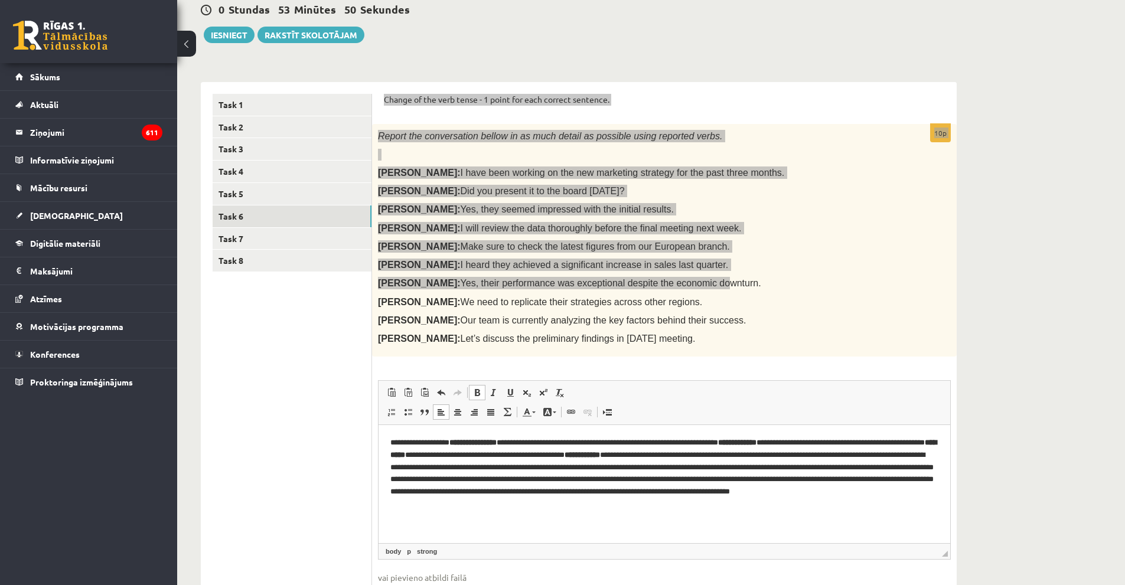
click at [680, 473] on p "**********" at bounding box center [664, 474] width 548 height 74
drag, startPoint x: 495, startPoint y: 466, endPoint x: 513, endPoint y: 465, distance: 17.7
click at [513, 465] on p "**********" at bounding box center [664, 474] width 548 height 74
click at [469, 392] on link "Bold Keyboard shortcut Ctrl+B" at bounding box center [477, 392] width 17 height 15
click at [528, 453] on p "**********" at bounding box center [664, 474] width 548 height 74
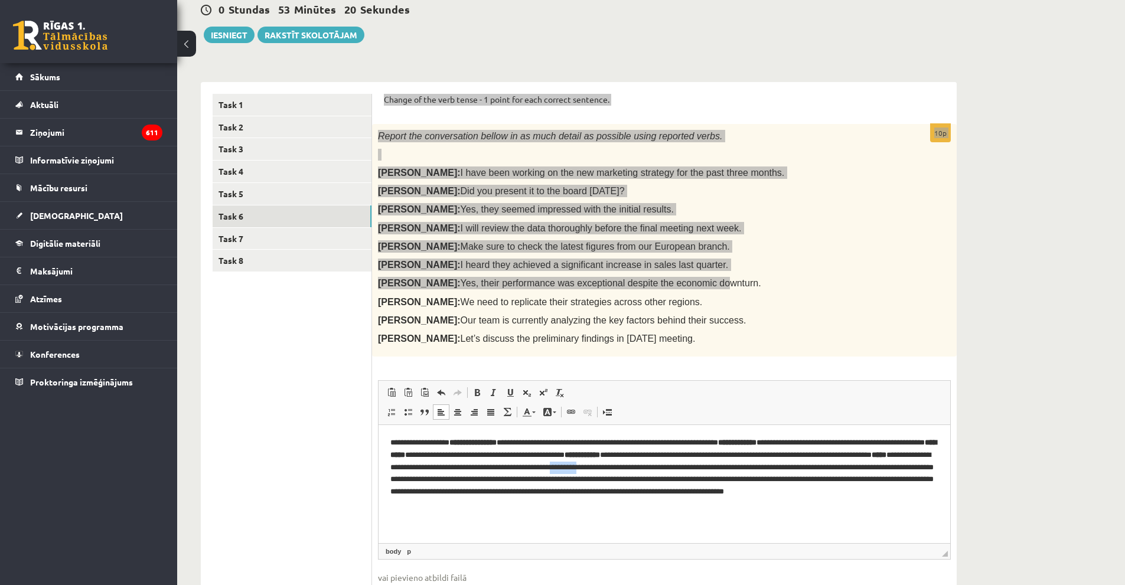
drag, startPoint x: 753, startPoint y: 466, endPoint x: 785, endPoint y: 465, distance: 32.5
click at [785, 465] on p "**********" at bounding box center [664, 474] width 548 height 74
click at [481, 392] on span at bounding box center [476, 392] width 9 height 9
click at [513, 393] on span at bounding box center [509, 392] width 9 height 9
drag, startPoint x: 455, startPoint y: 439, endPoint x: 519, endPoint y: 435, distance: 64.5
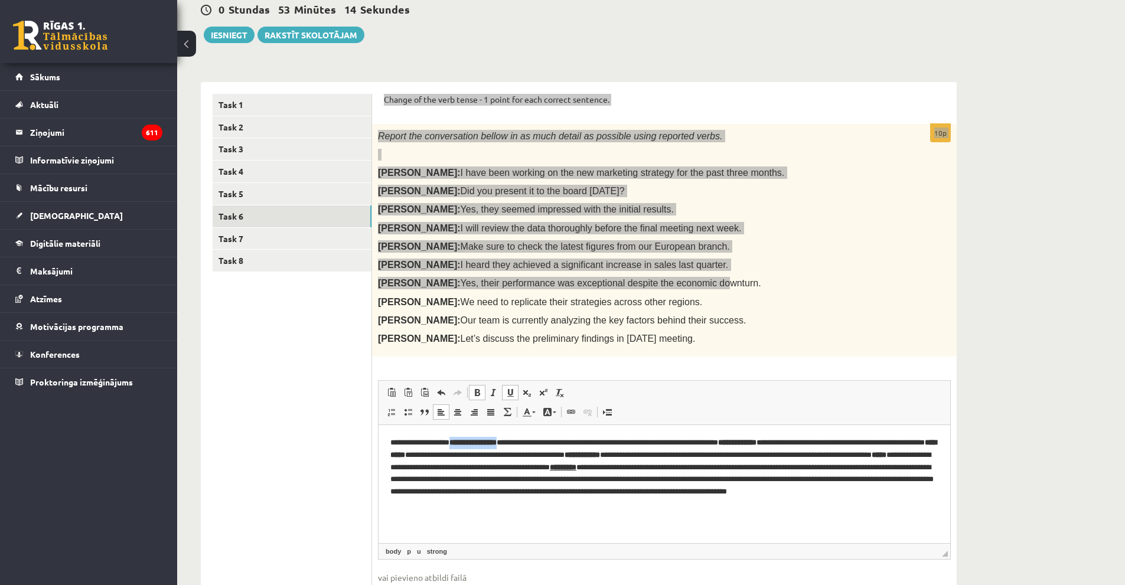
click at [519, 435] on html "**********" at bounding box center [665, 473] width 572 height 97
click at [510, 395] on span at bounding box center [509, 392] width 9 height 9
drag, startPoint x: 774, startPoint y: 444, endPoint x: 826, endPoint y: 440, distance: 52.1
click at [826, 440] on p "**********" at bounding box center [664, 474] width 548 height 74
click at [515, 392] on link "Underline Keyboard shortcut Ctrl+U" at bounding box center [510, 392] width 17 height 15
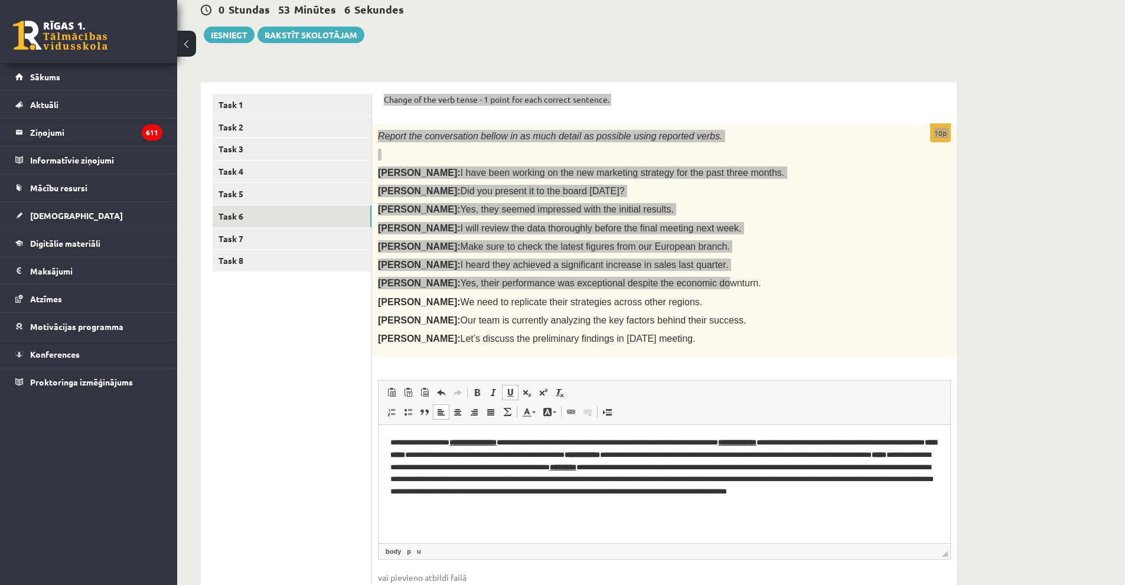
click at [716, 446] on p "**********" at bounding box center [664, 474] width 548 height 74
drag, startPoint x: 464, startPoint y: 453, endPoint x: 507, endPoint y: 451, distance: 42.6
click at [507, 451] on strong "**********" at bounding box center [663, 449] width 546 height 20
click at [504, 392] on link "Underline Keyboard shortcut Ctrl+U" at bounding box center [510, 392] width 17 height 15
drag, startPoint x: 705, startPoint y: 455, endPoint x: 728, endPoint y: 454, distance: 22.5
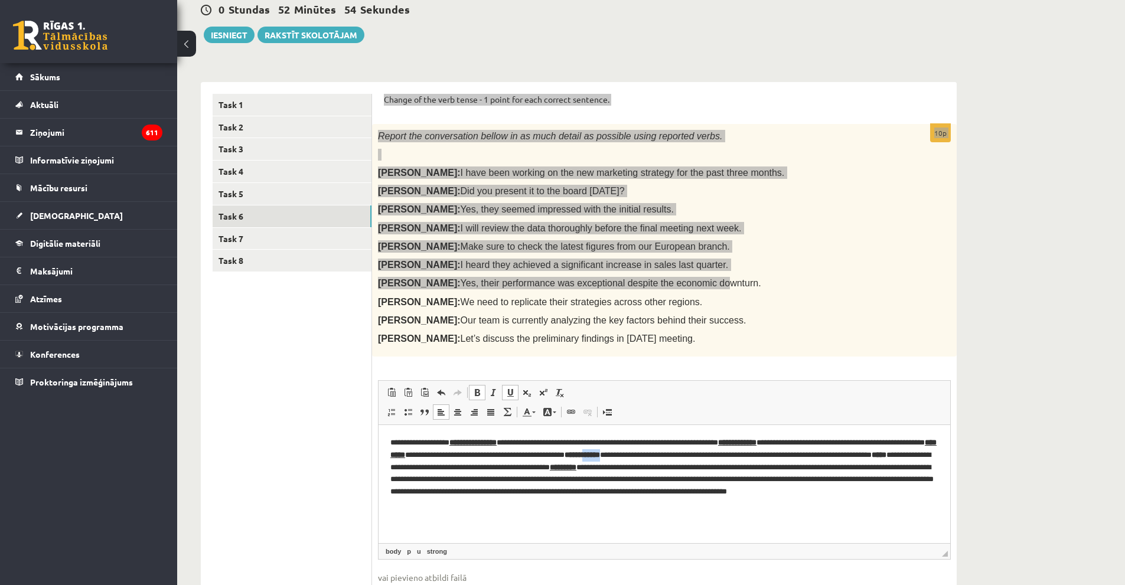
click at [600, 454] on strong "**********" at bounding box center [582, 455] width 35 height 8
drag, startPoint x: 681, startPoint y: 456, endPoint x: 728, endPoint y: 453, distance: 46.7
click at [728, 453] on p "**********" at bounding box center [664, 474] width 548 height 74
click at [507, 394] on span at bounding box center [509, 392] width 9 height 9
click at [713, 469] on p "**********" at bounding box center [664, 474] width 548 height 74
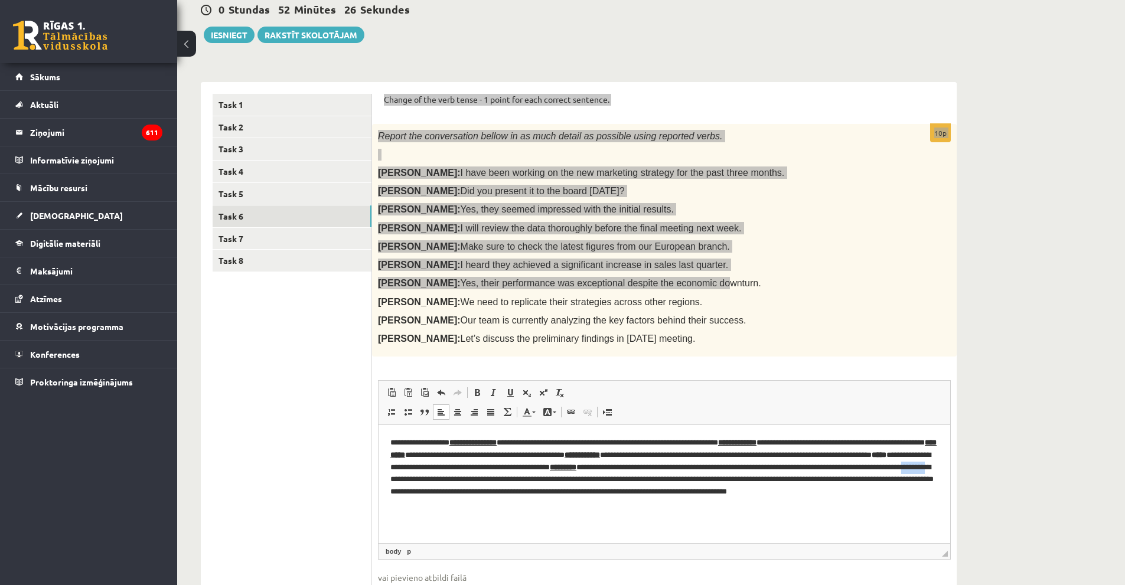
drag, startPoint x: 601, startPoint y: 477, endPoint x: 632, endPoint y: 477, distance: 31.9
click at [632, 477] on p "**********" at bounding box center [664, 474] width 548 height 74
click at [477, 394] on span at bounding box center [476, 392] width 9 height 9
click at [512, 396] on span at bounding box center [509, 392] width 9 height 9
click at [920, 478] on p "**********" at bounding box center [664, 474] width 548 height 74
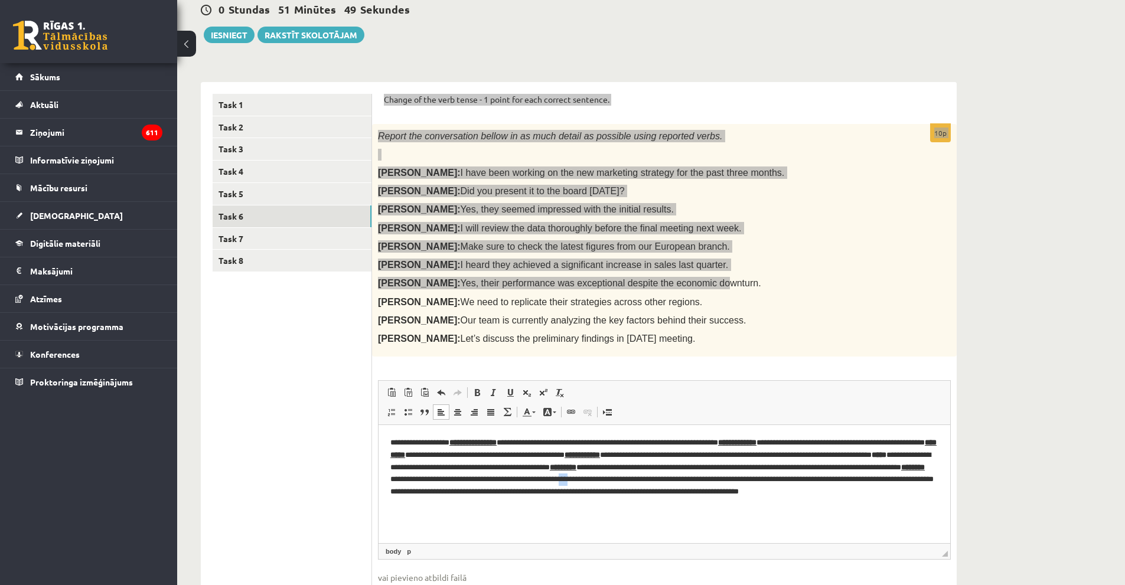
drag, startPoint x: 841, startPoint y: 478, endPoint x: 847, endPoint y: 478, distance: 6.5
click at [847, 478] on p "**********" at bounding box center [664, 474] width 548 height 74
drag, startPoint x: 857, startPoint y: 478, endPoint x: 918, endPoint y: 477, distance: 60.8
click at [924, 476] on p "**********" at bounding box center [664, 474] width 548 height 74
click at [475, 397] on span at bounding box center [476, 392] width 9 height 9
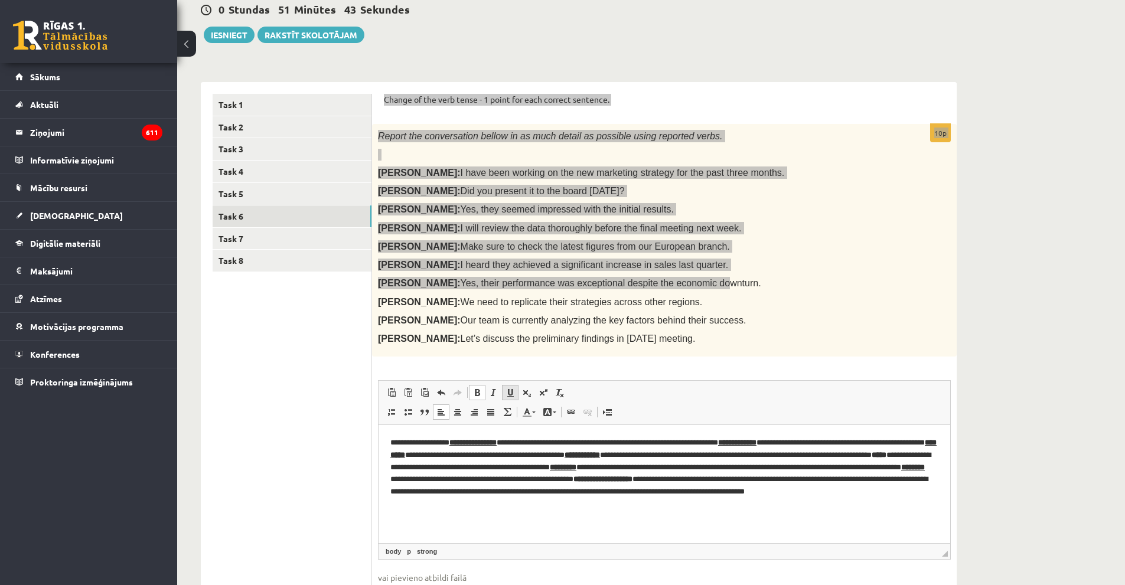
click at [507, 392] on span at bounding box center [509, 392] width 9 height 9
click at [723, 515] on html "**********" at bounding box center [665, 473] width 572 height 97
drag, startPoint x: 623, startPoint y: 492, endPoint x: 702, endPoint y: 490, distance: 79.2
click at [702, 490] on p "**********" at bounding box center [664, 474] width 548 height 74
click at [475, 392] on span at bounding box center [476, 392] width 9 height 9
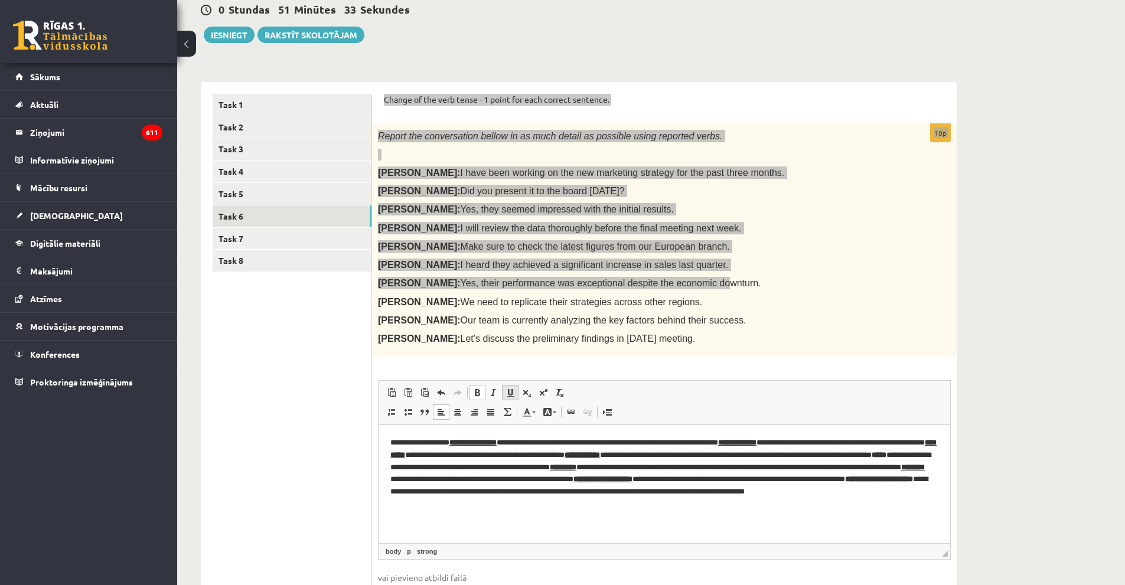
click at [509, 396] on span at bounding box center [509, 392] width 9 height 9
drag, startPoint x: 406, startPoint y: 503, endPoint x: 432, endPoint y: 502, distance: 25.4
click at [432, 502] on p "**********" at bounding box center [664, 474] width 548 height 74
click at [471, 400] on link "Bold Keyboard shortcut Ctrl+B" at bounding box center [477, 392] width 17 height 15
click at [510, 397] on span at bounding box center [509, 392] width 9 height 9
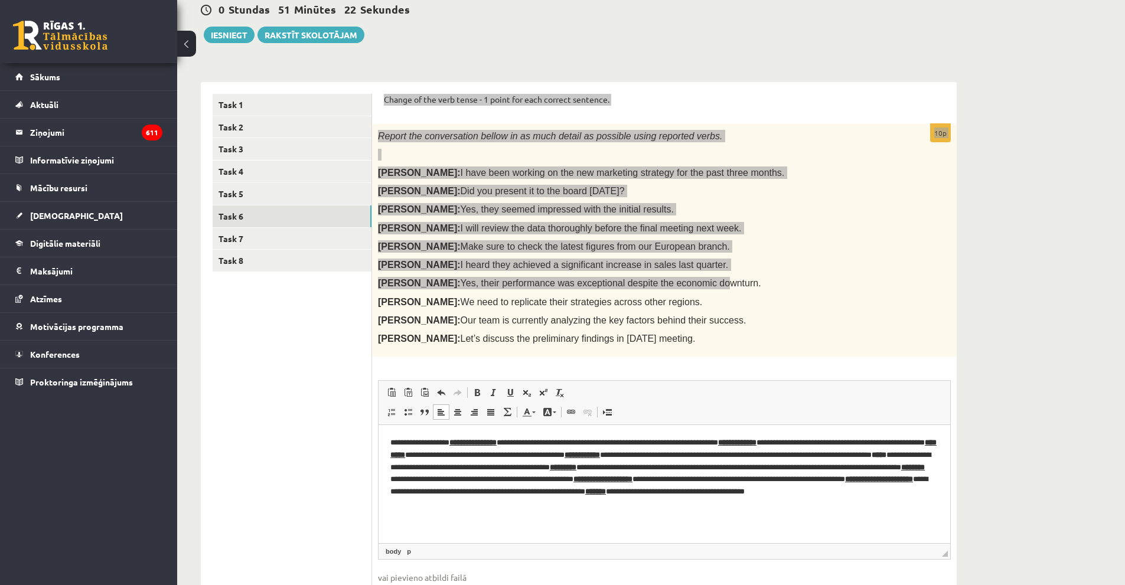
click at [511, 523] on html "**********" at bounding box center [665, 473] width 572 height 97
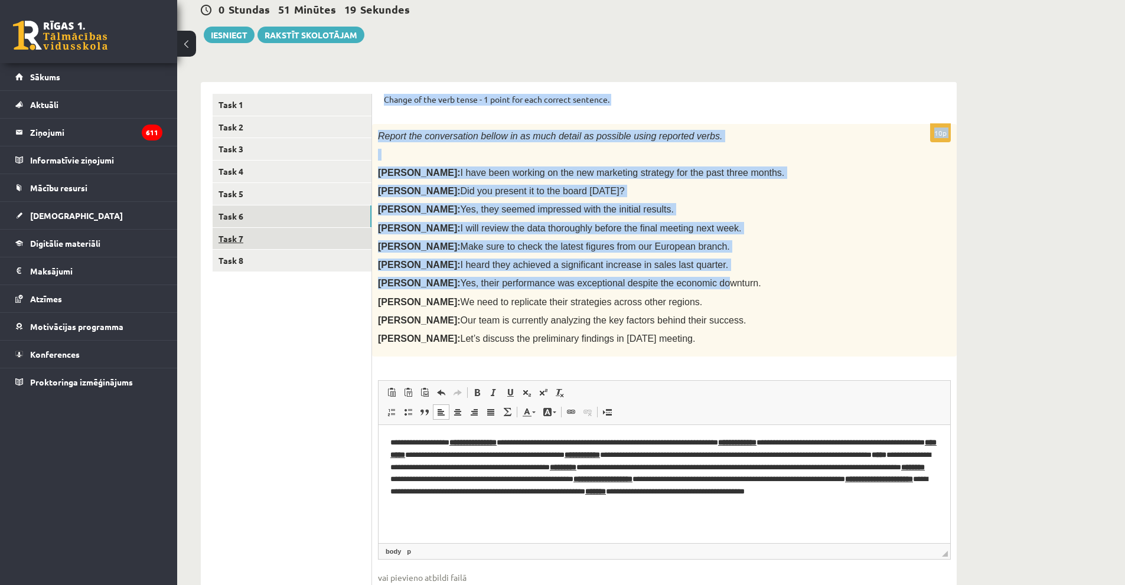
click at [300, 244] on link "Task 7" at bounding box center [292, 239] width 159 height 22
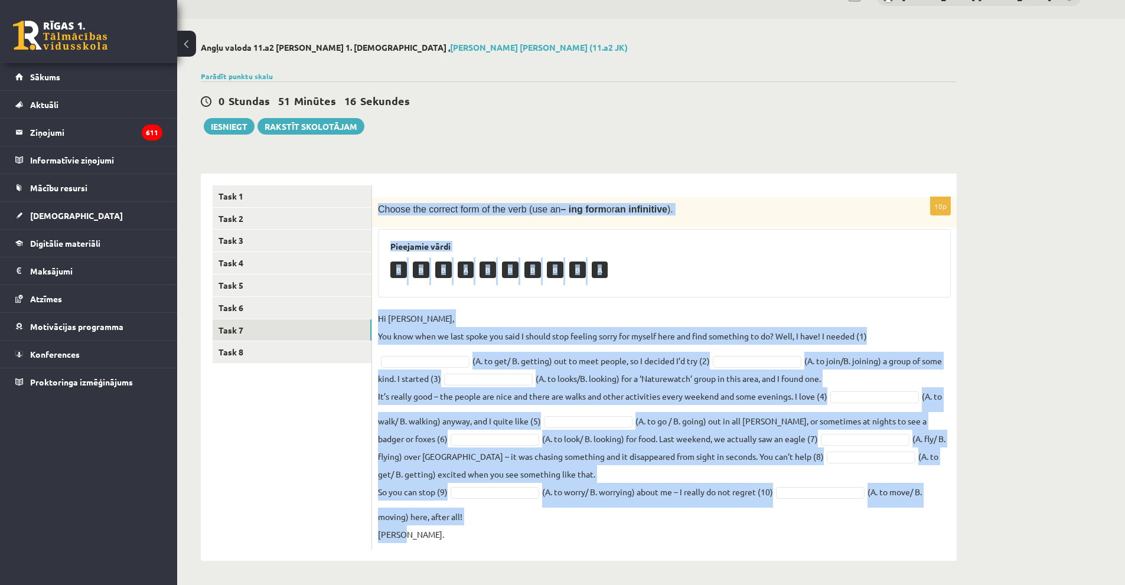
drag, startPoint x: 386, startPoint y: 211, endPoint x: 728, endPoint y: 532, distance: 469.1
click at [728, 532] on div "10p Choose the correct form of the verb (use an – ing form or an infinitive ). …" at bounding box center [664, 373] width 585 height 352
copy div "Choose the correct form of the verb (use an – ing form or an infinitive ). Piee…"
click at [400, 354] on fieldset "Hi Caroline, You know when we last spoke you said I should stop feeling sorry f…" at bounding box center [664, 426] width 573 height 234
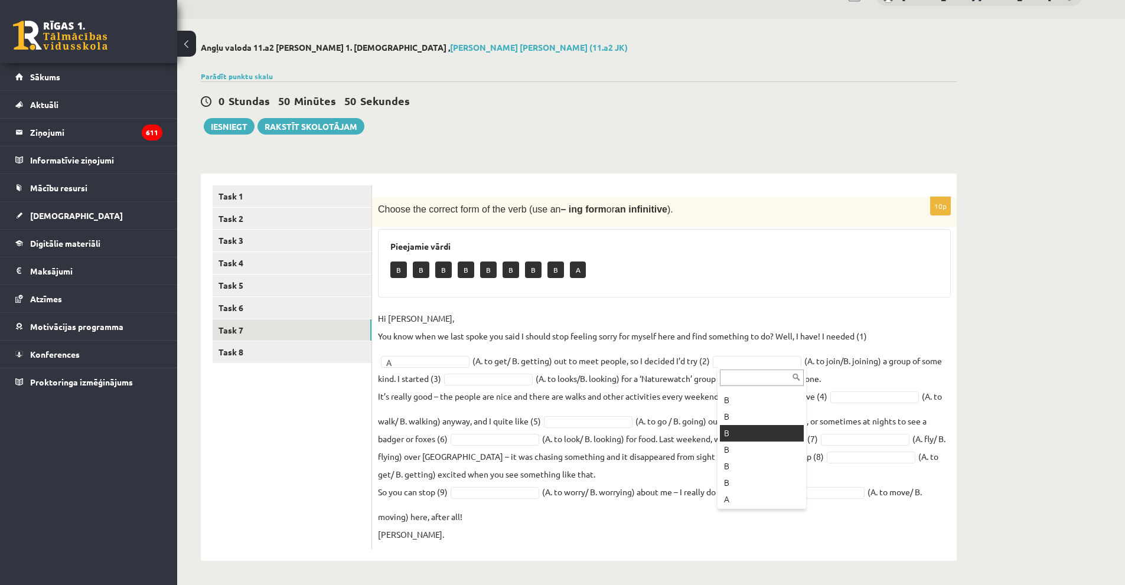
scroll to position [47, 0]
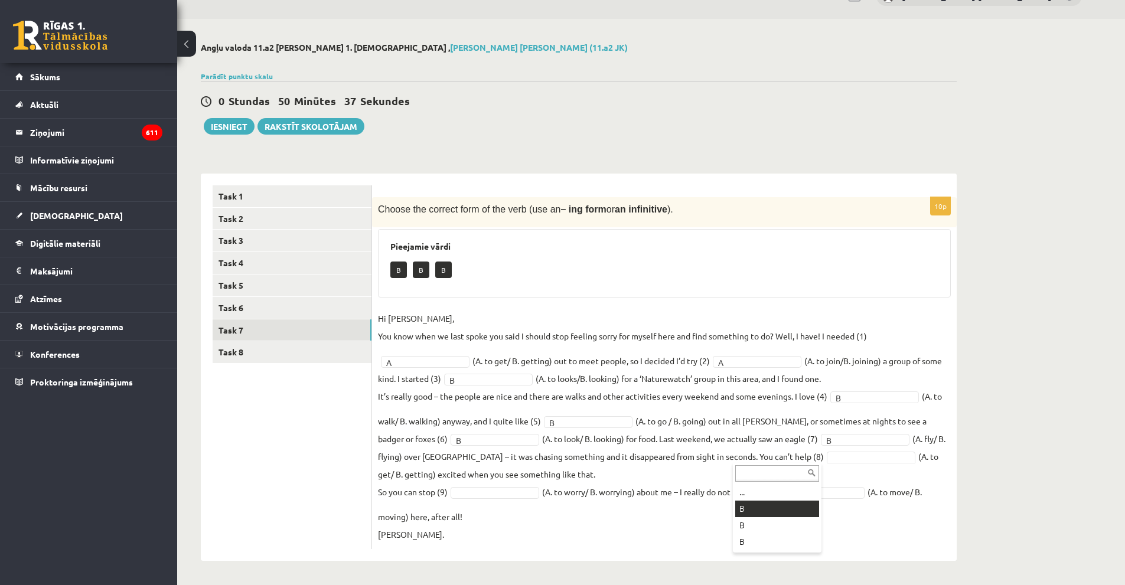
drag, startPoint x: 742, startPoint y: 506, endPoint x: 592, endPoint y: 467, distance: 155.5
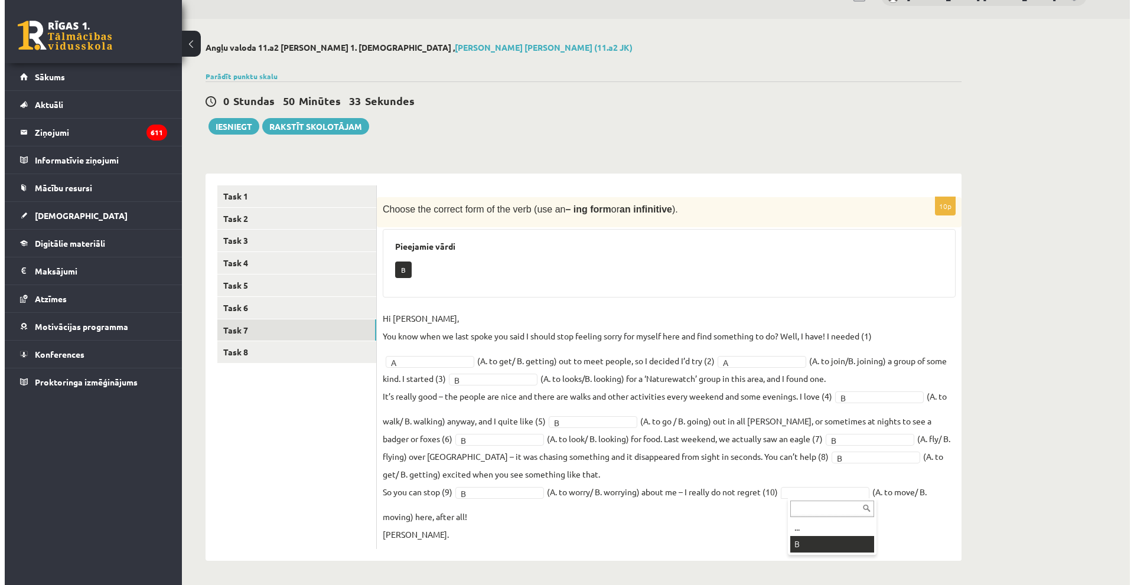
scroll to position [0, 0]
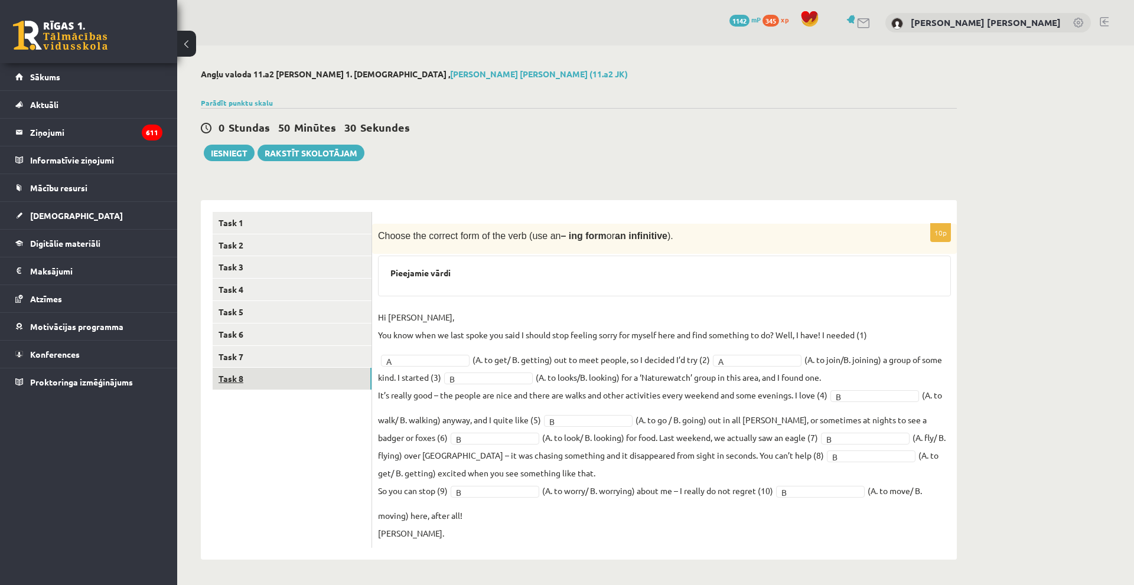
click at [305, 376] on link "Task 8" at bounding box center [292, 379] width 159 height 22
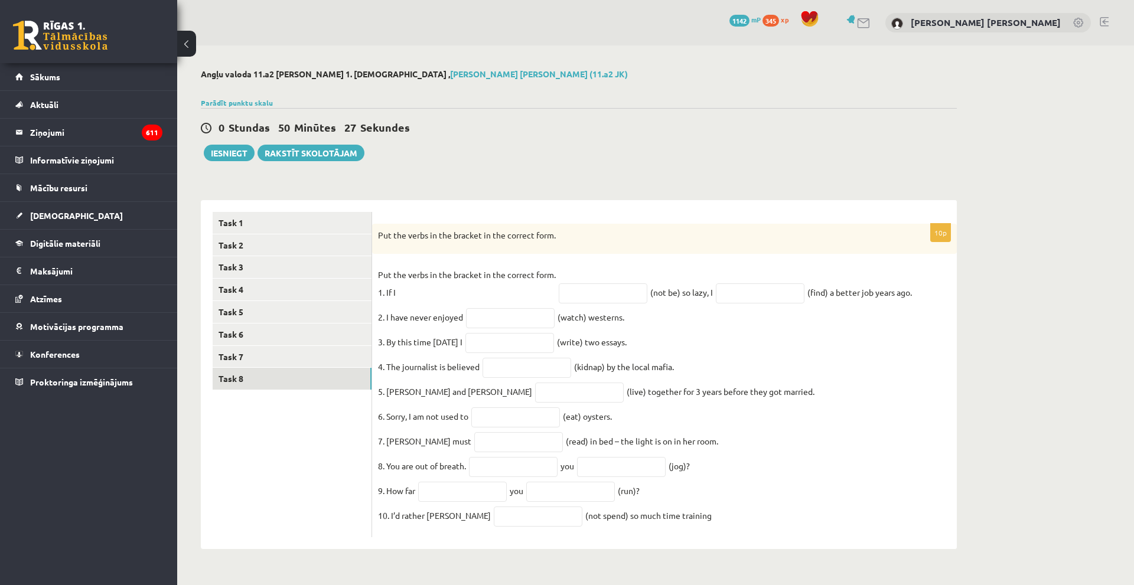
drag, startPoint x: 373, startPoint y: 234, endPoint x: 674, endPoint y: 528, distance: 420.9
click at [674, 528] on div "10p Put the verbs in the bracket in the correct form. Put the verbs in the brac…" at bounding box center [664, 381] width 585 height 314
copy div "Put the verbs in the bracket in the correct form. Put the verbs in the bracket …"
click at [563, 292] on input "text" at bounding box center [603, 293] width 89 height 20
type input "**********"
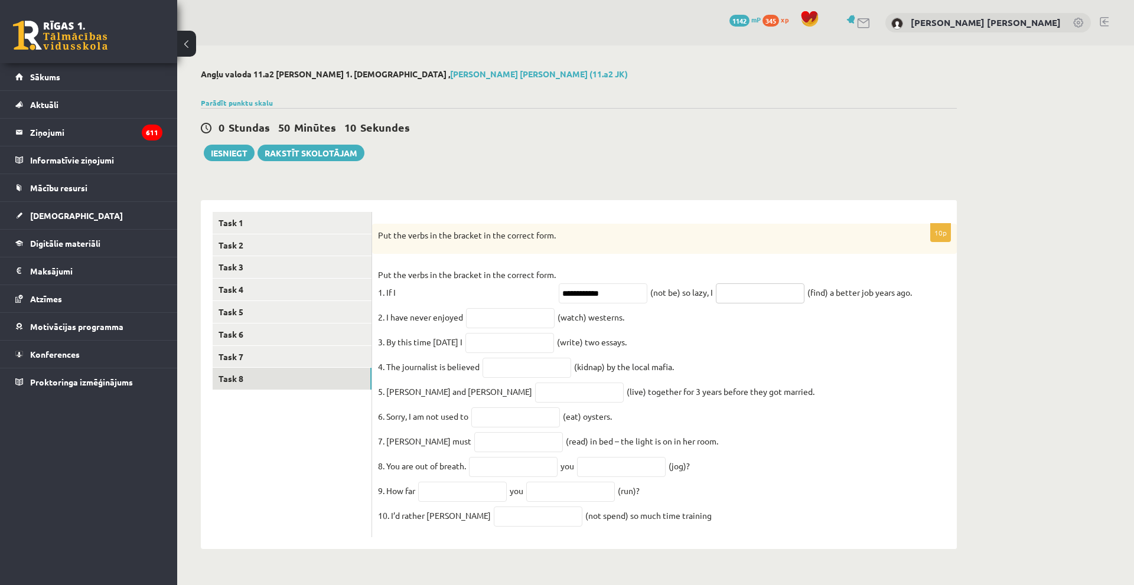
click at [771, 286] on input "text" at bounding box center [760, 293] width 89 height 20
type input "**********"
click at [478, 320] on input "text" at bounding box center [510, 318] width 89 height 20
type input "********"
click at [529, 341] on input "text" at bounding box center [509, 343] width 89 height 20
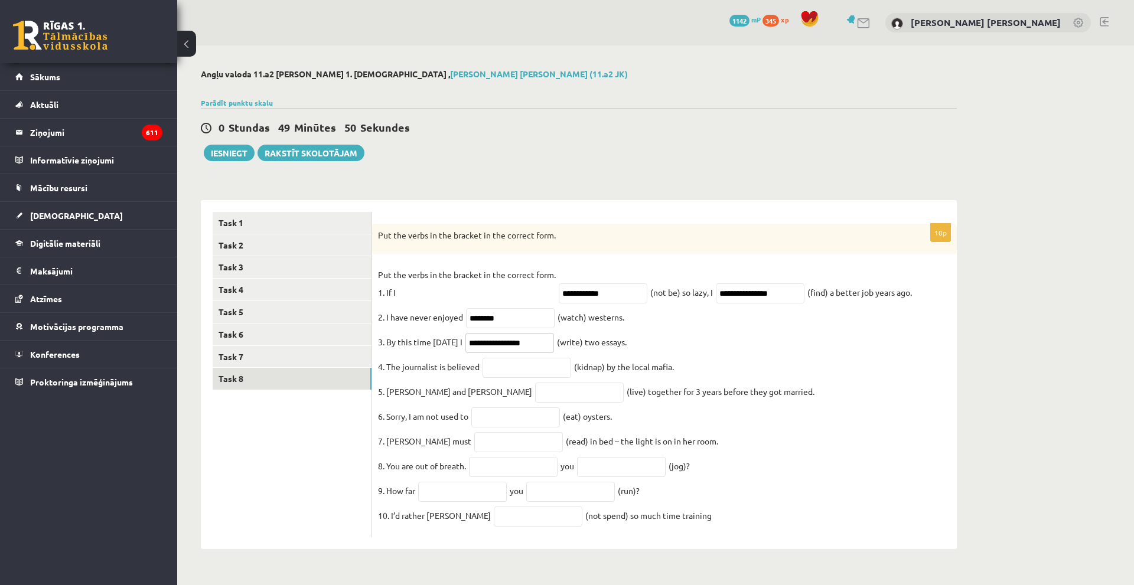
type input "**********"
click at [506, 360] on fieldset "**********" at bounding box center [664, 399] width 573 height 266
click at [504, 364] on input "text" at bounding box center [526, 368] width 89 height 20
type input "**********"
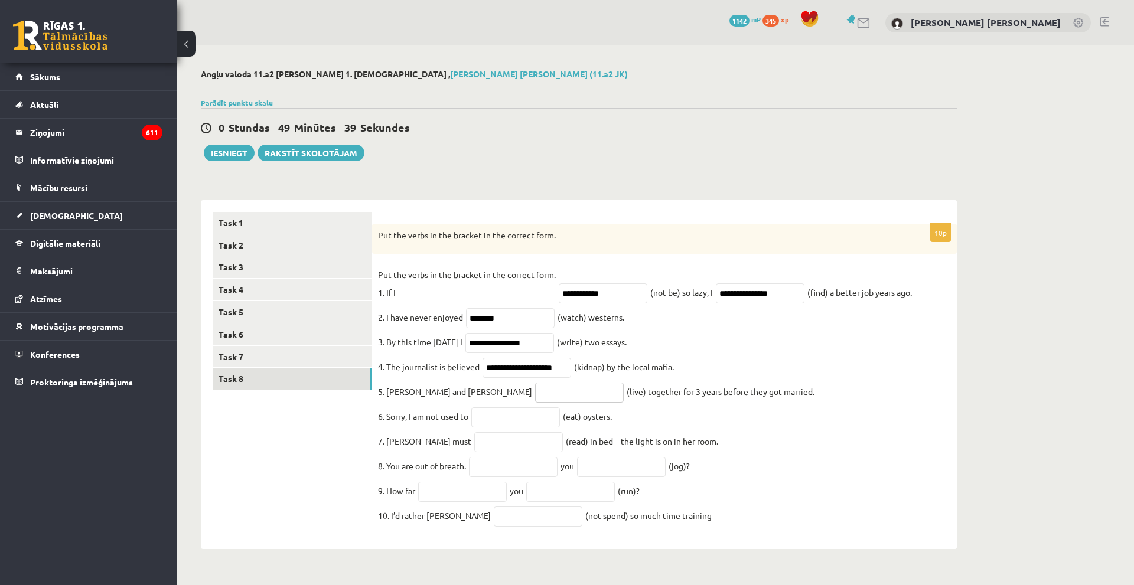
scroll to position [0, 0]
click at [535, 390] on input "text" at bounding box center [579, 393] width 89 height 20
type input "*********"
click at [512, 420] on input "text" at bounding box center [515, 417] width 89 height 20
type input "******"
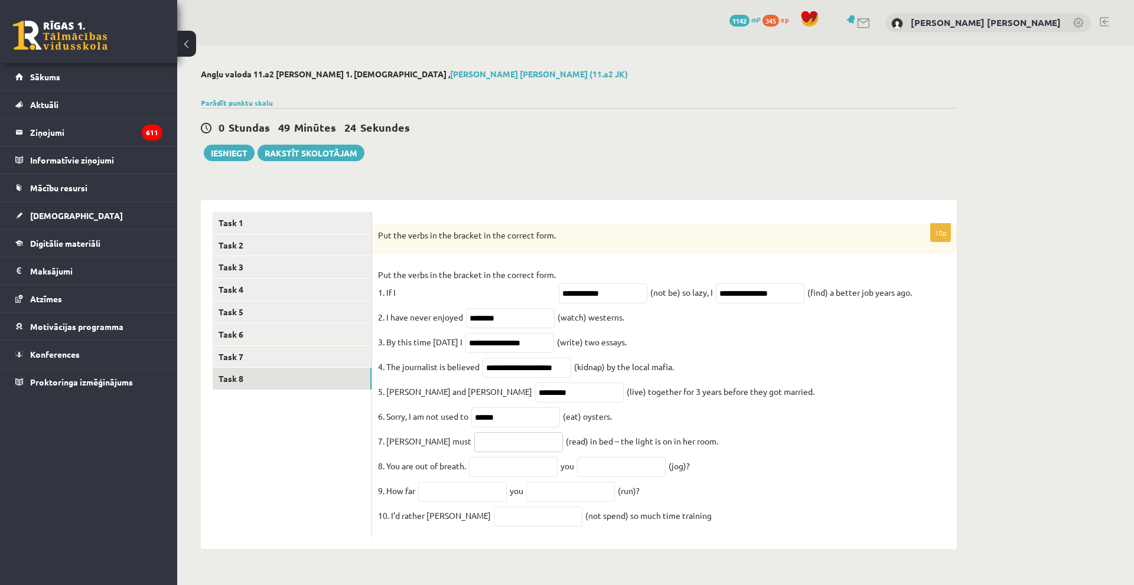
click at [475, 452] on input "text" at bounding box center [518, 442] width 89 height 20
type input "**********"
click at [520, 477] on input "text" at bounding box center [513, 467] width 89 height 20
type input "****"
click at [622, 469] on input "text" at bounding box center [621, 467] width 89 height 20
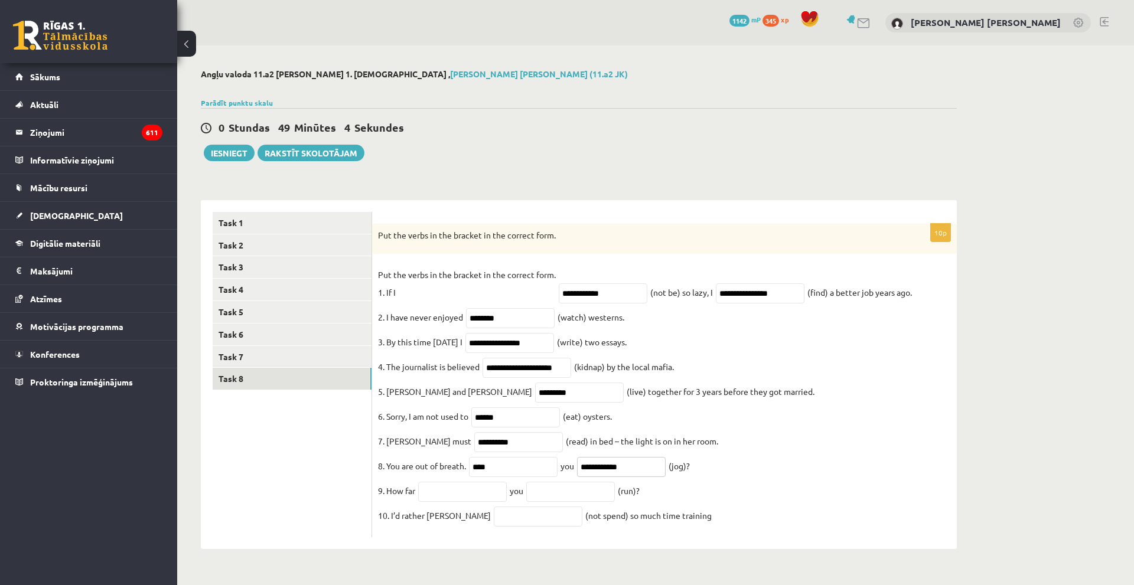
type input "**********"
drag, startPoint x: 460, startPoint y: 503, endPoint x: 446, endPoint y: 493, distance: 16.9
click at [460, 502] on input "text" at bounding box center [462, 492] width 89 height 20
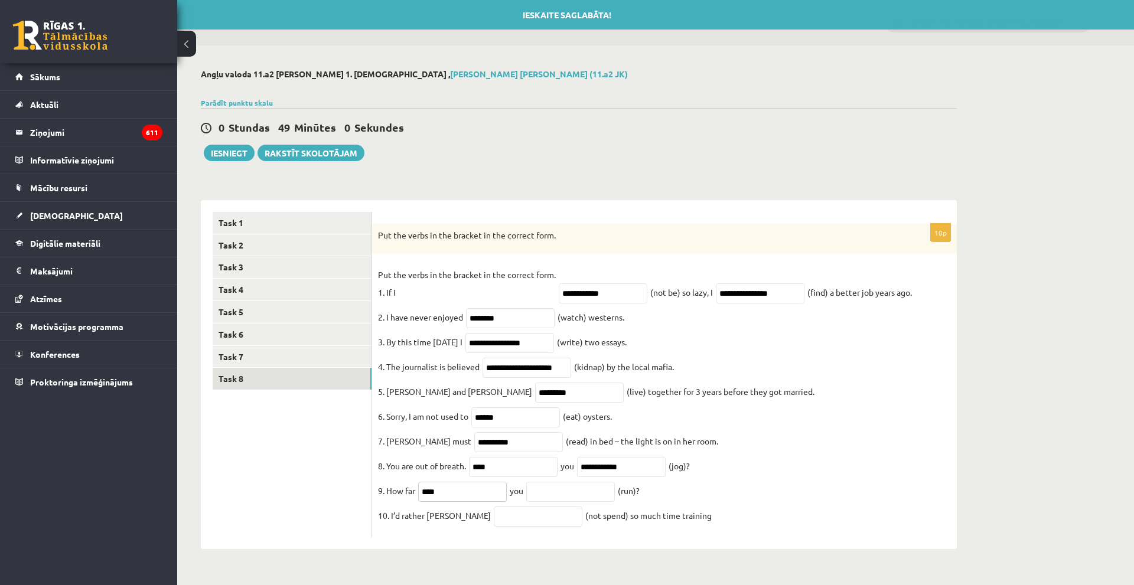
type input "****"
click at [574, 502] on input "text" at bounding box center [570, 492] width 89 height 20
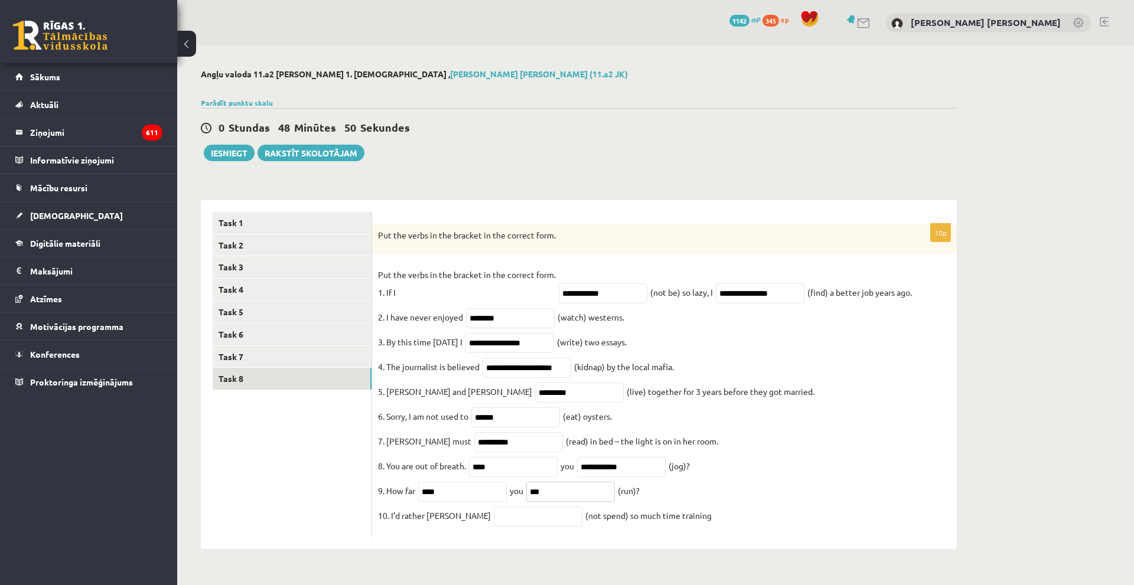
type input "***"
click at [505, 524] on input "text" at bounding box center [538, 517] width 89 height 20
type input "**********"
click at [766, 441] on fieldset "**********" at bounding box center [664, 399] width 573 height 266
click at [237, 154] on button "Iesniegt" at bounding box center [229, 153] width 51 height 17
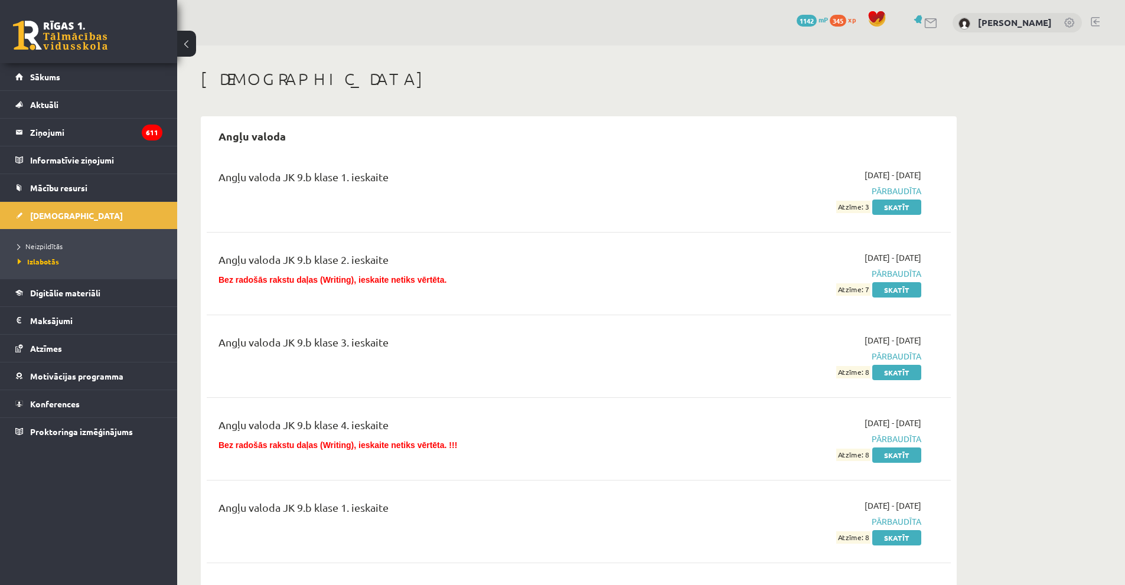
click at [51, 236] on ul "Neizpildītās Izlabotās" at bounding box center [88, 254] width 177 height 50
click at [47, 243] on span "Neizpildītās" at bounding box center [40, 246] width 45 height 9
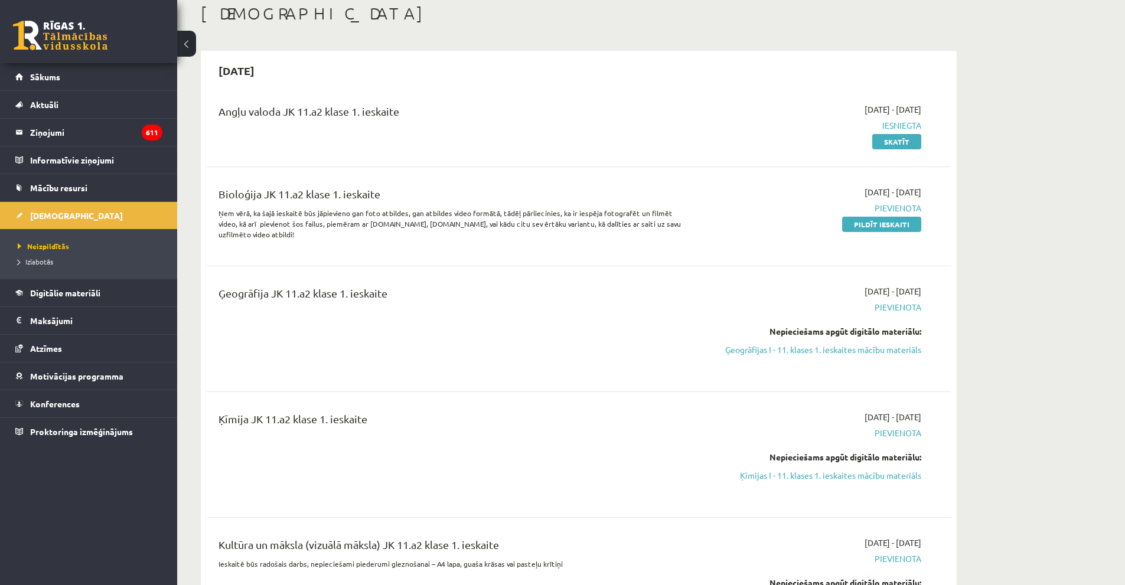
scroll to position [59, 0]
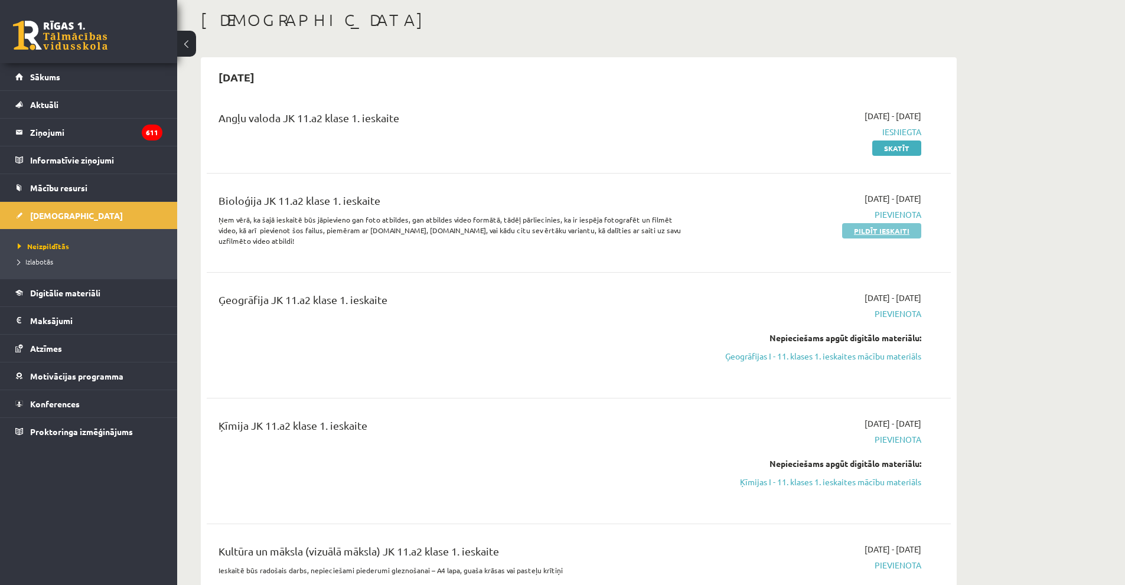
click at [857, 230] on link "Pildīt ieskaiti" at bounding box center [881, 230] width 79 height 15
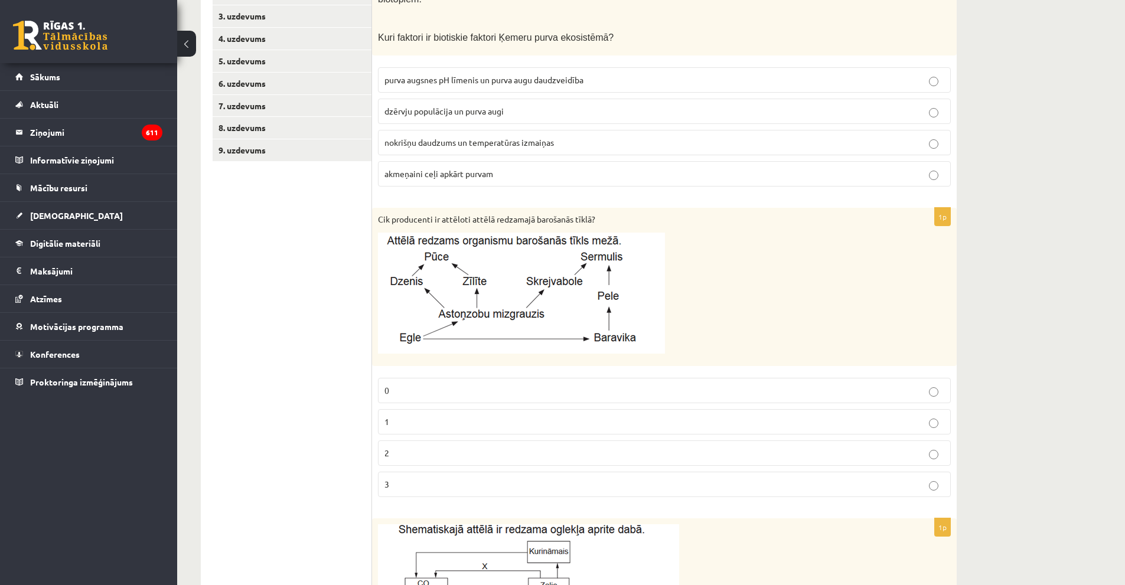
scroll to position [177, 0]
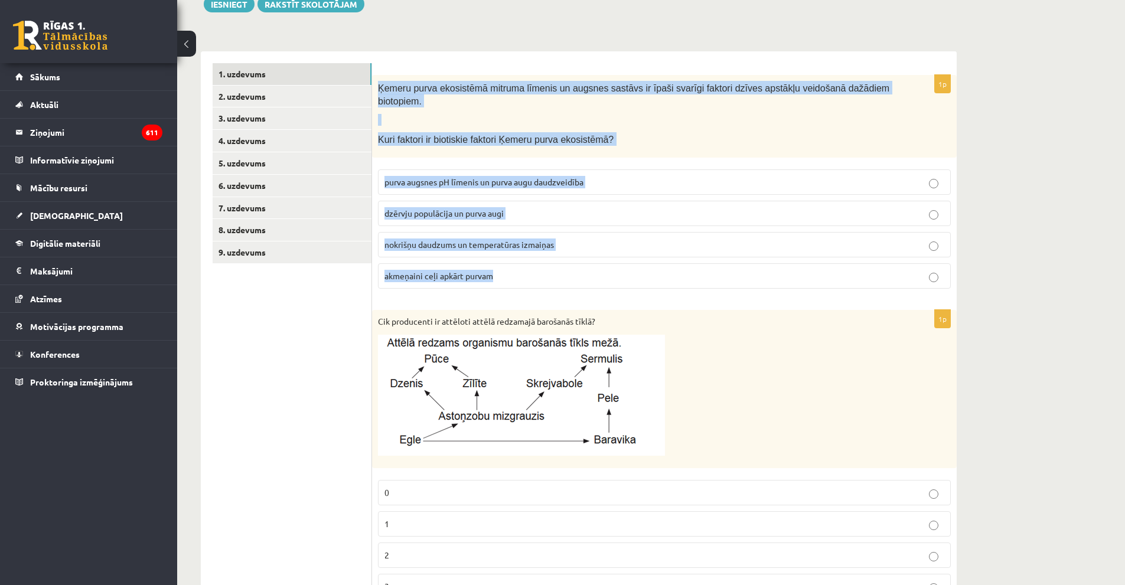
drag, startPoint x: 379, startPoint y: 92, endPoint x: 613, endPoint y: 247, distance: 281.2
click at [613, 247] on div "1p Ķemeru purva ekosistēmā mitruma līmenis un augsnes sastāvs ir īpaši svarīgi …" at bounding box center [664, 186] width 585 height 223
copy div "Ķemeru purva ekosistēmā mitruma līmenis un augsnes sastāvs ir īpaši svarīgi fak…"
click at [443, 208] on span "dzērvju populācija un purva augi" at bounding box center [443, 213] width 119 height 11
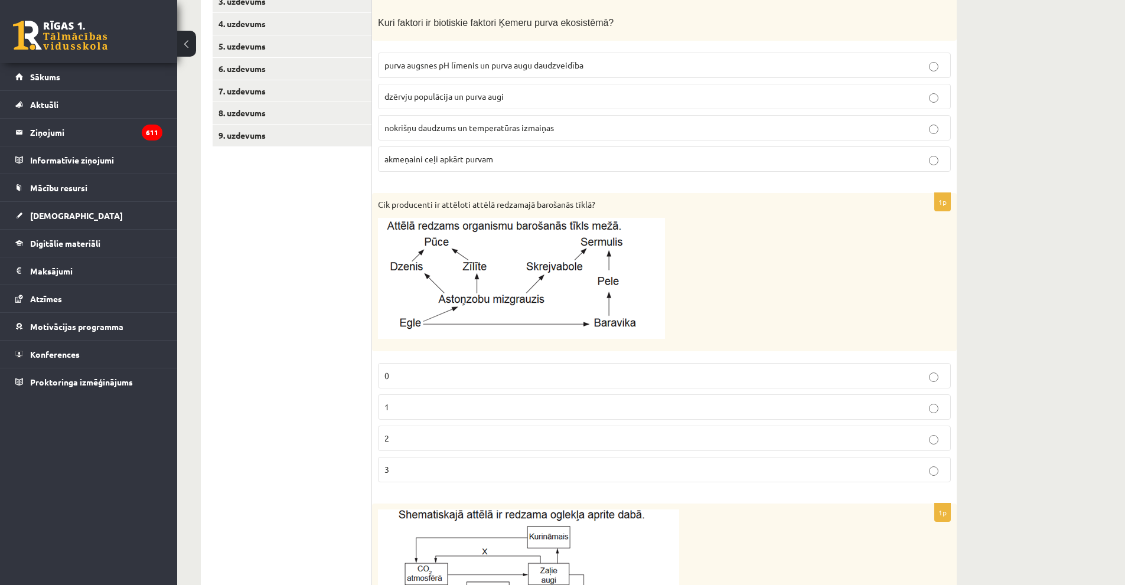
scroll to position [295, 0]
click at [391, 400] on p "1" at bounding box center [664, 406] width 560 height 12
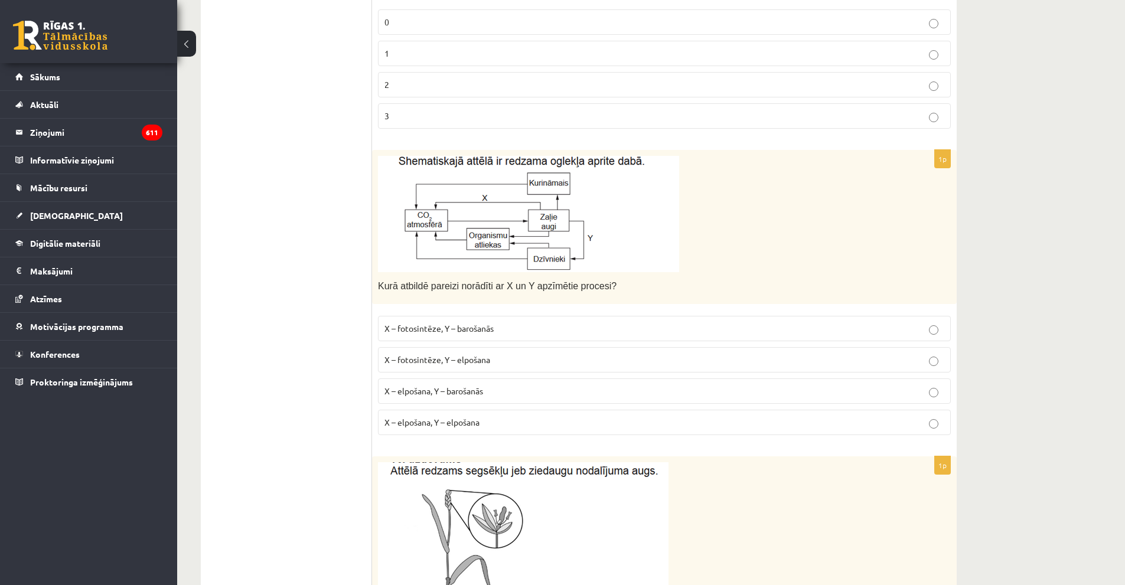
scroll to position [650, 0]
click at [428, 353] on span "X – fotosintēze, Y – elpošana" at bounding box center [437, 358] width 106 height 11
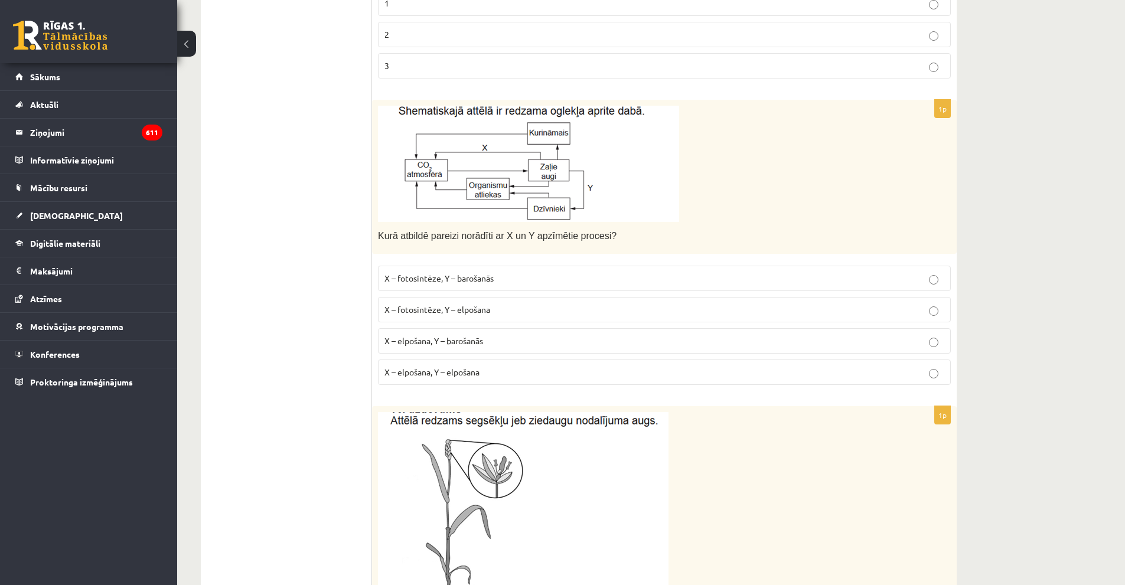
scroll to position [945, 0]
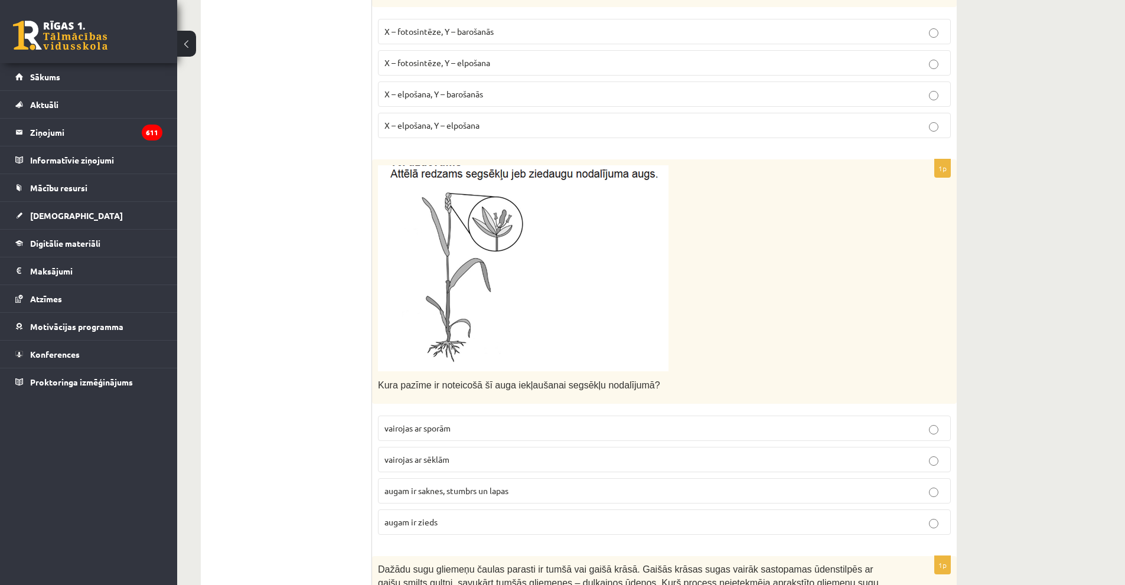
click at [433, 517] on span "augam ir zieds" at bounding box center [410, 522] width 53 height 11
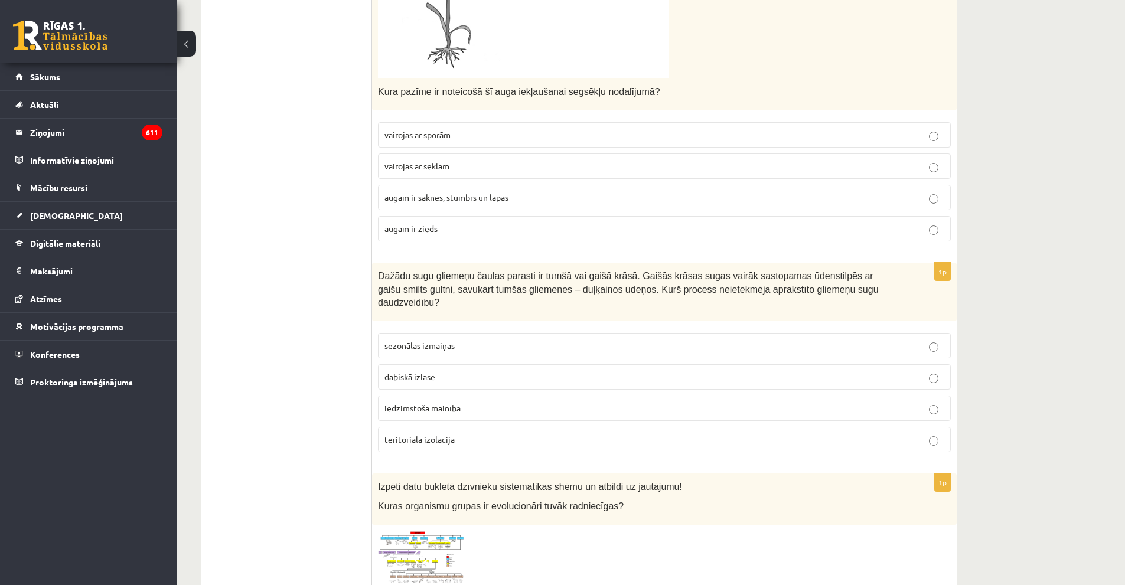
scroll to position [1240, 0]
click at [416, 338] on span "sezonālas izmaiņas" at bounding box center [419, 343] width 70 height 11
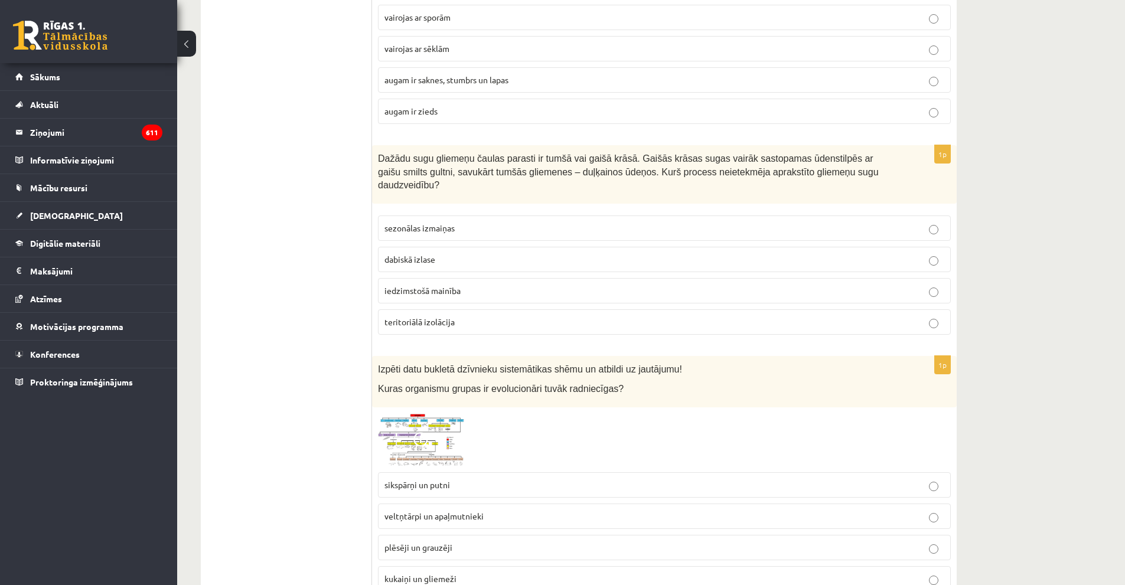
scroll to position [1358, 0]
click at [417, 430] on span at bounding box center [422, 439] width 19 height 19
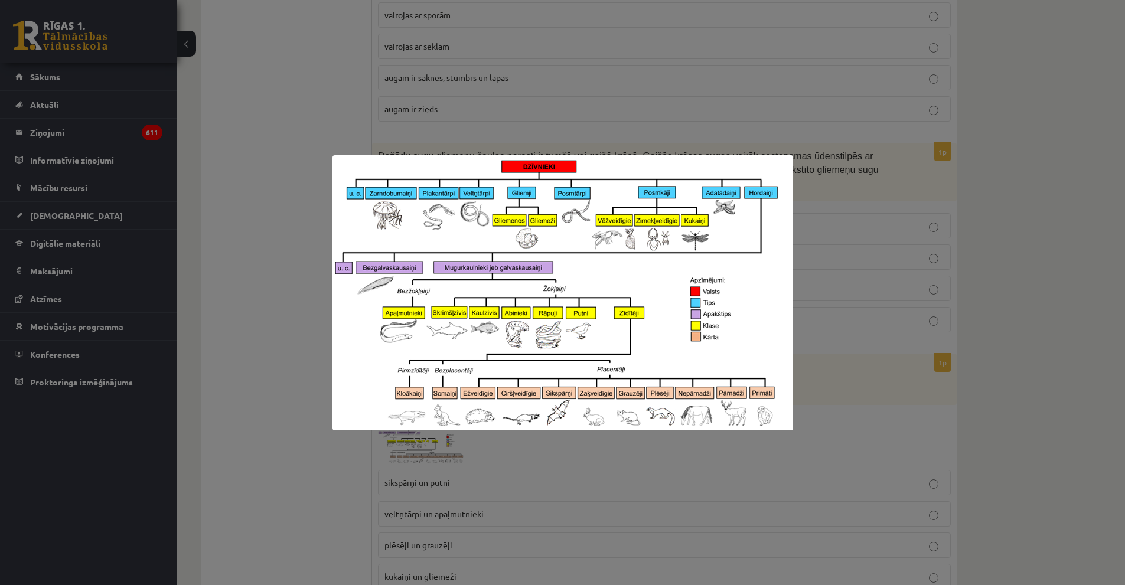
click at [395, 120] on div at bounding box center [562, 292] width 1125 height 585
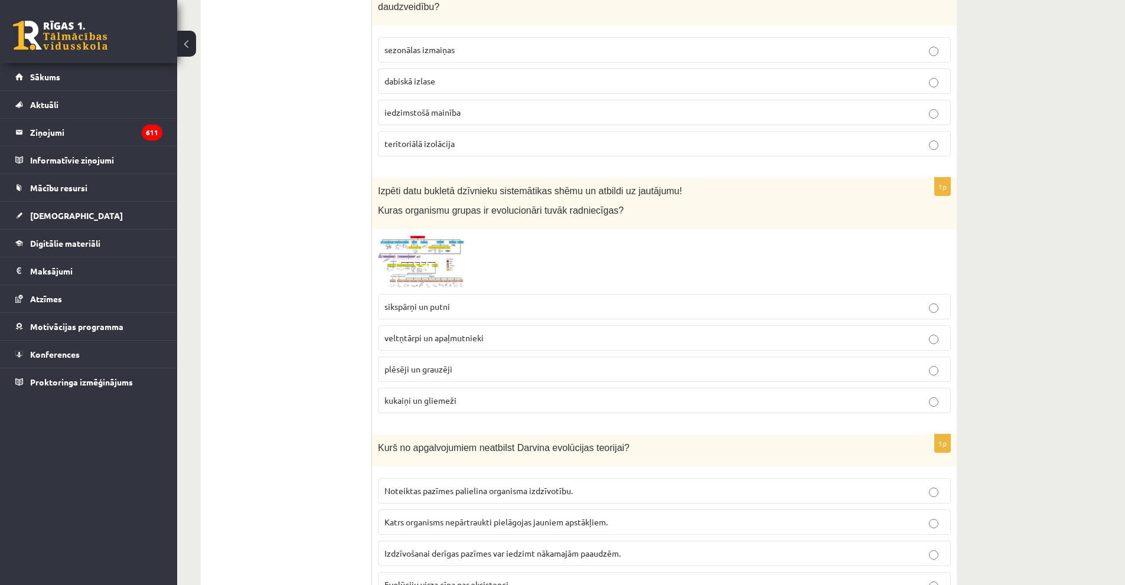
scroll to position [1535, 0]
click at [424, 363] on span "plēsēji un grauzēji" at bounding box center [418, 368] width 68 height 11
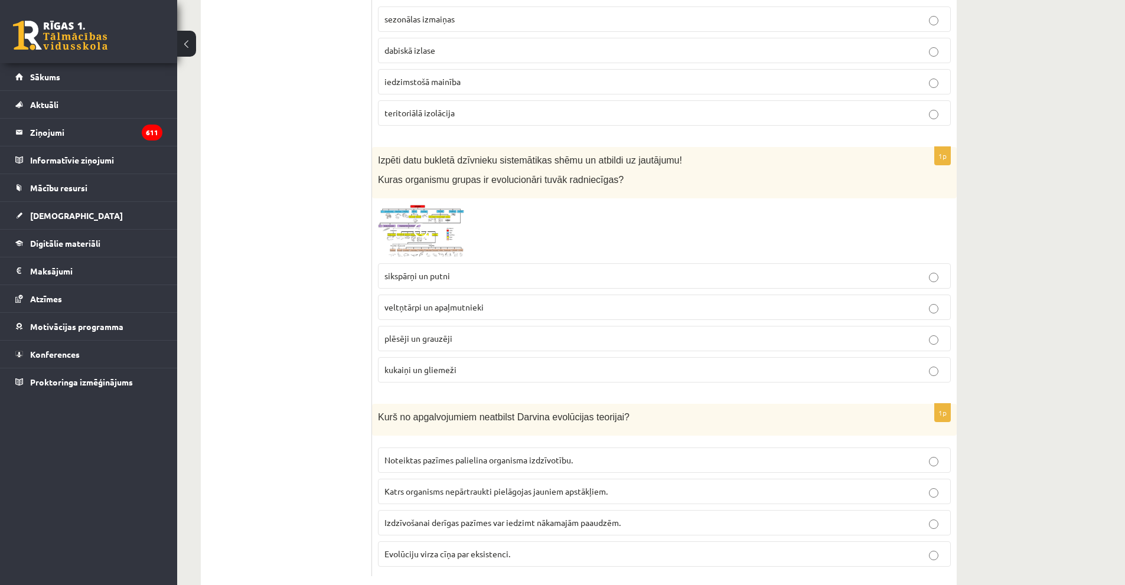
scroll to position [1565, 0]
click at [439, 485] on span "Katrs organisms nepārtraukti pielāgojas jauniem apstākļiem." at bounding box center [495, 490] width 223 height 11
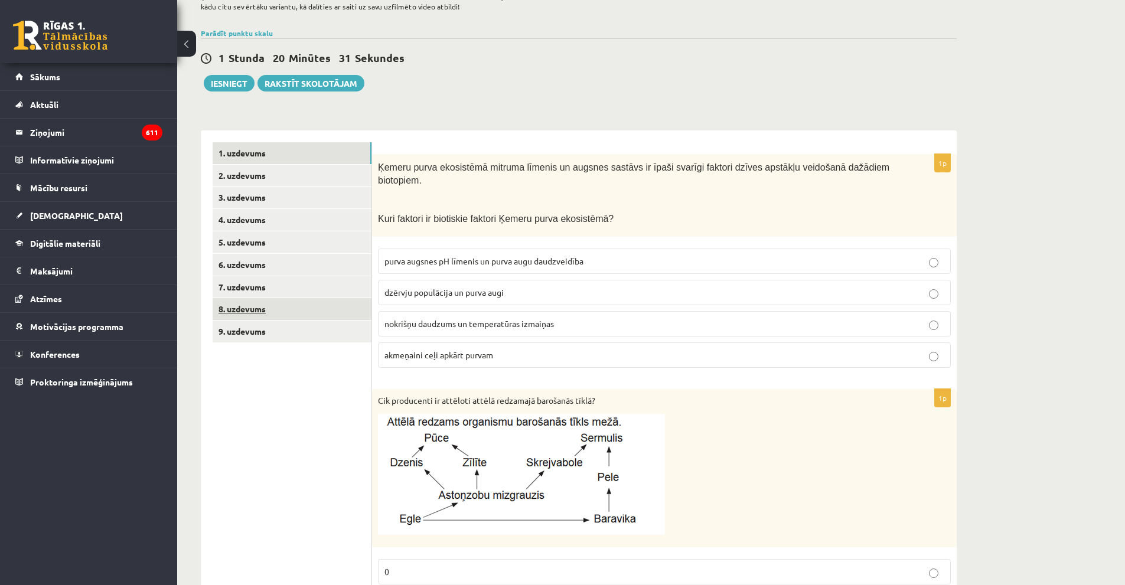
scroll to position [0, 0]
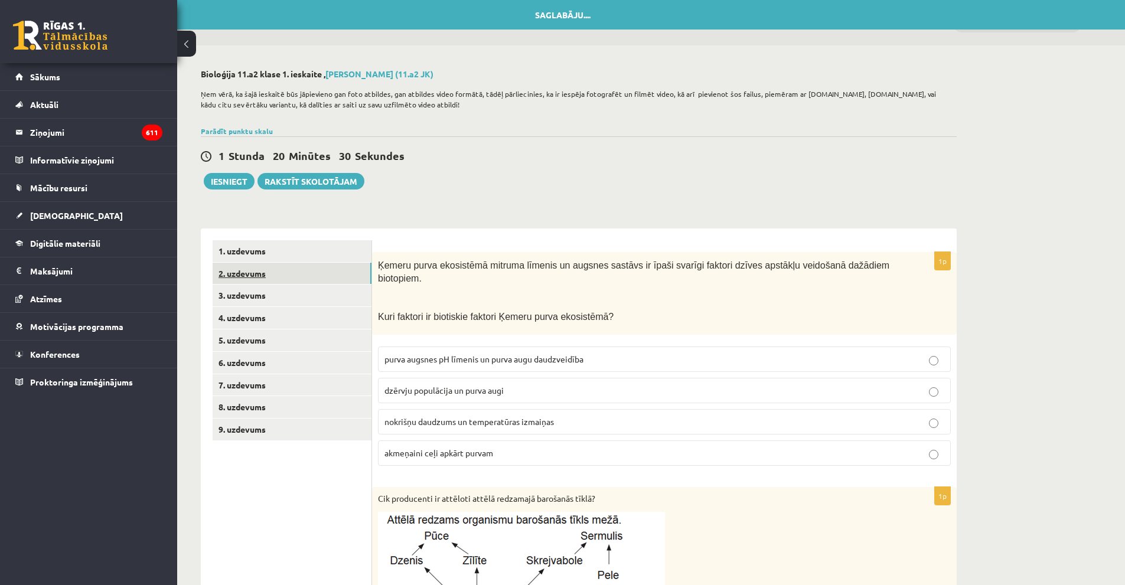
click at [304, 283] on link "2. uzdevums" at bounding box center [292, 274] width 159 height 22
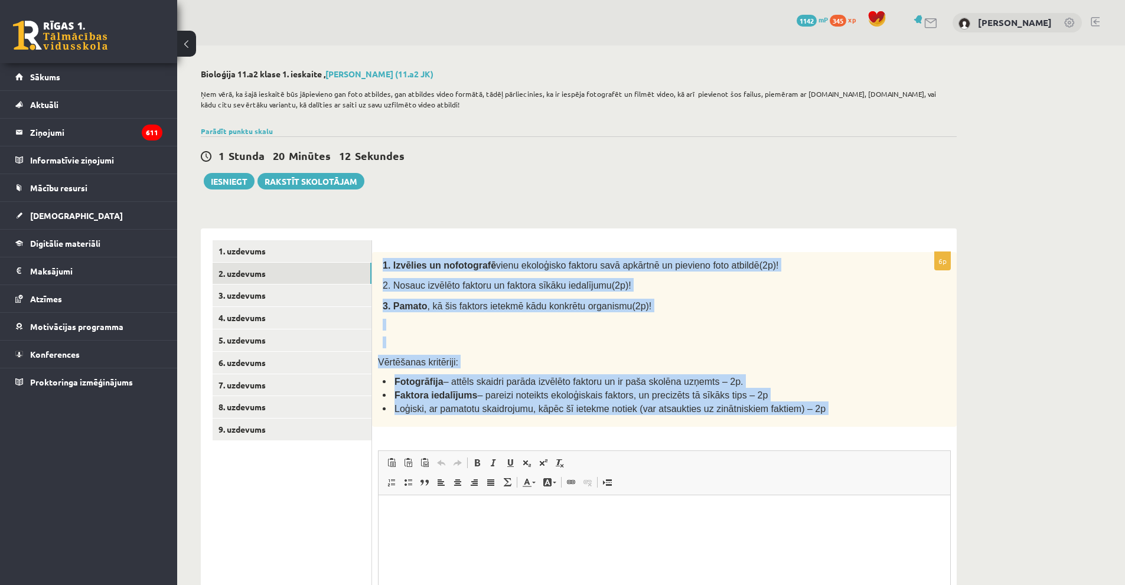
drag, startPoint x: 381, startPoint y: 264, endPoint x: 777, endPoint y: 432, distance: 429.7
click at [777, 432] on div "6p 1. Izvēlies un nofotografē vienu ekoloģisko faktoru savā apkārtnē un pievien…" at bounding box center [664, 474] width 585 height 444
copy div "8. Loremips do sitametcons adipi elitseddoe tempori utla etdolore ma aliquaen a…"
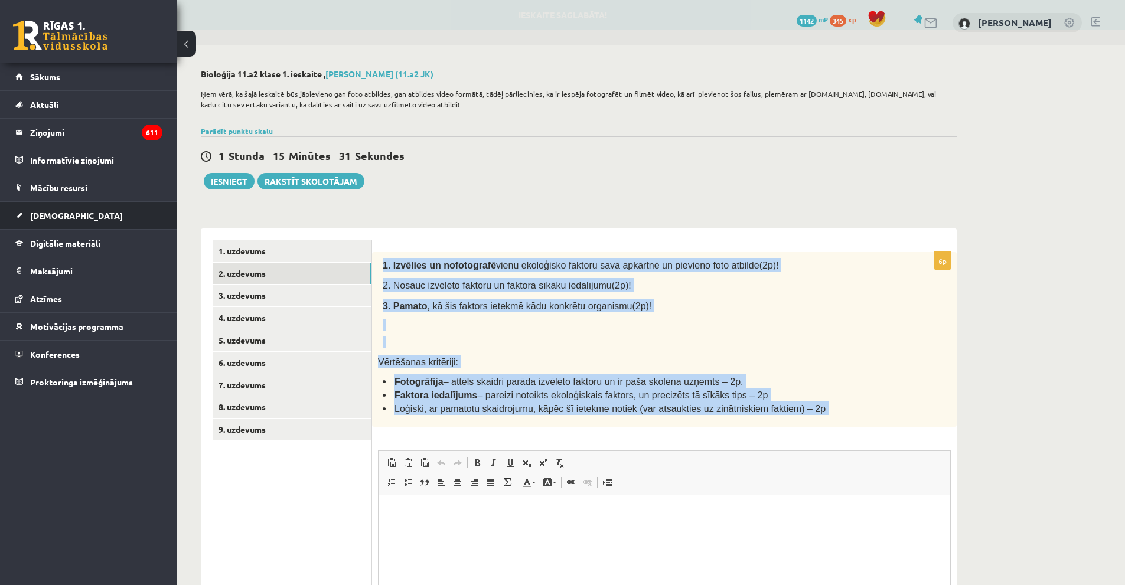
click at [70, 211] on link "[DEMOGRAPHIC_DATA]" at bounding box center [88, 215] width 147 height 27
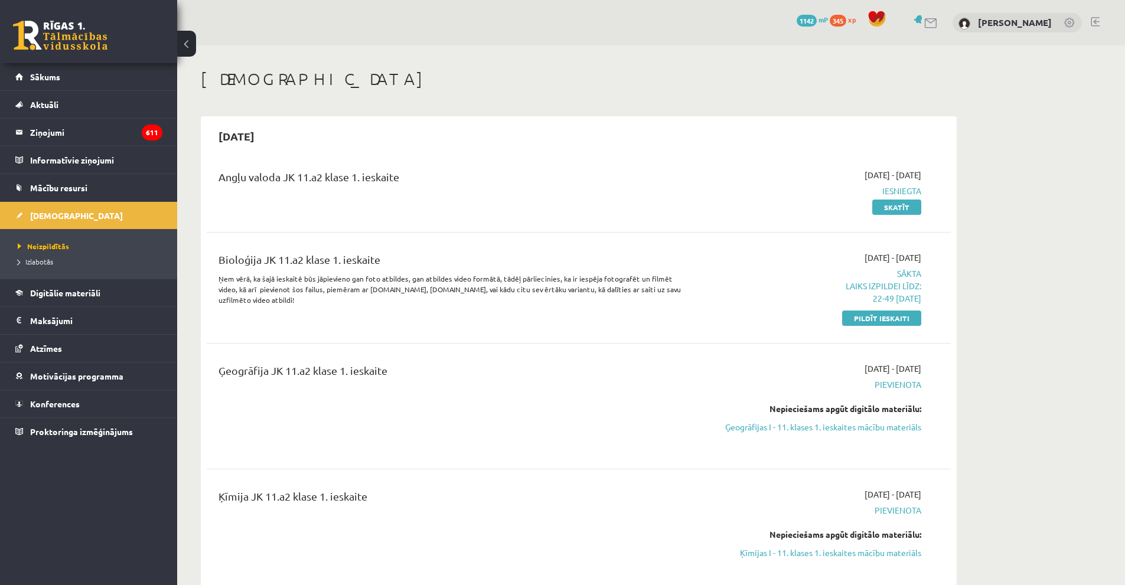
drag, startPoint x: 864, startPoint y: 317, endPoint x: 614, endPoint y: 66, distance: 354.5
click at [864, 318] on link "Pildīt ieskaiti" at bounding box center [881, 318] width 79 height 15
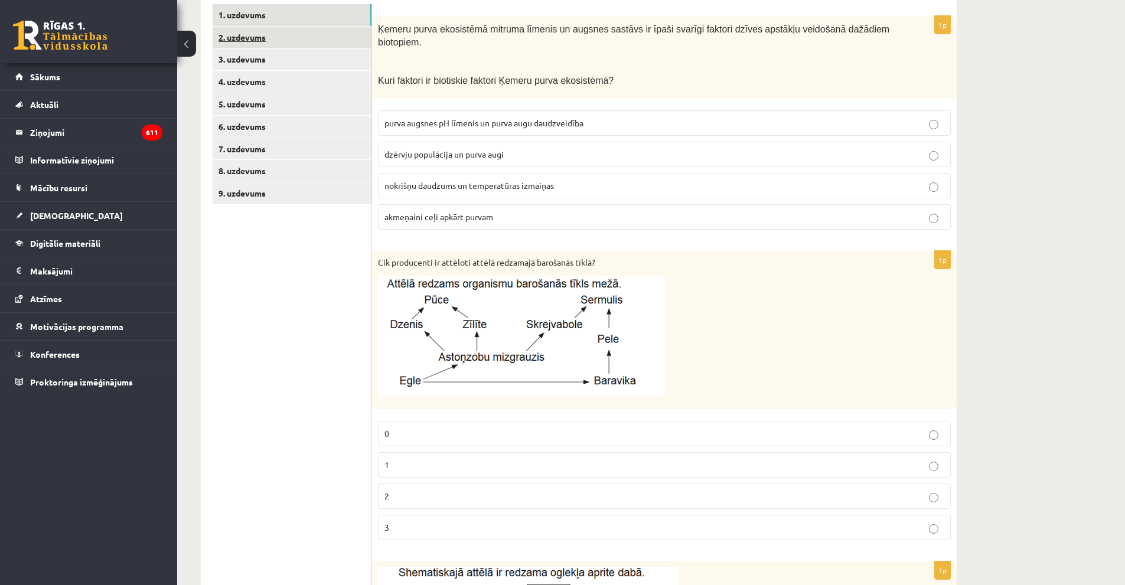
click at [266, 47] on link "2. uzdevums" at bounding box center [292, 38] width 159 height 22
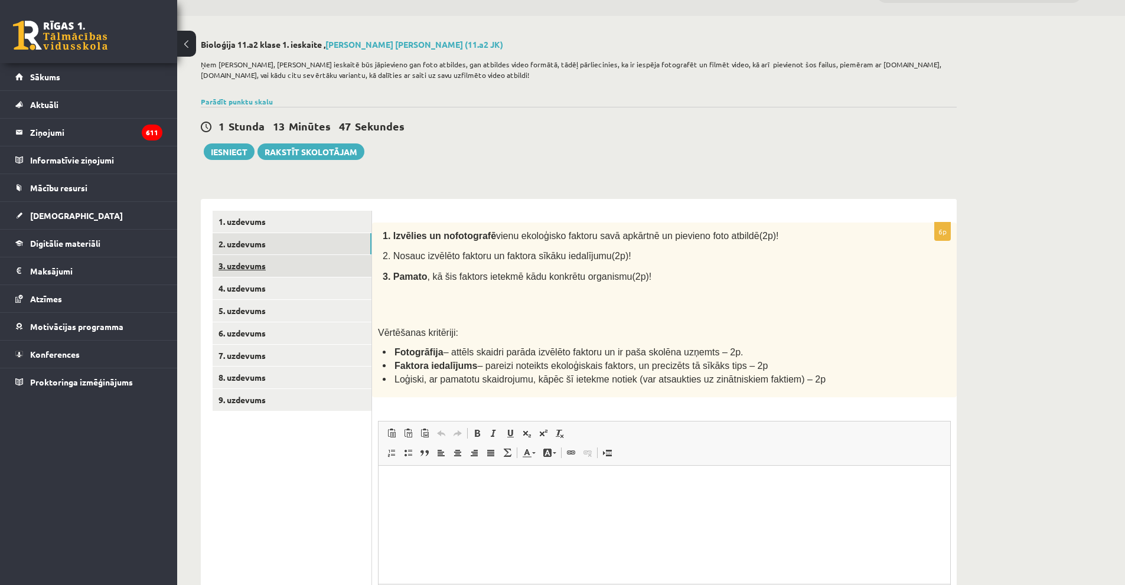
click at [306, 266] on link "3. uzdevums" at bounding box center [292, 266] width 159 height 22
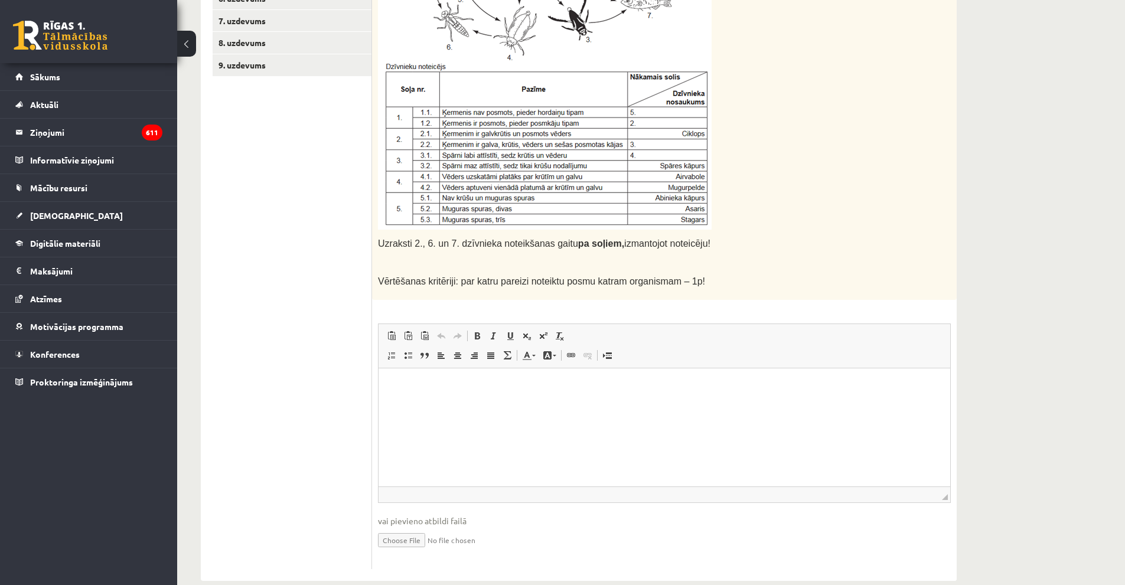
scroll to position [385, 0]
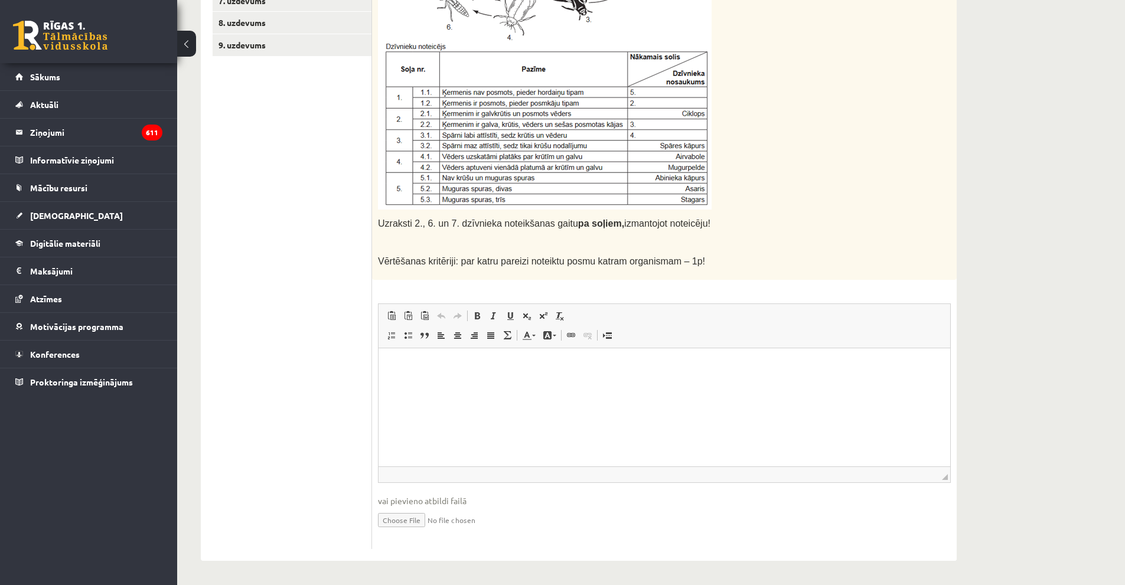
click at [441, 384] on html at bounding box center [665, 366] width 572 height 36
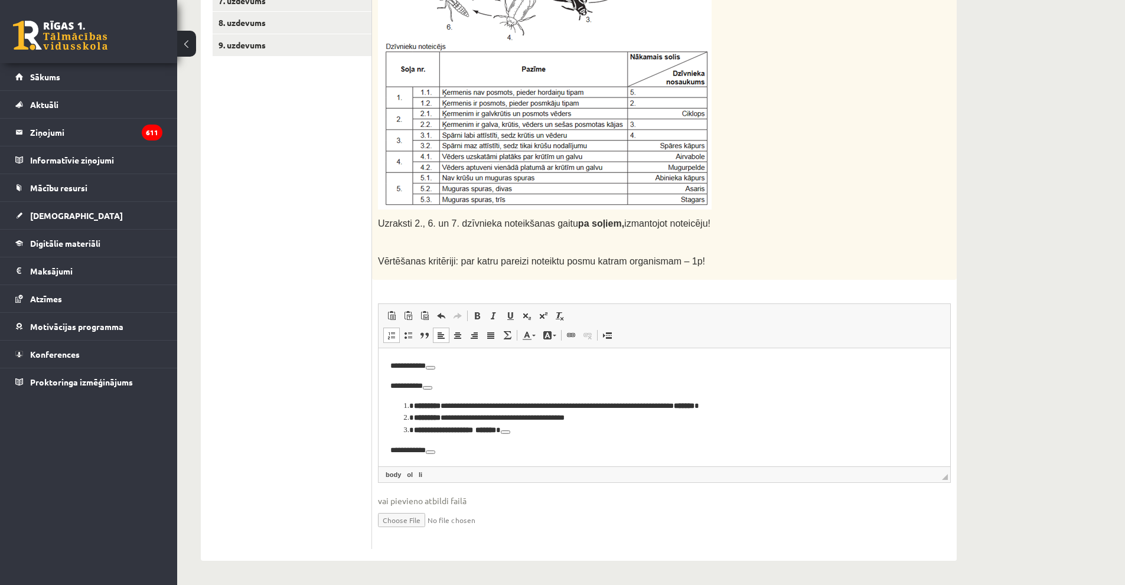
scroll to position [162, 0]
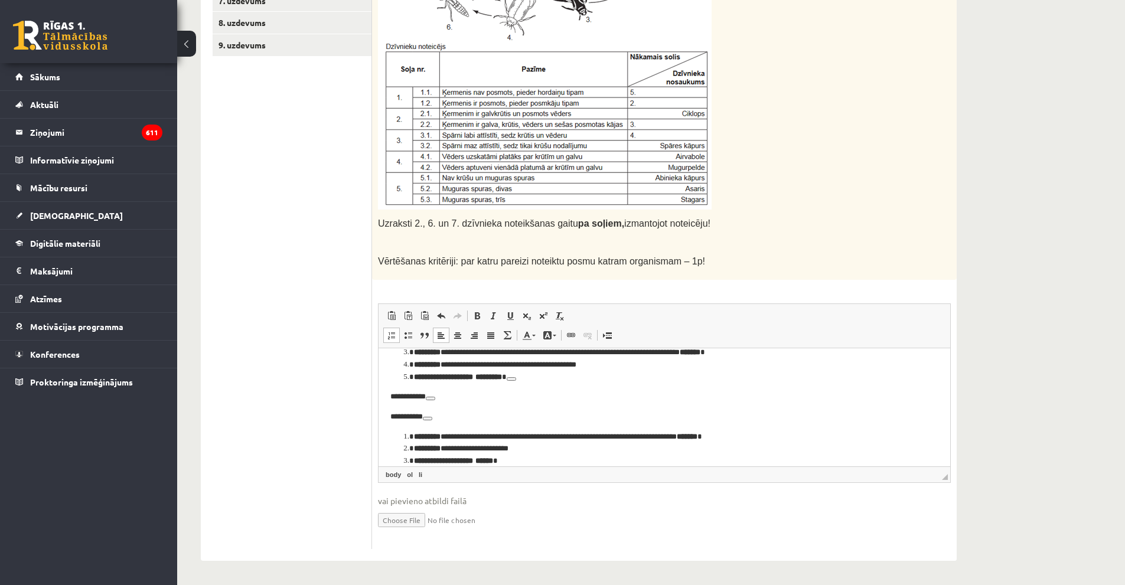
click at [442, 411] on p "**********" at bounding box center [659, 416] width 539 height 12
click at [443, 422] on p "**********" at bounding box center [659, 416] width 539 height 12
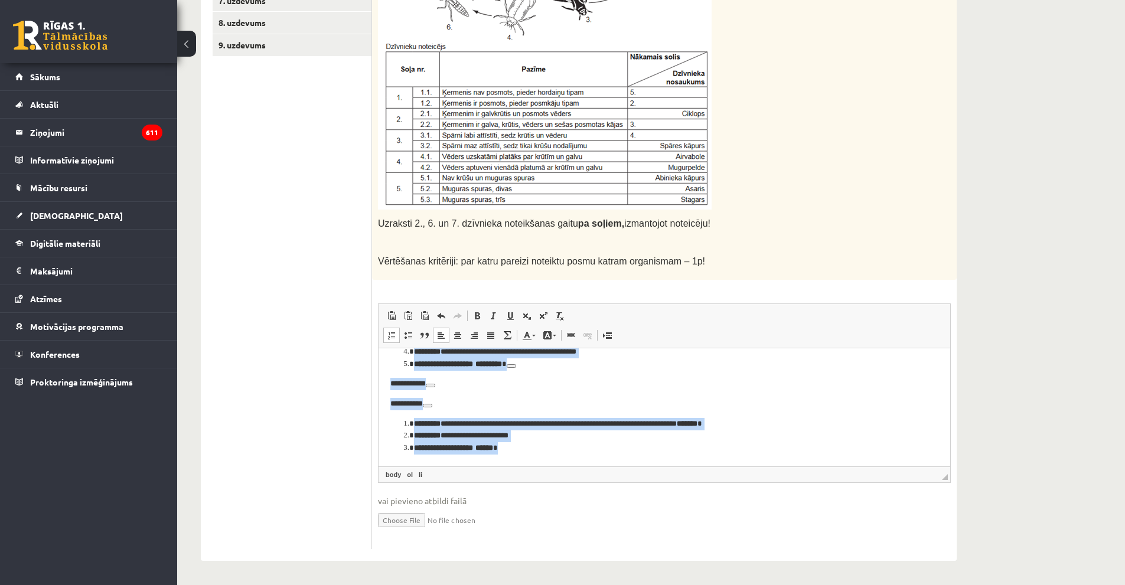
scroll to position [0, 0]
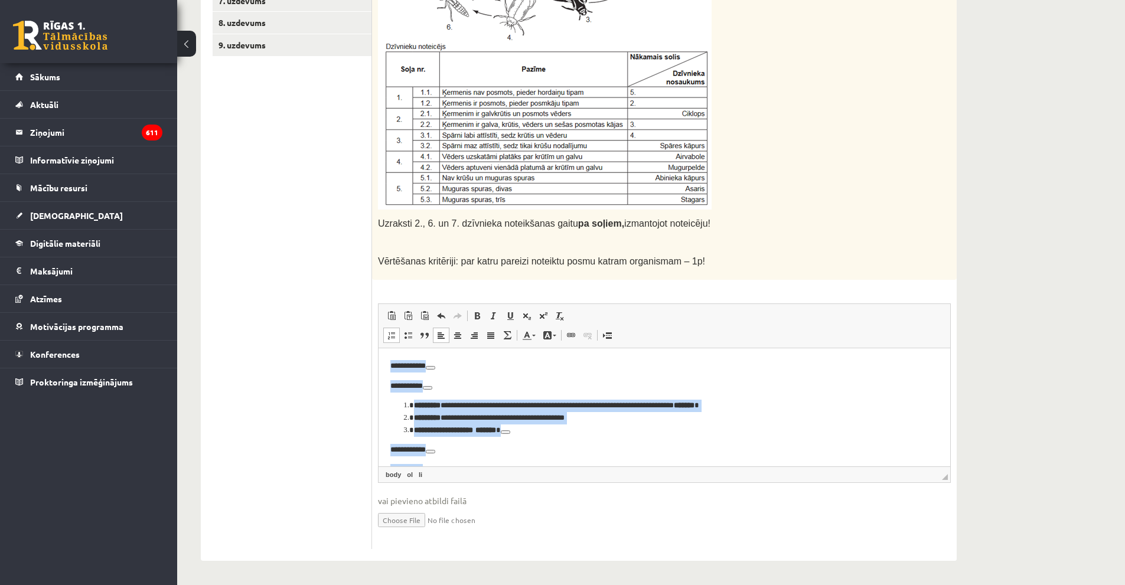
drag, startPoint x: 527, startPoint y: 462, endPoint x: 736, endPoint y: 676, distance: 299.4
click at [379, 348] on html "**********" at bounding box center [665, 494] width 572 height 293
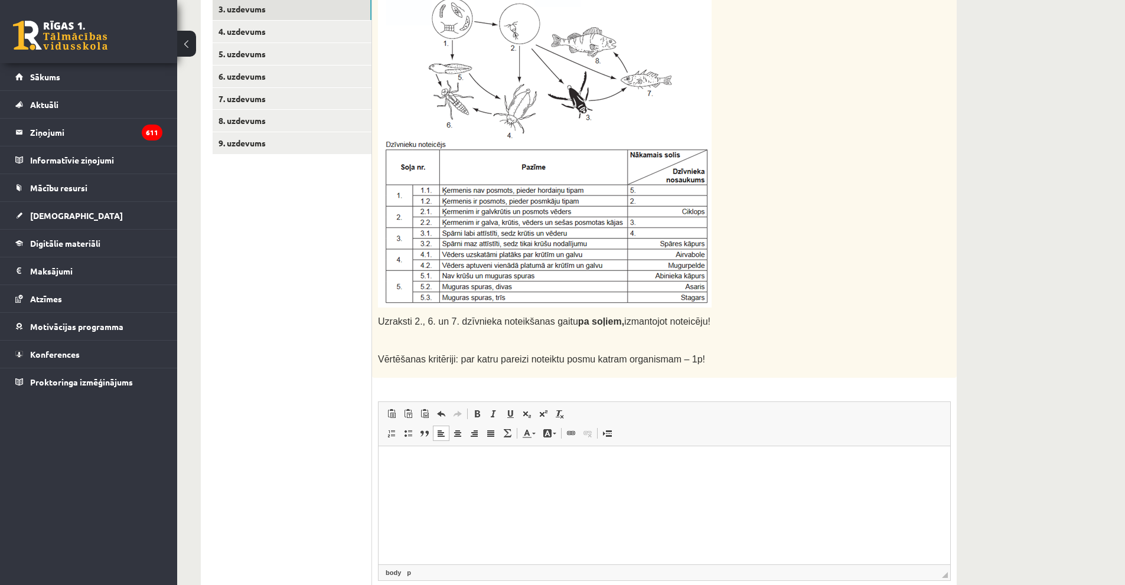
scroll to position [385, 0]
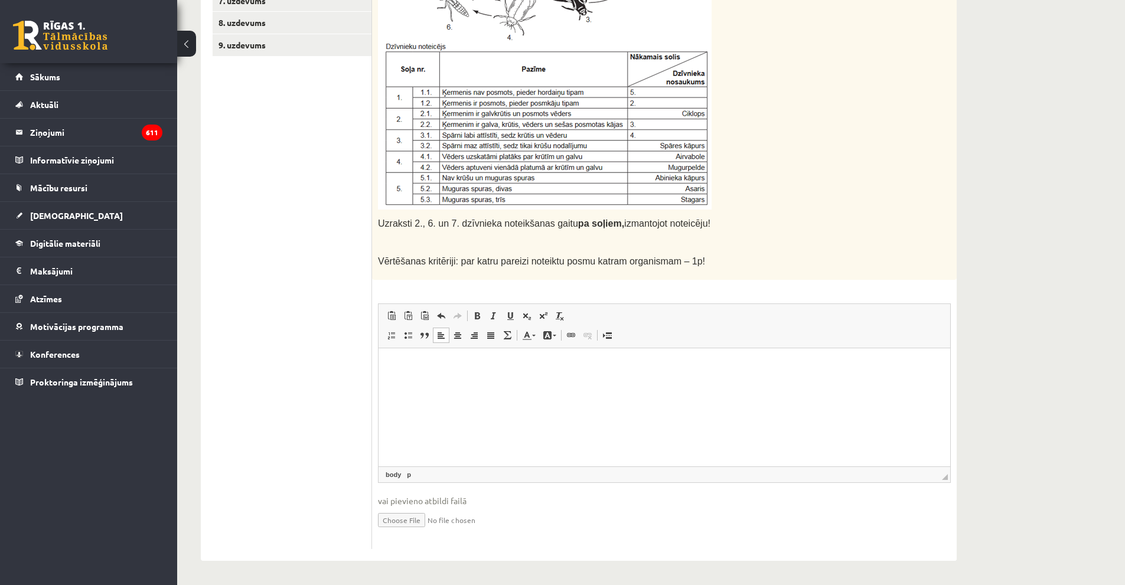
paste body "Editor, wiswyg-editor-user-answer-47433936050240"
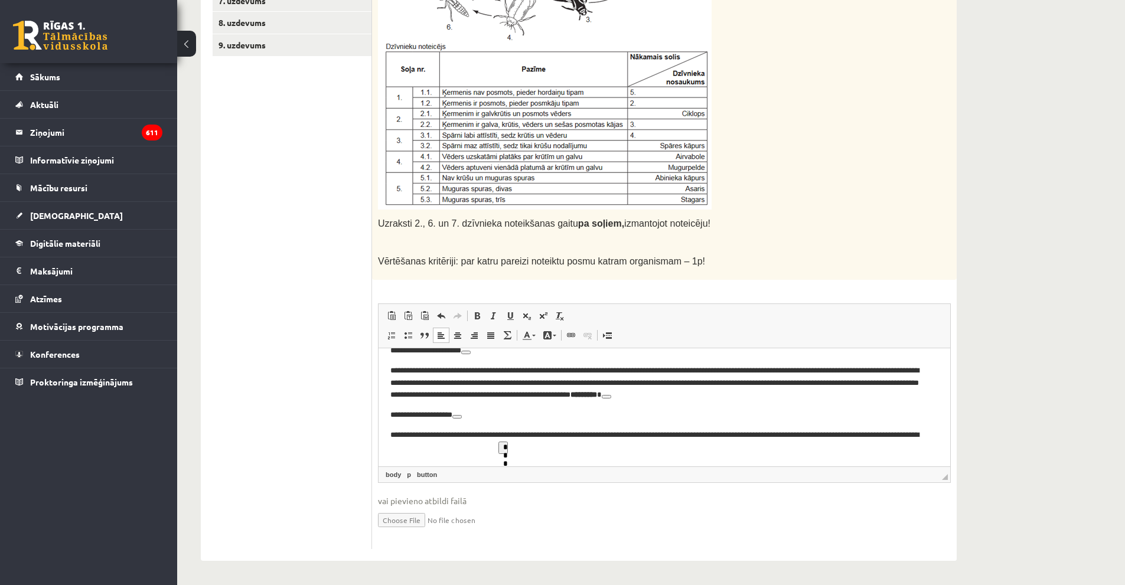
click at [477, 416] on p "**********" at bounding box center [659, 415] width 539 height 12
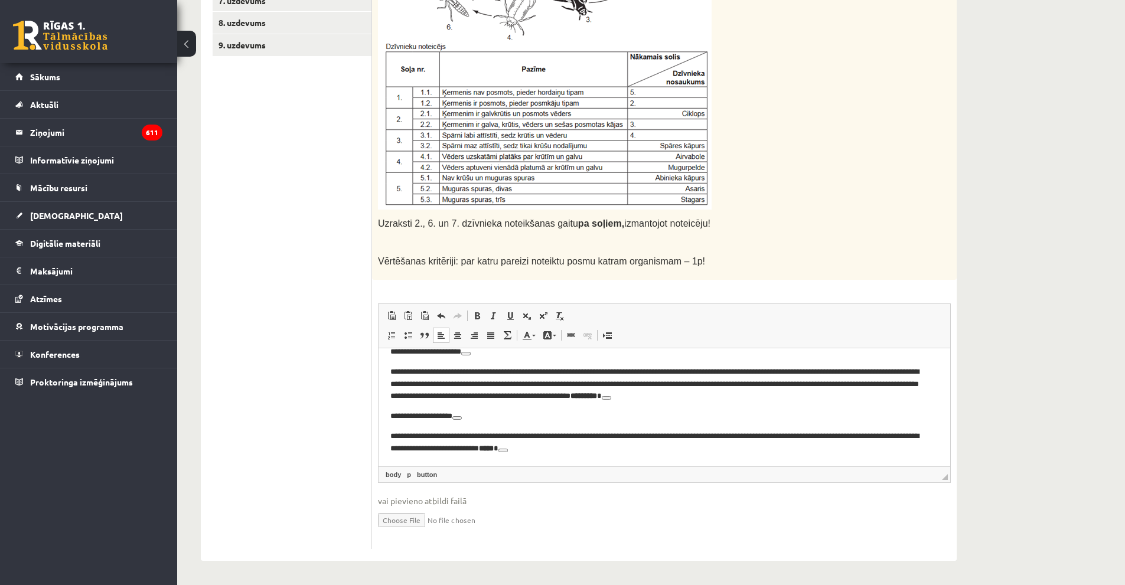
scroll to position [67, 0]
drag, startPoint x: 595, startPoint y: 455, endPoint x: 978, endPoint y: 819, distance: 528.8
click at [595, 455] on html "**********" at bounding box center [665, 374] width 572 height 184
click at [609, 446] on p "**********" at bounding box center [659, 442] width 539 height 25
drag, startPoint x: 609, startPoint y: 446, endPoint x: 592, endPoint y: 454, distance: 18.2
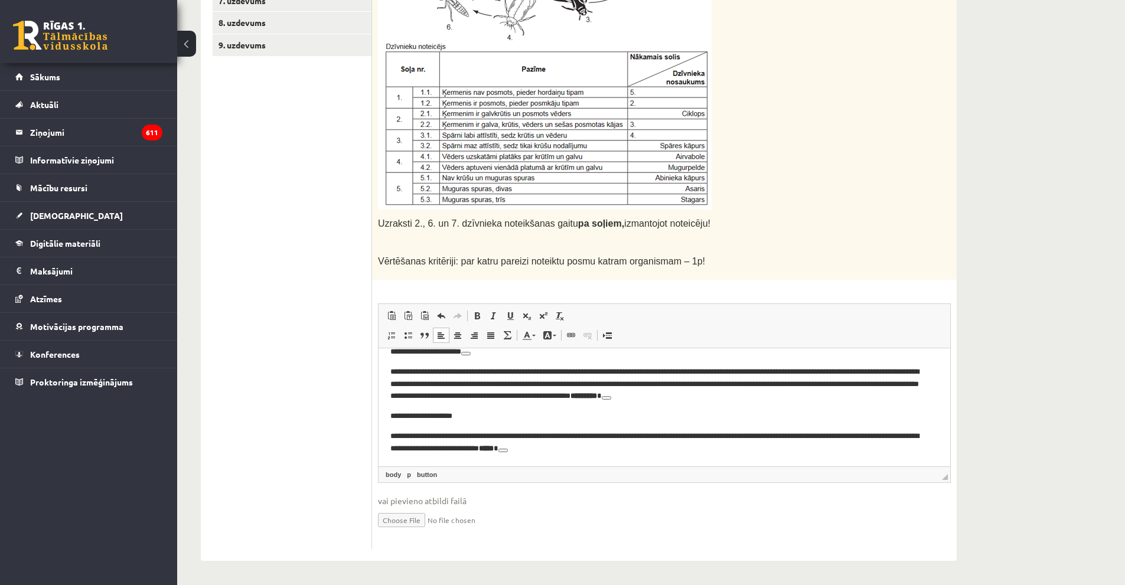
click at [592, 454] on html "**********" at bounding box center [665, 374] width 572 height 184
click at [442, 334] on span at bounding box center [440, 335] width 9 height 9
click at [452, 384] on p "**********" at bounding box center [659, 384] width 539 height 37
click at [443, 337] on span at bounding box center [440, 335] width 9 height 9
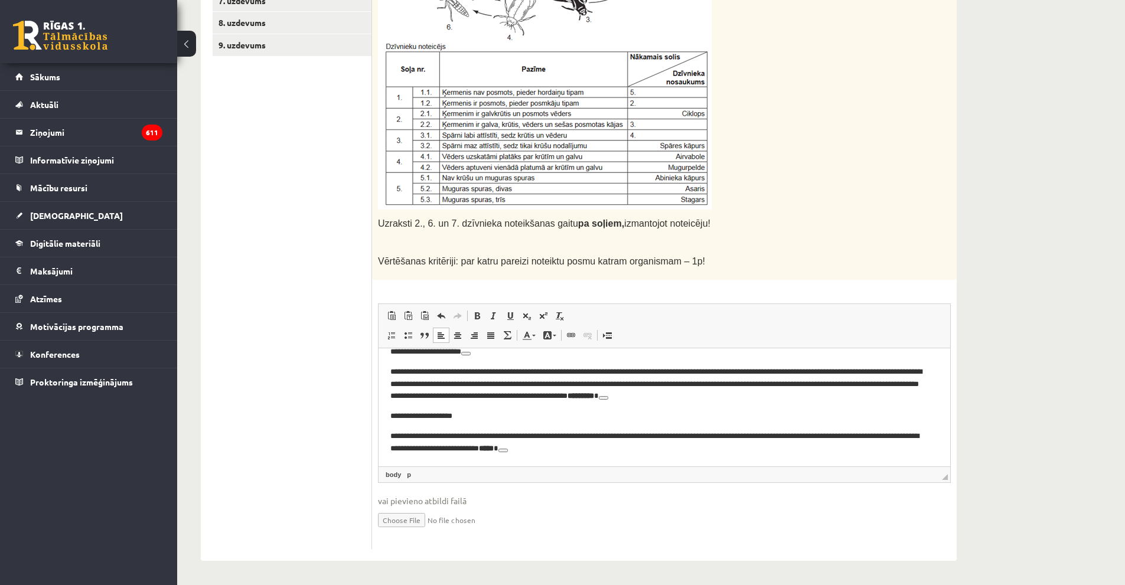
click at [443, 337] on span at bounding box center [440, 335] width 9 height 9
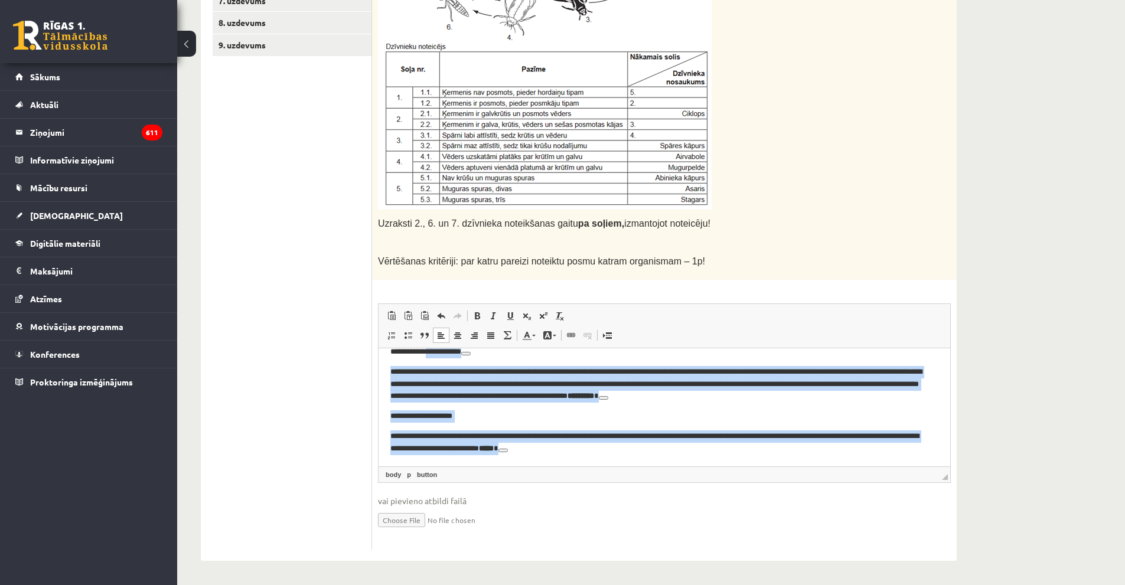
scroll to position [0, 0]
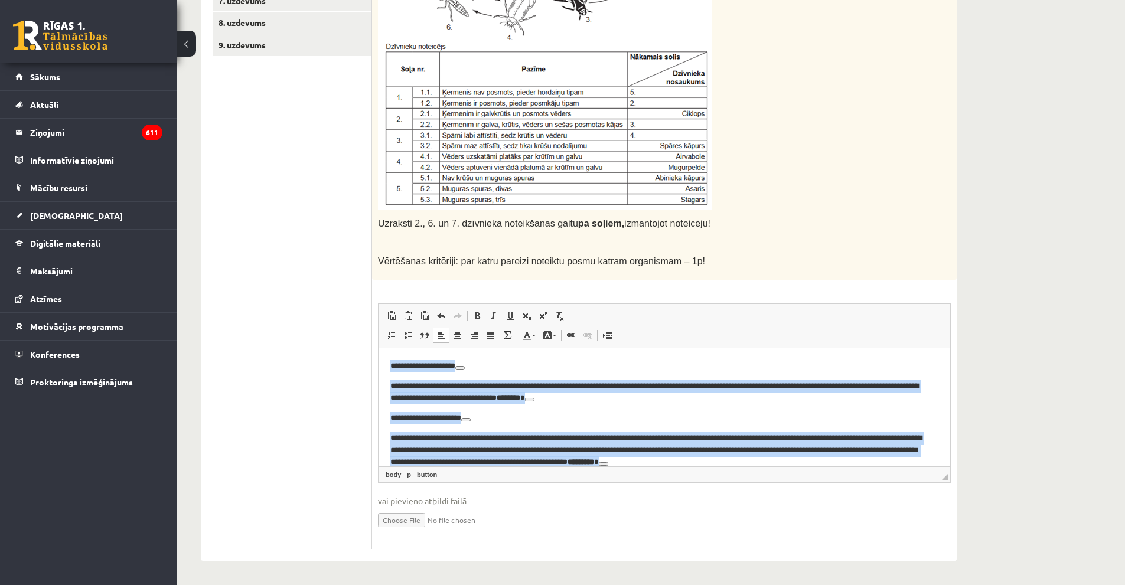
drag, startPoint x: 547, startPoint y: 415, endPoint x: 826, endPoint y: 694, distance: 394.6
click at [389, 348] on html "**********" at bounding box center [665, 440] width 572 height 184
click at [438, 335] on span at bounding box center [440, 335] width 9 height 9
click at [463, 340] on link "Center" at bounding box center [457, 335] width 17 height 15
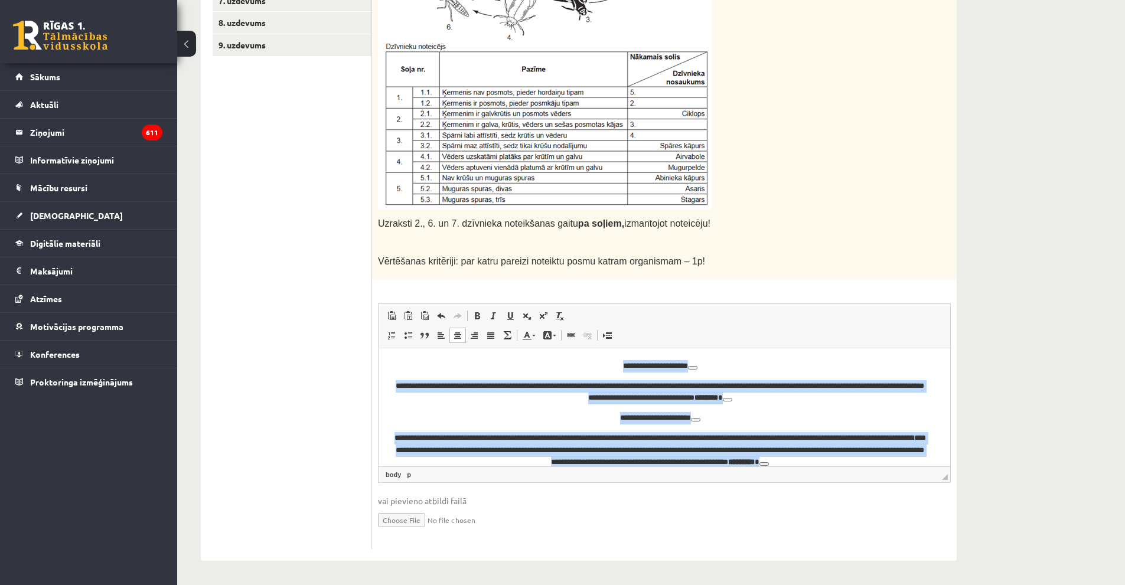
click at [709, 366] on p "**********" at bounding box center [659, 366] width 539 height 12
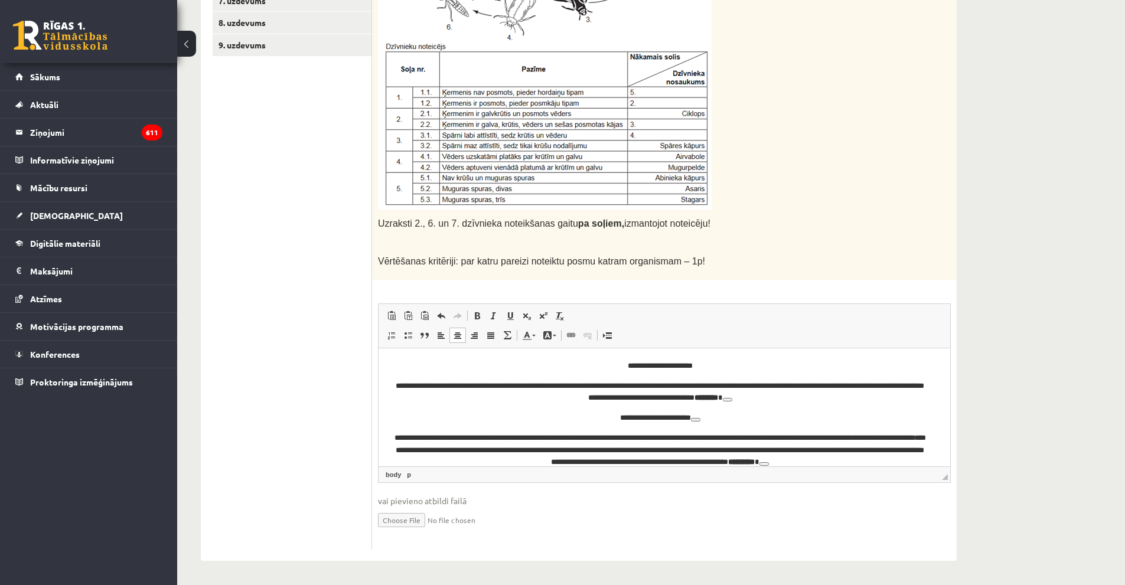
click at [732, 399] on button "View related links" at bounding box center [727, 399] width 9 height 4
click at [784, 402] on p "**********" at bounding box center [659, 392] width 539 height 25
click at [704, 423] on p "**********" at bounding box center [659, 418] width 539 height 12
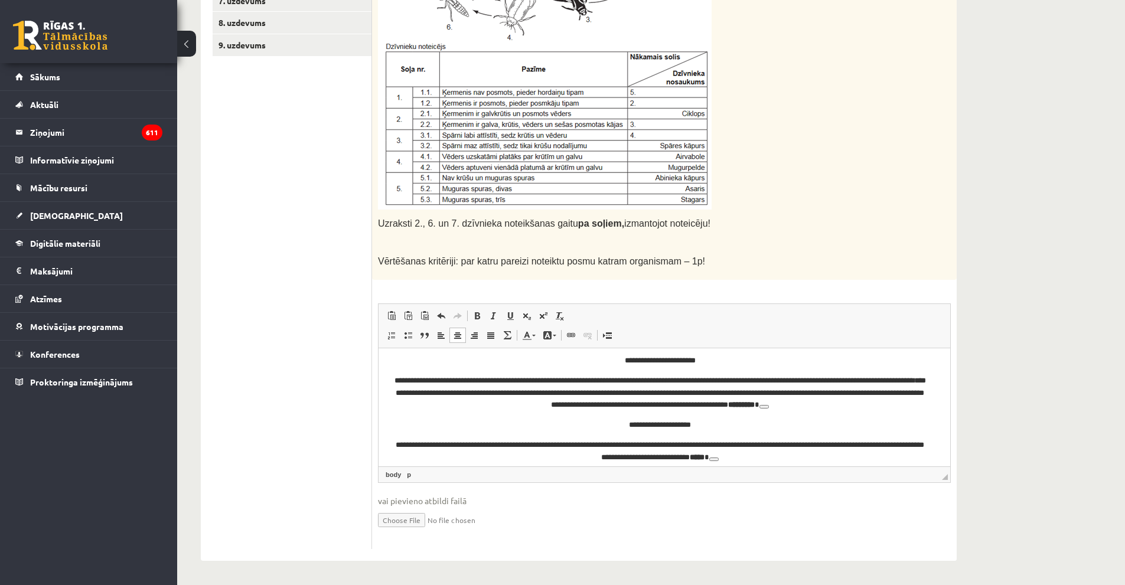
scroll to position [67, 0]
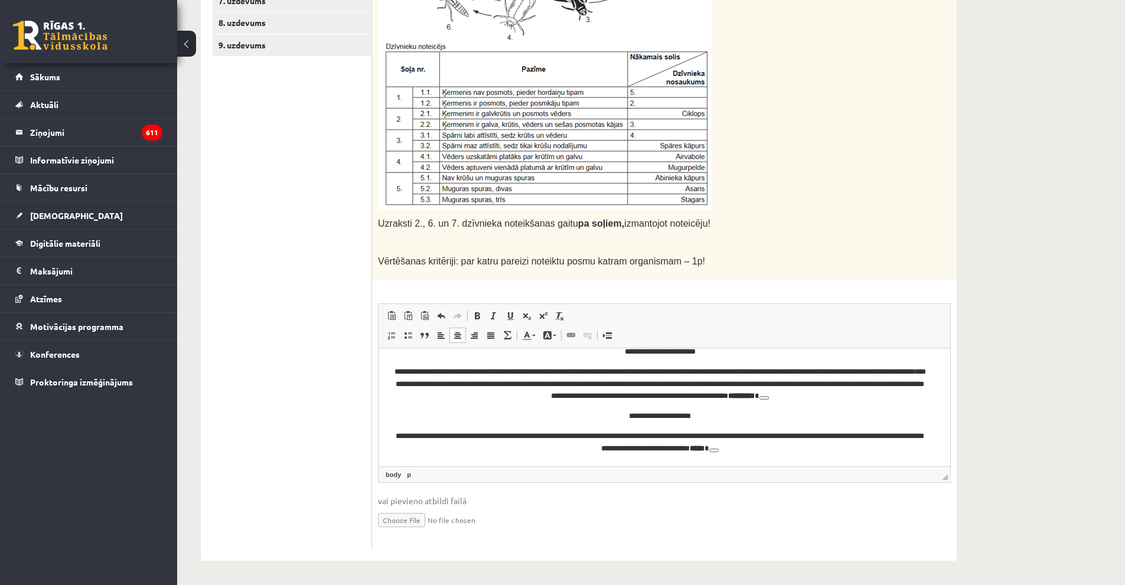
click at [719, 448] on button "View related links" at bounding box center [713, 450] width 9 height 4
click at [769, 396] on button "View related links" at bounding box center [763, 398] width 9 height 4
click at [769, 398] on button "View related links" at bounding box center [763, 398] width 9 height 4
click at [769, 399] on button "View related links" at bounding box center [763, 398] width 9 height 4
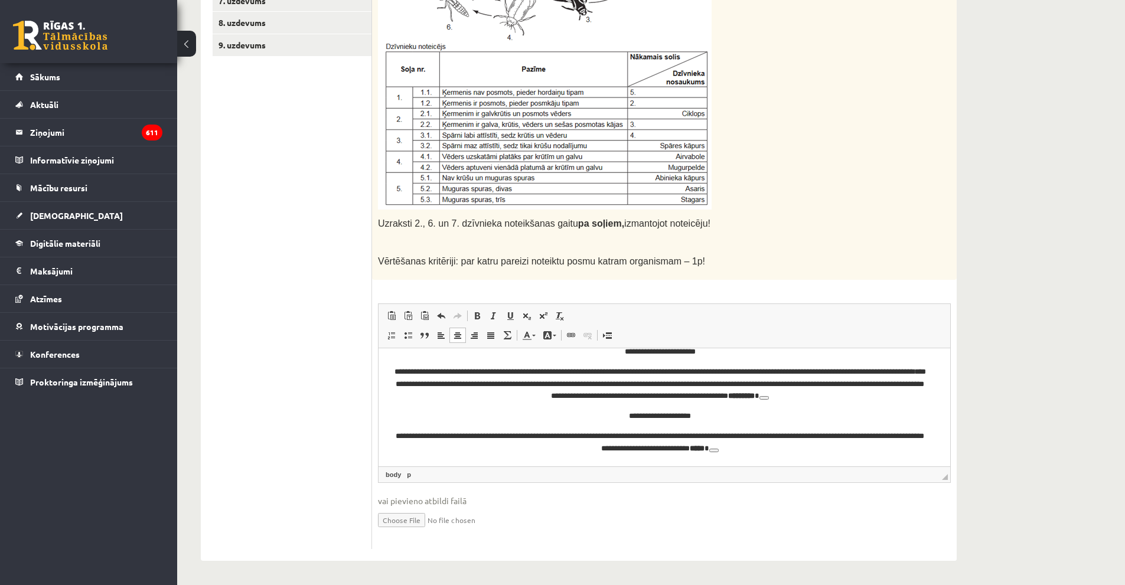
drag, startPoint x: 841, startPoint y: 399, endPoint x: 1219, endPoint y: 747, distance: 514.4
drag, startPoint x: 1219, startPoint y: 747, endPoint x: 841, endPoint y: 399, distance: 514.4
click at [769, 399] on button "View related links" at bounding box center [763, 398] width 9 height 4
click at [837, 395] on p "**********" at bounding box center [659, 384] width 539 height 37
click at [762, 445] on p "**********" at bounding box center [659, 442] width 539 height 25
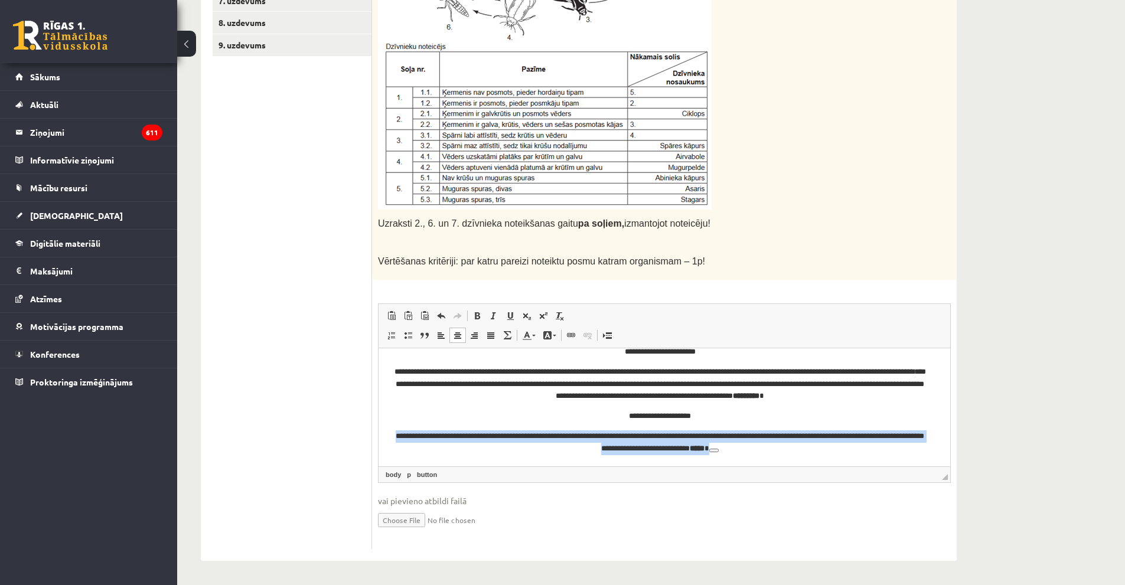
drag, startPoint x: 769, startPoint y: 450, endPoint x: 394, endPoint y: 420, distance: 376.2
click at [394, 422] on body "**********" at bounding box center [664, 373] width 548 height 161
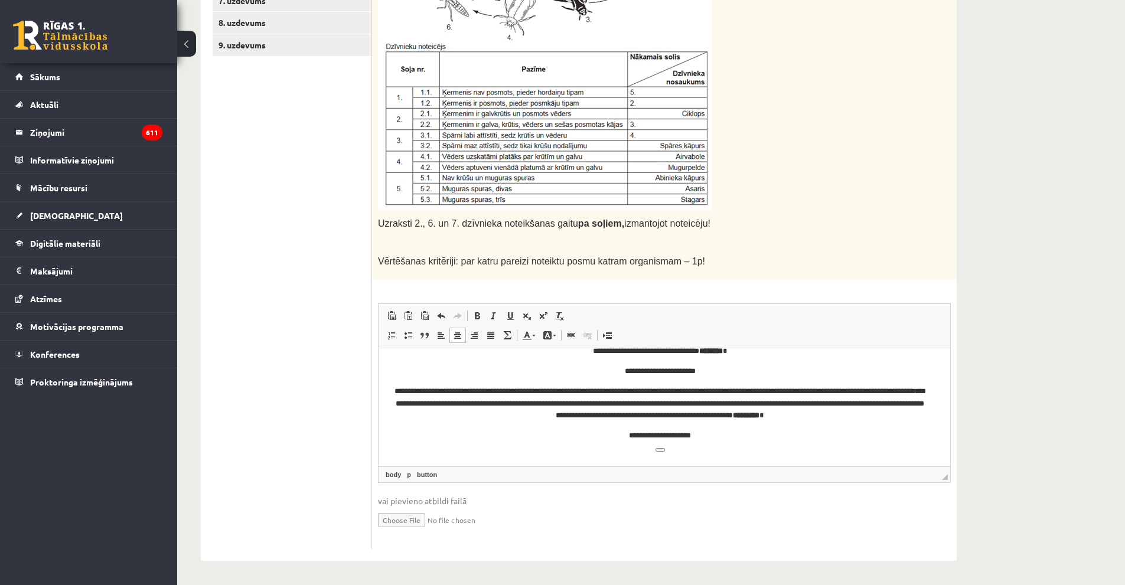
scroll to position [34, 0]
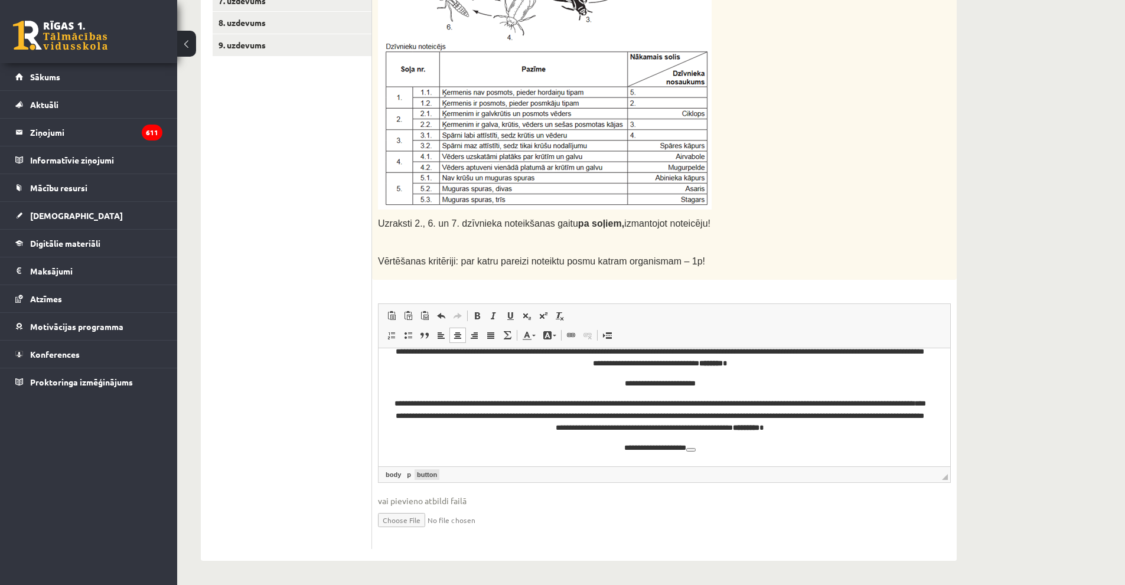
click at [425, 473] on link "button" at bounding box center [427, 474] width 25 height 11
click at [697, 454] on html "**********" at bounding box center [665, 390] width 572 height 152
click at [696, 449] on button "View related links" at bounding box center [690, 450] width 9 height 4
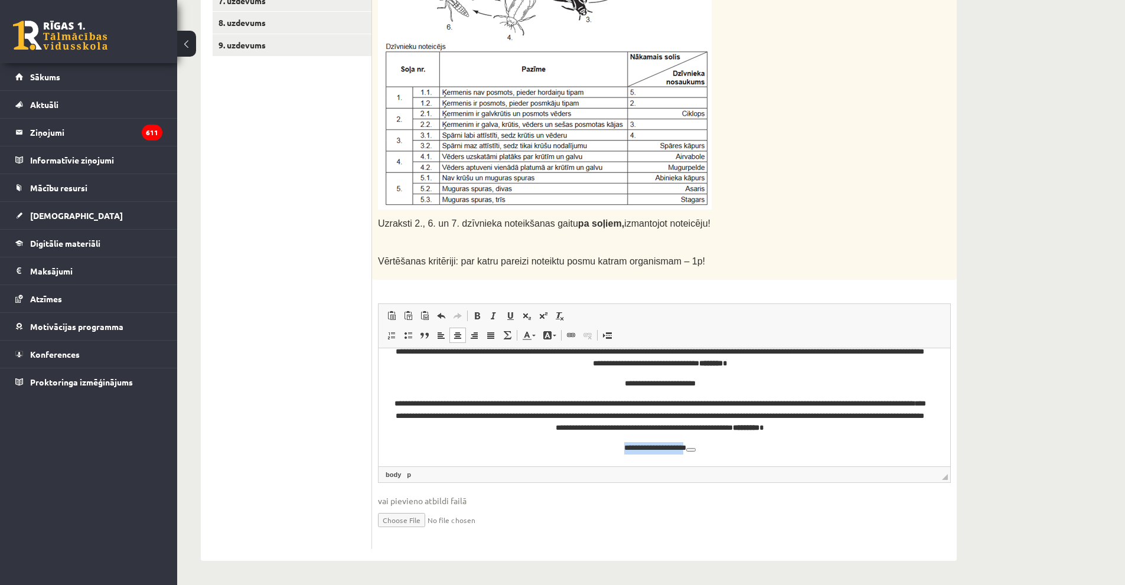
click at [696, 451] on button "View related links" at bounding box center [690, 450] width 9 height 4
drag, startPoint x: 699, startPoint y: 453, endPoint x: 713, endPoint y: 451, distance: 14.4
click at [713, 451] on p "**********" at bounding box center [659, 448] width 539 height 12
drag, startPoint x: 710, startPoint y: 449, endPoint x: 595, endPoint y: 439, distance: 116.2
click at [595, 439] on body "**********" at bounding box center [664, 389] width 548 height 129
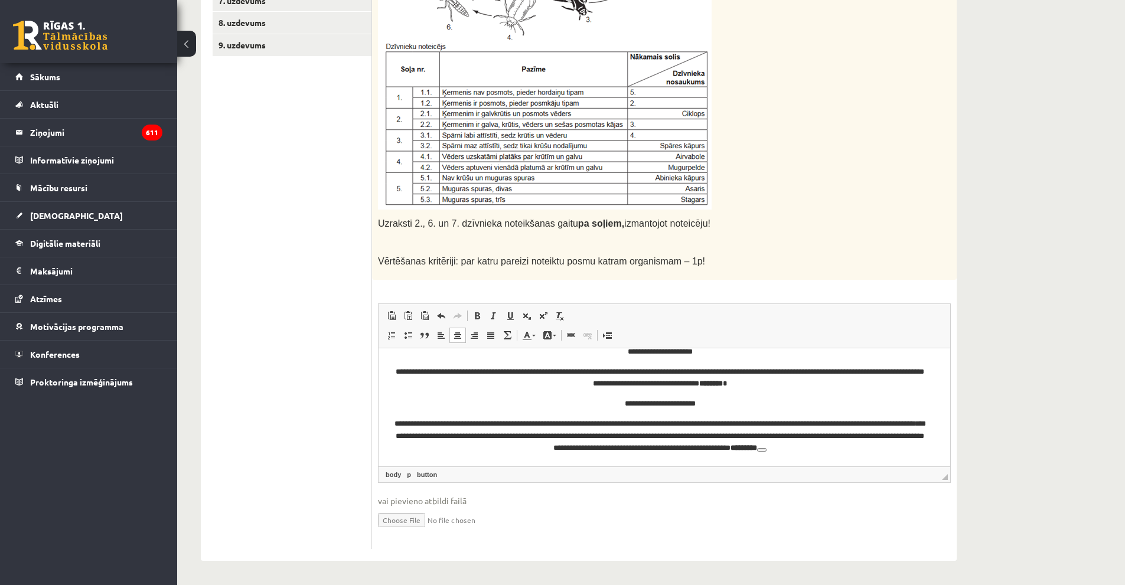
scroll to position [15, 0]
click at [888, 446] on p "**********" at bounding box center [659, 435] width 539 height 37
drag, startPoint x: 882, startPoint y: 458, endPoint x: 804, endPoint y: 446, distance: 78.7
click at [882, 458] on html "**********" at bounding box center [665, 399] width 572 height 133
click at [732, 451] on strong "*********" at bounding box center [718, 455] width 27 height 8
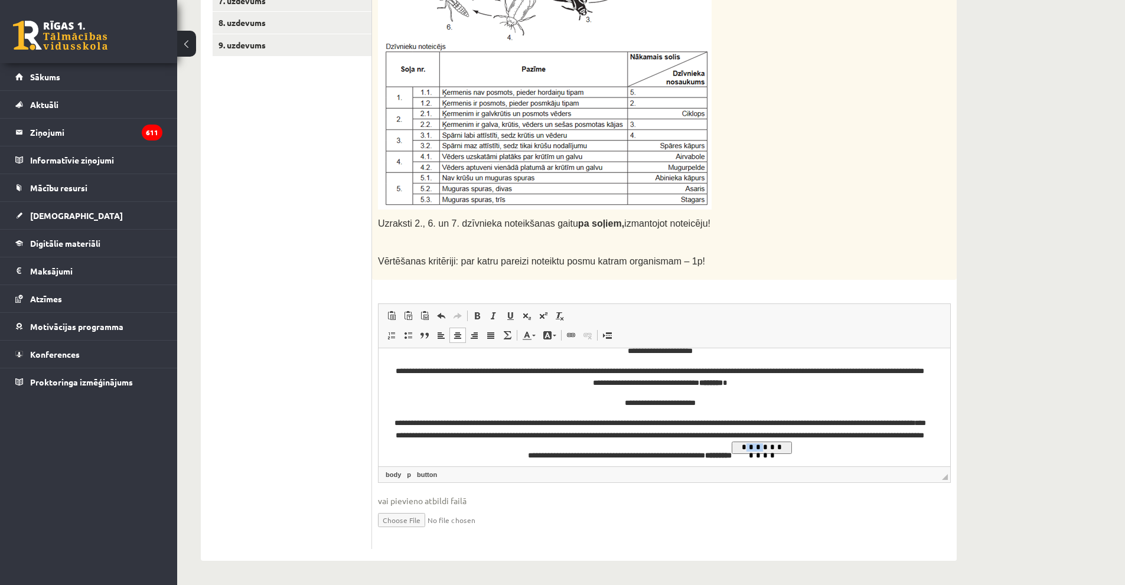
drag, startPoint x: 820, startPoint y: 445, endPoint x: 831, endPoint y: 443, distance: 11.4
click at [791, 443] on button "View related links" at bounding box center [762, 447] width 60 height 12
click at [438, 475] on link "button" at bounding box center [427, 474] width 25 height 11
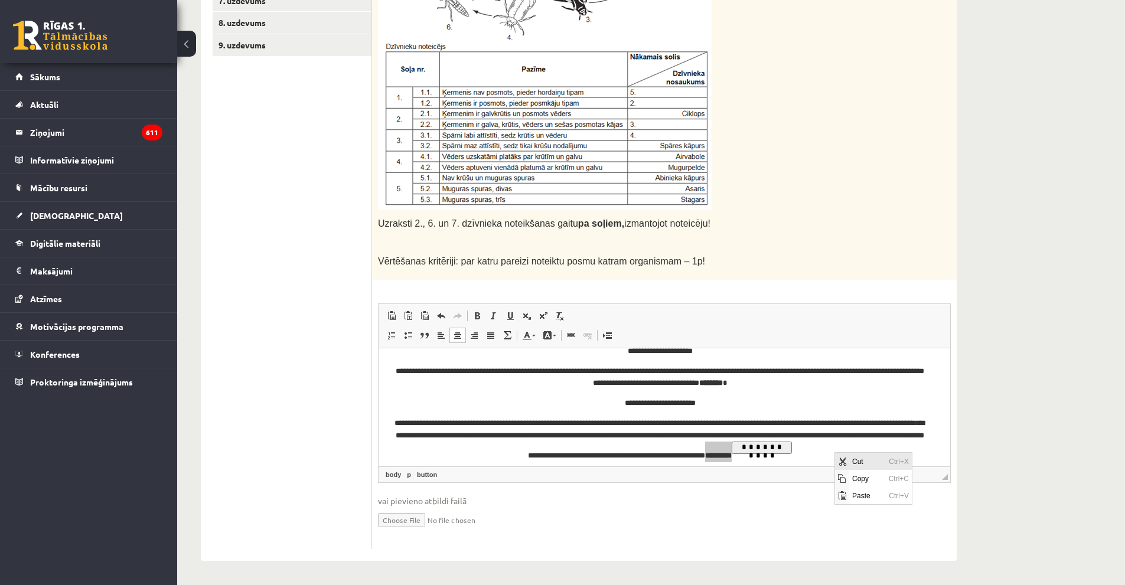
click at [842, 457] on span "Cut" at bounding box center [841, 460] width 9 height 9
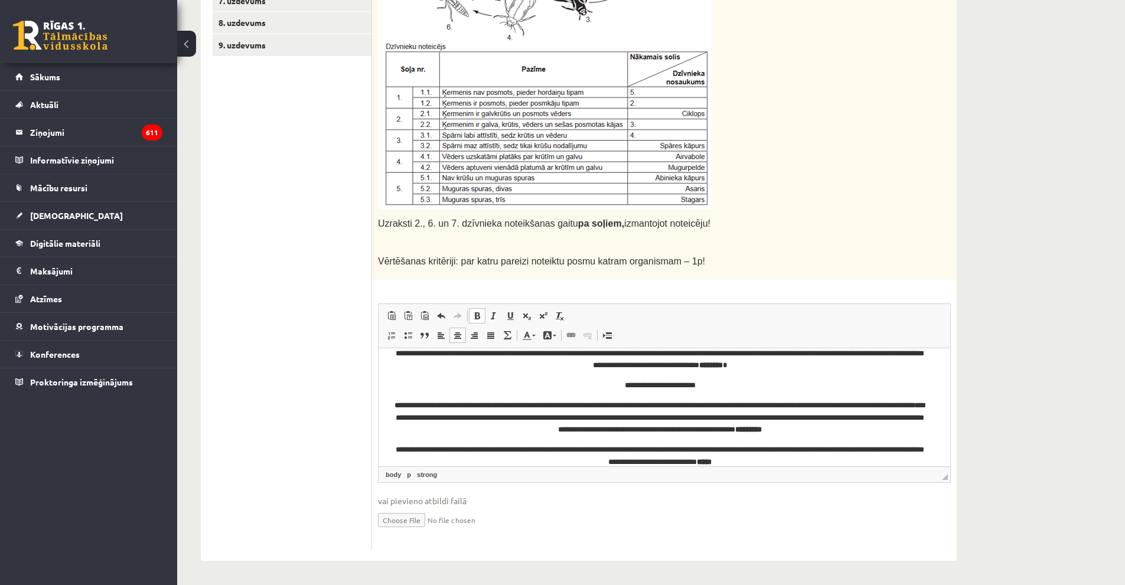
scroll to position [47, 0]
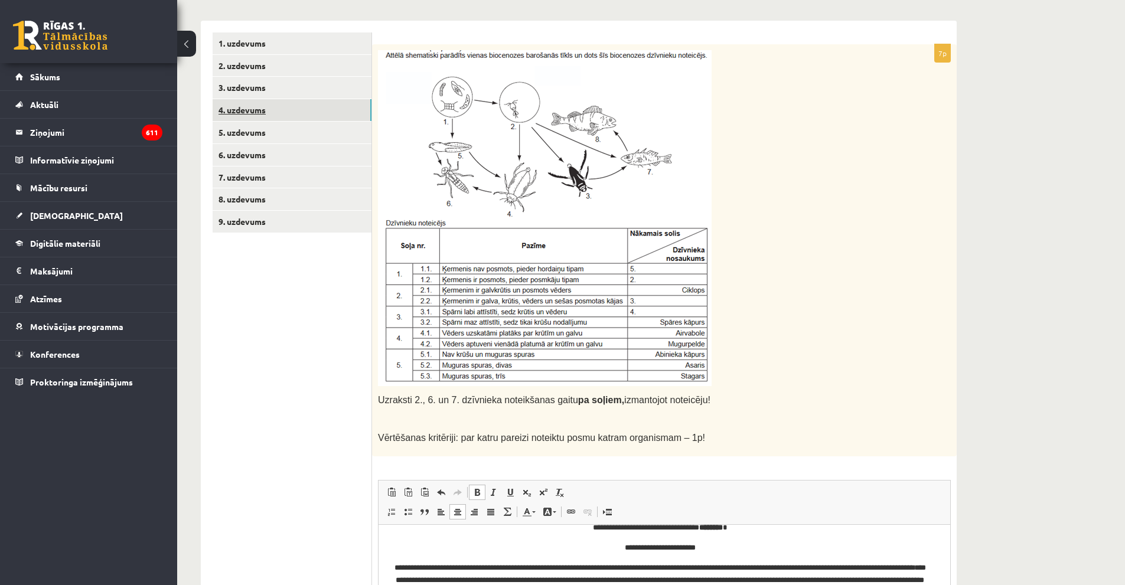
click at [249, 101] on link "4. uzdevums" at bounding box center [292, 110] width 159 height 22
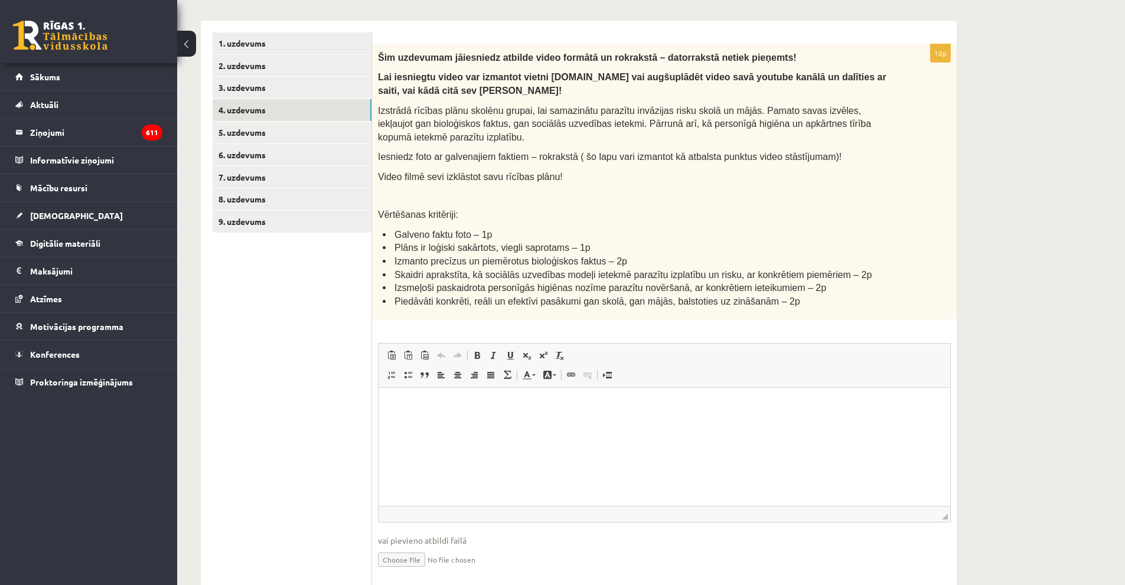
scroll to position [0, 0]
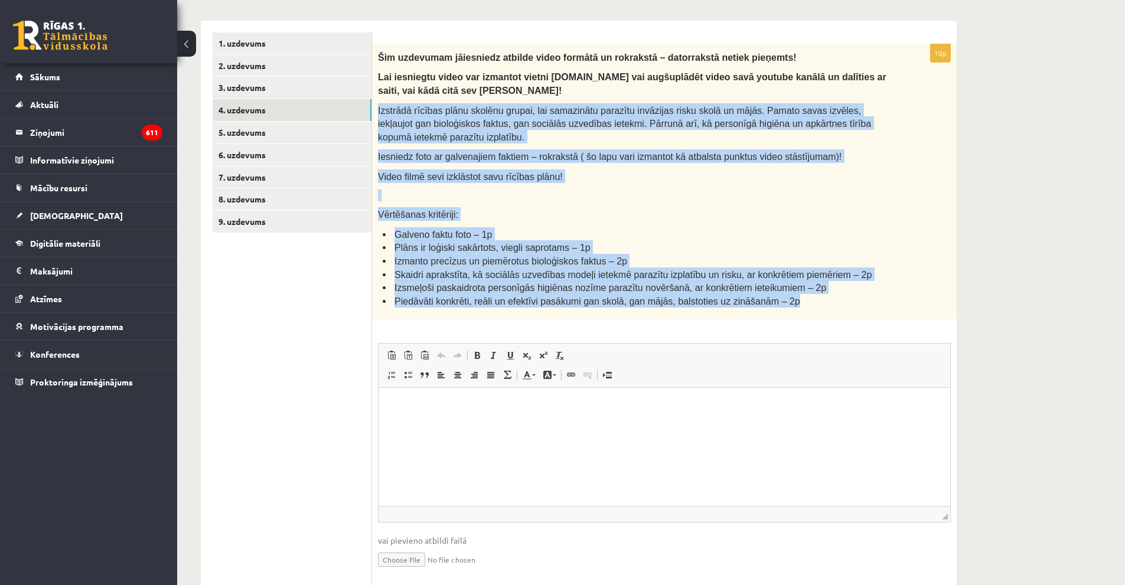
drag, startPoint x: 379, startPoint y: 110, endPoint x: 810, endPoint y: 309, distance: 474.8
click at [810, 309] on div "Šim uzdevumam jāiesniedz atbilde video formātā un rokrakstā – datorrakstā netie…" at bounding box center [664, 182] width 585 height 276
copy div "Izstrādā rīcības plānu skolēnu grupai, lai samazinātu parazītu invāzijas risku …"
click at [259, 136] on link "5. uzdevums" at bounding box center [292, 133] width 159 height 22
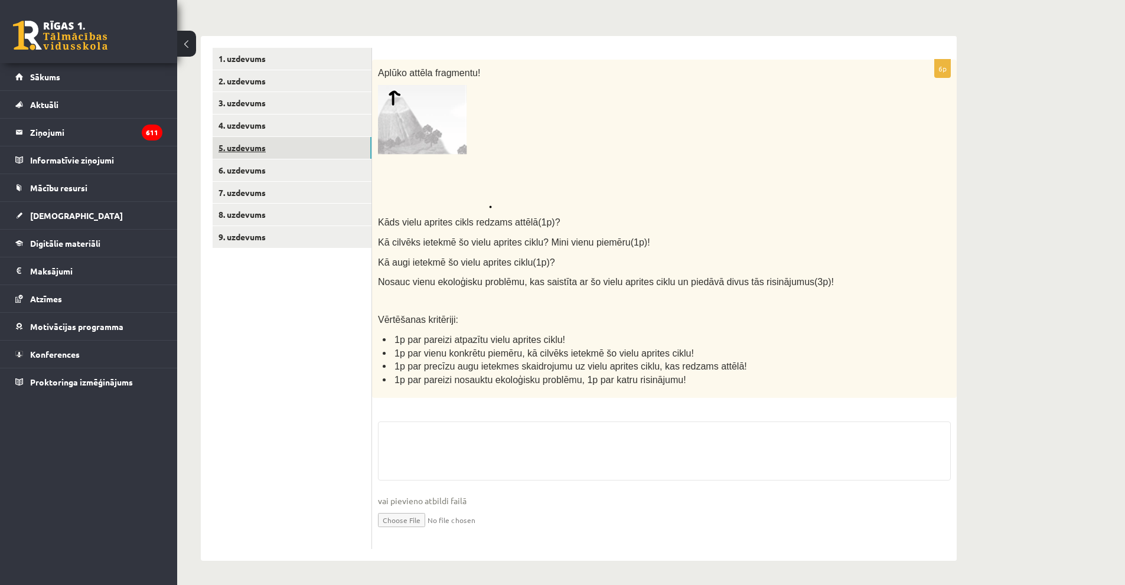
scroll to position [194, 0]
click at [383, 123] on img at bounding box center [435, 146] width 114 height 123
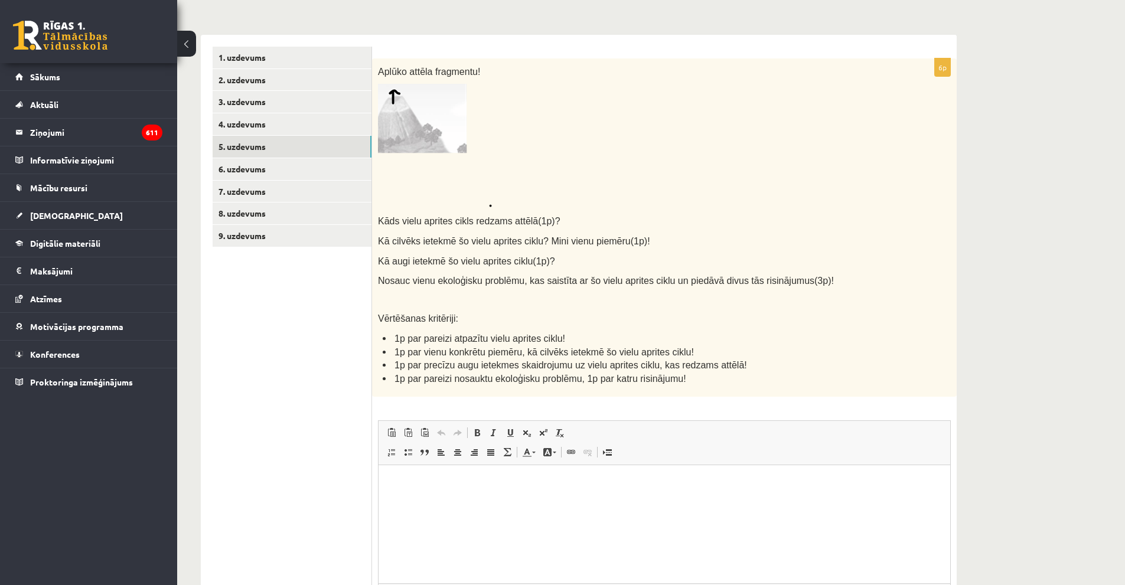
scroll to position [0, 0]
click at [410, 142] on img at bounding box center [435, 145] width 114 height 123
click at [282, 171] on link "6. uzdevums" at bounding box center [292, 169] width 159 height 22
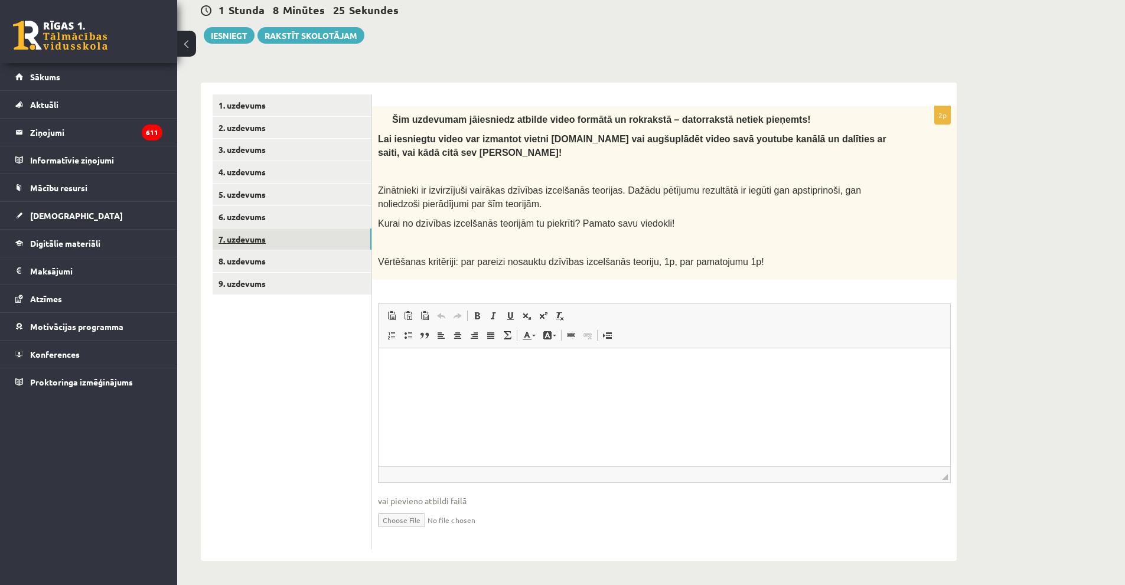
click at [288, 240] on link "7. uzdevums" at bounding box center [292, 240] width 159 height 22
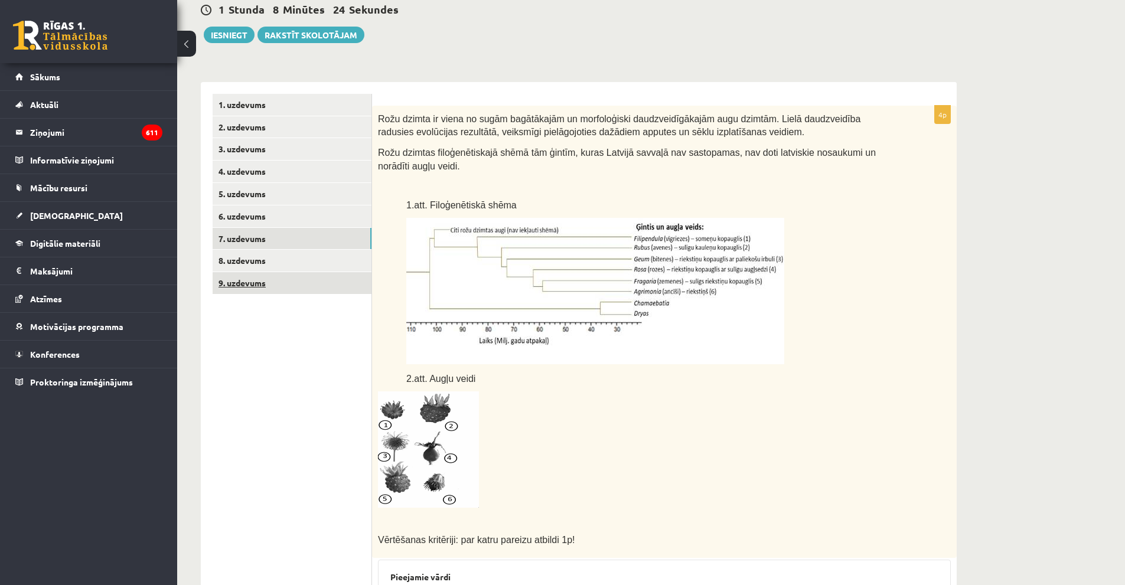
click at [283, 285] on link "9. uzdevums" at bounding box center [292, 283] width 159 height 22
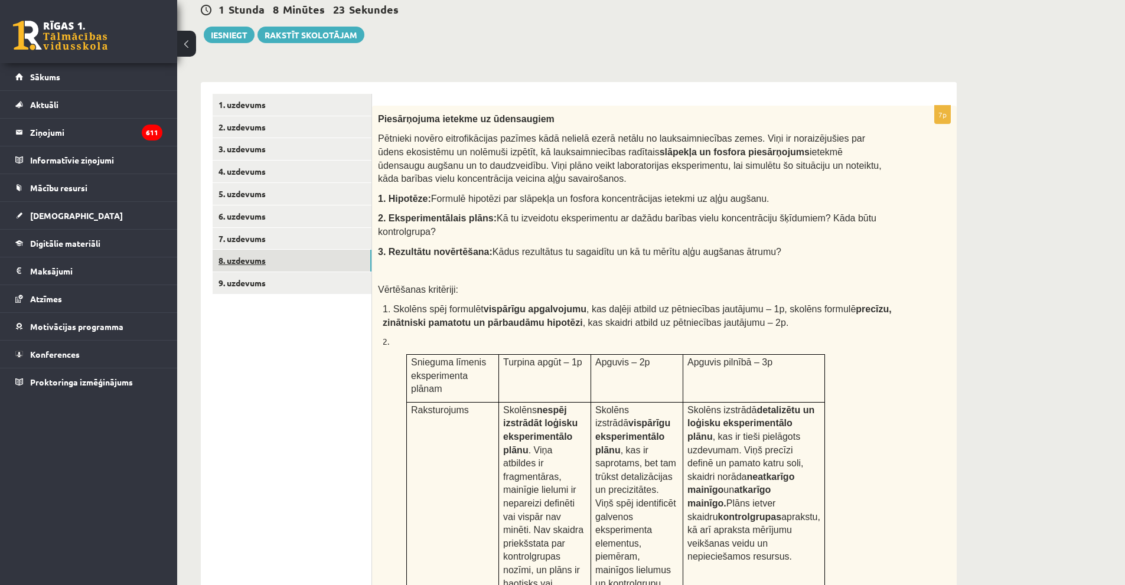
click at [286, 266] on link "8. uzdevums" at bounding box center [292, 261] width 159 height 22
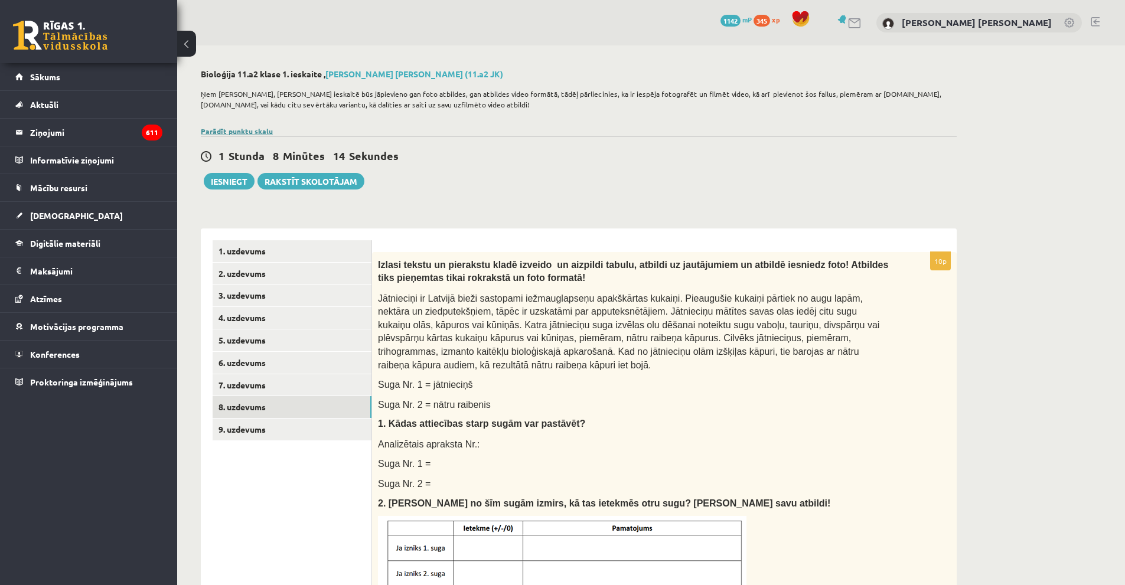
click at [256, 128] on link "Parādīt punktu skalu" at bounding box center [237, 130] width 72 height 9
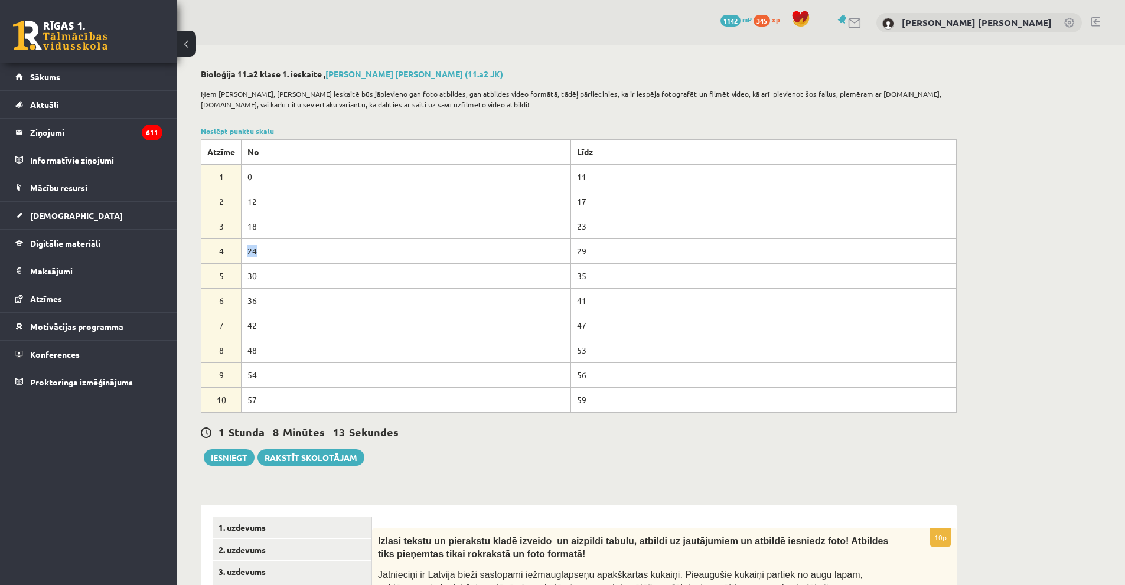
drag, startPoint x: 255, startPoint y: 242, endPoint x: 234, endPoint y: 255, distance: 24.7
click at [234, 255] on tr "4 24 29" at bounding box center [578, 251] width 755 height 25
click at [327, 533] on link "1. uzdevums" at bounding box center [292, 528] width 159 height 22
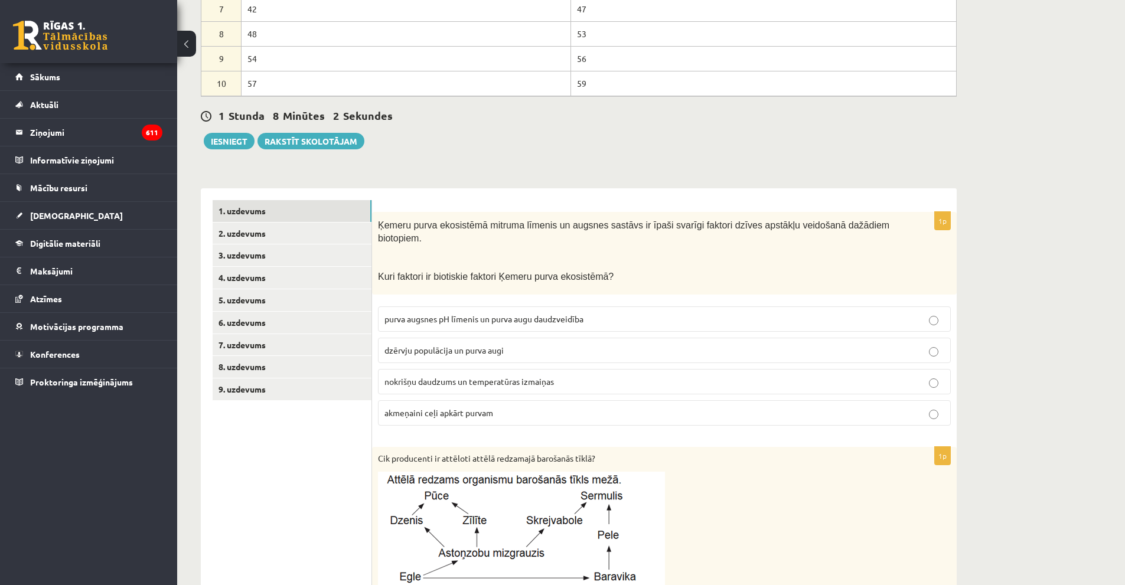
scroll to position [130, 0]
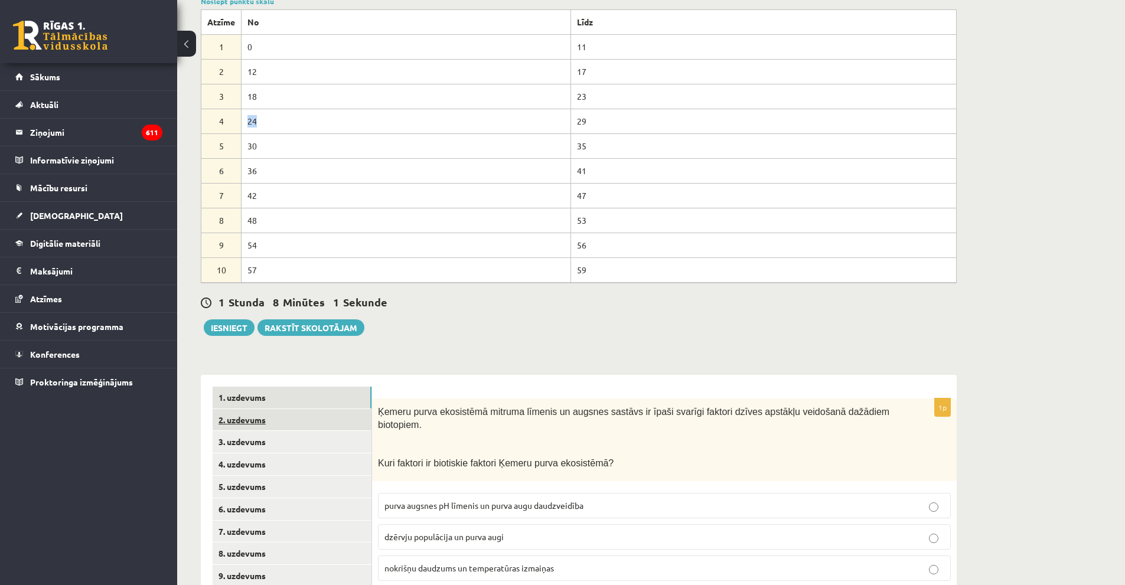
click at [335, 427] on link "2. uzdevums" at bounding box center [292, 420] width 159 height 22
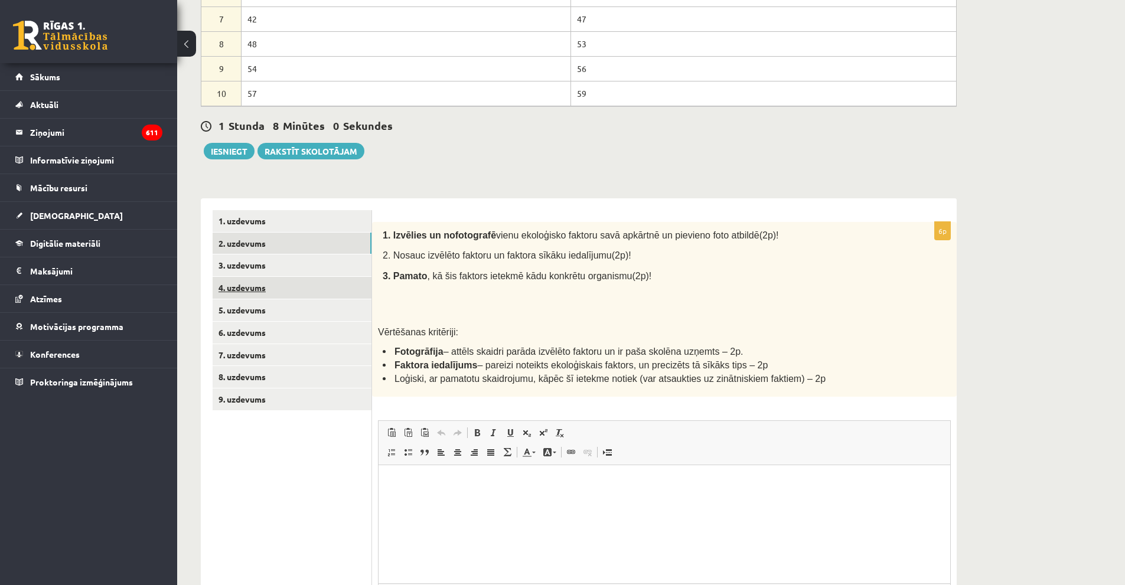
scroll to position [0, 0]
click at [288, 278] on link "4. uzdevums" at bounding box center [292, 288] width 159 height 22
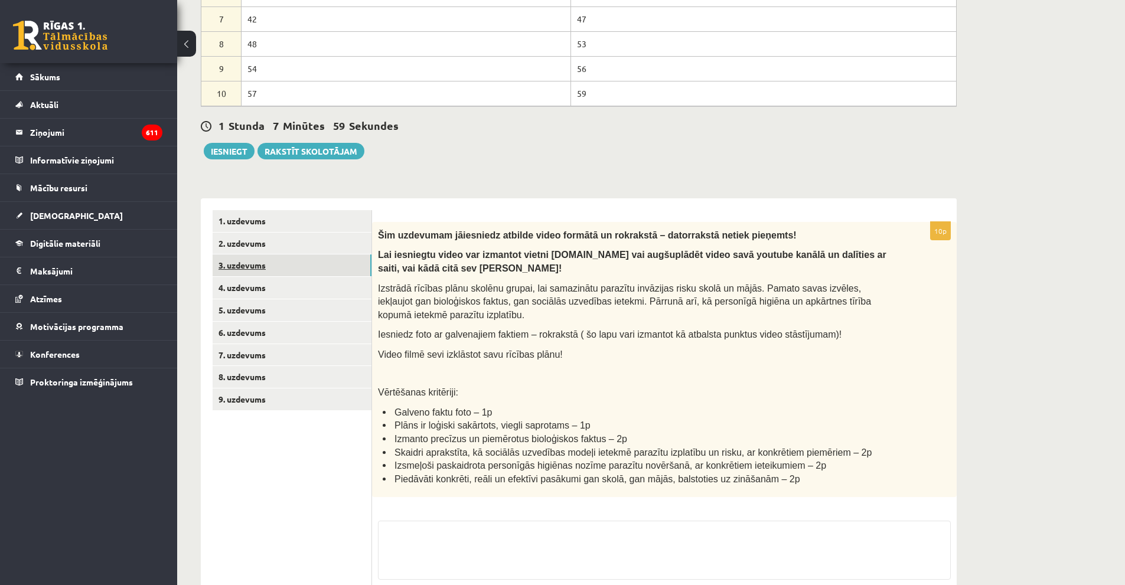
click at [285, 267] on link "3. uzdevums" at bounding box center [292, 266] width 159 height 22
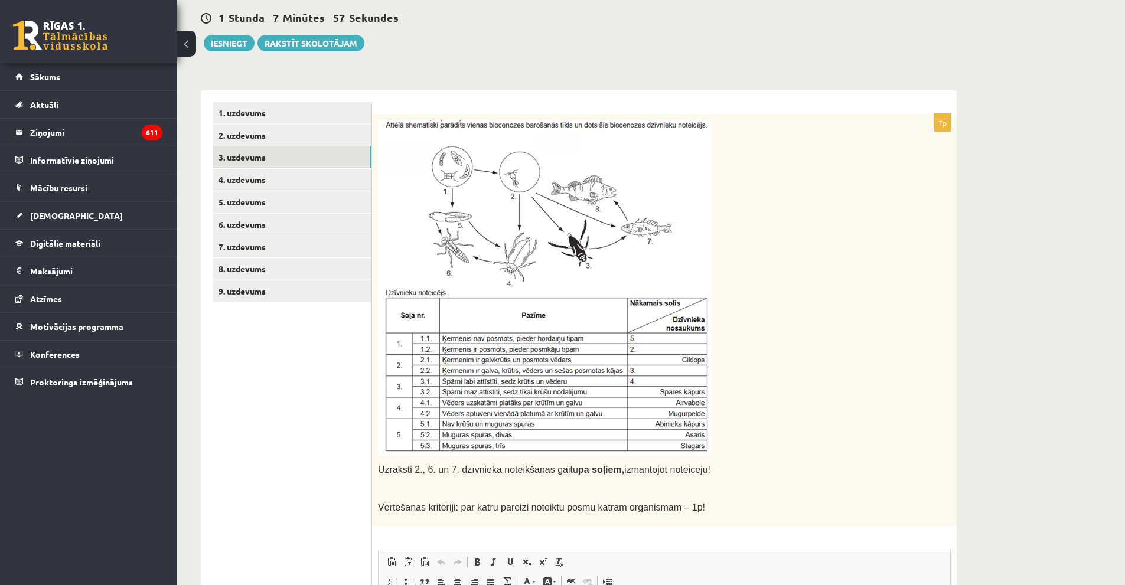
scroll to position [366, 0]
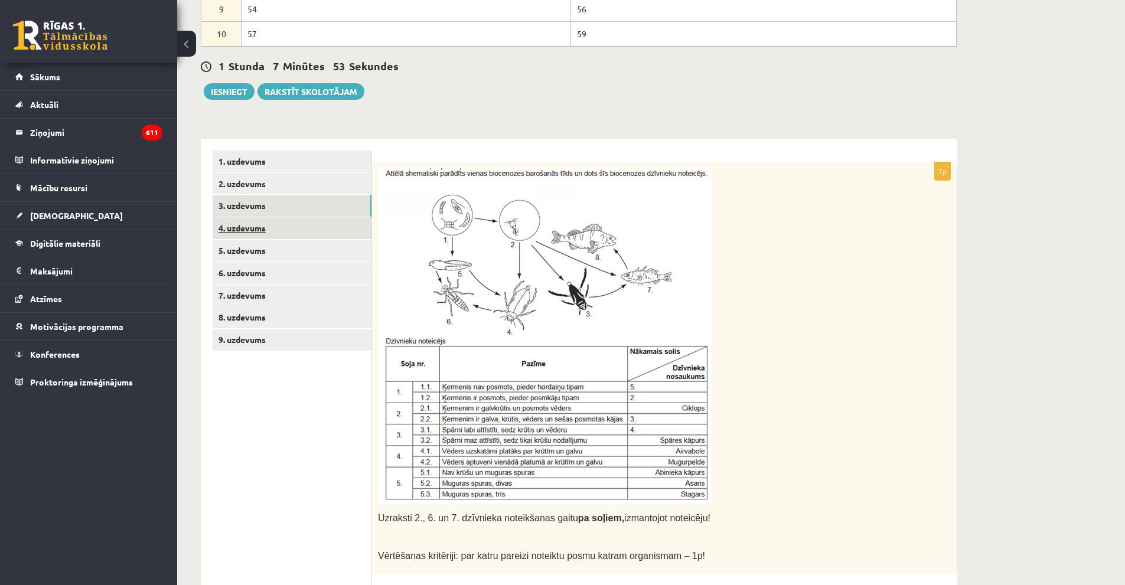
click at [265, 228] on link "4. uzdevums" at bounding box center [292, 228] width 159 height 22
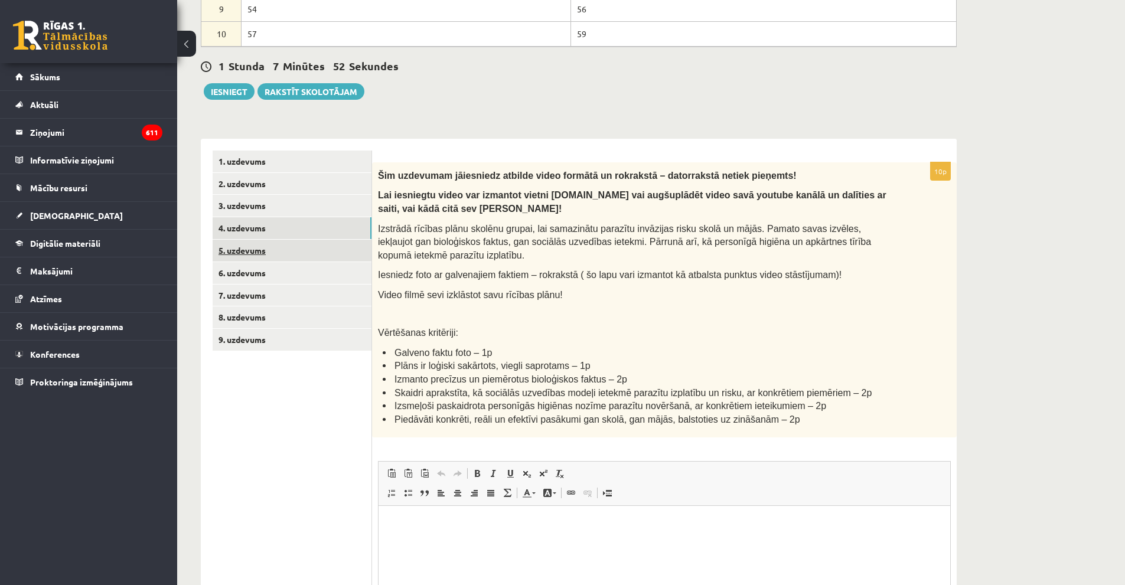
scroll to position [0, 0]
click at [274, 259] on link "5. uzdevums" at bounding box center [292, 251] width 159 height 22
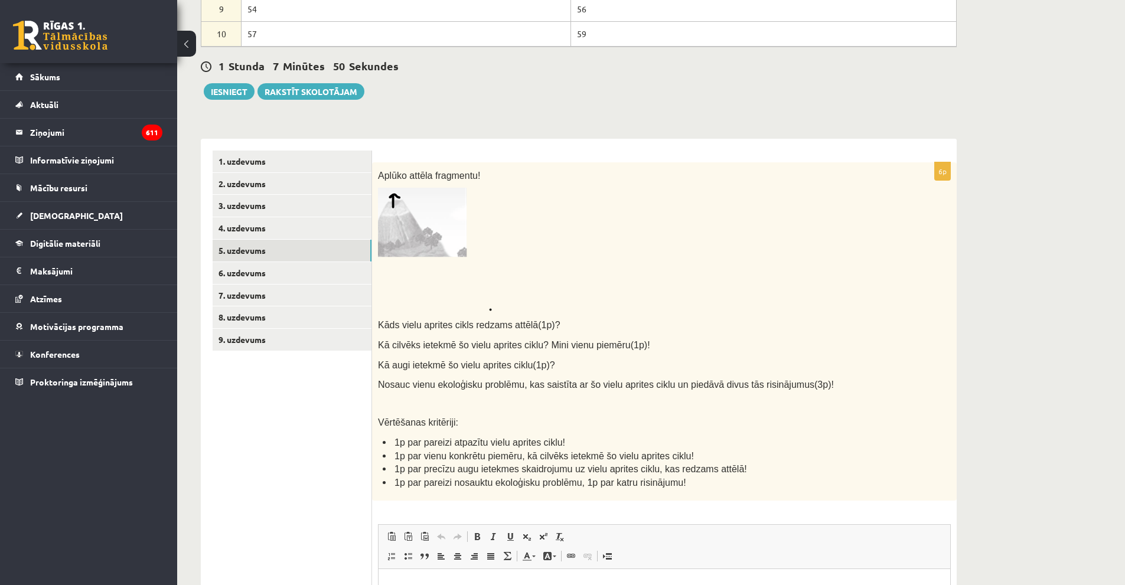
click at [398, 231] on img at bounding box center [435, 249] width 114 height 123
drag, startPoint x: 420, startPoint y: 223, endPoint x: 404, endPoint y: 224, distance: 16.6
click at [404, 224] on img at bounding box center [435, 249] width 114 height 123
drag, startPoint x: 387, startPoint y: 179, endPoint x: 397, endPoint y: 182, distance: 9.9
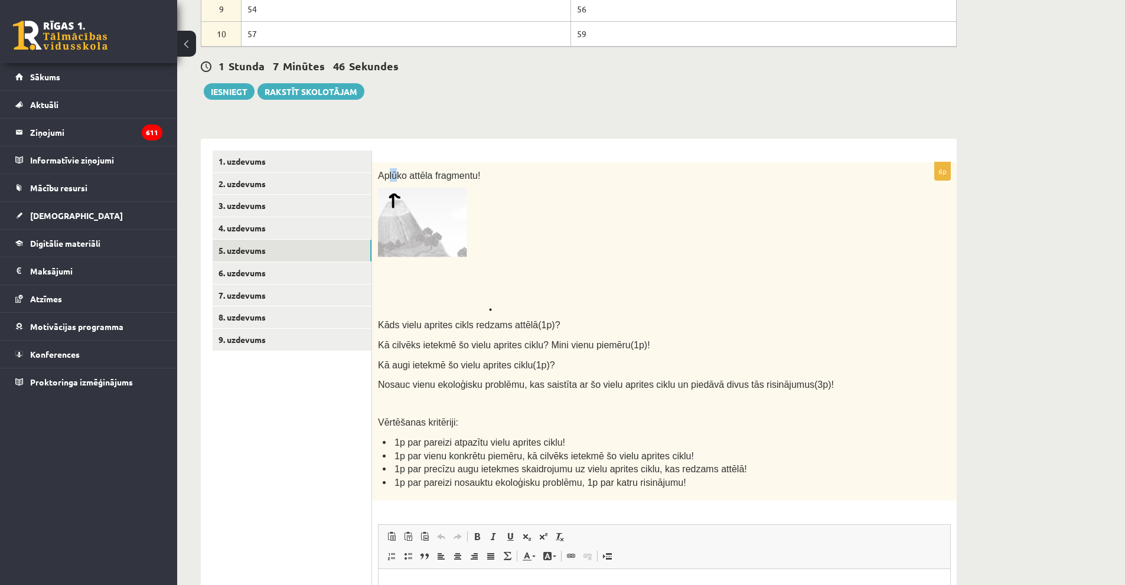
click at [397, 182] on p "Aplūko attēla fragmentu!" at bounding box center [635, 175] width 514 height 14
click at [420, 216] on img at bounding box center [435, 249] width 114 height 123
click at [443, 280] on img at bounding box center [435, 249] width 114 height 123
click at [416, 226] on img at bounding box center [435, 249] width 114 height 123
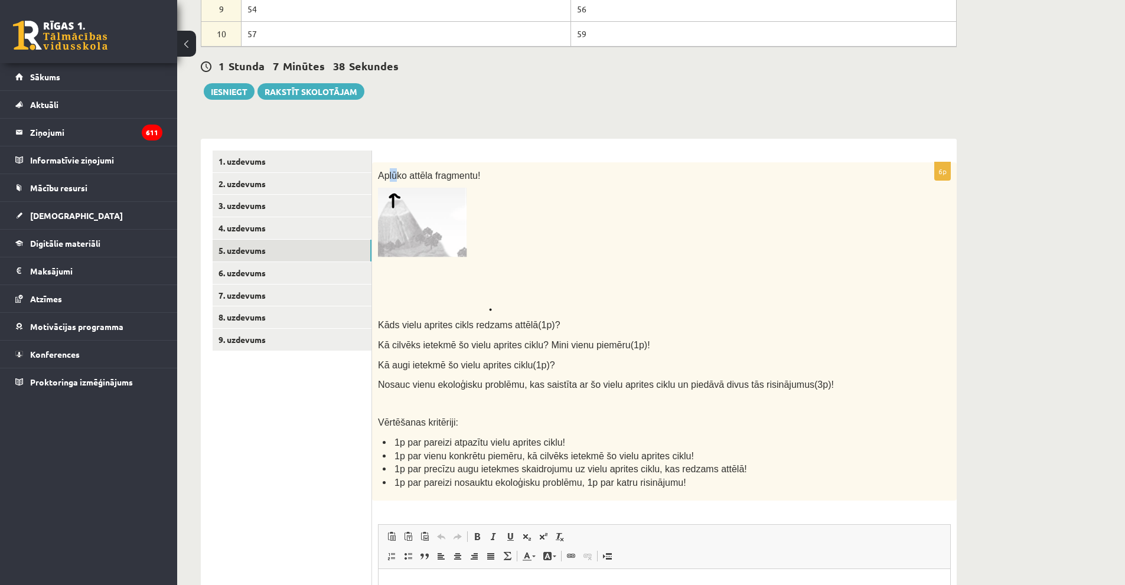
click at [435, 287] on img at bounding box center [435, 249] width 114 height 123
click at [436, 288] on img at bounding box center [435, 249] width 114 height 123
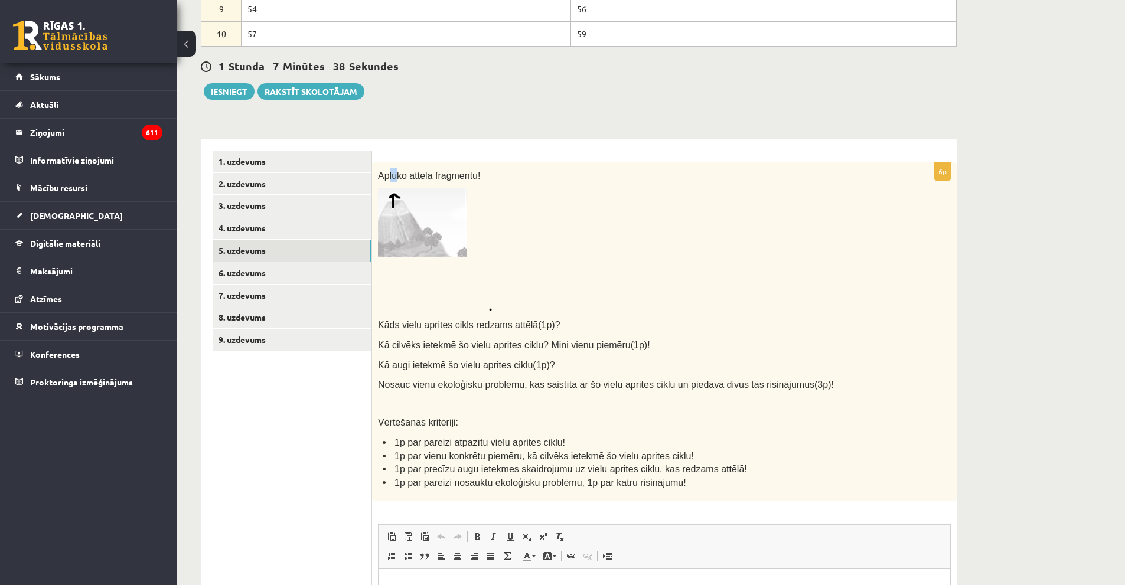
click at [436, 288] on img at bounding box center [435, 249] width 114 height 123
click at [429, 258] on img at bounding box center [435, 249] width 114 height 123
click at [487, 260] on img at bounding box center [435, 249] width 114 height 123
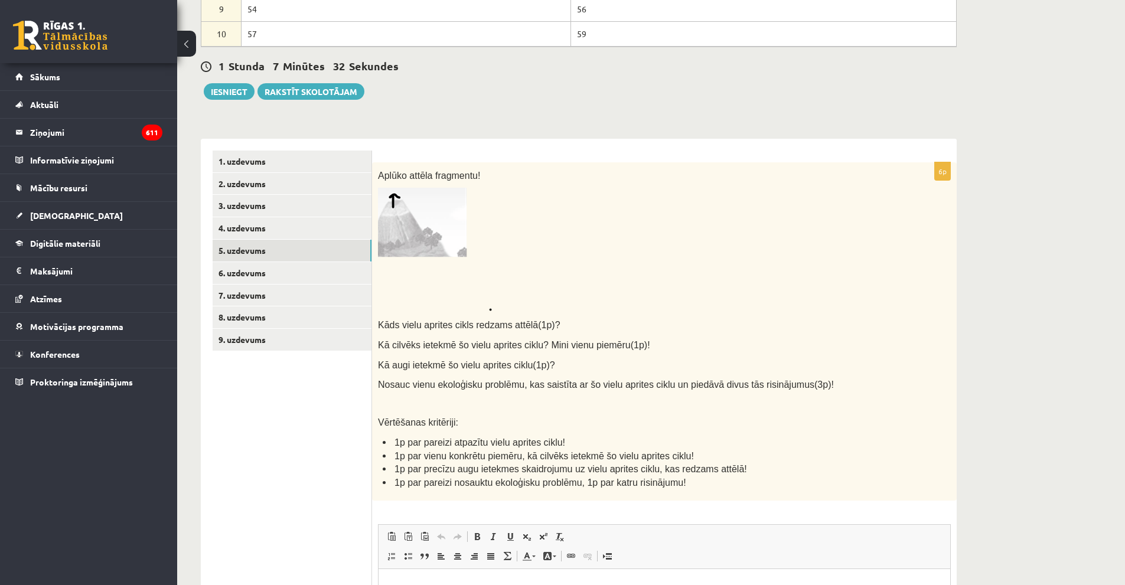
drag, startPoint x: 557, startPoint y: 239, endPoint x: 550, endPoint y: 237, distance: 7.5
click at [557, 239] on p at bounding box center [635, 249] width 514 height 123
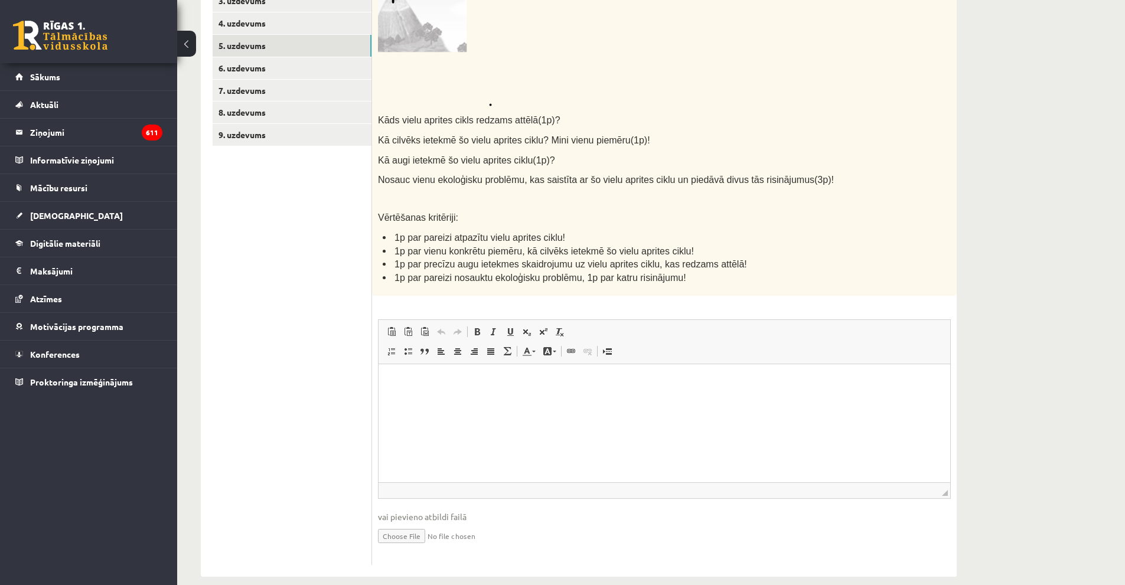
scroll to position [588, 0]
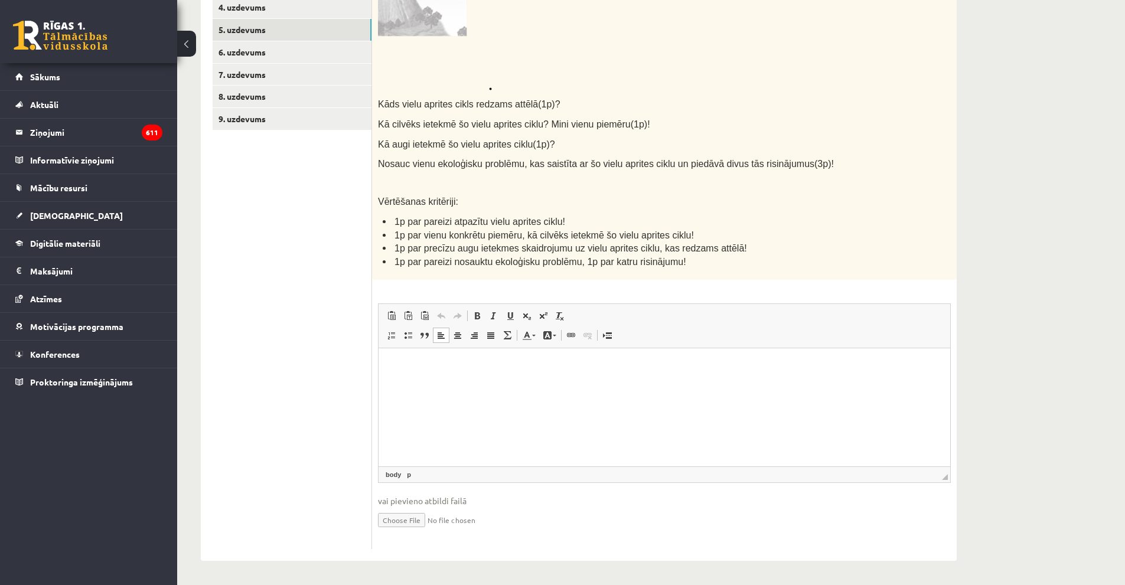
click at [441, 369] on p "Editor, wiswyg-editor-user-answer-47433891090580" at bounding box center [664, 366] width 548 height 12
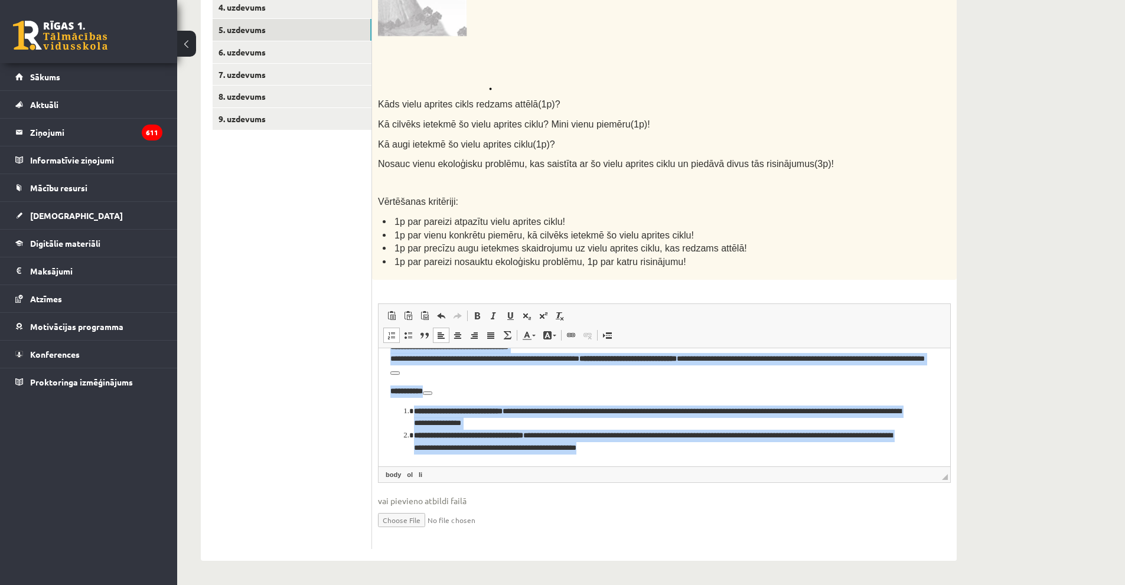
scroll to position [0, 0]
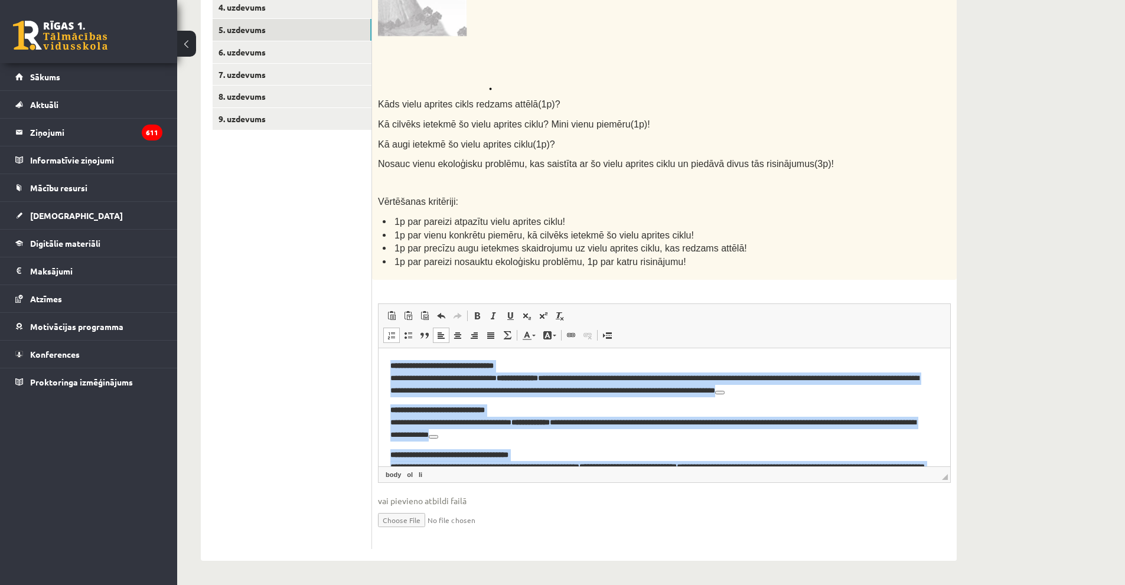
drag, startPoint x: 713, startPoint y: 442, endPoint x: 751, endPoint y: 624, distance: 185.2
click at [379, 348] on html "**********" at bounding box center [665, 461] width 572 height 226
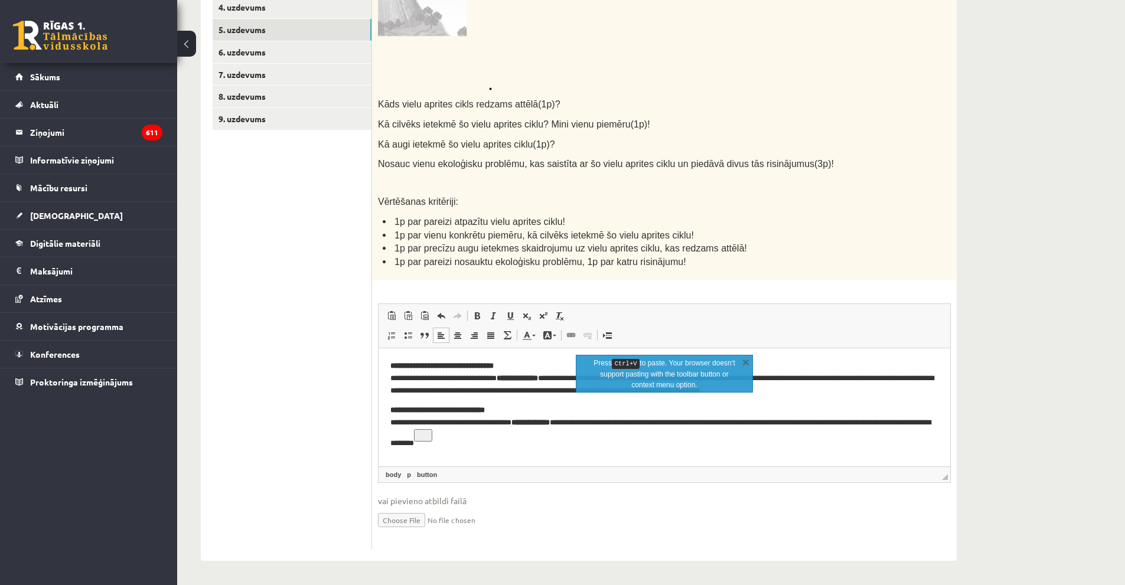
click at [573, 436] on p "**********" at bounding box center [664, 422] width 548 height 37
click at [569, 445] on html "**********" at bounding box center [665, 401] width 572 height 106
click at [514, 435] on p "**********" at bounding box center [664, 422] width 548 height 37
click at [432, 436] on button "View related links" at bounding box center [423, 435] width 18 height 12
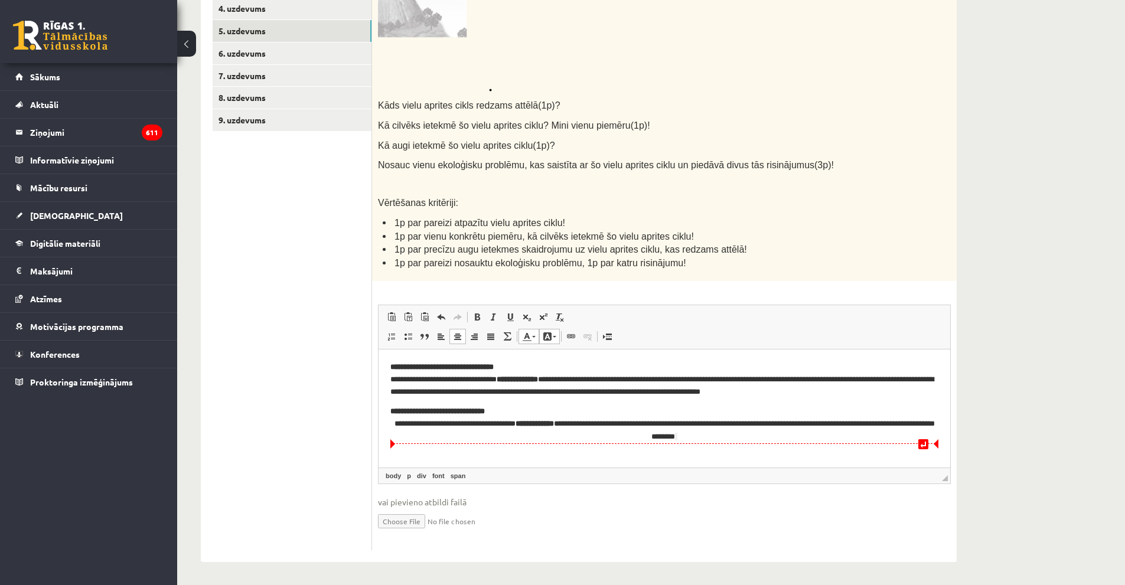
scroll to position [588, 0]
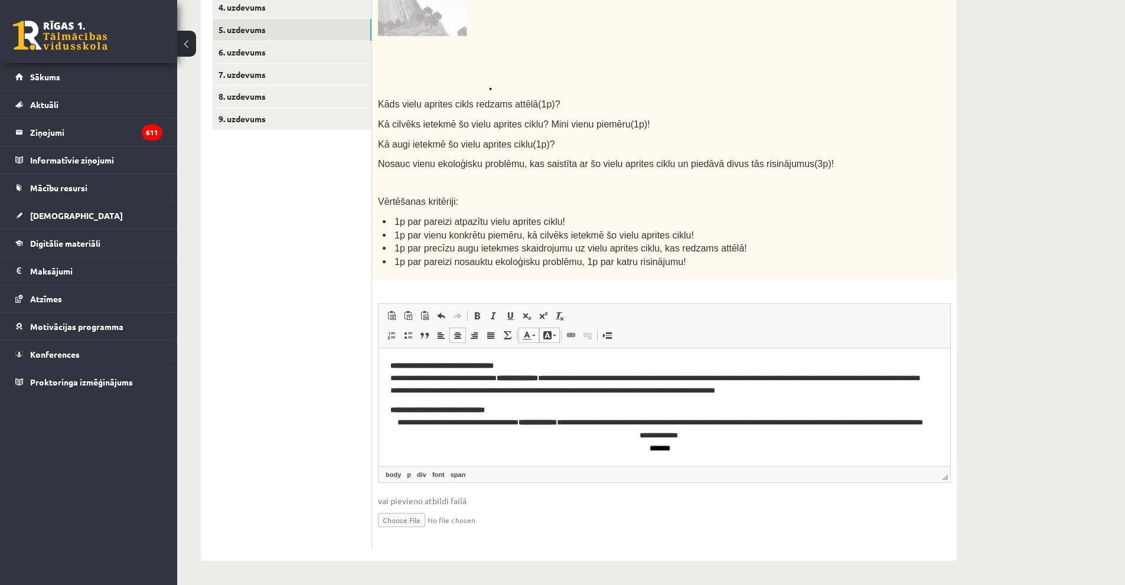
click at [680, 438] on span "Editor, wiswyg-editor-user-answer-47433891090580" at bounding box center [679, 436] width 2 height 8
click at [438, 338] on span at bounding box center [440, 335] width 9 height 9
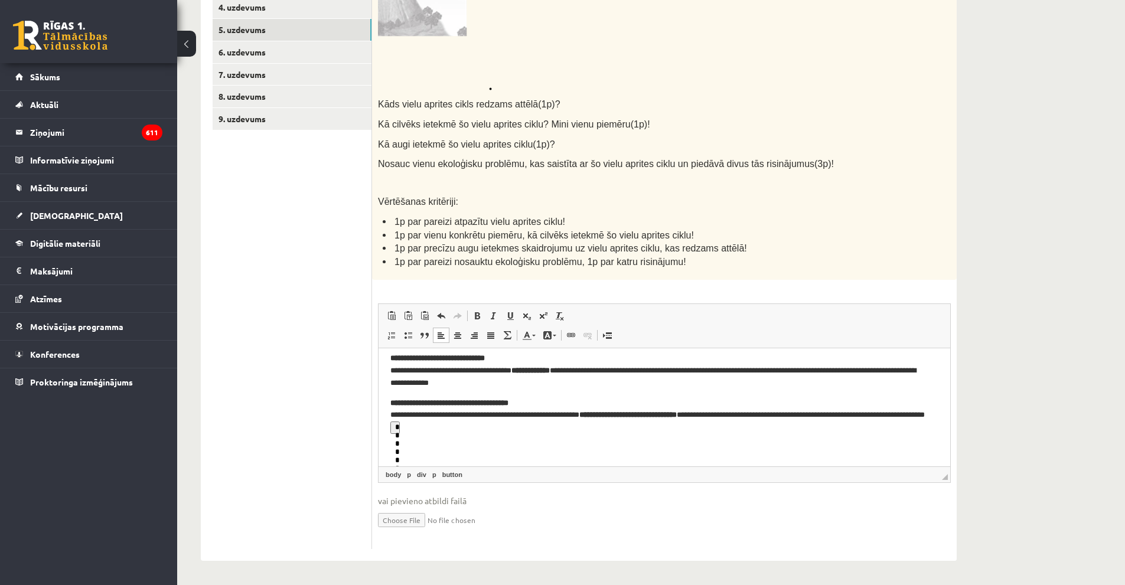
scroll to position [53, 0]
click at [469, 428] on p "**********" at bounding box center [659, 415] width 539 height 37
click at [517, 466] on span "Remove Div" at bounding box center [547, 469] width 63 height 17
click at [474, 425] on button "View related links" at bounding box center [432, 427] width 84 height 12
drag, startPoint x: 517, startPoint y: 426, endPoint x: 497, endPoint y: 428, distance: 20.2
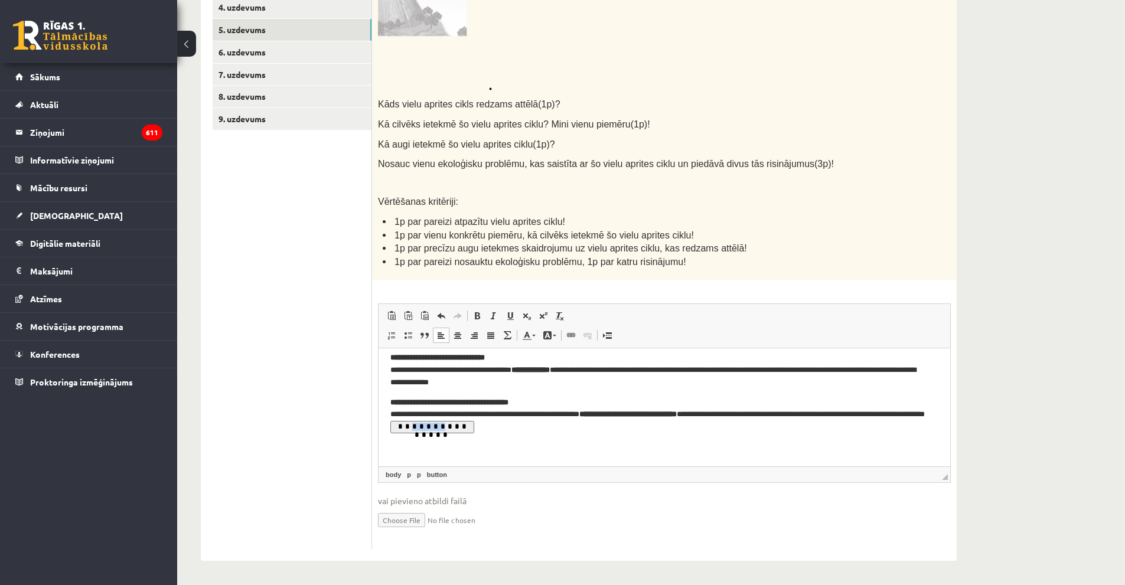
click at [474, 428] on button "View related links" at bounding box center [432, 427] width 84 height 12
drag, startPoint x: 449, startPoint y: 448, endPoint x: 446, endPoint y: 441, distance: 7.1
click at [448, 445] on div "Editor, wiswyg-editor-user-answer-47433891090580" at bounding box center [659, 448] width 539 height 13
click at [449, 430] on p "**********" at bounding box center [659, 415] width 539 height 37
click at [453, 422] on p "**********" at bounding box center [659, 415] width 539 height 37
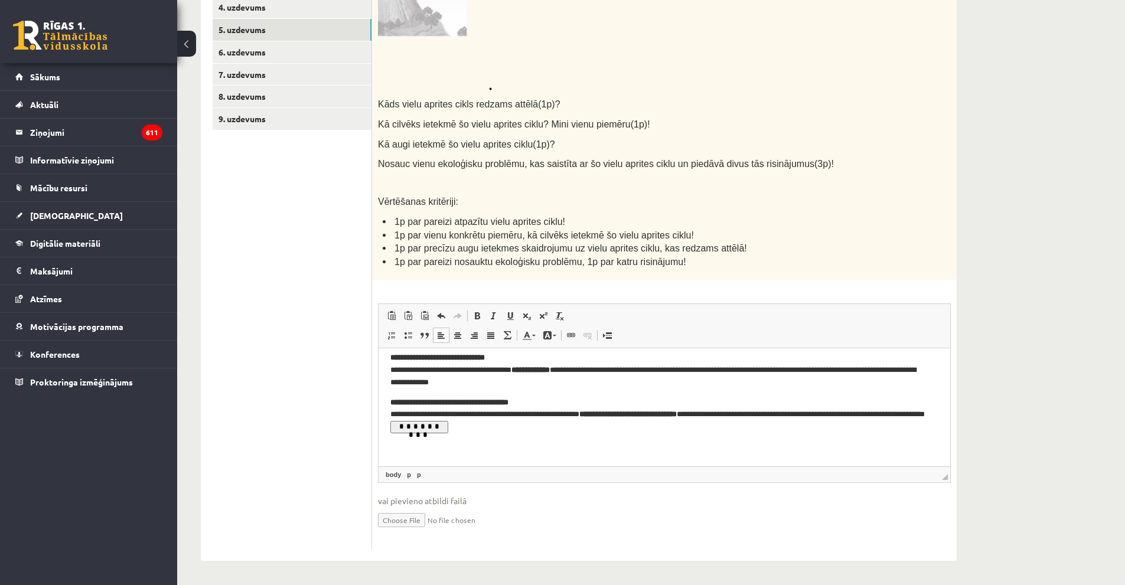
drag, startPoint x: 449, startPoint y: 408, endPoint x: 503, endPoint y: 422, distance: 56.0
click at [449, 408] on p "**********" at bounding box center [659, 415] width 539 height 37
click at [474, 376] on div "**********" at bounding box center [659, 376] width 539 height 25
click at [462, 428] on p "**********" at bounding box center [659, 415] width 539 height 37
click at [448, 423] on button "View related links" at bounding box center [419, 427] width 58 height 12
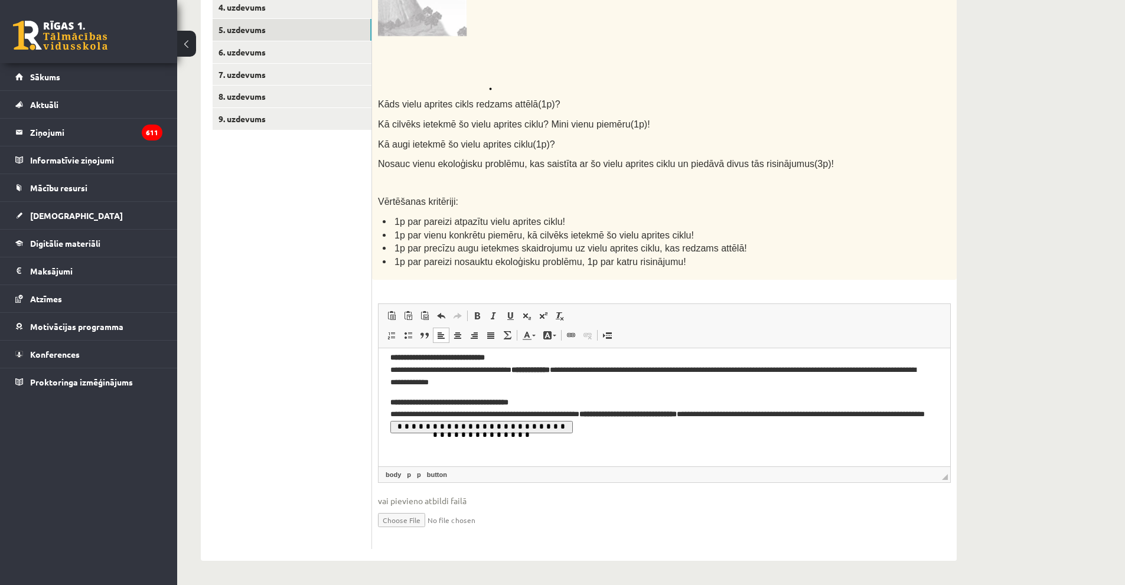
click at [573, 426] on button "View related links" at bounding box center [481, 427] width 182 height 12
click at [573, 424] on button "View related links" at bounding box center [481, 427] width 182 height 12
click at [518, 426] on button "View related links" at bounding box center [481, 427] width 182 height 12
drag, startPoint x: 494, startPoint y: 426, endPoint x: 556, endPoint y: 425, distance: 62.0
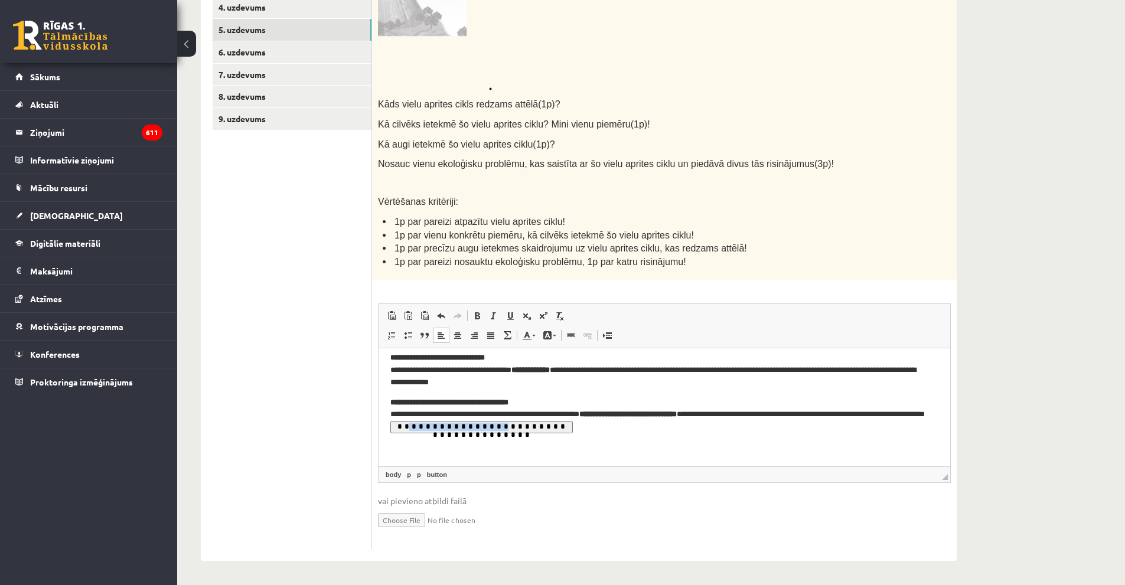
click at [556, 425] on button "View related links" at bounding box center [481, 427] width 182 height 12
click at [577, 435] on span "Cut" at bounding box center [589, 434] width 37 height 17
drag, startPoint x: 481, startPoint y: 425, endPoint x: 589, endPoint y: 426, distance: 107.5
click at [511, 426] on button "View related links" at bounding box center [450, 427] width 121 height 12
drag, startPoint x: 593, startPoint y: 425, endPoint x: 483, endPoint y: 432, distance: 110.1
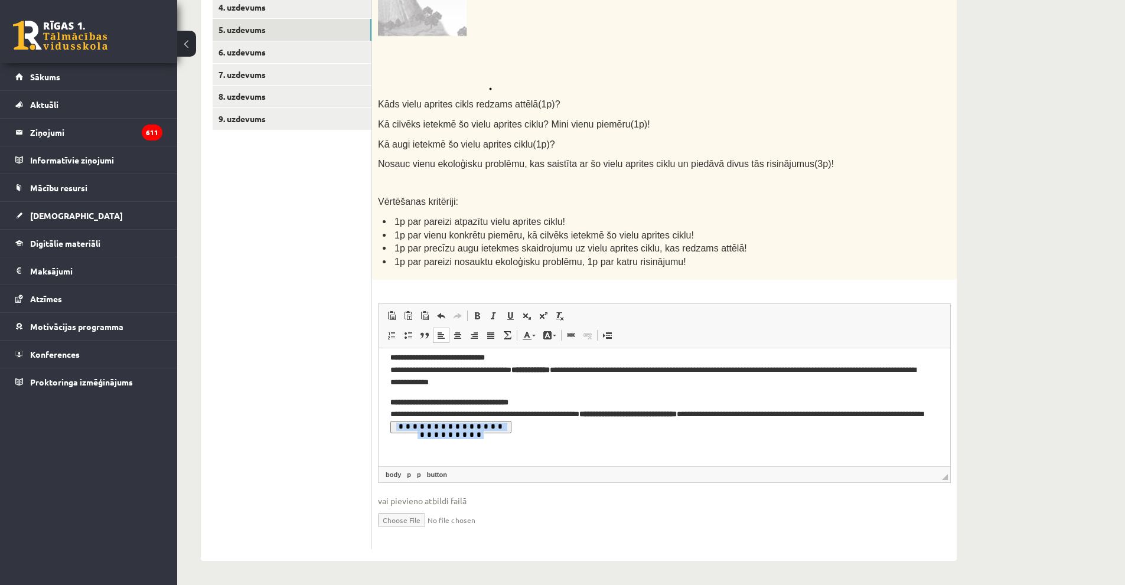
click at [483, 432] on button "View related links" at bounding box center [450, 427] width 121 height 12
click at [574, 436] on span "Cut" at bounding box center [572, 436] width 9 height 9
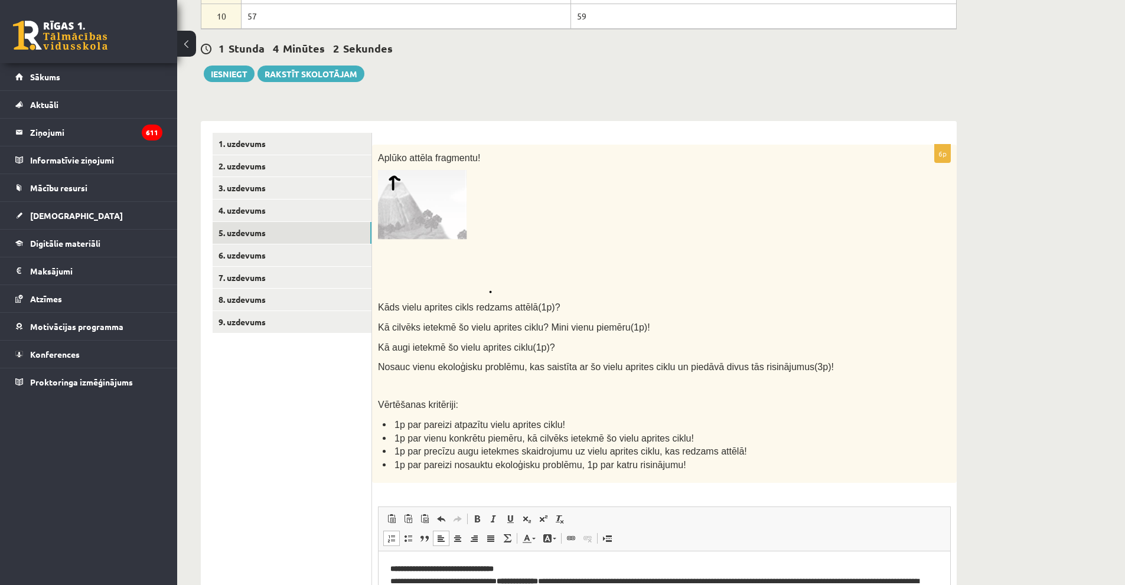
scroll to position [351, 0]
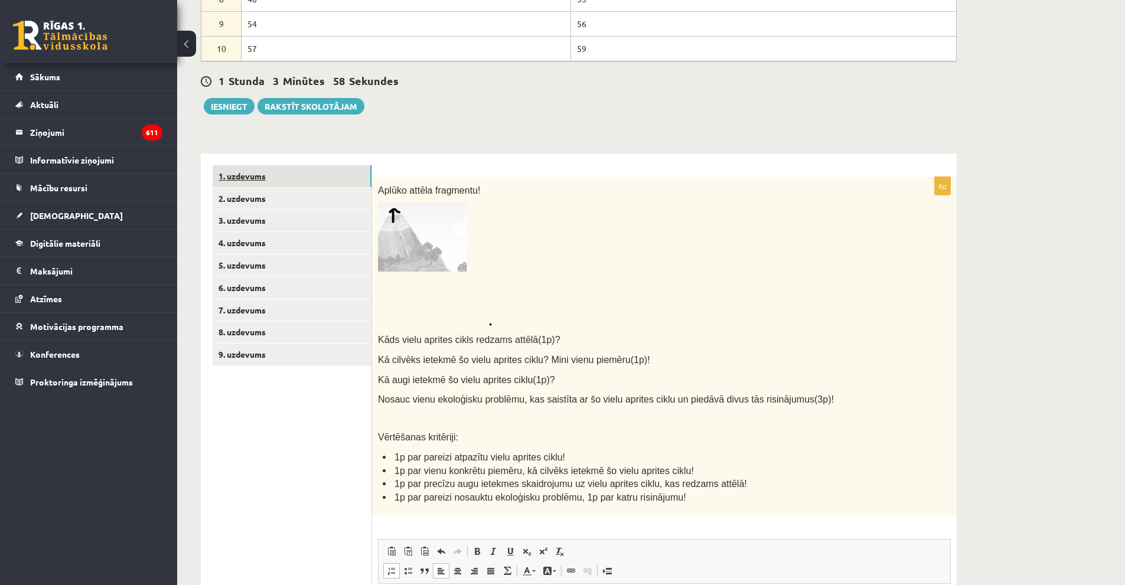
click at [285, 177] on link "1. uzdevums" at bounding box center [292, 176] width 159 height 22
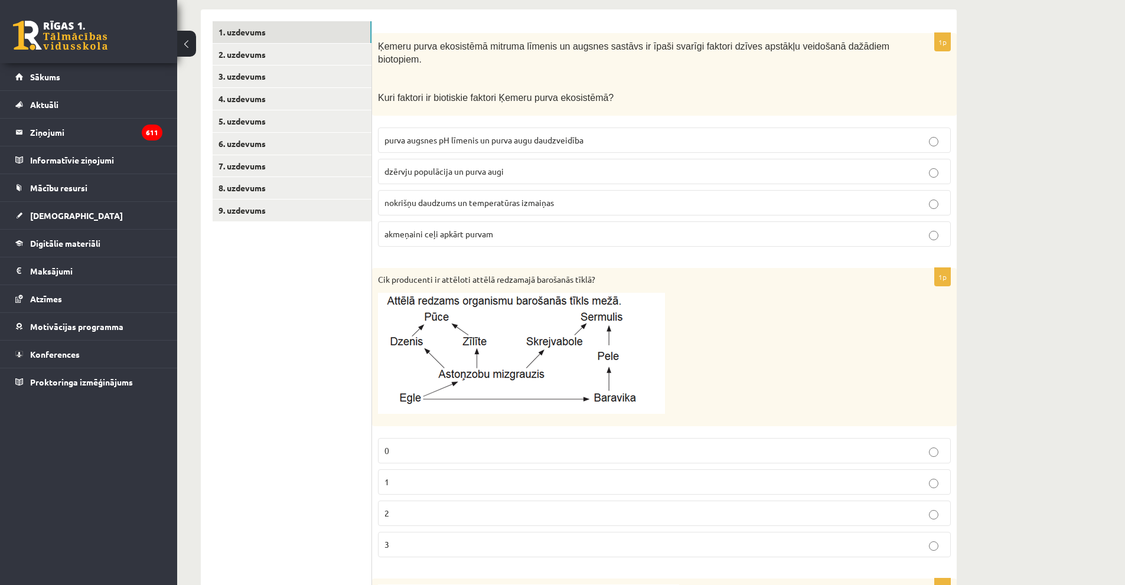
scroll to position [248, 0]
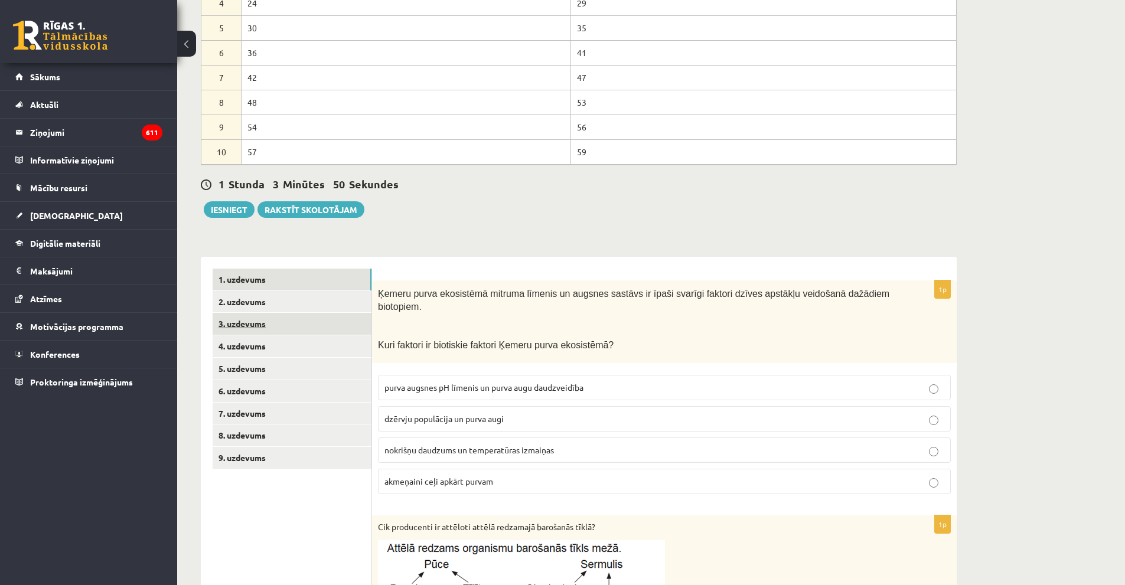
click at [292, 328] on link "3. uzdevums" at bounding box center [292, 324] width 159 height 22
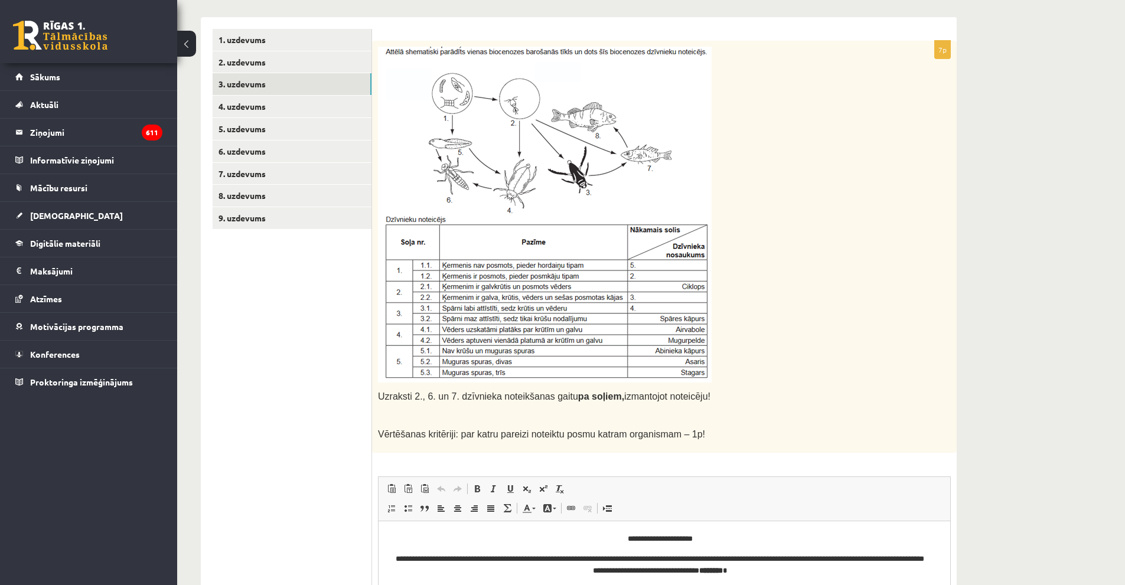
scroll to position [484, 0]
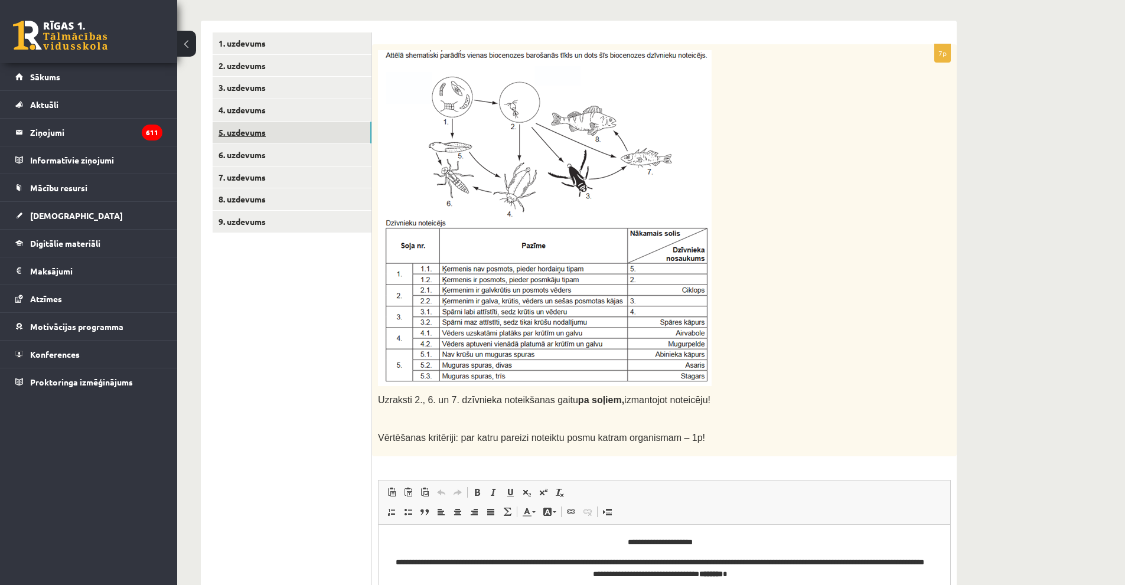
click at [260, 133] on link "5. uzdevums" at bounding box center [292, 133] width 159 height 22
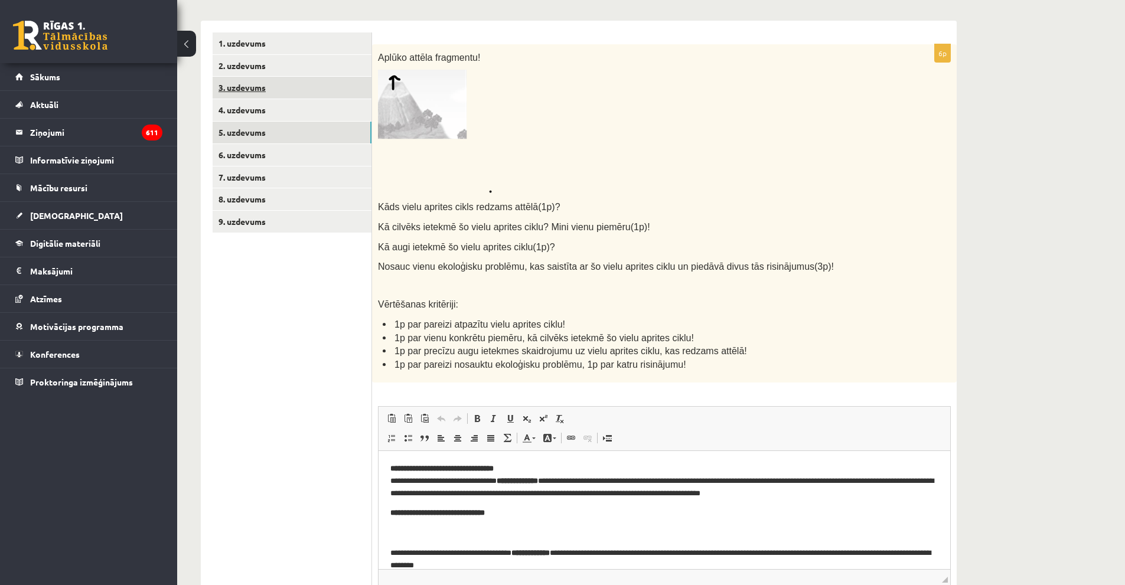
scroll to position [0, 0]
click at [255, 149] on link "6. uzdevums" at bounding box center [292, 155] width 159 height 22
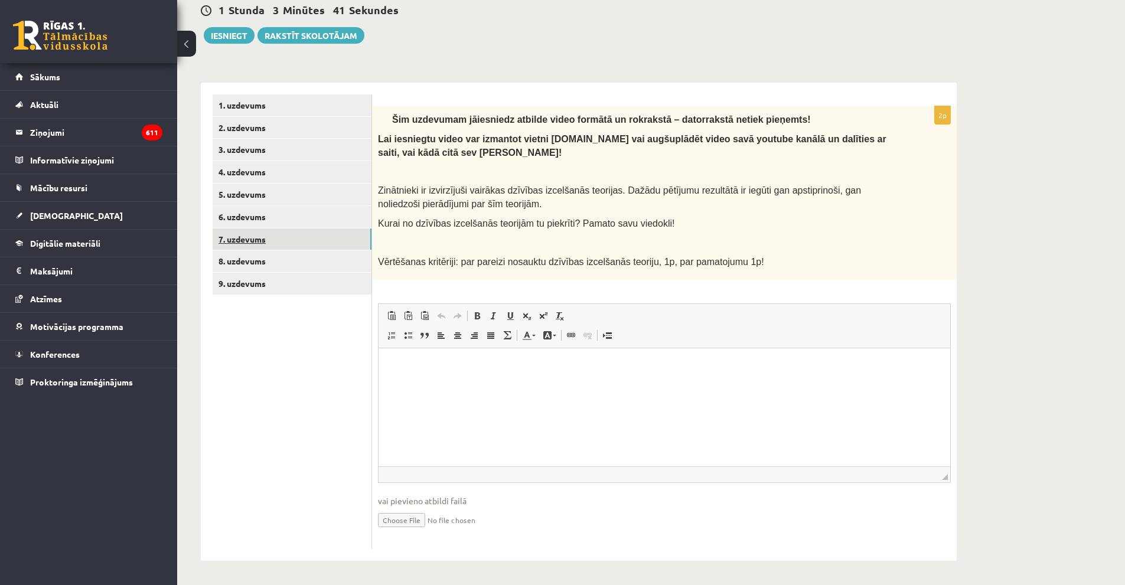
click at [274, 242] on link "7. uzdevums" at bounding box center [292, 240] width 159 height 22
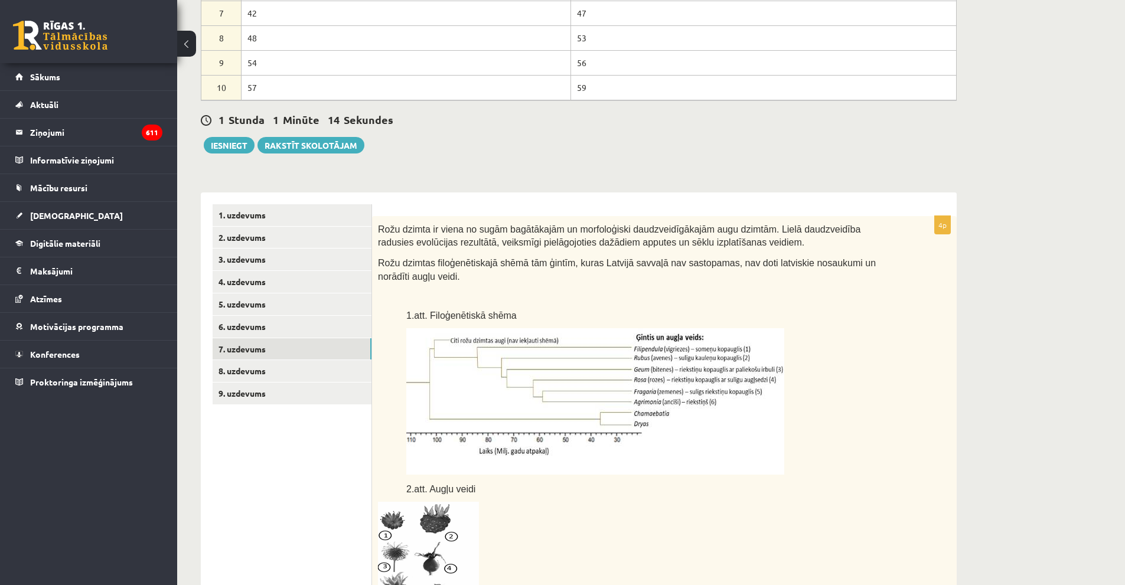
scroll to position [311, 0]
click at [321, 378] on link "8. uzdevums" at bounding box center [292, 373] width 159 height 22
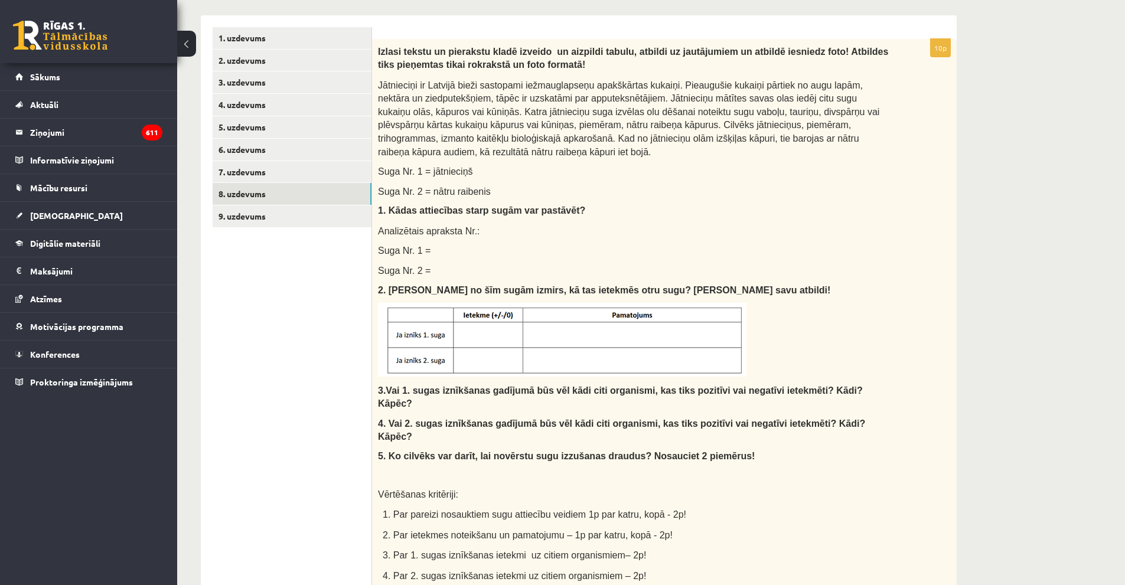
scroll to position [488, 0]
click at [295, 230] on ul "1. uzdevums 2. uzdevums 3. uzdevums 4. uzdevums 5. uzdevums 6. uzdevums 7. uzde…" at bounding box center [292, 457] width 159 height 857
click at [295, 224] on link "9. uzdevums" at bounding box center [292, 218] width 159 height 22
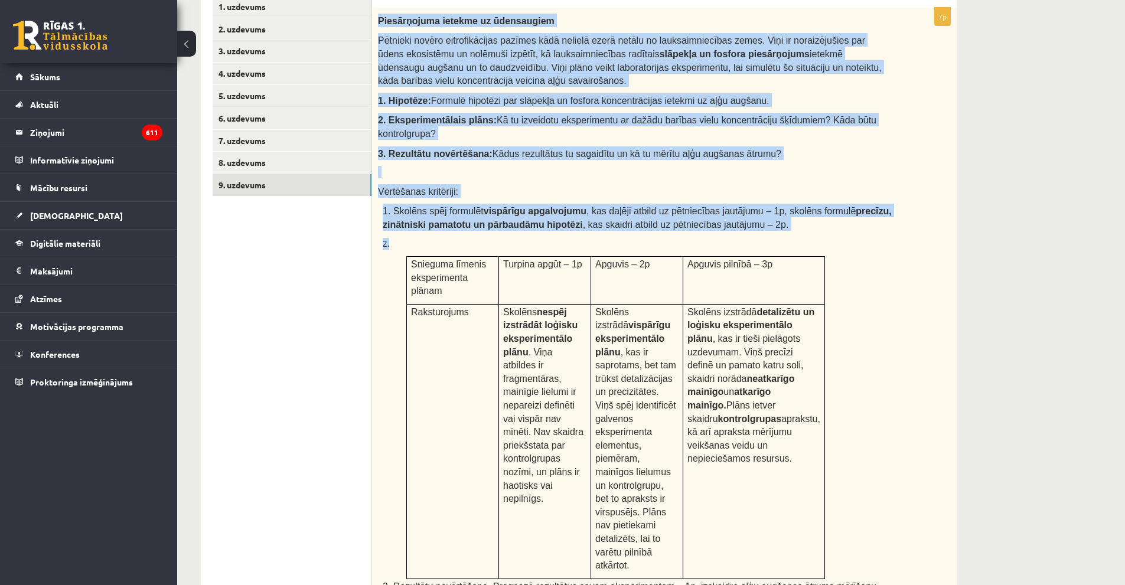
scroll to position [606, 0]
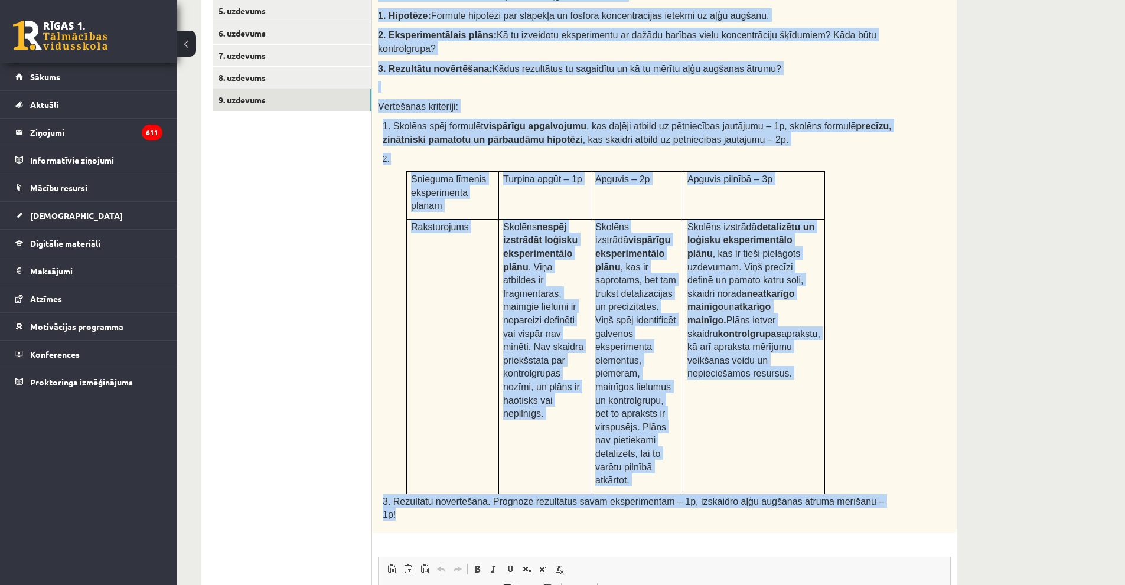
drag, startPoint x: 380, startPoint y: 54, endPoint x: 877, endPoint y: 453, distance: 637.7
click at [877, 453] on div "Piesārņojuma ietekme uz ūdensaugiem Pētnieki novēro eitrofikācijas pazīmes kādā…" at bounding box center [664, 228] width 585 height 611
copy div "Piesārņojuma ietekme uz ūdensaugiem Pētnieki novēro eitrofikācijas pazīmes kādā…"
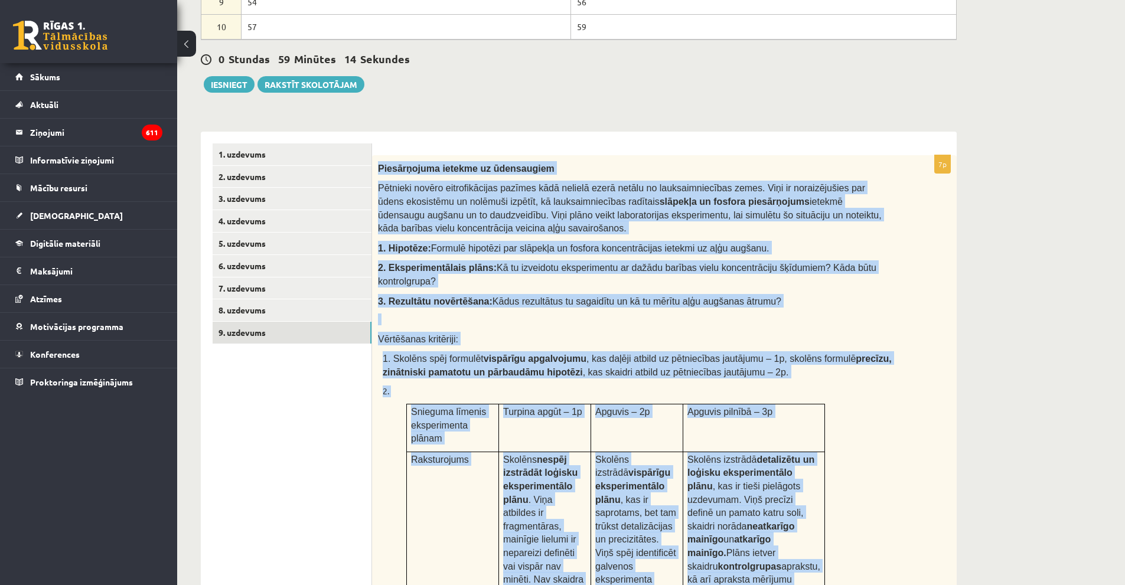
scroll to position [370, 0]
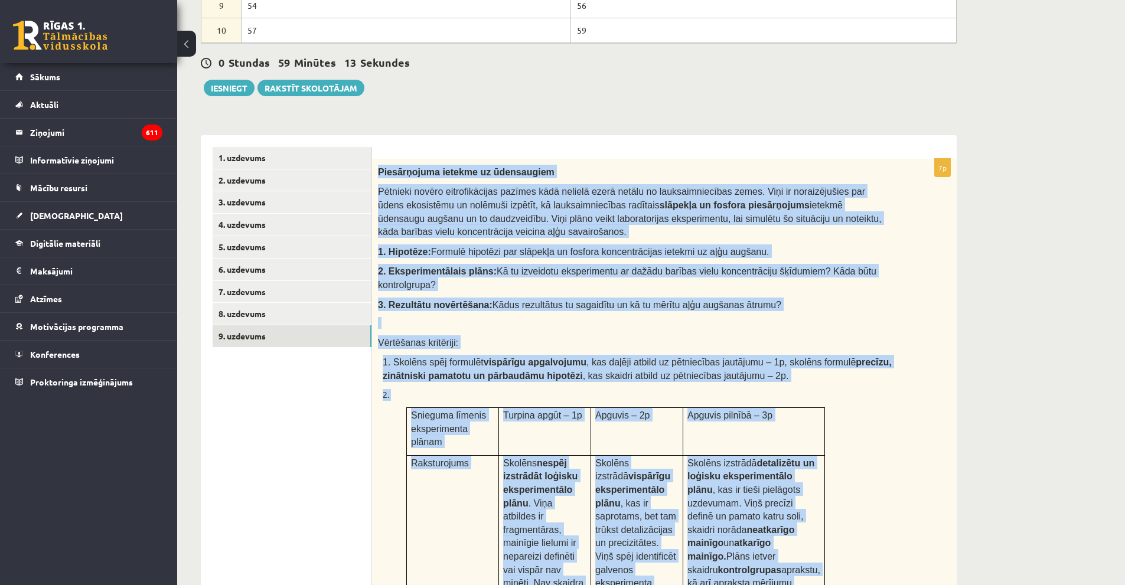
click at [857, 317] on p at bounding box center [635, 323] width 514 height 12
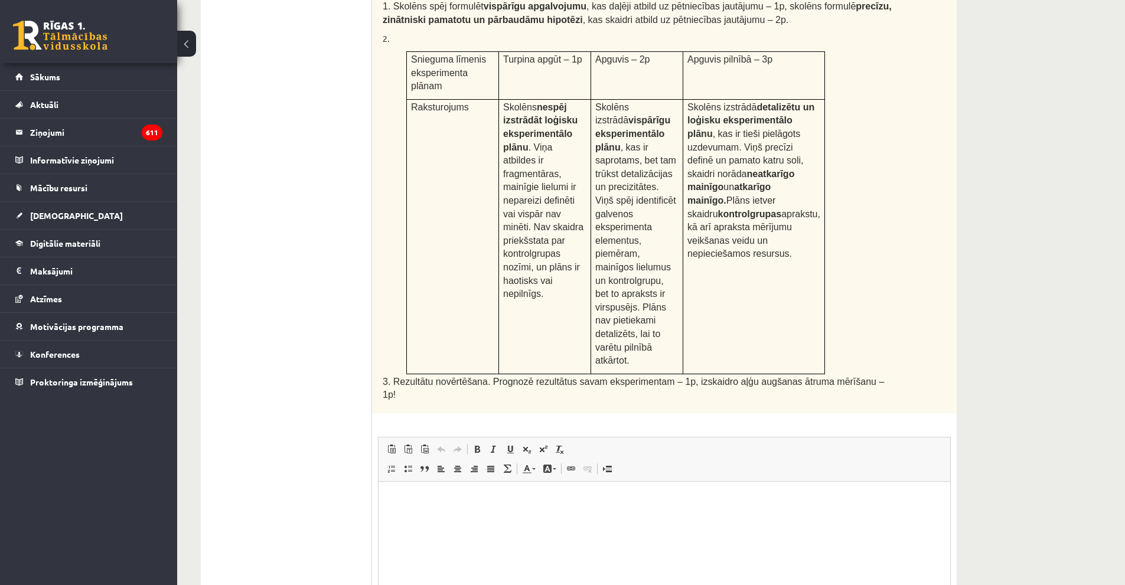
scroll to position [793, 0]
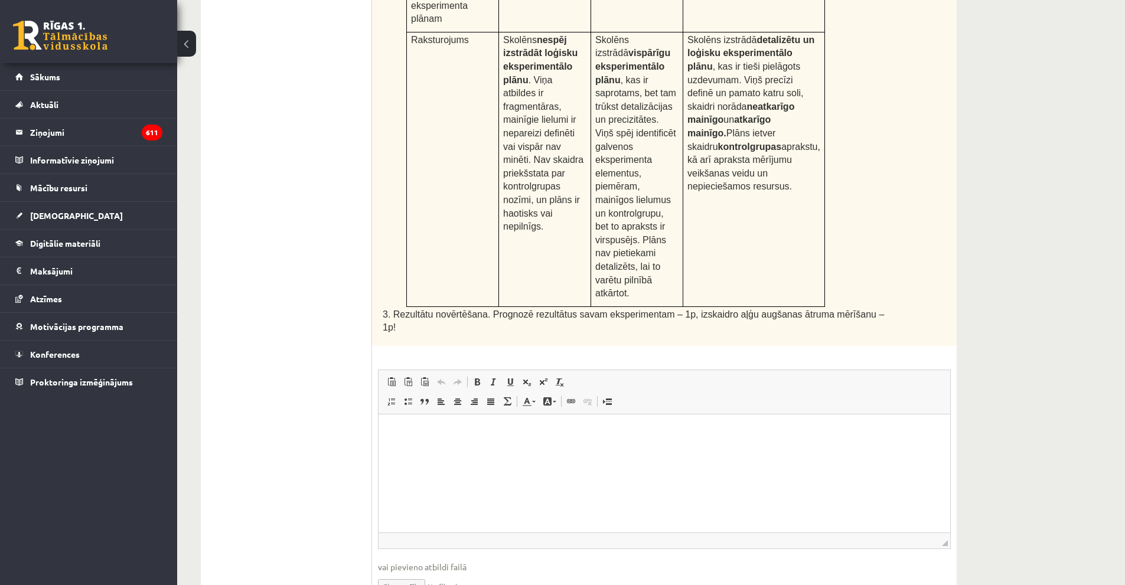
click at [443, 450] on html at bounding box center [665, 432] width 572 height 36
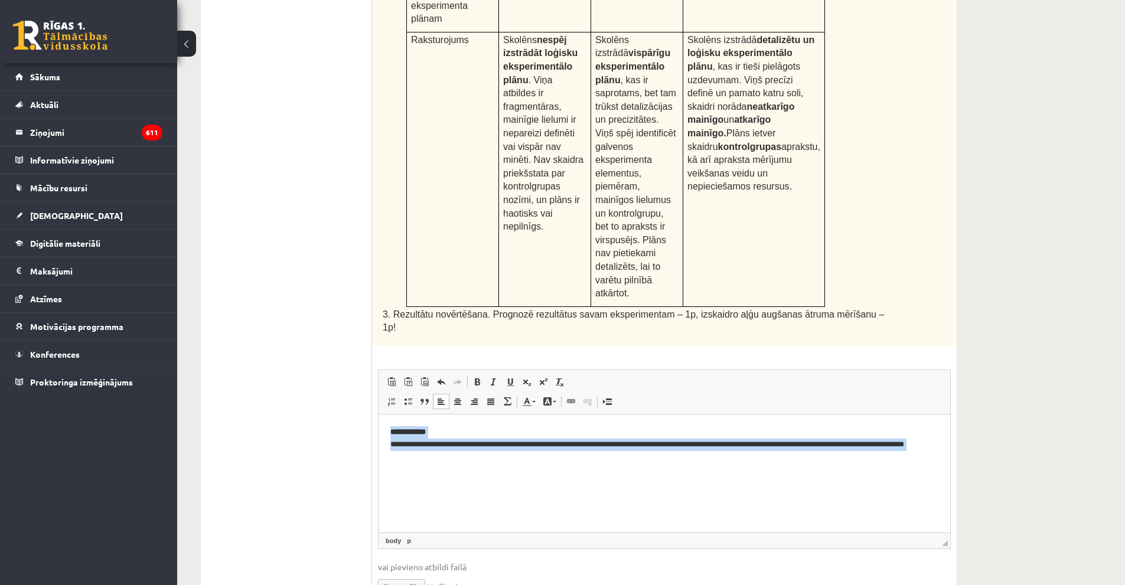
drag, startPoint x: 364, startPoint y: 421, endPoint x: 286, endPoint y: 409, distance: 79.5
click at [379, 414] on html "**********" at bounding box center [665, 454] width 572 height 80
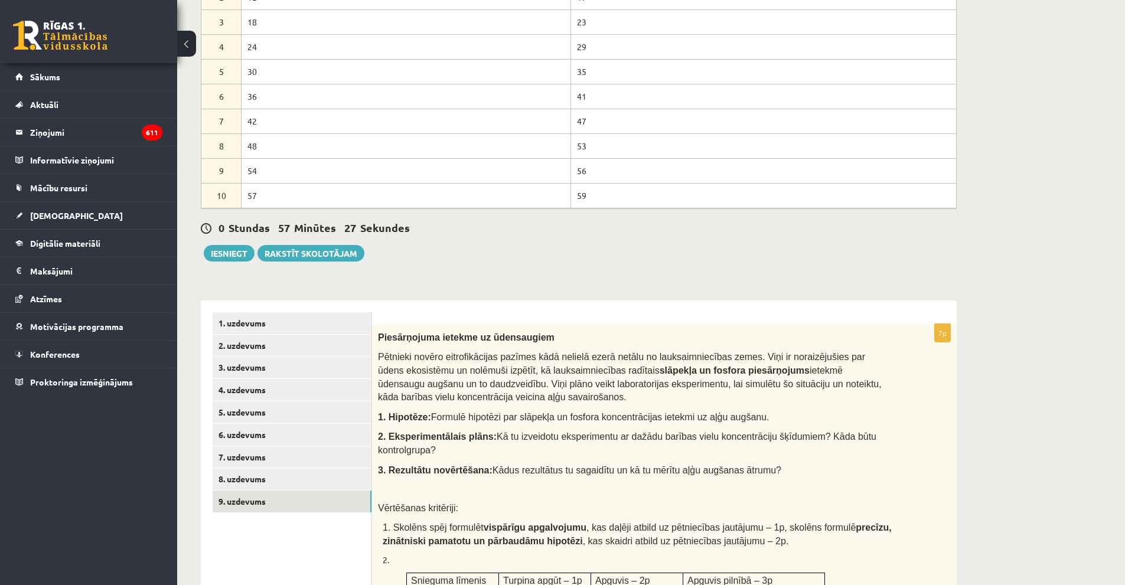
scroll to position [203, 0]
click at [236, 253] on button "Iesniegt" at bounding box center [229, 255] width 51 height 17
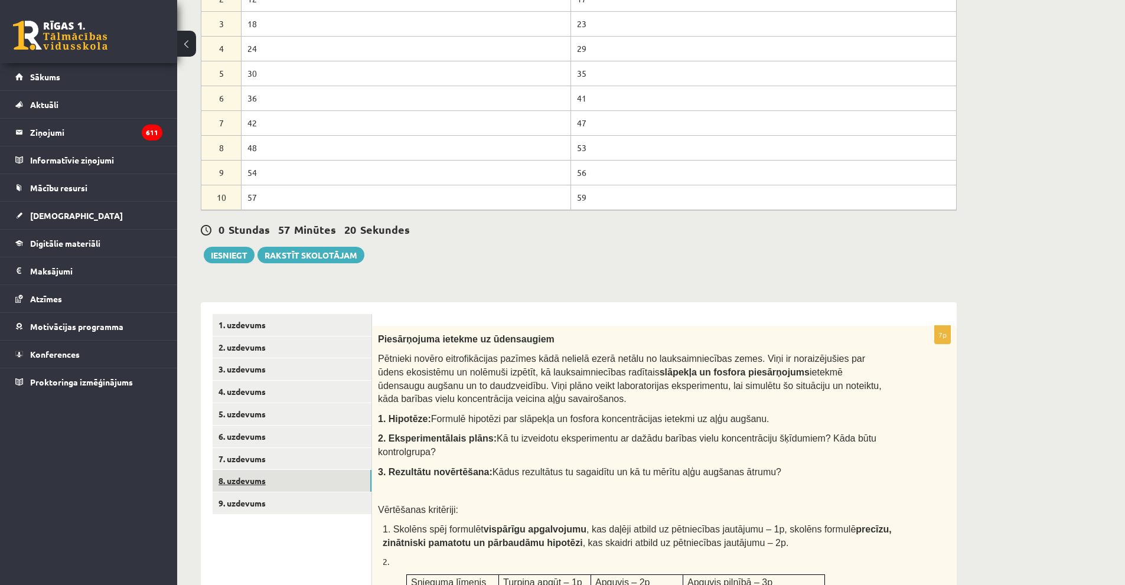
click at [291, 484] on link "8. uzdevums" at bounding box center [292, 481] width 159 height 22
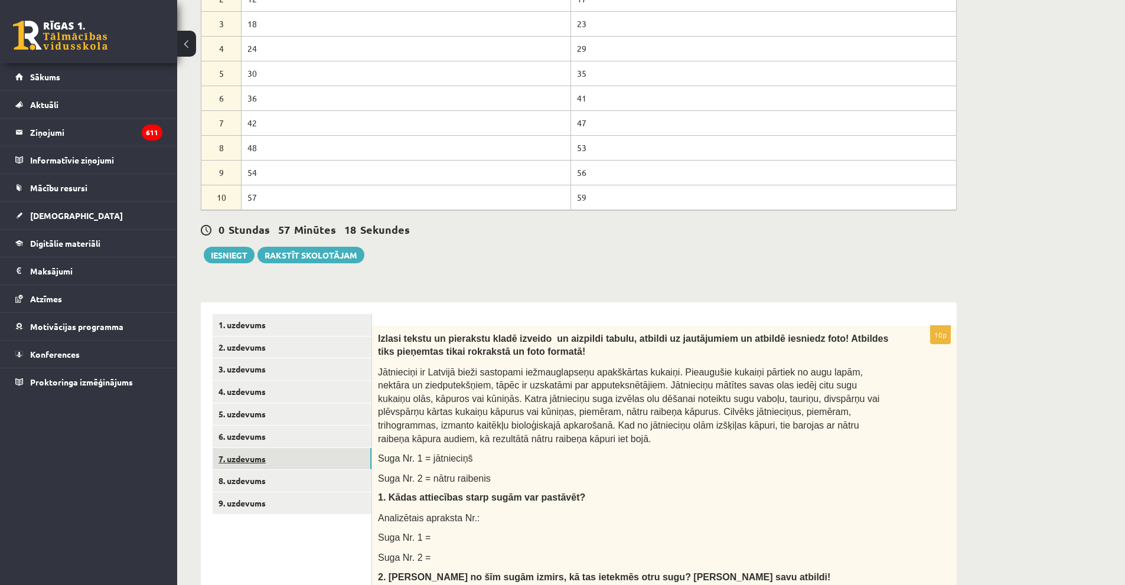
click at [322, 468] on link "7. uzdevums" at bounding box center [292, 459] width 159 height 22
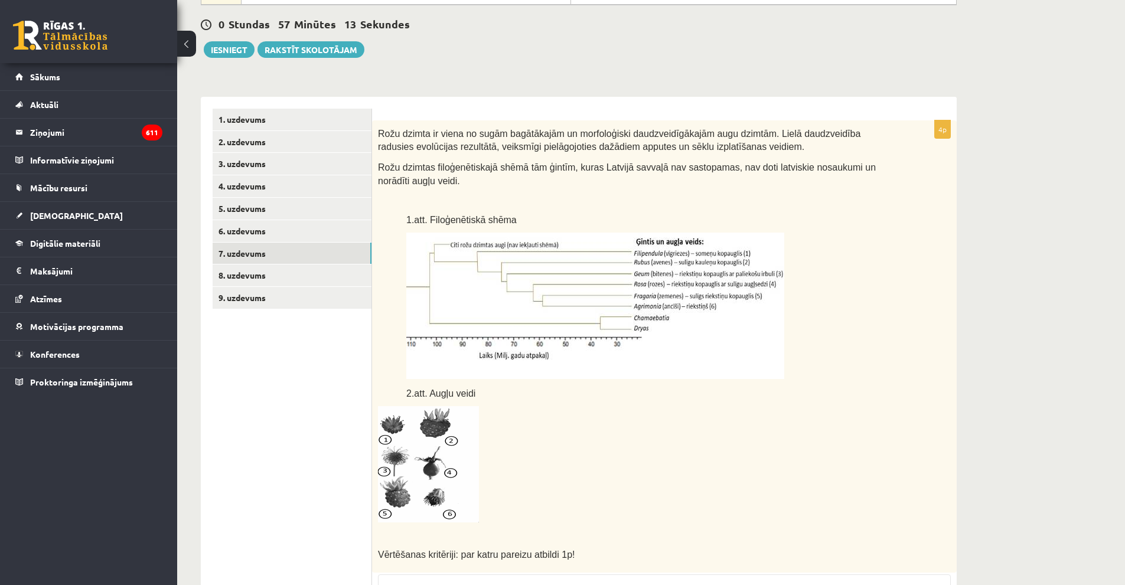
scroll to position [321, 0]
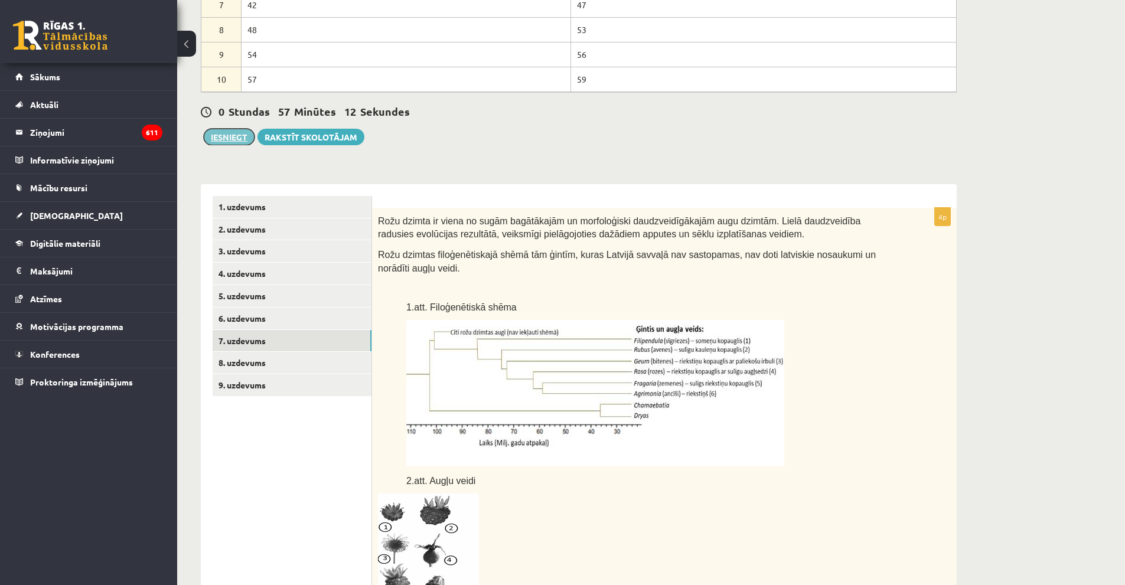
click at [228, 133] on button "Iesniegt" at bounding box center [229, 137] width 51 height 17
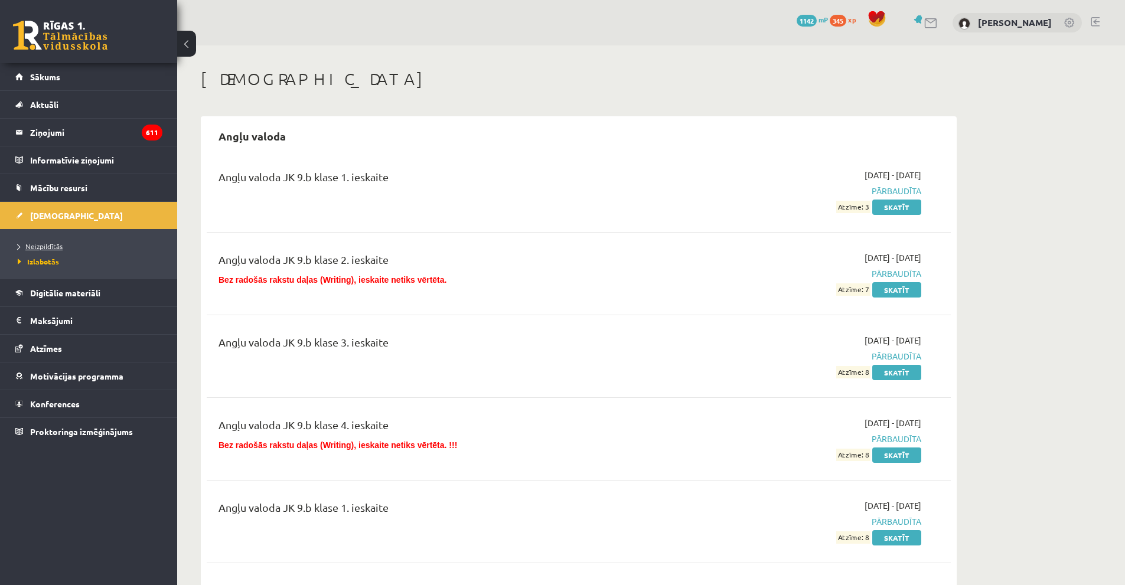
click at [67, 243] on link "Neizpildītās" at bounding box center [92, 246] width 148 height 11
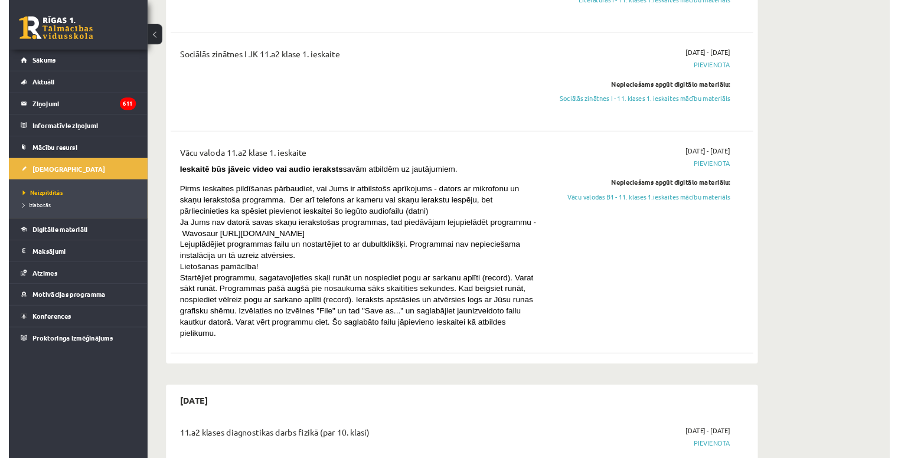
scroll to position [1122, 0]
